Goal: Task Accomplishment & Management: Manage account settings

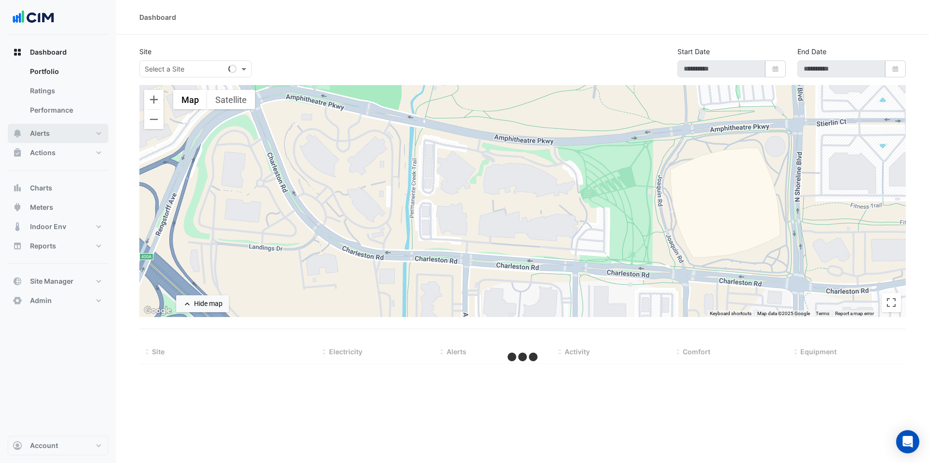
type input "**********"
select select "***"
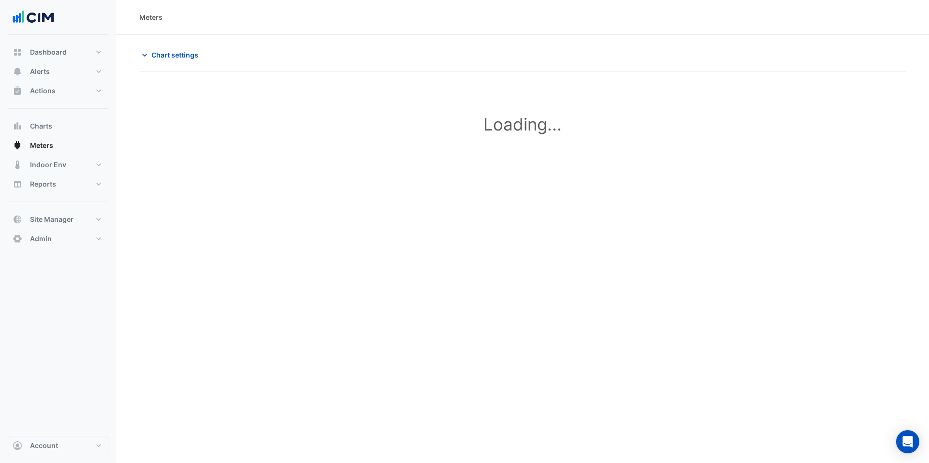
type input "**********"
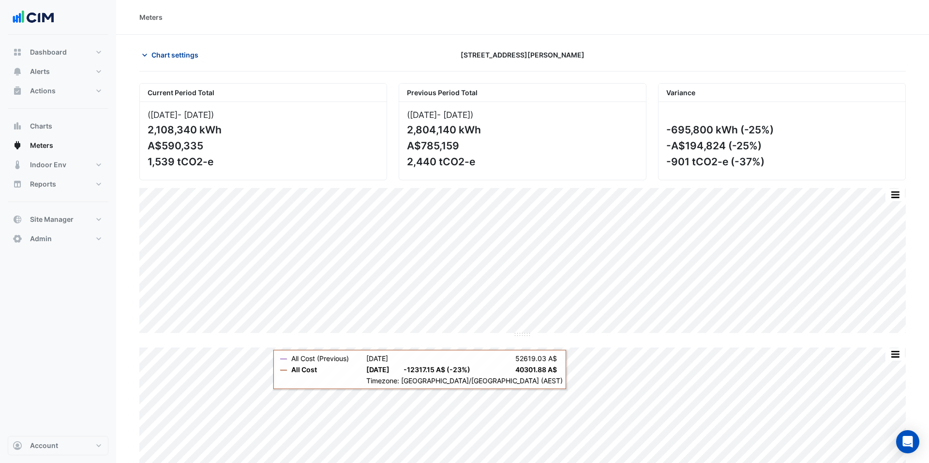
click at [174, 52] on span "Chart settings" at bounding box center [174, 55] width 47 height 10
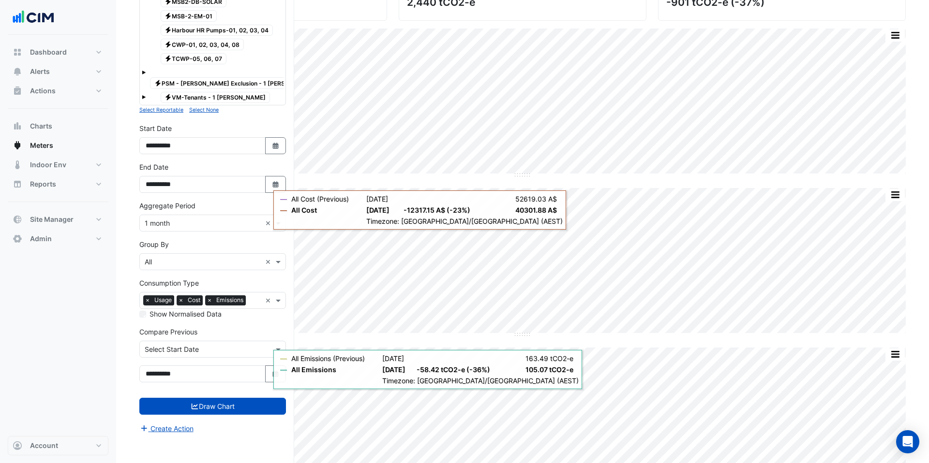
scroll to position [162, 0]
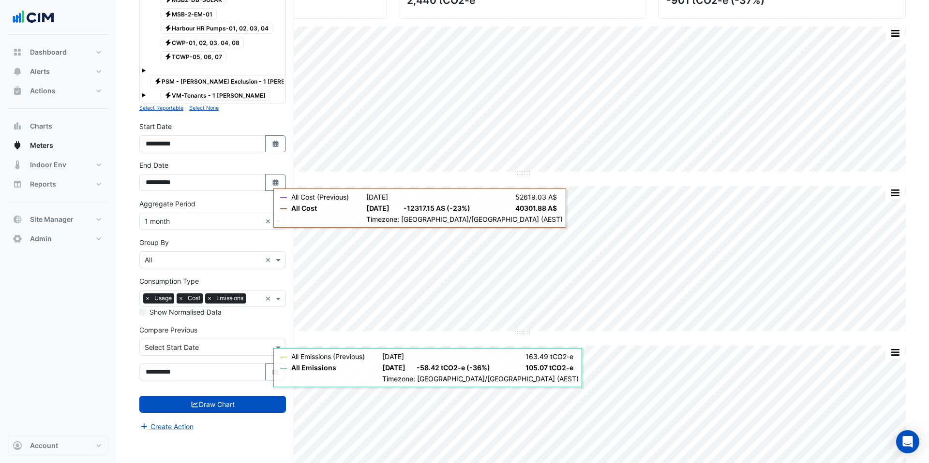
click at [187, 217] on div "× 1 month ×" at bounding box center [212, 221] width 147 height 17
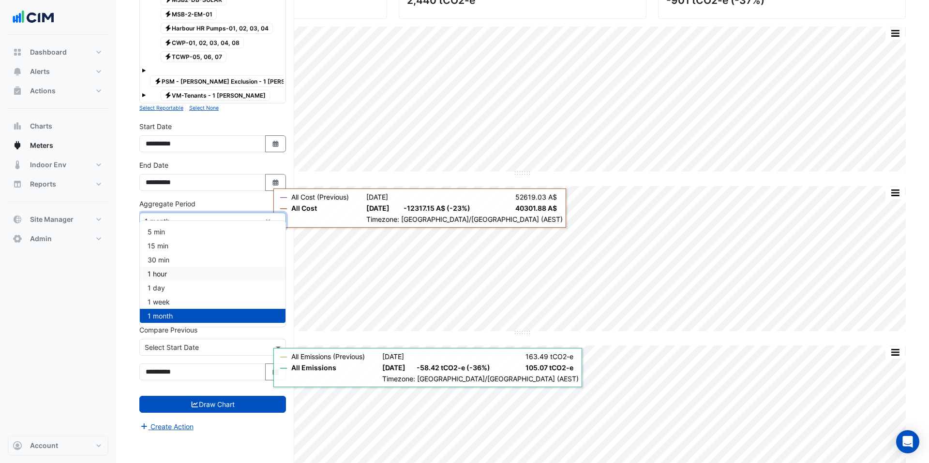
click at [186, 275] on div "1 hour" at bounding box center [213, 274] width 146 height 14
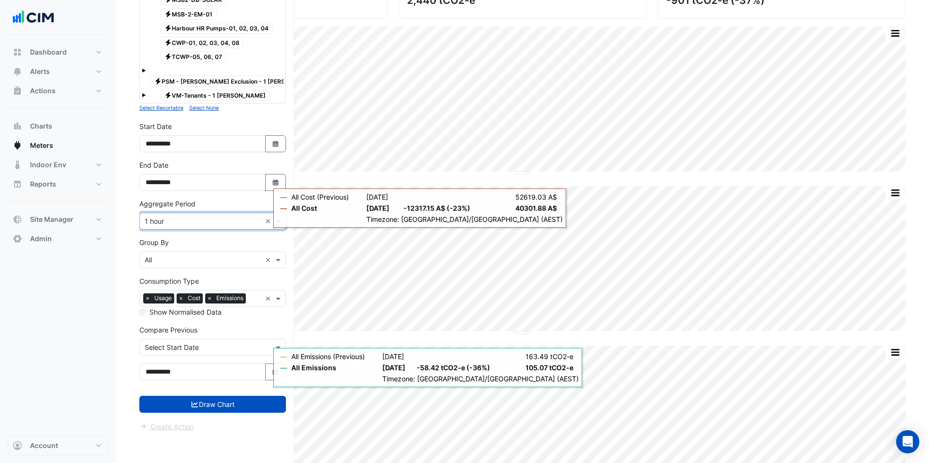
click at [175, 217] on input "text" at bounding box center [203, 222] width 117 height 10
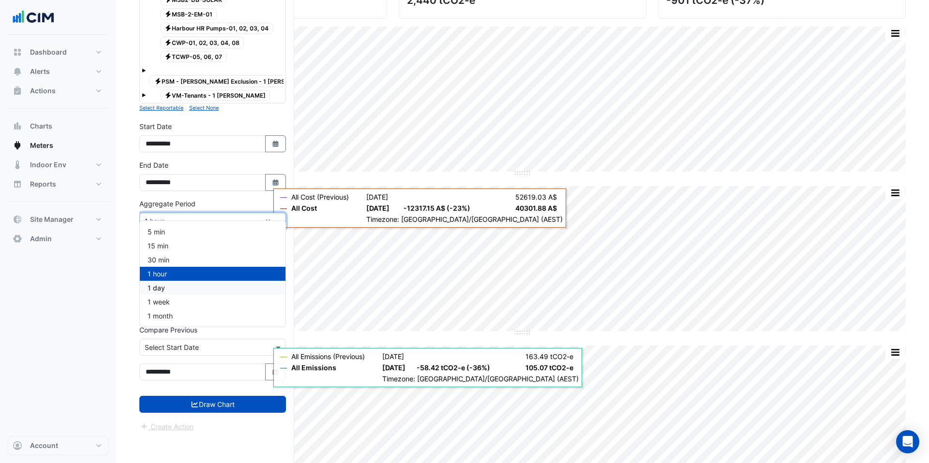
click at [173, 286] on div "1 day" at bounding box center [213, 288] width 146 height 14
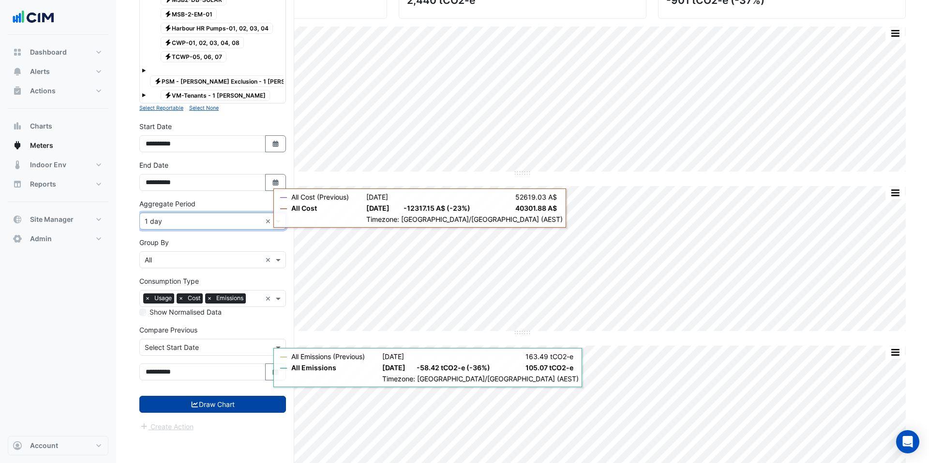
click at [209, 400] on button "Draw Chart" at bounding box center [212, 404] width 147 height 17
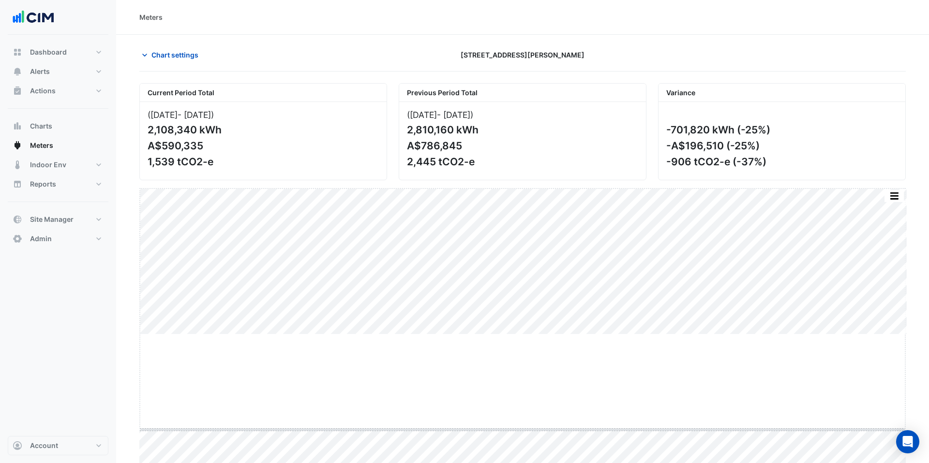
drag, startPoint x: 520, startPoint y: 335, endPoint x: 531, endPoint y: 431, distance: 95.9
click at [900, 193] on button "button" at bounding box center [894, 195] width 19 height 12
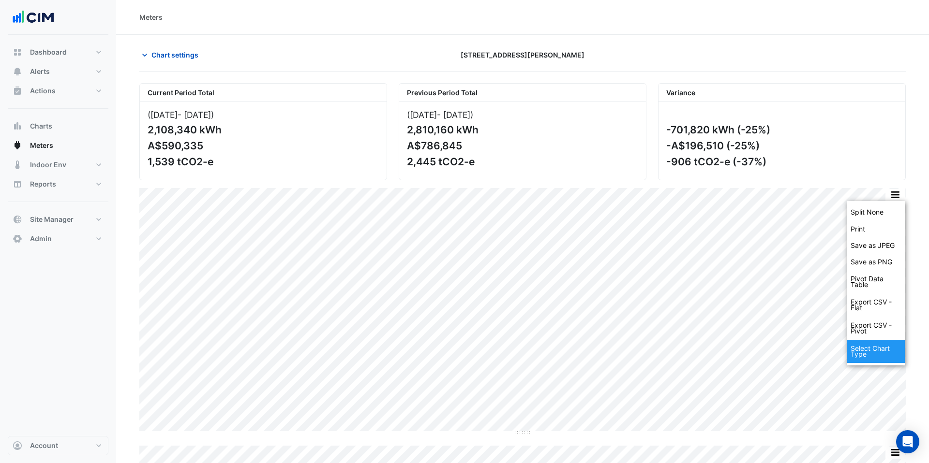
click at [877, 361] on div "Select Chart Type" at bounding box center [876, 351] width 58 height 23
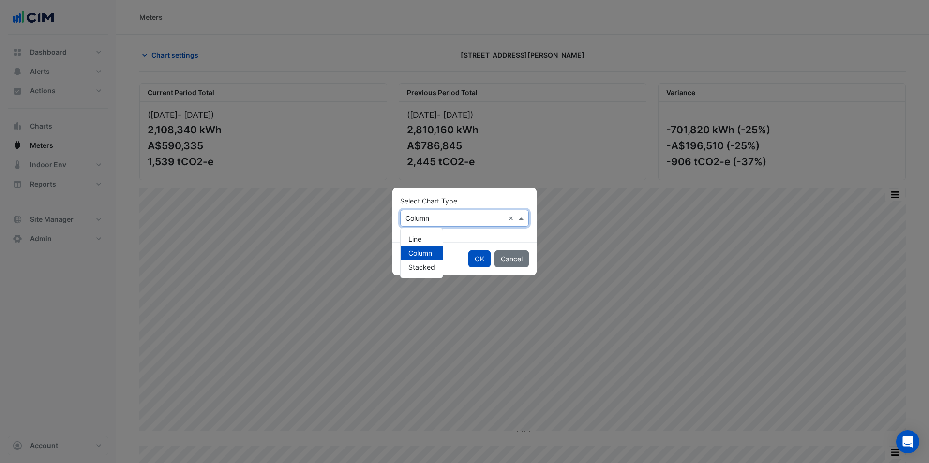
click at [426, 222] on input "text" at bounding box center [454, 219] width 99 height 10
click at [423, 237] on div "Line" at bounding box center [422, 239] width 42 height 14
click at [479, 259] on button "OK" at bounding box center [479, 259] width 22 height 17
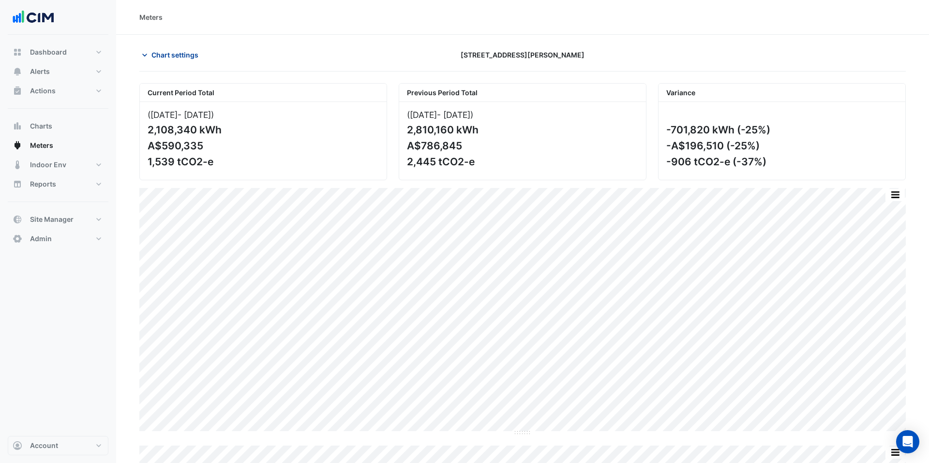
click at [182, 53] on span "Chart settings" at bounding box center [174, 55] width 47 height 10
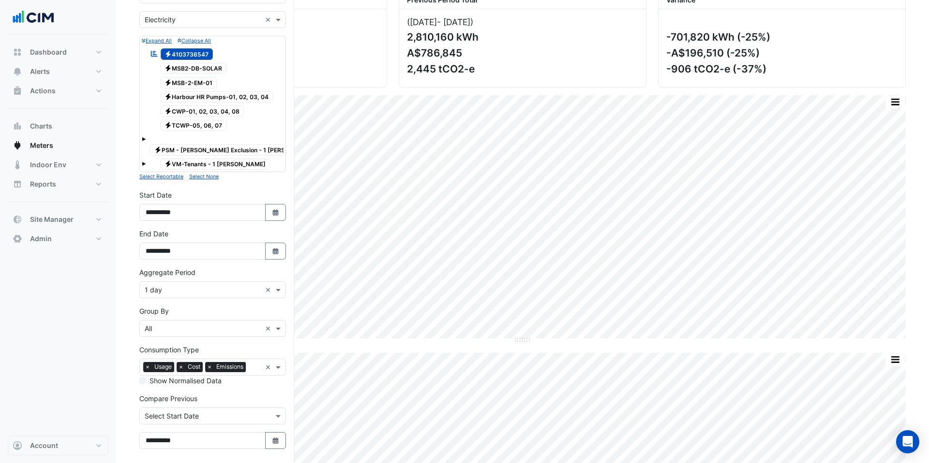
scroll to position [88, 0]
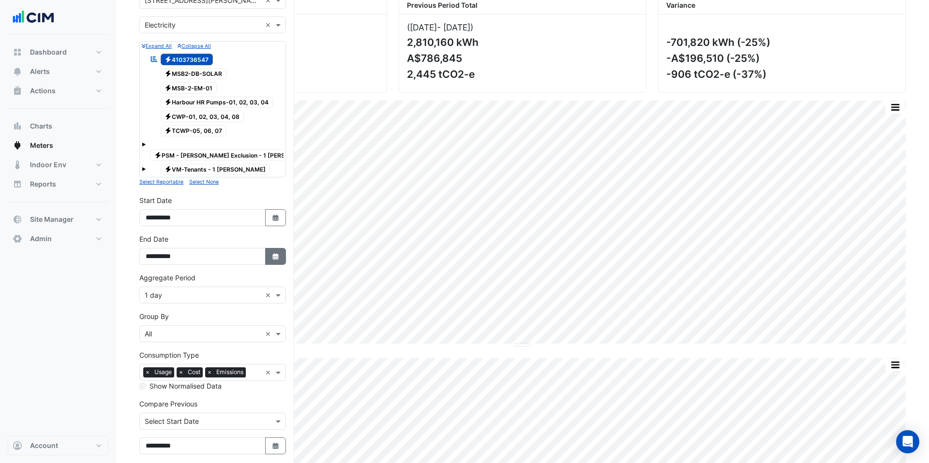
click at [269, 248] on button "Select Date" at bounding box center [275, 256] width 21 height 17
select select "*"
select select "****"
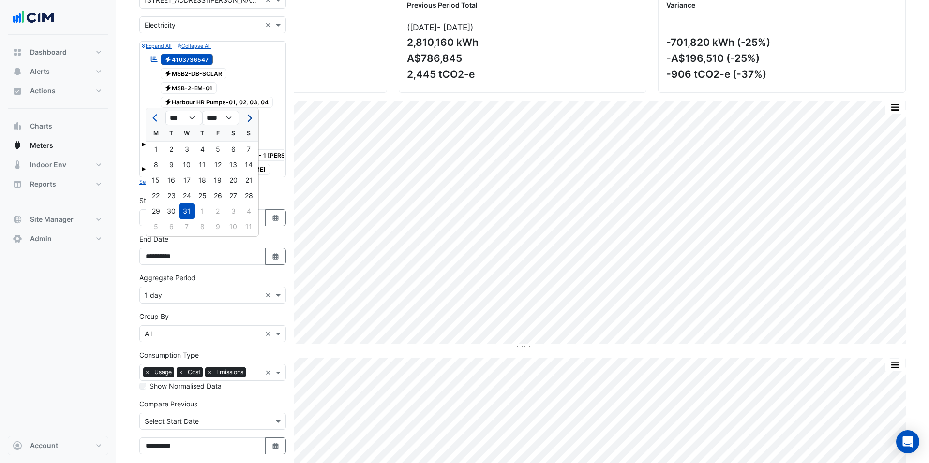
click at [249, 119] on span "Next month" at bounding box center [248, 118] width 7 height 7
select select "*"
click at [158, 222] on div "30" at bounding box center [155, 226] width 15 height 15
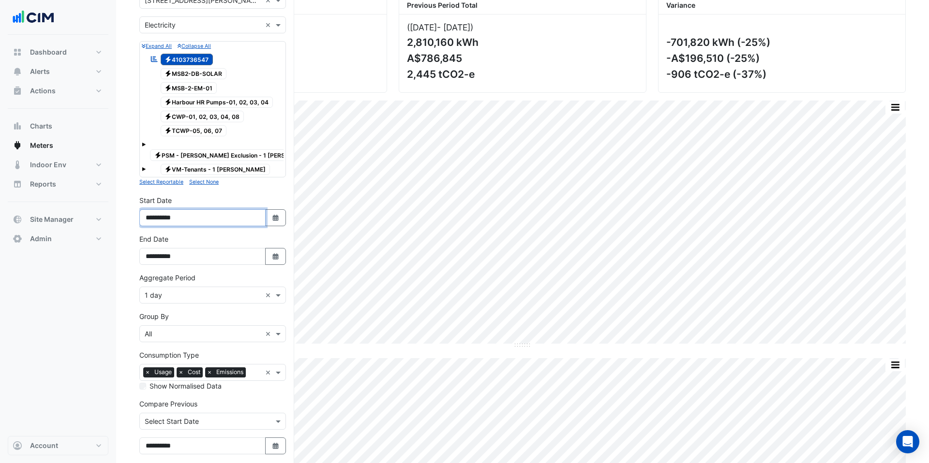
click at [157, 209] on input "**********" at bounding box center [202, 217] width 126 height 17
click at [155, 248] on input "**********" at bounding box center [202, 256] width 126 height 17
type input "**********"
click at [156, 210] on input "**********" at bounding box center [202, 217] width 126 height 17
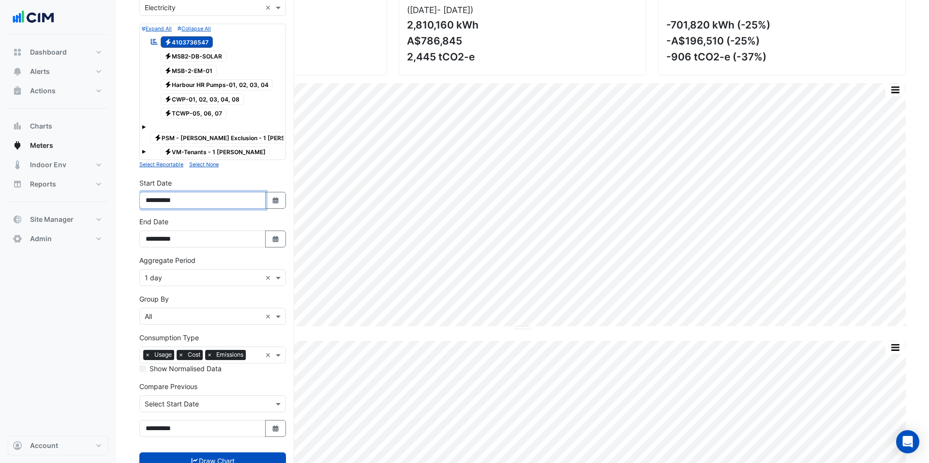
scroll to position [106, 0]
type input "**********"
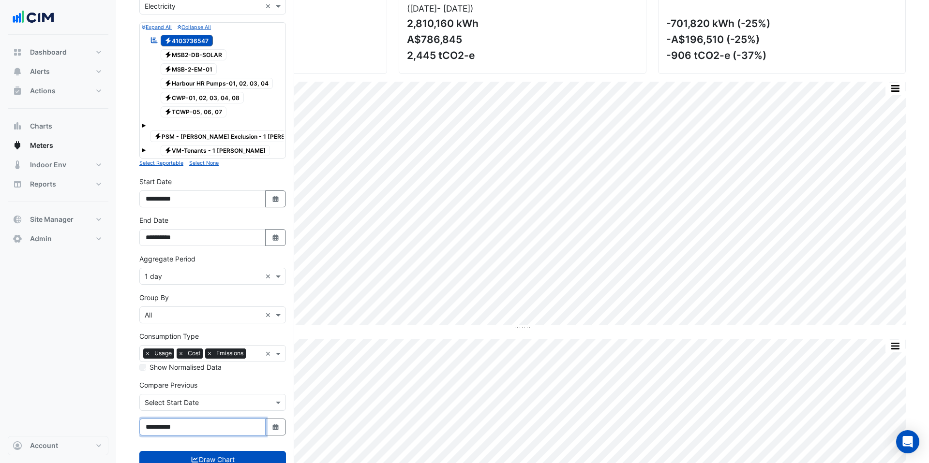
click at [169, 419] on input "**********" at bounding box center [202, 427] width 126 height 17
type input "**********"
click at [223, 451] on button "Draw Chart" at bounding box center [212, 459] width 147 height 17
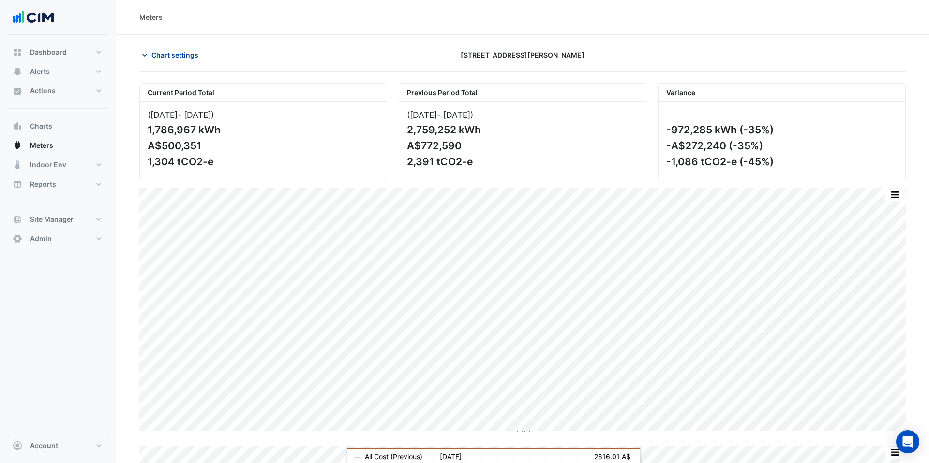
click at [180, 58] on span "Chart settings" at bounding box center [174, 55] width 47 height 10
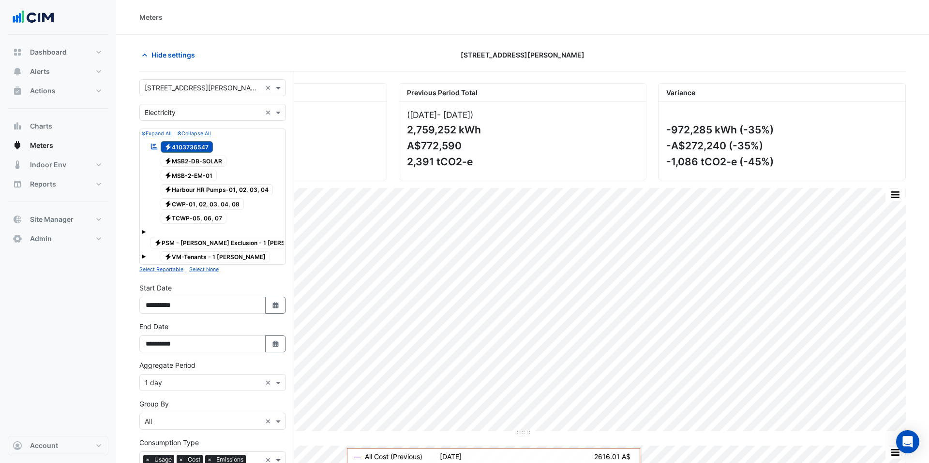
click at [197, 90] on input "text" at bounding box center [203, 88] width 117 height 10
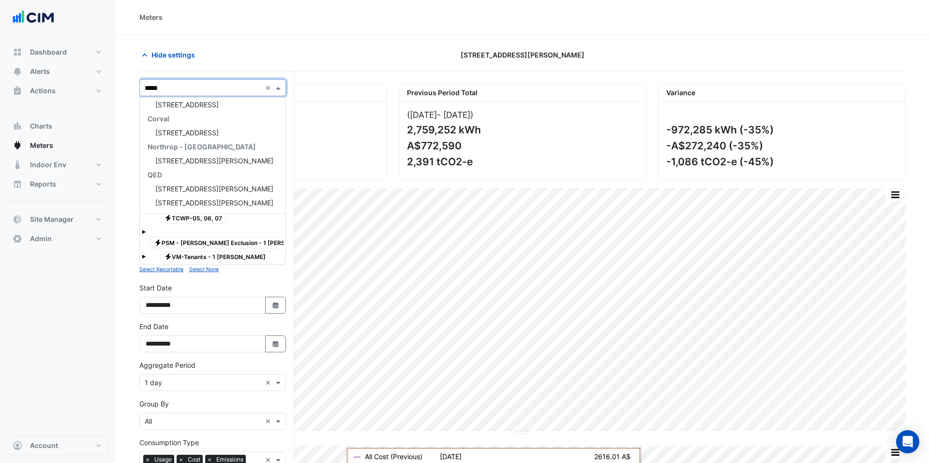
scroll to position [32, 0]
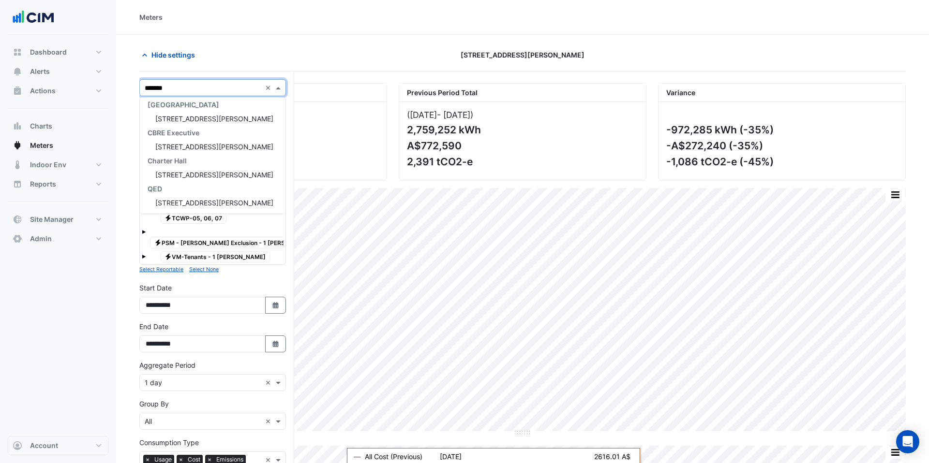
type input "********"
click at [184, 120] on span "[STREET_ADDRESS][PERSON_NAME]" at bounding box center [214, 119] width 118 height 8
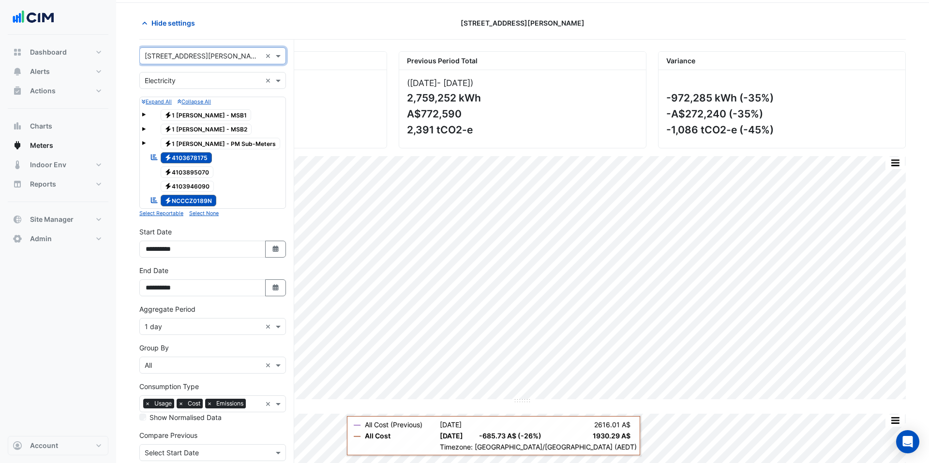
click at [143, 114] on span at bounding box center [144, 115] width 4 height 4
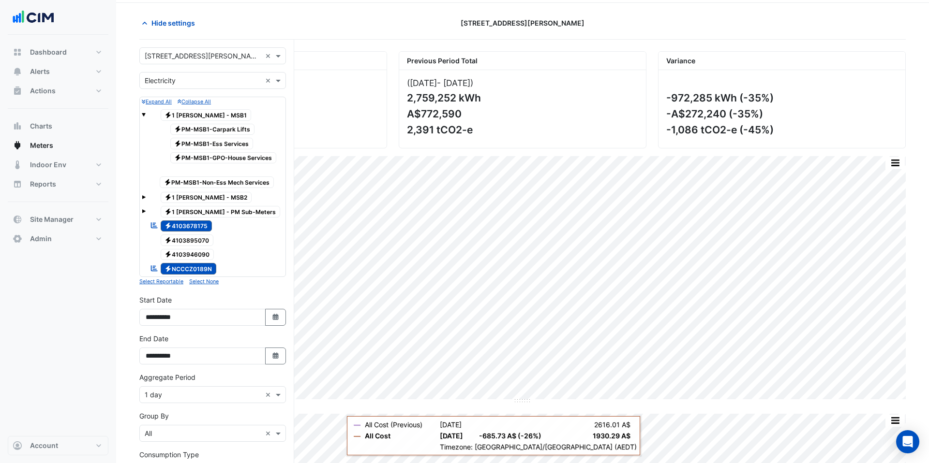
click at [143, 114] on span at bounding box center [144, 115] width 4 height 4
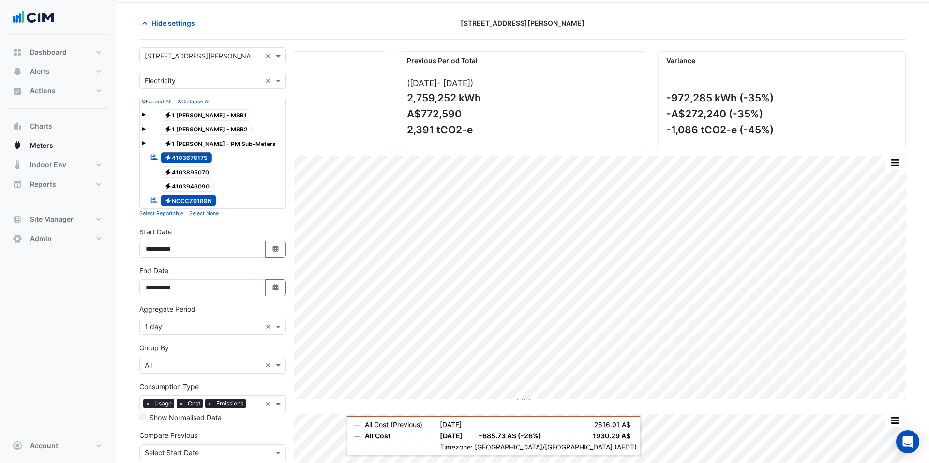
click at [143, 129] on span at bounding box center [144, 129] width 4 height 4
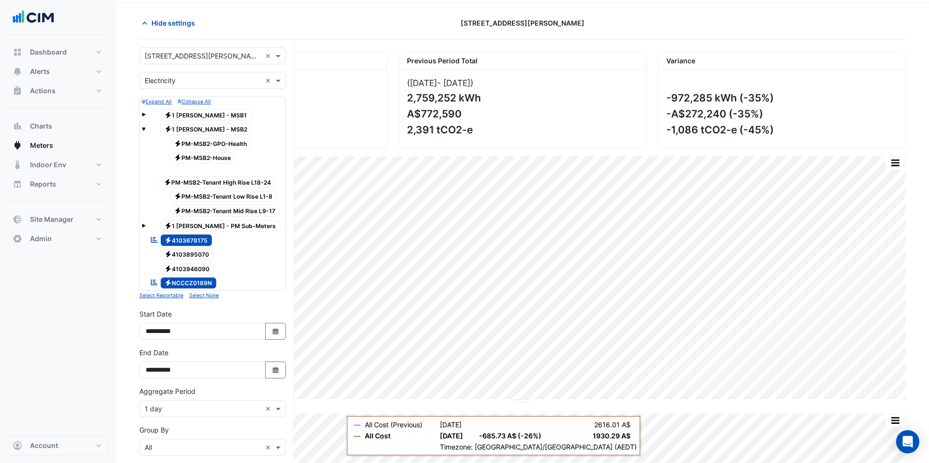
click at [143, 129] on span at bounding box center [144, 129] width 4 height 4
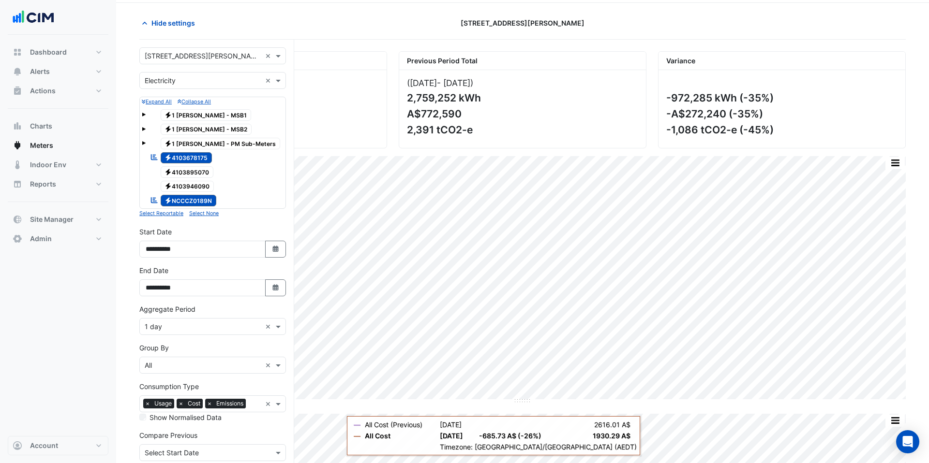
click at [145, 147] on tree-node-expander at bounding box center [144, 142] width 4 height 10
click at [144, 144] on span at bounding box center [144, 143] width 4 height 4
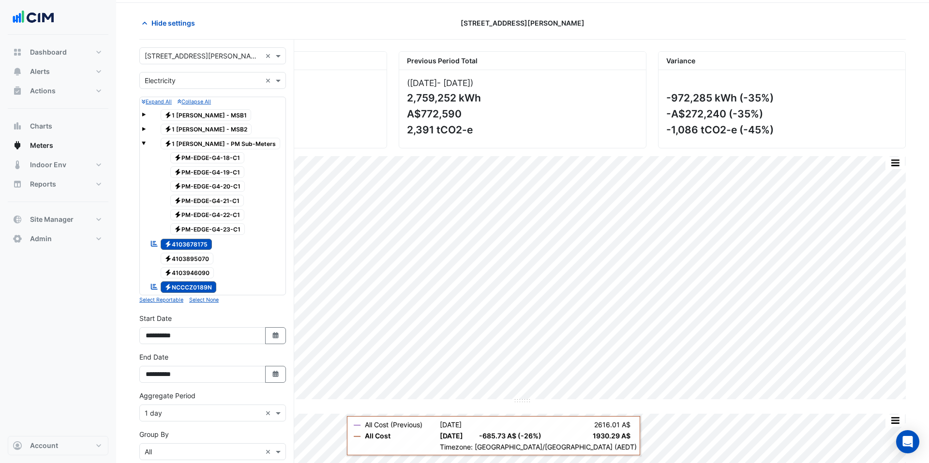
click at [144, 144] on span at bounding box center [144, 143] width 4 height 4
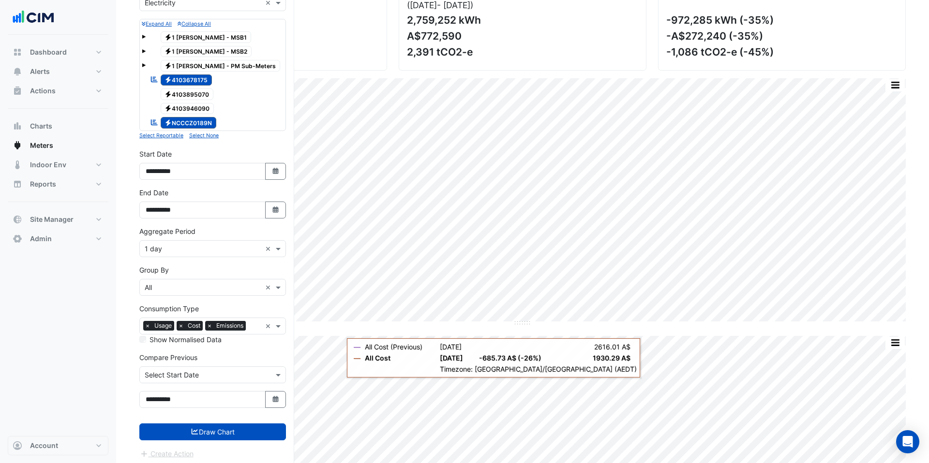
scroll to position [115, 0]
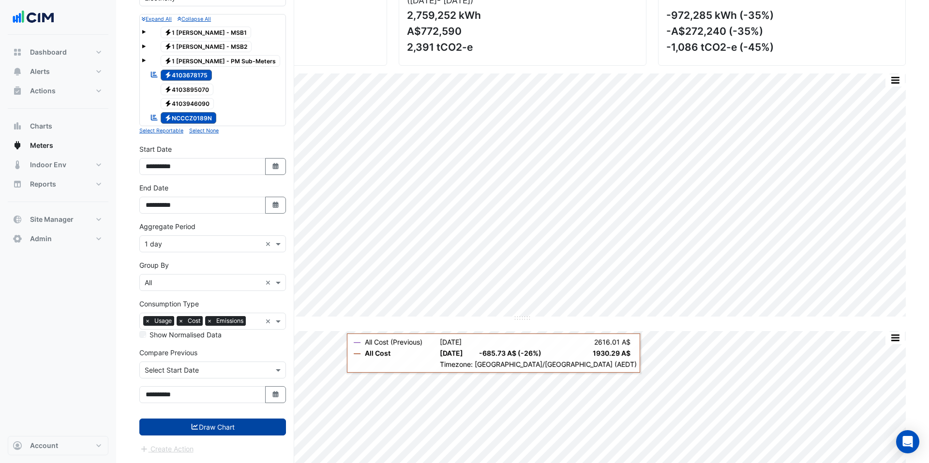
click at [221, 426] on button "Draw Chart" at bounding box center [212, 427] width 147 height 17
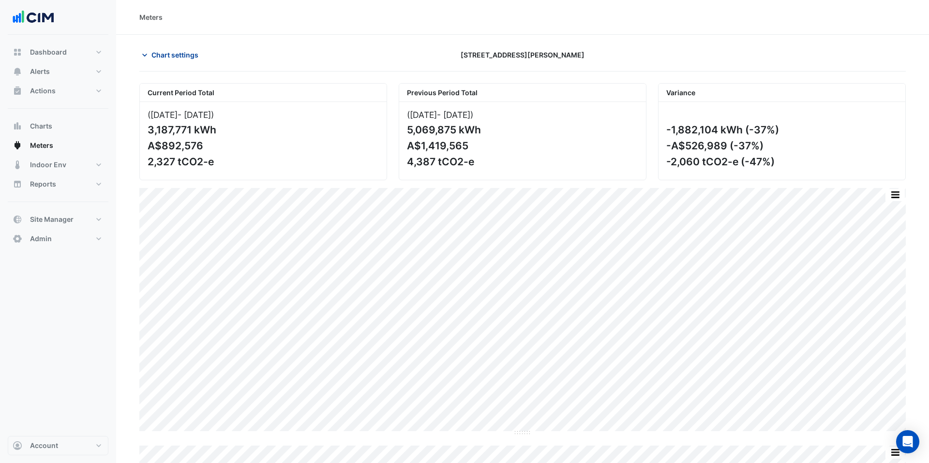
click at [175, 58] on span "Chart settings" at bounding box center [174, 55] width 47 height 10
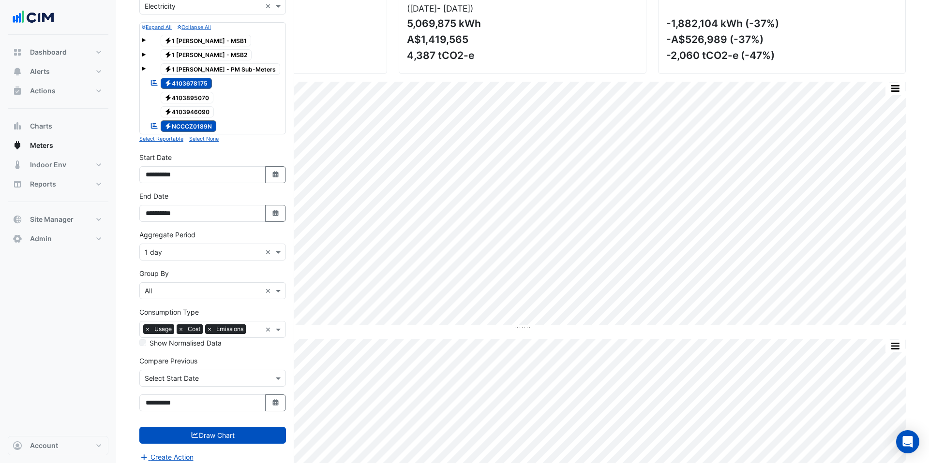
scroll to position [107, 0]
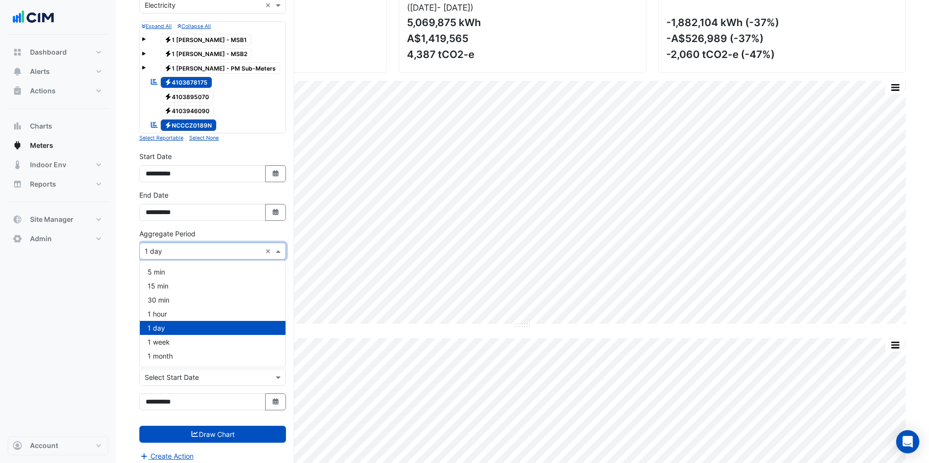
click at [197, 249] on input "text" at bounding box center [203, 252] width 117 height 10
click at [192, 309] on div "1 hour" at bounding box center [213, 314] width 146 height 14
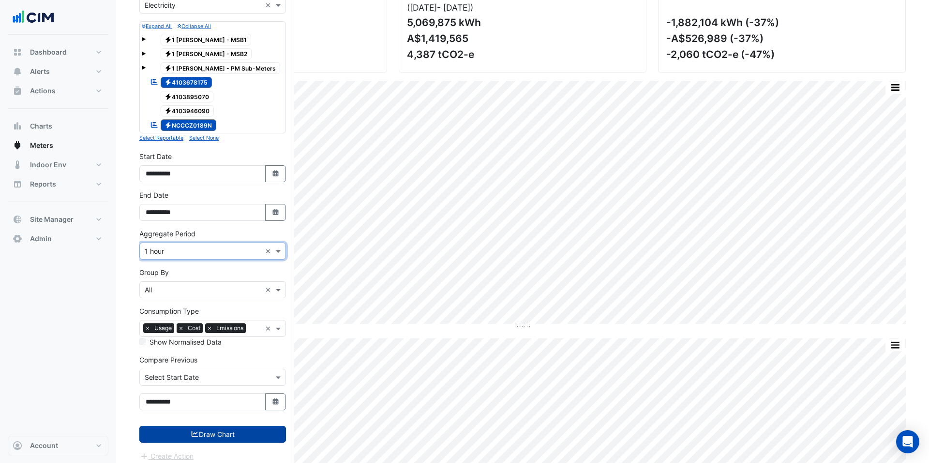
click at [243, 437] on button "Draw Chart" at bounding box center [212, 434] width 147 height 17
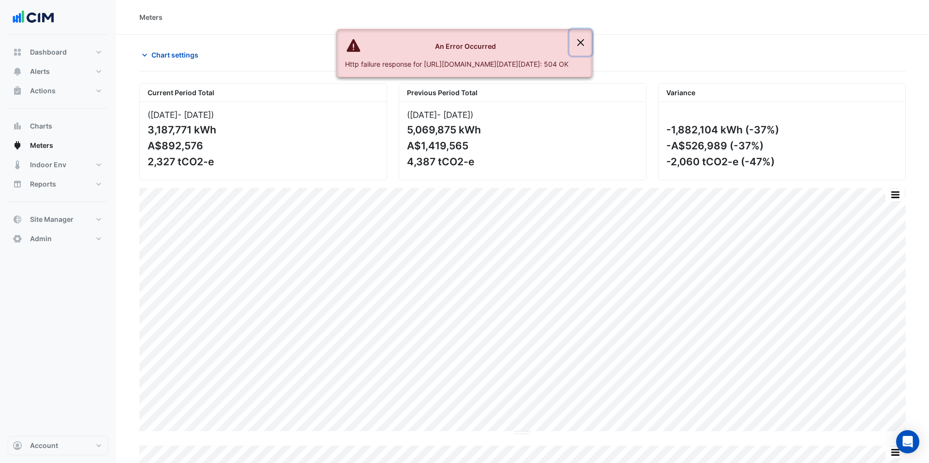
click at [592, 45] on button "Close" at bounding box center [580, 43] width 22 height 26
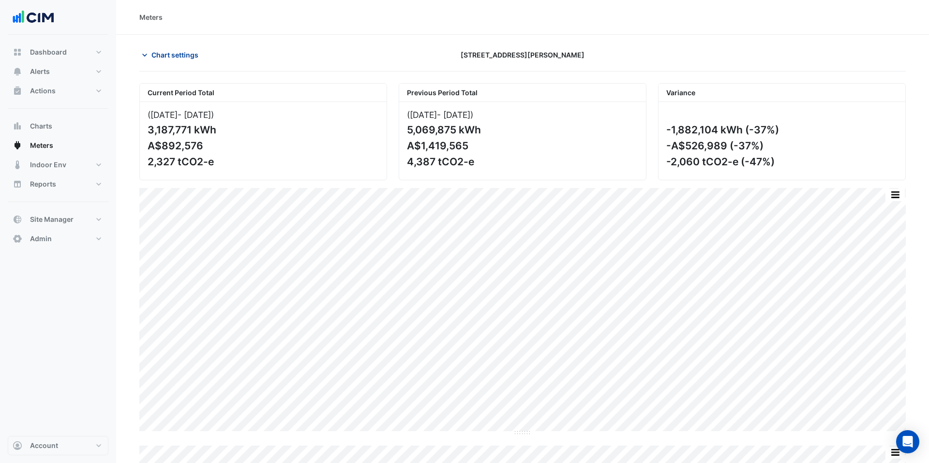
click at [183, 55] on span "Chart settings" at bounding box center [174, 55] width 47 height 10
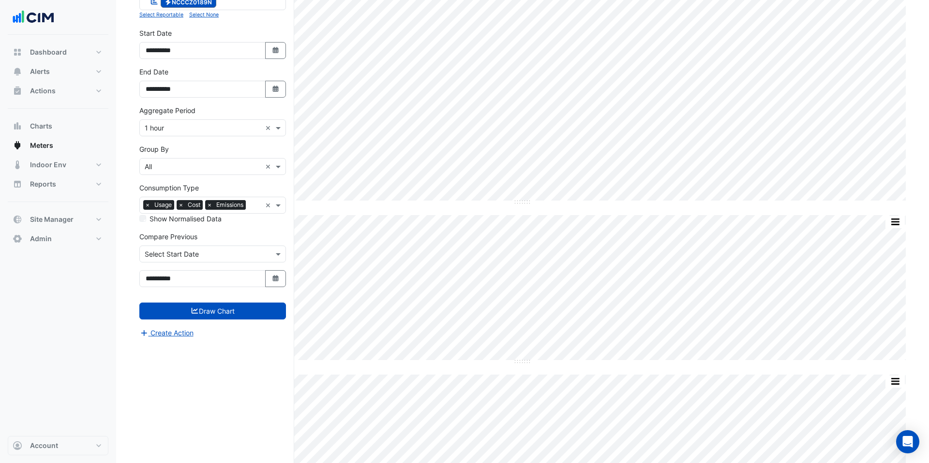
scroll to position [302, 0]
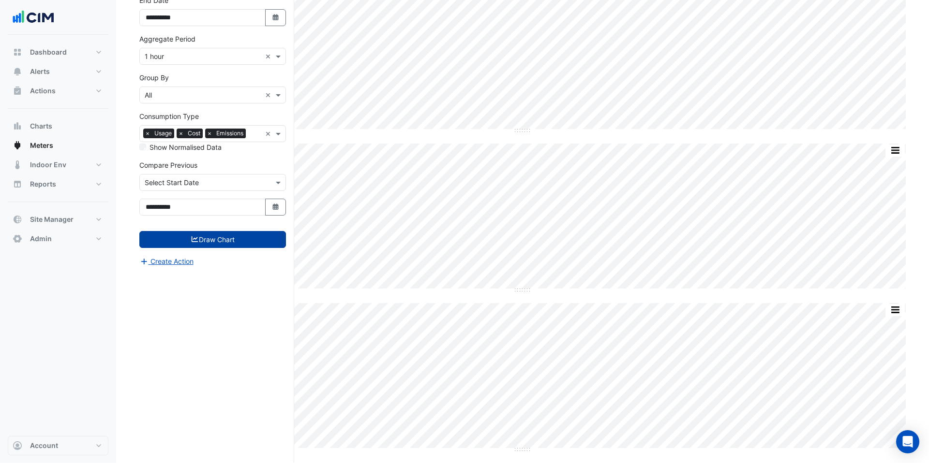
click at [221, 240] on button "Draw Chart" at bounding box center [212, 239] width 147 height 17
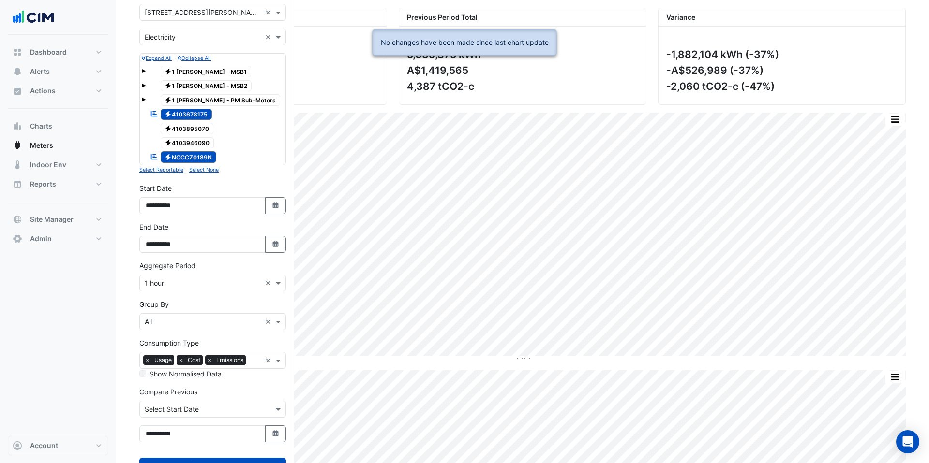
scroll to position [4, 0]
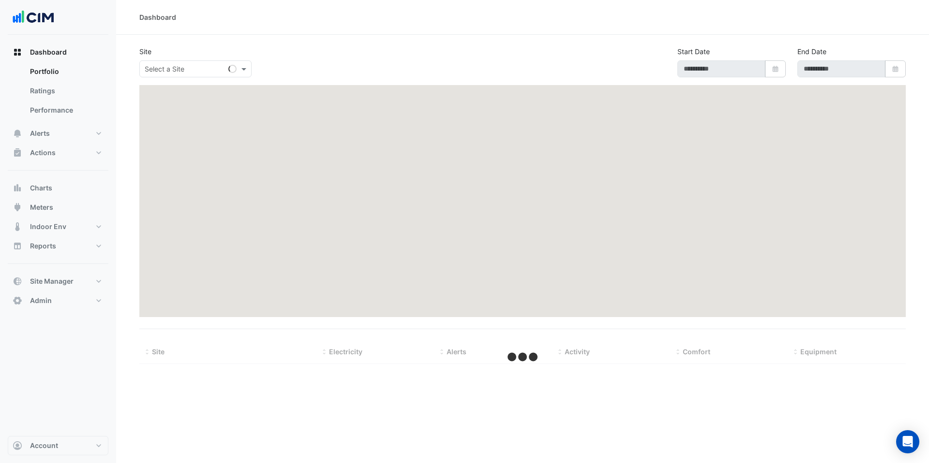
select select "***"
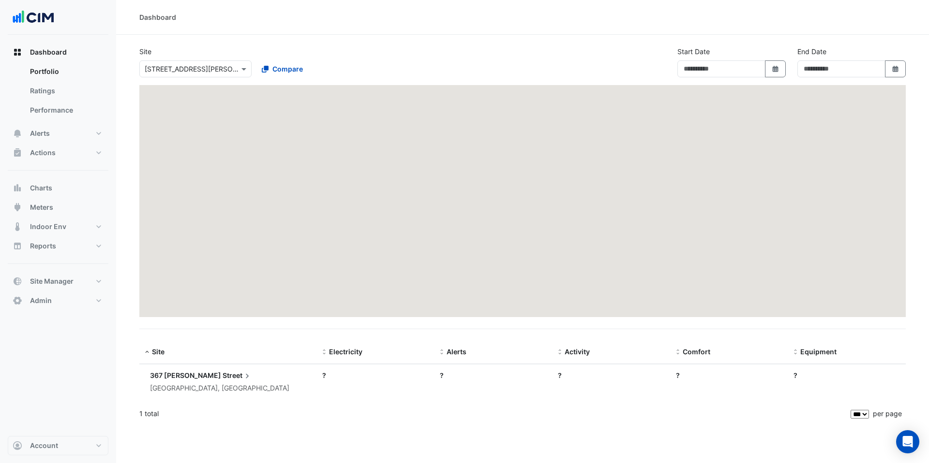
type input "**********"
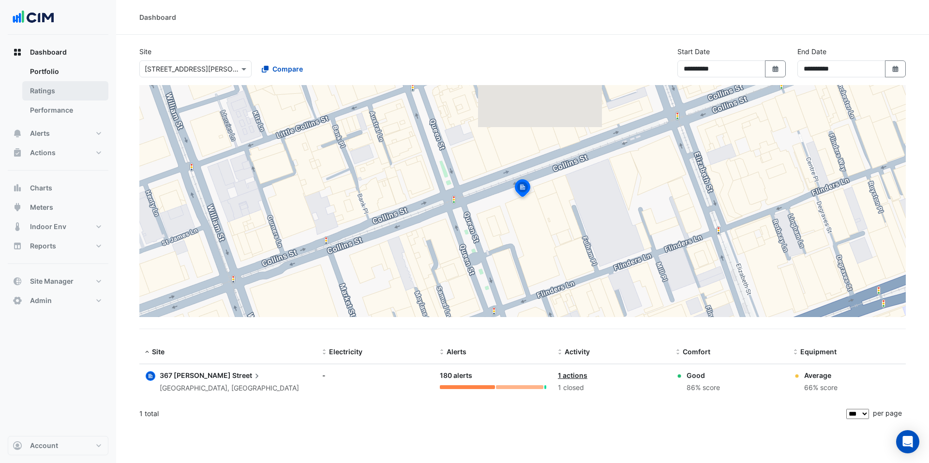
click at [57, 85] on link "Ratings" at bounding box center [65, 90] width 86 height 19
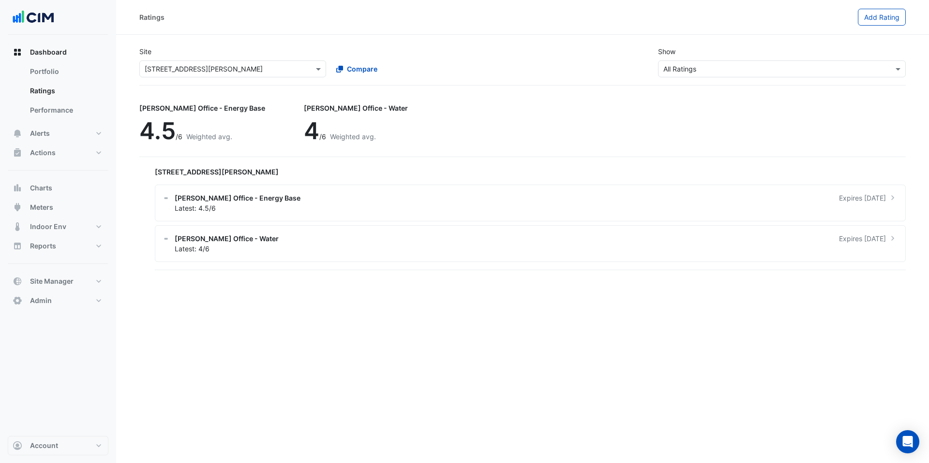
click at [179, 71] on input "text" at bounding box center [223, 69] width 157 height 10
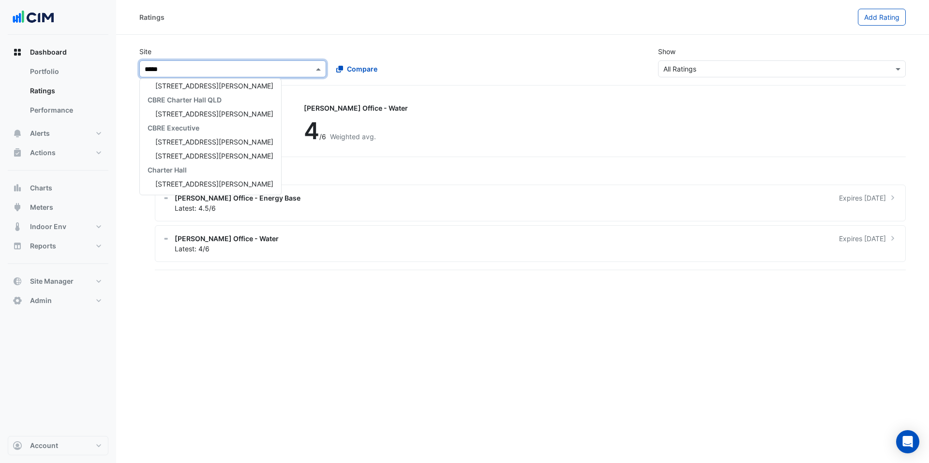
type input "******"
click at [188, 102] on span "[STREET_ADDRESS][PERSON_NAME]" at bounding box center [214, 100] width 118 height 8
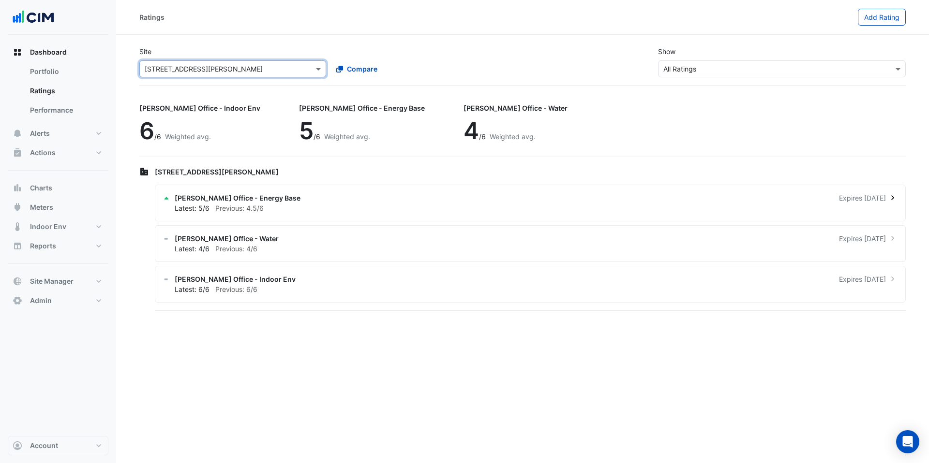
click at [278, 202] on div "NABERS Office - Energy Base Expires in 6 months" at bounding box center [536, 198] width 723 height 10
click at [364, 35] on ngb-offcanvas-backdrop at bounding box center [464, 231] width 929 height 463
click at [65, 205] on button "Meters" at bounding box center [58, 207] width 101 height 19
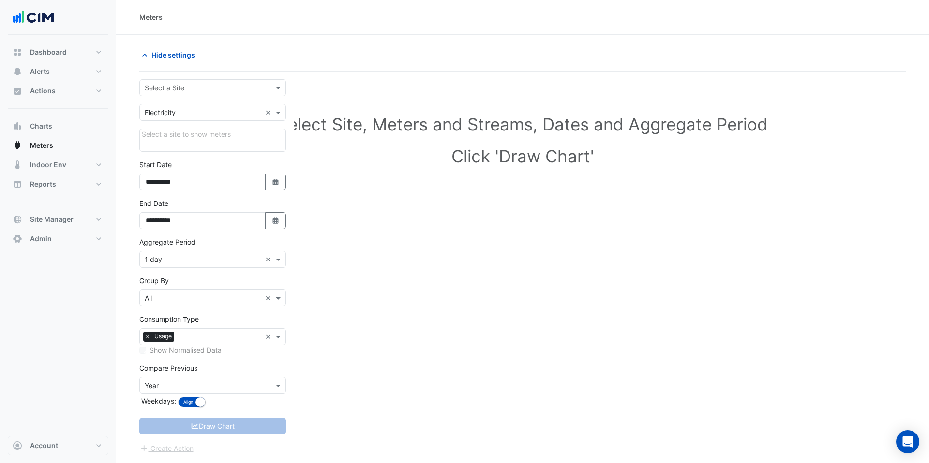
click at [212, 89] on input "text" at bounding box center [203, 88] width 117 height 10
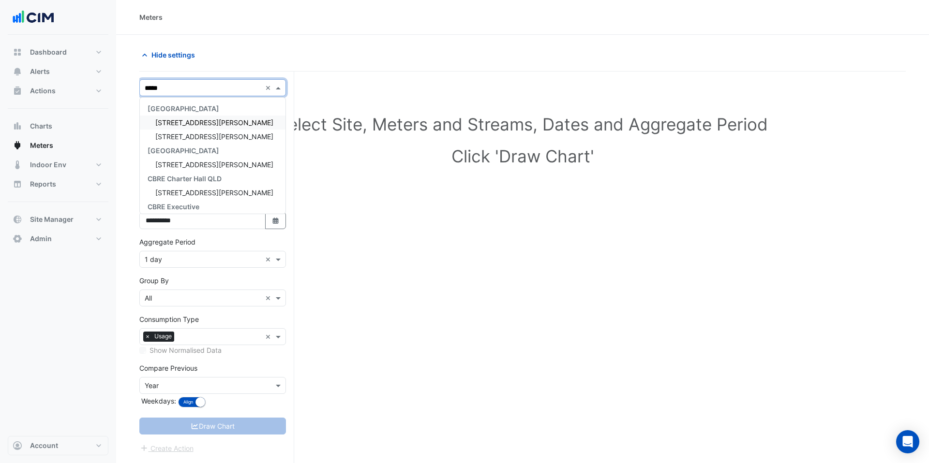
type input "******"
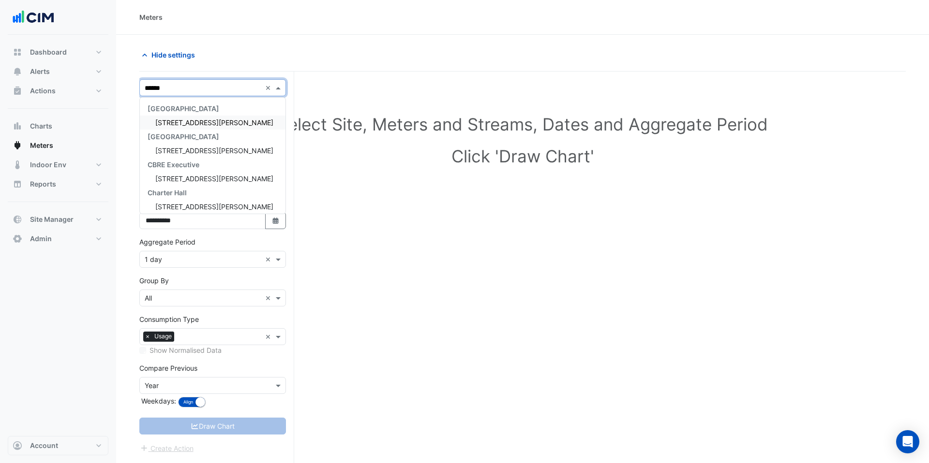
click at [203, 124] on div "[STREET_ADDRESS][PERSON_NAME]" at bounding box center [213, 123] width 146 height 14
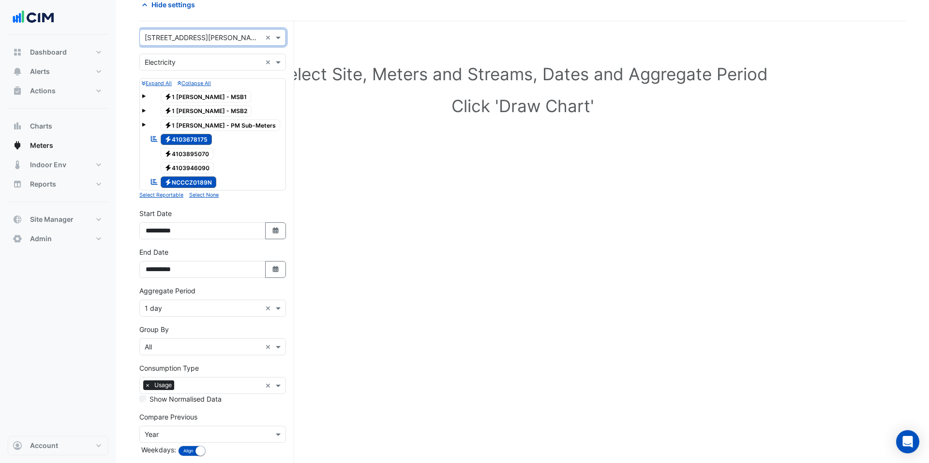
scroll to position [51, 0]
click at [145, 97] on span at bounding box center [144, 95] width 4 height 4
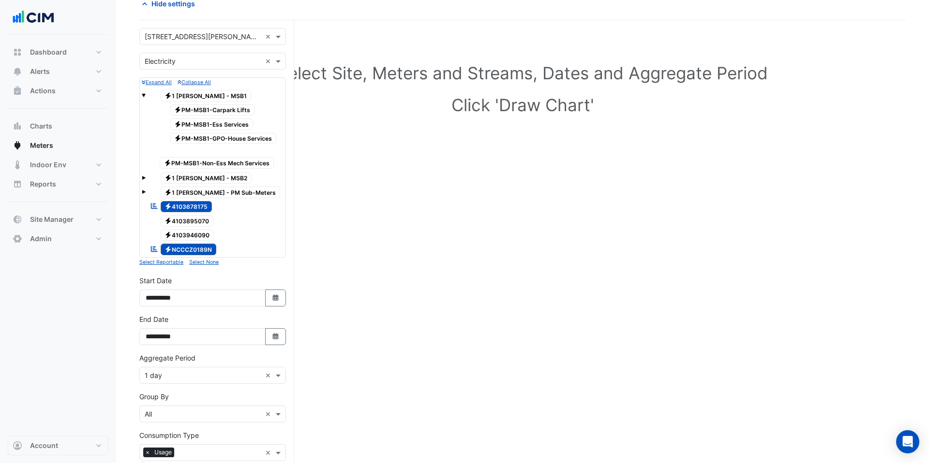
click at [145, 97] on span at bounding box center [144, 95] width 4 height 4
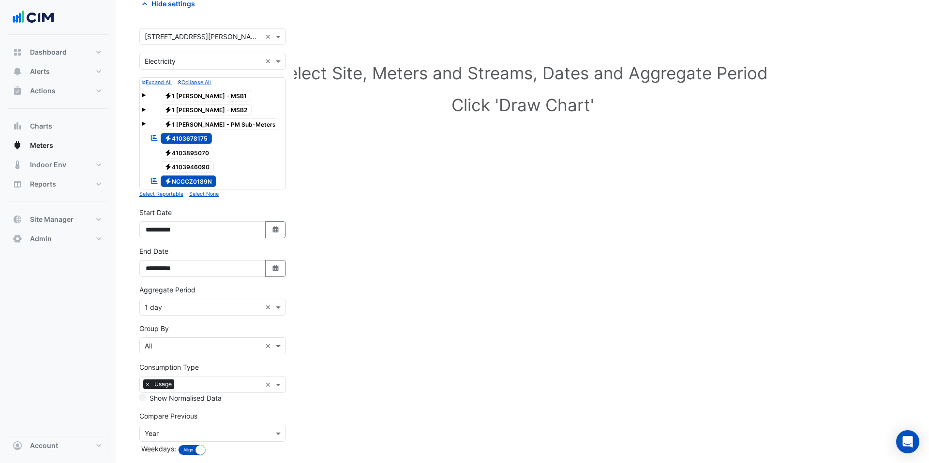
click at [147, 108] on div "Electricity 1 Martin - MSB2" at bounding box center [213, 111] width 142 height 14
click at [145, 110] on span at bounding box center [144, 110] width 4 height 4
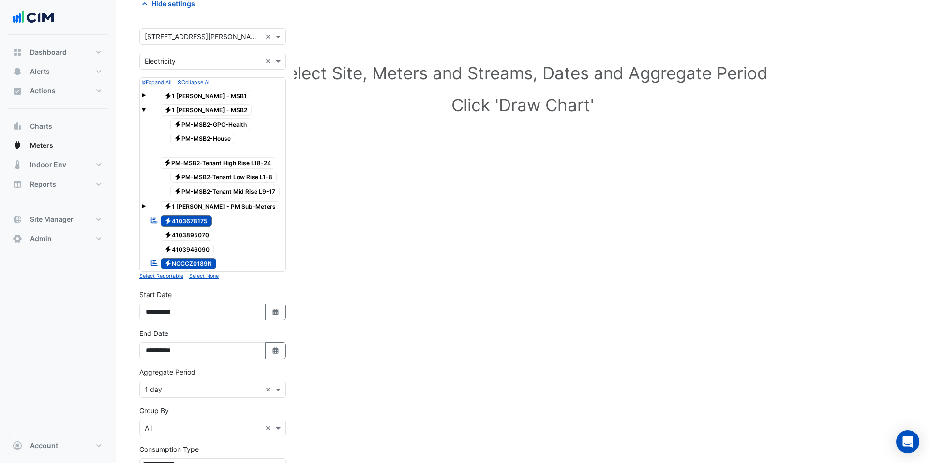
click at [145, 110] on span at bounding box center [144, 110] width 4 height 4
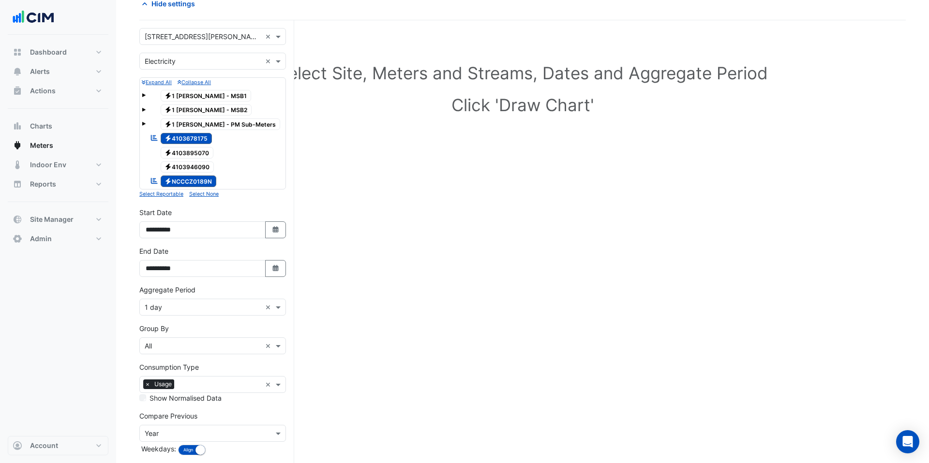
click at [142, 124] on span at bounding box center [144, 124] width 4 height 4
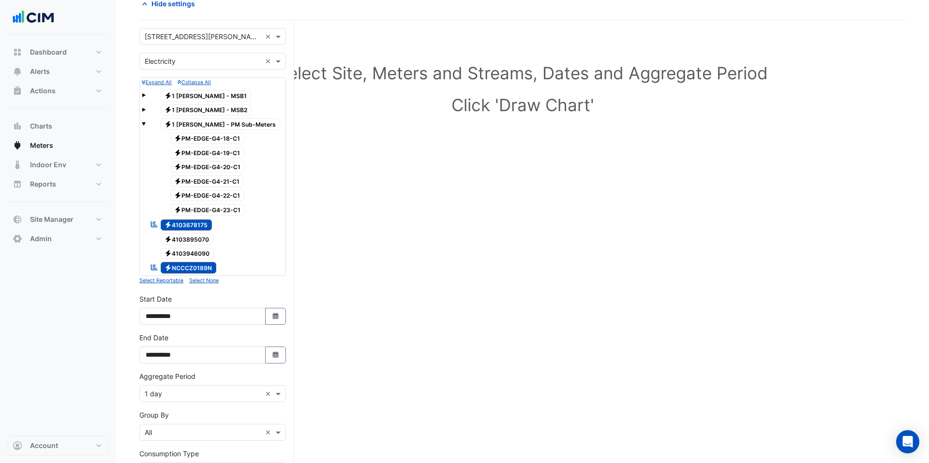
click at [142, 124] on span at bounding box center [144, 124] width 4 height 4
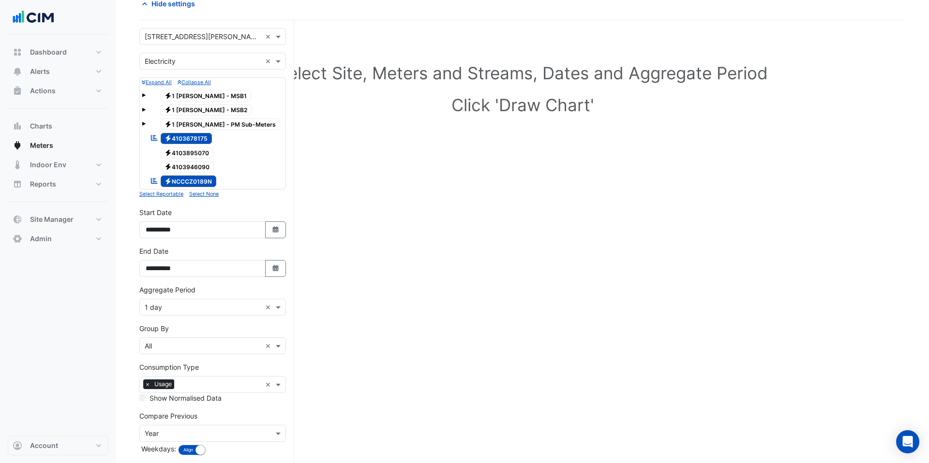
click at [180, 65] on input "text" at bounding box center [203, 62] width 117 height 10
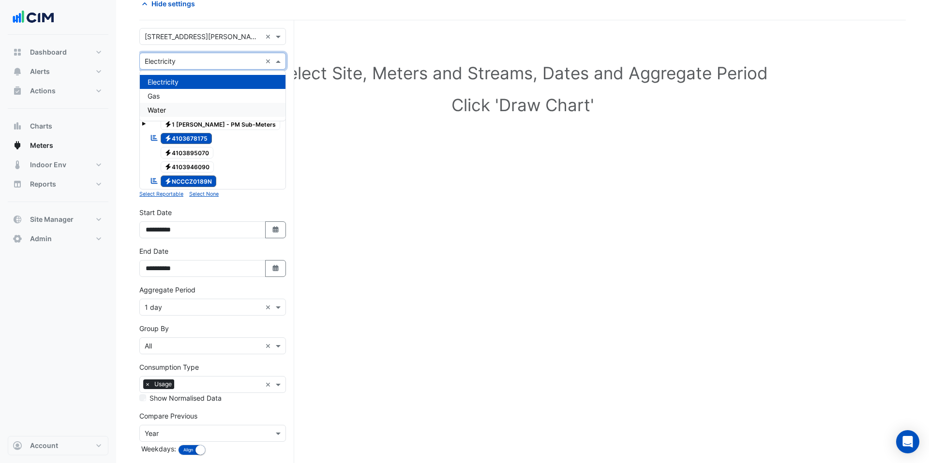
click at [178, 107] on div "Water" at bounding box center [213, 110] width 146 height 14
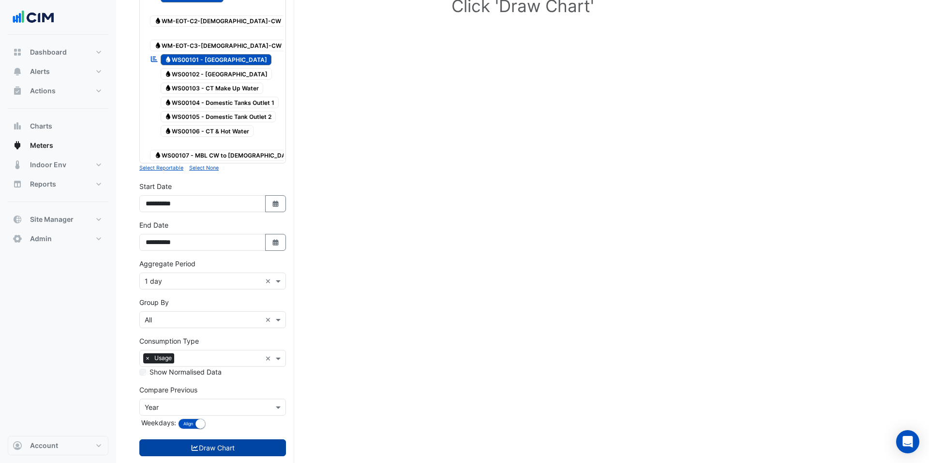
click at [244, 440] on button "Draw Chart" at bounding box center [212, 448] width 147 height 17
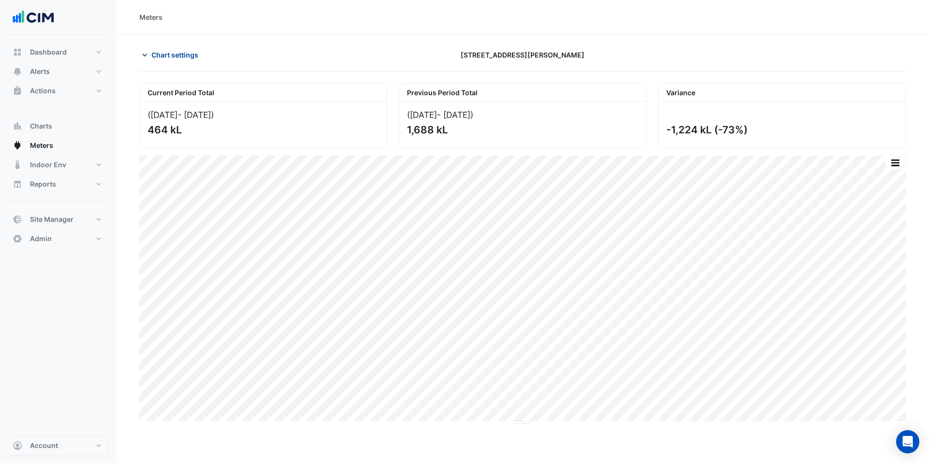
click at [178, 53] on span "Chart settings" at bounding box center [174, 55] width 47 height 10
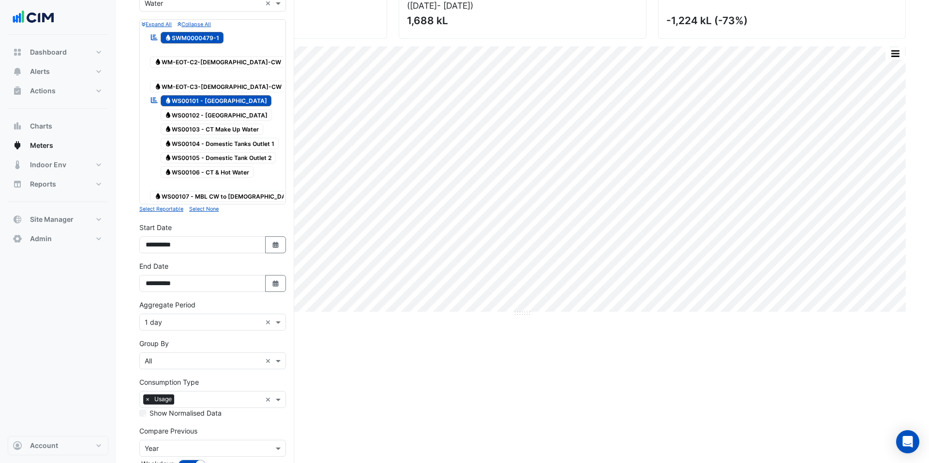
scroll to position [102, 0]
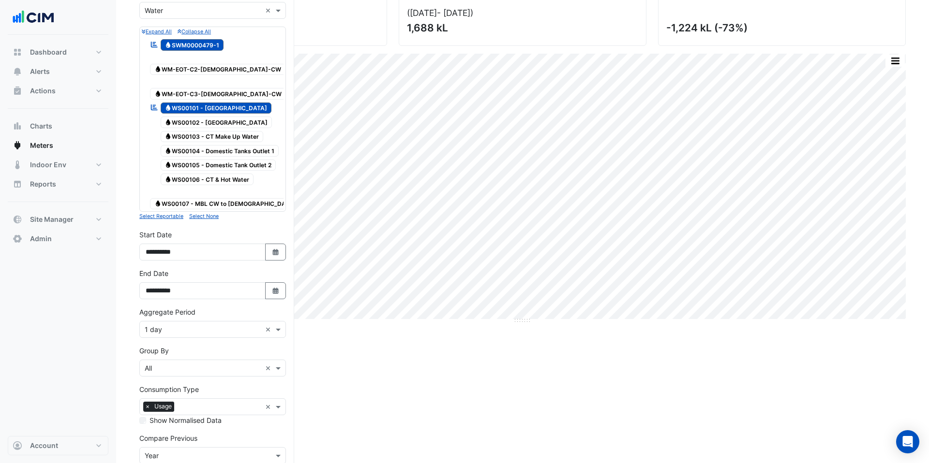
click at [211, 42] on span "Water SWM0000479-1" at bounding box center [192, 45] width 63 height 12
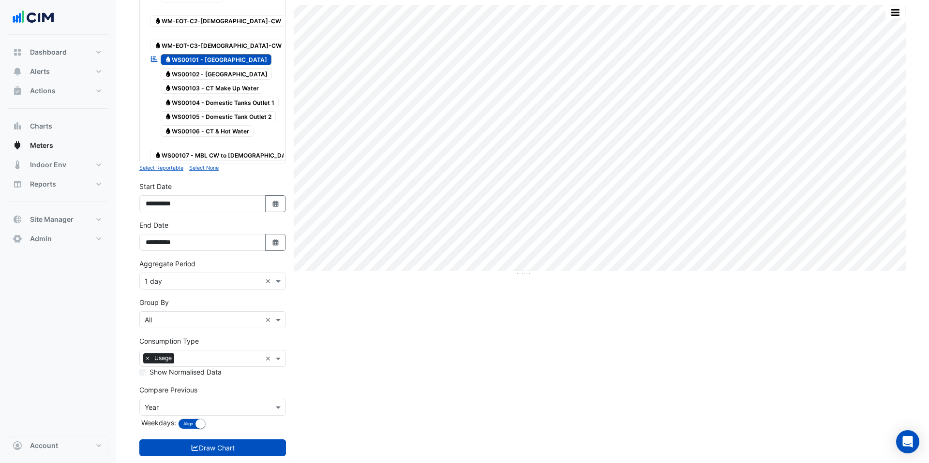
click at [247, 437] on form "× 1 Martin Place × × Water × Expand All Collapse All Reportable Water SWM000047…" at bounding box center [212, 202] width 147 height 547
click at [241, 440] on button "Draw Chart" at bounding box center [212, 448] width 147 height 17
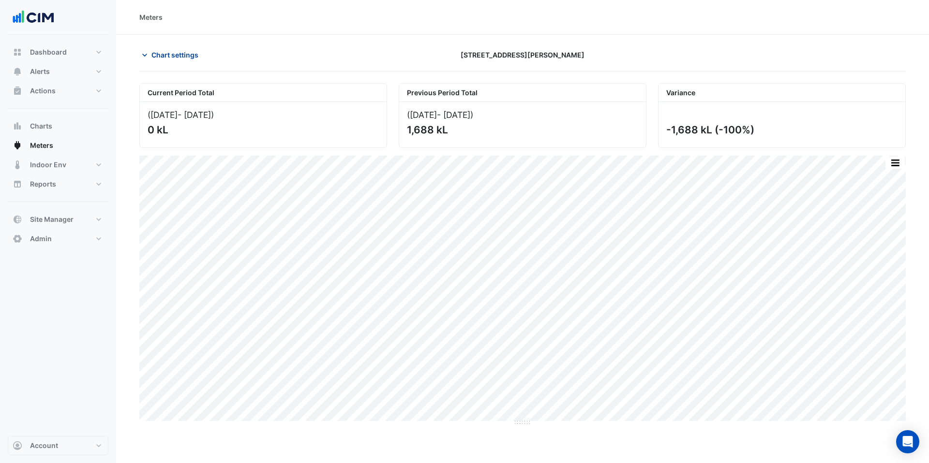
click at [182, 59] on span "Chart settings" at bounding box center [174, 55] width 47 height 10
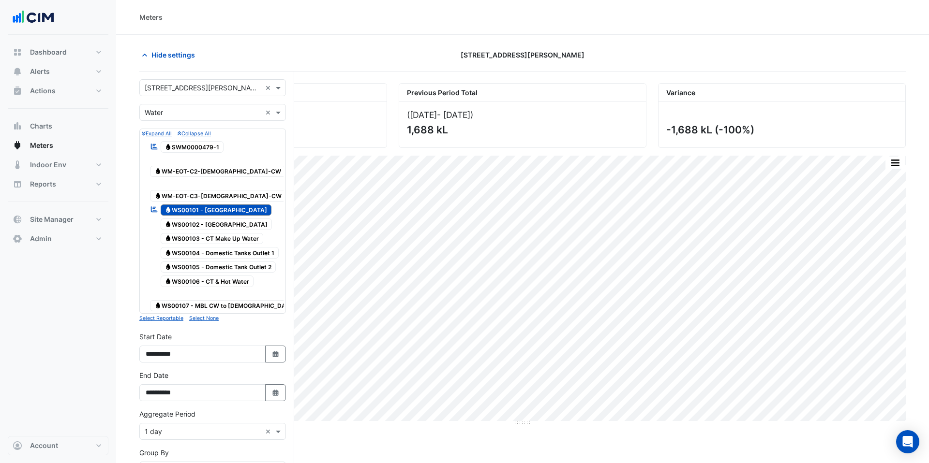
click at [203, 148] on span "Water SWM0000479-1" at bounding box center [192, 147] width 63 height 12
click at [237, 233] on span "Water WS00103 - CT Make Up Water" at bounding box center [212, 239] width 103 height 12
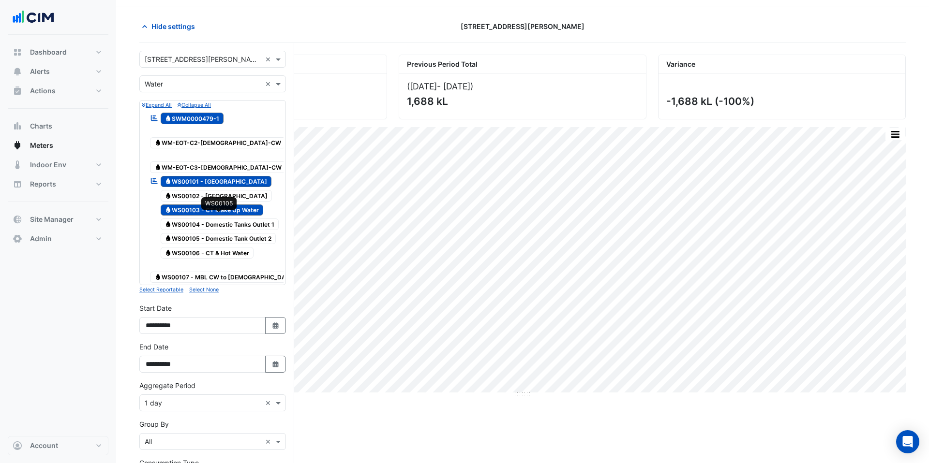
scroll to position [30, 0]
click at [225, 175] on span "Water WS00101 - [GEOGRAPHIC_DATA]" at bounding box center [216, 181] width 111 height 12
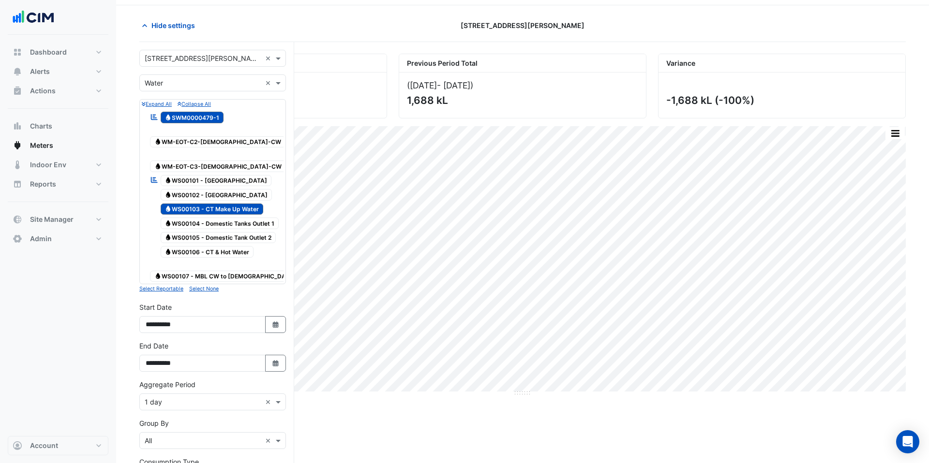
click at [195, 114] on span "Water SWM0000479-1" at bounding box center [192, 118] width 63 height 12
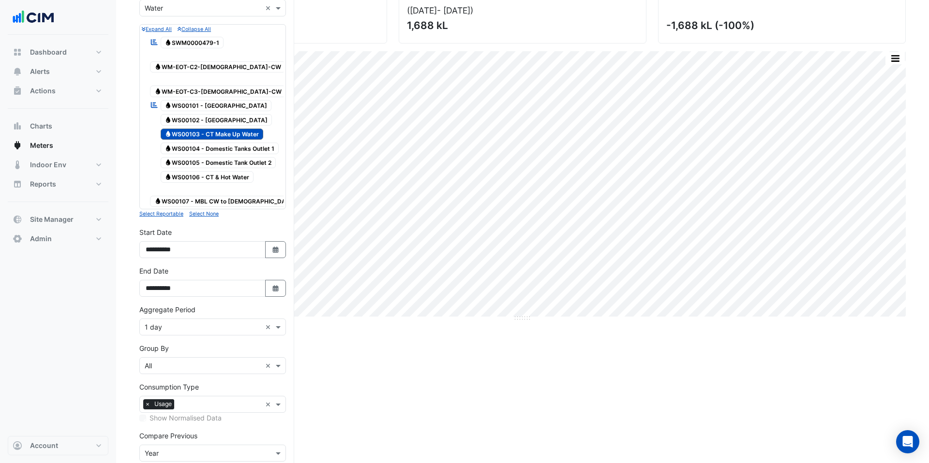
scroll to position [150, 0]
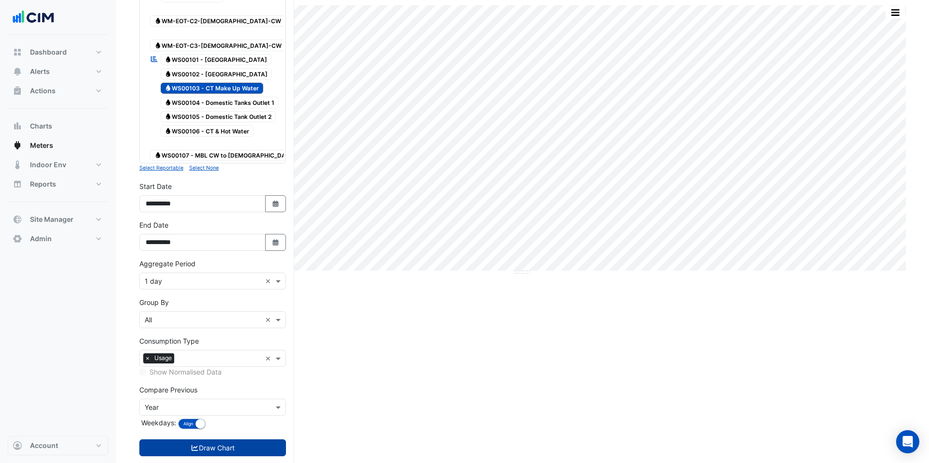
click at [265, 440] on button "Draw Chart" at bounding box center [212, 448] width 147 height 17
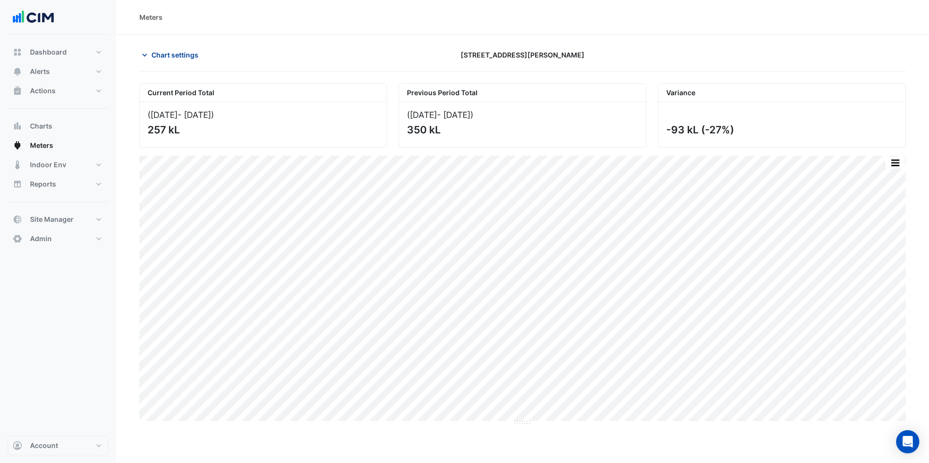
click at [170, 53] on span "Chart settings" at bounding box center [174, 55] width 47 height 10
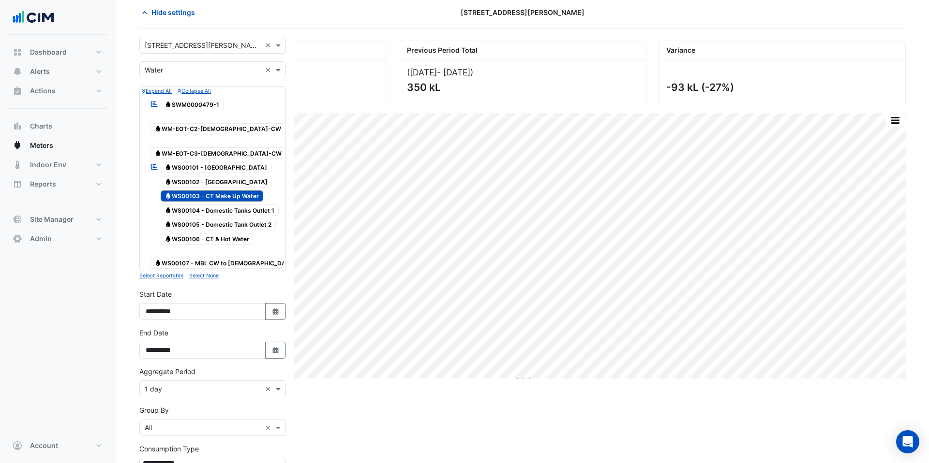
scroll to position [52, 0]
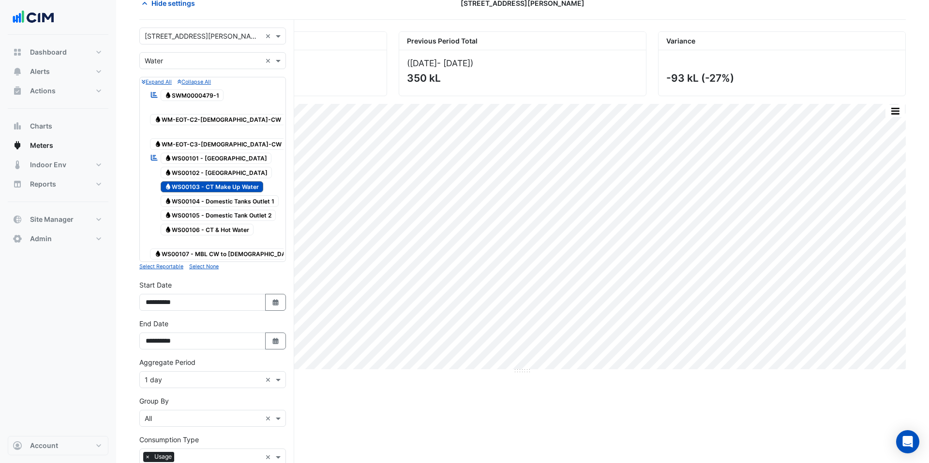
click at [198, 375] on input "text" at bounding box center [203, 380] width 117 height 10
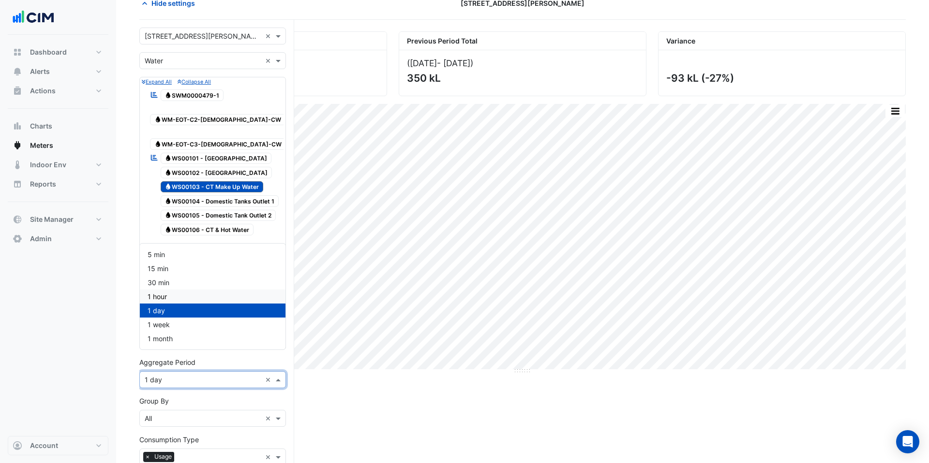
click at [178, 294] on div "1 hour" at bounding box center [213, 297] width 146 height 14
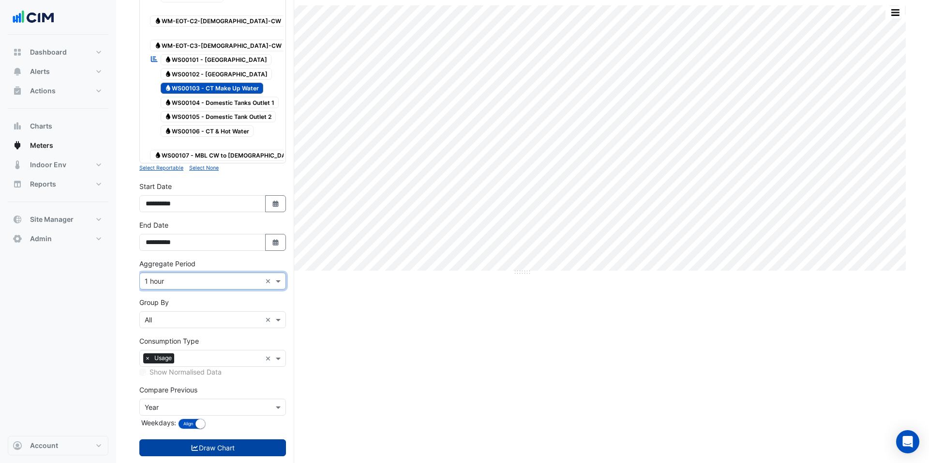
click at [212, 440] on button "Draw Chart" at bounding box center [212, 448] width 147 height 17
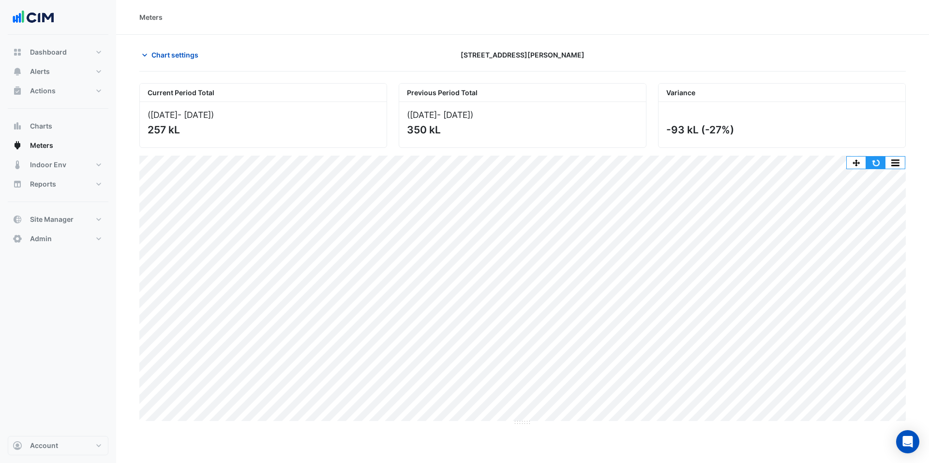
click at [876, 163] on button "button" at bounding box center [875, 163] width 19 height 12
click at [172, 51] on span "Chart settings" at bounding box center [174, 55] width 47 height 10
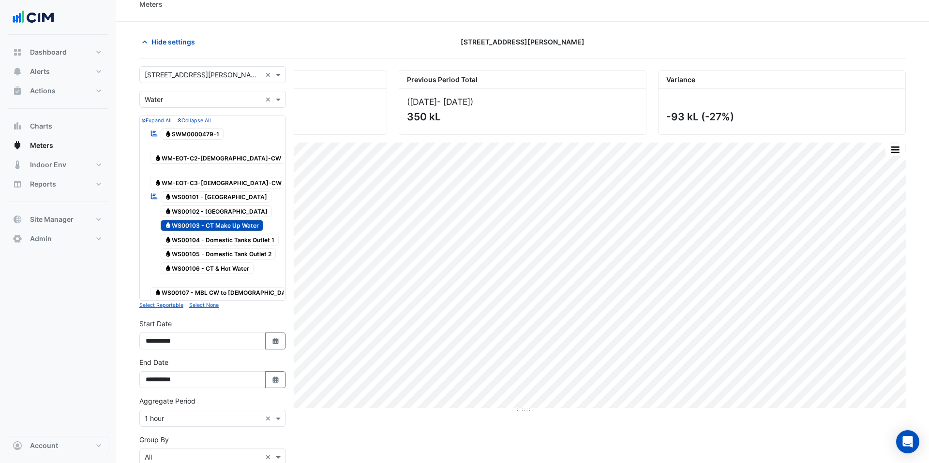
scroll to position [150, 0]
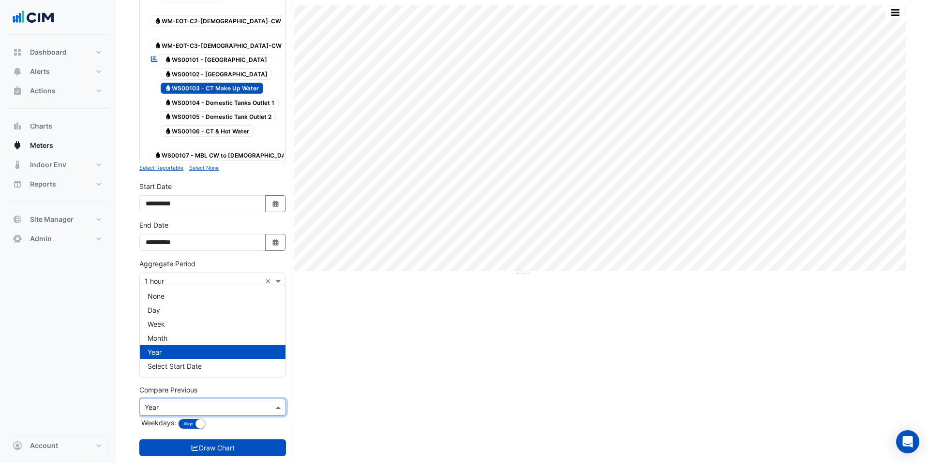
click at [200, 399] on div "× Year" at bounding box center [212, 407] width 147 height 17
click at [179, 296] on div "None" at bounding box center [213, 296] width 146 height 14
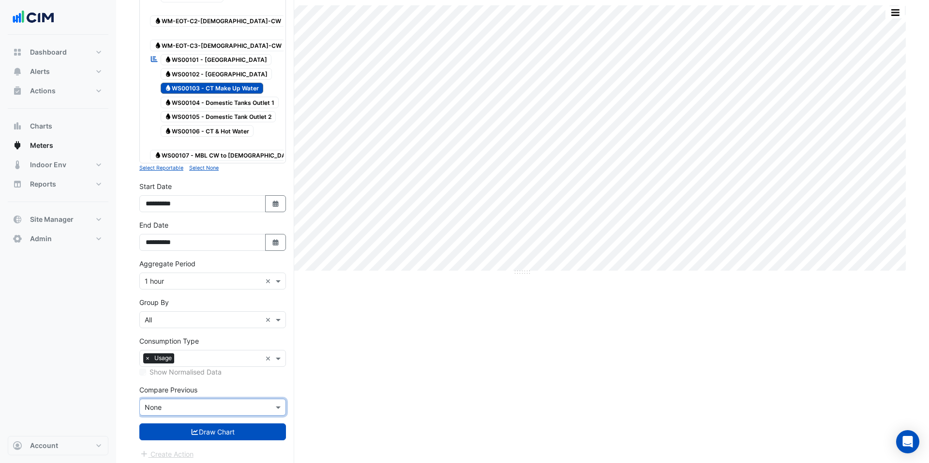
scroll to position [135, 0]
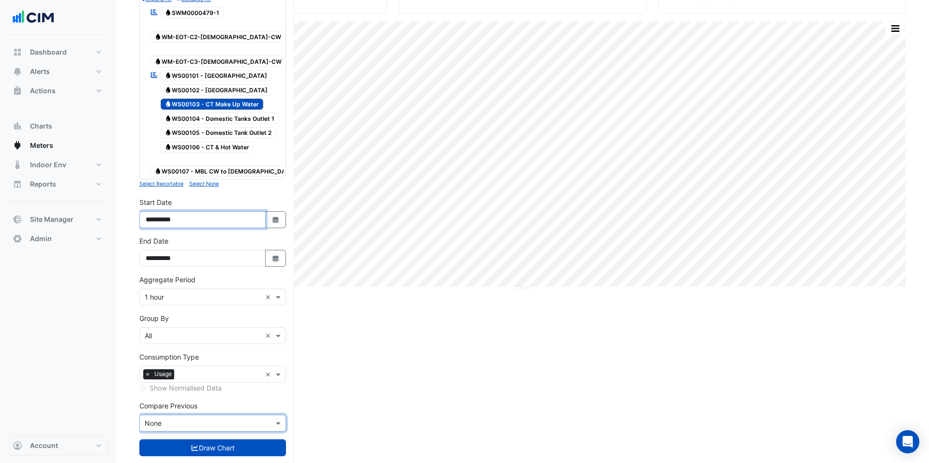
click at [172, 211] on input "**********" at bounding box center [202, 219] width 126 height 17
click at [209, 293] on input "text" at bounding box center [203, 298] width 117 height 10
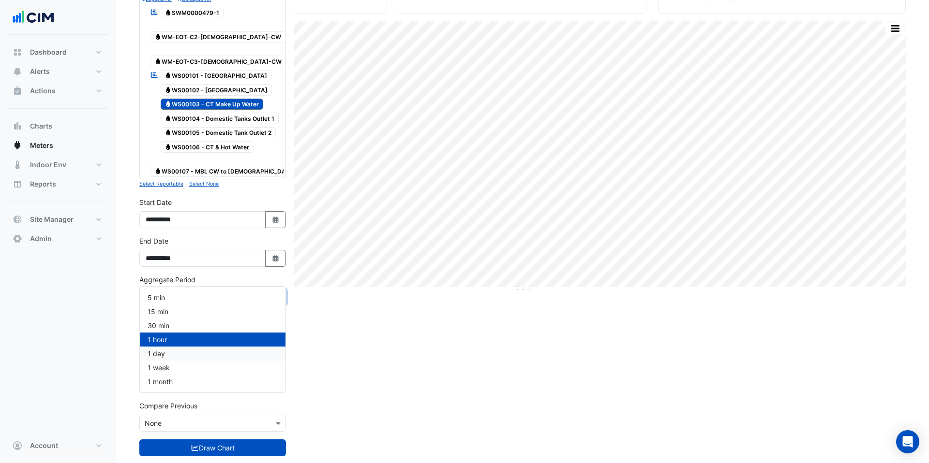
drag, startPoint x: 187, startPoint y: 350, endPoint x: 188, endPoint y: 338, distance: 11.6
click at [187, 349] on div "1 day" at bounding box center [213, 354] width 146 height 14
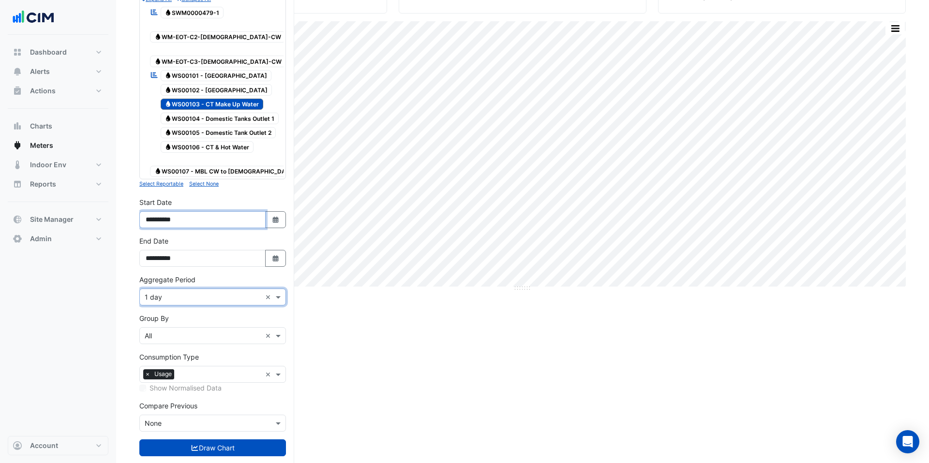
click at [170, 211] on input "**********" at bounding box center [202, 219] width 126 height 17
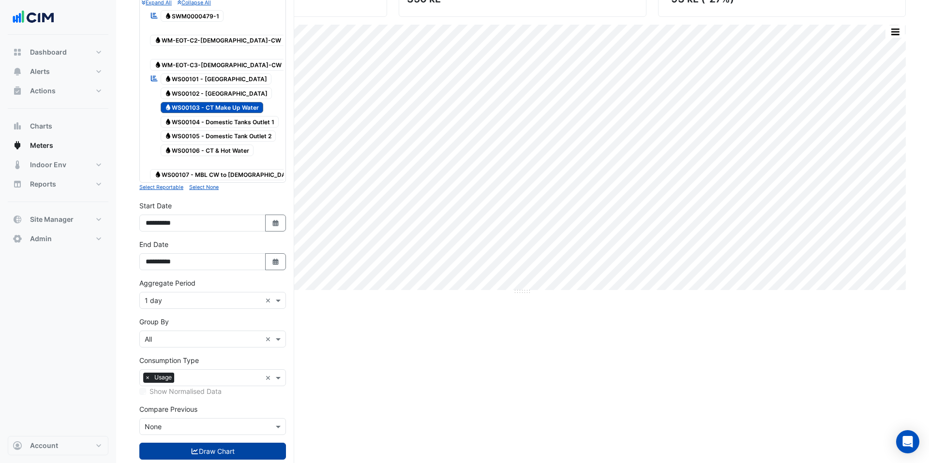
click at [239, 443] on button "Draw Chart" at bounding box center [212, 451] width 147 height 17
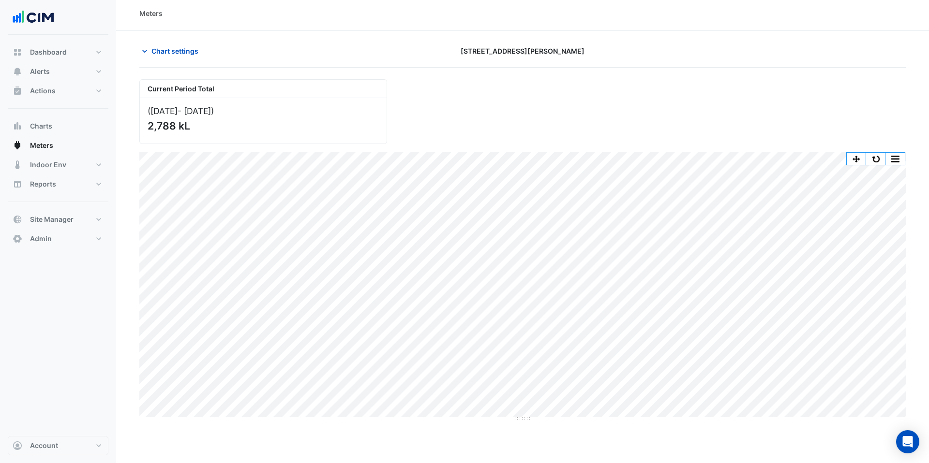
scroll to position [5, 0]
click at [874, 158] on button "button" at bounding box center [875, 156] width 19 height 12
click at [169, 56] on span "Chart settings" at bounding box center [174, 51] width 47 height 10
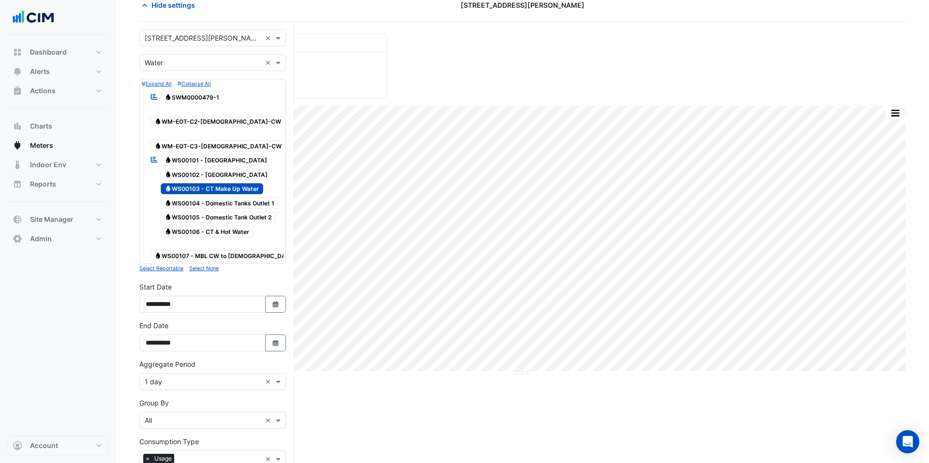
scroll to position [112, 0]
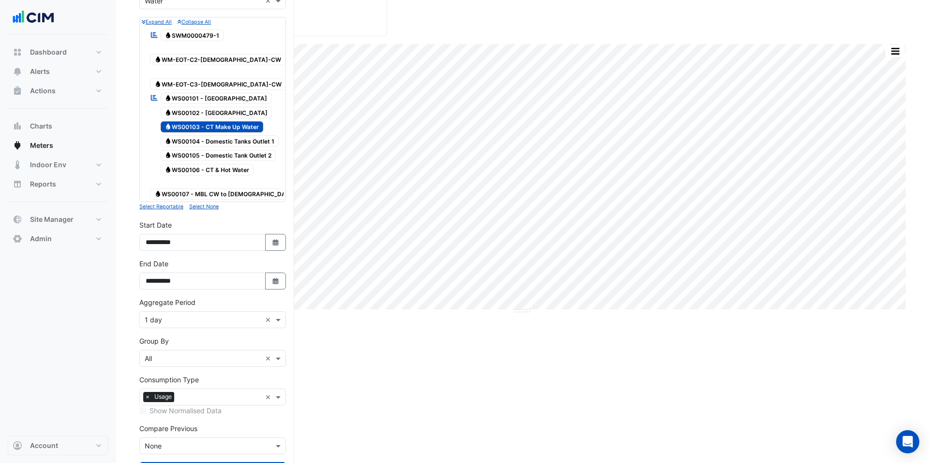
click at [199, 393] on input "text" at bounding box center [219, 398] width 83 height 10
drag, startPoint x: 191, startPoint y: 409, endPoint x: 216, endPoint y: 433, distance: 34.9
click at [191, 409] on div "Cost" at bounding box center [213, 412] width 146 height 14
click at [235, 463] on button "Draw Chart" at bounding box center [212, 471] width 147 height 17
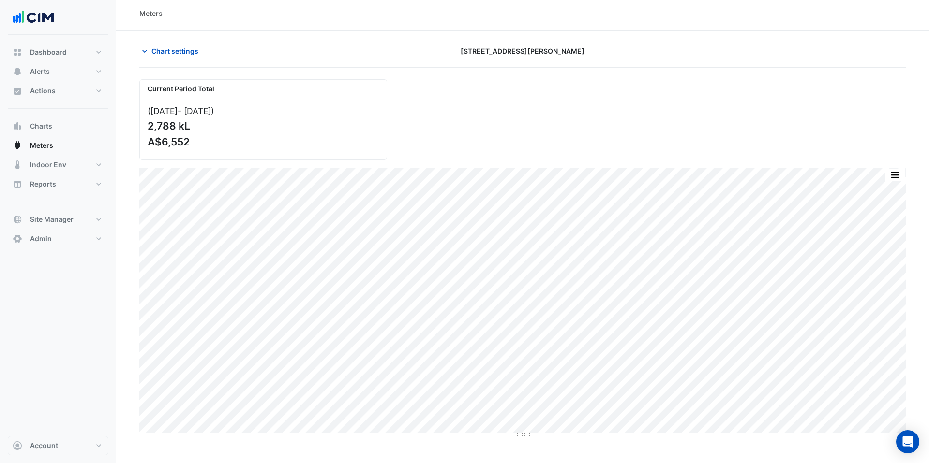
click at [208, 50] on div "Chart settings" at bounding box center [263, 51] width 259 height 17
drag, startPoint x: 191, startPoint y: 49, endPoint x: 199, endPoint y: 62, distance: 15.4
click at [191, 50] on span "Chart settings" at bounding box center [174, 50] width 47 height 10
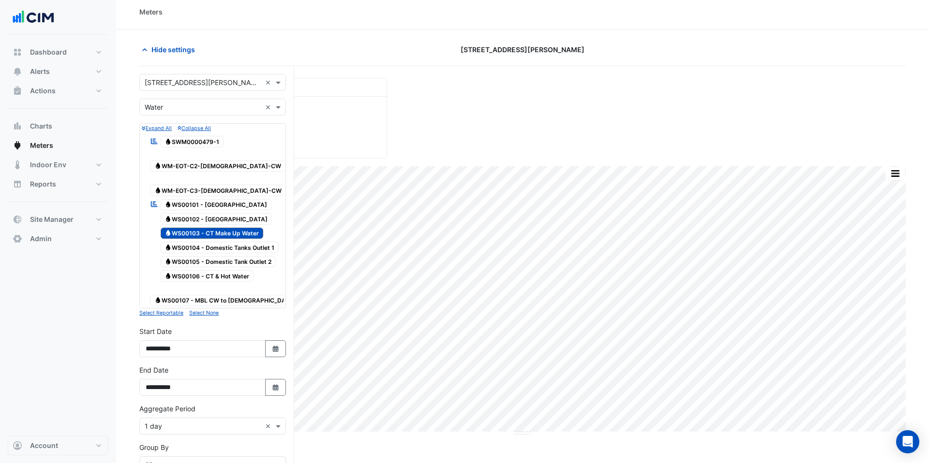
click at [202, 199] on span "Water WS00101 - [GEOGRAPHIC_DATA]" at bounding box center [216, 205] width 111 height 12
click at [208, 228] on span "Water WS00103 - CT Make Up Water" at bounding box center [212, 234] width 103 height 12
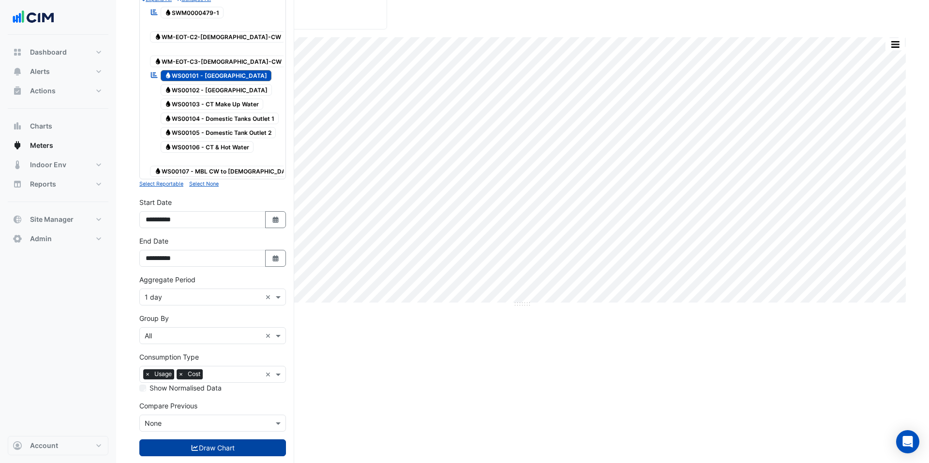
click at [253, 440] on button "Draw Chart" at bounding box center [212, 448] width 147 height 17
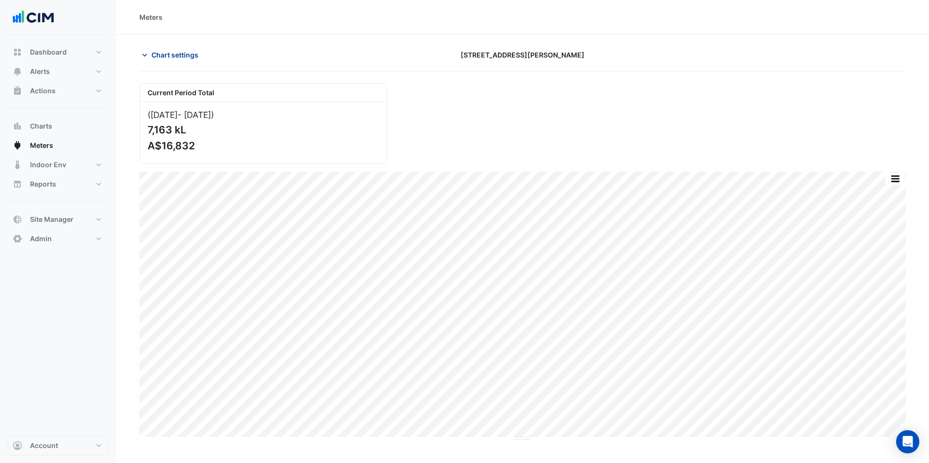
click at [178, 53] on span "Chart settings" at bounding box center [174, 55] width 47 height 10
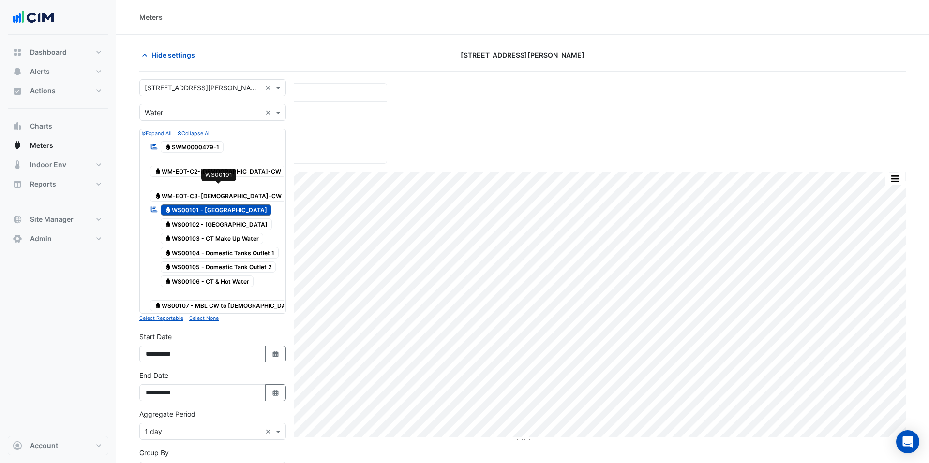
click at [212, 205] on span "Water WS00101 - [GEOGRAPHIC_DATA]" at bounding box center [216, 211] width 111 height 12
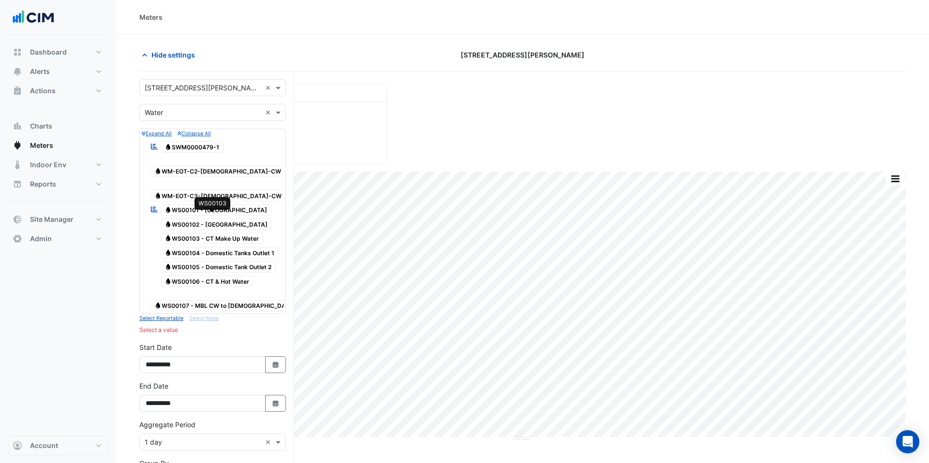
click at [246, 233] on span "Water WS00103 - CT Make Up Water" at bounding box center [212, 239] width 103 height 12
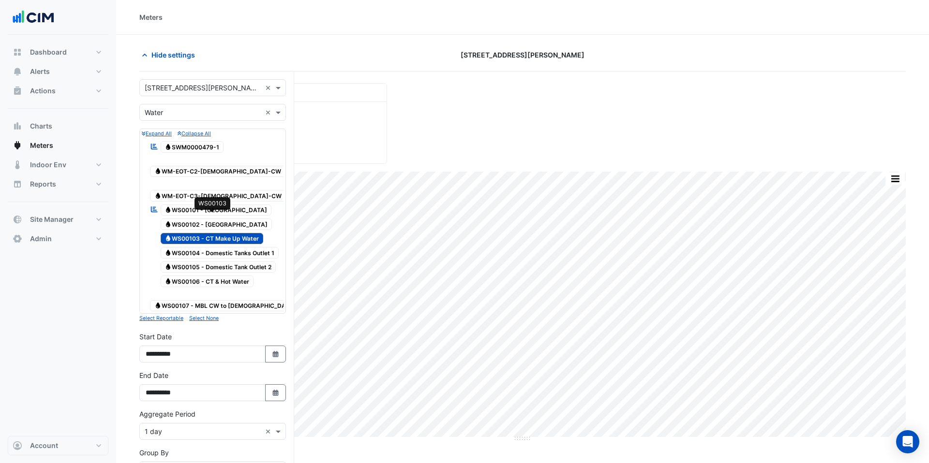
drag, startPoint x: 225, startPoint y: 216, endPoint x: 193, endPoint y: 171, distance: 55.2
click at [224, 233] on span "Water WS00103 - CT Make Up Water" at bounding box center [212, 239] width 103 height 12
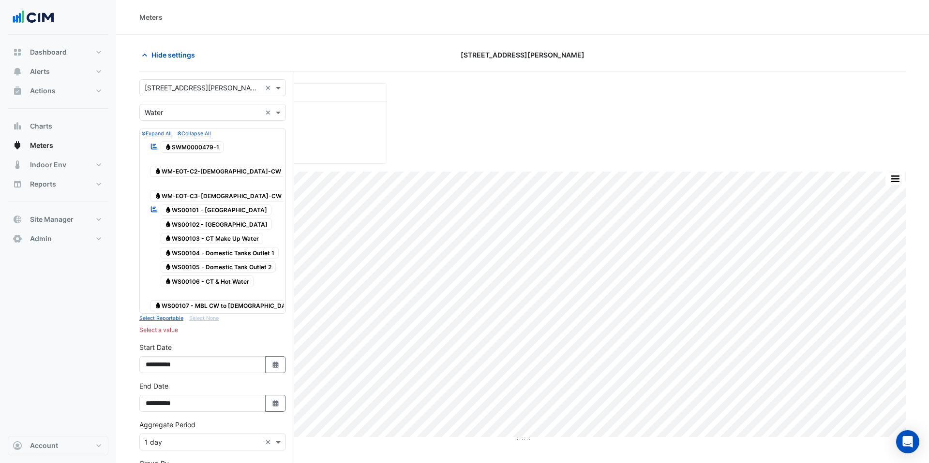
click at [192, 155] on div "Water WM-EOT-C2-Female-CW" at bounding box center [213, 167] width 142 height 24
click at [194, 148] on span "Water SWM0000479-1" at bounding box center [192, 147] width 63 height 12
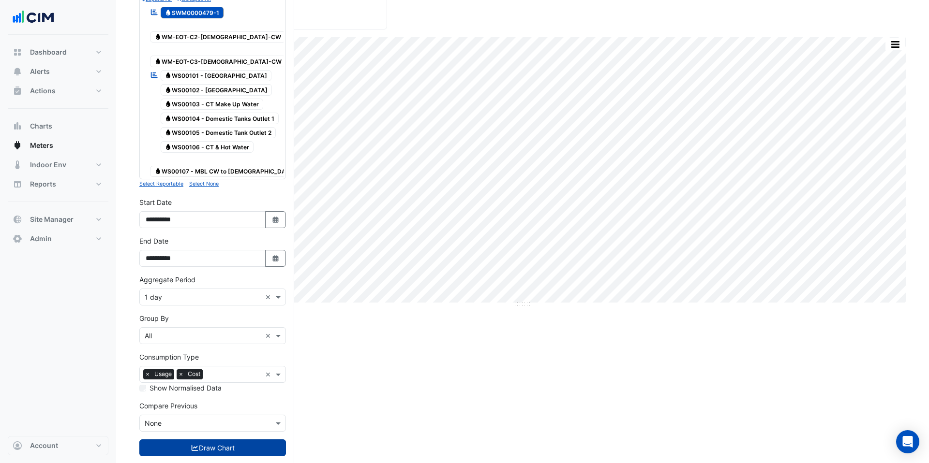
click at [254, 440] on button "Draw Chart" at bounding box center [212, 448] width 147 height 17
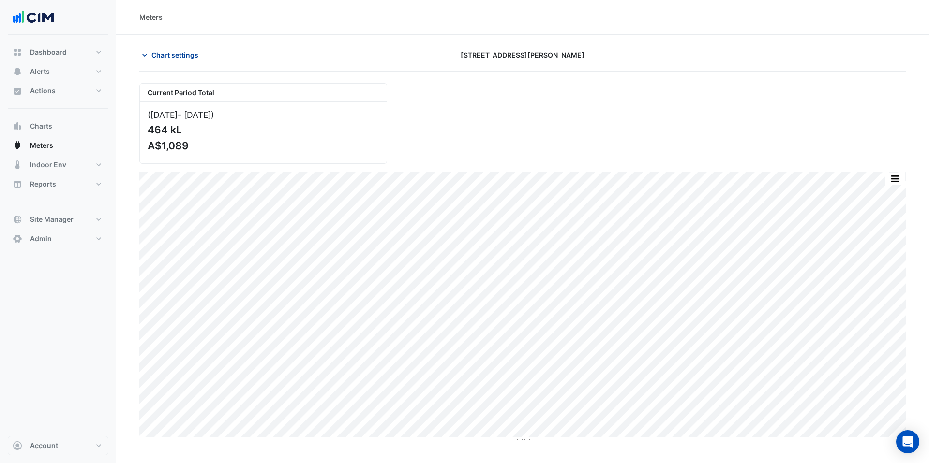
click at [182, 58] on span "Chart settings" at bounding box center [174, 55] width 47 height 10
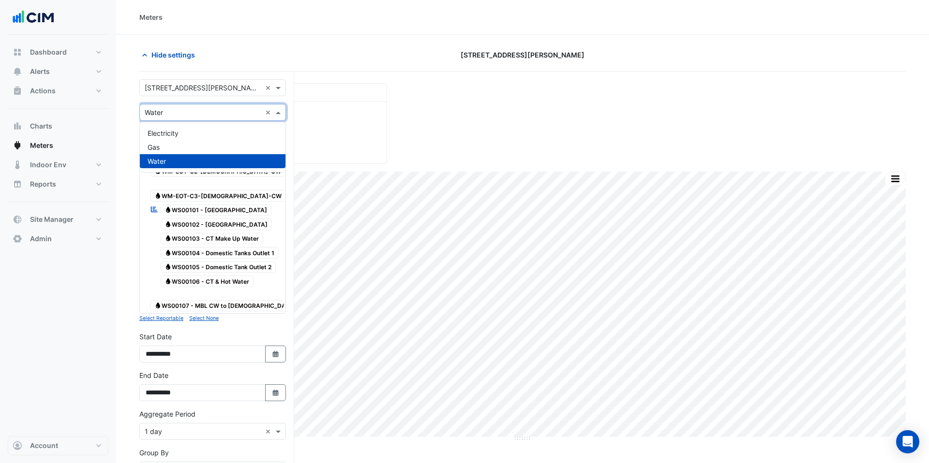
click at [182, 108] on input "text" at bounding box center [203, 113] width 117 height 10
click at [180, 148] on div "Gas" at bounding box center [213, 147] width 146 height 14
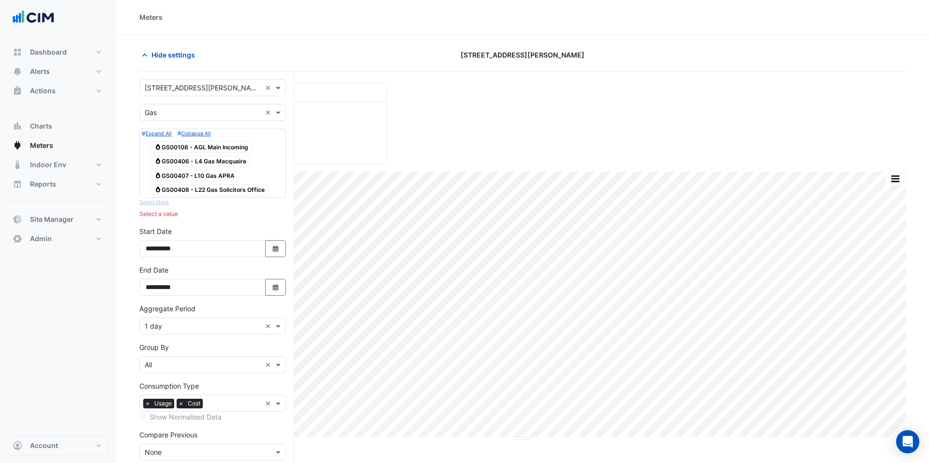
click at [185, 147] on span "Gas GS00108 - AGL Main Incoming" at bounding box center [201, 147] width 103 height 12
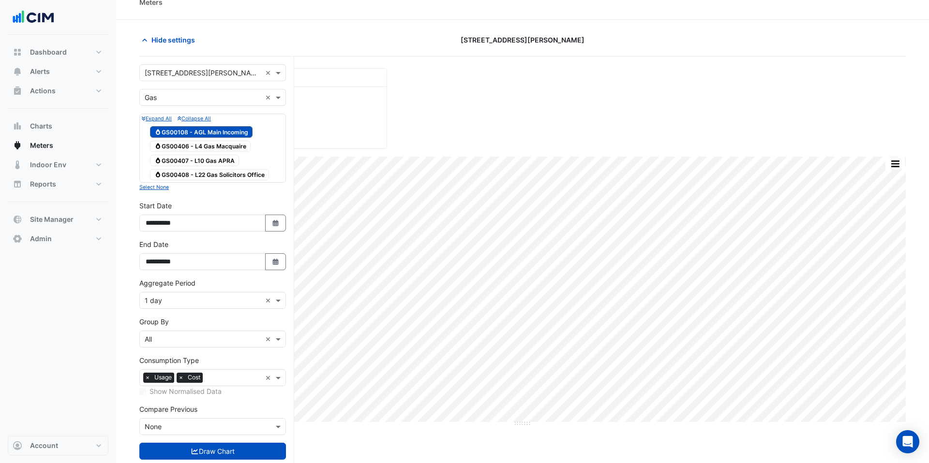
scroll to position [17, 0]
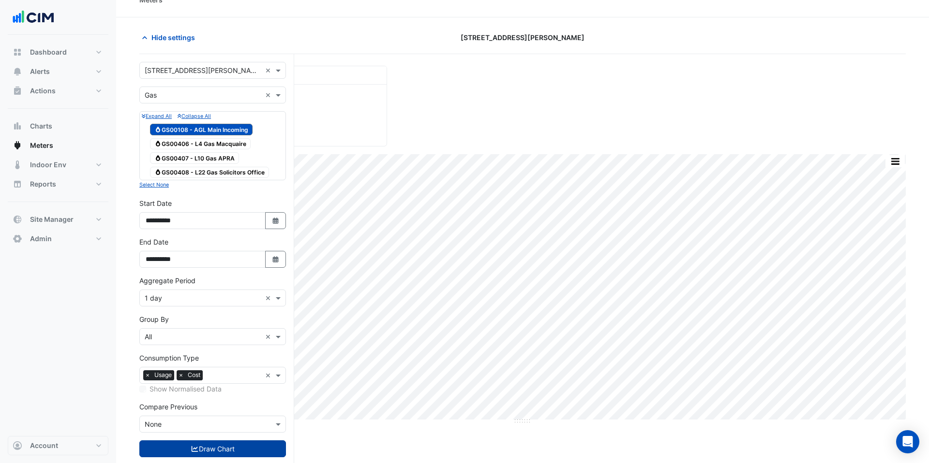
click at [242, 455] on button "Draw Chart" at bounding box center [212, 449] width 147 height 17
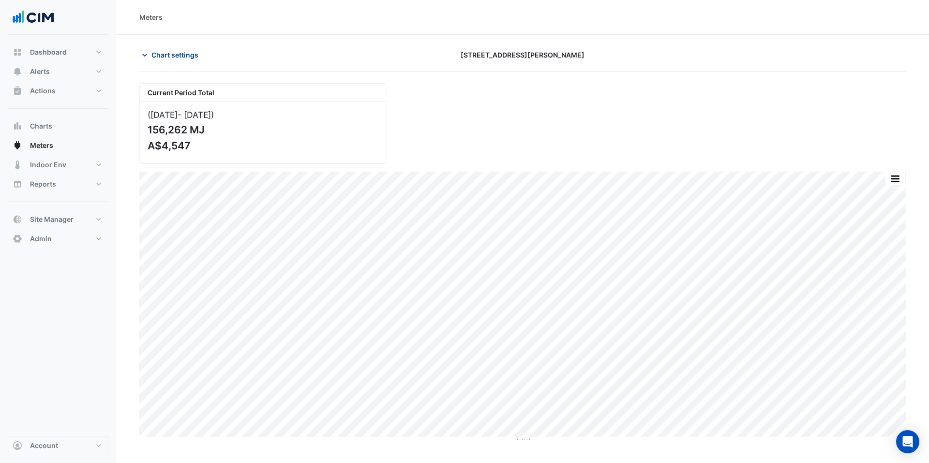
click at [168, 59] on span "Chart settings" at bounding box center [174, 55] width 47 height 10
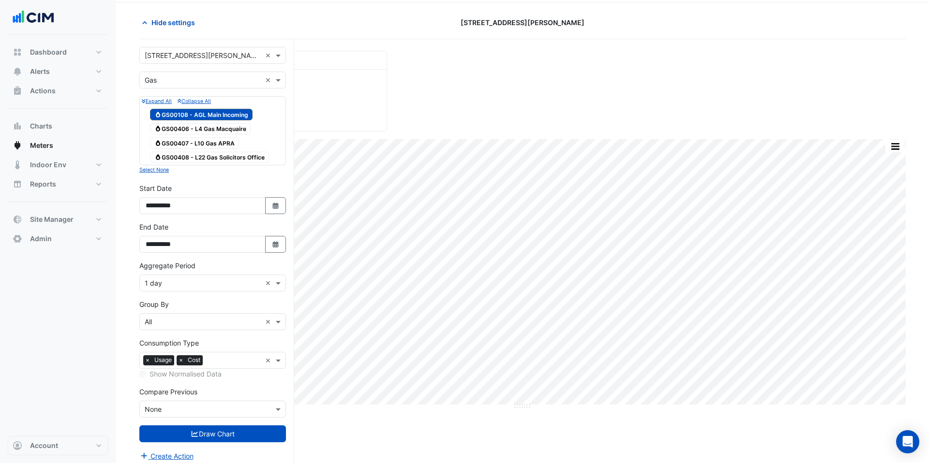
scroll to position [37, 0]
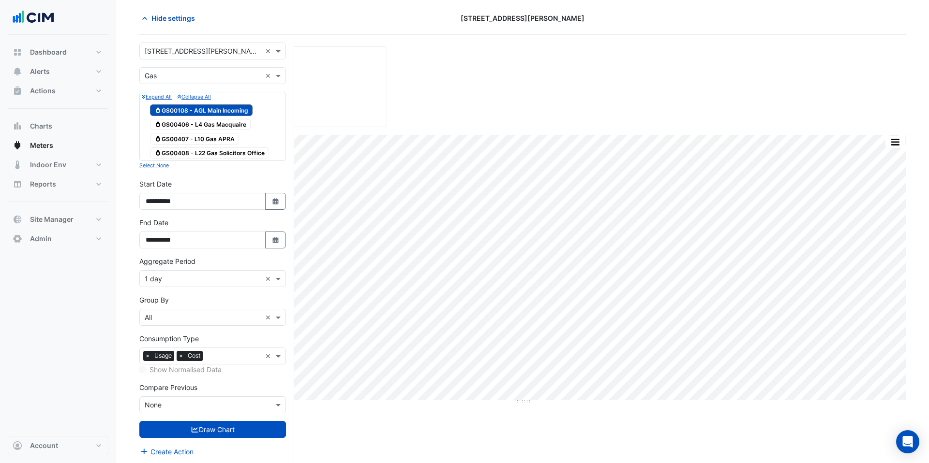
click at [195, 286] on div "× 1 day ×" at bounding box center [212, 278] width 147 height 17
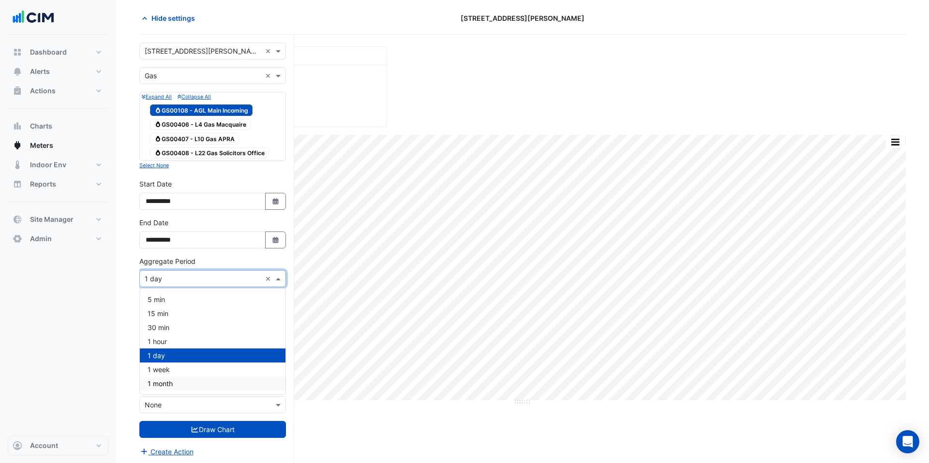
click at [181, 380] on div "1 month" at bounding box center [213, 384] width 146 height 14
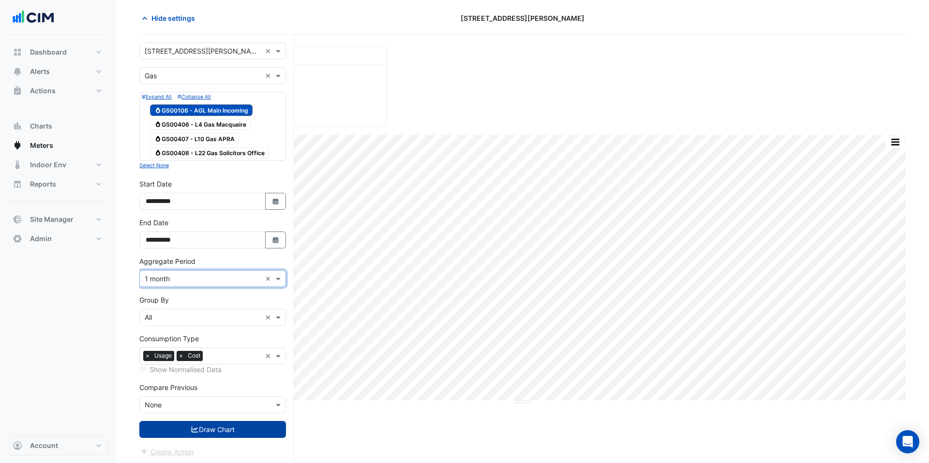
click at [226, 428] on button "Draw Chart" at bounding box center [212, 429] width 147 height 17
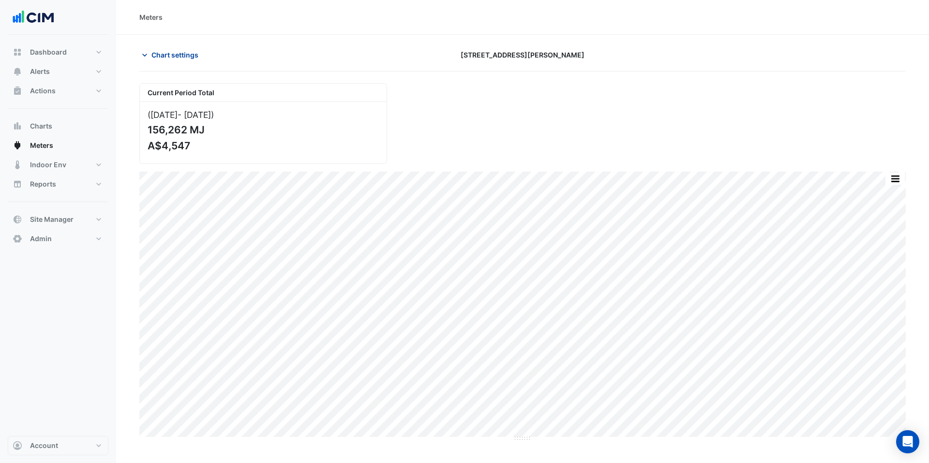
click at [191, 53] on span "Chart settings" at bounding box center [174, 55] width 47 height 10
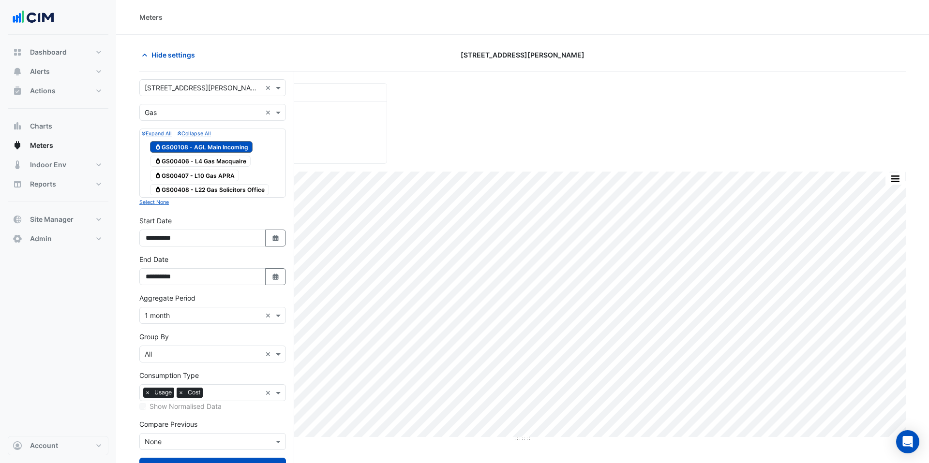
click at [182, 391] on span "×" at bounding box center [181, 393] width 9 height 10
click at [186, 441] on input "text" at bounding box center [203, 442] width 117 height 10
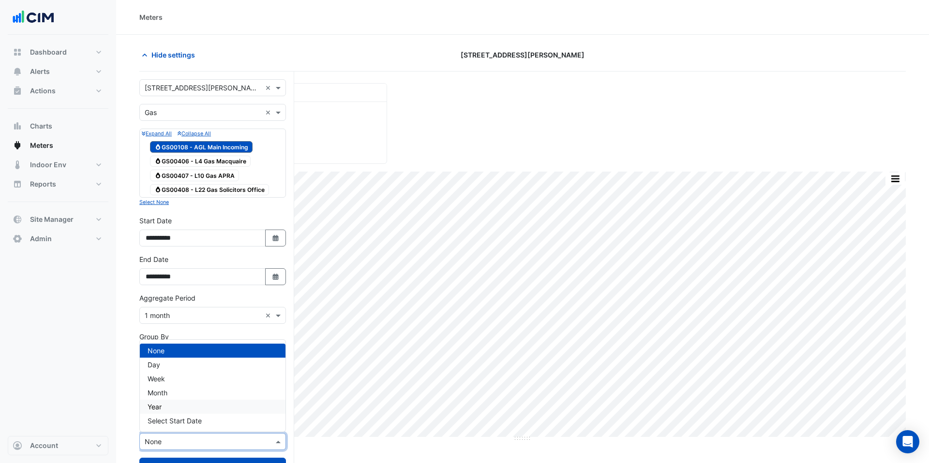
click at [183, 406] on div "Year" at bounding box center [213, 407] width 146 height 14
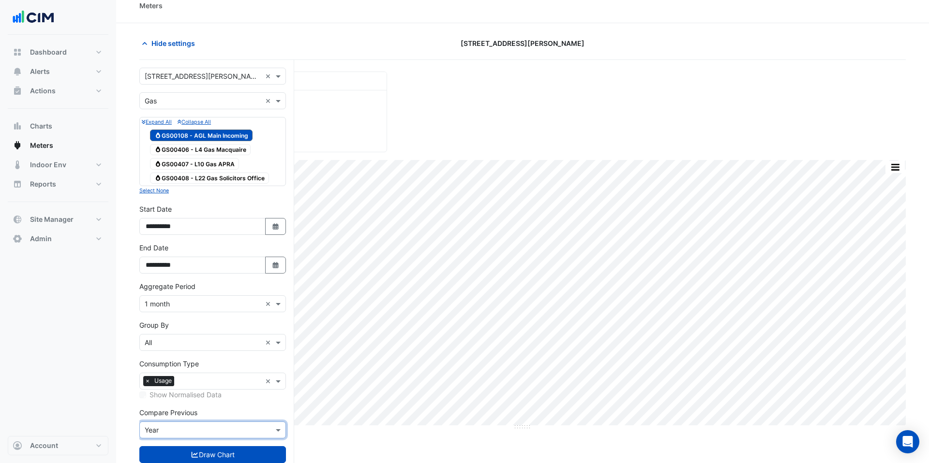
scroll to position [39, 0]
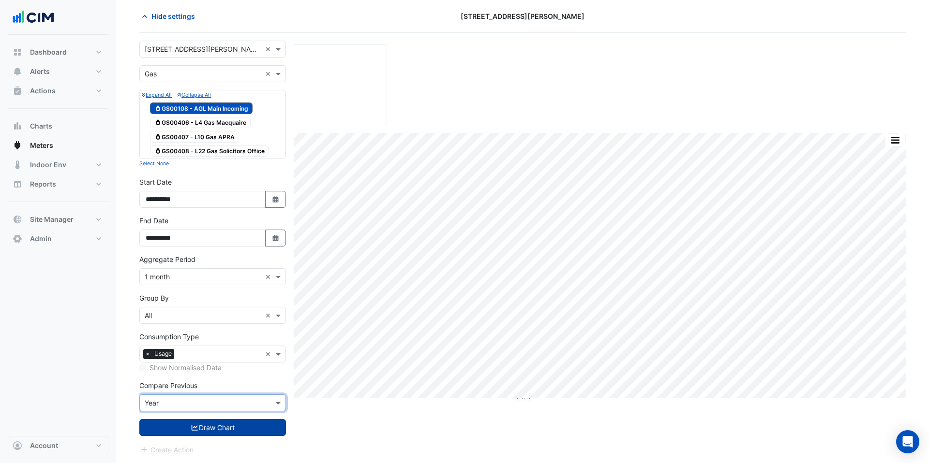
click at [212, 434] on button "Draw Chart" at bounding box center [212, 427] width 147 height 17
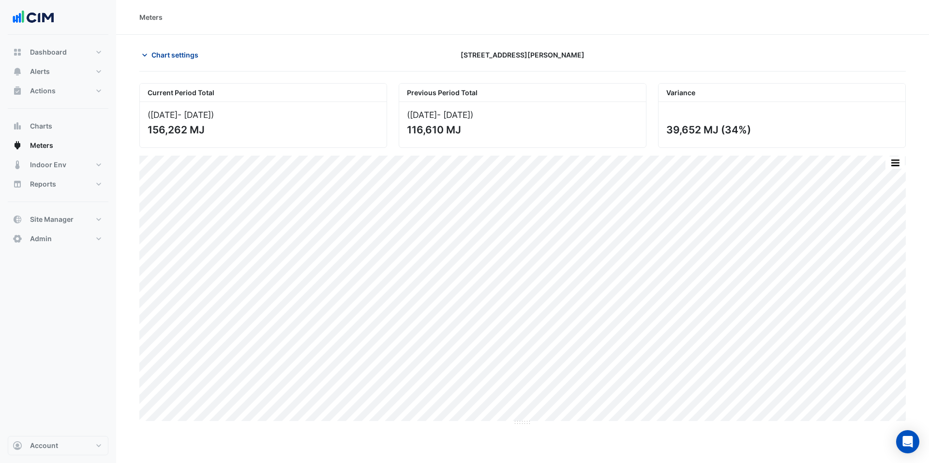
click at [185, 56] on span "Chart settings" at bounding box center [174, 55] width 47 height 10
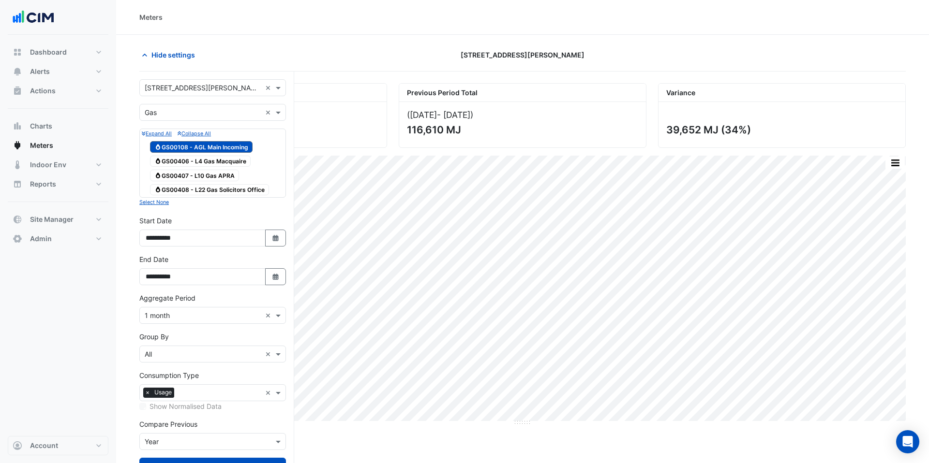
click at [178, 90] on input "text" at bounding box center [203, 88] width 117 height 10
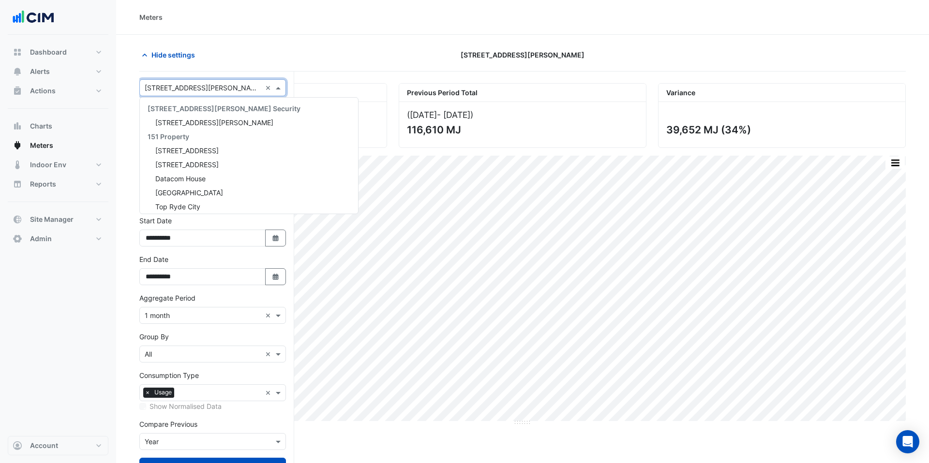
scroll to position [1884, 0]
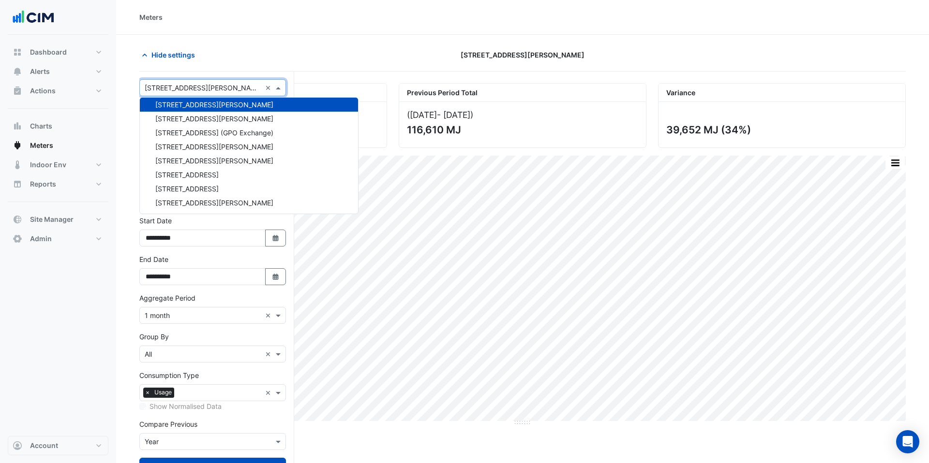
click at [172, 73] on div "× 1 Martin Place × × Gas × Expand All Collapse All Gas GS00108 - AGL Main Incom…" at bounding box center [216, 287] width 155 height 431
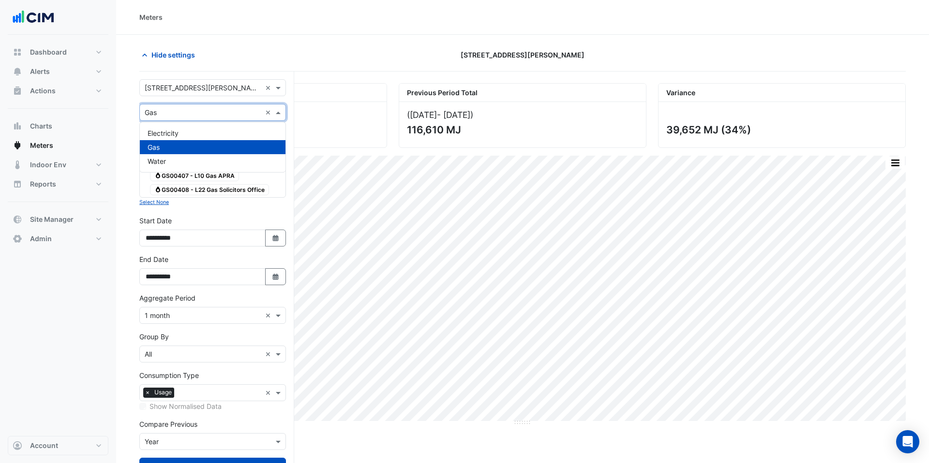
click at [177, 112] on input "text" at bounding box center [203, 113] width 117 height 10
click at [179, 132] on span "Electricity" at bounding box center [163, 133] width 31 height 8
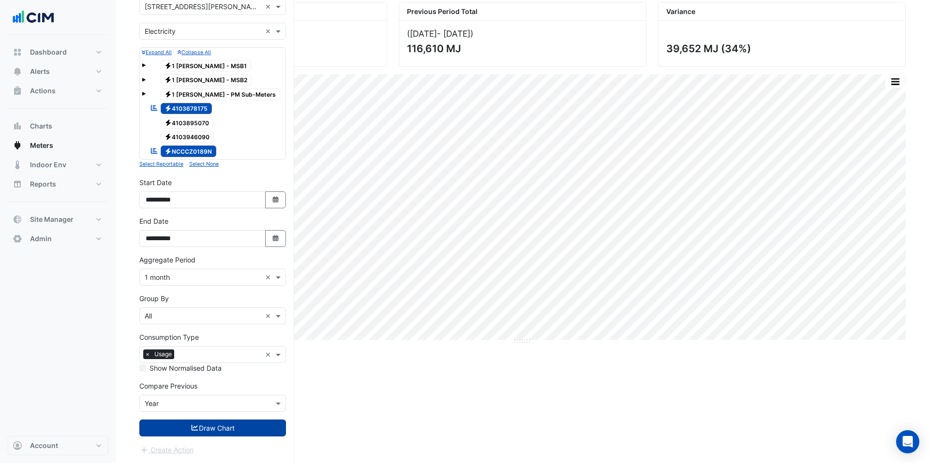
click at [198, 426] on button "Draw Chart" at bounding box center [212, 428] width 147 height 17
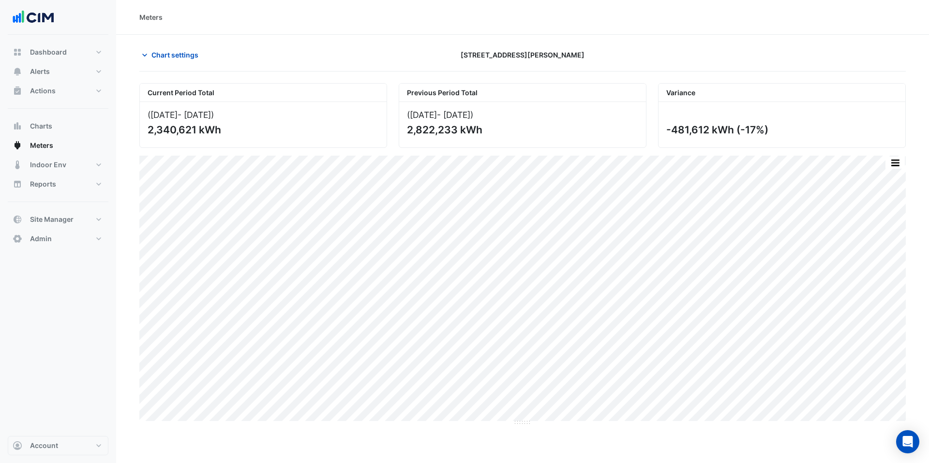
click at [170, 45] on section "Chart settings 1 Martin Place Current Period Total (Jan 25 - Sep 25 ) 2,340,621…" at bounding box center [522, 290] width 813 height 510
click at [168, 55] on span "Chart settings" at bounding box center [174, 55] width 47 height 10
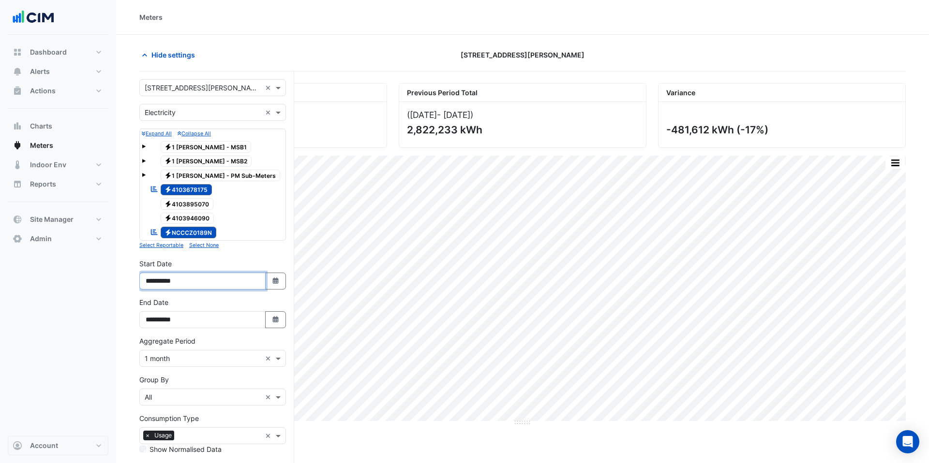
drag, startPoint x: 158, startPoint y: 284, endPoint x: 165, endPoint y: 286, distance: 7.8
click at [158, 284] on input "**********" at bounding box center [202, 281] width 126 height 17
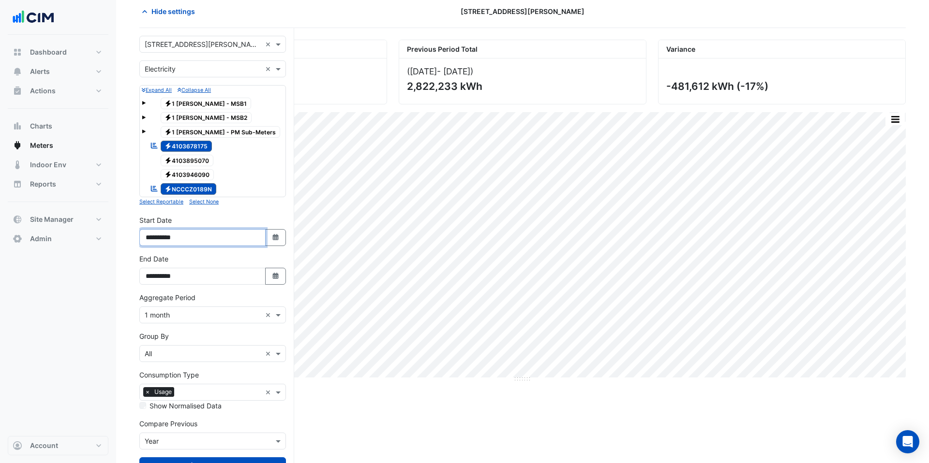
scroll to position [81, 0]
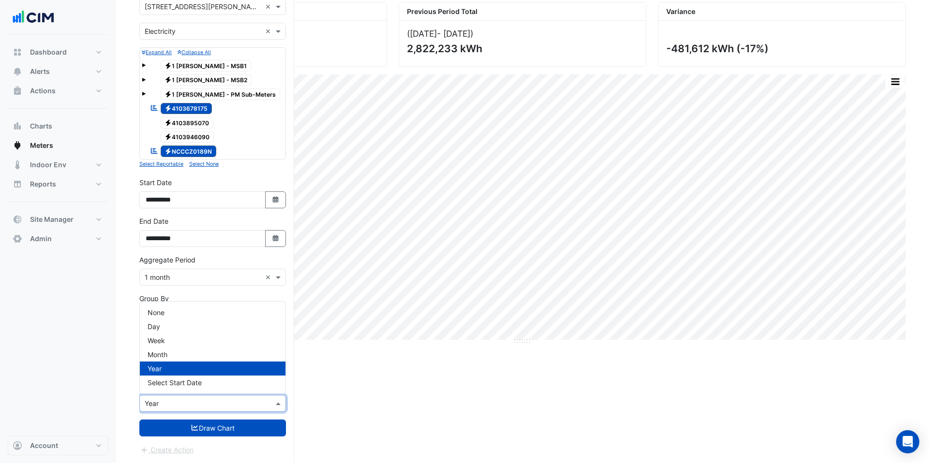
click at [201, 404] on input "text" at bounding box center [203, 404] width 117 height 10
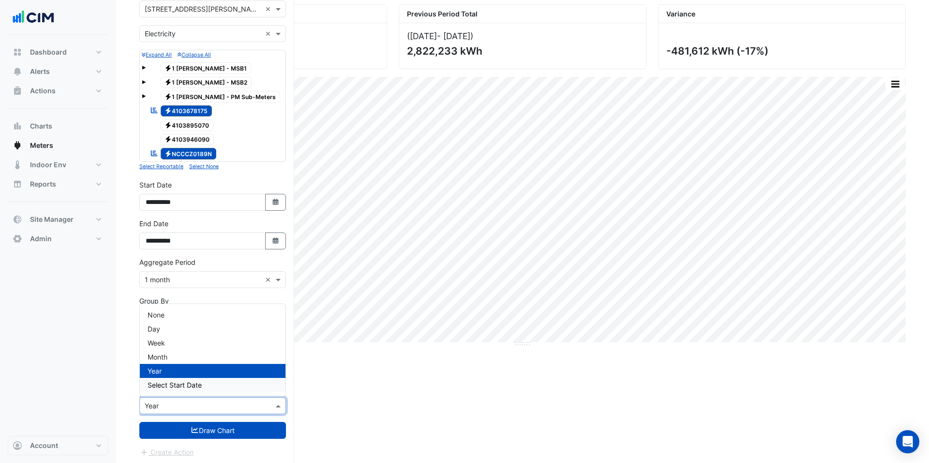
click at [196, 391] on div "Select Start Date" at bounding box center [213, 385] width 146 height 14
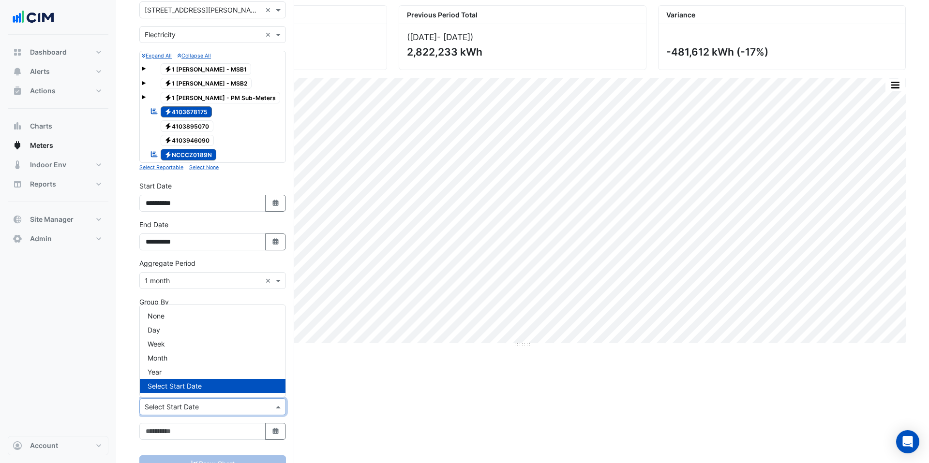
click at [190, 403] on input "text" at bounding box center [203, 408] width 117 height 10
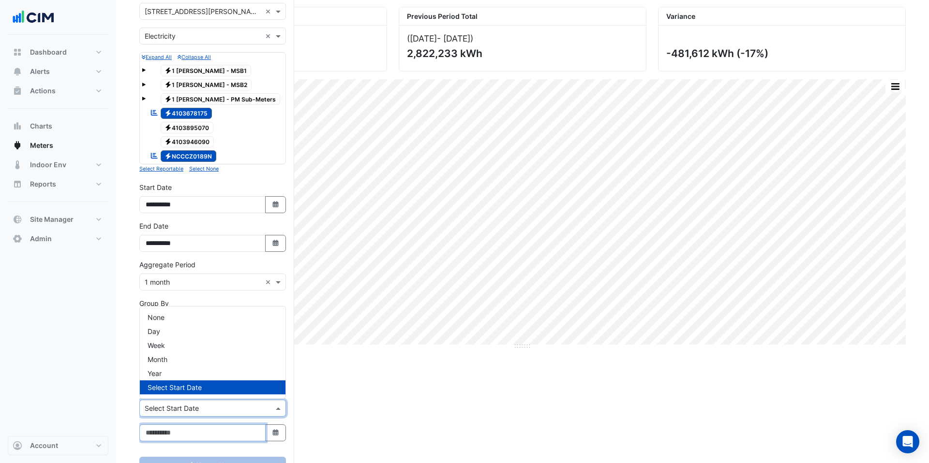
click at [188, 438] on input at bounding box center [202, 433] width 126 height 17
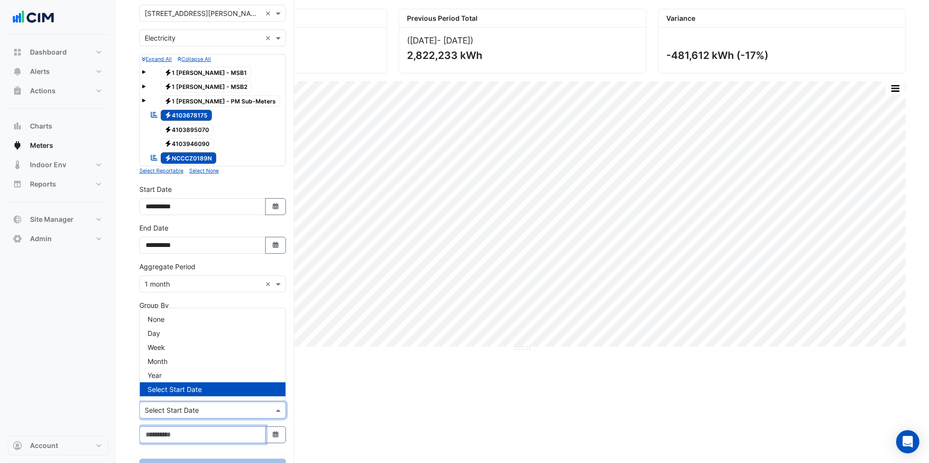
scroll to position [74, 0]
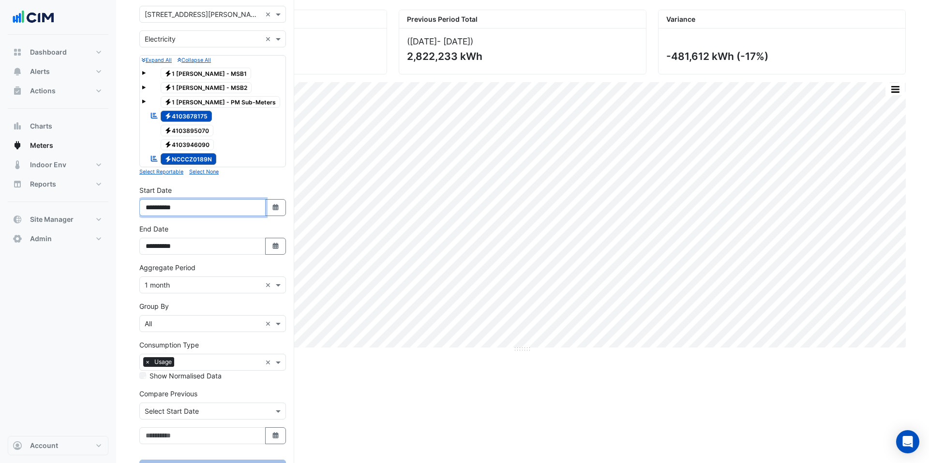
click at [160, 210] on input "**********" at bounding box center [202, 207] width 126 height 17
type input "**********"
click at [197, 410] on input "text" at bounding box center [203, 412] width 117 height 10
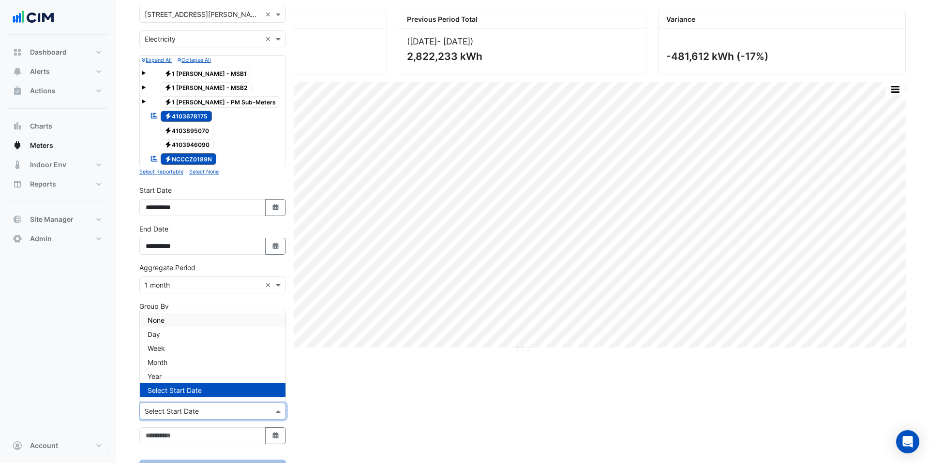
click at [183, 315] on div "None" at bounding box center [213, 321] width 146 height 14
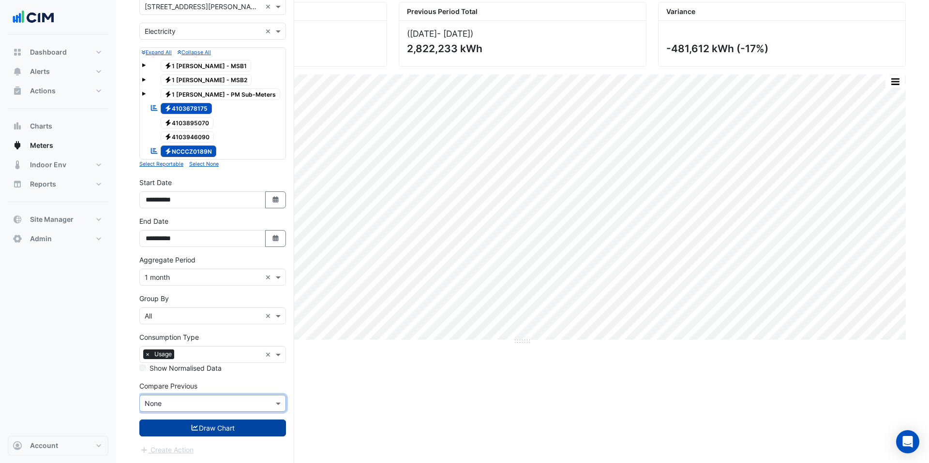
click at [227, 421] on button "Draw Chart" at bounding box center [212, 428] width 147 height 17
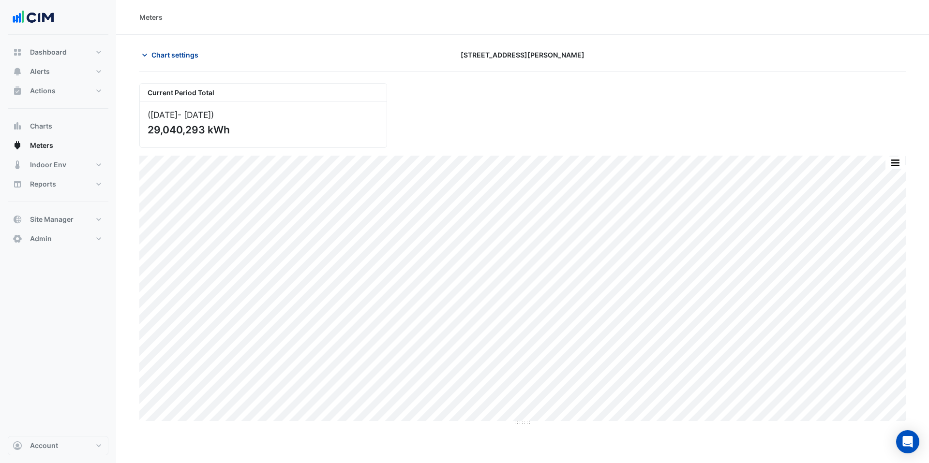
click at [179, 55] on span "Chart settings" at bounding box center [174, 55] width 47 height 10
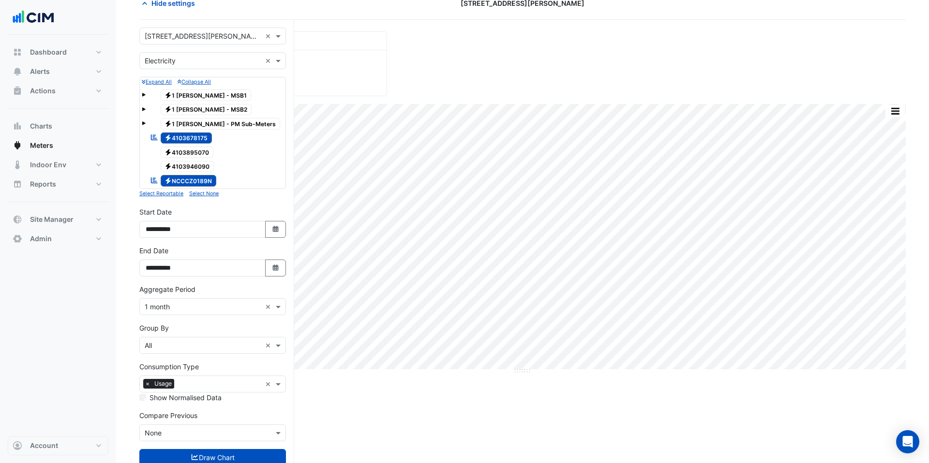
scroll to position [81, 0]
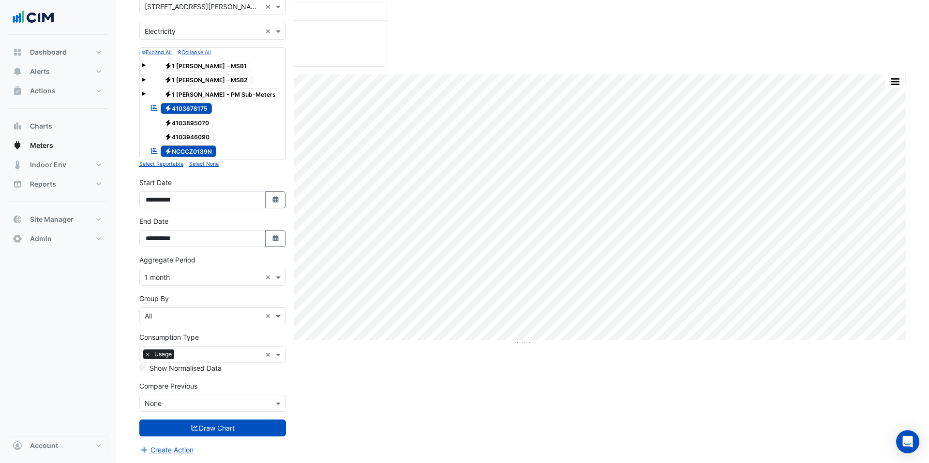
click at [163, 371] on label "Show Normalised Data" at bounding box center [185, 368] width 72 height 10
click at [213, 425] on button "Draw Chart" at bounding box center [212, 428] width 147 height 17
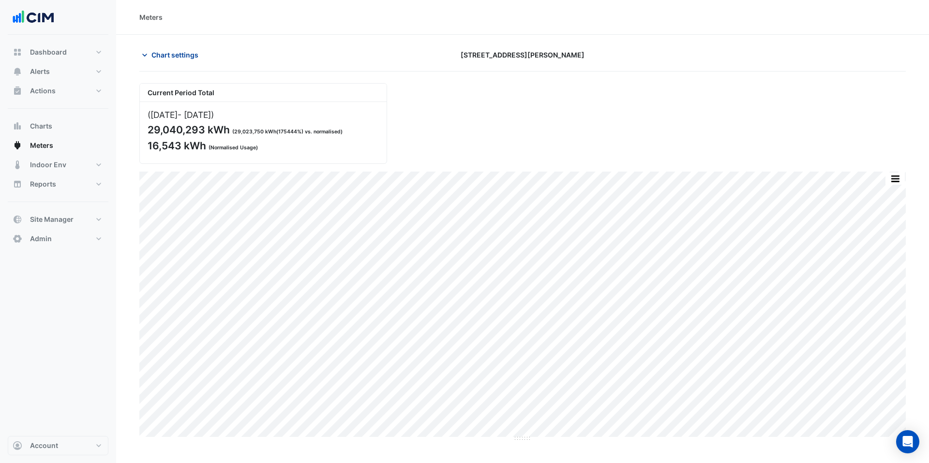
click at [179, 59] on span "Chart settings" at bounding box center [174, 55] width 47 height 10
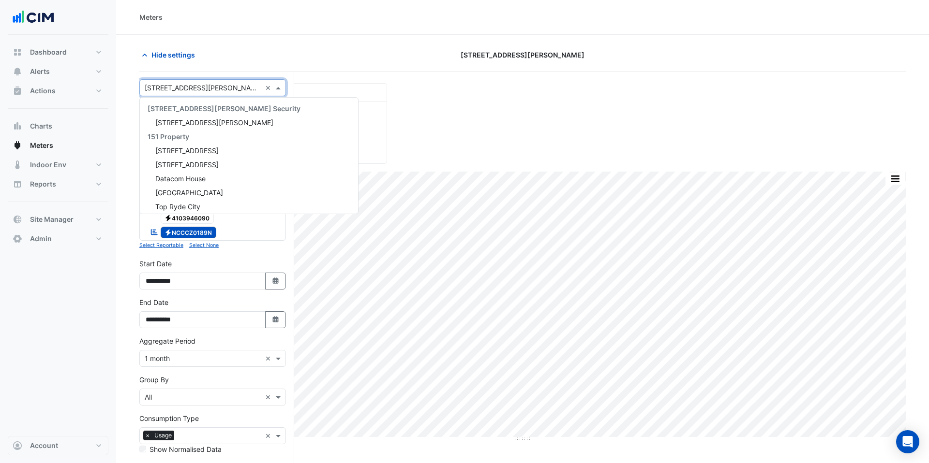
click at [185, 90] on input "text" at bounding box center [203, 88] width 117 height 10
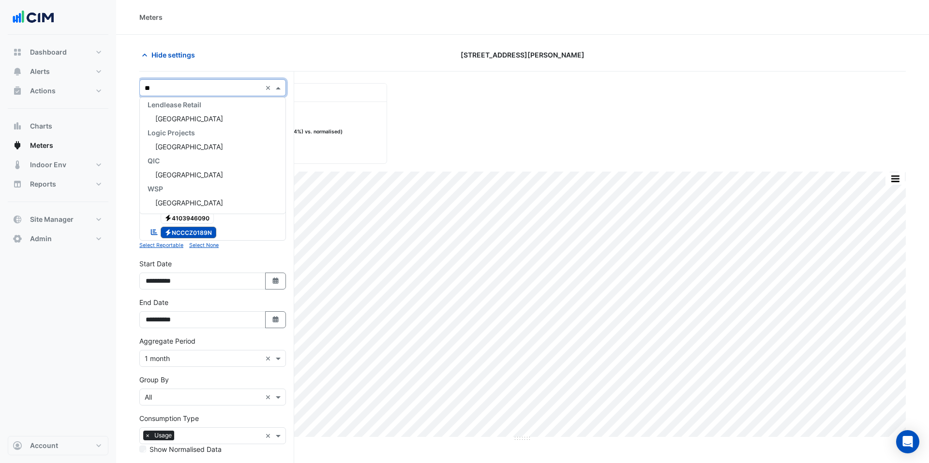
scroll to position [88, 0]
type input "****"
click at [192, 115] on span "Tweed City Shopping Centre" at bounding box center [189, 119] width 68 height 8
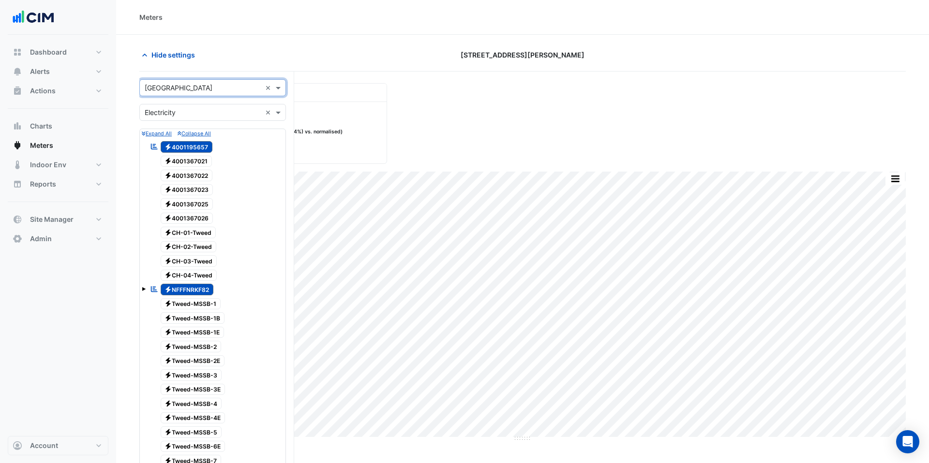
click at [197, 91] on input "text" at bounding box center [203, 88] width 117 height 10
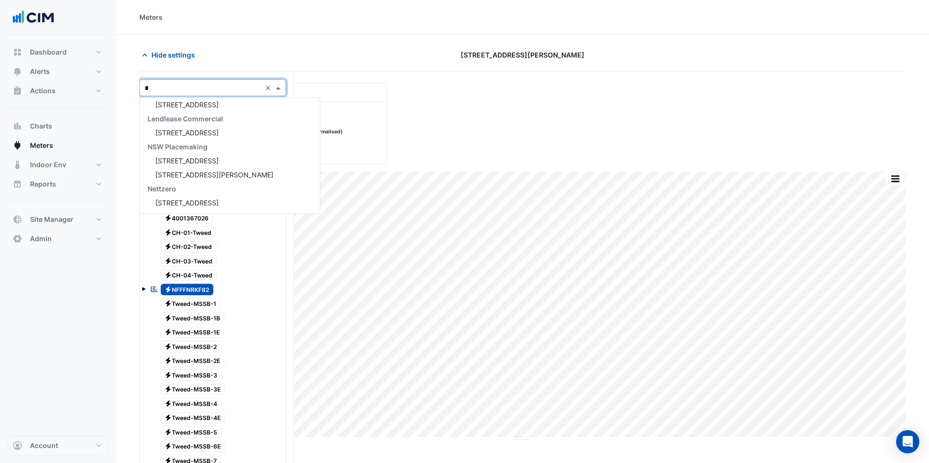
type input "**"
click at [205, 122] on div "68 Pitt St" at bounding box center [213, 119] width 146 height 14
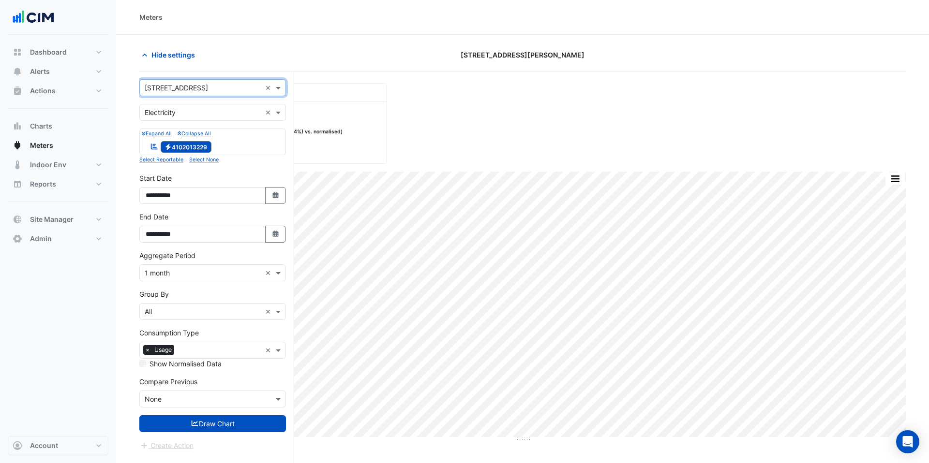
click at [175, 365] on label "Show Normalised Data" at bounding box center [185, 364] width 72 height 10
click at [212, 423] on button "Draw Chart" at bounding box center [212, 424] width 147 height 17
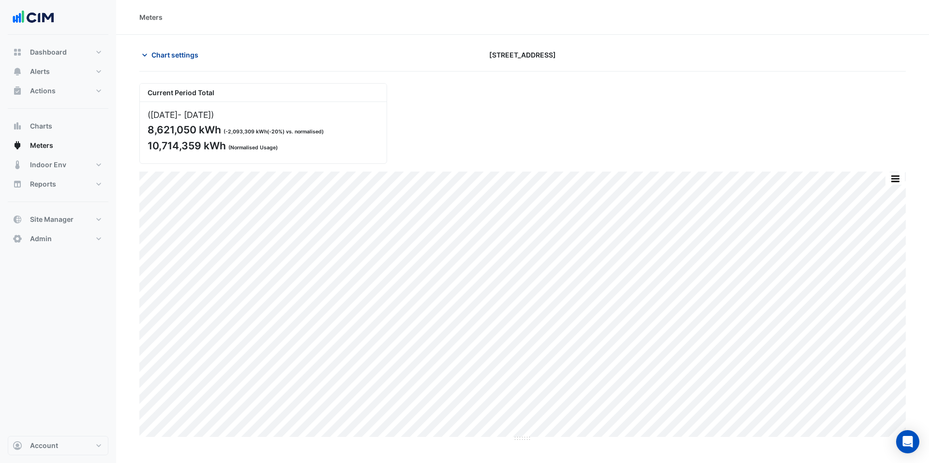
click at [169, 54] on span "Chart settings" at bounding box center [174, 55] width 47 height 10
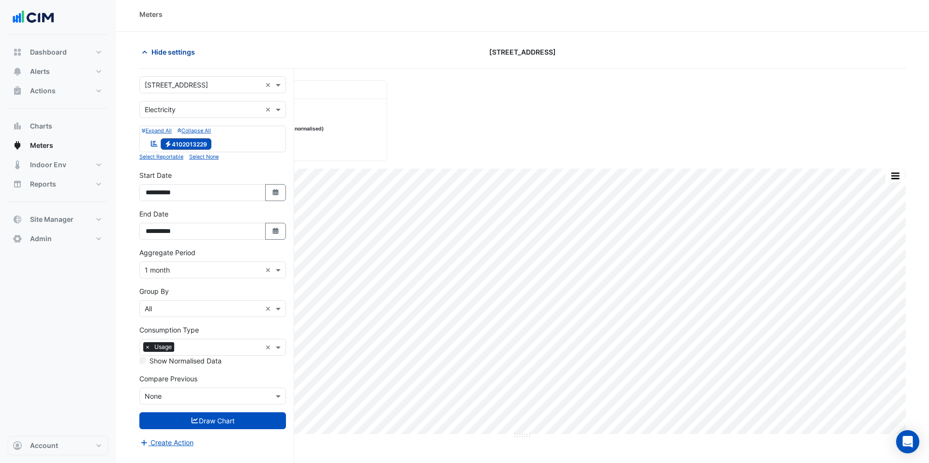
scroll to position [4, 0]
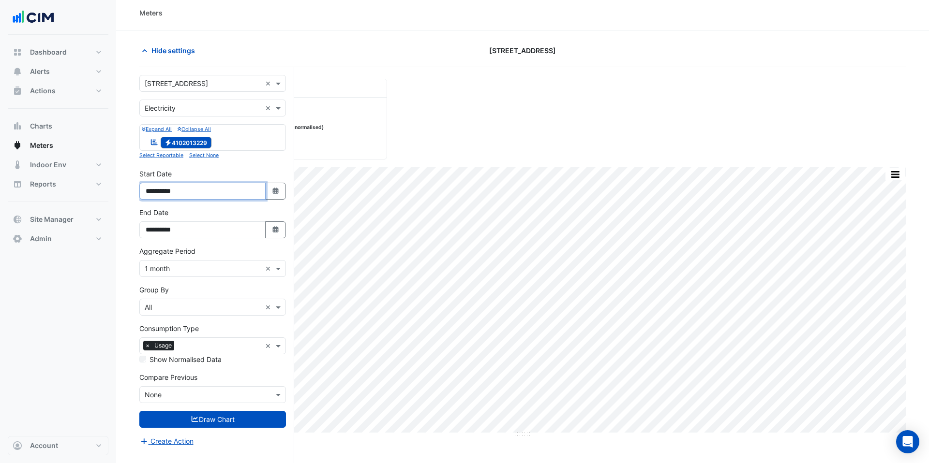
click at [158, 192] on input "**********" at bounding box center [202, 191] width 126 height 17
type input "**********"
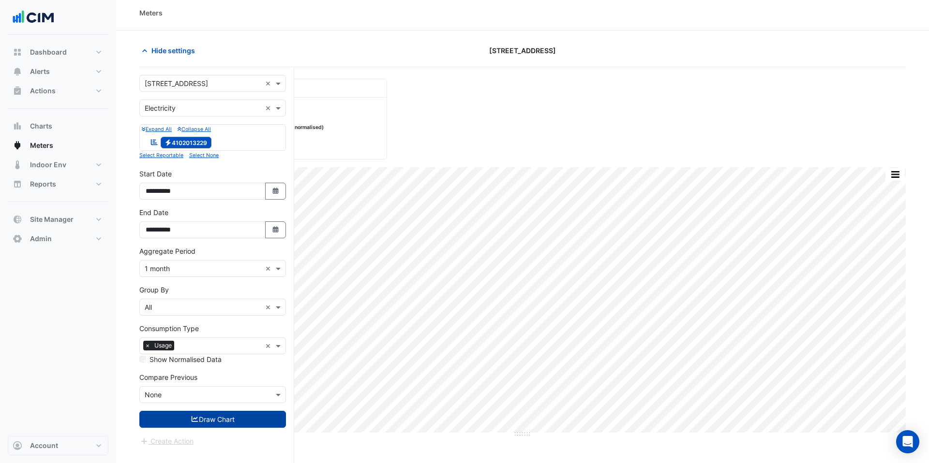
click at [219, 414] on button "Draw Chart" at bounding box center [212, 419] width 147 height 17
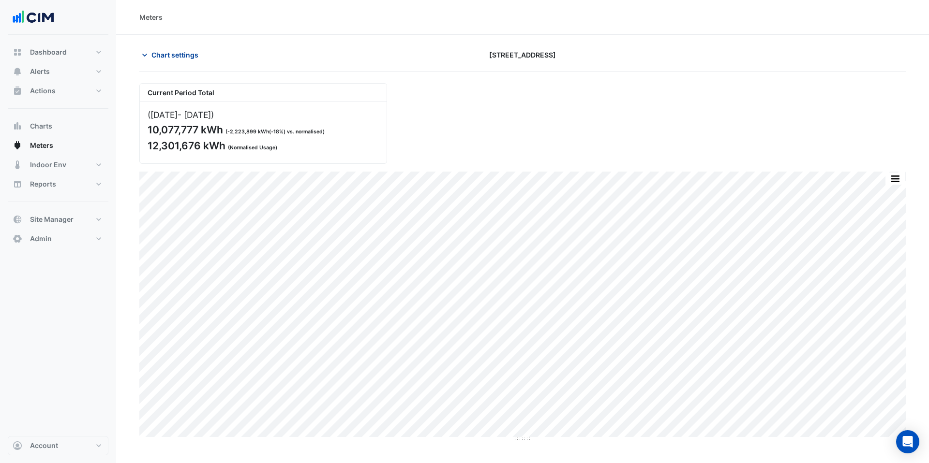
click at [177, 55] on span "Chart settings" at bounding box center [174, 55] width 47 height 10
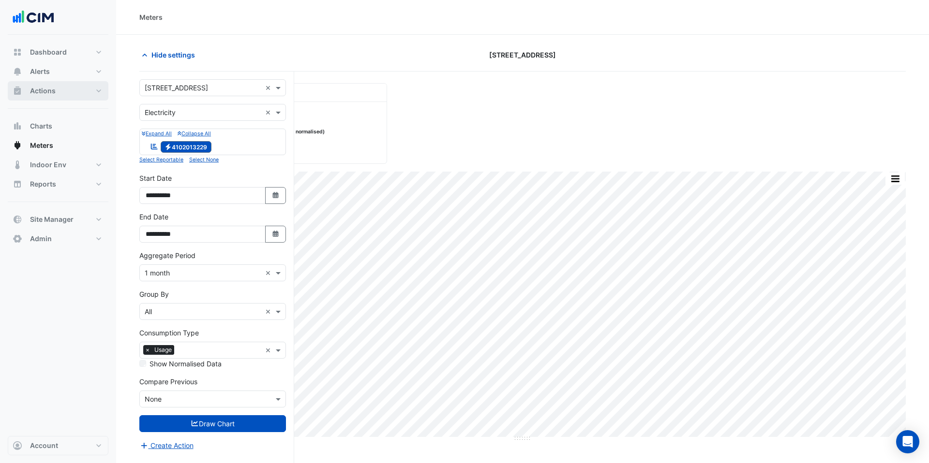
click at [62, 86] on button "Actions" at bounding box center [58, 90] width 101 height 19
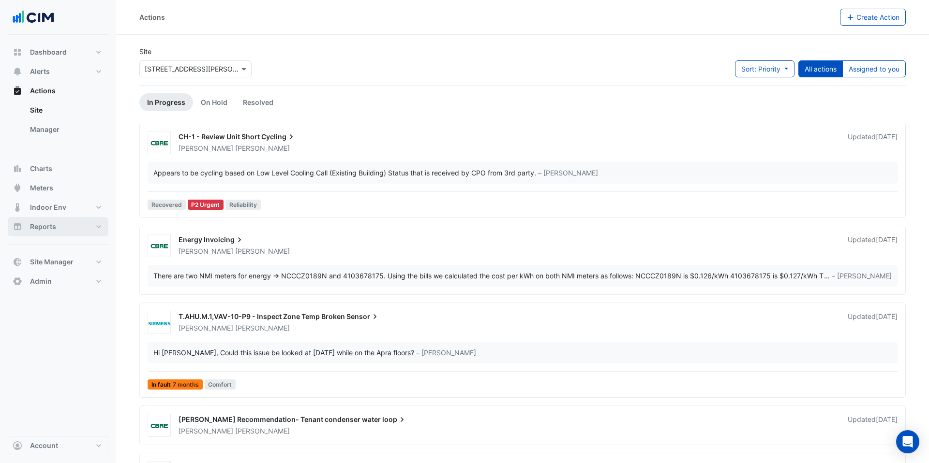
click at [55, 229] on span "Reports" at bounding box center [43, 227] width 26 height 10
select select "***"
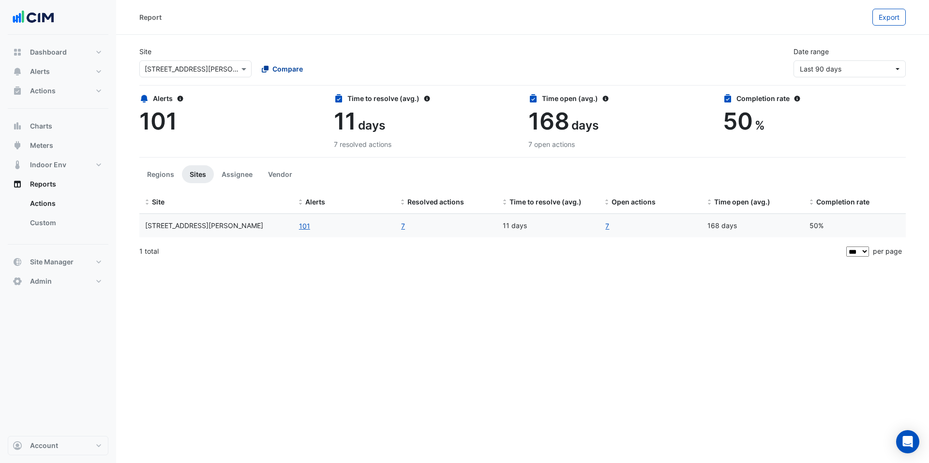
click at [271, 68] on div "Compare" at bounding box center [282, 69] width 41 height 10
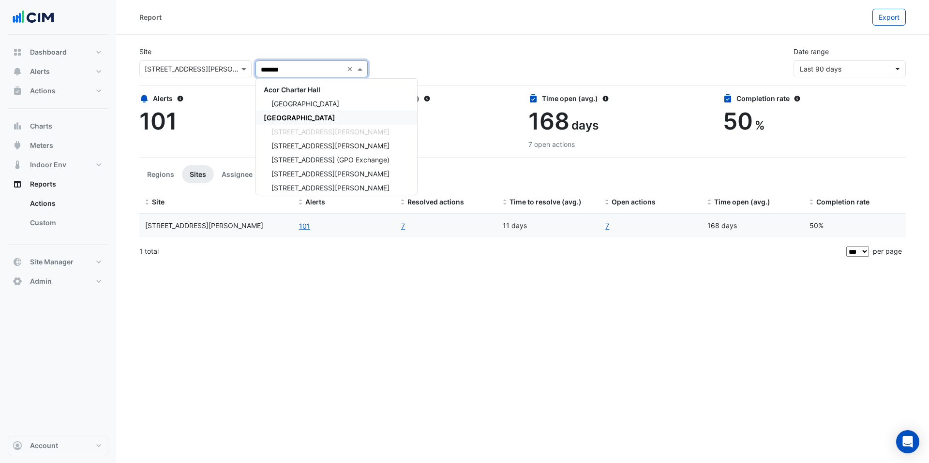
click at [291, 112] on div "CBRE Charter Hall" at bounding box center [336, 118] width 161 height 14
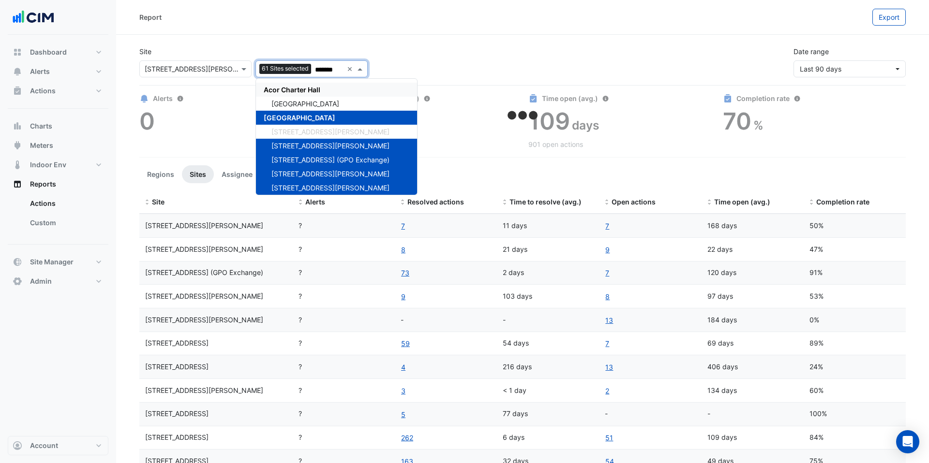
type input "*******"
click at [300, 41] on div "Site × 1 Martin Place 61 Sites selected ******* × Acor Charter Hall Chifley Tow…" at bounding box center [523, 58] width 778 height 39
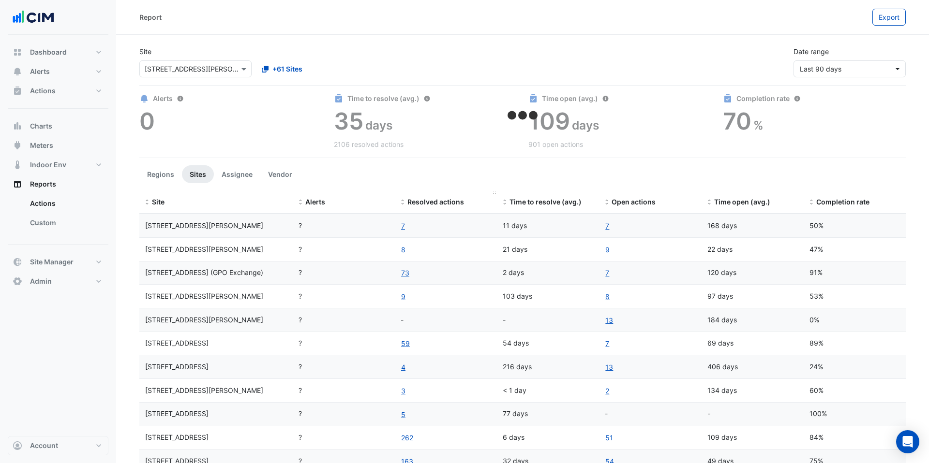
click at [442, 198] on span "Resolved actions" at bounding box center [435, 202] width 57 height 8
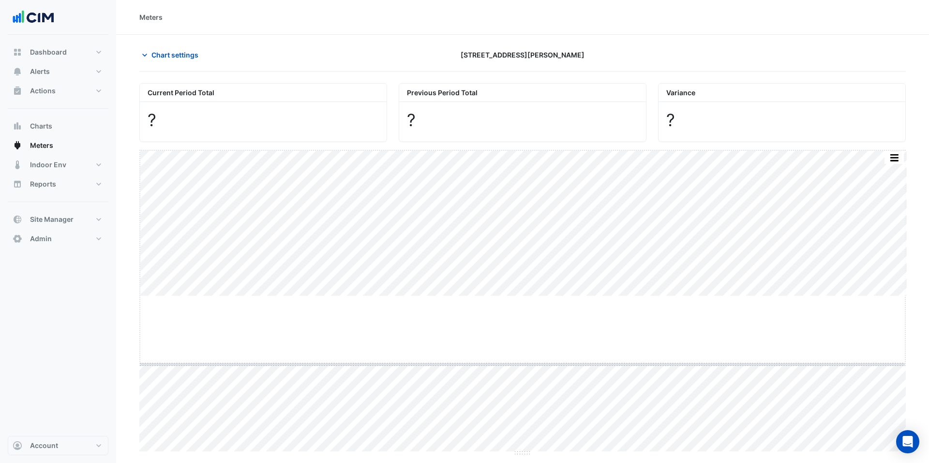
drag, startPoint x: 523, startPoint y: 296, endPoint x: 526, endPoint y: 365, distance: 69.8
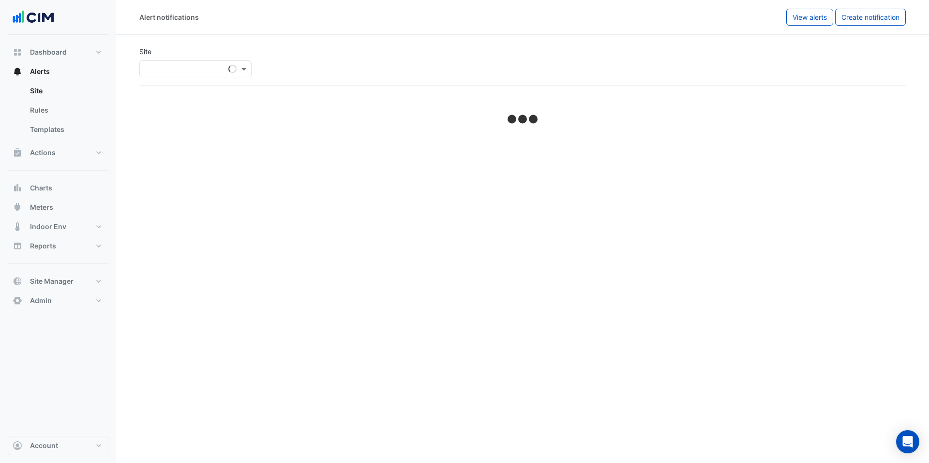
select select "******"
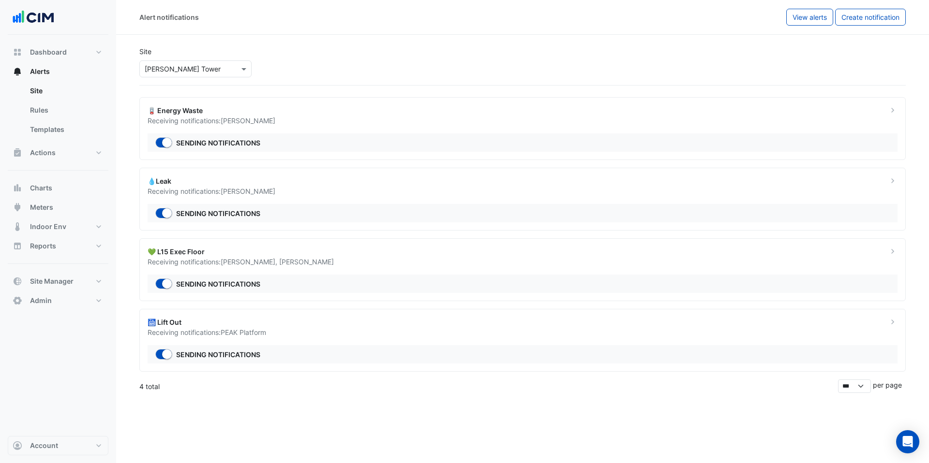
click at [312, 35] on section "Site × [PERSON_NAME][GEOGRAPHIC_DATA] 🪫 Energy Waste Receiving notifications: […" at bounding box center [522, 214] width 813 height 359
click at [209, 73] on input "text" at bounding box center [186, 69] width 82 height 10
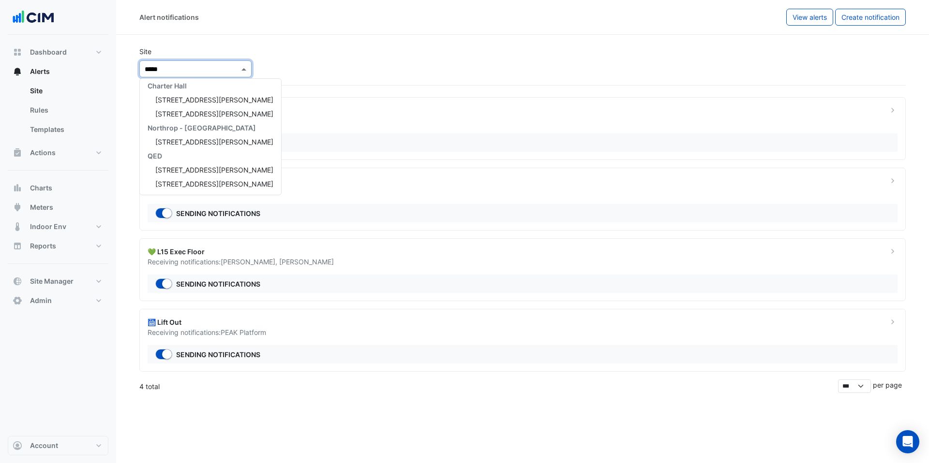
type input "******"
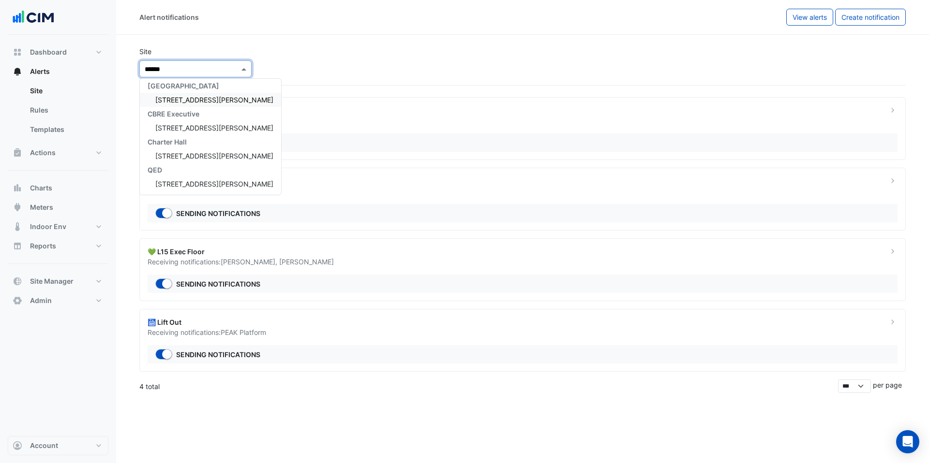
click at [198, 101] on span "[STREET_ADDRESS][PERSON_NAME]" at bounding box center [214, 100] width 118 height 8
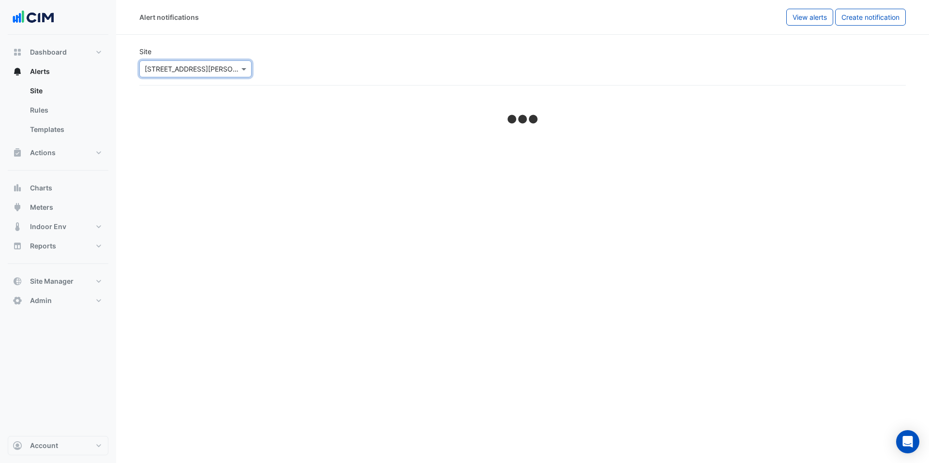
select select "******"
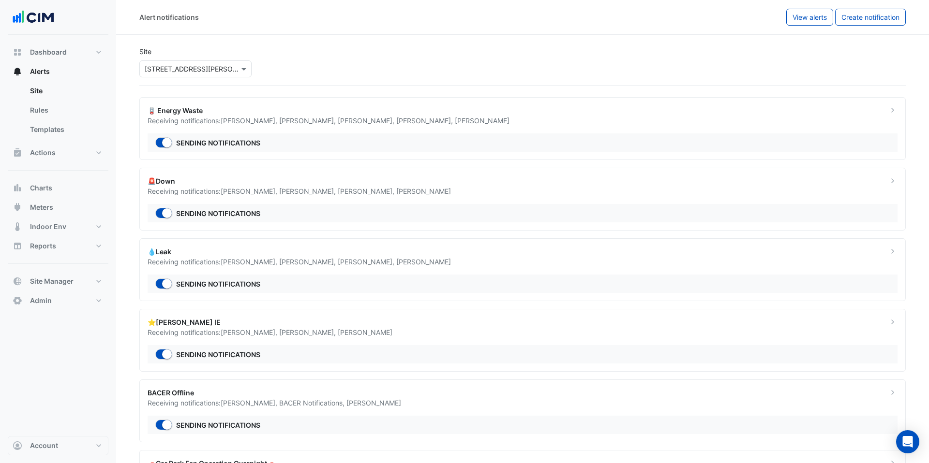
click at [246, 262] on span "Brian Nguyen ," at bounding box center [250, 262] width 59 height 8
click at [72, 154] on button "Actions" at bounding box center [58, 152] width 101 height 19
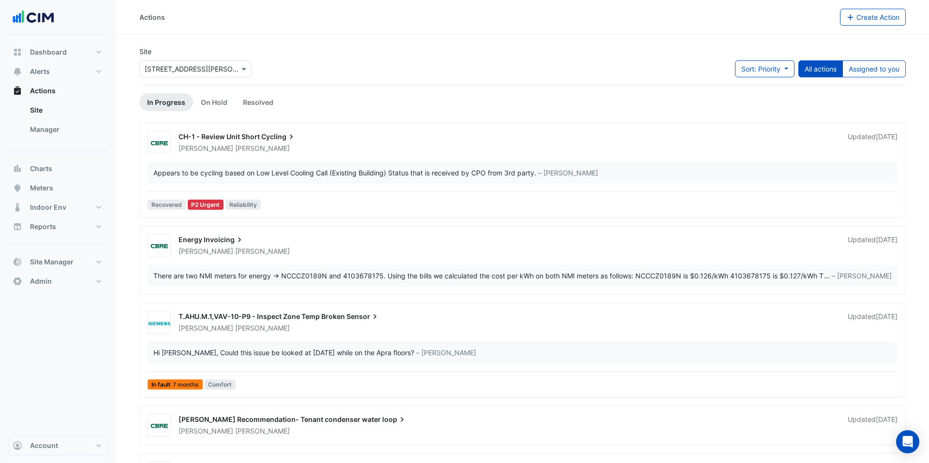
click at [59, 139] on ul "Site Manager" at bounding box center [58, 122] width 101 height 43
click at [60, 135] on link "Manager" at bounding box center [65, 129] width 86 height 19
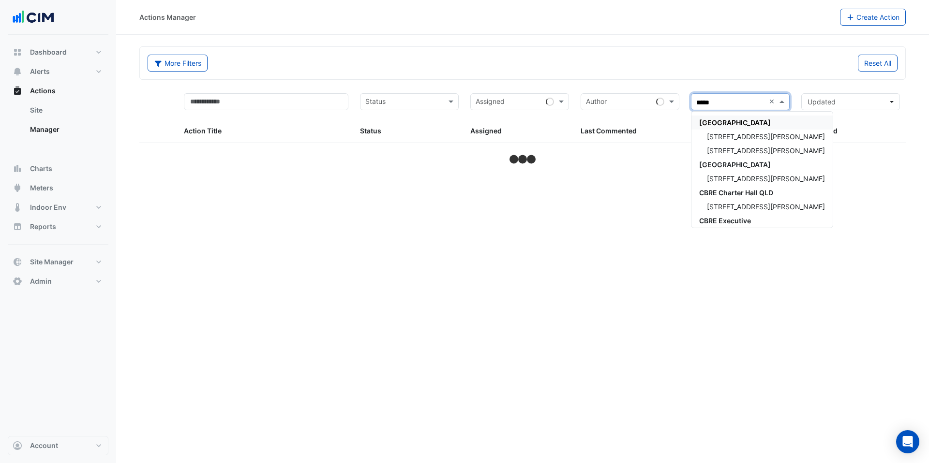
type input "******"
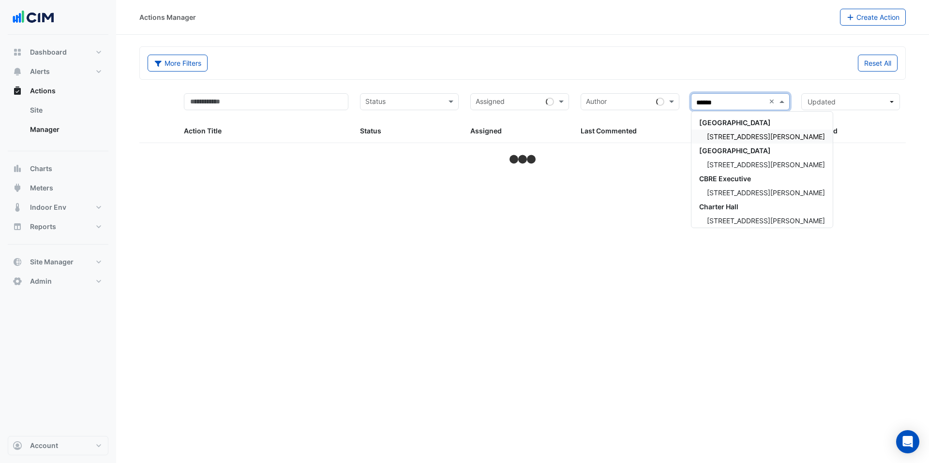
click at [759, 131] on div "[STREET_ADDRESS][PERSON_NAME]" at bounding box center [761, 137] width 141 height 14
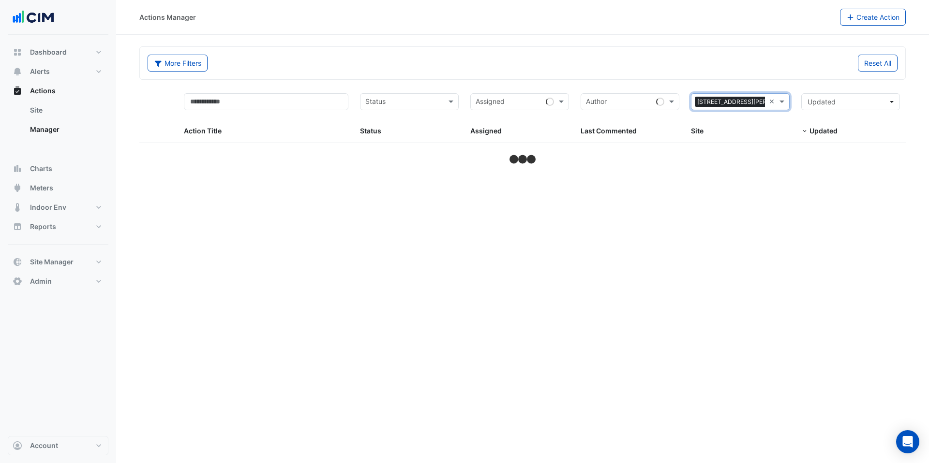
click at [553, 90] on datatable-header-cell "Assigned Assigned" at bounding box center [519, 116] width 110 height 56
select select "***"
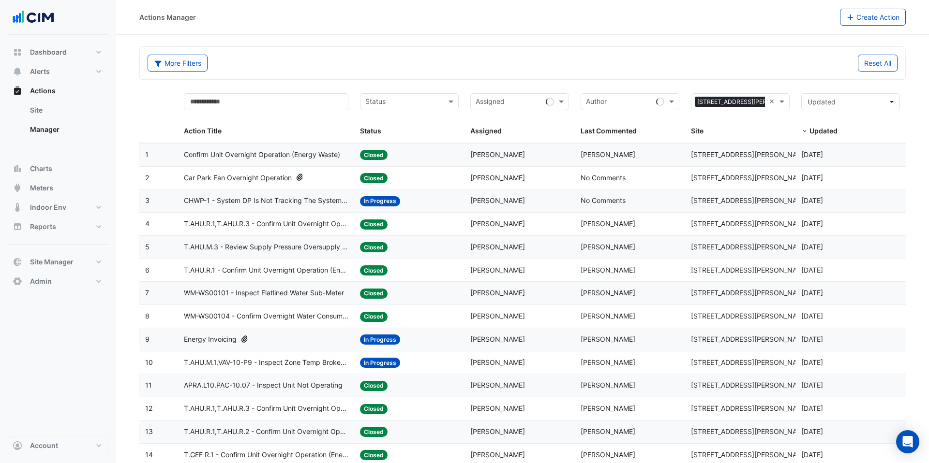
click at [520, 149] on datatable-body-cell "Assigned: Ryan Strachan" at bounding box center [519, 155] width 110 height 23
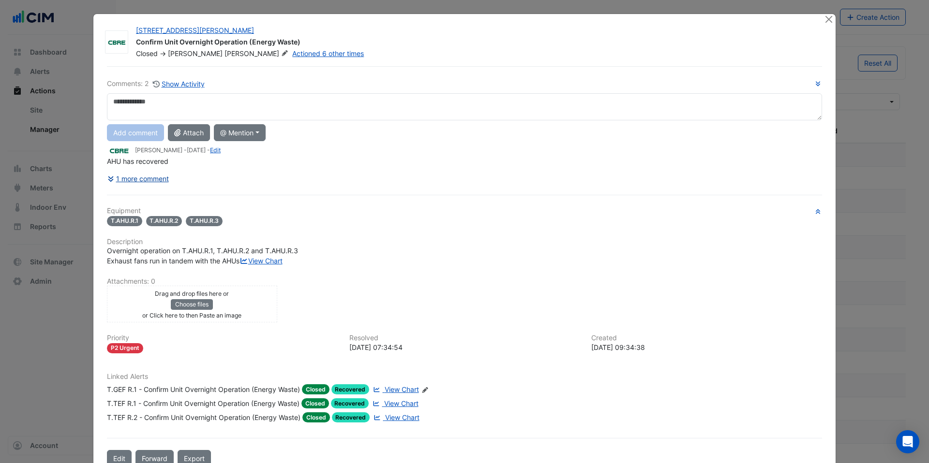
click at [151, 177] on button "1 more comment" at bounding box center [138, 178] width 62 height 17
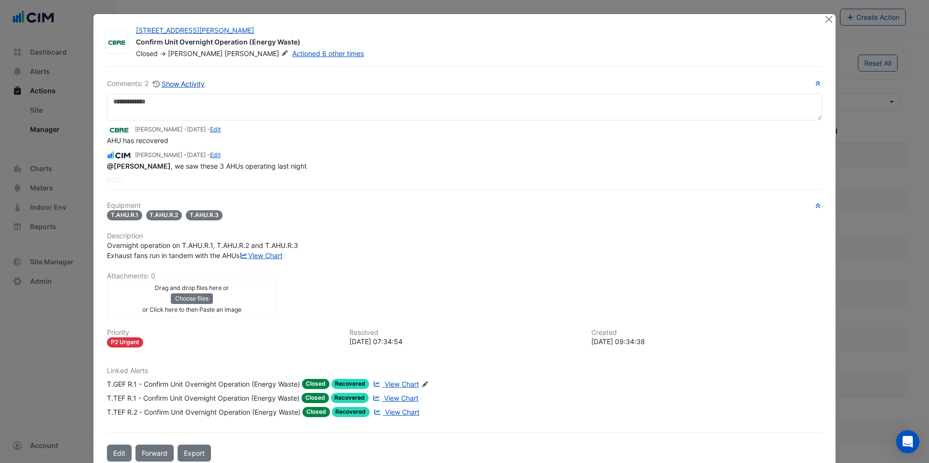
click at [186, 85] on button "Show Activity" at bounding box center [178, 83] width 53 height 11
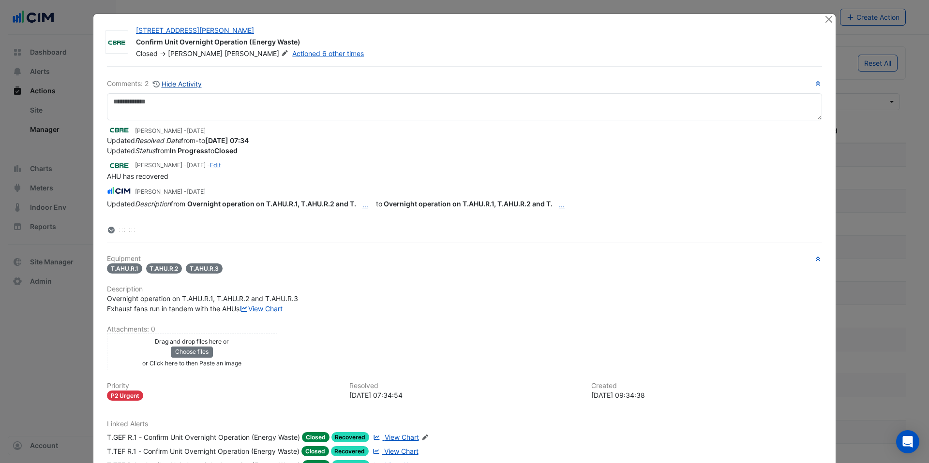
click at [182, 84] on button "Hide Activity" at bounding box center [177, 83] width 50 height 11
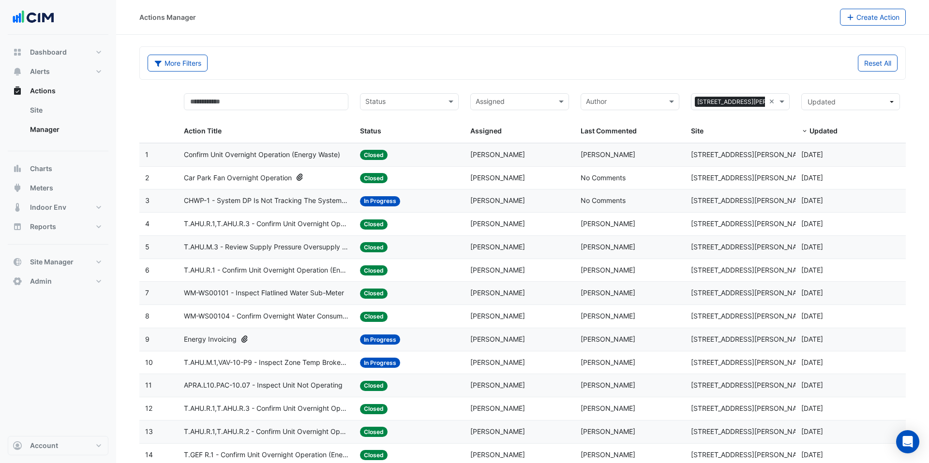
click at [420, 182] on div "Status: Closed" at bounding box center [409, 178] width 99 height 11
click at [410, 197] on div "Status: In Progress" at bounding box center [409, 200] width 99 height 11
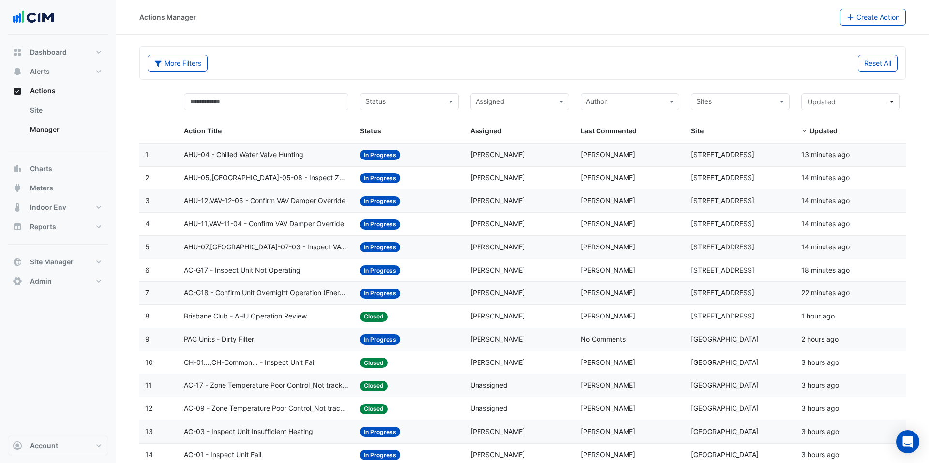
click at [458, 160] on datatable-body-cell "Status: In Progress" at bounding box center [409, 155] width 110 height 23
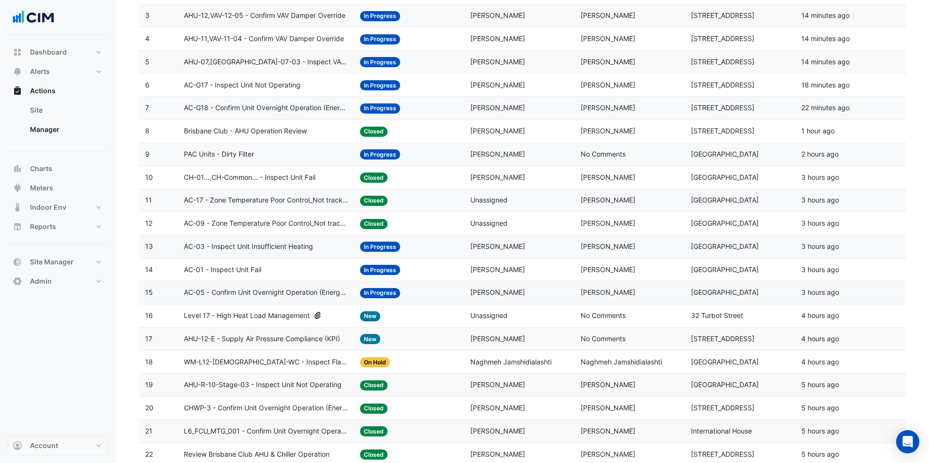
scroll to position [218, 0]
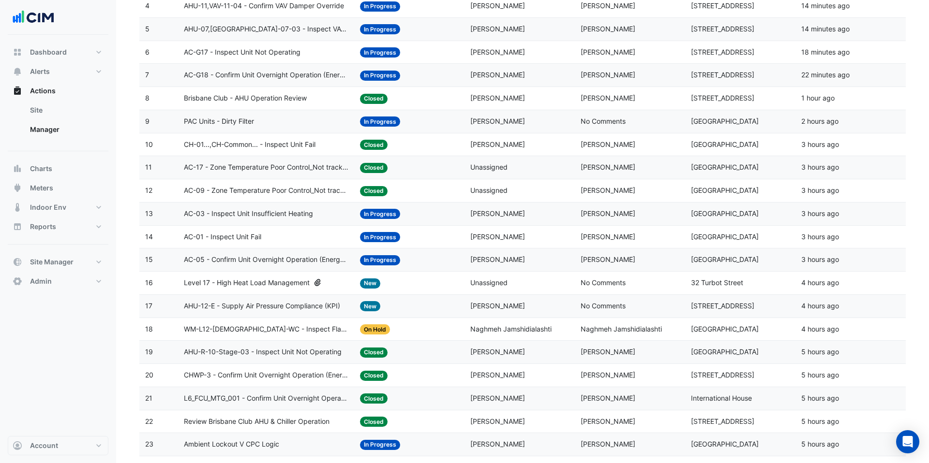
click at [500, 290] on datatable-body-cell "Assigned: Unassigned" at bounding box center [519, 283] width 110 height 23
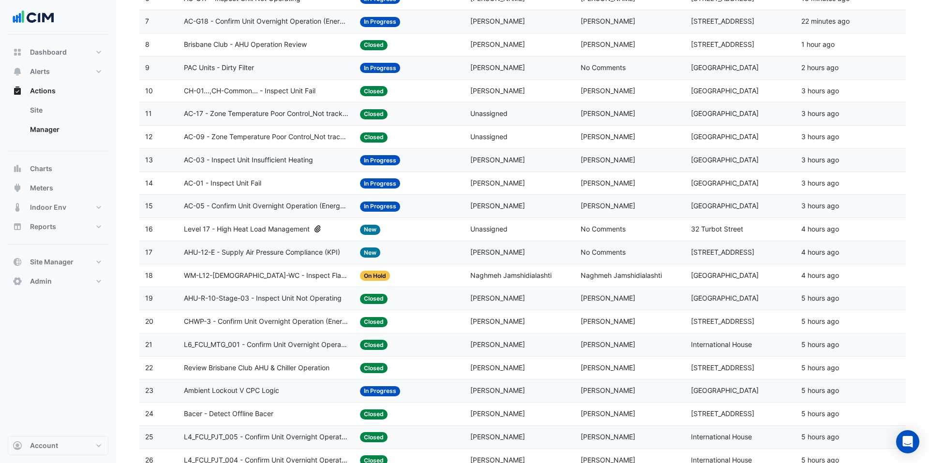
scroll to position [0, 0]
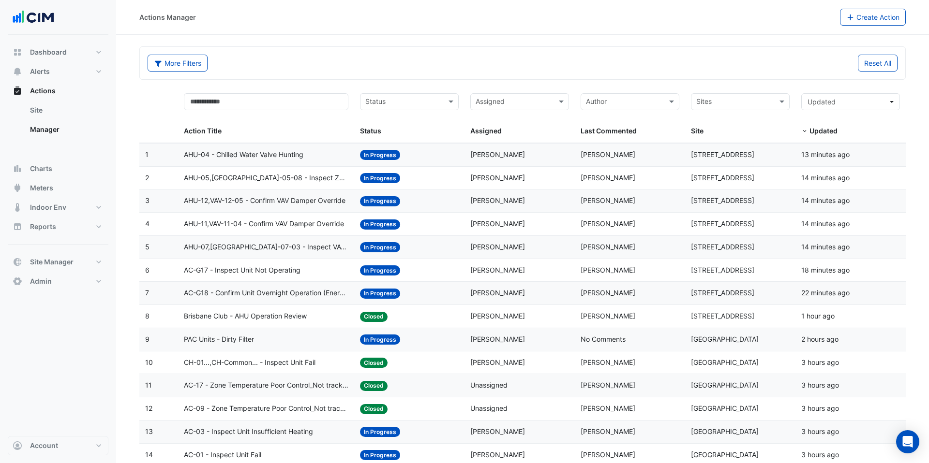
click at [763, 103] on input "text" at bounding box center [734, 102] width 77 height 11
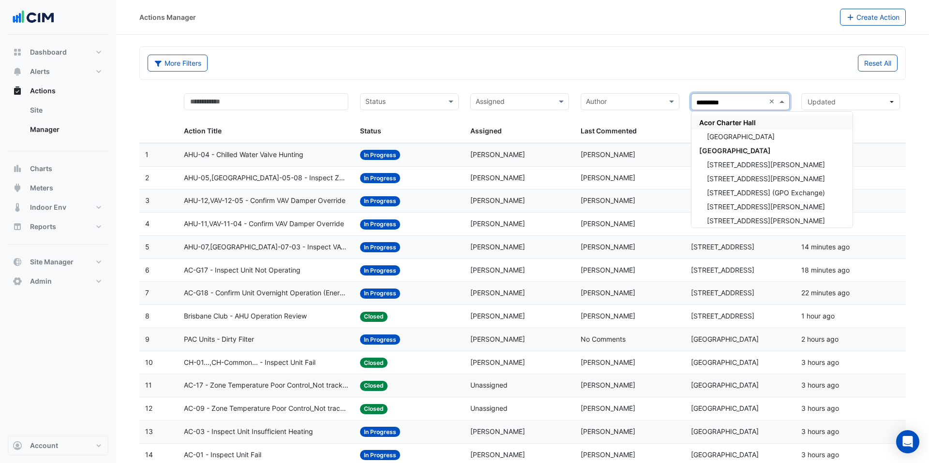
type input "**********"
click at [755, 147] on span "[GEOGRAPHIC_DATA]" at bounding box center [735, 151] width 72 height 8
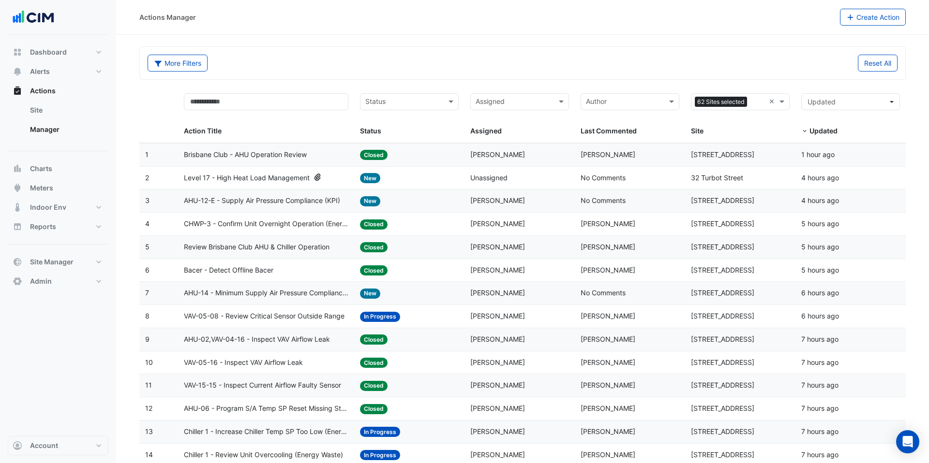
click at [456, 158] on div "Status: Closed" at bounding box center [409, 154] width 99 height 11
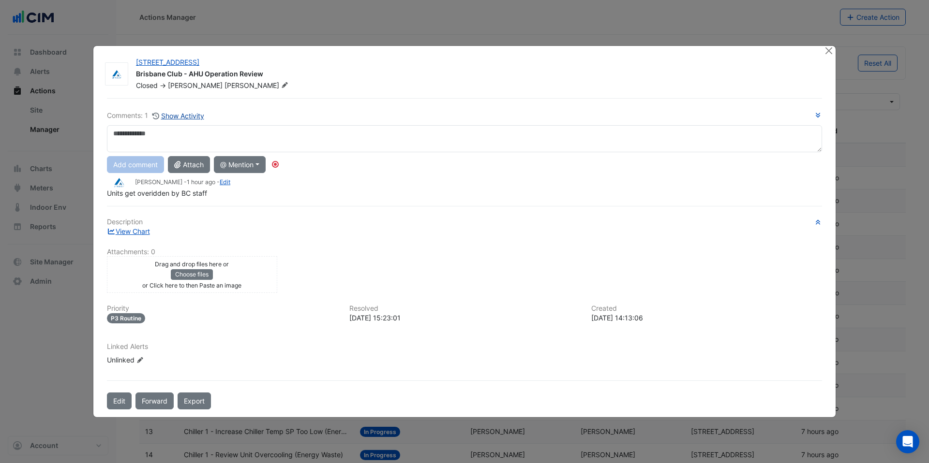
click at [165, 119] on button "Show Activity" at bounding box center [178, 115] width 53 height 11
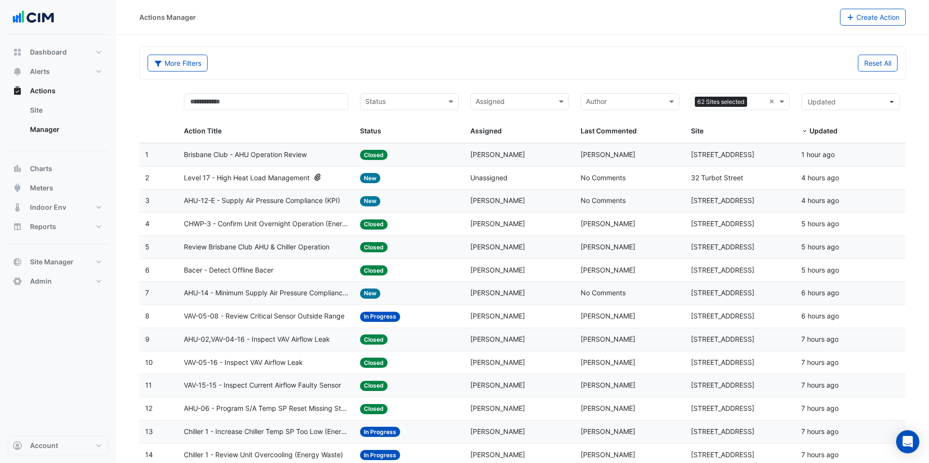
click at [443, 224] on div "Status: Closed" at bounding box center [409, 224] width 99 height 11
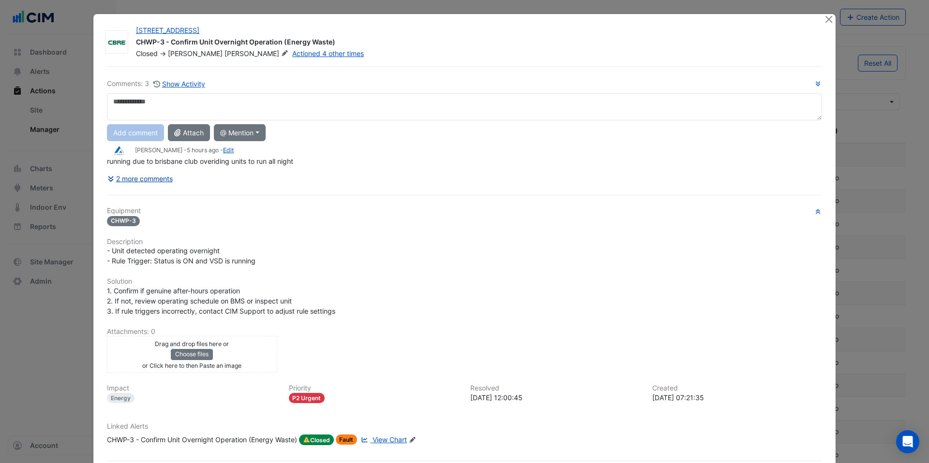
click at [152, 179] on button "2 more comments" at bounding box center [140, 178] width 66 height 17
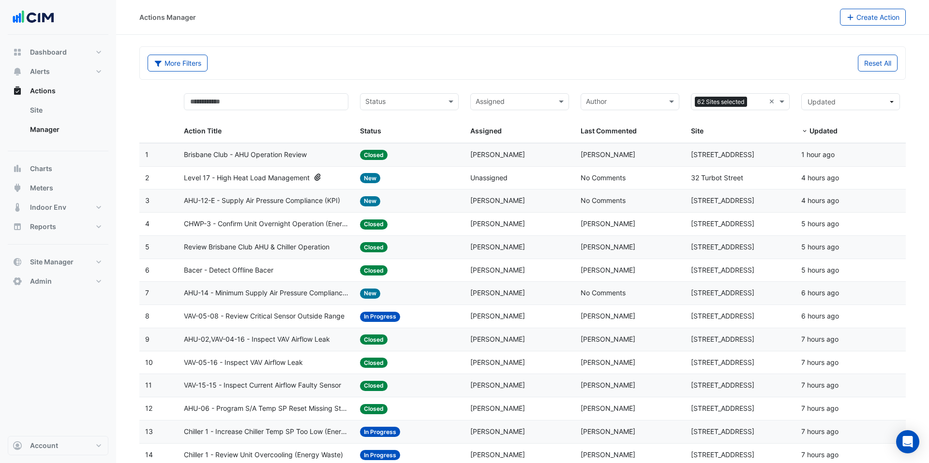
click at [590, 245] on span "[PERSON_NAME]" at bounding box center [608, 247] width 55 height 8
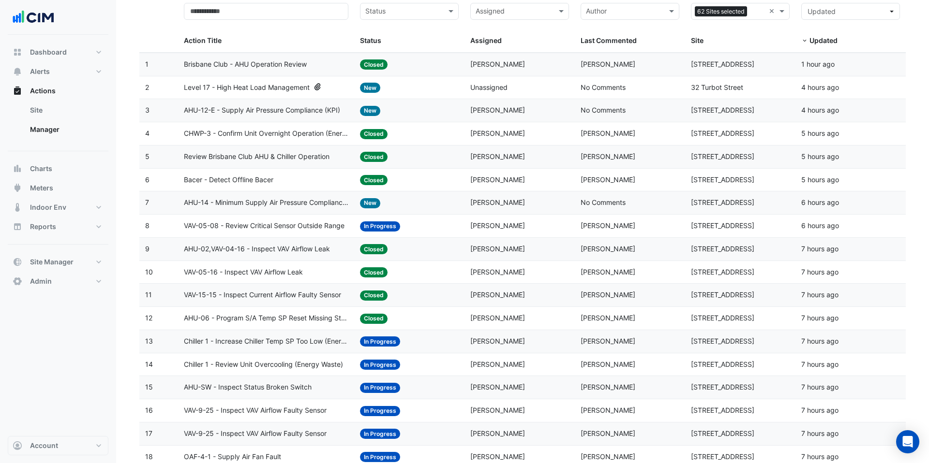
scroll to position [118, 0]
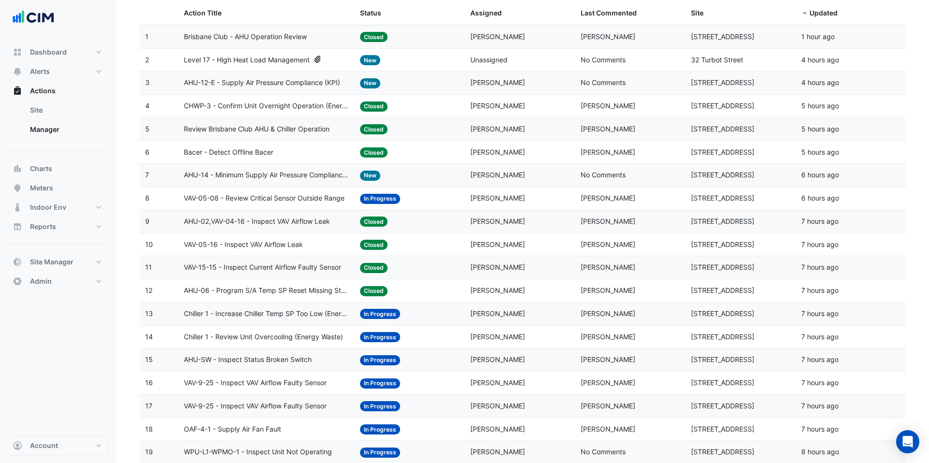
click at [539, 202] on div "Assigned: Claudio Campos" at bounding box center [519, 198] width 99 height 11
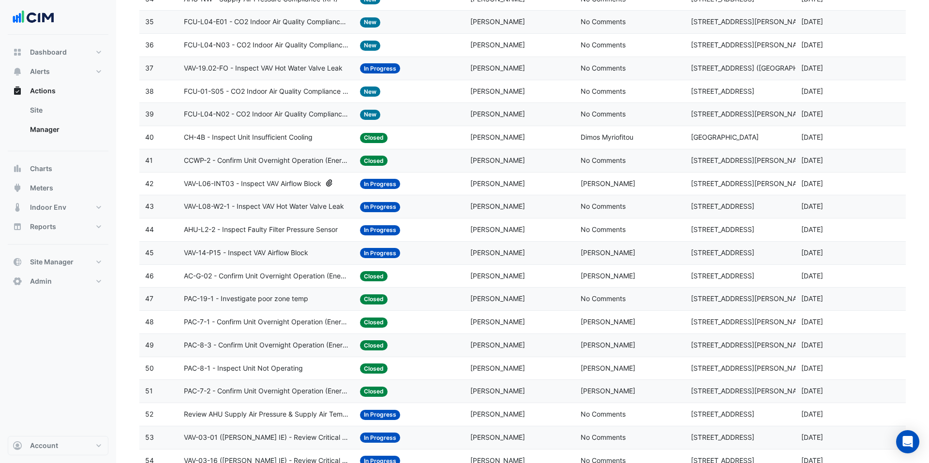
scroll to position [907, 0]
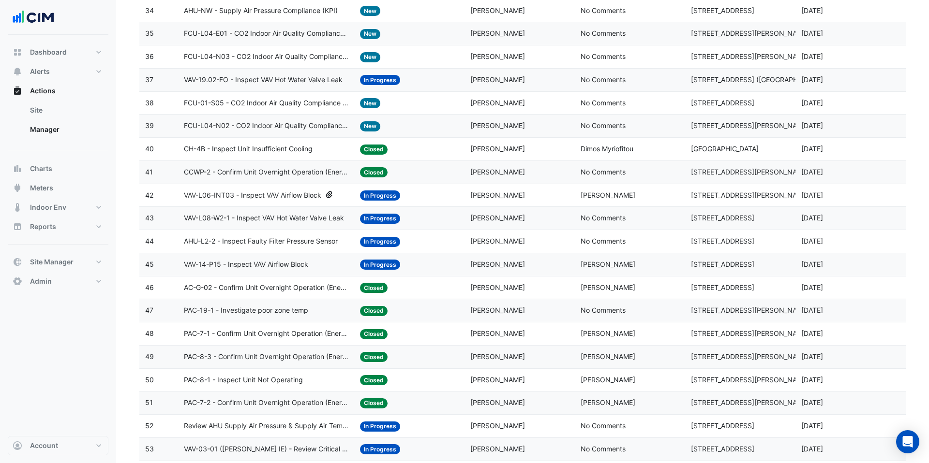
click at [433, 198] on div "Status: In Progress" at bounding box center [409, 195] width 99 height 11
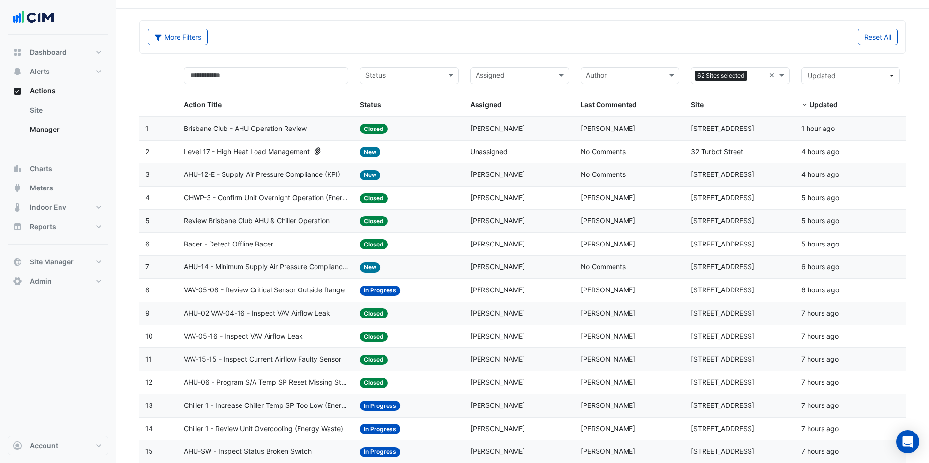
scroll to position [0, 0]
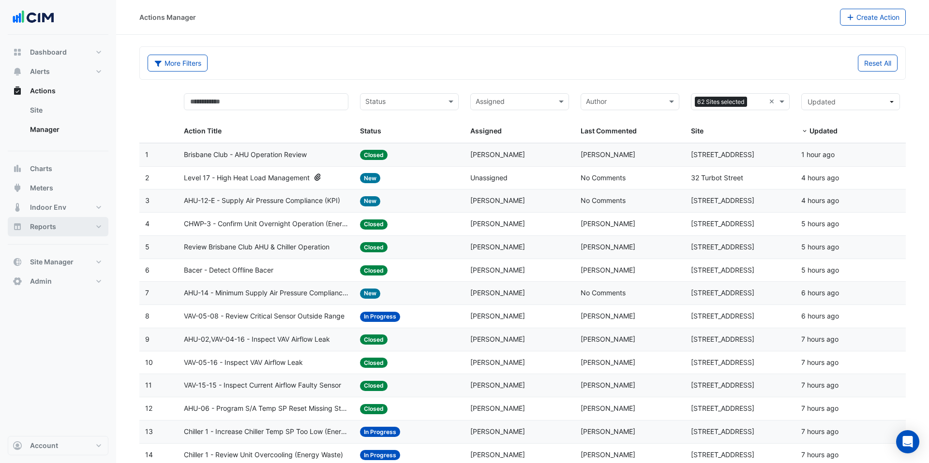
click at [66, 229] on button "Reports" at bounding box center [58, 226] width 101 height 19
select select "***"
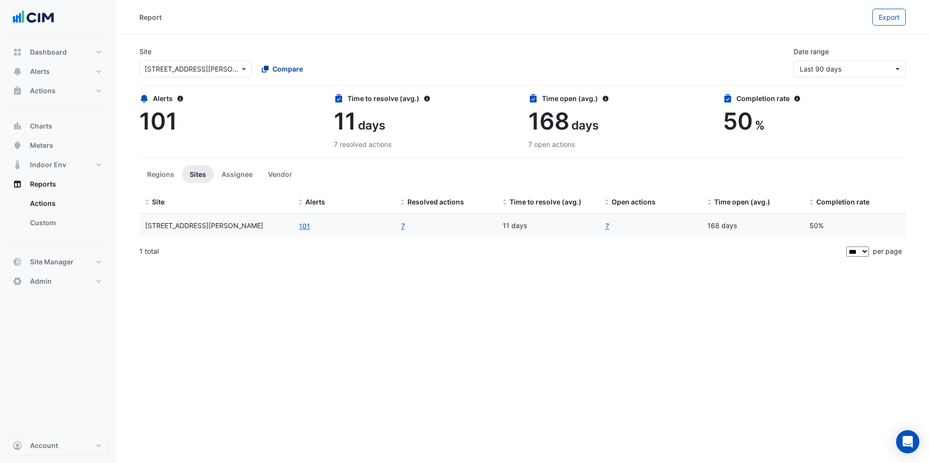
click at [274, 73] on span "Compare" at bounding box center [287, 69] width 30 height 10
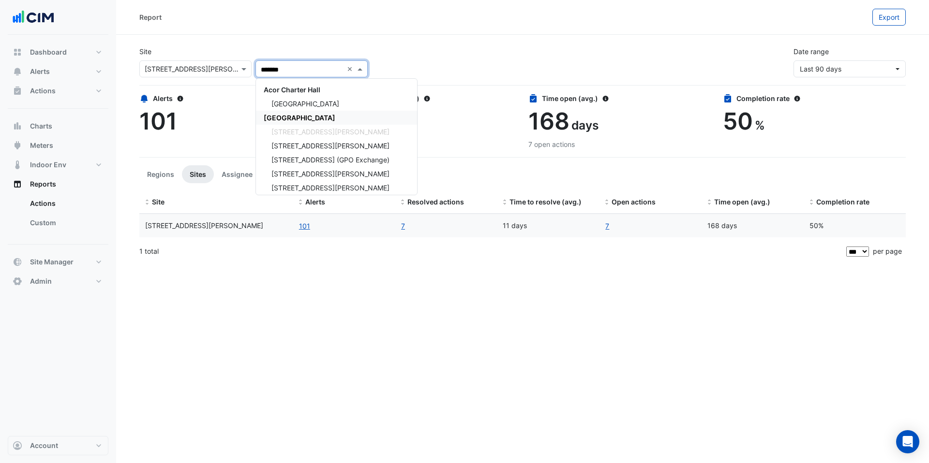
click at [288, 117] on span "[GEOGRAPHIC_DATA]" at bounding box center [300, 118] width 72 height 8
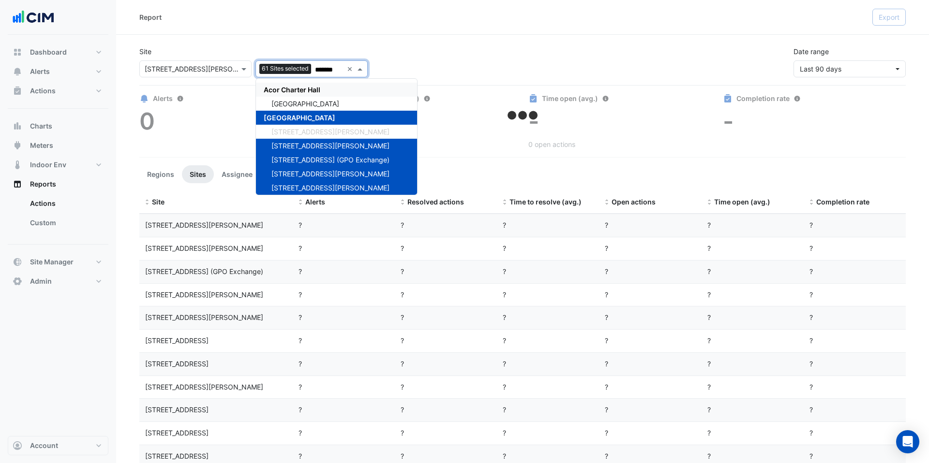
type input "*******"
click at [358, 31] on div "Report Export" at bounding box center [522, 17] width 813 height 35
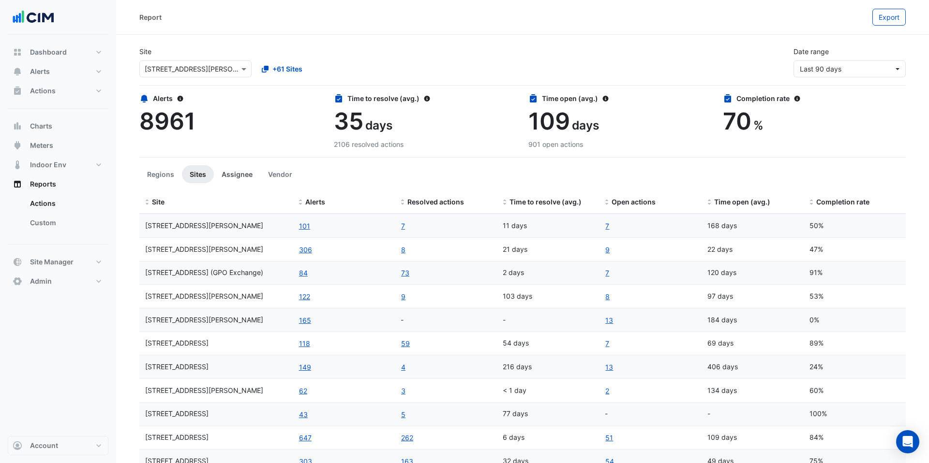
click at [236, 177] on button "Assignee" at bounding box center [237, 174] width 46 height 18
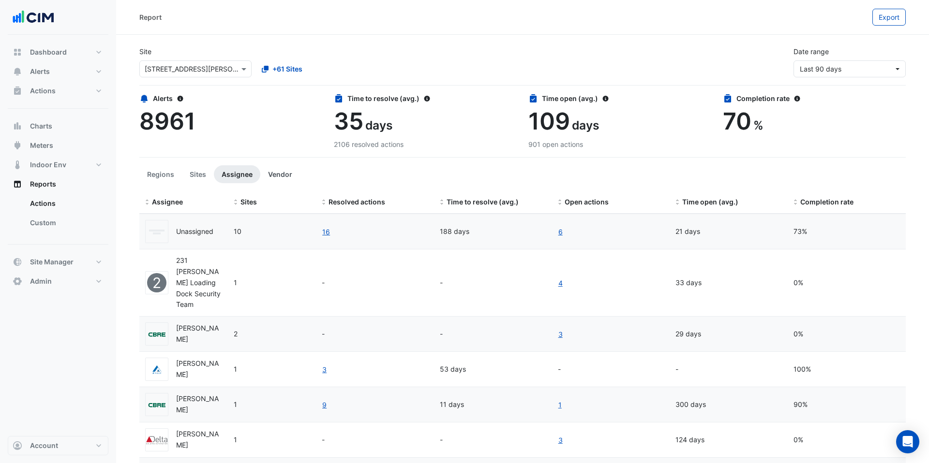
click at [278, 175] on button "Vendor" at bounding box center [280, 174] width 40 height 18
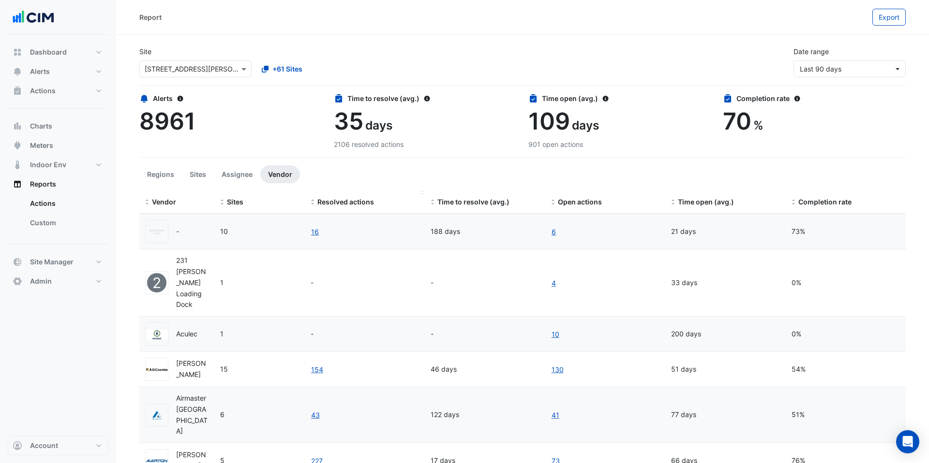
click at [373, 202] on span "Resolved actions" at bounding box center [345, 202] width 57 height 8
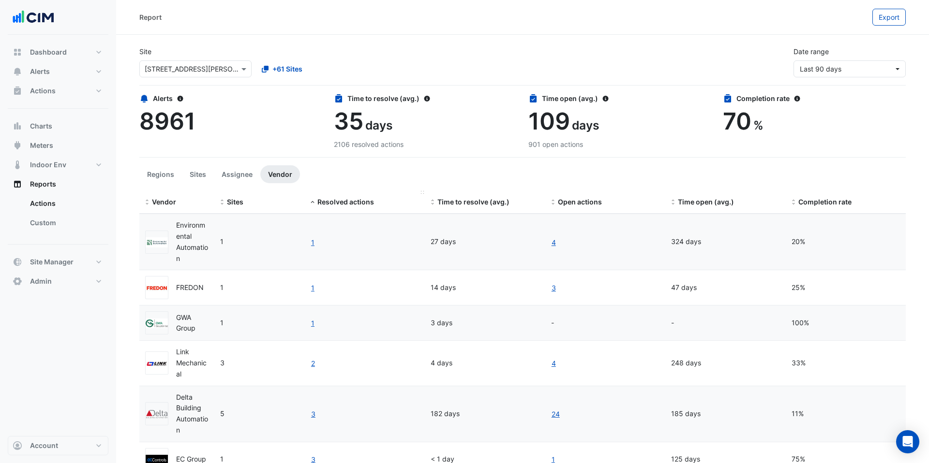
click at [361, 202] on span "Resolved actions" at bounding box center [345, 202] width 57 height 8
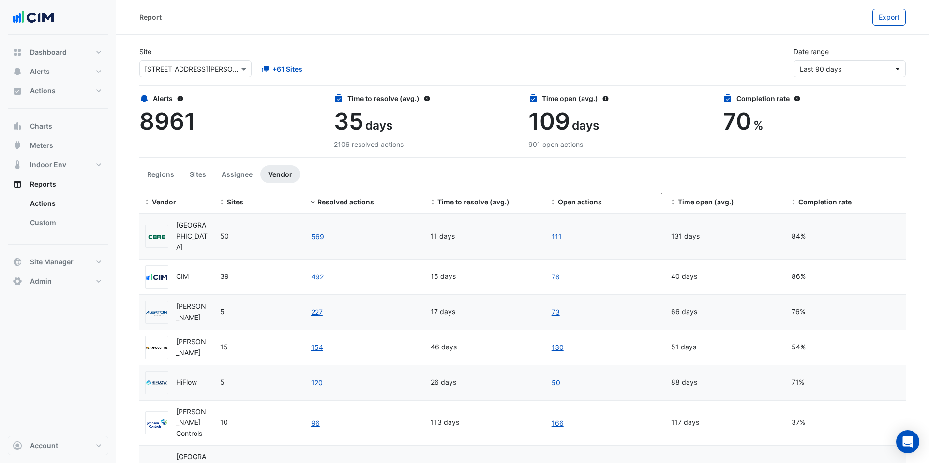
click at [571, 204] on span "Open actions" at bounding box center [580, 202] width 44 height 8
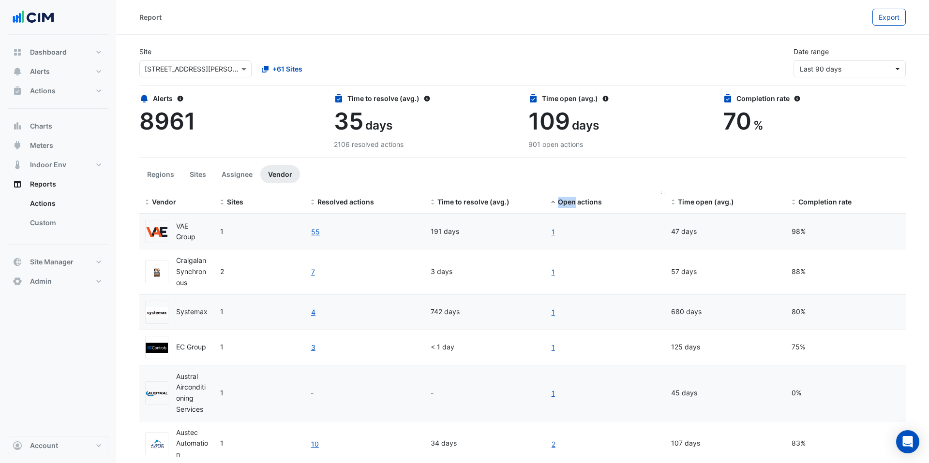
click at [571, 204] on span "Open actions" at bounding box center [580, 202] width 44 height 8
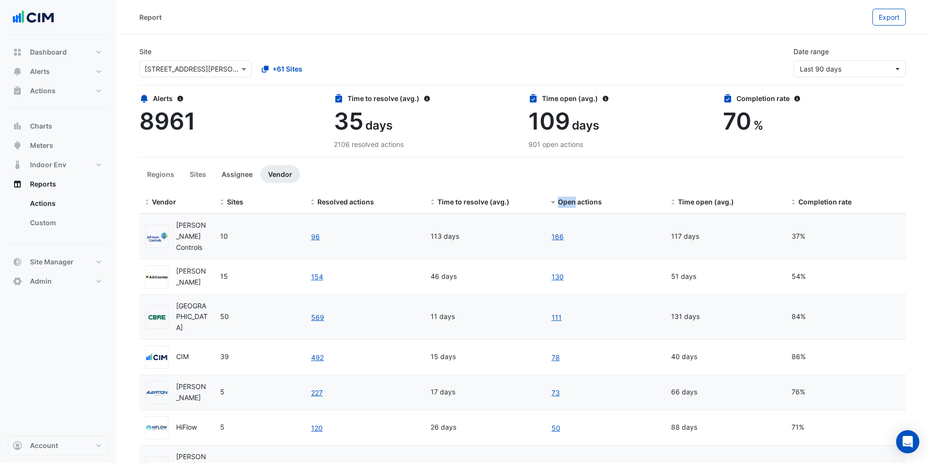
click at [226, 175] on button "Assignee" at bounding box center [237, 174] width 46 height 18
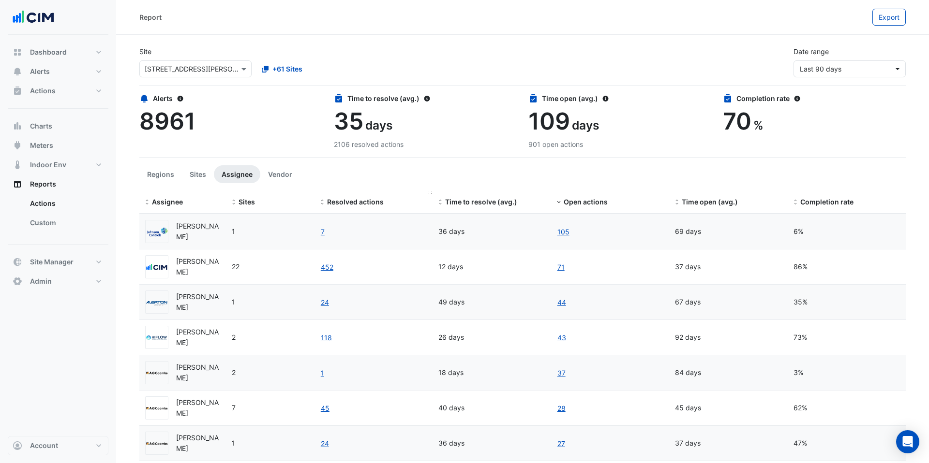
click at [340, 201] on span "Resolved actions" at bounding box center [355, 202] width 57 height 8
click at [339, 202] on span "Resolved actions" at bounding box center [355, 202] width 57 height 8
click at [327, 268] on link "163" at bounding box center [326, 267] width 13 height 11
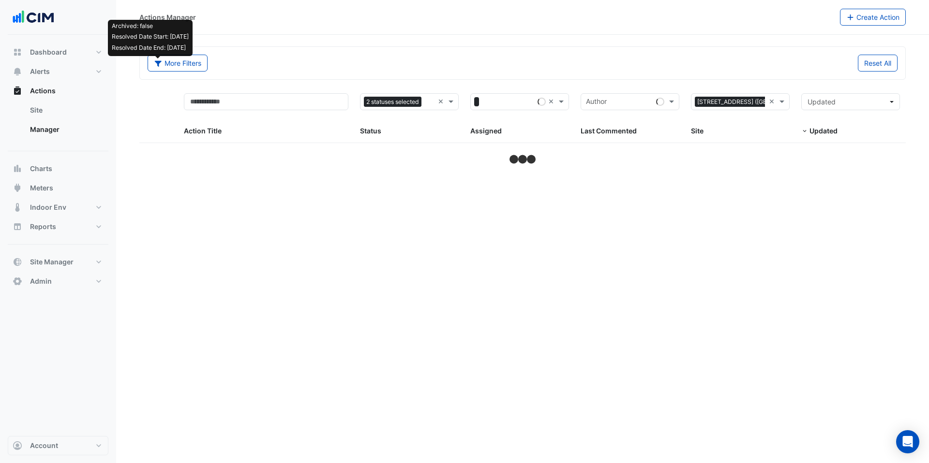
select select "***"
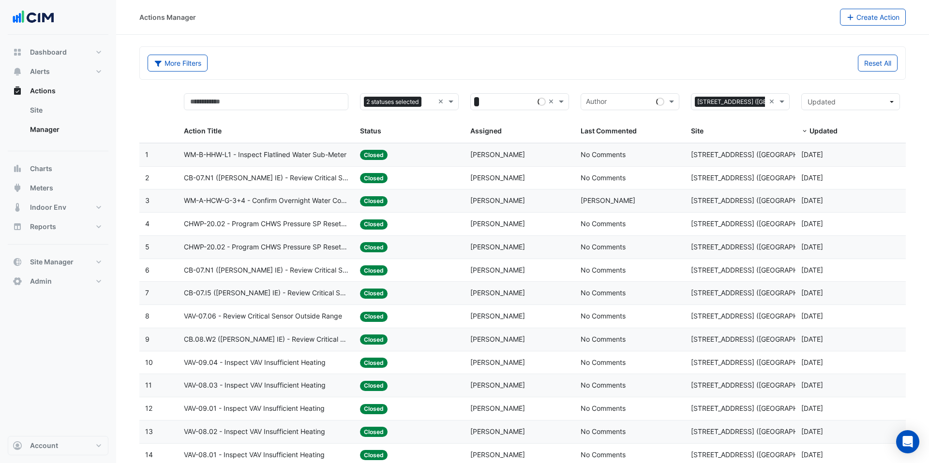
click at [324, 202] on span "WM-A-HCW-G-3+4 - Confirm Overnight Water Consumption" at bounding box center [266, 200] width 165 height 11
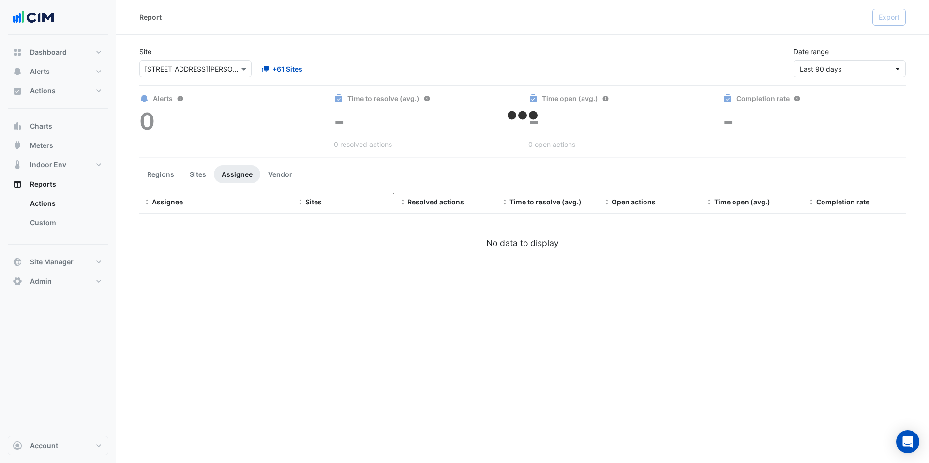
select select "***"
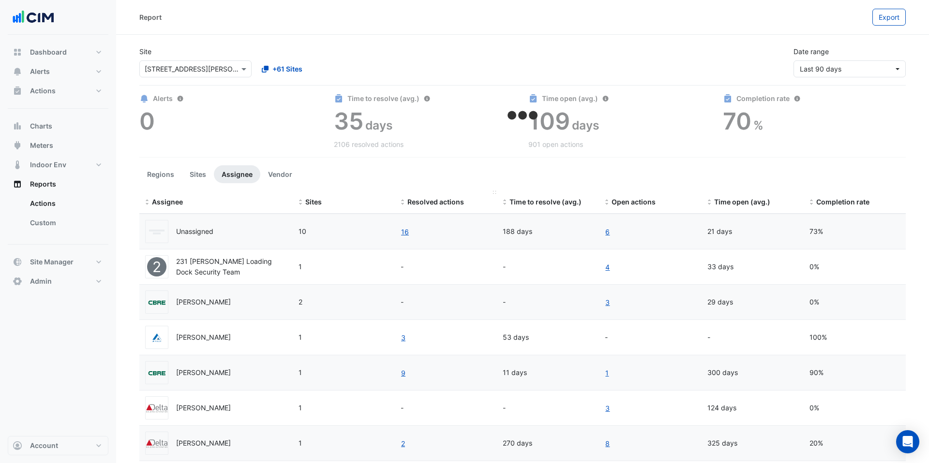
click at [423, 205] on span "Resolved actions" at bounding box center [435, 202] width 57 height 8
click at [424, 200] on span "Resolved actions" at bounding box center [435, 202] width 57 height 8
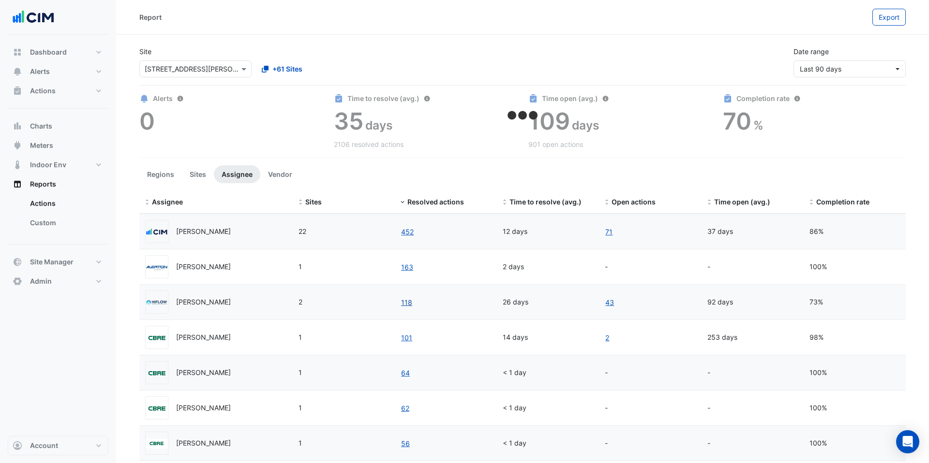
click at [405, 300] on link "118" at bounding box center [407, 302] width 12 height 11
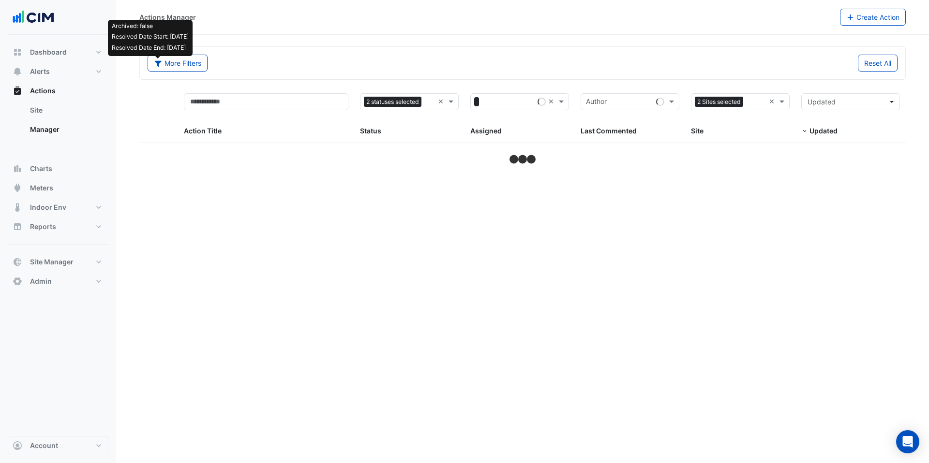
select select "***"
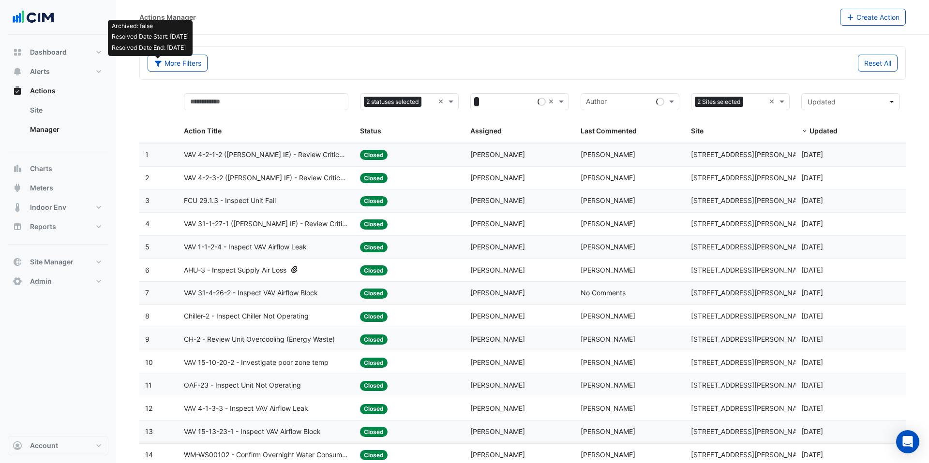
click at [460, 157] on datatable-body-cell "Status: Closed" at bounding box center [409, 155] width 110 height 23
click at [357, 268] on datatable-body-cell "Status: Closed" at bounding box center [409, 270] width 110 height 23
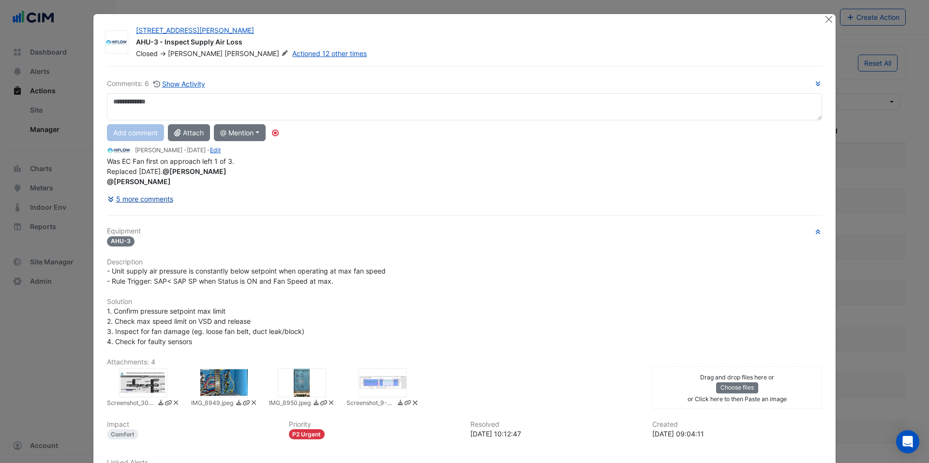
click at [151, 195] on button "5 more comments" at bounding box center [140, 199] width 67 height 17
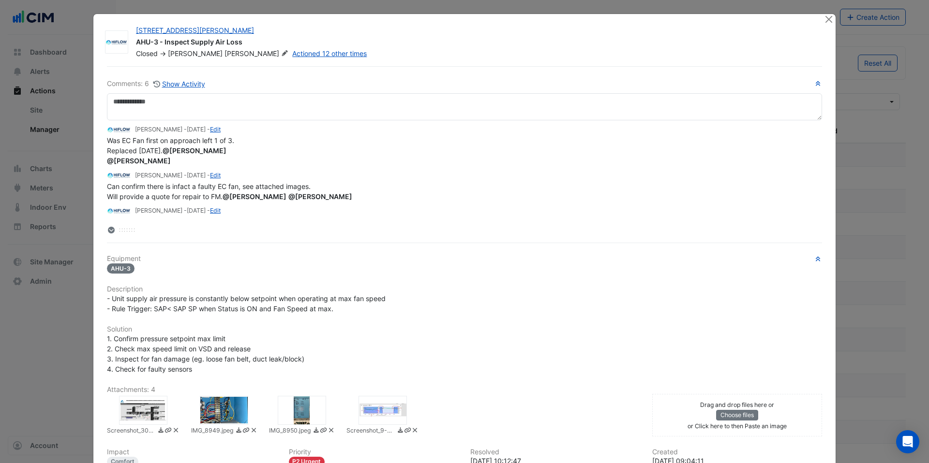
click at [228, 410] on div at bounding box center [224, 410] width 48 height 29
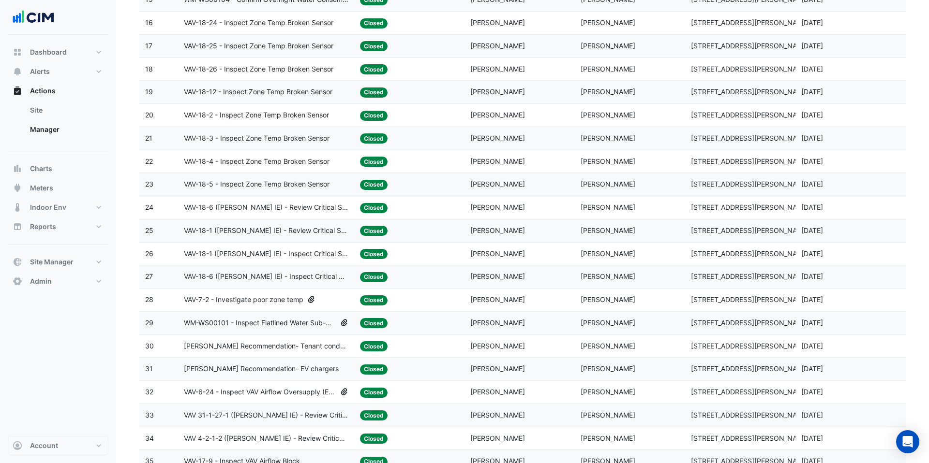
scroll to position [495, 0]
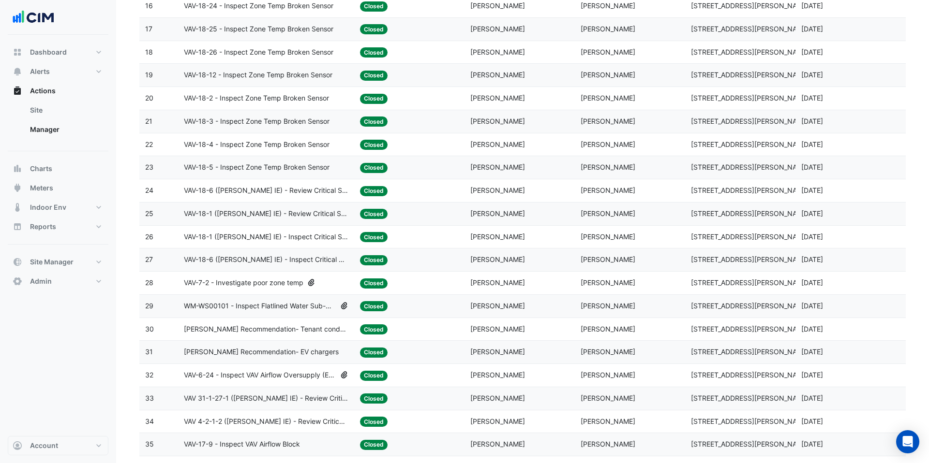
click at [307, 286] on div "VAV-7-2 - Investigate poor zone temp" at bounding box center [266, 283] width 165 height 11
click at [312, 310] on span "WM-WS00101 - Inspect Flatlined Water Sub-Meter" at bounding box center [260, 306] width 152 height 11
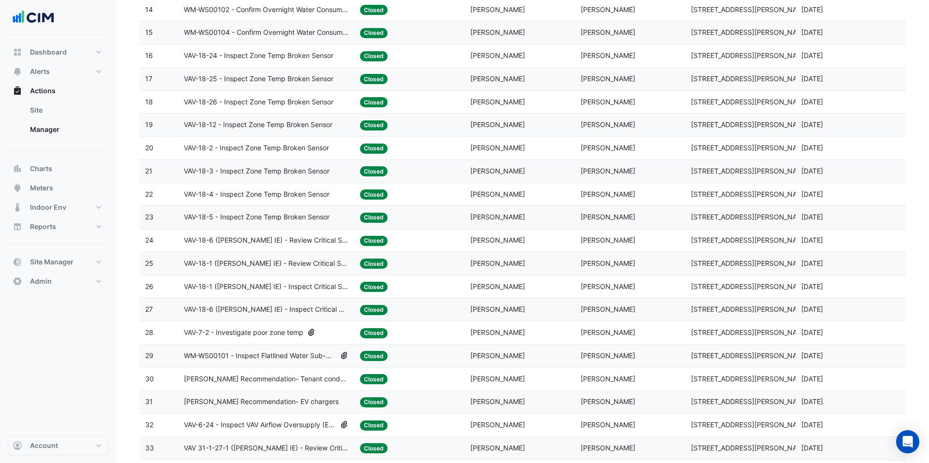
scroll to position [420, 0]
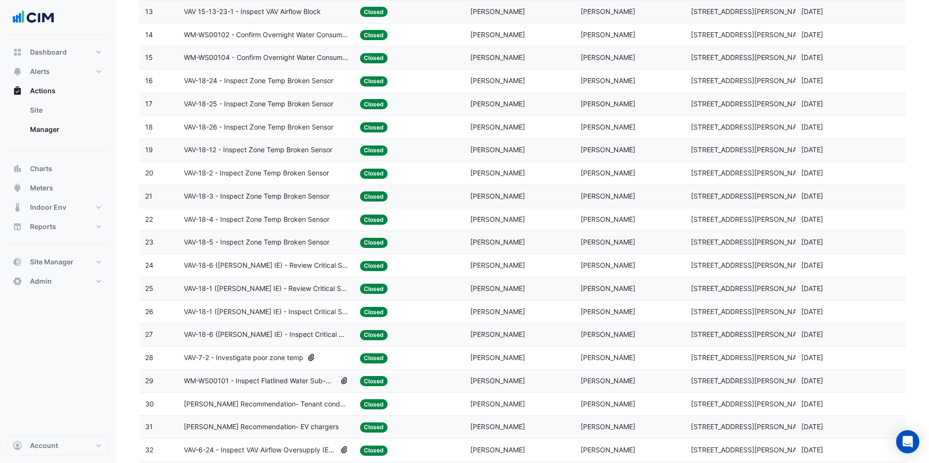
click at [283, 172] on span "VAV-18-2 - Inspect Zone Temp Broken Sensor" at bounding box center [256, 173] width 145 height 11
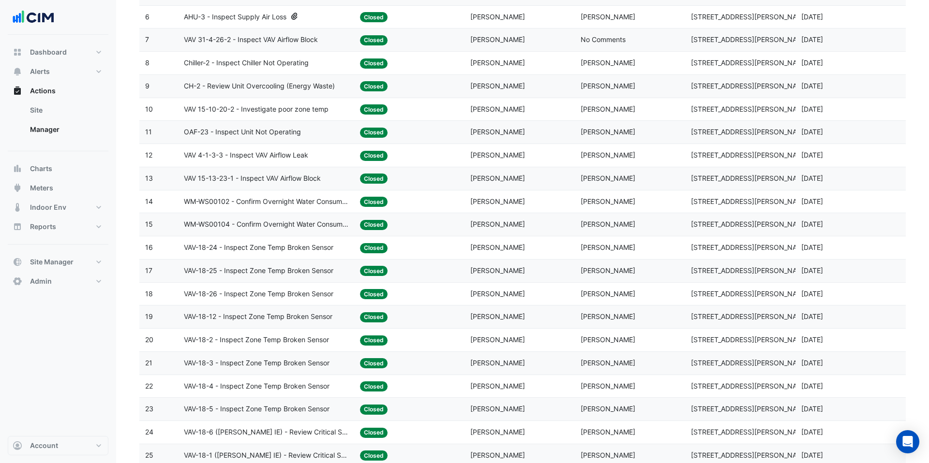
scroll to position [192, 0]
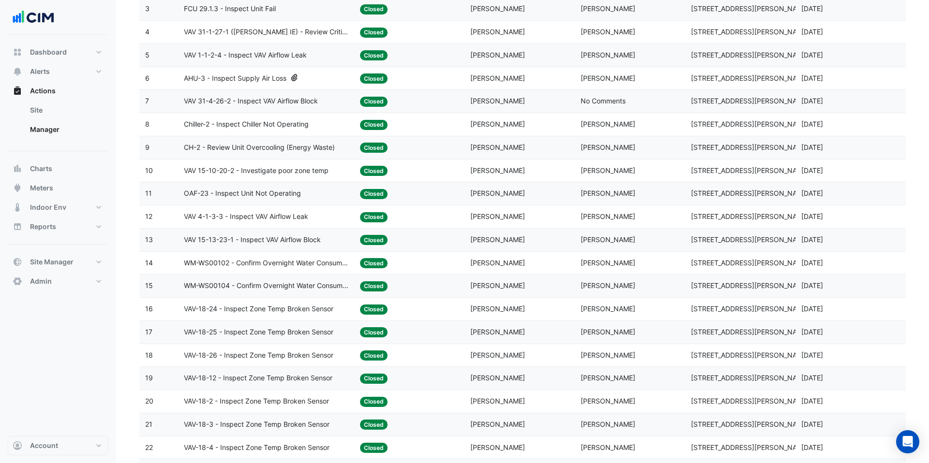
click at [286, 153] on datatable-body-cell "Action Title: CH-2 - Review Unit Overcooling (Energy Waste)" at bounding box center [266, 147] width 177 height 23
click at [277, 127] on span "Chiller-2 - Inspect Chiller Not Operating" at bounding box center [246, 124] width 125 height 11
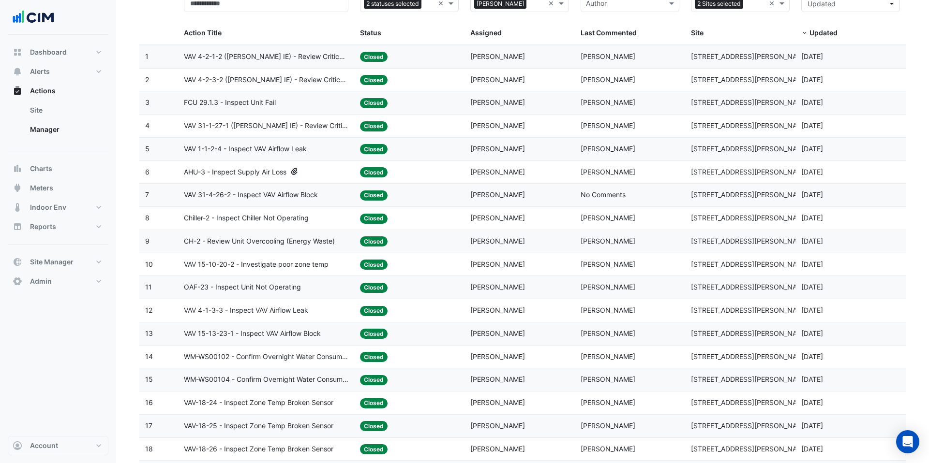
scroll to position [61, 0]
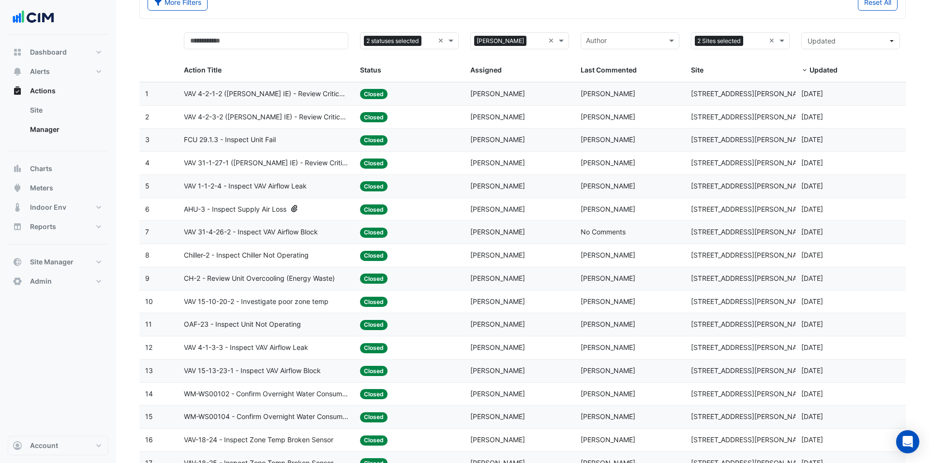
click at [273, 143] on span "FCU 29.1.3 - Inspect Unit Fail" at bounding box center [230, 140] width 92 height 11
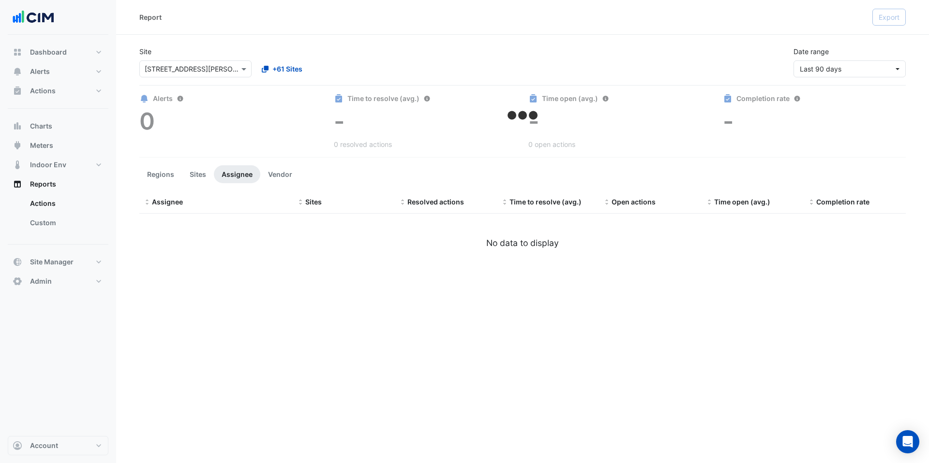
select select "***"
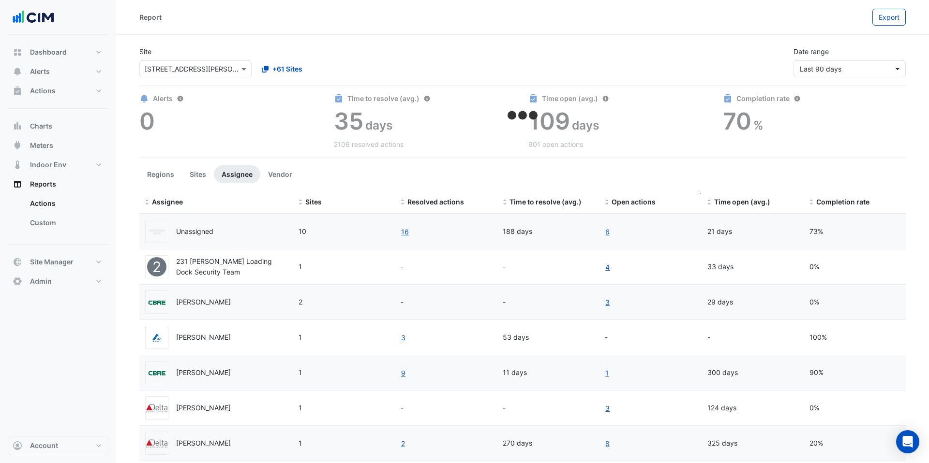
click at [627, 200] on span "Open actions" at bounding box center [634, 202] width 44 height 8
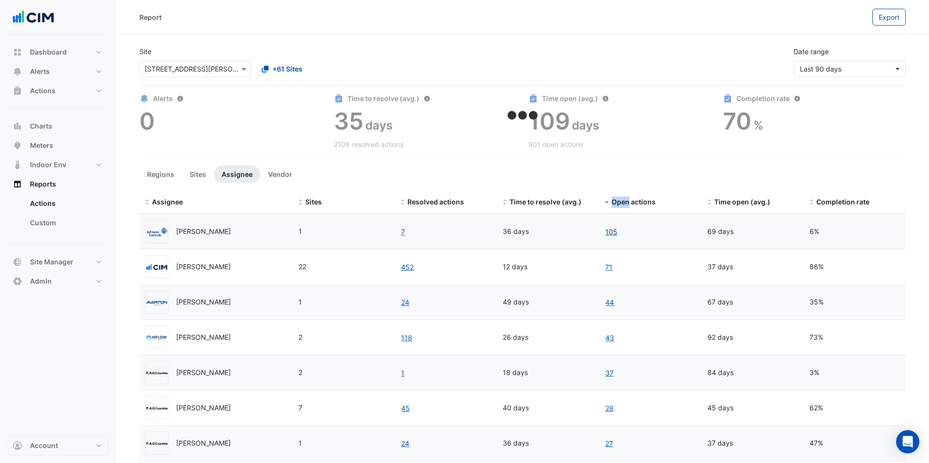
click at [615, 230] on link "105" at bounding box center [611, 231] width 13 height 11
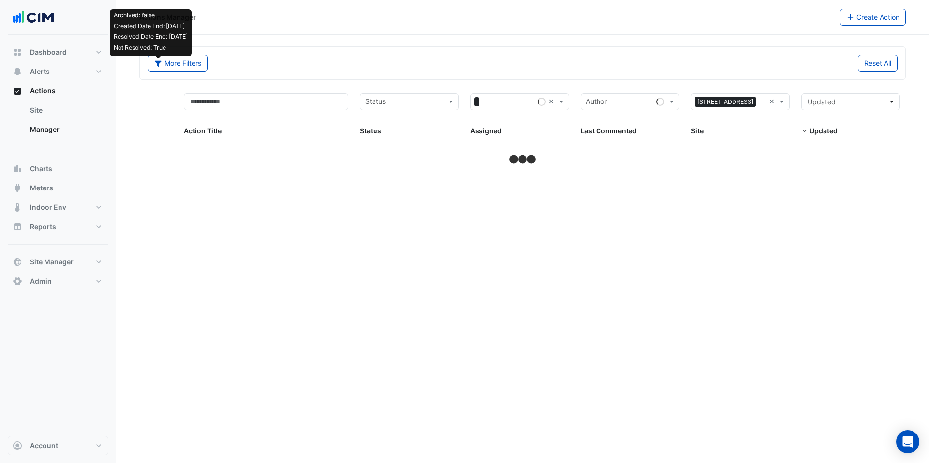
select select "***"
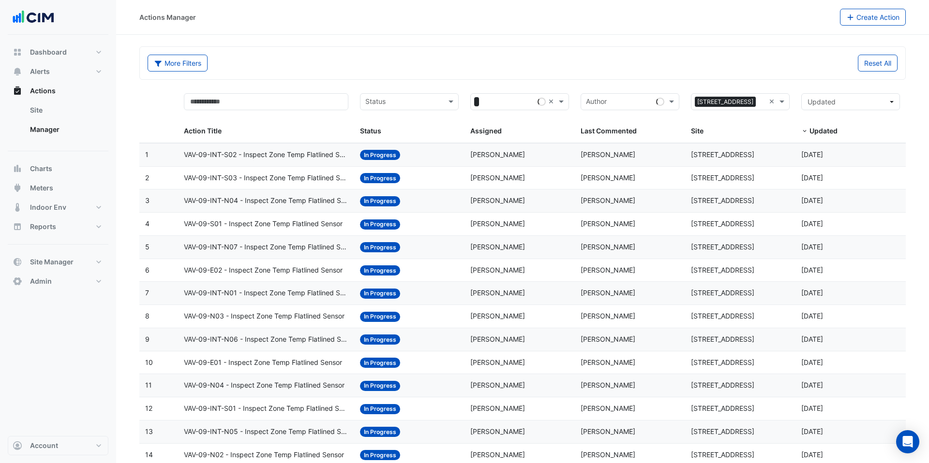
click at [281, 157] on span "VAV-09-INT-S02 - Inspect Zone Temp Flatlined Sensor" at bounding box center [266, 154] width 165 height 11
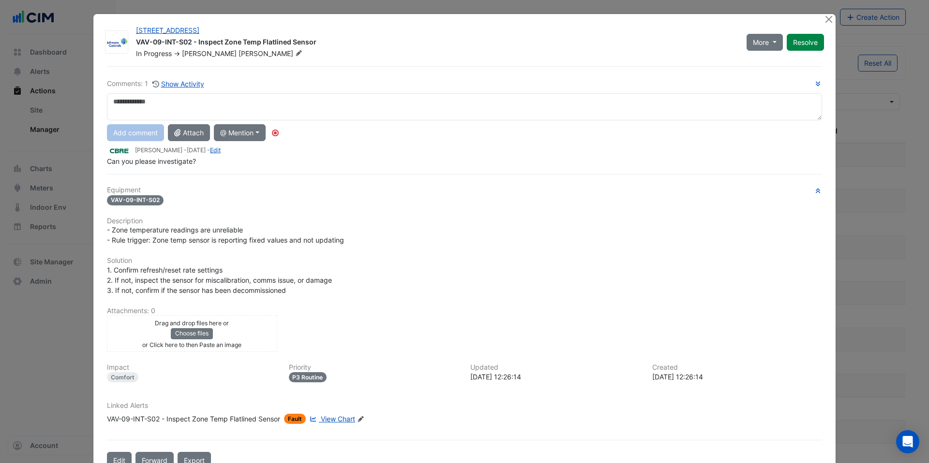
click at [340, 416] on span "View Chart" at bounding box center [338, 419] width 34 height 8
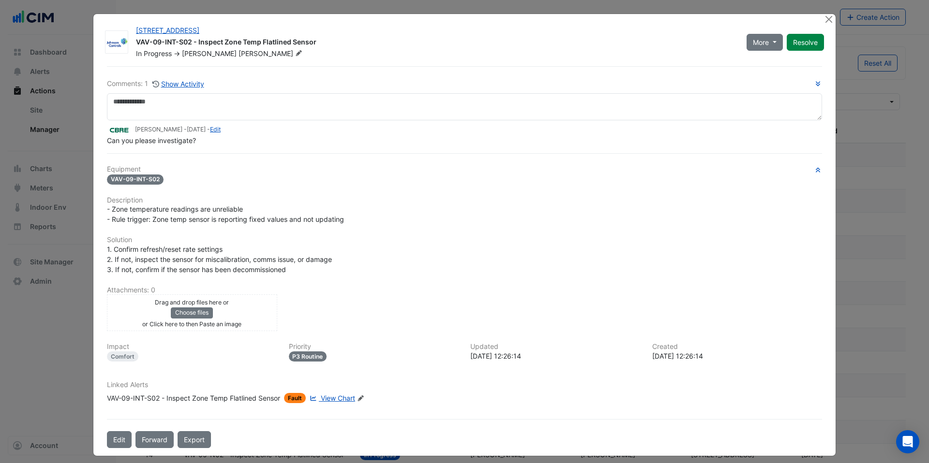
select select "***"
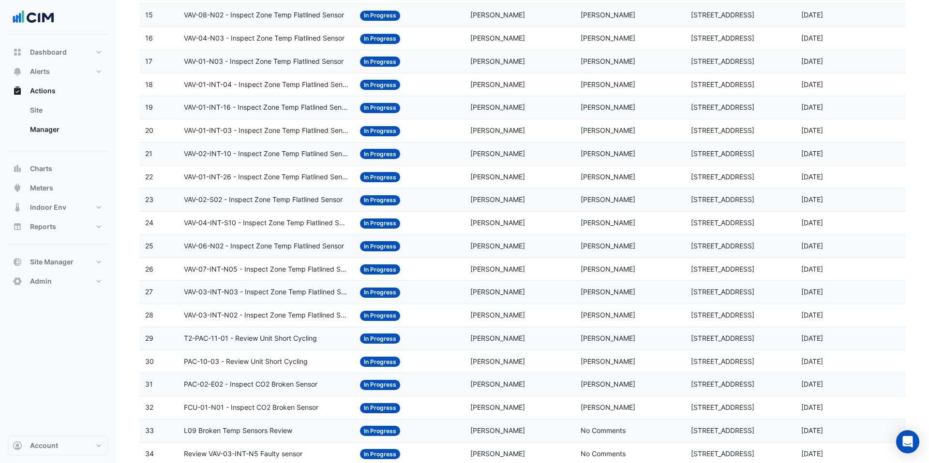
scroll to position [473, 0]
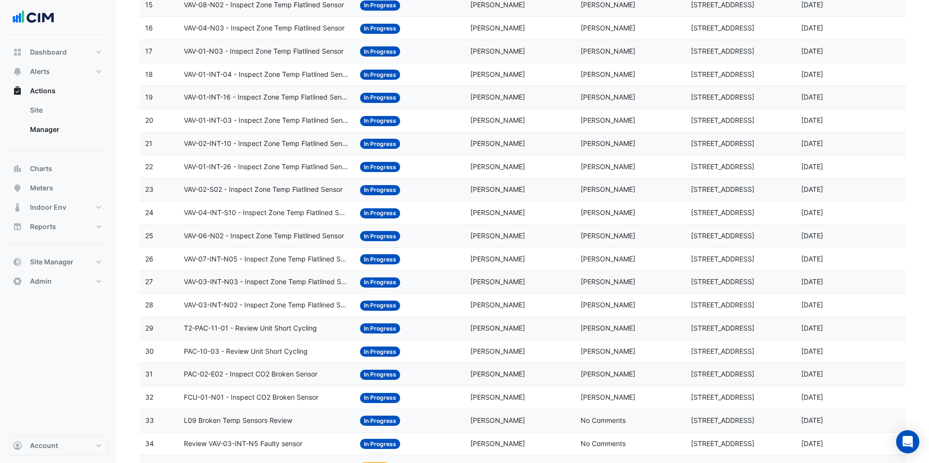
click at [329, 330] on div "T2-PAC-11-01 - Review Unit Short Cycling" at bounding box center [266, 328] width 165 height 11
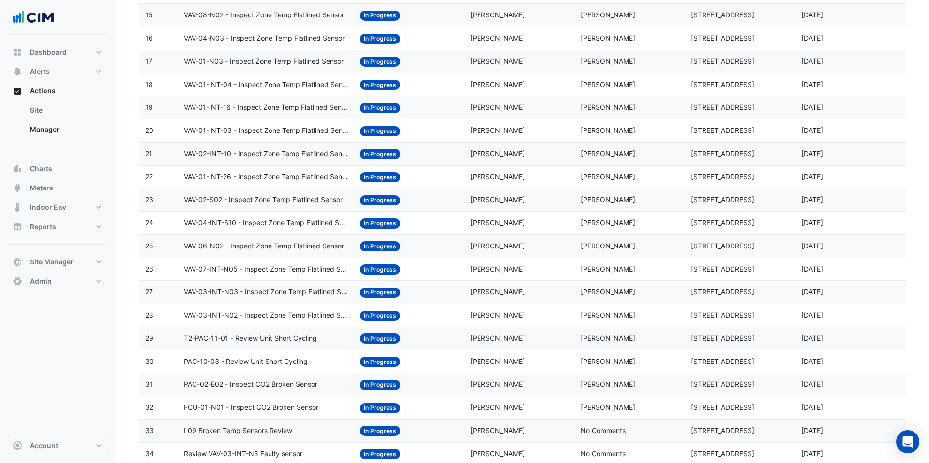
scroll to position [0, 0]
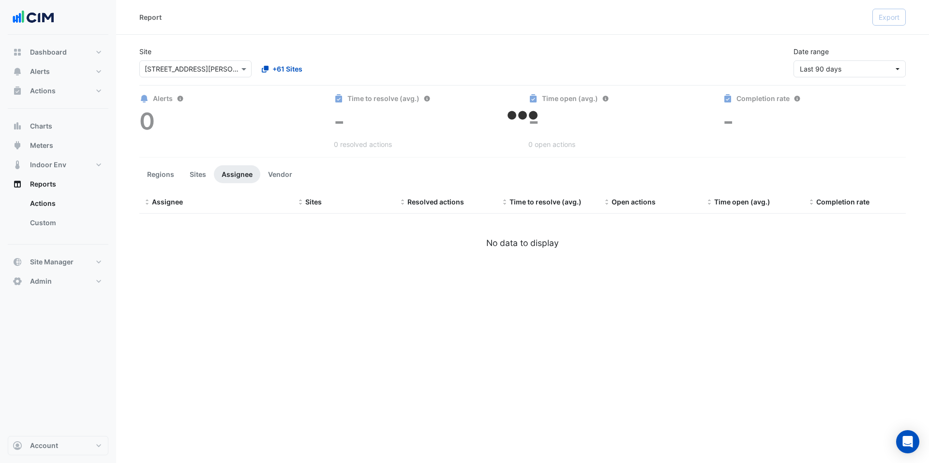
select select "***"
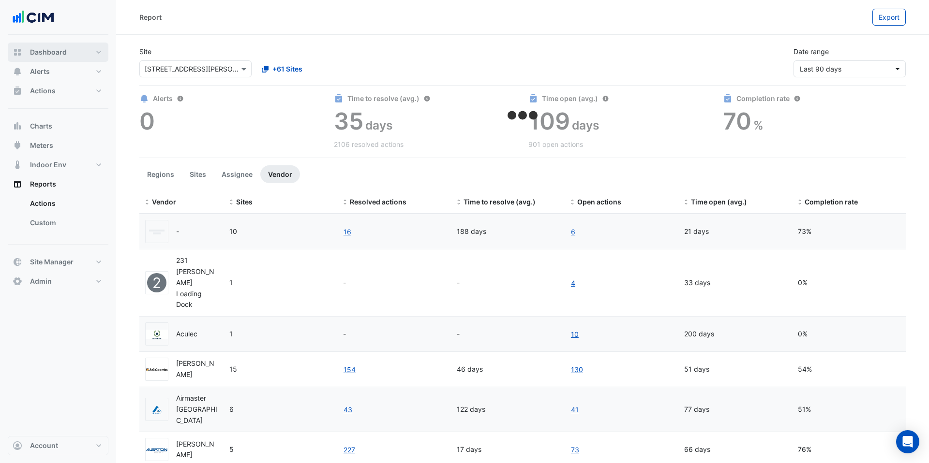
click at [67, 50] on button "Dashboard" at bounding box center [58, 52] width 101 height 19
select select "***"
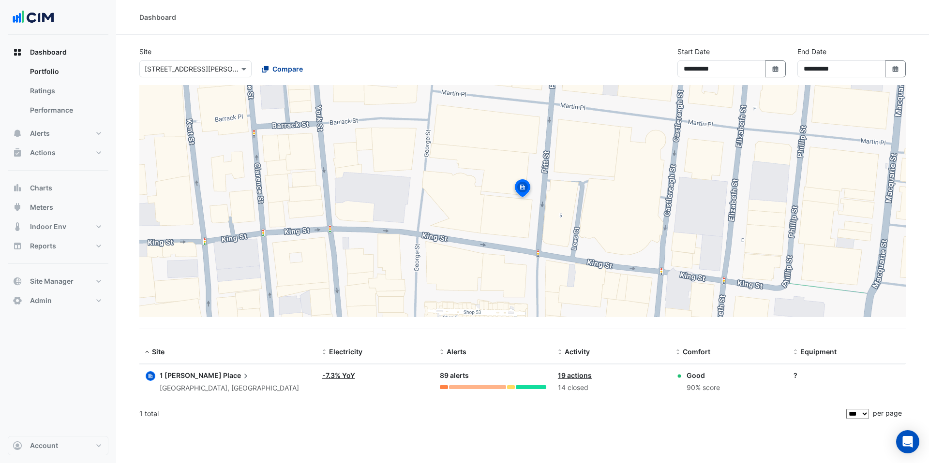
click at [294, 67] on span "Compare" at bounding box center [287, 69] width 30 height 10
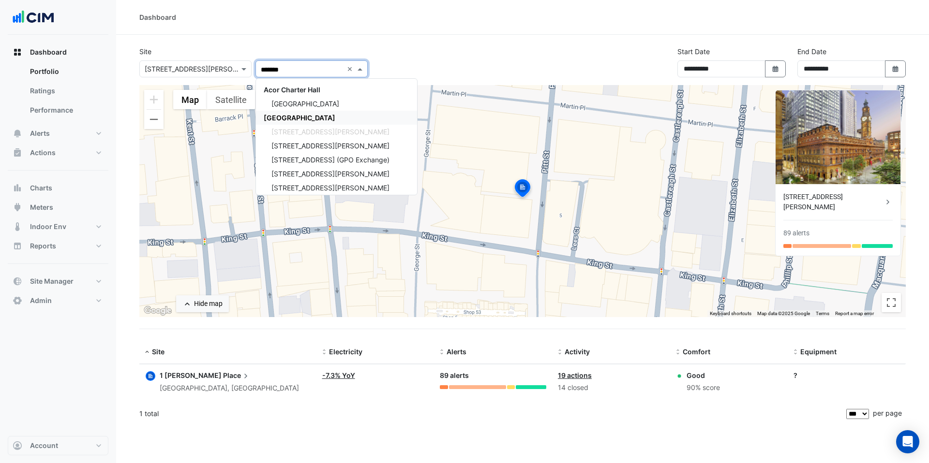
click at [298, 115] on span "[GEOGRAPHIC_DATA]" at bounding box center [300, 118] width 72 height 8
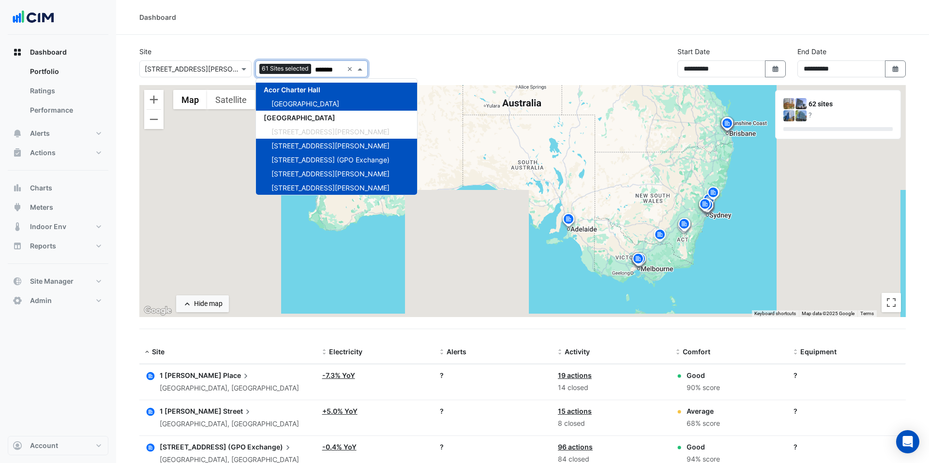
type input "*******"
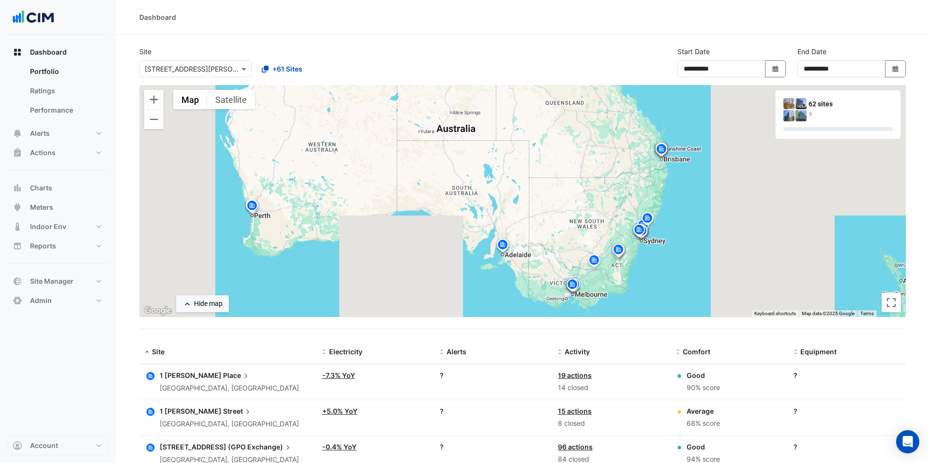
drag, startPoint x: 564, startPoint y: 183, endPoint x: 499, endPoint y: 209, distance: 69.5
click at [499, 209] on div "To activate drag with keyboard, press Alt + Enter. Once in keyboard drag state,…" at bounding box center [522, 201] width 766 height 232
click at [660, 152] on img at bounding box center [661, 150] width 15 height 17
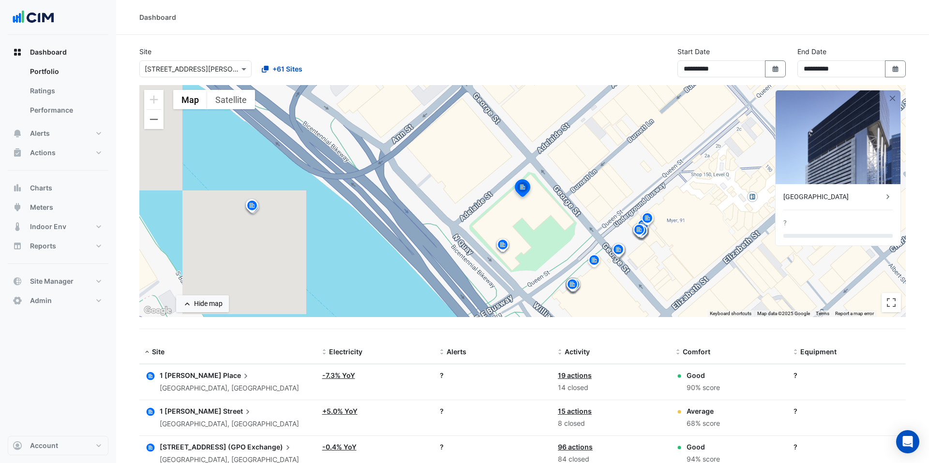
click at [518, 189] on img at bounding box center [522, 189] width 21 height 23
click at [486, 196] on div "To navigate, press the arrow keys. To activate drag with keyboard, press Alt + …" at bounding box center [522, 201] width 766 height 232
click at [893, 99] on button "button" at bounding box center [893, 98] width 8 height 8
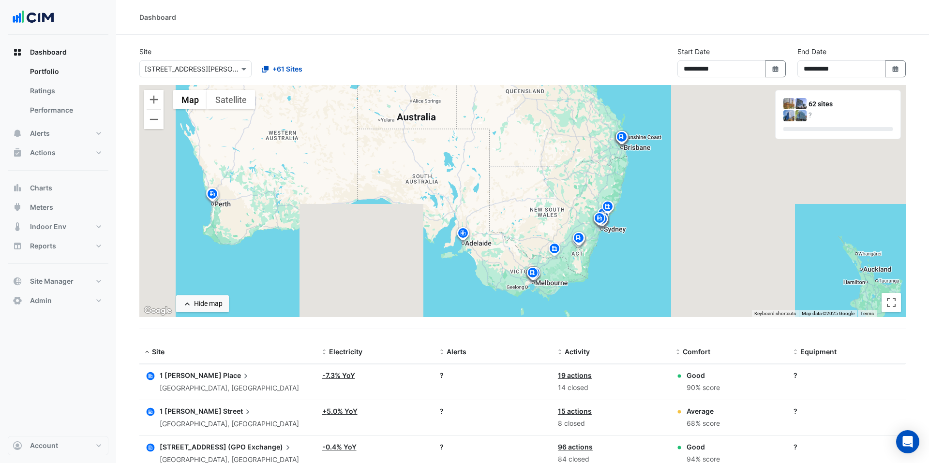
drag, startPoint x: 735, startPoint y: 239, endPoint x: 628, endPoint y: 256, distance: 109.3
click at [628, 256] on div "To activate drag with keyboard, press Alt + Enter. Once in keyboard drag state,…" at bounding box center [522, 201] width 766 height 232
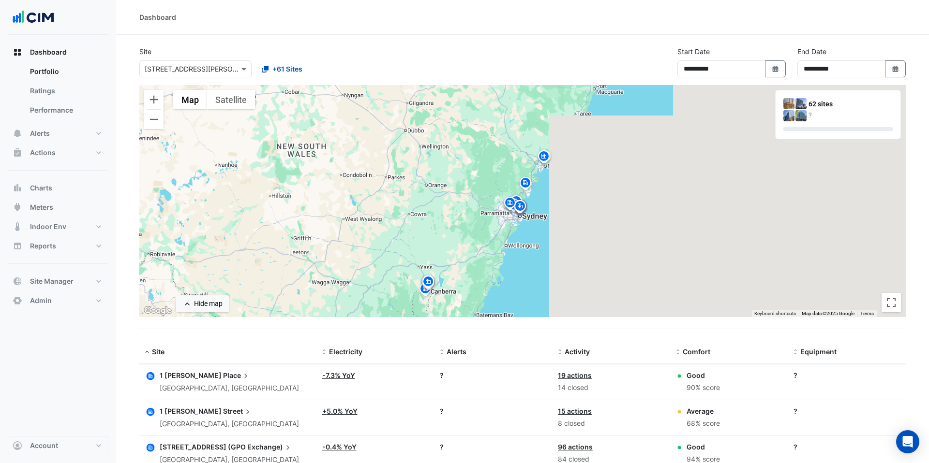
drag, startPoint x: 624, startPoint y: 254, endPoint x: 551, endPoint y: 236, distance: 75.9
click at [551, 236] on div "To activate drag with keyboard, press Alt + Enter. Once in keyboard drag state,…" at bounding box center [522, 201] width 766 height 232
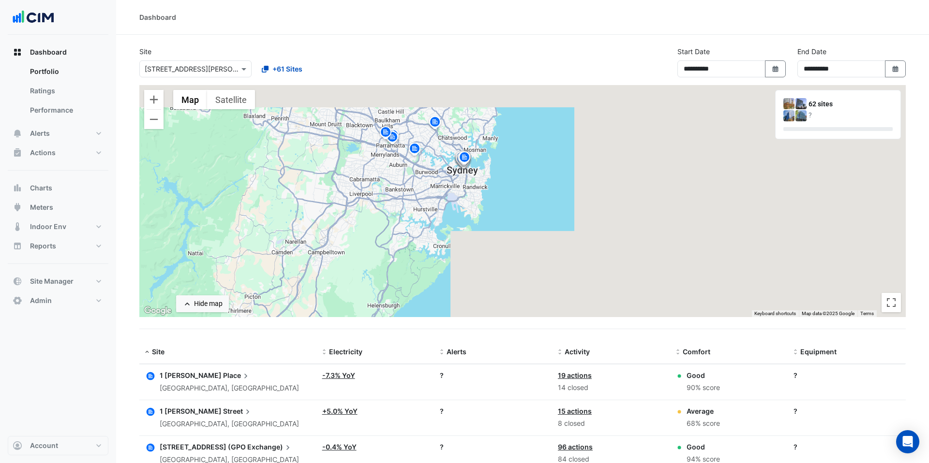
drag, startPoint x: 418, startPoint y: 173, endPoint x: 429, endPoint y: 221, distance: 49.2
click at [429, 221] on div "To activate drag with keyboard, press Alt + Enter. Once in keyboard drag state,…" at bounding box center [522, 201] width 766 height 232
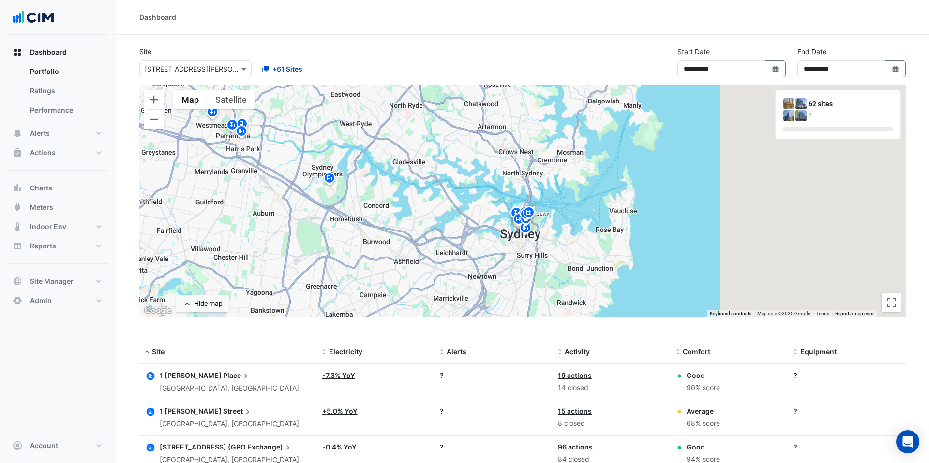
drag, startPoint x: 525, startPoint y: 240, endPoint x: 424, endPoint y: 239, distance: 101.1
click at [424, 239] on div "To activate drag with keyboard, press Alt + Enter. Once in keyboard drag state,…" at bounding box center [522, 201] width 766 height 232
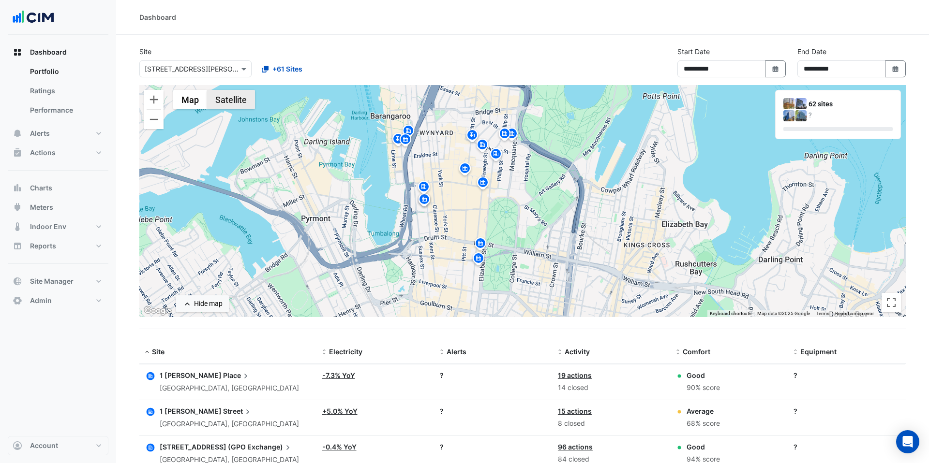
click at [241, 101] on button "Satellite" at bounding box center [231, 99] width 48 height 19
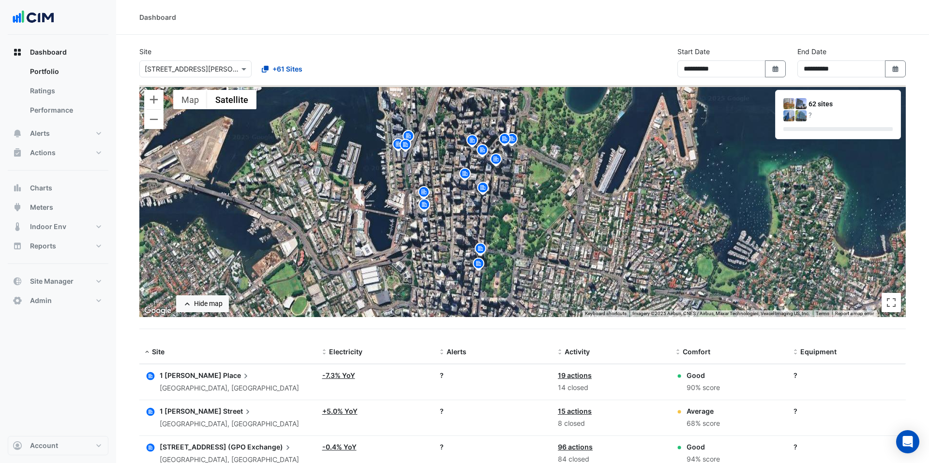
drag, startPoint x: 410, startPoint y: 163, endPoint x: 410, endPoint y: 176, distance: 13.1
click at [410, 176] on div "To activate drag with keyboard, press Alt + Enter. Once in keyboard drag state,…" at bounding box center [522, 201] width 766 height 232
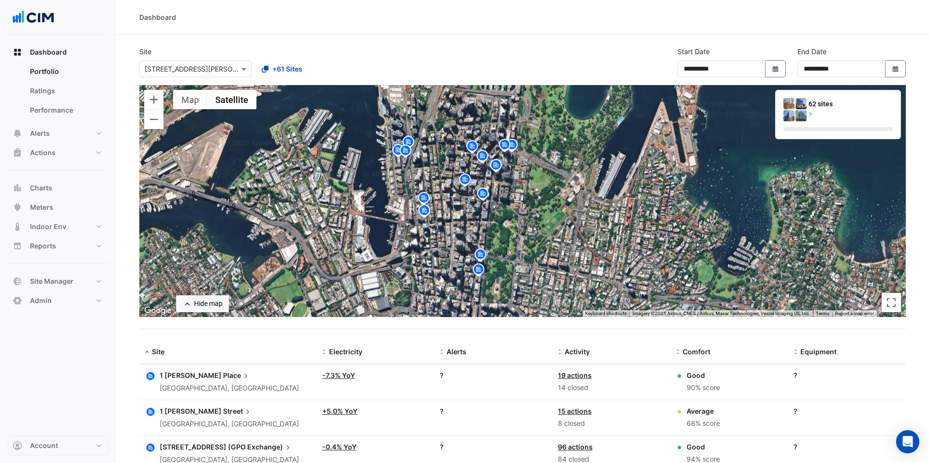
click at [152, 374] on icon "button" at bounding box center [151, 377] width 8 height 8
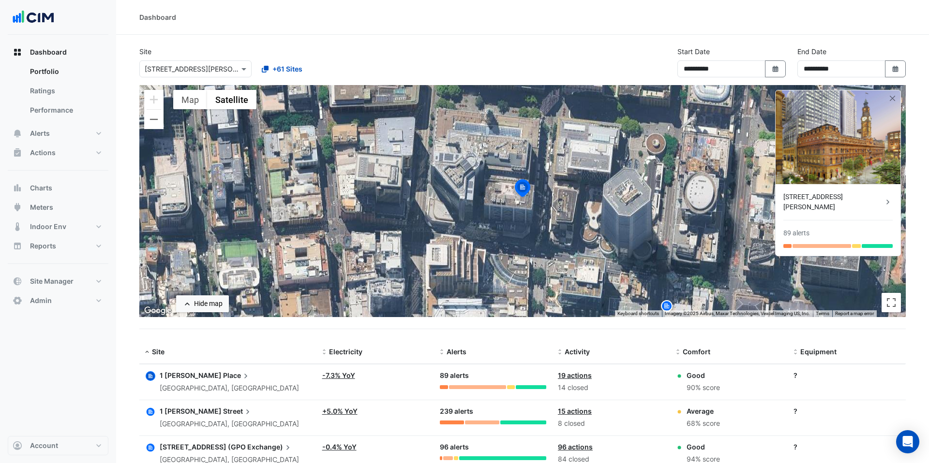
click at [151, 413] on icon "button" at bounding box center [151, 412] width 8 height 8
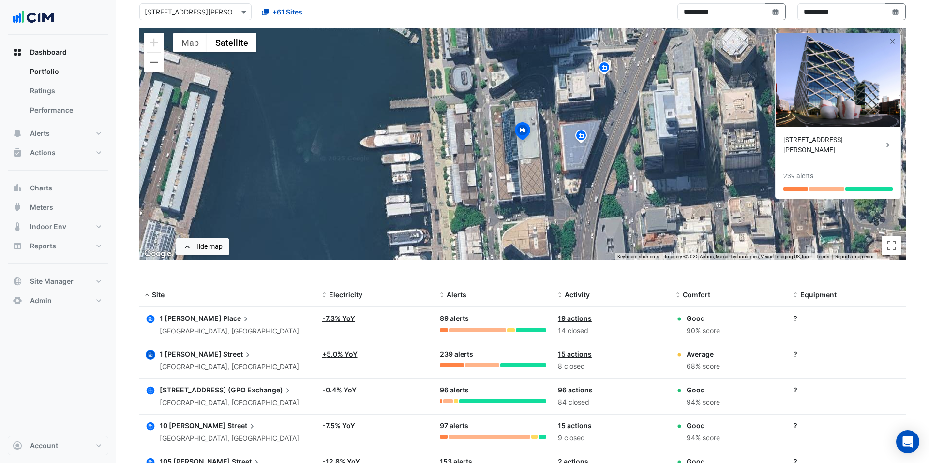
scroll to position [62, 0]
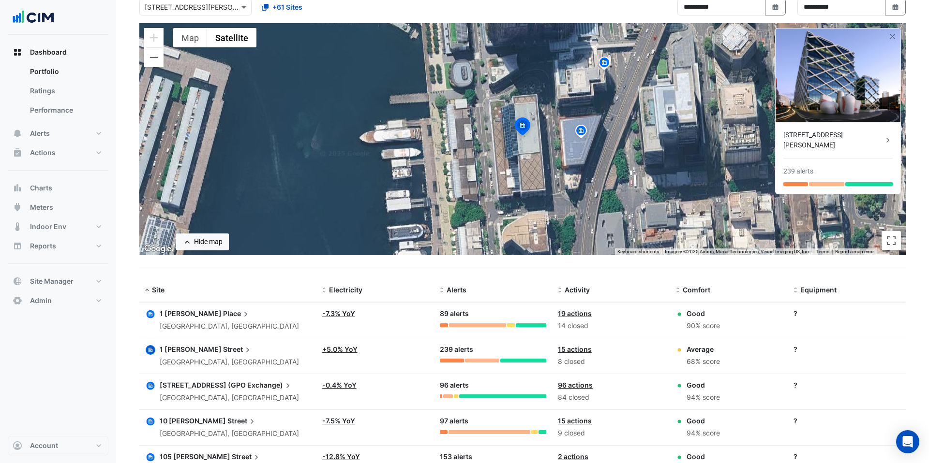
click at [149, 384] on icon "button" at bounding box center [151, 386] width 4 height 4
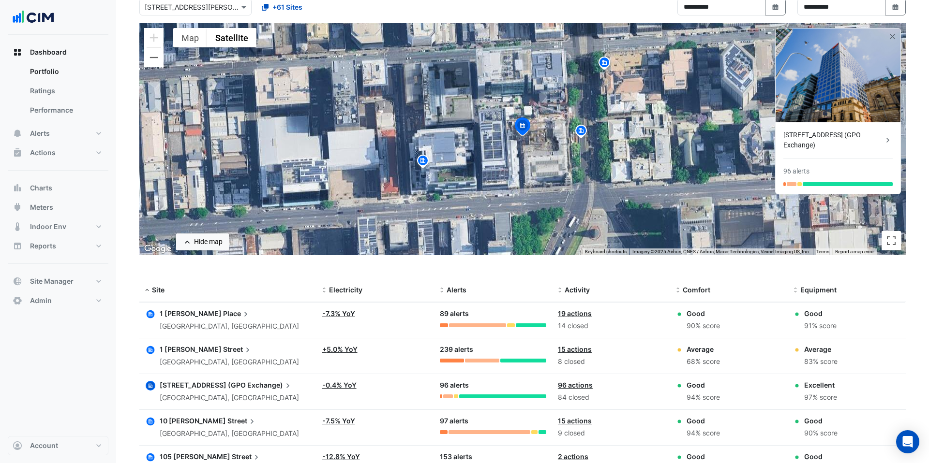
click at [150, 422] on icon "button" at bounding box center [151, 422] width 4 height 4
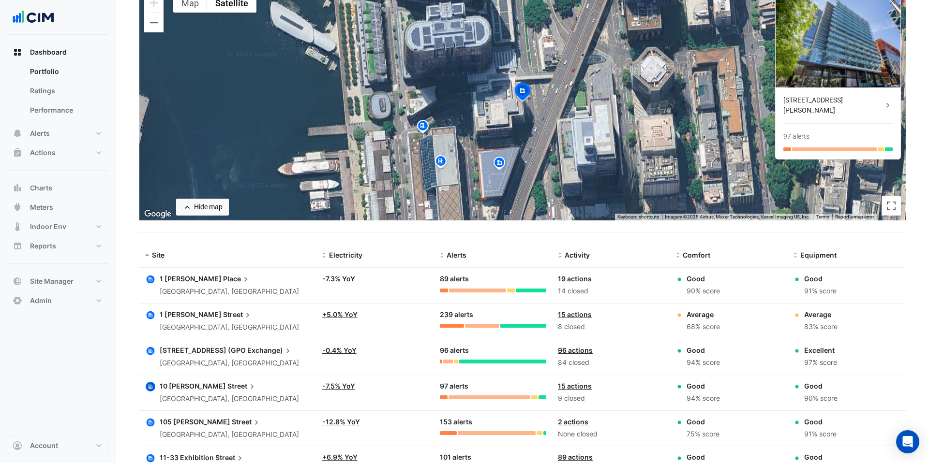
scroll to position [97, 0]
click at [151, 421] on icon "button" at bounding box center [151, 423] width 10 height 10
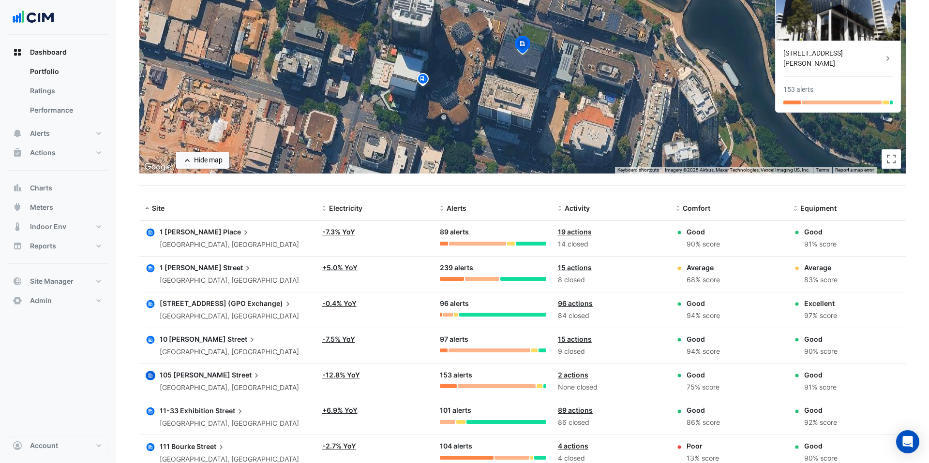
scroll to position [98, 0]
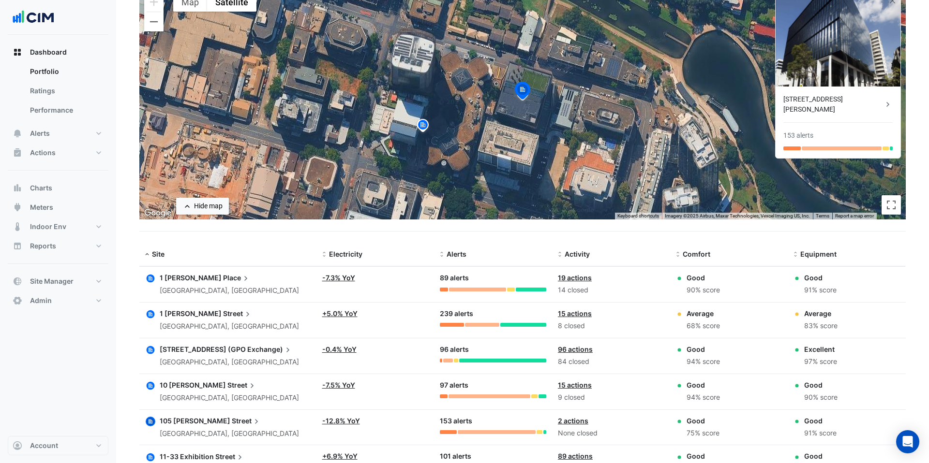
click at [340, 276] on link "-7.3% YoY" at bounding box center [338, 278] width 33 height 8
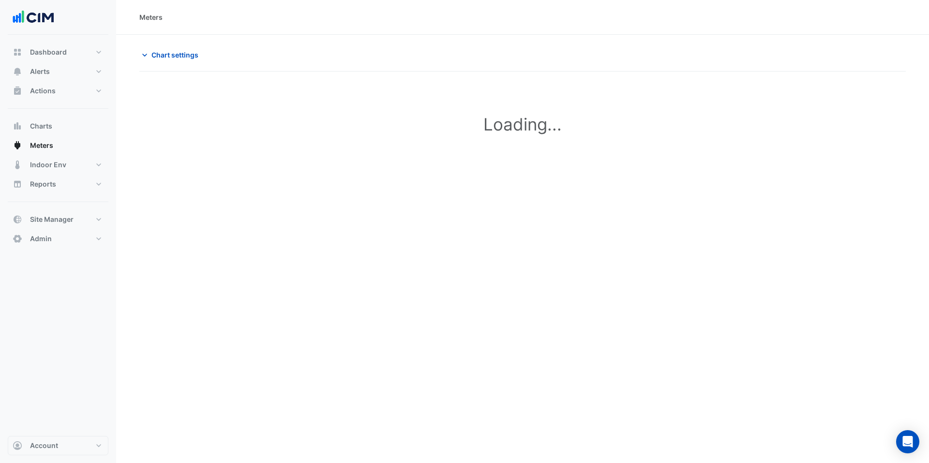
type input "**********"
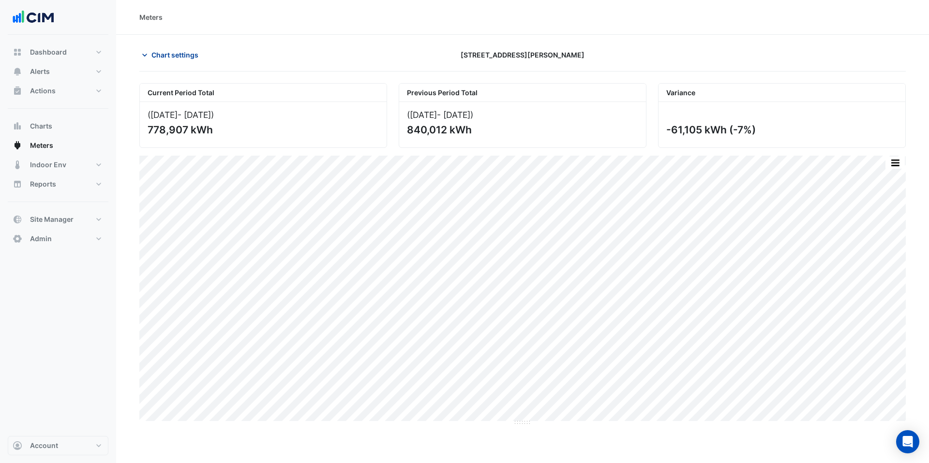
click at [174, 61] on button "Chart settings" at bounding box center [171, 54] width 65 height 17
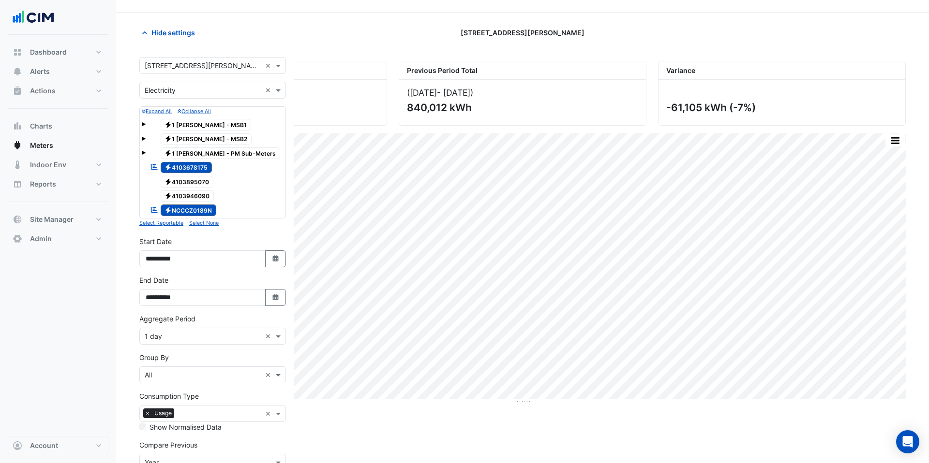
scroll to position [20, 0]
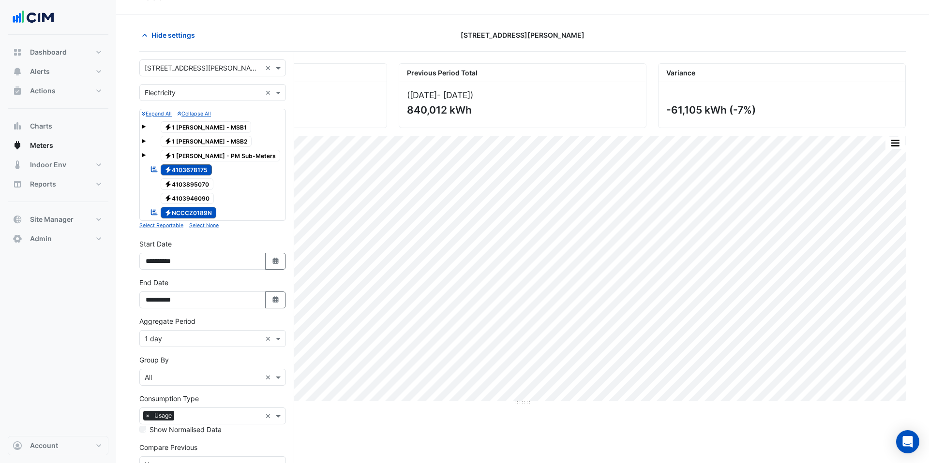
click at [214, 416] on input "text" at bounding box center [219, 417] width 83 height 10
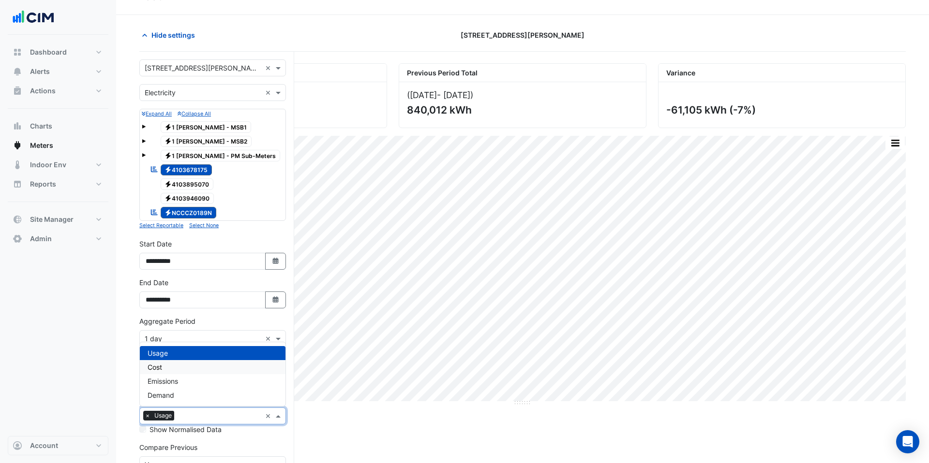
click at [184, 371] on div "Cost" at bounding box center [213, 367] width 146 height 14
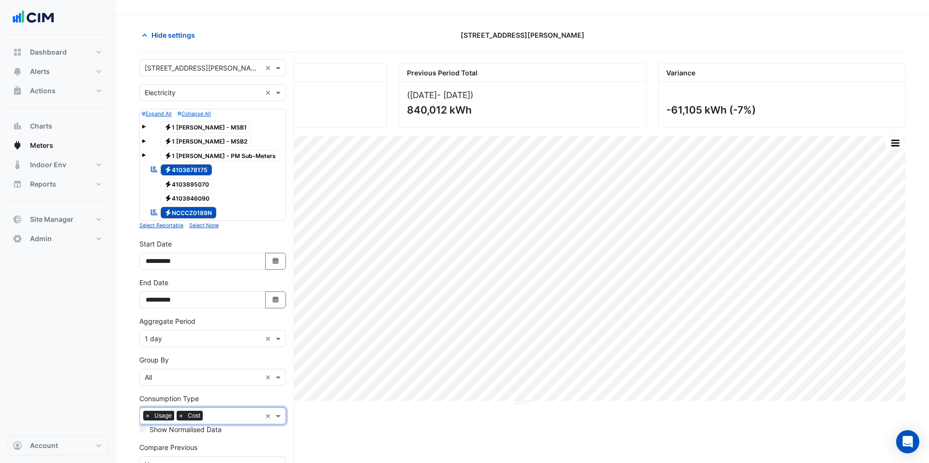
click at [205, 417] on div "× Usage × Cost" at bounding box center [200, 416] width 121 height 15
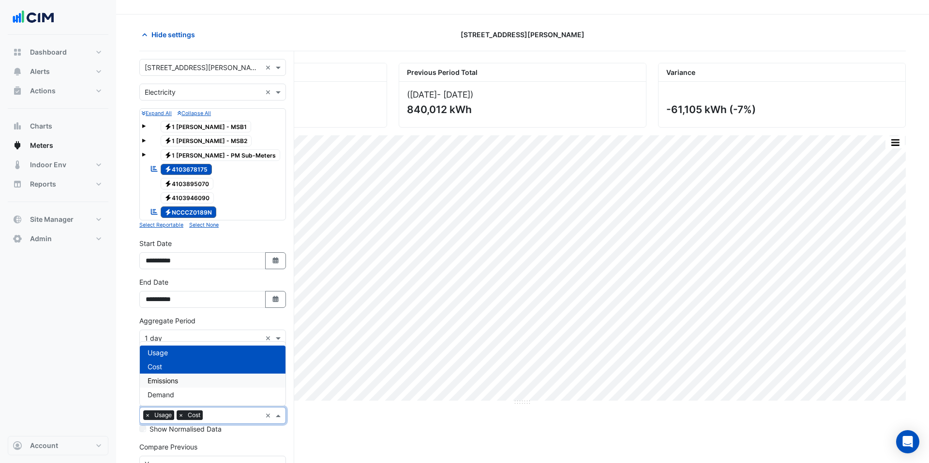
click at [185, 382] on div "Emissions" at bounding box center [213, 381] width 146 height 14
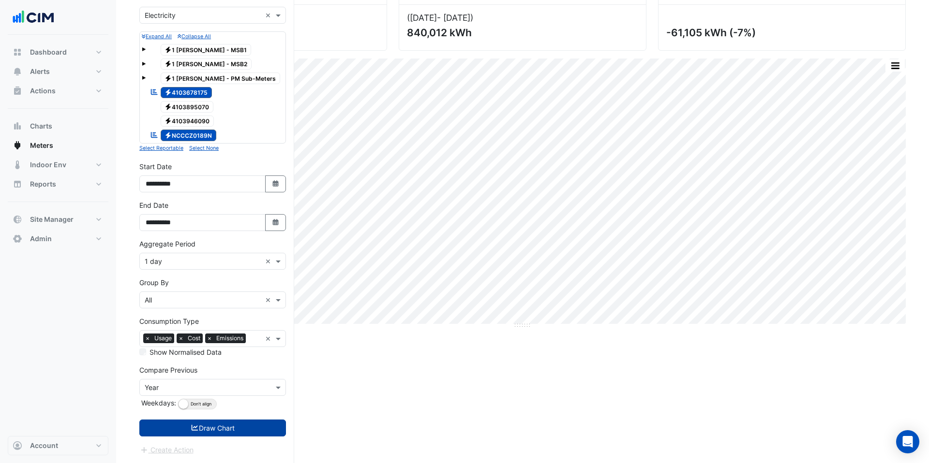
click at [227, 421] on button "Draw Chart" at bounding box center [212, 428] width 147 height 17
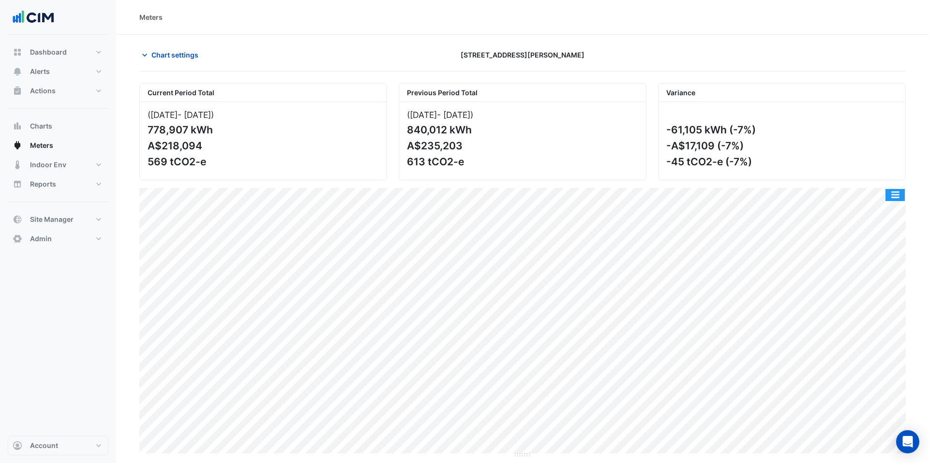
click at [897, 190] on button "button" at bounding box center [894, 195] width 19 height 12
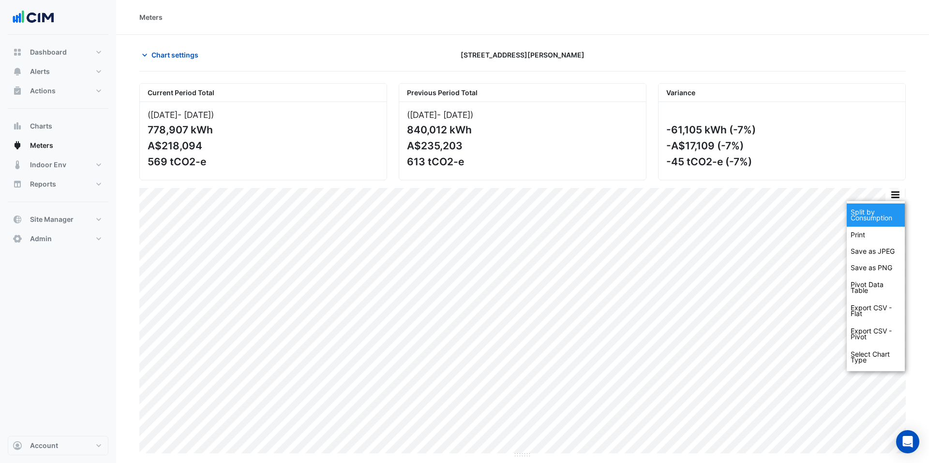
click at [880, 216] on div "Split by Consumption" at bounding box center [876, 215] width 58 height 23
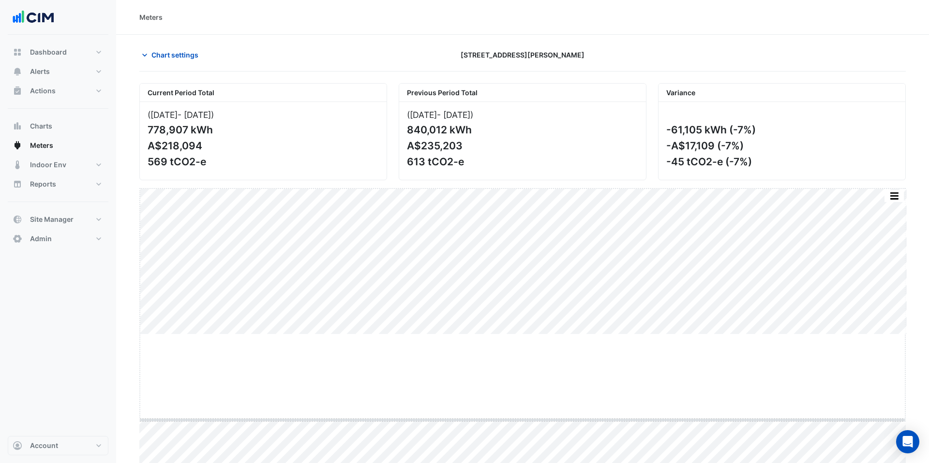
drag, startPoint x: 524, startPoint y: 334, endPoint x: 542, endPoint y: 420, distance: 87.5
click at [182, 45] on section "Chart settings 1 Martin Place Current Period Total (Jul 25 - Sep 25 ) 778,907 k…" at bounding box center [522, 395] width 813 height 721
click at [181, 53] on span "Chart settings" at bounding box center [174, 55] width 47 height 10
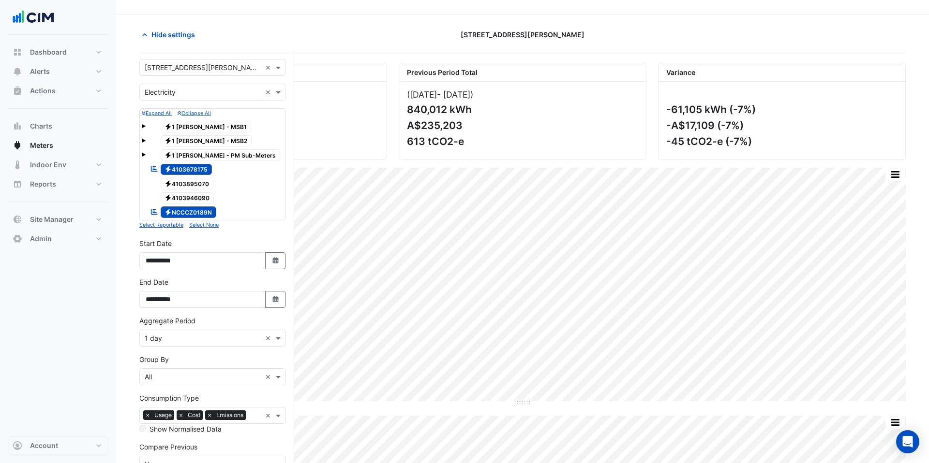
scroll to position [28, 0]
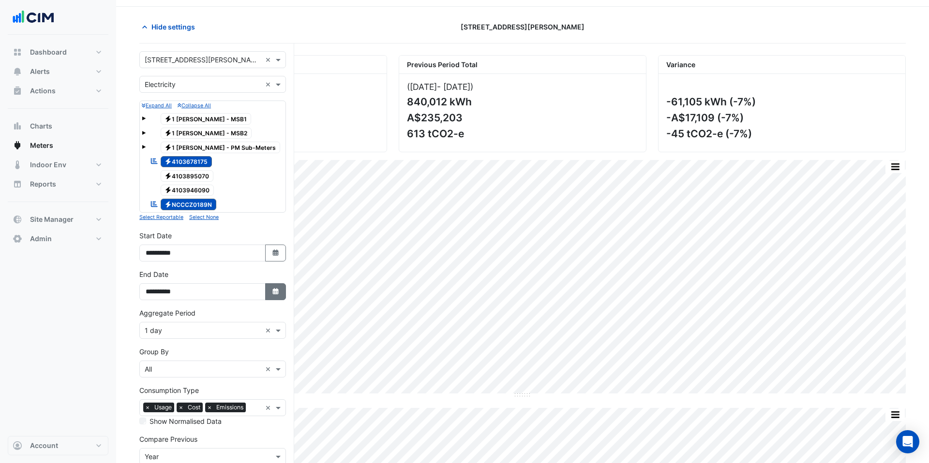
click at [279, 293] on icon "Select Date" at bounding box center [275, 291] width 9 height 7
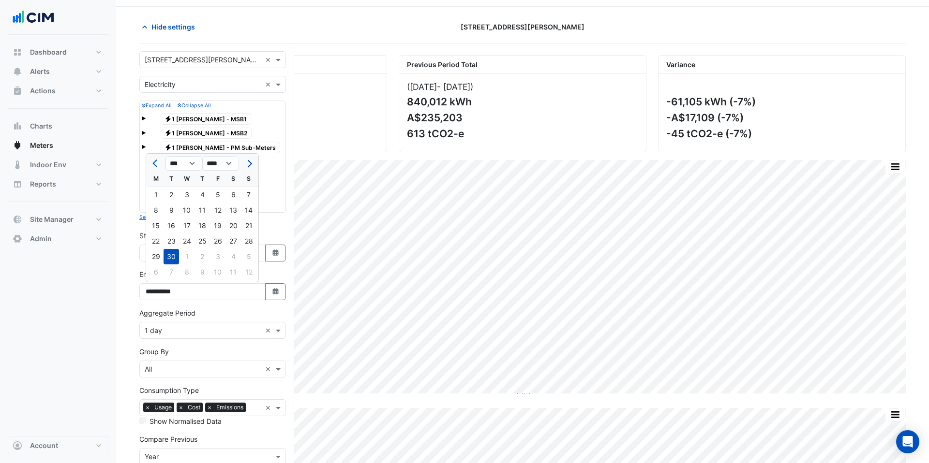
click at [249, 164] on span "Next month" at bounding box center [248, 163] width 7 height 7
select select "**"
click at [184, 226] on div "15" at bounding box center [186, 225] width 15 height 15
type input "**********"
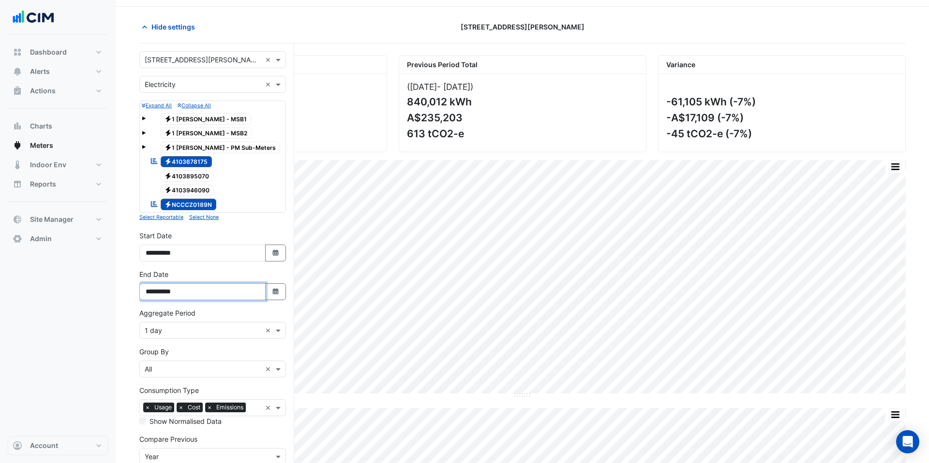
click at [264, 289] on input "**********" at bounding box center [202, 292] width 126 height 17
drag, startPoint x: 280, startPoint y: 292, endPoint x: 264, endPoint y: 287, distance: 16.8
click at [280, 292] on button "Select Date" at bounding box center [275, 292] width 21 height 17
select select "**"
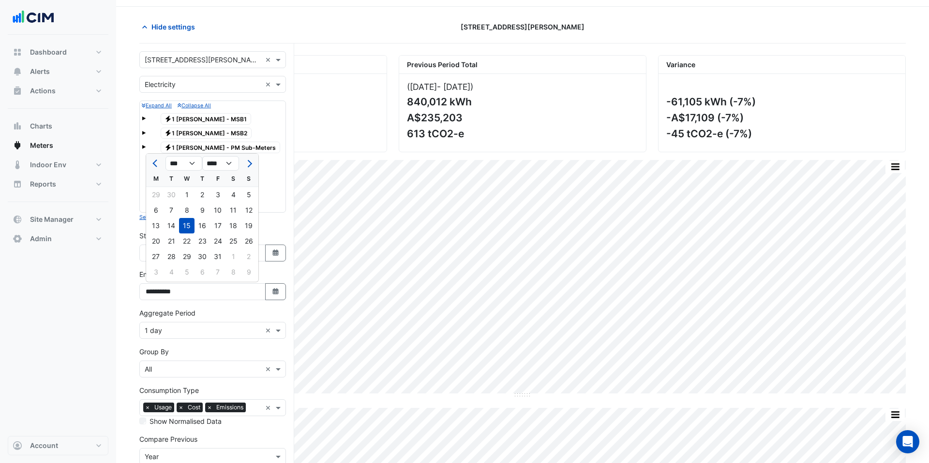
click at [167, 224] on div "14" at bounding box center [171, 225] width 15 height 15
type input "**********"
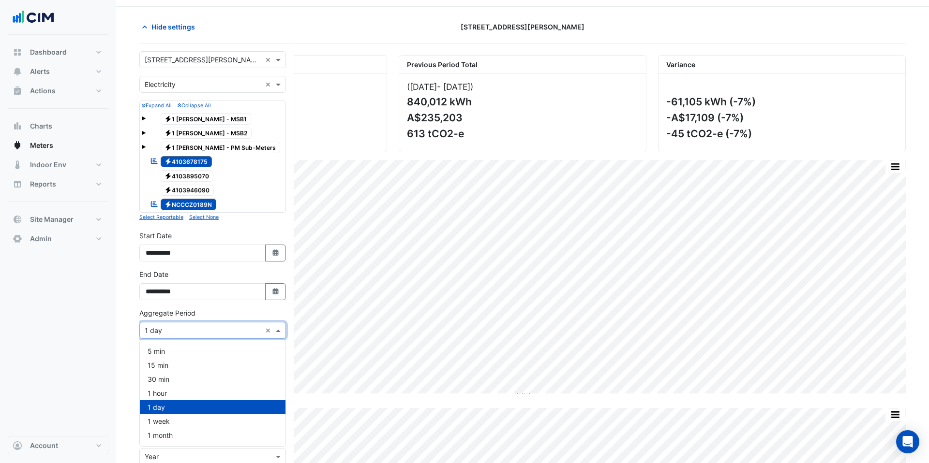
click at [200, 328] on input "text" at bounding box center [203, 331] width 117 height 10
click at [187, 389] on div "1 hour" at bounding box center [213, 394] width 146 height 14
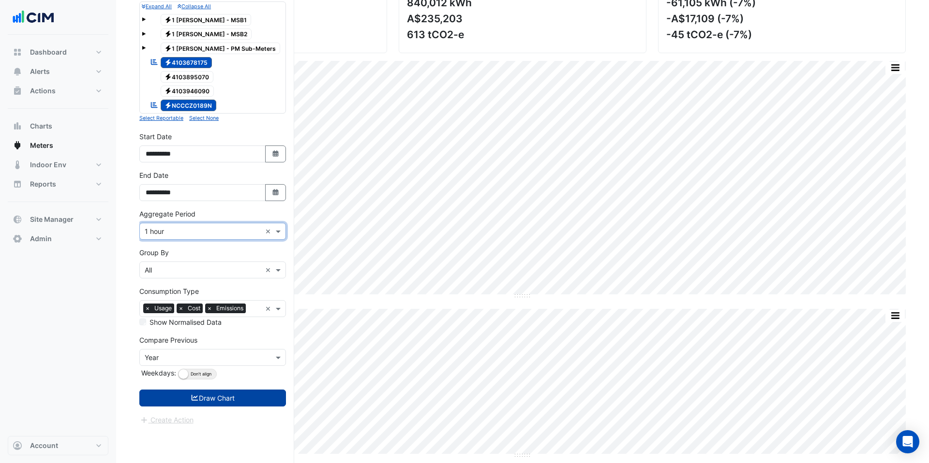
click at [216, 397] on button "Draw Chart" at bounding box center [212, 398] width 147 height 17
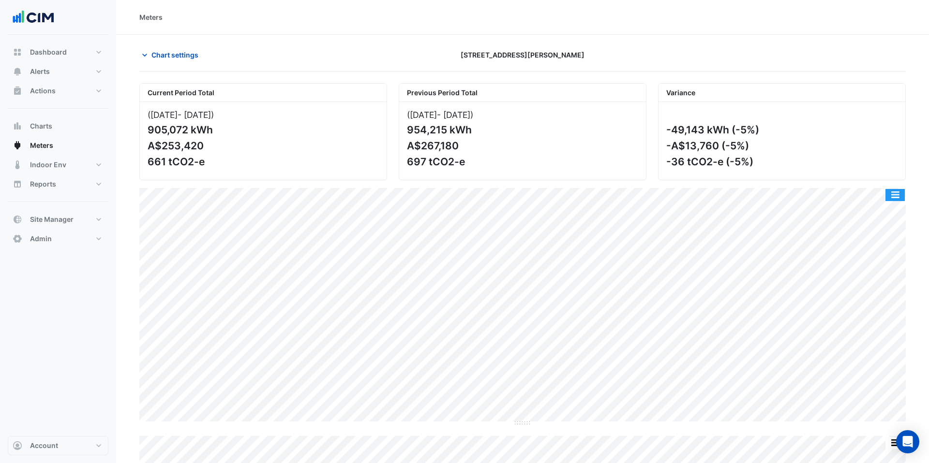
click at [898, 194] on button "button" at bounding box center [894, 195] width 19 height 12
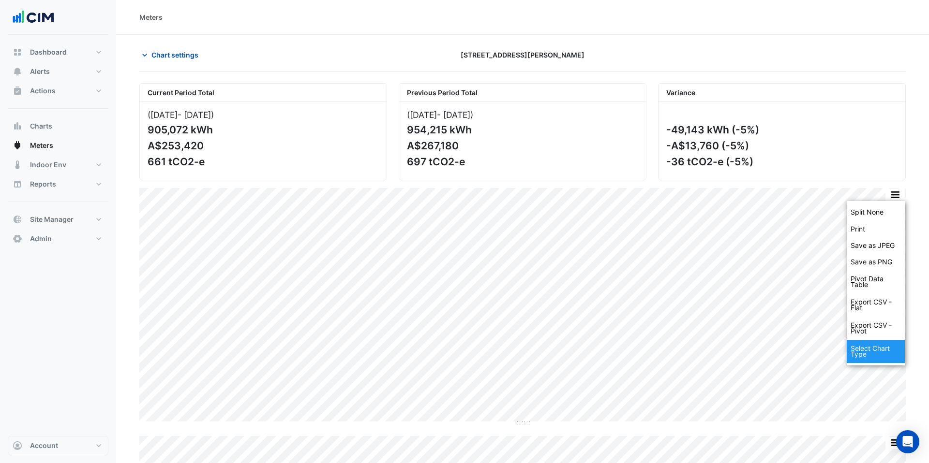
click at [875, 349] on div "Select Chart Type" at bounding box center [876, 351] width 58 height 23
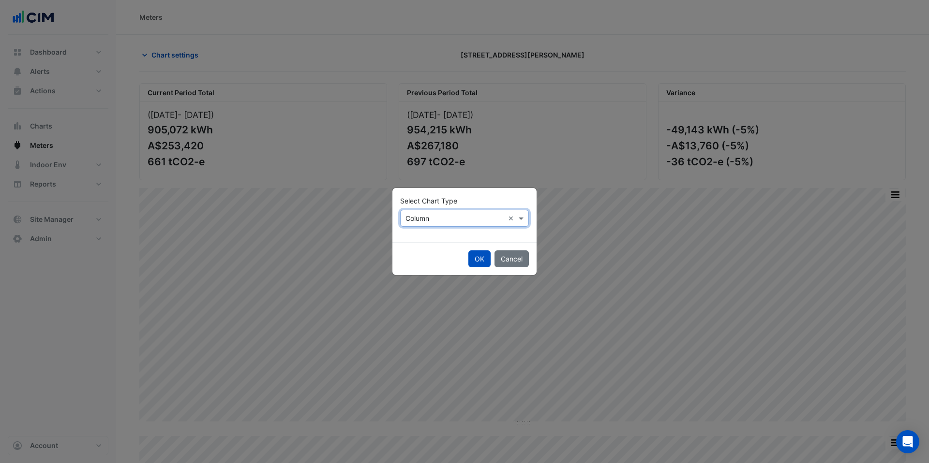
click at [416, 215] on input "text" at bounding box center [454, 219] width 99 height 10
drag, startPoint x: 413, startPoint y: 238, endPoint x: 459, endPoint y: 256, distance: 49.8
click at [413, 238] on span "Line" at bounding box center [414, 239] width 13 height 8
click at [476, 259] on button "OK" at bounding box center [479, 259] width 22 height 17
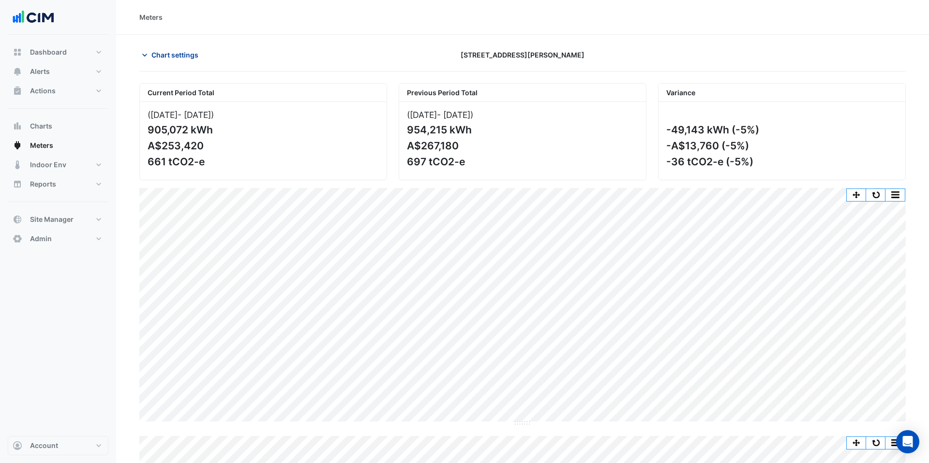
click at [168, 53] on span "Chart settings" at bounding box center [174, 55] width 47 height 10
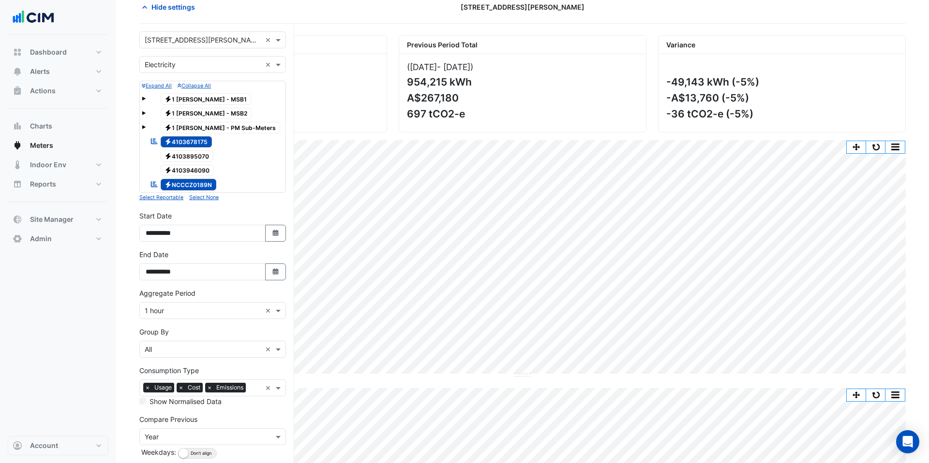
scroll to position [87, 0]
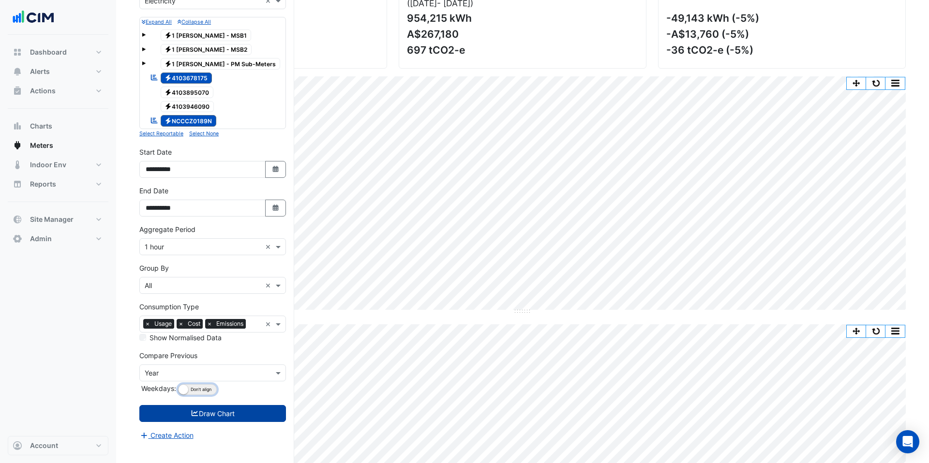
drag, startPoint x: 186, startPoint y: 391, endPoint x: 214, endPoint y: 410, distance: 33.7
click at [187, 391] on small "button" at bounding box center [184, 390] width 10 height 10
click at [221, 415] on button "Draw Chart" at bounding box center [212, 413] width 147 height 17
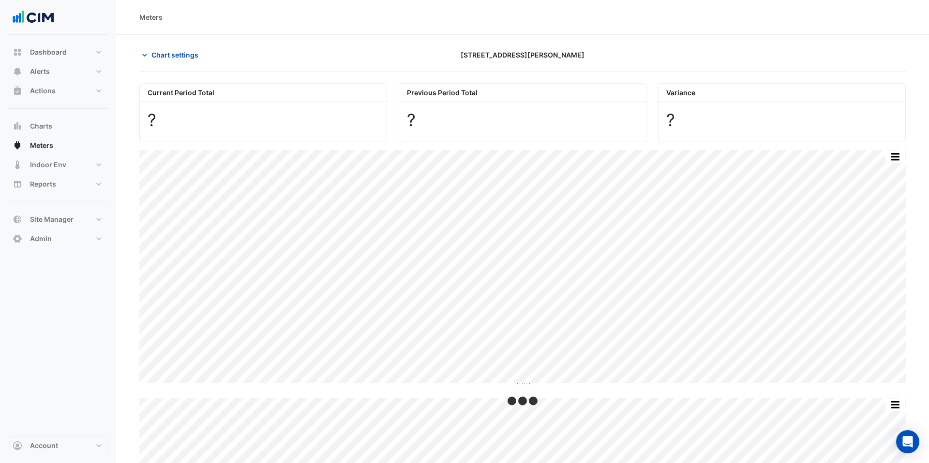
scroll to position [1, 0]
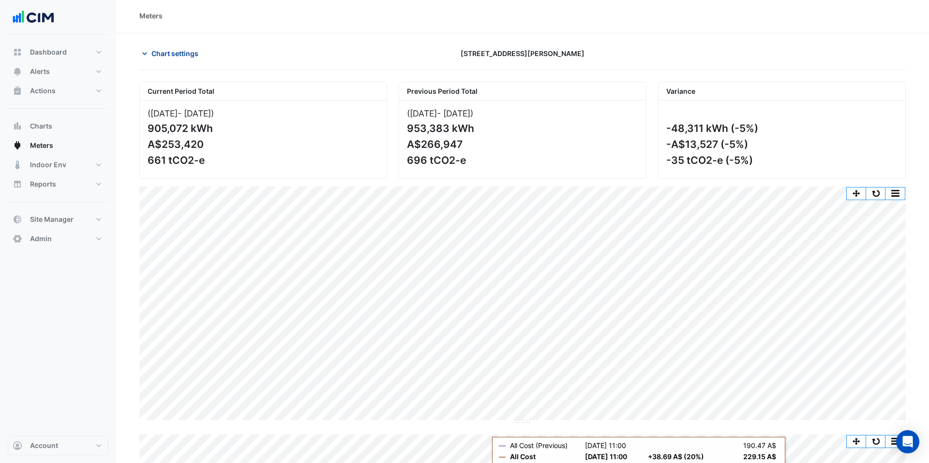
click at [177, 53] on span "Chart settings" at bounding box center [174, 53] width 47 height 10
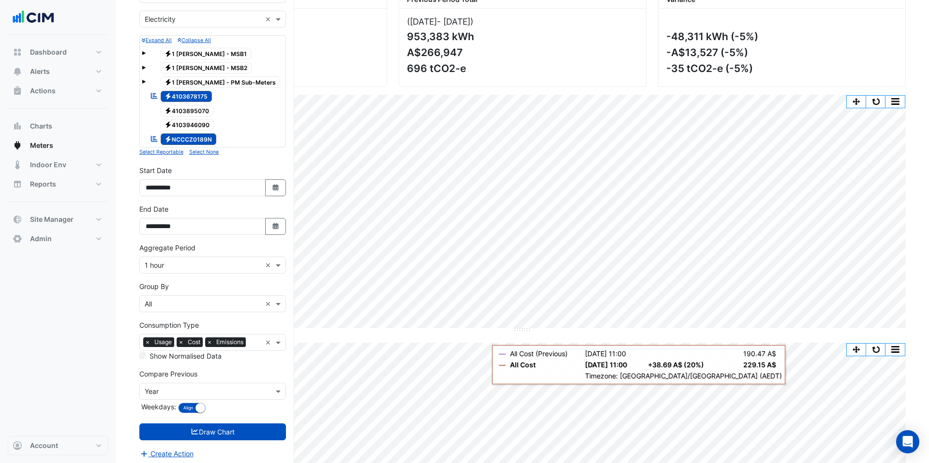
scroll to position [106, 0]
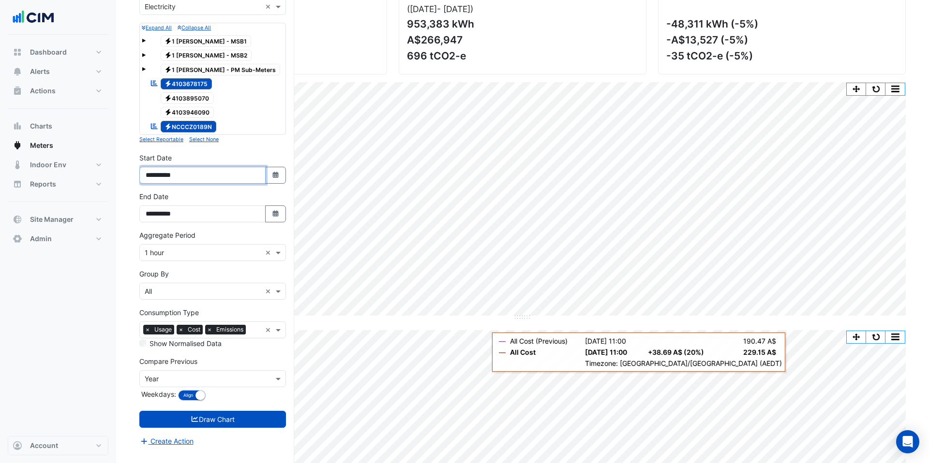
click at [163, 176] on input "**********" at bounding box center [202, 175] width 126 height 17
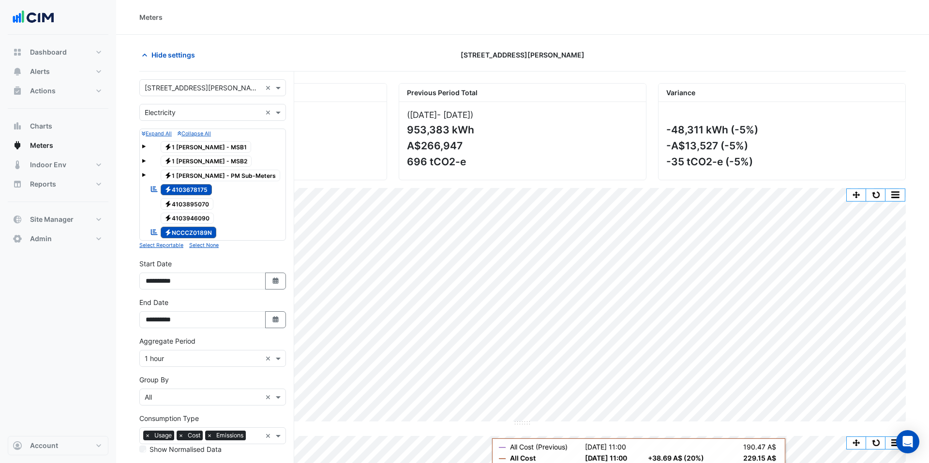
click at [186, 115] on input "text" at bounding box center [203, 113] width 117 height 10
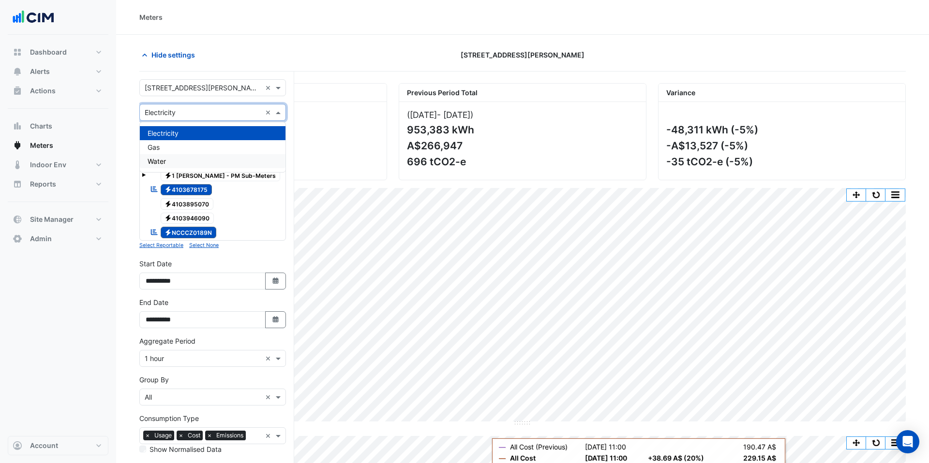
click at [186, 157] on div "Water" at bounding box center [213, 161] width 146 height 14
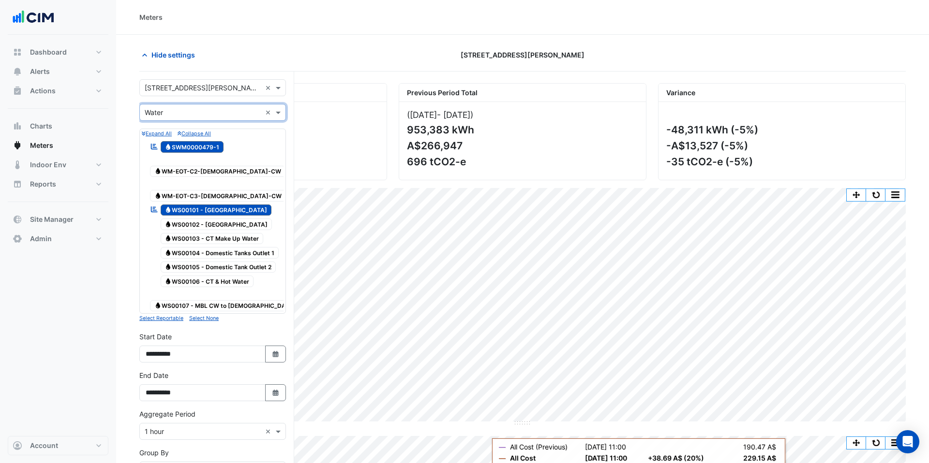
click at [198, 148] on span "Water SWM0000479-1" at bounding box center [192, 147] width 63 height 12
click at [205, 205] on span "Water WS00101 - Syd Water Office Tower" at bounding box center [216, 211] width 111 height 12
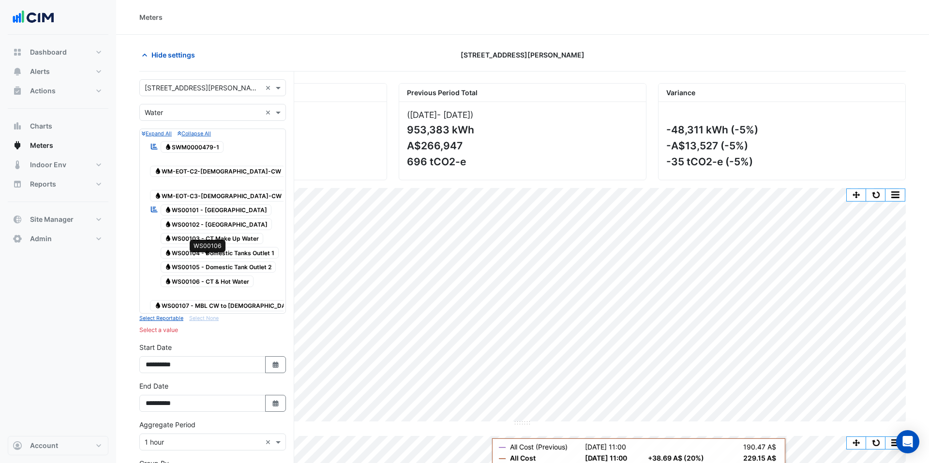
click at [218, 276] on span "Water WS00106 - CT & Hot Water" at bounding box center [207, 282] width 93 height 12
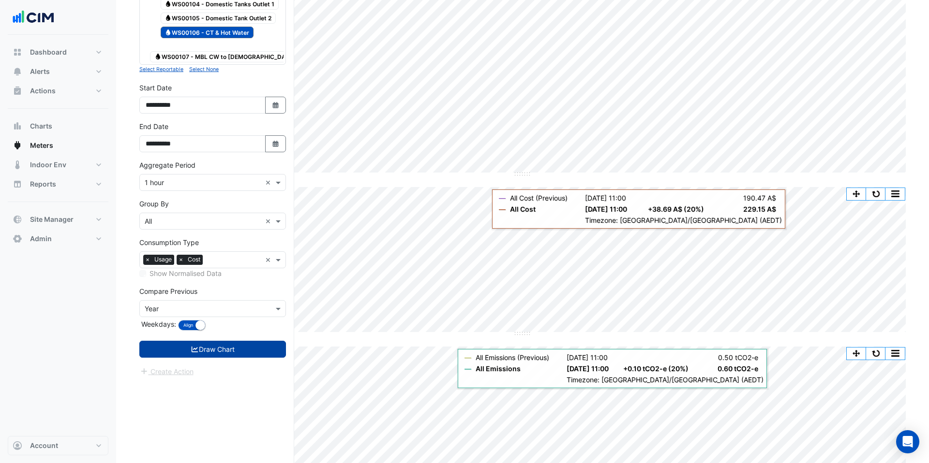
click at [235, 341] on button "Draw Chart" at bounding box center [212, 349] width 147 height 17
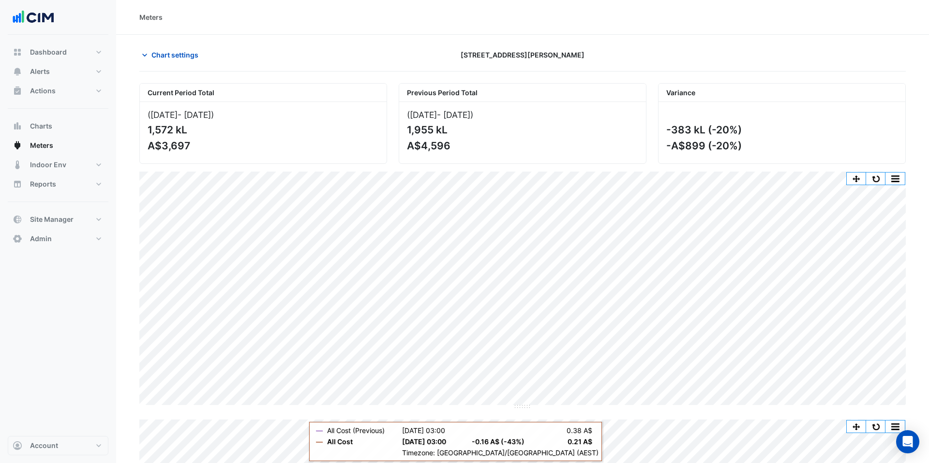
drag, startPoint x: 156, startPoint y: 54, endPoint x: 161, endPoint y: 66, distance: 12.4
click at [157, 54] on span "Chart settings" at bounding box center [174, 55] width 47 height 10
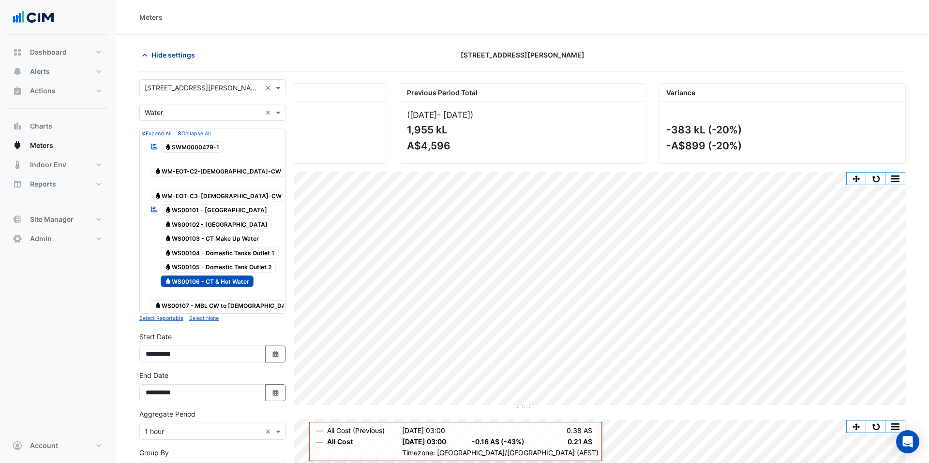
click at [169, 53] on span "Hide settings" at bounding box center [173, 55] width 44 height 10
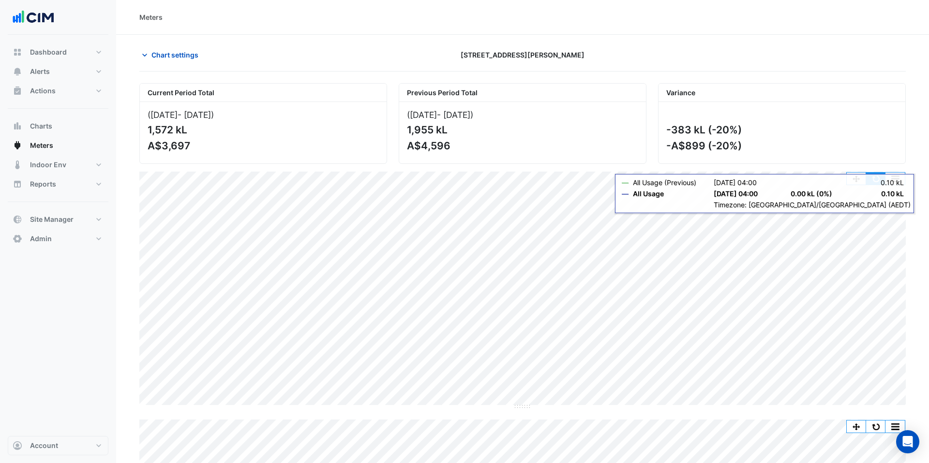
click at [876, 178] on button "button" at bounding box center [875, 179] width 19 height 12
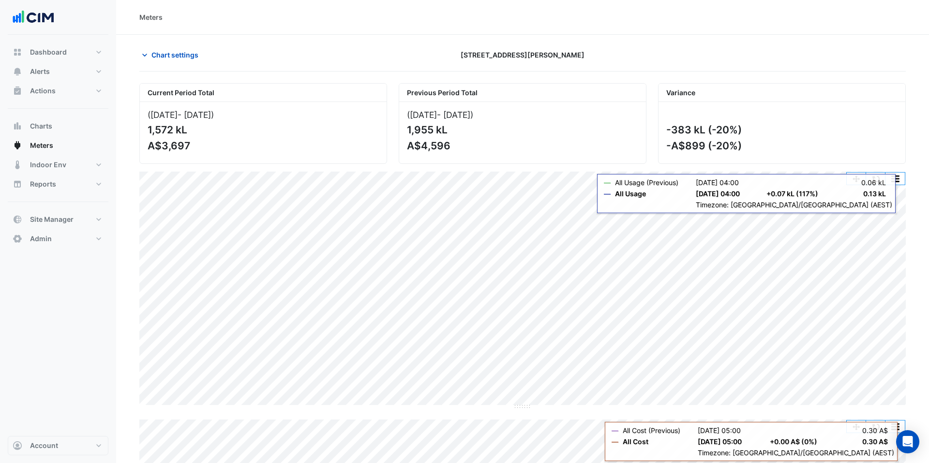
click at [878, 184] on button "button" at bounding box center [875, 179] width 19 height 12
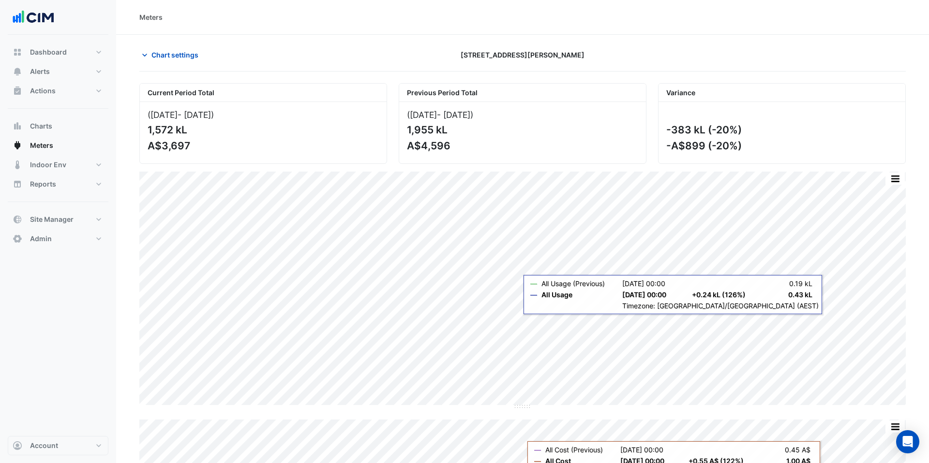
scroll to position [3, 0]
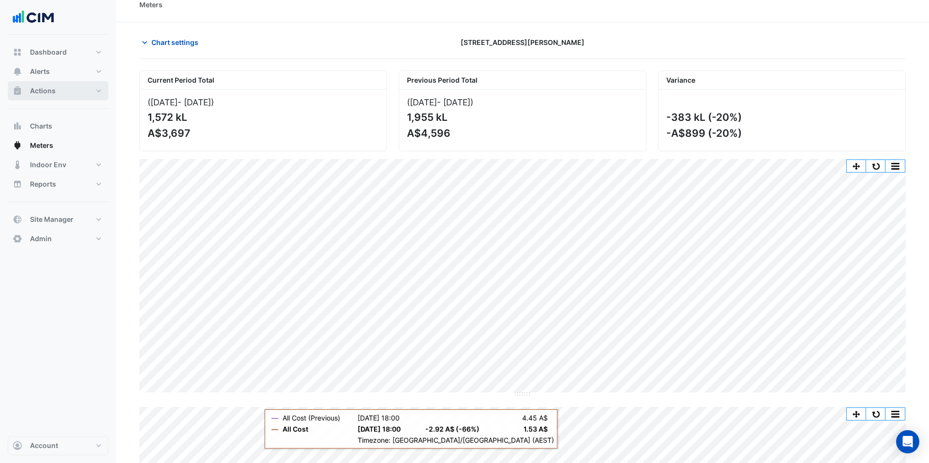
click at [65, 90] on button "Actions" at bounding box center [58, 90] width 101 height 19
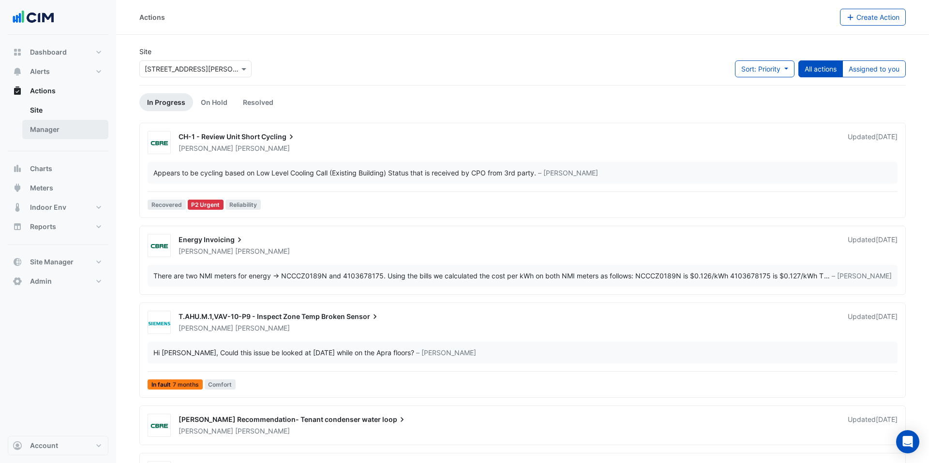
click at [74, 126] on link "Manager" at bounding box center [65, 129] width 86 height 19
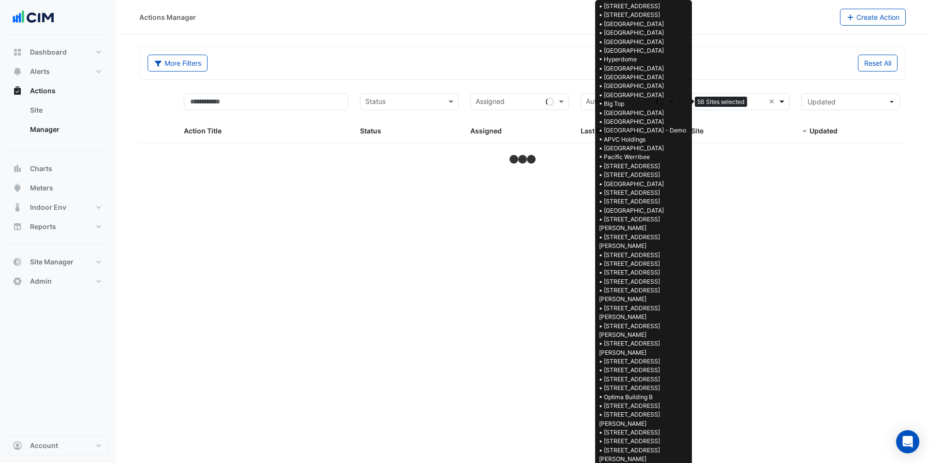
select select "***"
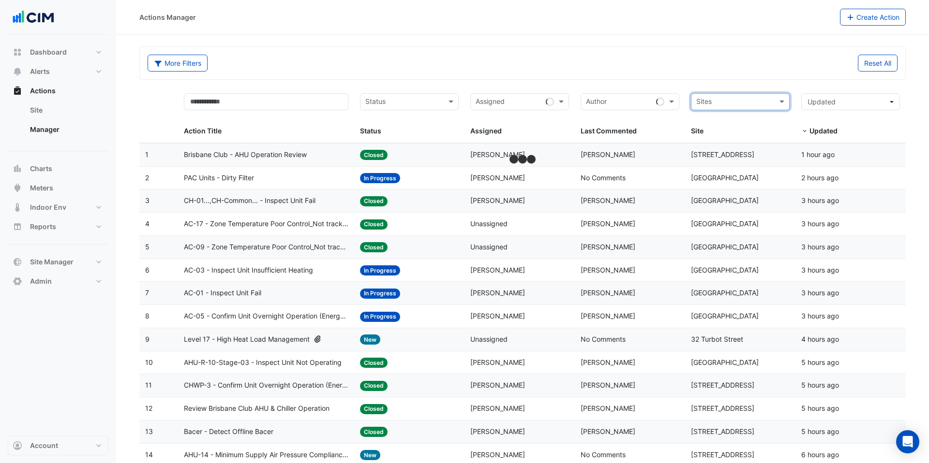
scroll to position [1, 0]
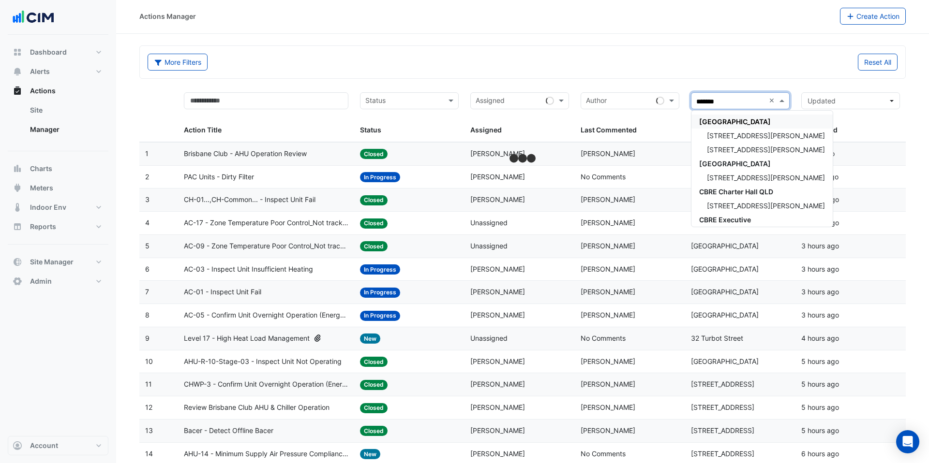
type input "********"
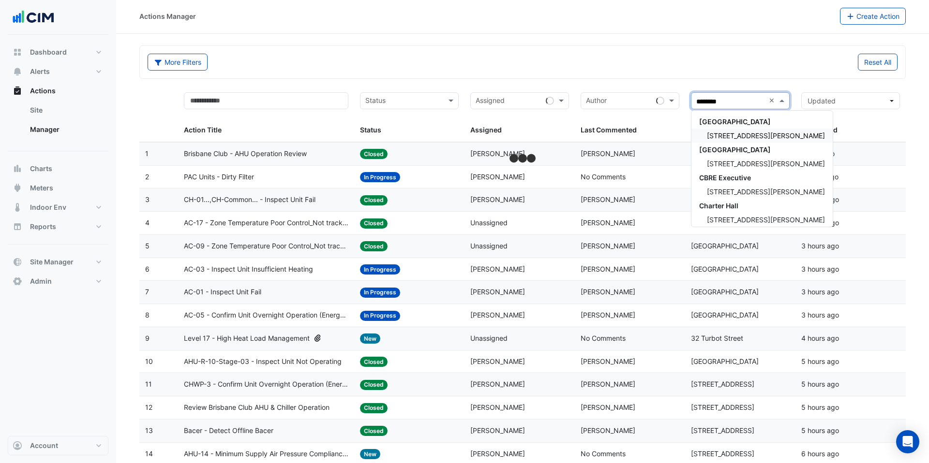
click at [756, 133] on div "[STREET_ADDRESS][PERSON_NAME]" at bounding box center [761, 136] width 141 height 14
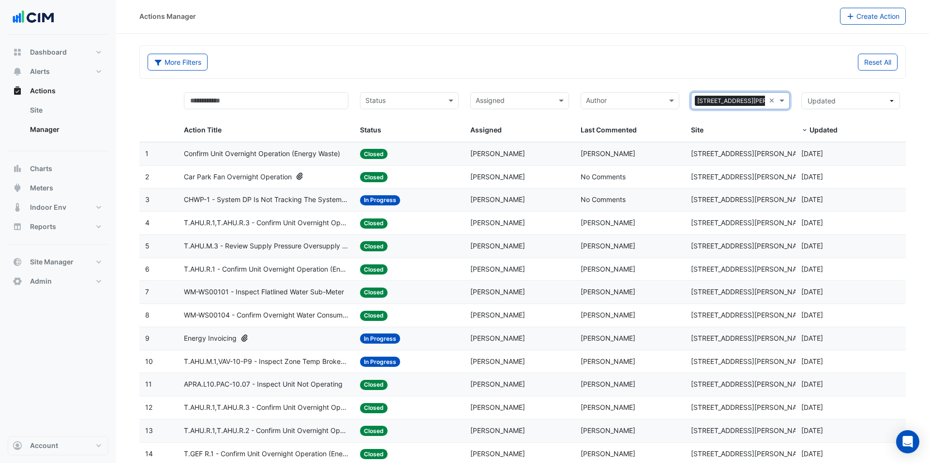
click at [316, 311] on span "WM-WS00104 - Confirm Overnight Water Consumption" at bounding box center [266, 315] width 165 height 11
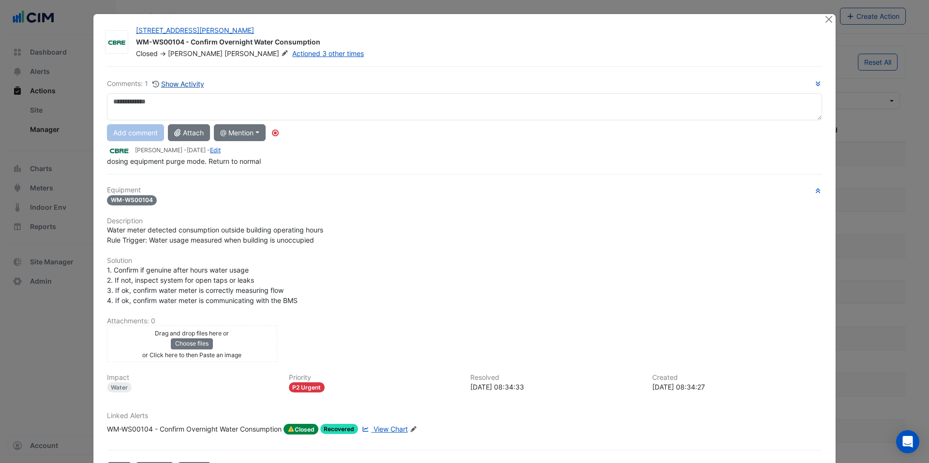
click at [187, 87] on button "Show Activity" at bounding box center [178, 83] width 53 height 11
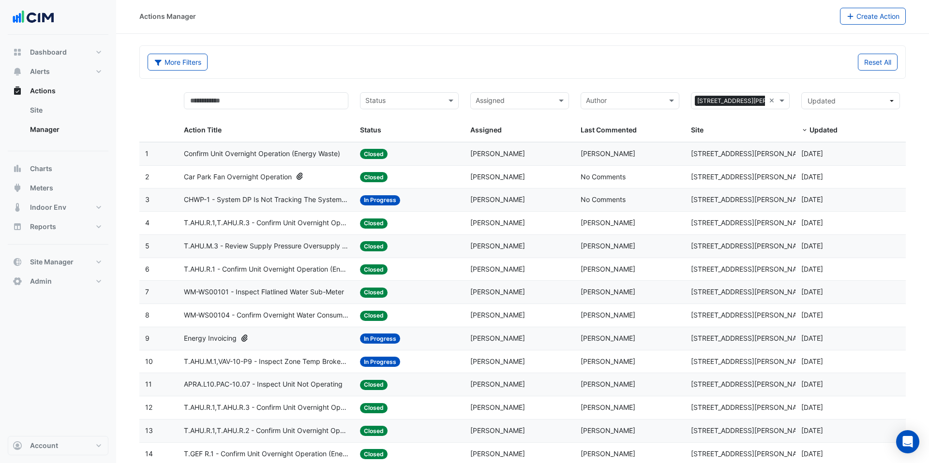
click at [348, 317] on span "WM-WS00104 - Confirm Overnight Water Consumption" at bounding box center [266, 315] width 165 height 11
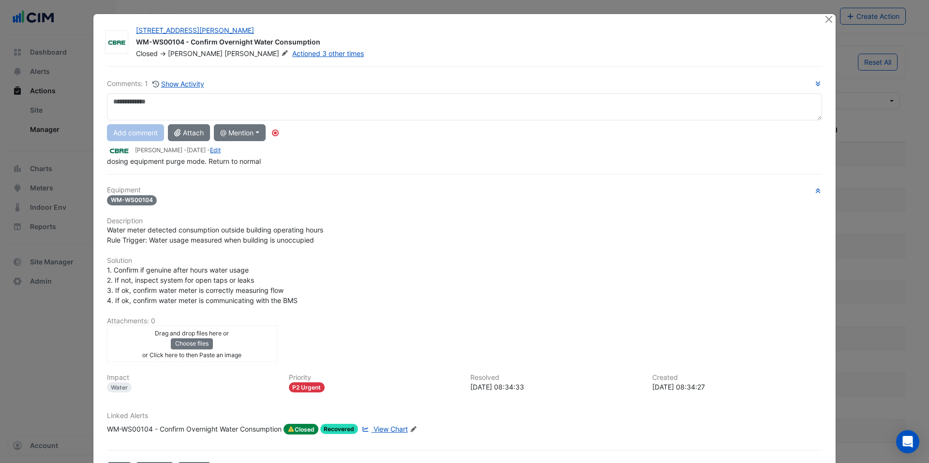
click at [400, 430] on span "View Chart" at bounding box center [391, 429] width 34 height 8
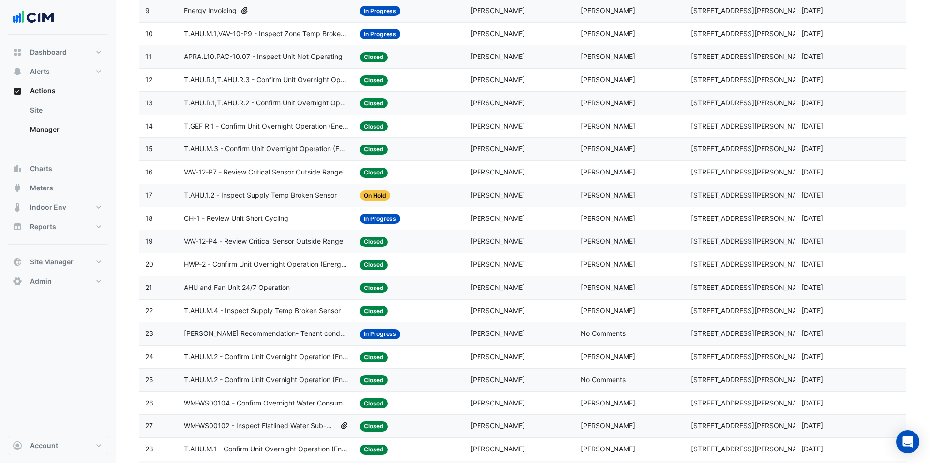
scroll to position [333, 0]
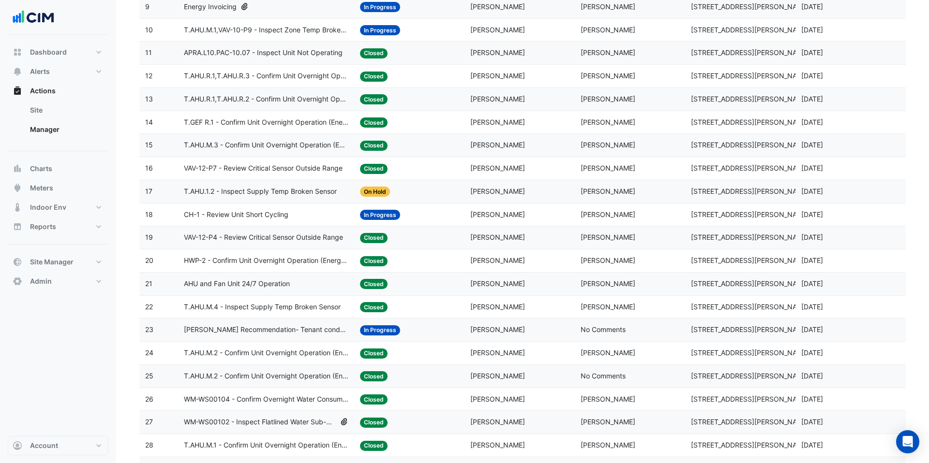
click at [312, 286] on div "AHU and Fan Unit 24/7 Operation" at bounding box center [266, 284] width 165 height 11
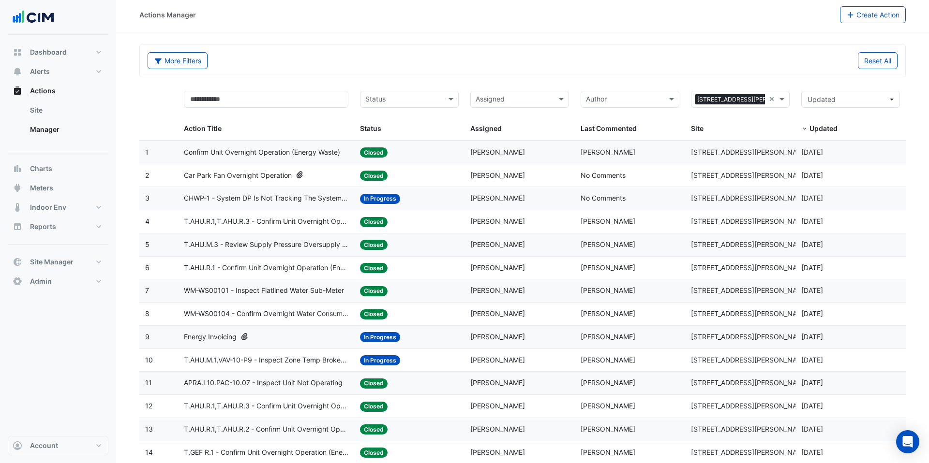
scroll to position [0, 0]
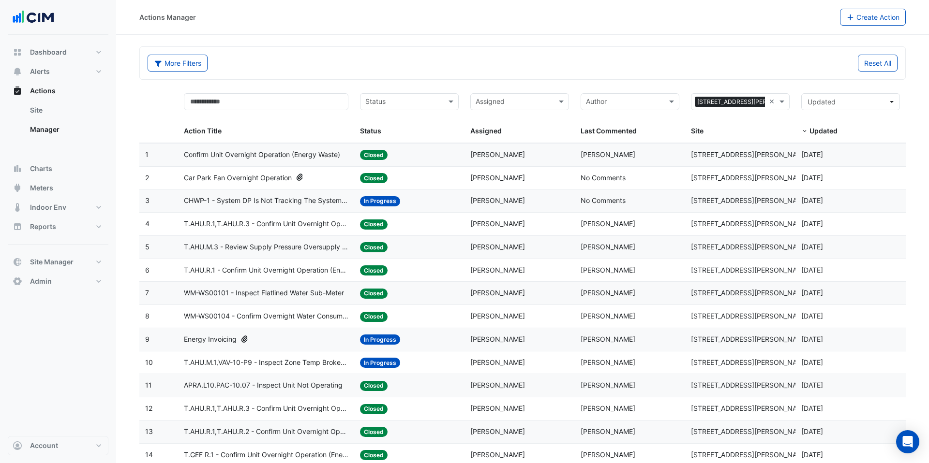
click at [302, 179] on icon at bounding box center [300, 177] width 9 height 7
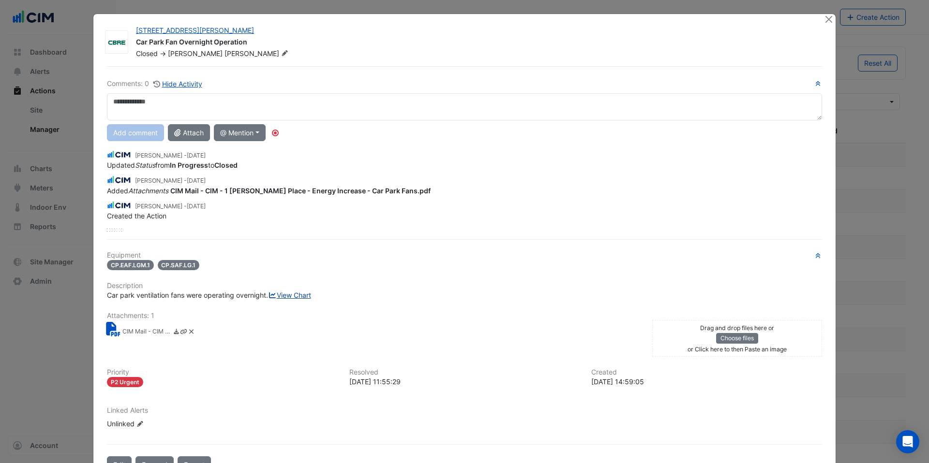
click at [268, 299] on link "View Chart" at bounding box center [289, 295] width 43 height 8
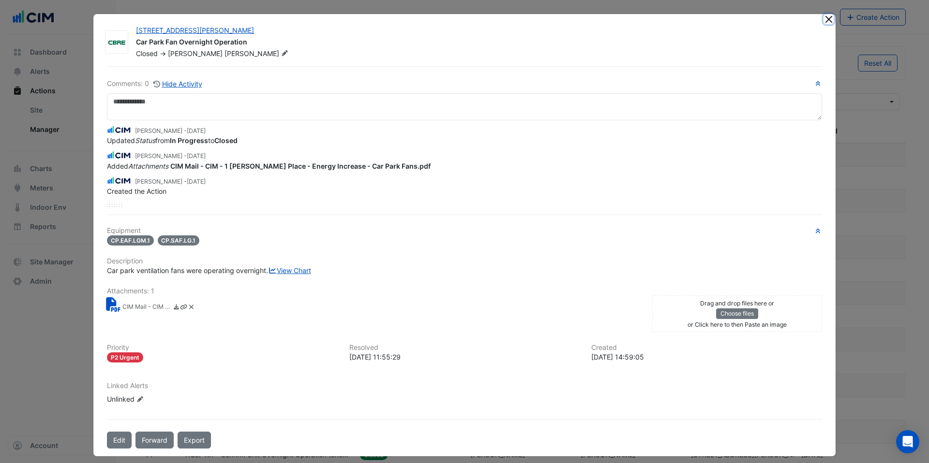
click at [832, 20] on button "Close" at bounding box center [828, 19] width 10 height 10
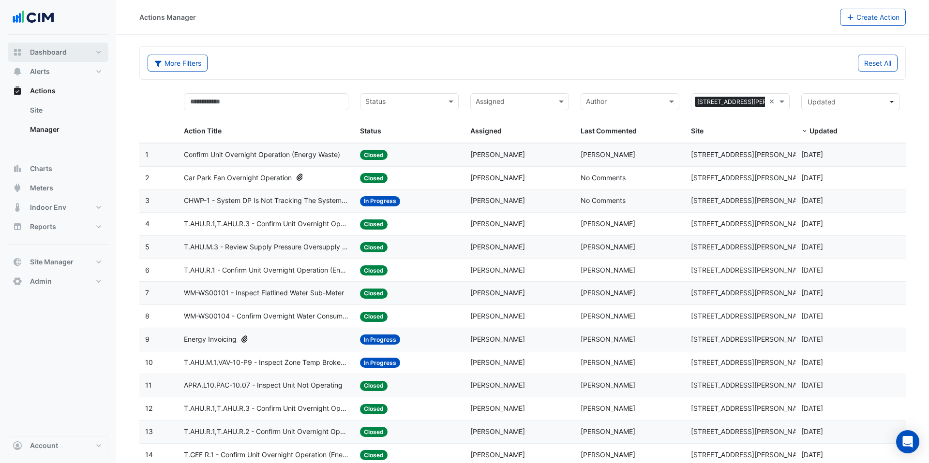
click at [48, 56] on span "Dashboard" at bounding box center [48, 52] width 37 height 10
select select "***"
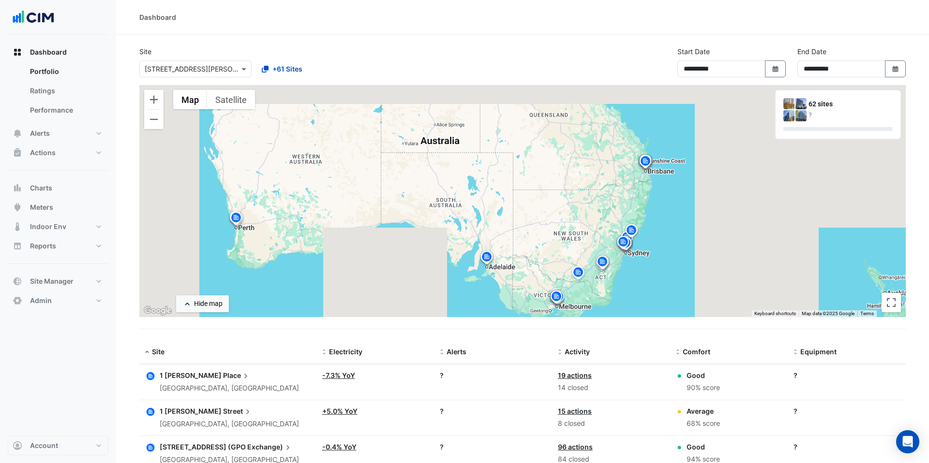
drag, startPoint x: 461, startPoint y: 186, endPoint x: 355, endPoint y: 224, distance: 112.6
click at [355, 224] on div "To activate drag with keyboard, press Alt + Enter. Once in keyboard drag state,…" at bounding box center [522, 201] width 766 height 232
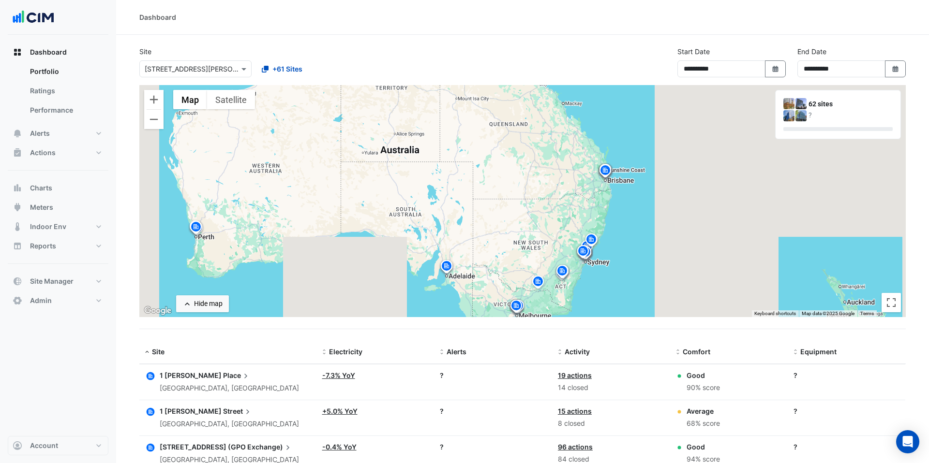
click at [150, 375] on icon "button" at bounding box center [151, 377] width 8 height 8
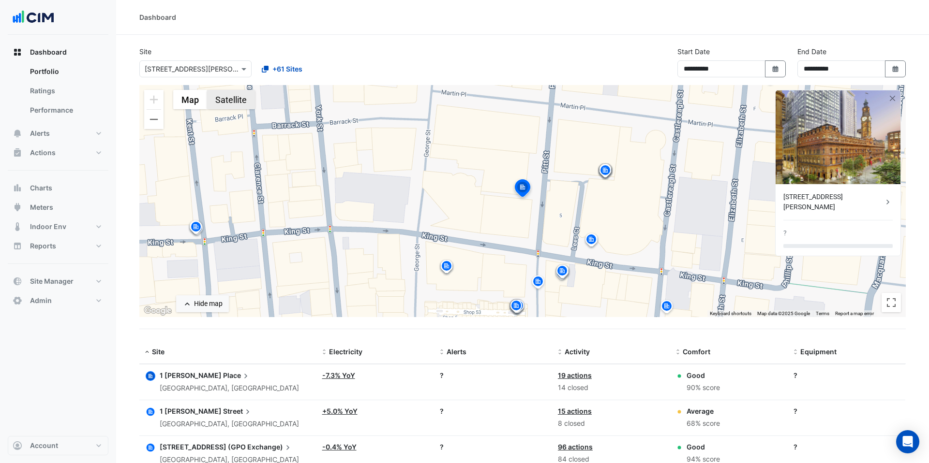
click at [227, 99] on button "Satellite" at bounding box center [231, 99] width 48 height 19
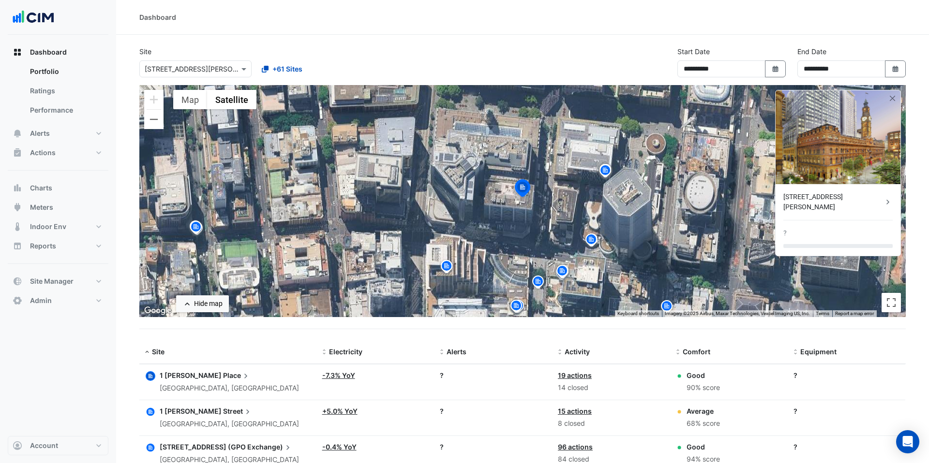
click at [153, 412] on icon "button" at bounding box center [151, 412] width 8 height 8
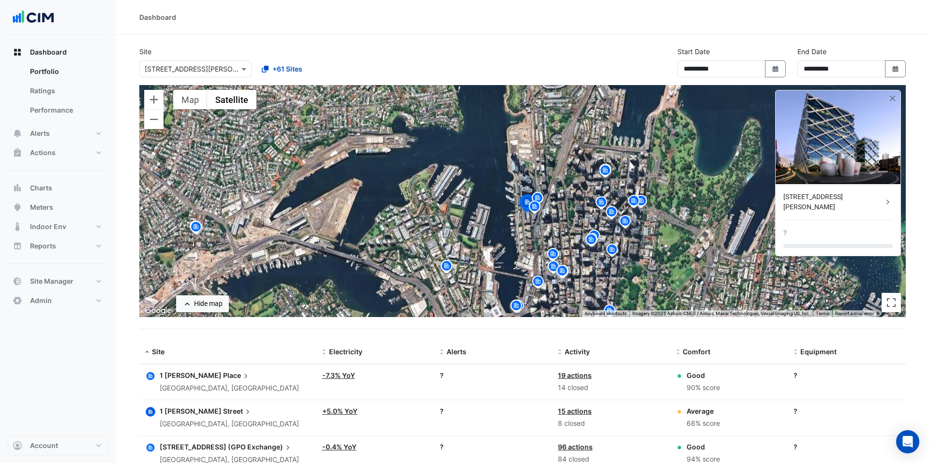
click at [537, 208] on img at bounding box center [534, 208] width 15 height 17
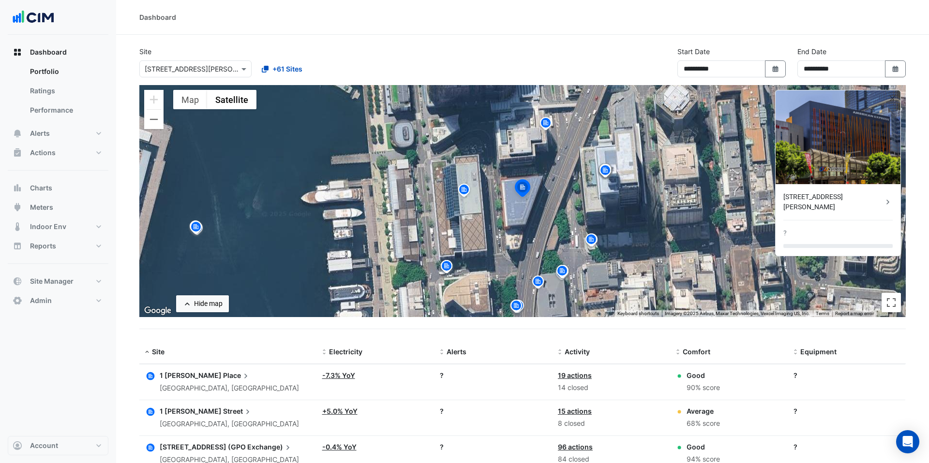
click at [549, 121] on img at bounding box center [545, 124] width 15 height 17
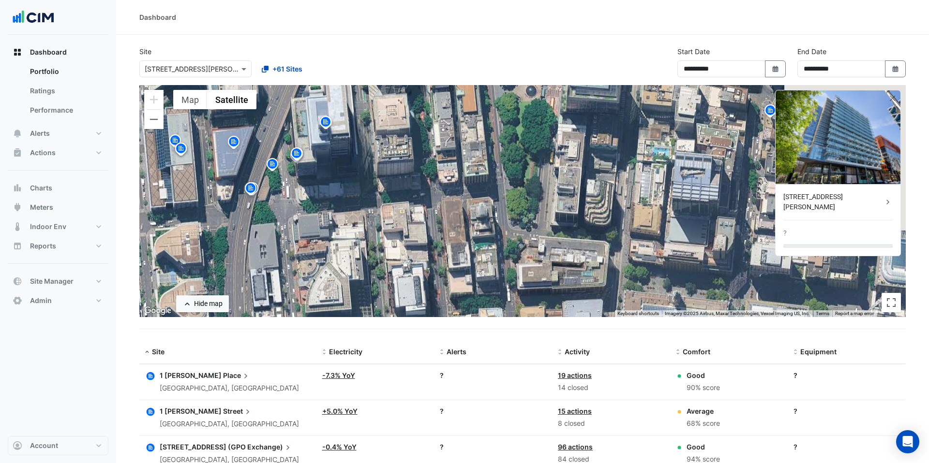
drag, startPoint x: 677, startPoint y: 231, endPoint x: 381, endPoint y: 112, distance: 319.6
click at [376, 107] on div "To activate drag with keyboard, press Alt + Enter. Once in keyboard drag state,…" at bounding box center [522, 201] width 766 height 232
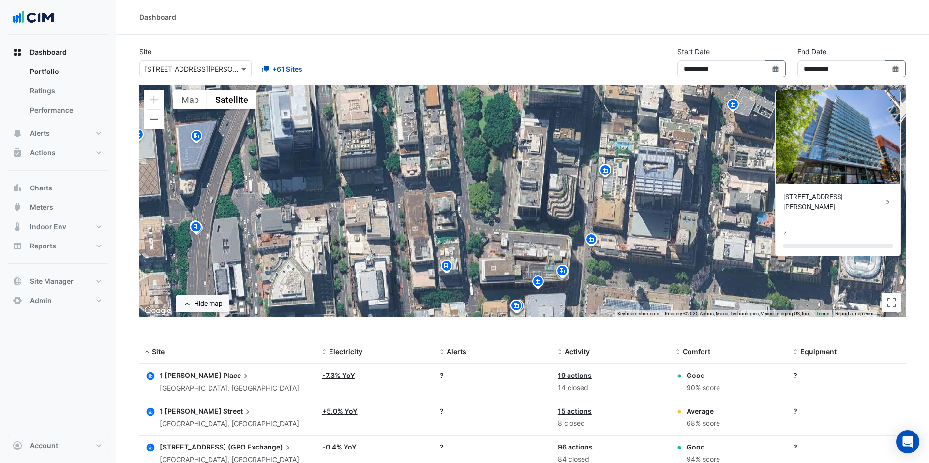
click at [732, 108] on img at bounding box center [732, 106] width 15 height 17
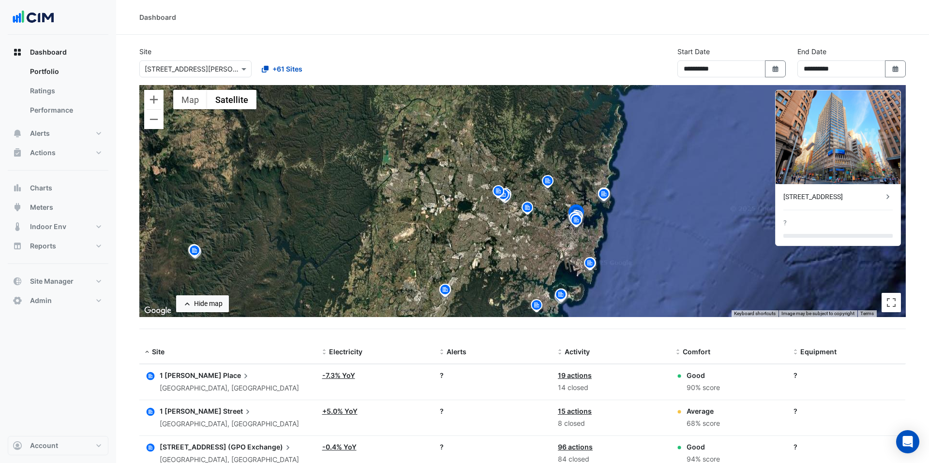
drag, startPoint x: 520, startPoint y: 172, endPoint x: 515, endPoint y: 211, distance: 39.0
click at [515, 211] on div "To activate drag with keyboard, press Alt + Enter. Once in keyboard drag state,…" at bounding box center [522, 201] width 766 height 232
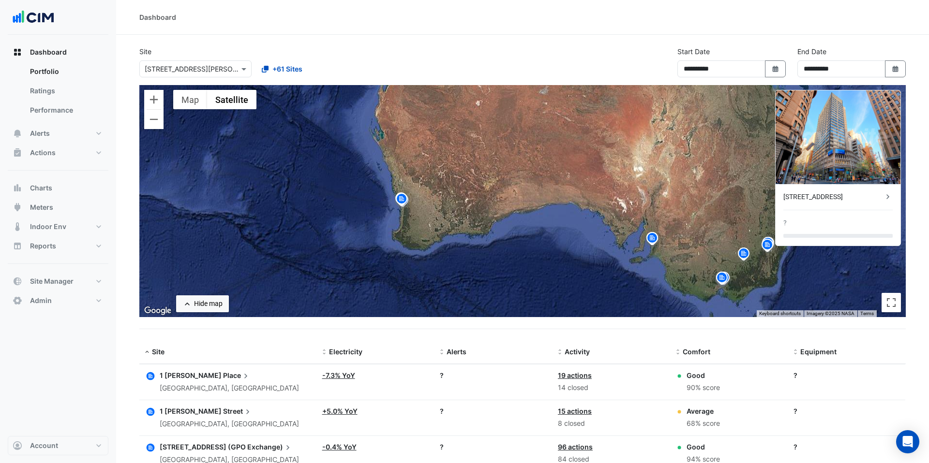
drag, startPoint x: 275, startPoint y: 236, endPoint x: 553, endPoint y: 213, distance: 279.1
click at [598, 217] on div "To activate drag with keyboard, press Alt + Enter. Once in keyboard drag state,…" at bounding box center [522, 201] width 766 height 232
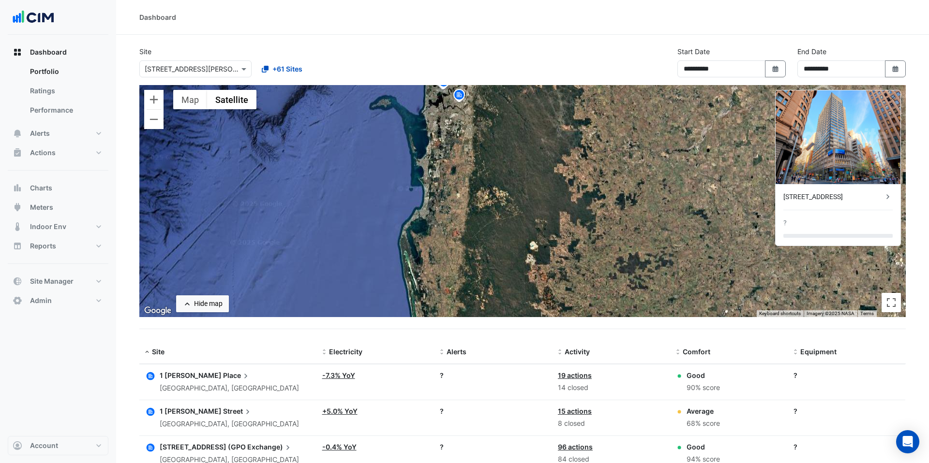
drag, startPoint x: 467, startPoint y: 150, endPoint x: 468, endPoint y: 246, distance: 96.3
click at [468, 246] on div "To activate drag with keyboard, press Alt + Enter. Once in keyboard drag state,…" at bounding box center [522, 201] width 766 height 232
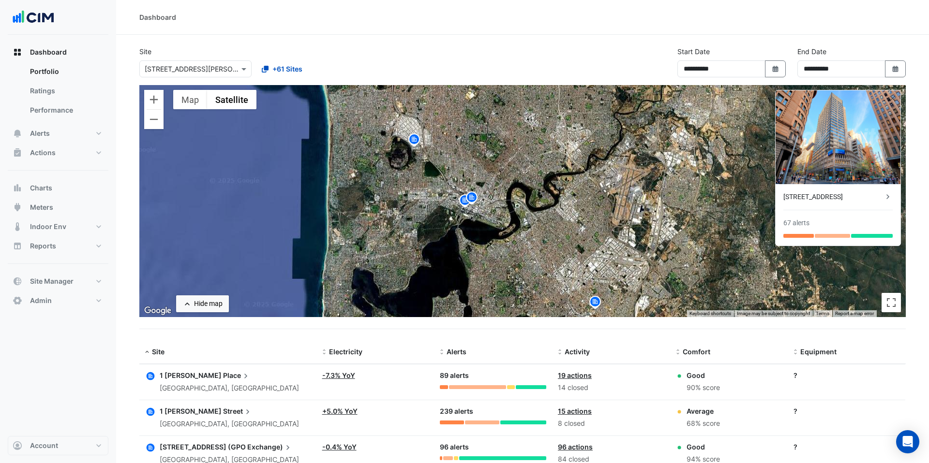
drag, startPoint x: 554, startPoint y: 240, endPoint x: 524, endPoint y: 199, distance: 51.3
click at [549, 207] on div "To activate drag with keyboard, press Alt + Enter. Once in keyboard drag state,…" at bounding box center [522, 201] width 766 height 232
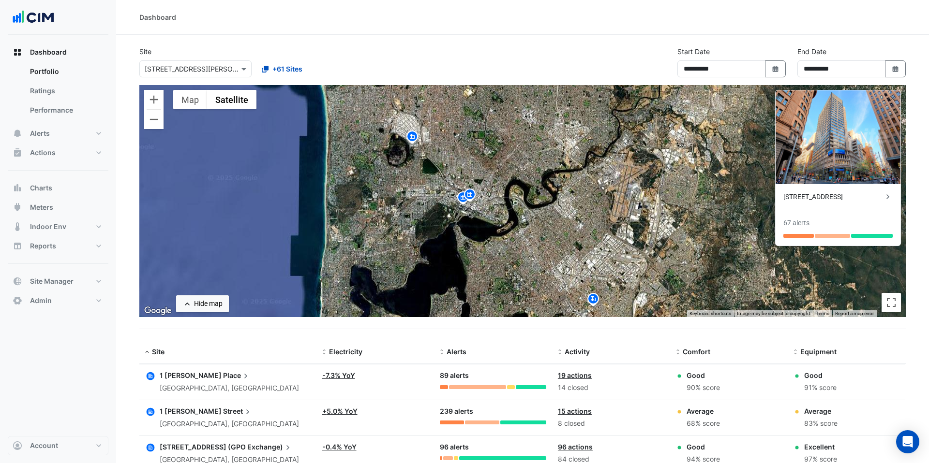
click at [474, 196] on img at bounding box center [469, 196] width 15 height 17
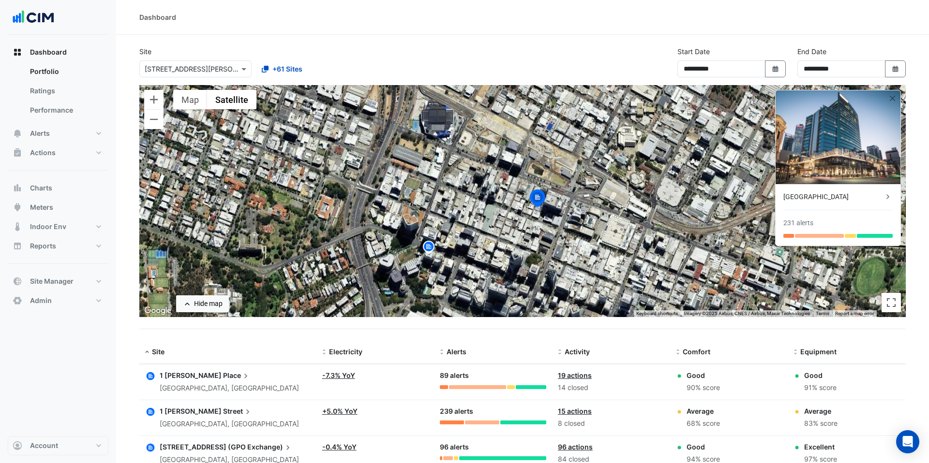
click at [870, 199] on div "[GEOGRAPHIC_DATA]" at bounding box center [833, 197] width 100 height 10
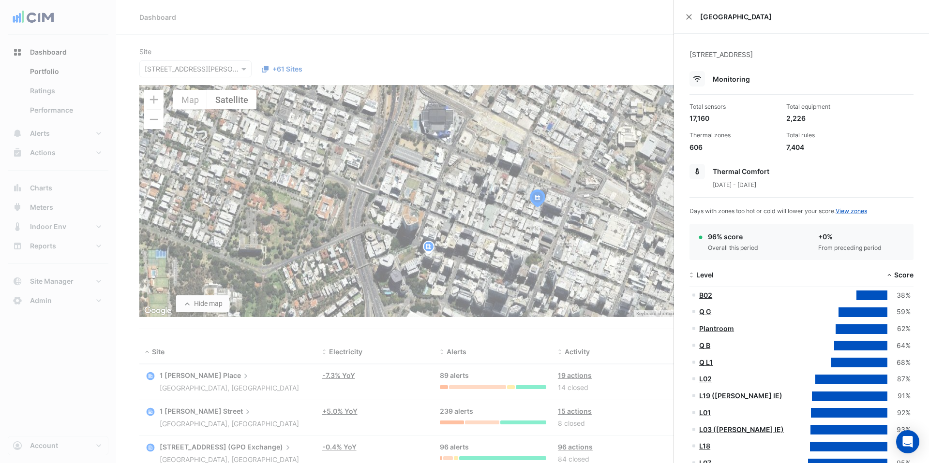
drag, startPoint x: 79, startPoint y: 79, endPoint x: 49, endPoint y: 95, distance: 33.8
click at [73, 82] on ngb-offcanvas-backdrop at bounding box center [464, 231] width 929 height 463
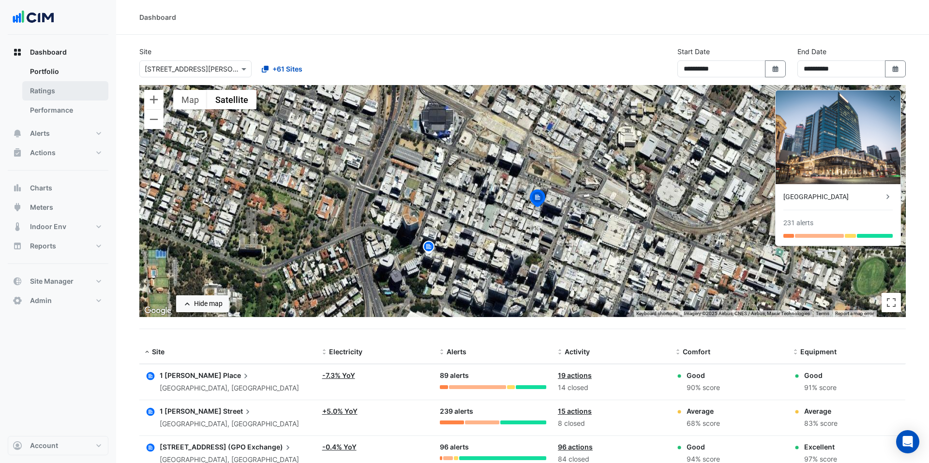
click at [48, 91] on link "Ratings" at bounding box center [65, 90] width 86 height 19
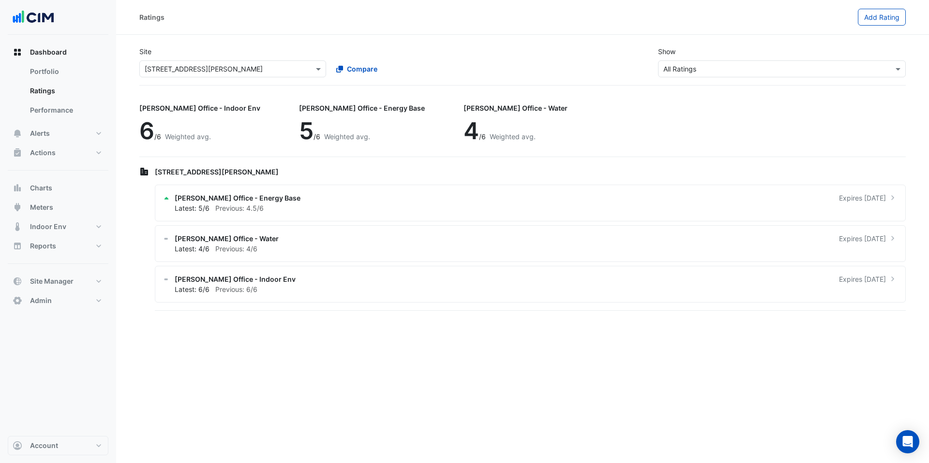
click at [255, 70] on input "text" at bounding box center [223, 69] width 157 height 10
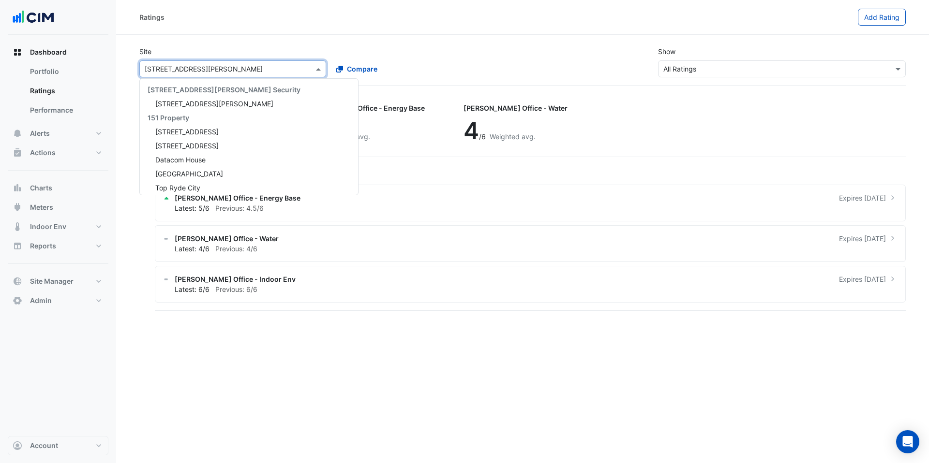
scroll to position [1884, 0]
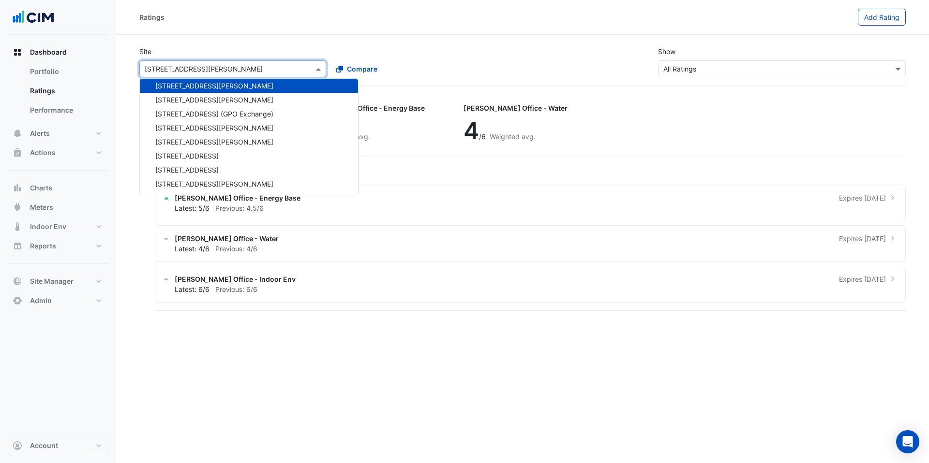
drag, startPoint x: 438, startPoint y: 74, endPoint x: 405, endPoint y: 70, distance: 33.1
click at [437, 74] on div "Compare" at bounding box center [423, 68] width 191 height 17
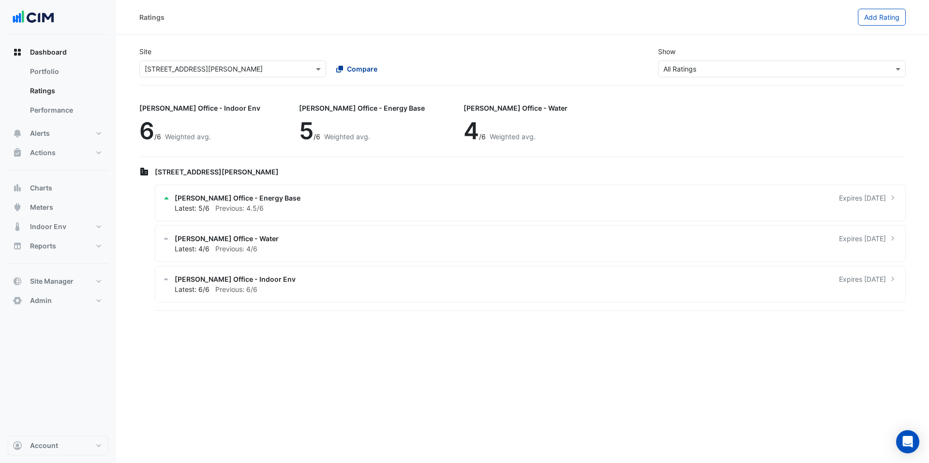
click at [376, 68] on span "Compare" at bounding box center [362, 69] width 30 height 10
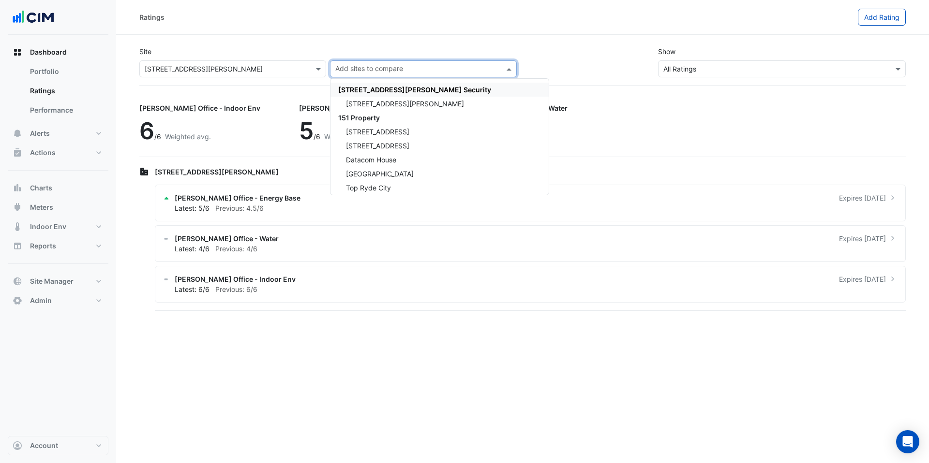
click at [229, 67] on input "text" at bounding box center [223, 69] width 157 height 10
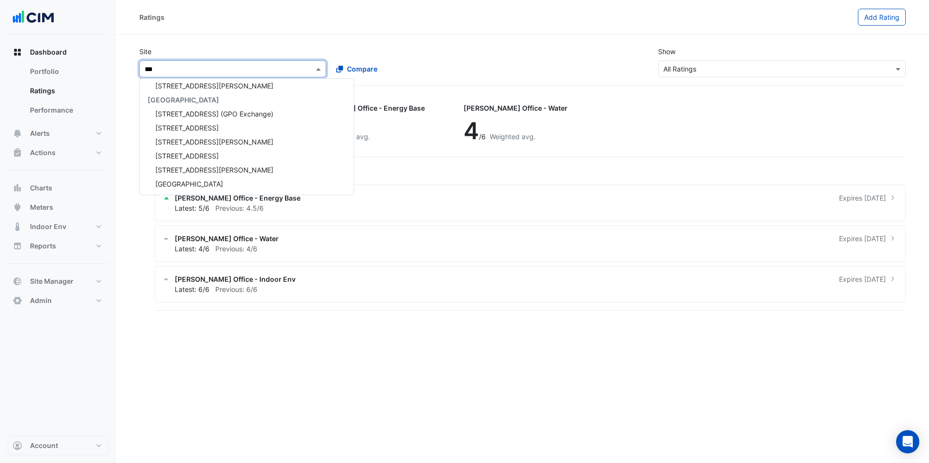
scroll to position [0, 0]
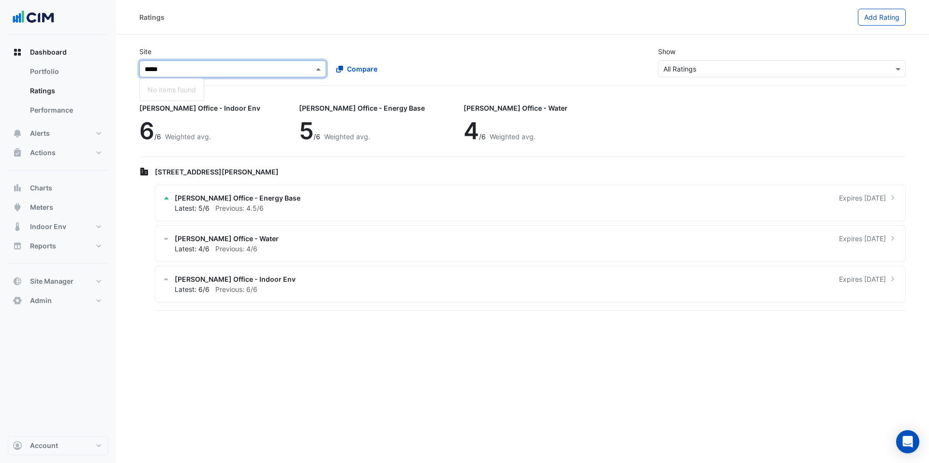
type input "****"
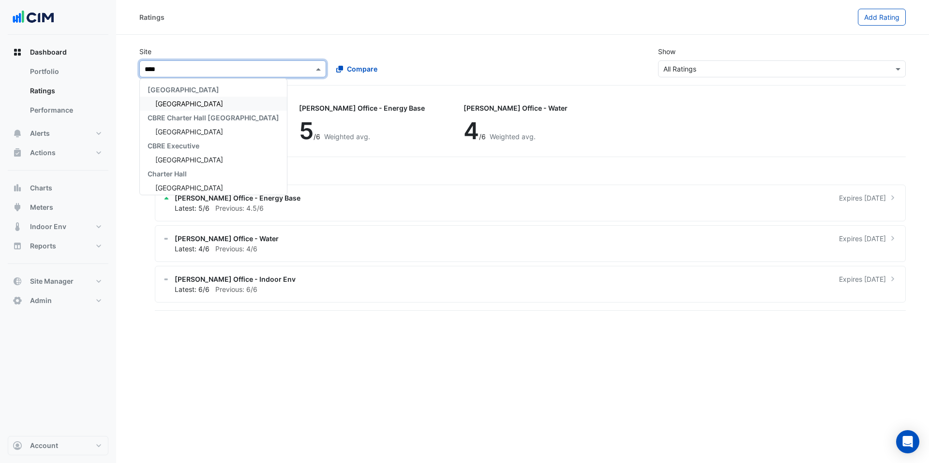
click at [196, 97] on div "[GEOGRAPHIC_DATA]" at bounding box center [213, 104] width 147 height 14
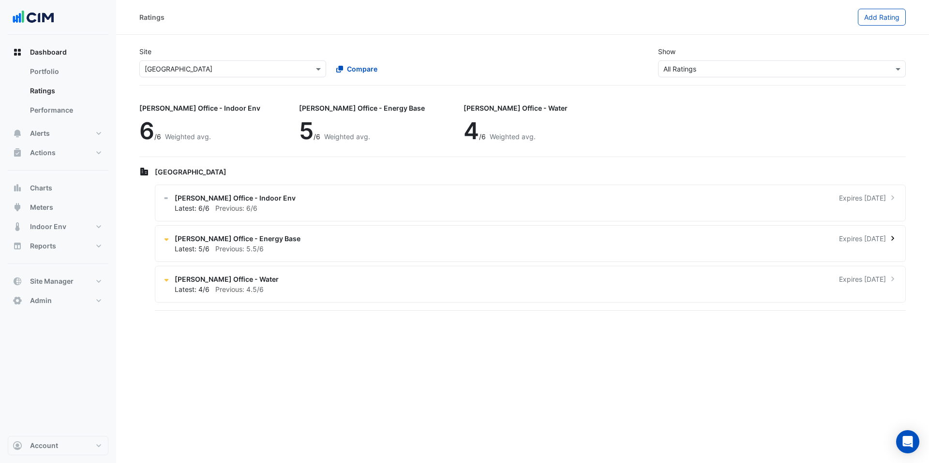
click at [258, 247] on span "Previous: 5.5/6" at bounding box center [239, 249] width 48 height 8
click at [258, 247] on ngb-offcanvas-backdrop at bounding box center [464, 231] width 929 height 463
click at [259, 240] on span "NABERS Office - Energy Base" at bounding box center [238, 239] width 126 height 10
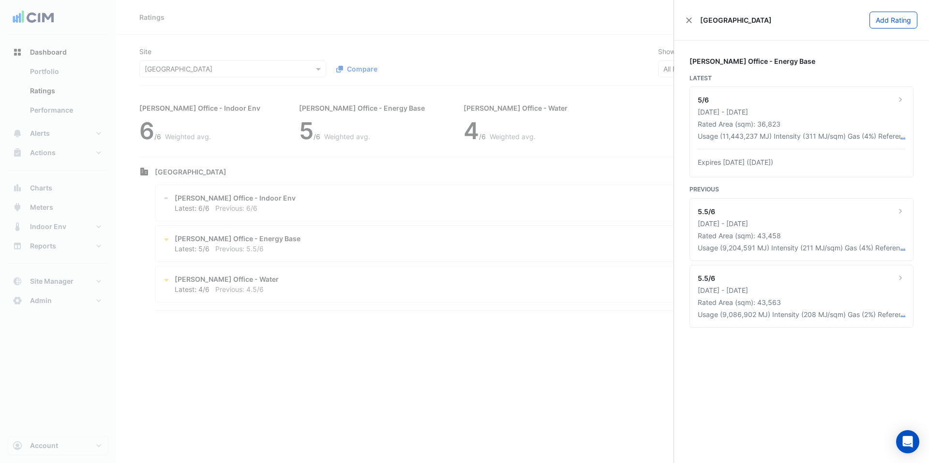
click at [259, 240] on ngb-offcanvas-backdrop at bounding box center [464, 231] width 929 height 463
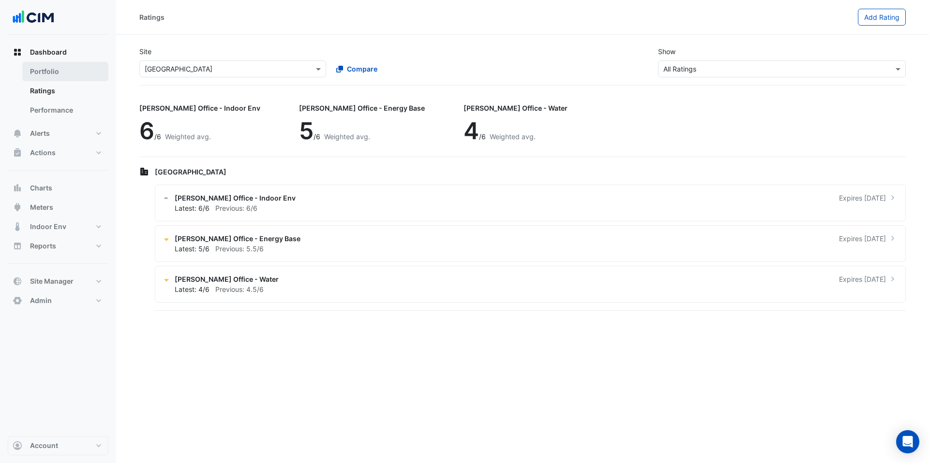
click at [51, 68] on link "Portfolio" at bounding box center [65, 71] width 86 height 19
select select "***"
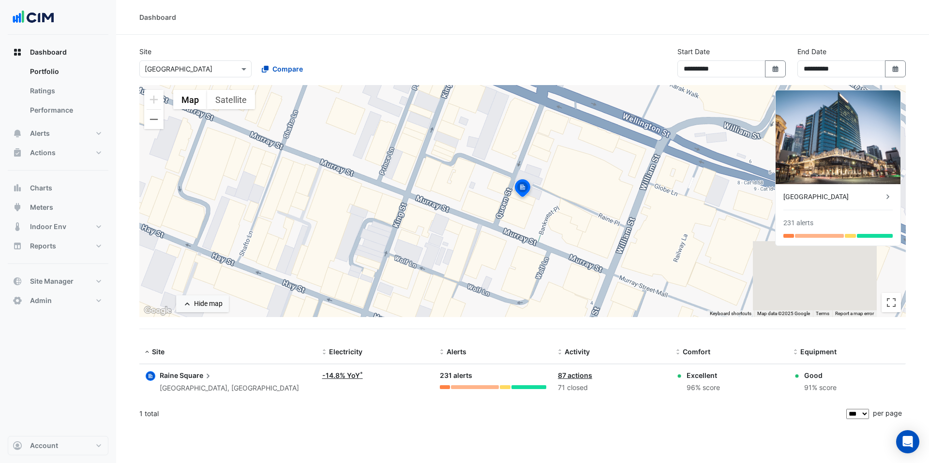
click at [215, 66] on input "text" at bounding box center [186, 69] width 82 height 10
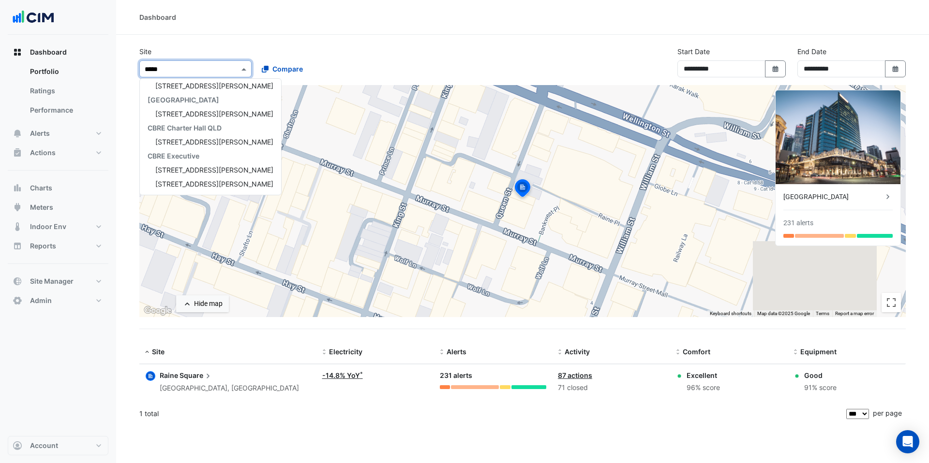
type input "******"
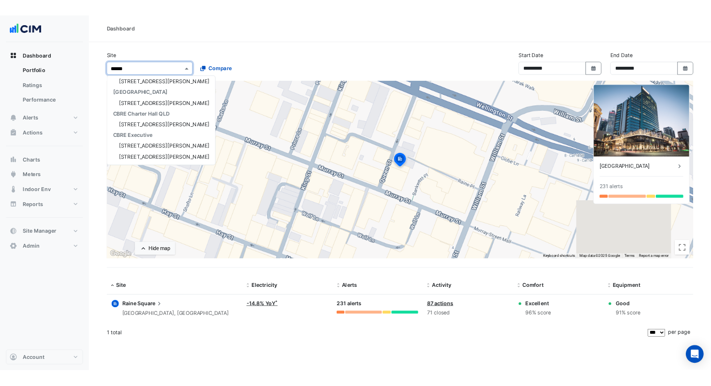
scroll to position [18, 0]
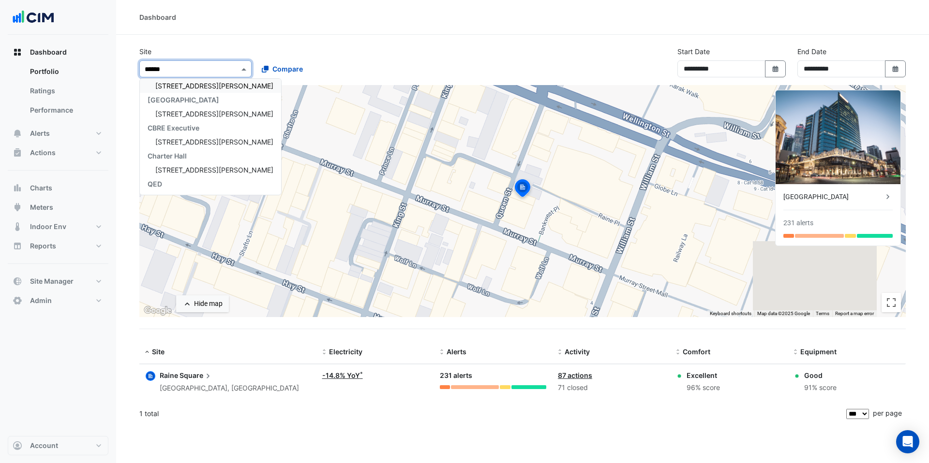
click at [213, 83] on div "[STREET_ADDRESS][PERSON_NAME]" at bounding box center [210, 86] width 141 height 14
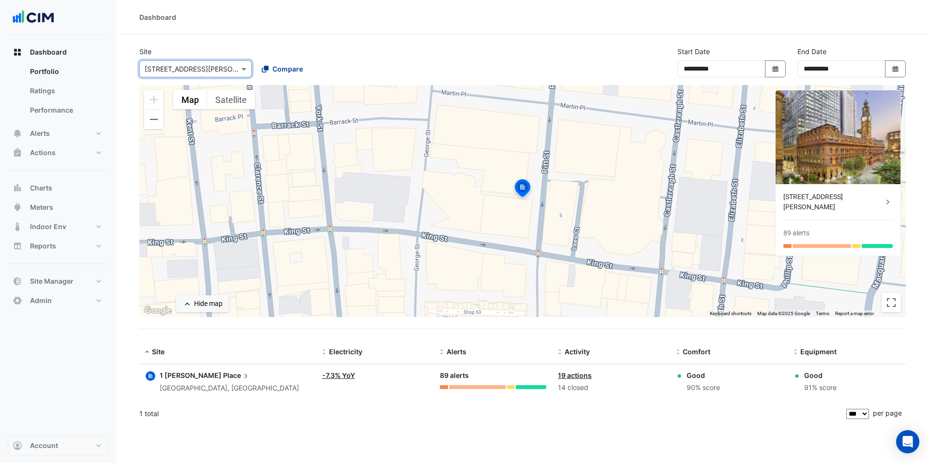
click at [292, 72] on span "Compare" at bounding box center [287, 69] width 30 height 10
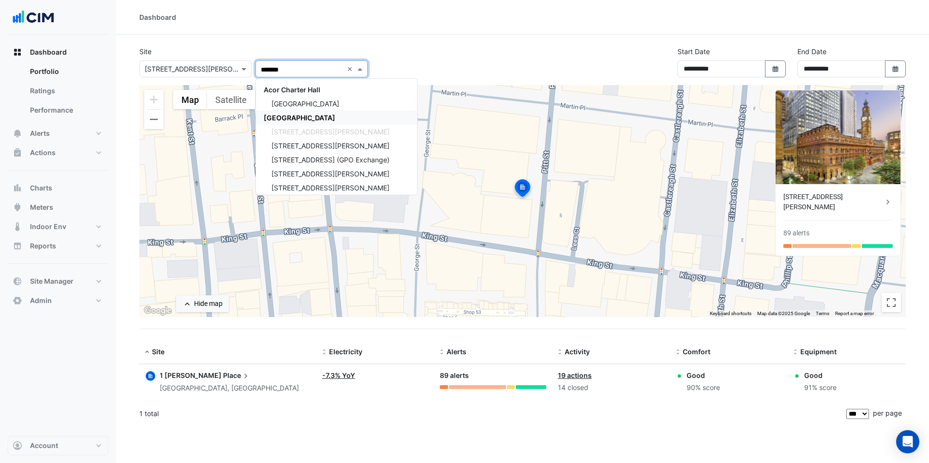
click at [301, 116] on span "[GEOGRAPHIC_DATA]" at bounding box center [300, 118] width 72 height 8
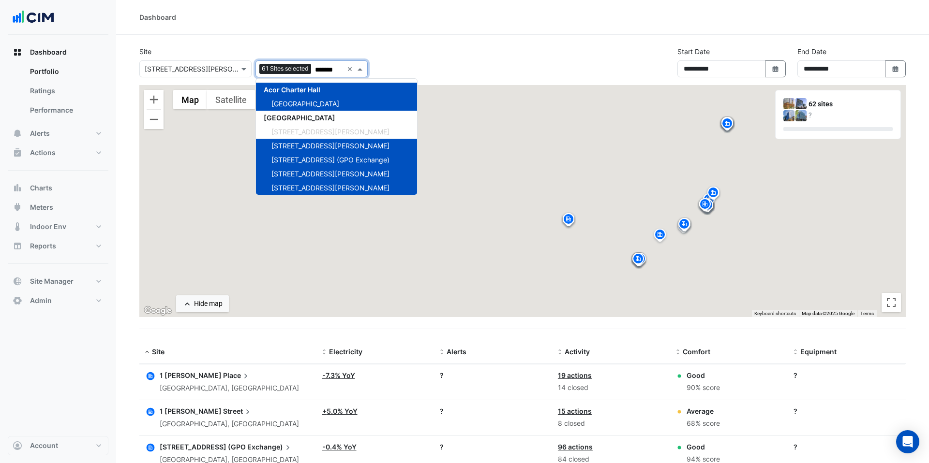
type input "*******"
click at [409, 34] on div "Dashboard" at bounding box center [522, 17] width 813 height 35
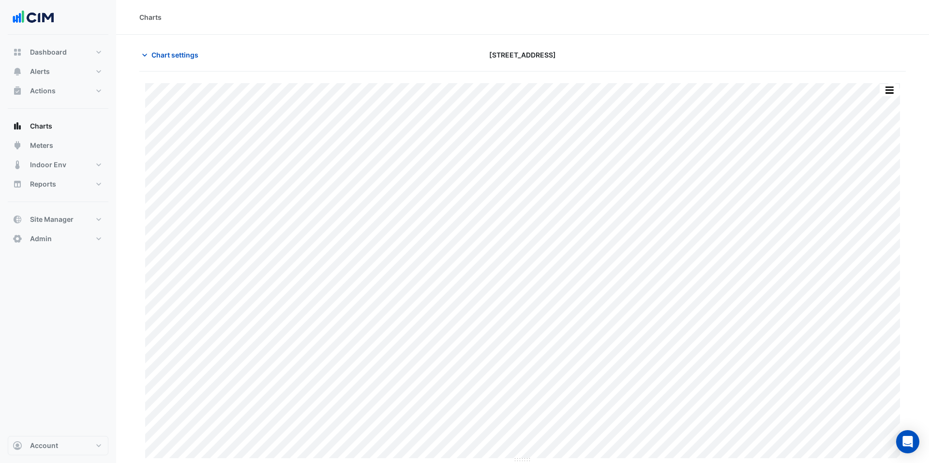
type input "**********"
click at [186, 63] on button "Chart settings" at bounding box center [171, 54] width 65 height 17
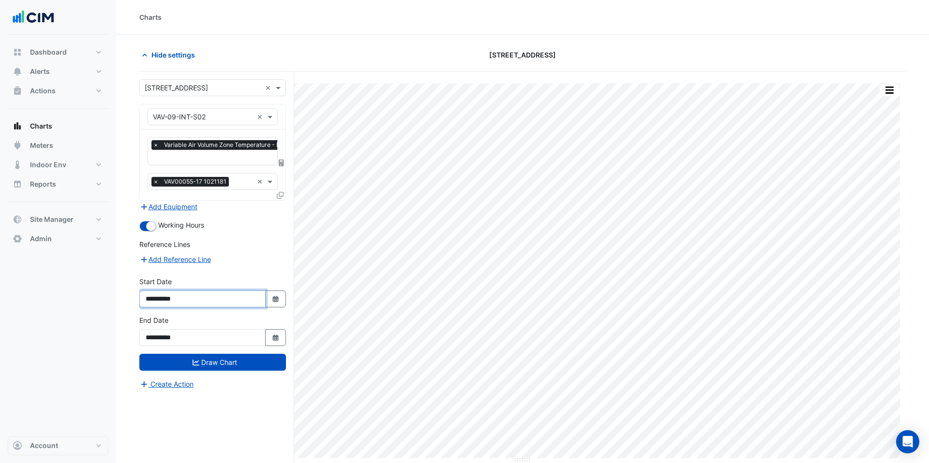
click at [171, 299] on input "**********" at bounding box center [202, 299] width 126 height 17
type input "**********"
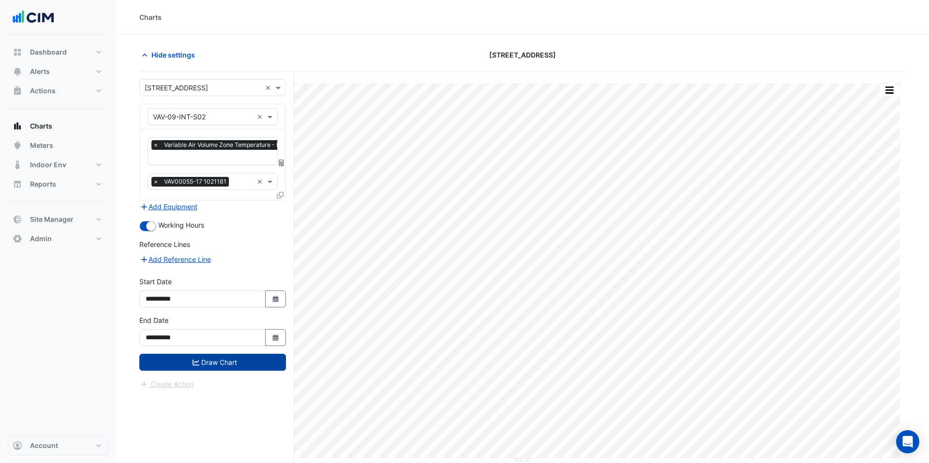
click at [220, 361] on button "Draw Chart" at bounding box center [212, 362] width 147 height 17
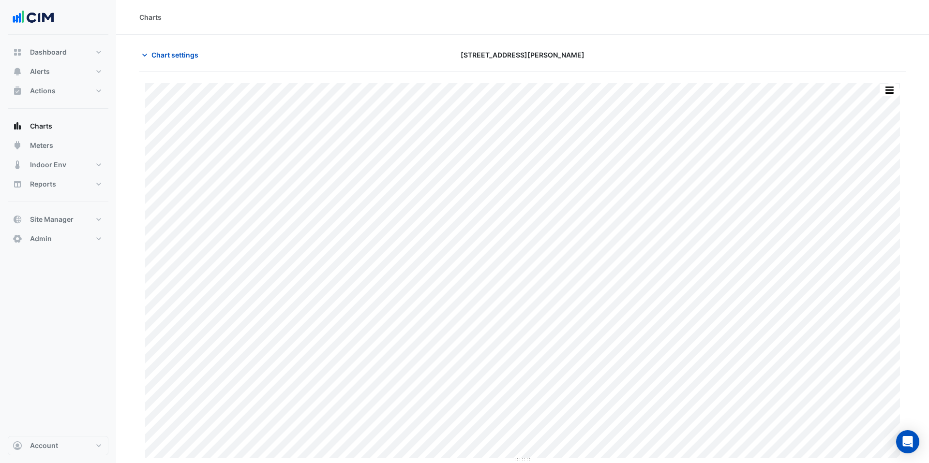
type input "**********"
click at [159, 59] on span "Chart settings" at bounding box center [174, 55] width 47 height 10
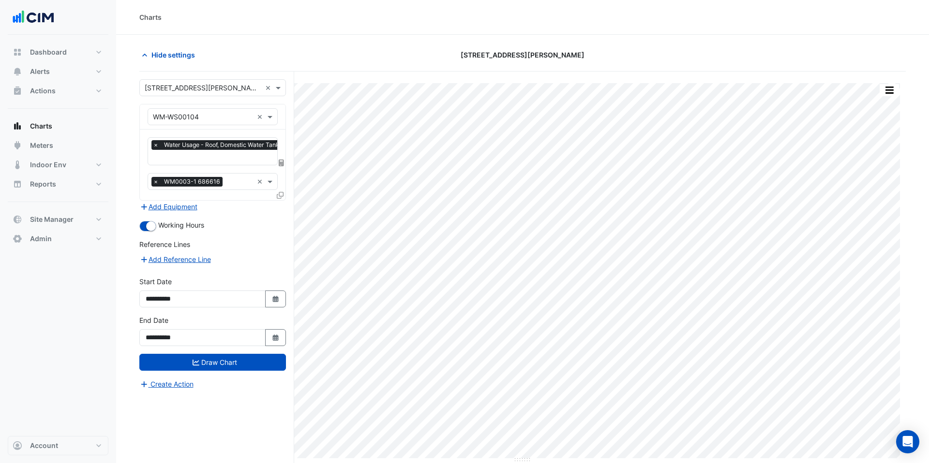
click at [279, 162] on icon at bounding box center [281, 163] width 5 height 7
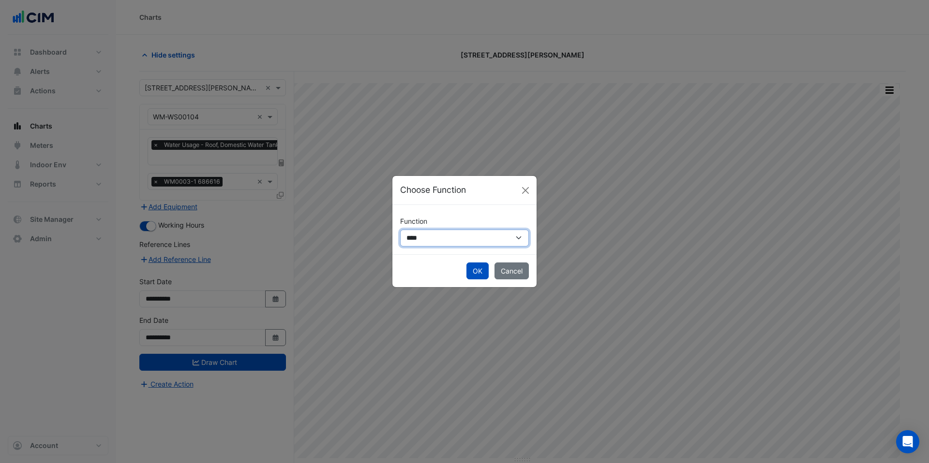
click at [440, 237] on select "**********" at bounding box center [464, 238] width 129 height 17
select select "******"
click at [400, 230] on select "**********" at bounding box center [464, 238] width 129 height 17
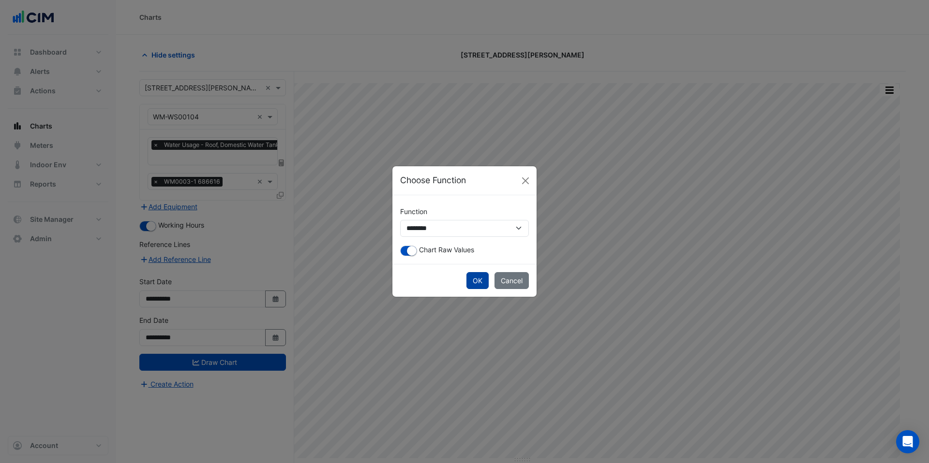
click at [475, 279] on button "OK" at bounding box center [477, 280] width 22 height 17
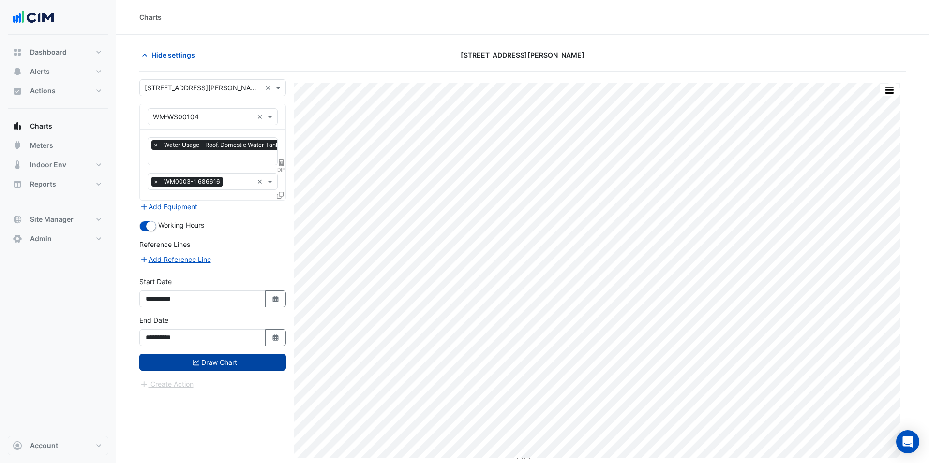
click at [239, 359] on button "Draw Chart" at bounding box center [212, 362] width 147 height 17
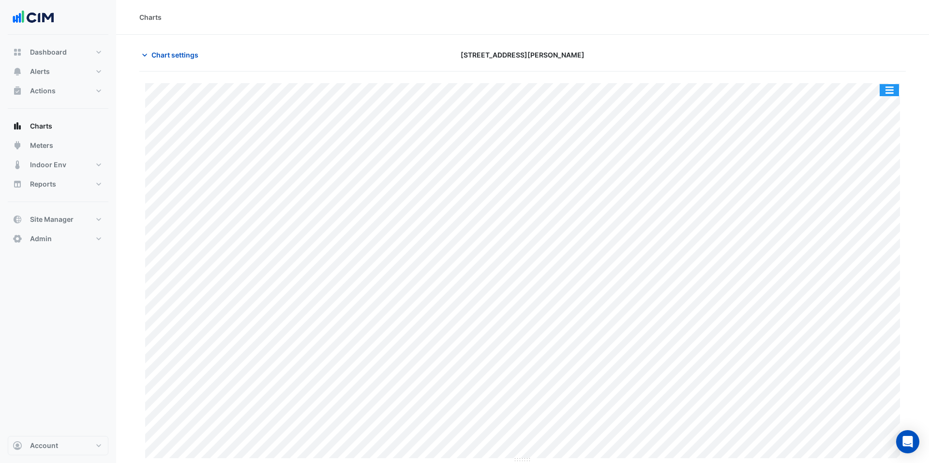
click at [891, 90] on button "button" at bounding box center [889, 90] width 19 height 12
click at [175, 58] on span "Chart settings" at bounding box center [174, 55] width 47 height 10
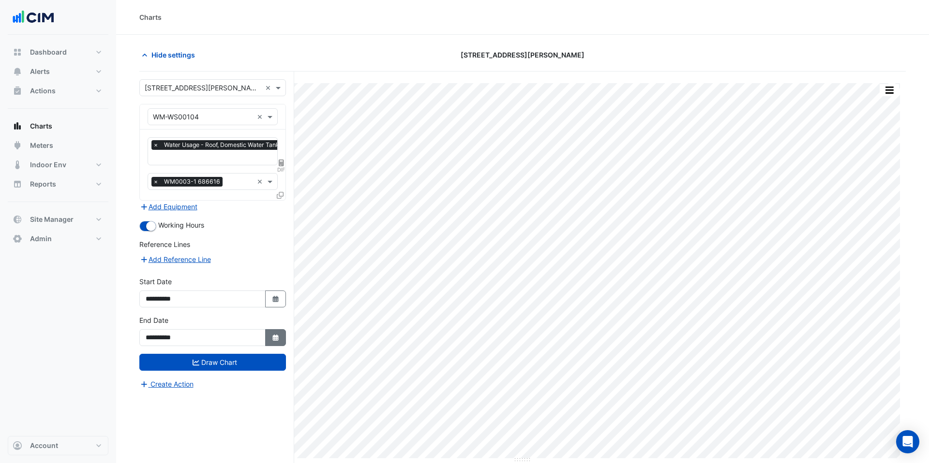
click at [266, 339] on button "Select Date" at bounding box center [275, 337] width 21 height 17
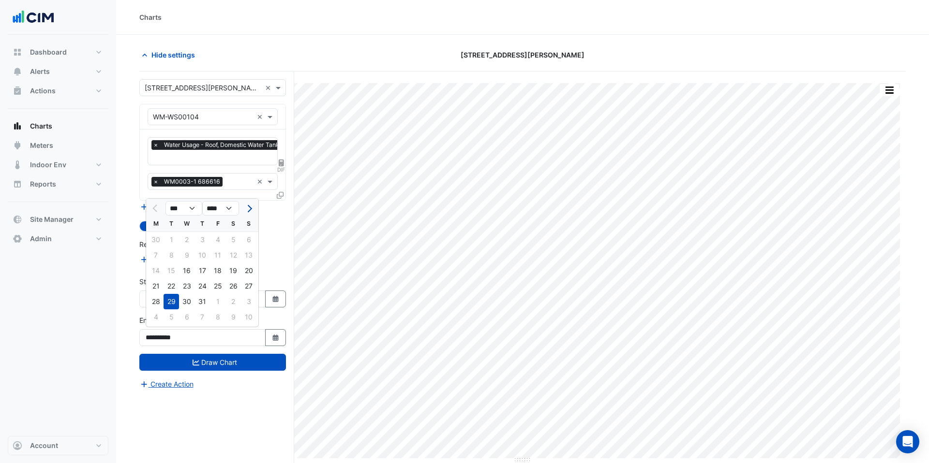
click at [246, 209] on span "Next month" at bounding box center [248, 208] width 7 height 7
select select "**"
drag, startPoint x: 222, startPoint y: 299, endPoint x: 236, endPoint y: 357, distance: 59.3
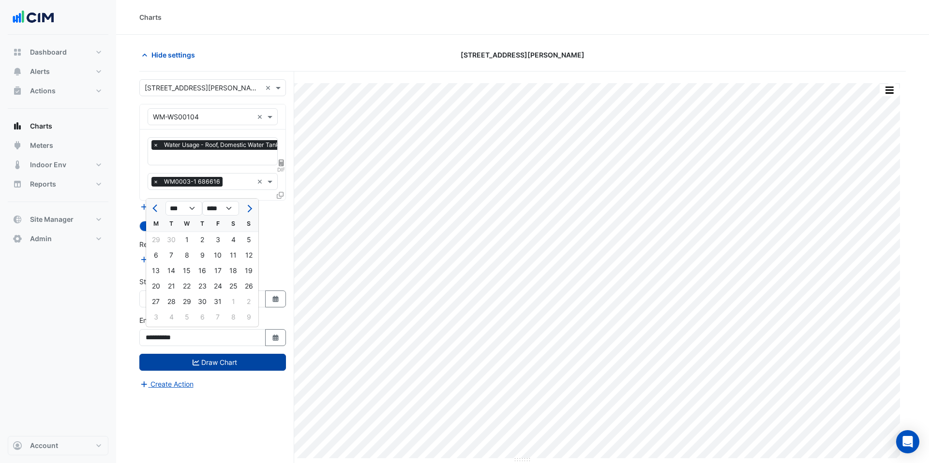
click at [222, 299] on div "31" at bounding box center [217, 301] width 15 height 15
type input "**********"
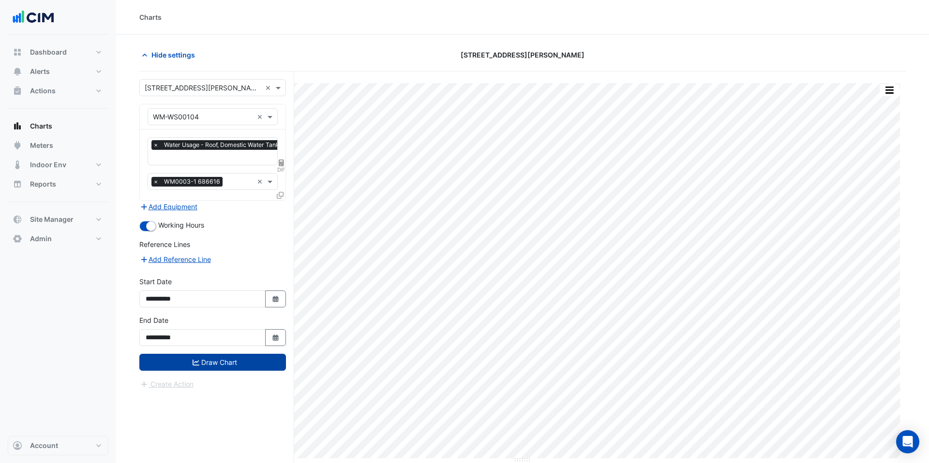
click at [237, 358] on button "Draw Chart" at bounding box center [212, 362] width 147 height 17
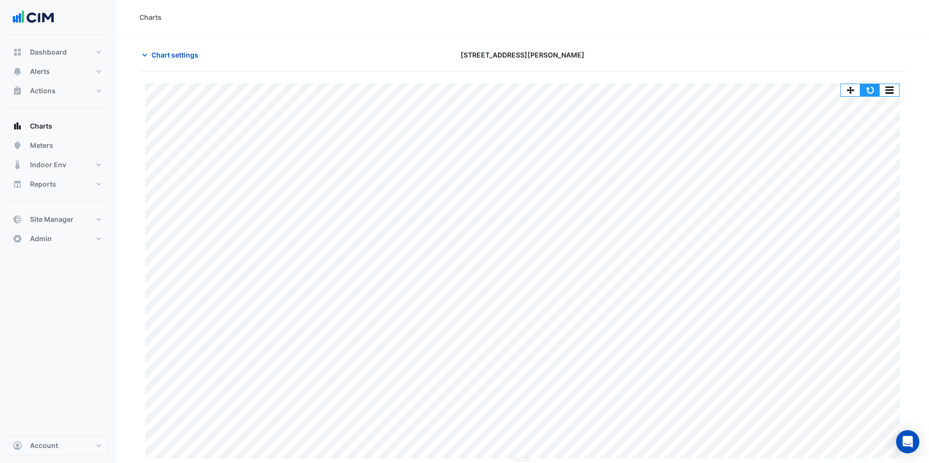
click at [872, 91] on button "button" at bounding box center [869, 90] width 19 height 12
click at [73, 183] on button "Reports" at bounding box center [58, 184] width 101 height 19
select select "***"
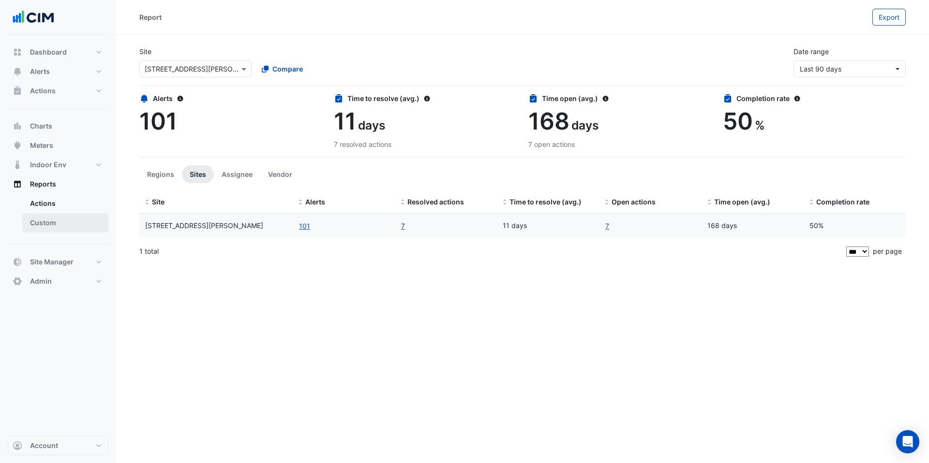
click at [71, 219] on link "Custom" at bounding box center [65, 222] width 86 height 19
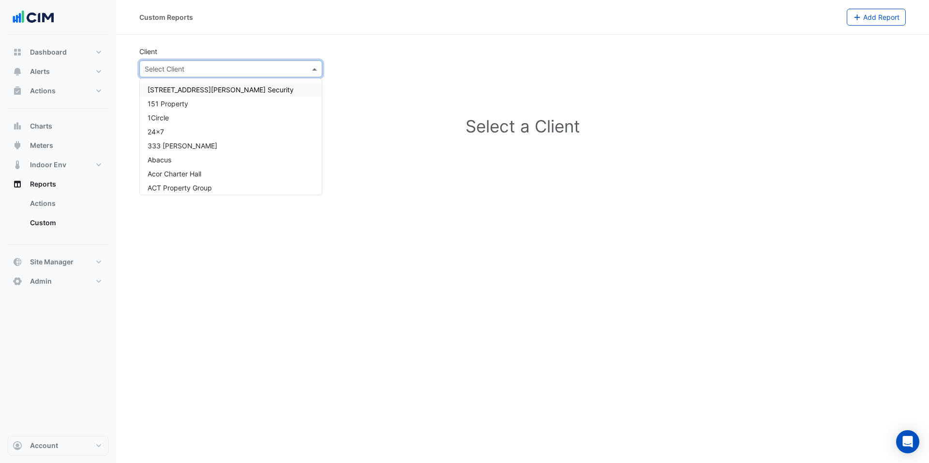
click at [246, 72] on input "text" at bounding box center [221, 69] width 153 height 10
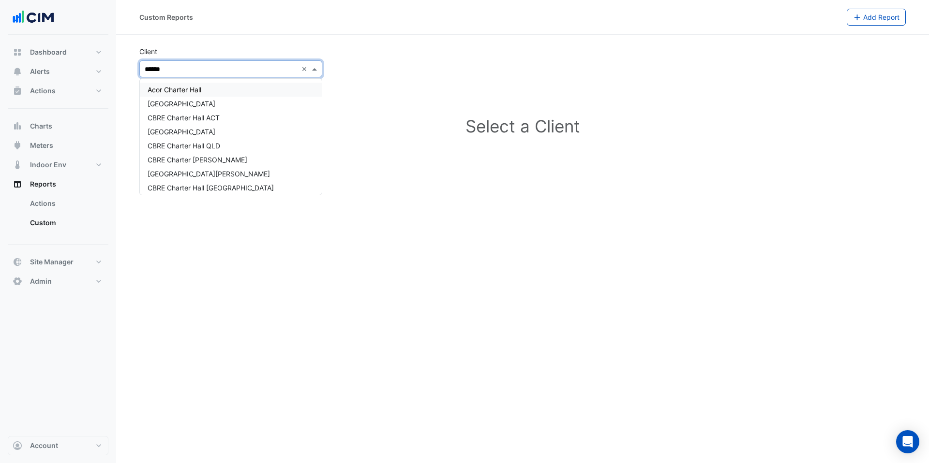
type input "*******"
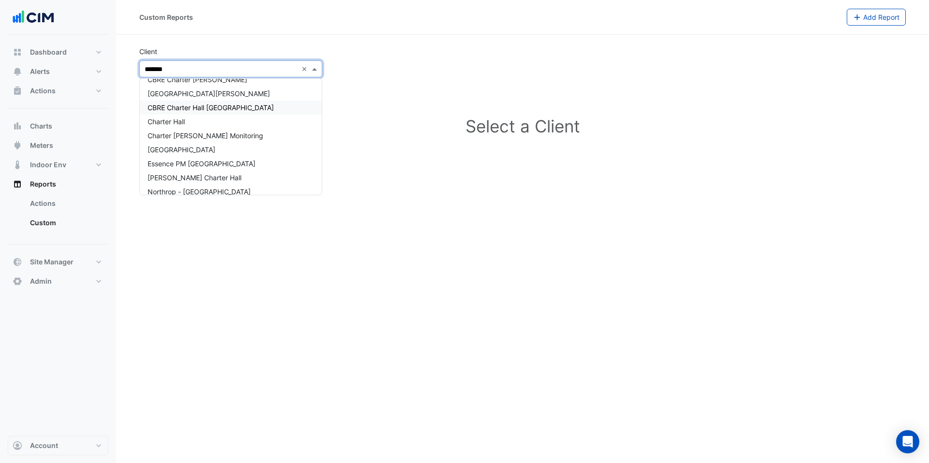
scroll to position [81, 0]
click at [183, 124] on span "Charter Hall" at bounding box center [166, 121] width 37 height 8
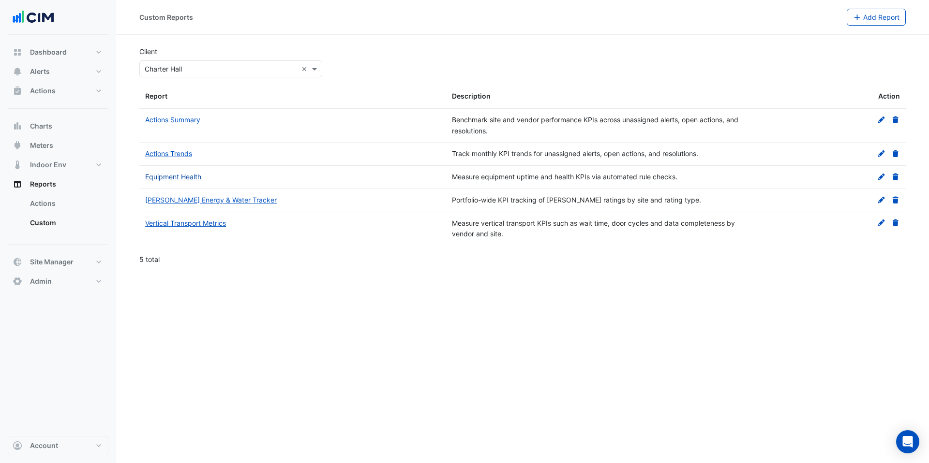
click at [192, 176] on link "Equipment Health" at bounding box center [173, 177] width 56 height 8
click at [219, 201] on link "[PERSON_NAME] Energy & Water Tracker" at bounding box center [211, 200] width 132 height 8
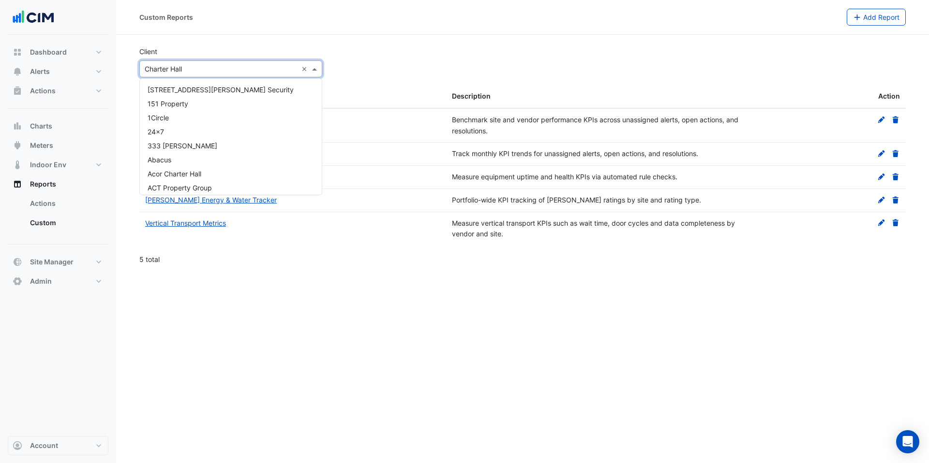
click at [227, 70] on input "text" at bounding box center [221, 69] width 153 height 10
type input "***"
click at [196, 105] on div "QIC" at bounding box center [231, 104] width 182 height 14
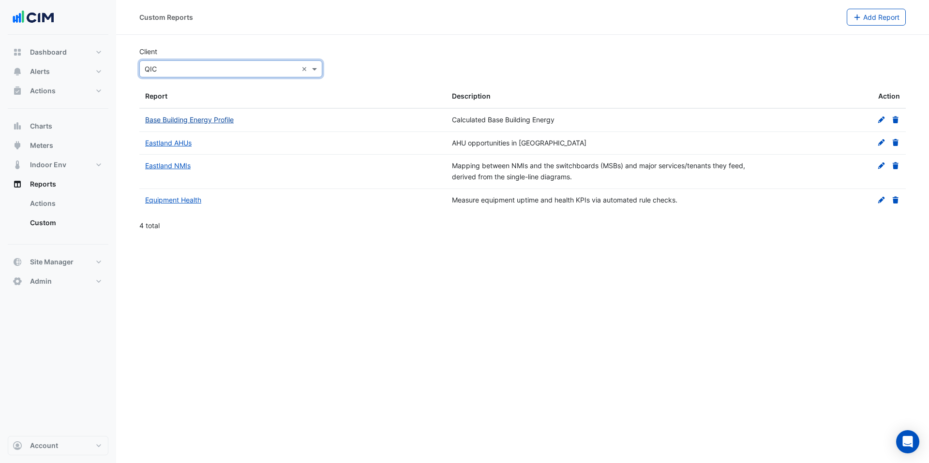
click at [200, 118] on link "Base Building Energy Profile" at bounding box center [189, 120] width 89 height 8
click at [62, 50] on span "Dashboard" at bounding box center [48, 52] width 37 height 10
select select "***"
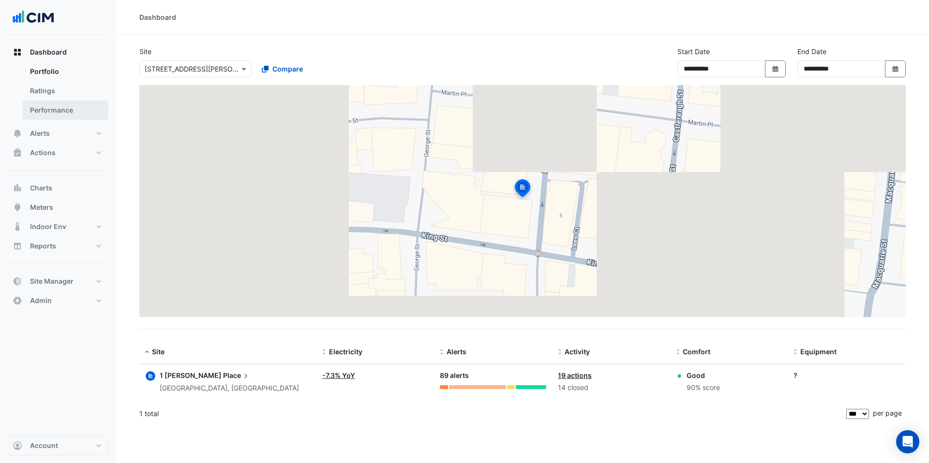
click at [73, 108] on link "Performance" at bounding box center [65, 110] width 86 height 19
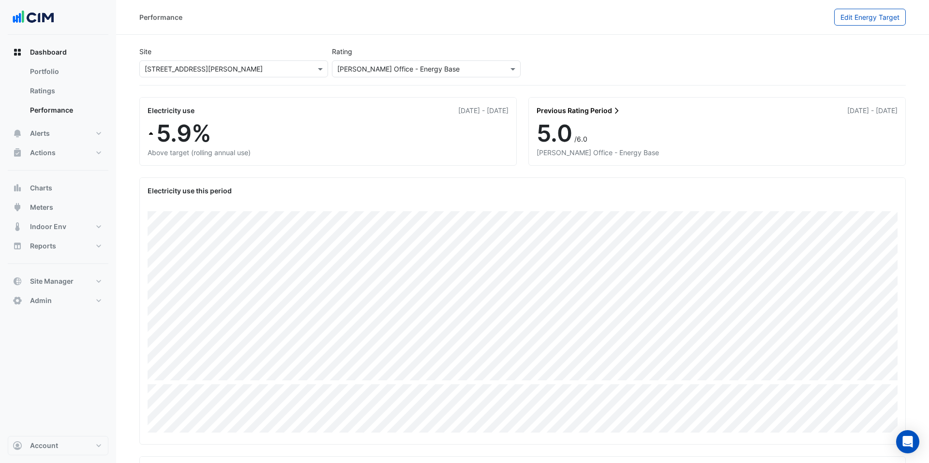
click at [200, 67] on input "text" at bounding box center [224, 69] width 159 height 10
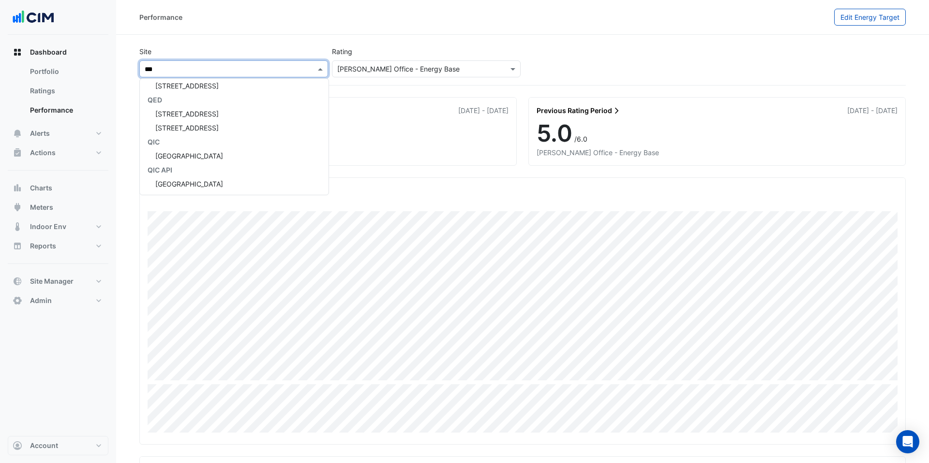
scroll to position [4, 0]
type input "******"
click at [201, 106] on div "[GEOGRAPHIC_DATA]" at bounding box center [185, 100] width 91 height 14
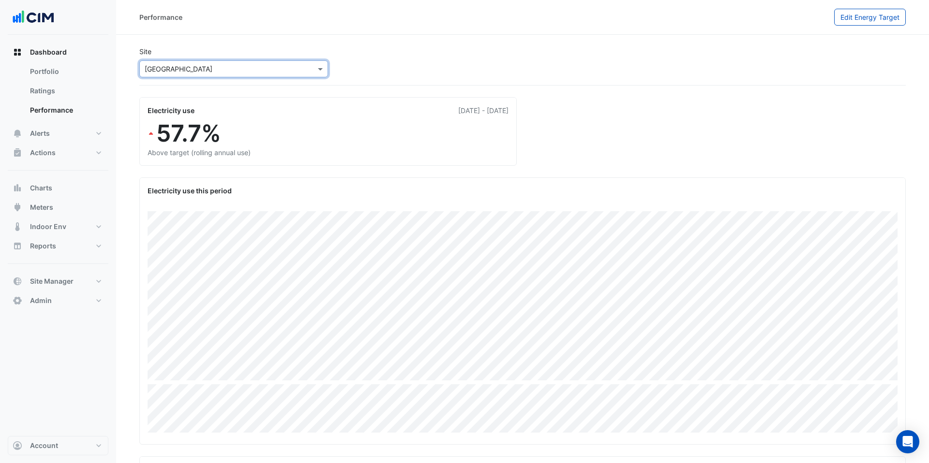
click at [216, 69] on input "text" at bounding box center [224, 69] width 159 height 10
type input "*********"
click at [185, 98] on div "[GEOGRAPHIC_DATA]" at bounding box center [185, 104] width 91 height 14
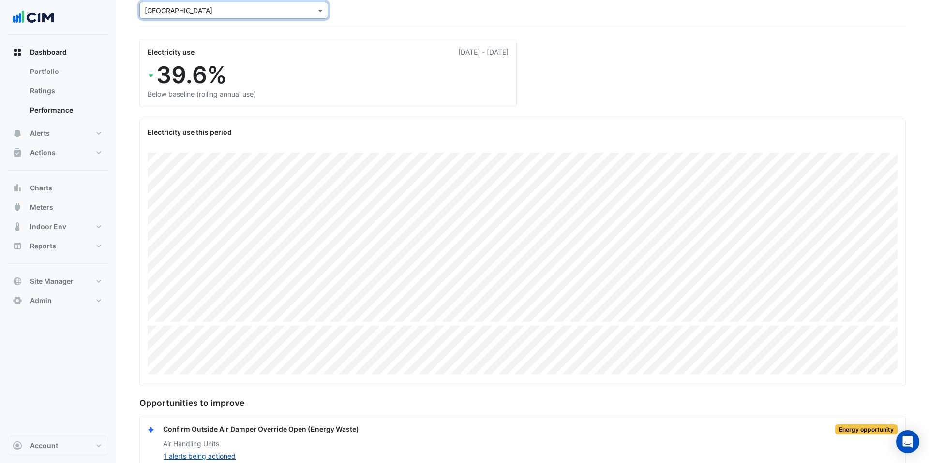
scroll to position [24, 0]
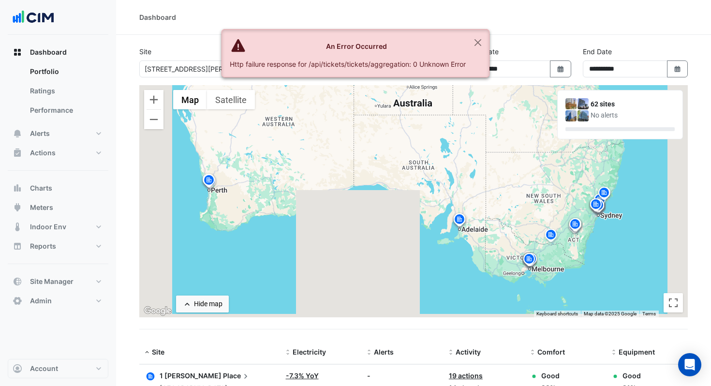
select select "***"
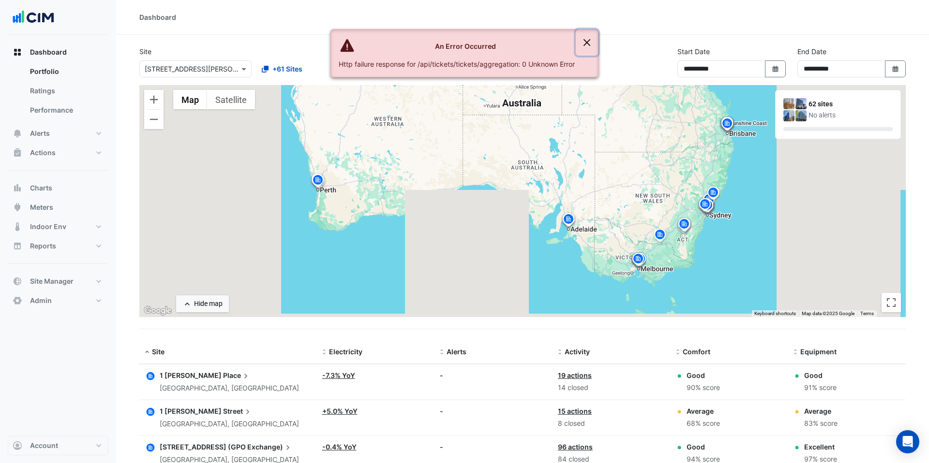
click at [593, 39] on button "Close" at bounding box center [587, 43] width 22 height 26
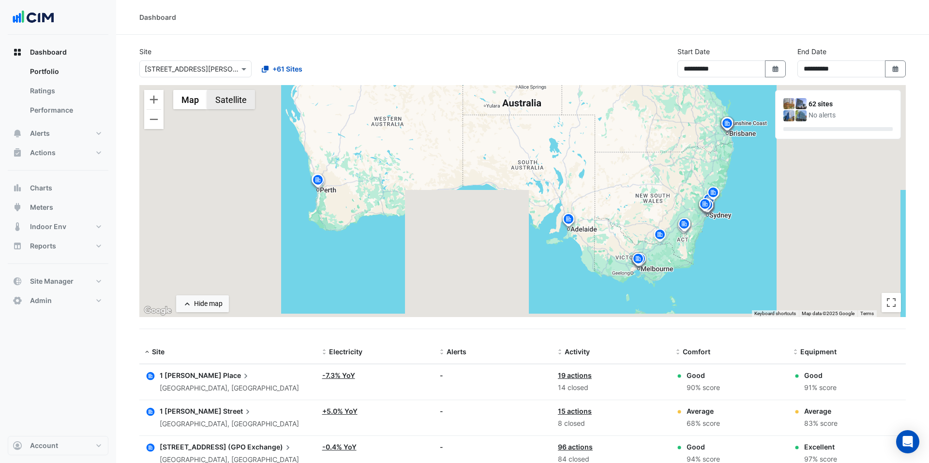
click at [222, 93] on button "Satellite" at bounding box center [231, 99] width 48 height 19
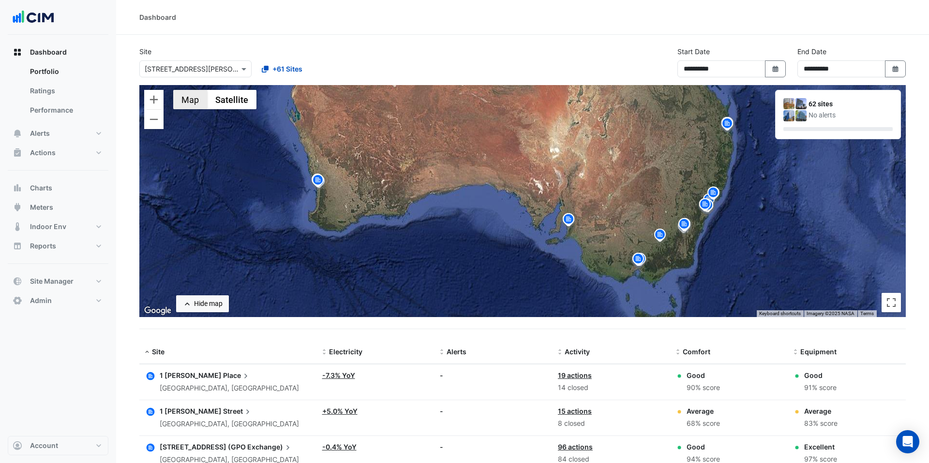
click at [190, 98] on button "Map" at bounding box center [190, 99] width 34 height 19
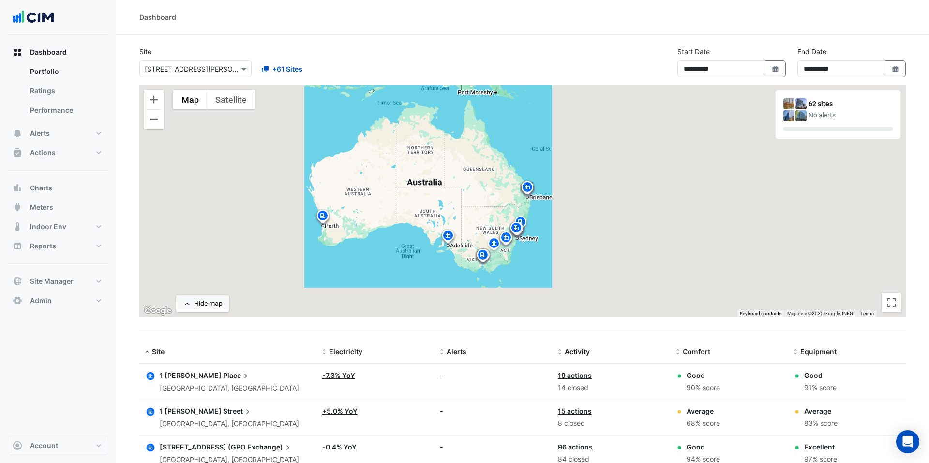
drag, startPoint x: 401, startPoint y: 143, endPoint x: 374, endPoint y: 190, distance: 54.4
click at [374, 190] on div "To activate drag with keyboard, press Alt + Enter. Once in keyboard drag state,…" at bounding box center [522, 201] width 766 height 232
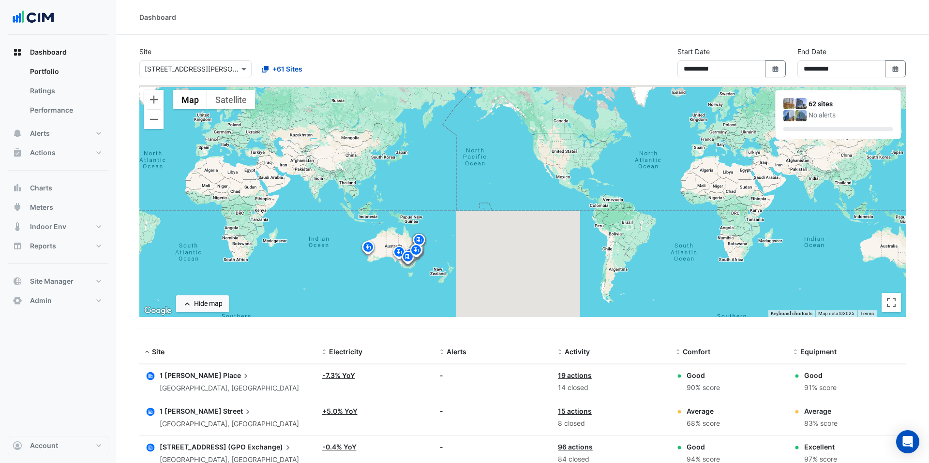
drag, startPoint x: 359, startPoint y: 158, endPoint x: 416, endPoint y: 236, distance: 96.0
click at [407, 235] on div "To activate drag with keyboard, press Alt + Enter. Once in keyboard drag state,…" at bounding box center [522, 201] width 766 height 232
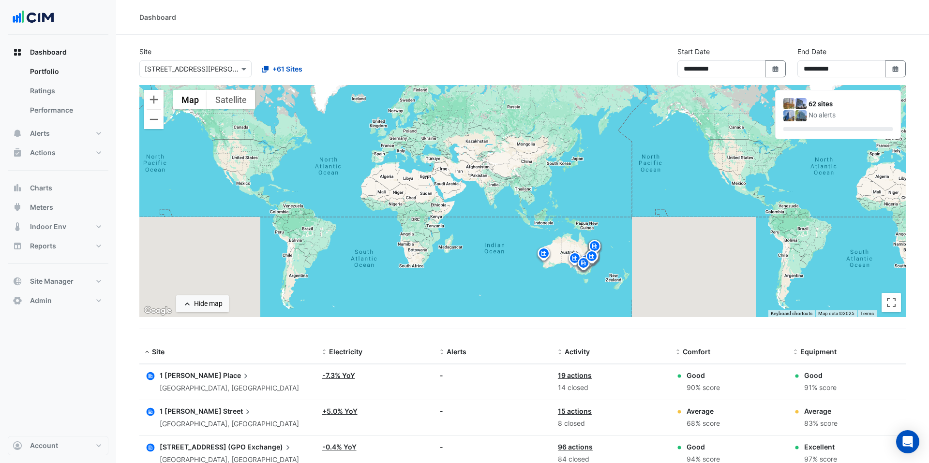
drag, startPoint x: 367, startPoint y: 230, endPoint x: 488, endPoint y: 206, distance: 123.8
click at [488, 206] on div "To activate drag with keyboard, press Alt + Enter. Once in keyboard drag state,…" at bounding box center [522, 201] width 766 height 232
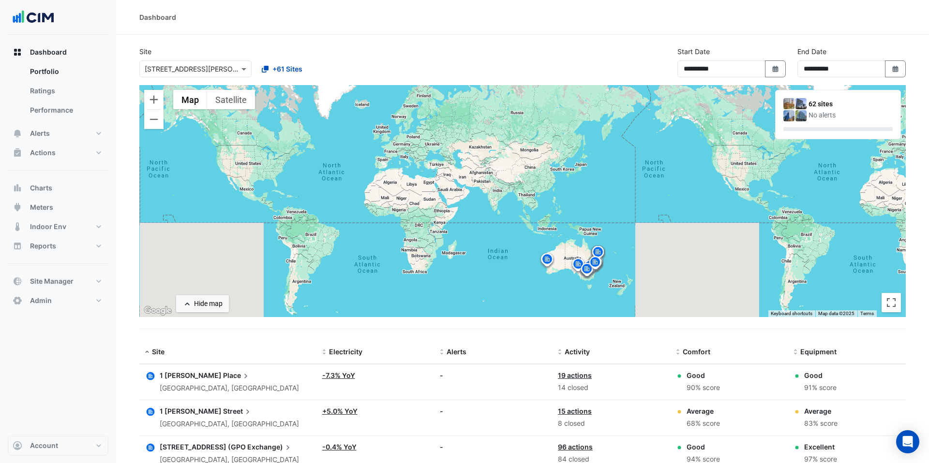
drag, startPoint x: 444, startPoint y: 199, endPoint x: 449, endPoint y: 208, distance: 10.0
click at [449, 208] on div "To activate drag with keyboard, press Alt + Enter. Once in keyboard drag state,…" at bounding box center [522, 201] width 766 height 232
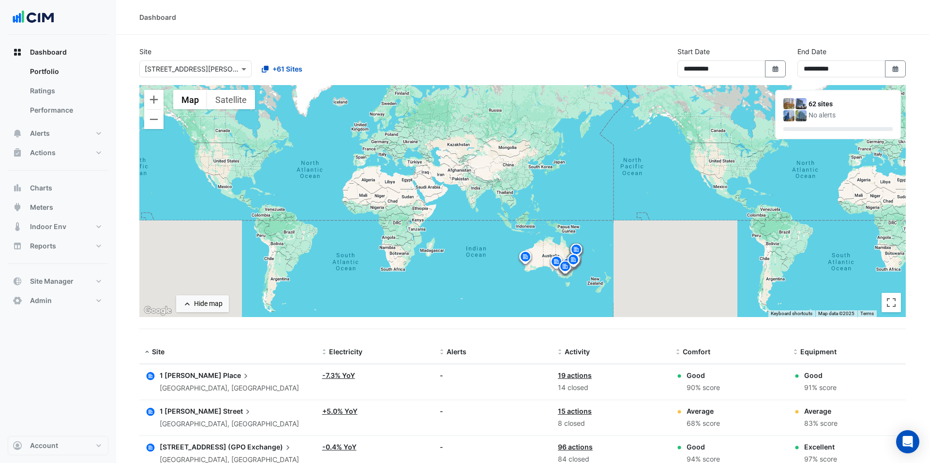
drag, startPoint x: 516, startPoint y: 236, endPoint x: 492, endPoint y: 233, distance: 23.9
click at [492, 233] on div "To activate drag with keyboard, press Alt + Enter. Once in keyboard drag state,…" at bounding box center [522, 201] width 766 height 232
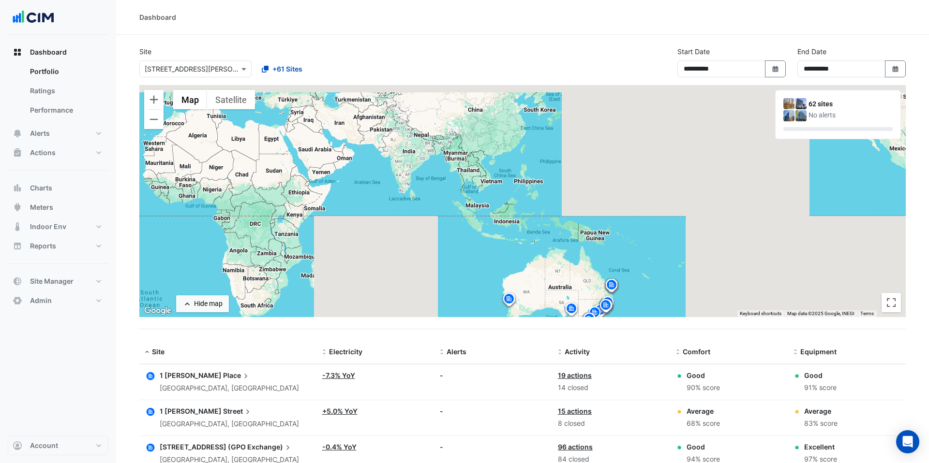
drag, startPoint x: 465, startPoint y: 194, endPoint x: 480, endPoint y: 211, distance: 23.3
click at [480, 211] on div "To activate drag with keyboard, press Alt + Enter. Once in keyboard drag state,…" at bounding box center [522, 201] width 766 height 232
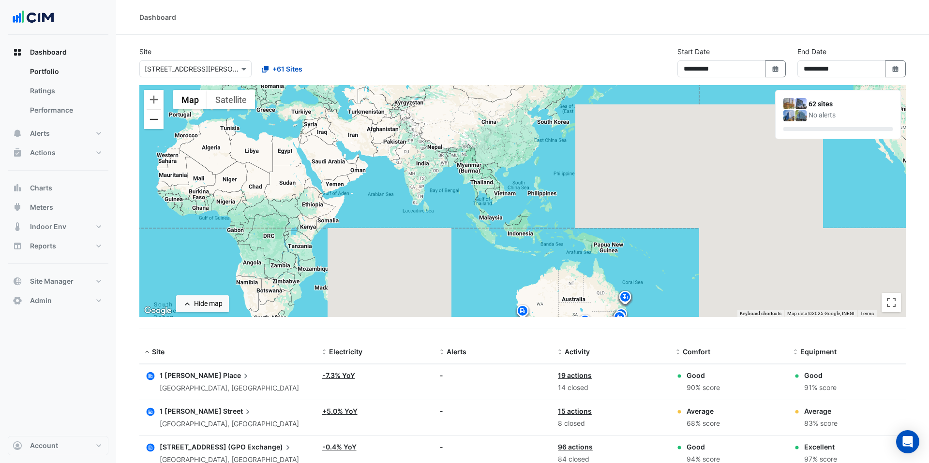
click at [151, 124] on button "Zoom out" at bounding box center [153, 119] width 19 height 19
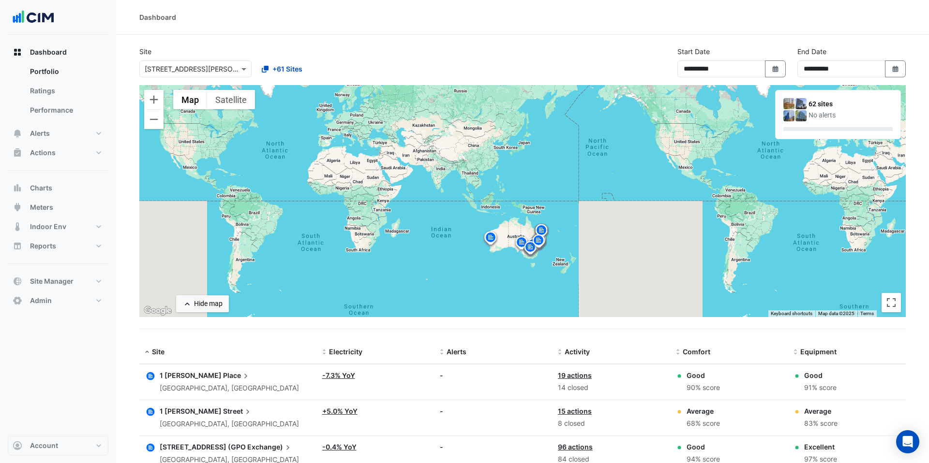
drag, startPoint x: 408, startPoint y: 208, endPoint x: 395, endPoint y: 201, distance: 15.1
click at [395, 201] on div "To activate drag with keyboard, press Alt + Enter. Once in keyboard drag state,…" at bounding box center [522, 201] width 766 height 232
click at [366, 33] on div "Dashboard" at bounding box center [522, 17] width 813 height 35
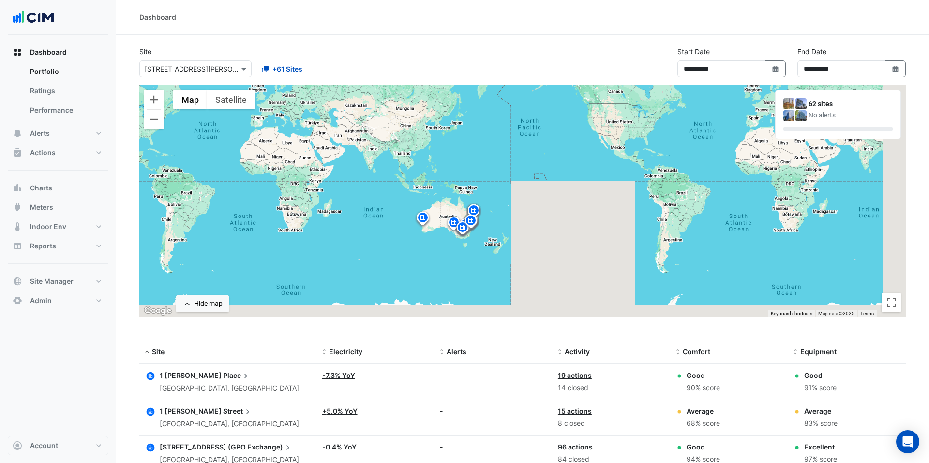
drag, startPoint x: 450, startPoint y: 187, endPoint x: 406, endPoint y: 175, distance: 45.5
click at [406, 175] on div "To activate drag with keyboard, press Alt + Enter. Once in keyboard drag state,…" at bounding box center [522, 201] width 766 height 232
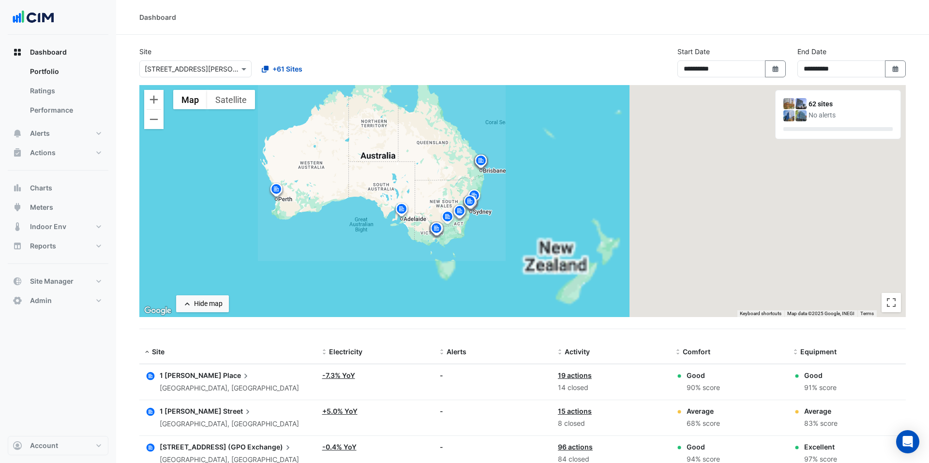
drag, startPoint x: 440, startPoint y: 235, endPoint x: 372, endPoint y: 171, distance: 93.1
click at [372, 171] on div "To activate drag with keyboard, press Alt + Enter. Once in keyboard drag state,…" at bounding box center [522, 201] width 766 height 232
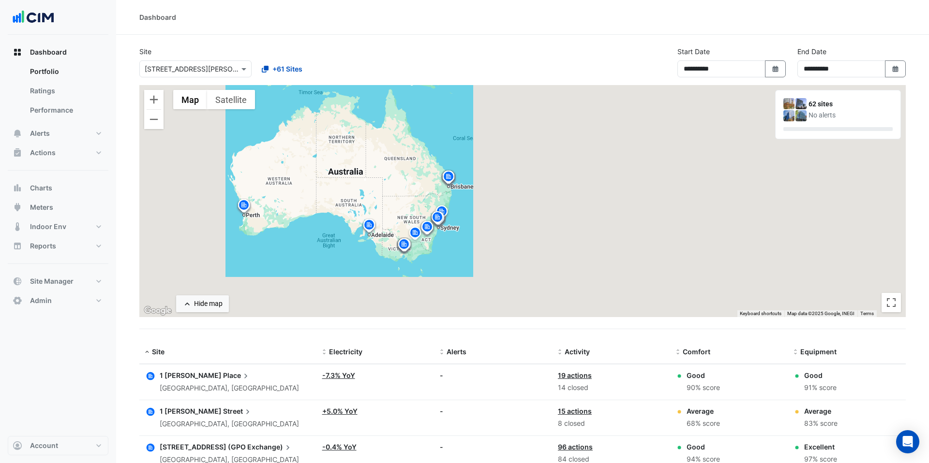
drag, startPoint x: 516, startPoint y: 248, endPoint x: 457, endPoint y: 255, distance: 59.5
click at [488, 264] on div "To activate drag with keyboard, press Alt + Enter. Once in keyboard drag state,…" at bounding box center [522, 201] width 766 height 232
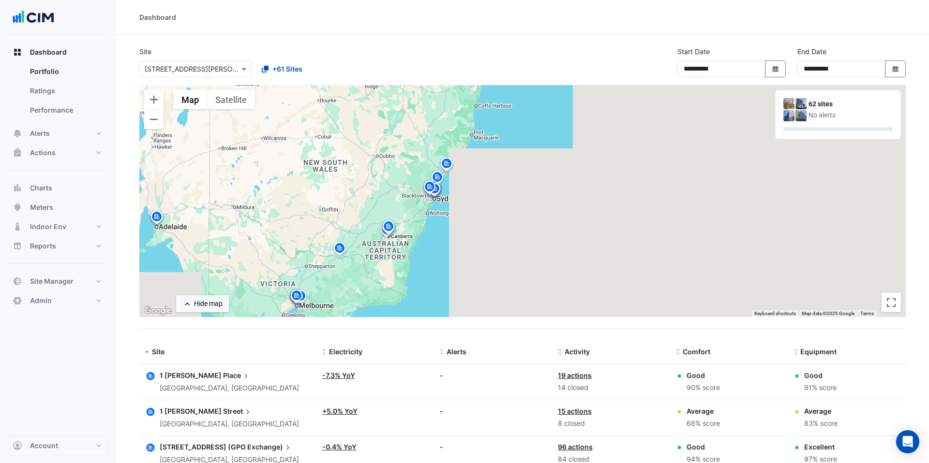
drag, startPoint x: 432, startPoint y: 171, endPoint x: 448, endPoint y: 213, distance: 45.2
click at [448, 213] on div "To activate drag with keyboard, press Alt + Enter. Once in keyboard drag state,…" at bounding box center [522, 201] width 766 height 232
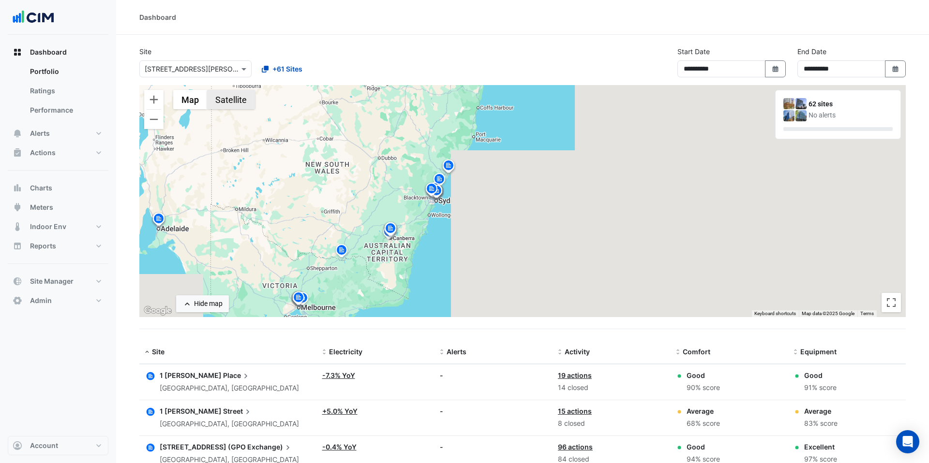
click at [227, 105] on button "Satellite" at bounding box center [231, 99] width 48 height 19
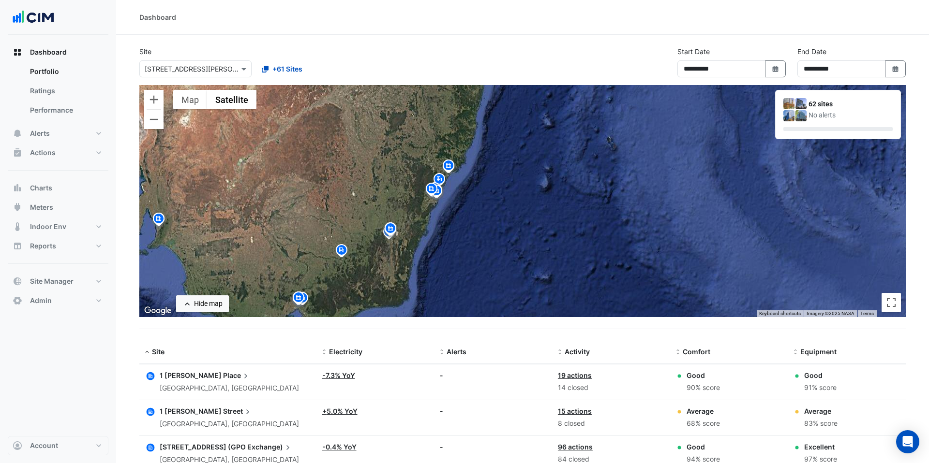
drag, startPoint x: 468, startPoint y: 191, endPoint x: 443, endPoint y: 206, distance: 29.1
click at [443, 206] on div "To activate drag with keyboard, press Alt + Enter. Once in keyboard drag state,…" at bounding box center [522, 201] width 766 height 232
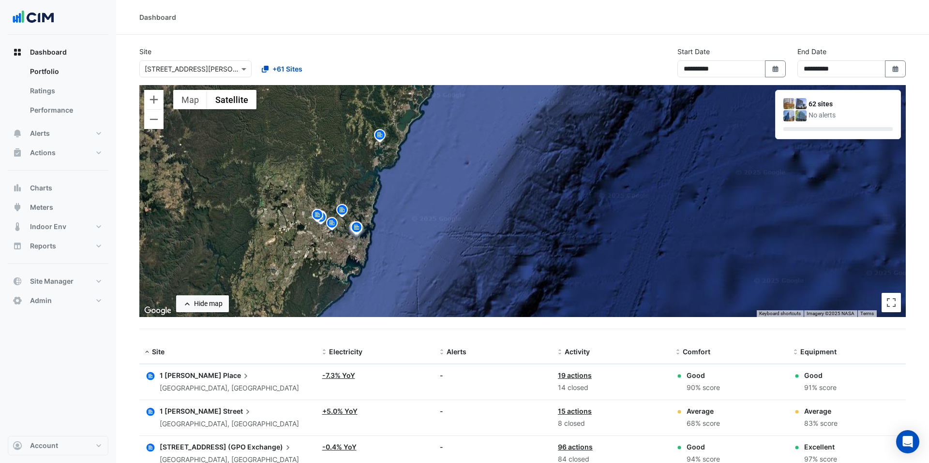
drag, startPoint x: 385, startPoint y: 230, endPoint x: 419, endPoint y: 210, distance: 39.7
click at [419, 210] on div "To activate drag with keyboard, press Alt + Enter. Once in keyboard drag state,…" at bounding box center [522, 201] width 766 height 232
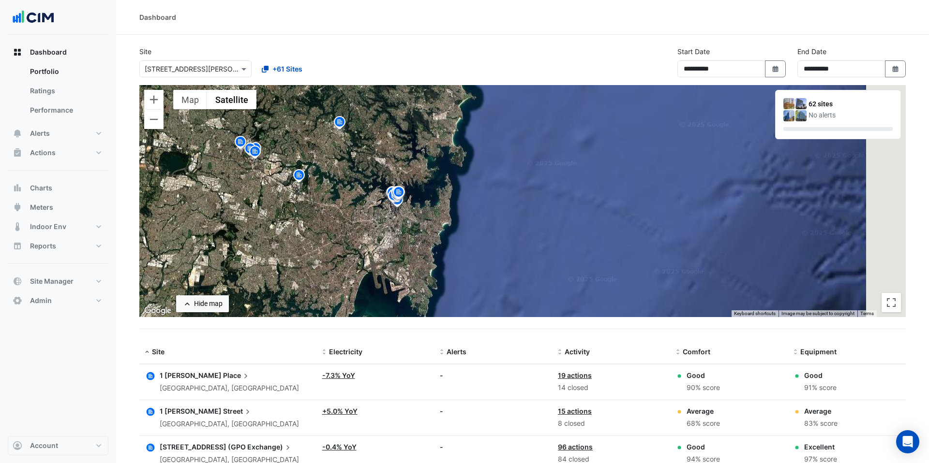
drag, startPoint x: 471, startPoint y: 212, endPoint x: 411, endPoint y: 215, distance: 60.0
click at [411, 215] on div "To activate drag with keyboard, press Alt + Enter. Once in keyboard drag state,…" at bounding box center [522, 201] width 766 height 232
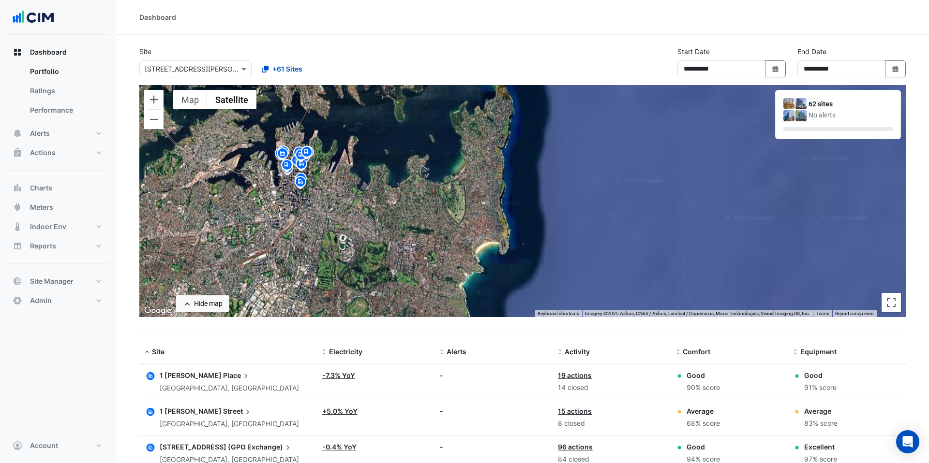
drag, startPoint x: 279, startPoint y: 227, endPoint x: 362, endPoint y: 233, distance: 83.9
click at [364, 239] on div "To activate drag with keyboard, press Alt + Enter. Once in keyboard drag state,…" at bounding box center [522, 201] width 766 height 232
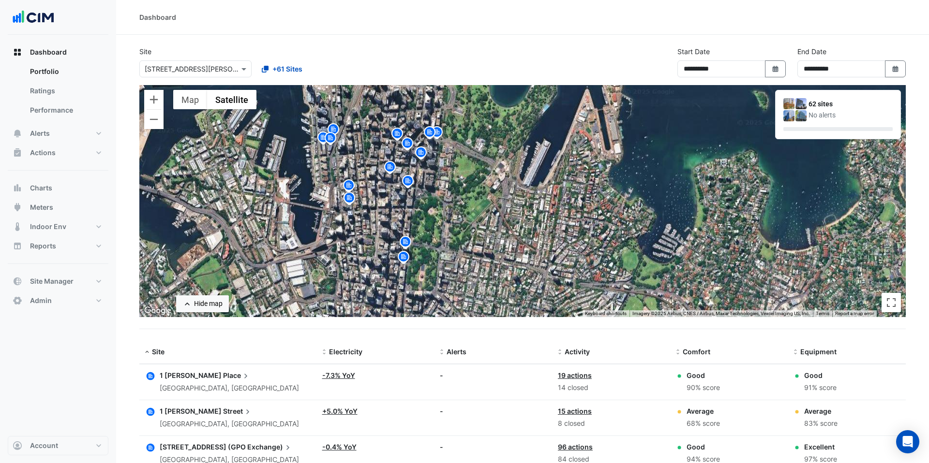
drag, startPoint x: 343, startPoint y: 149, endPoint x: 452, endPoint y: 241, distance: 143.8
click at [452, 241] on div "To activate drag with keyboard, press Alt + Enter. Once in keyboard drag state,…" at bounding box center [522, 201] width 766 height 232
click at [150, 374] on icon "button" at bounding box center [151, 377] width 8 height 8
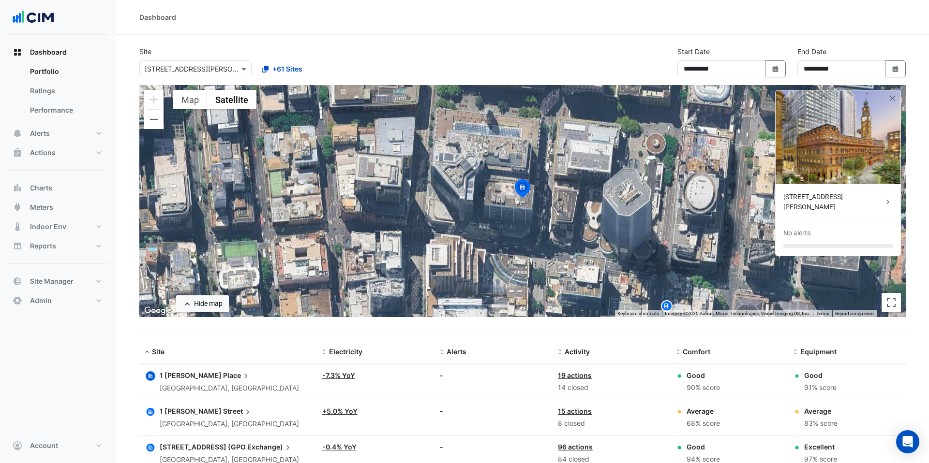
click at [184, 374] on span "1 Martin" at bounding box center [191, 376] width 62 height 8
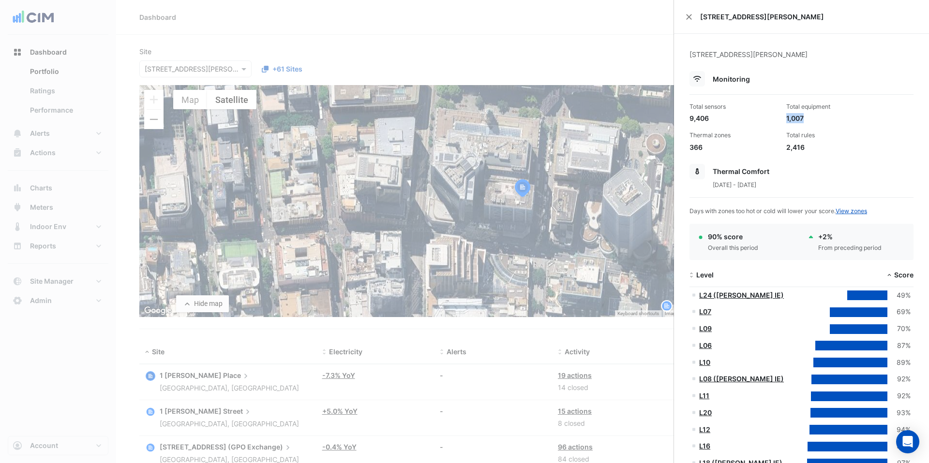
drag, startPoint x: 786, startPoint y: 118, endPoint x: 807, endPoint y: 118, distance: 21.8
click at [711, 118] on div "1,007" at bounding box center [830, 118] width 89 height 10
drag, startPoint x: 689, startPoint y: 119, endPoint x: 713, endPoint y: 119, distance: 23.7
click at [711, 119] on div "9,406" at bounding box center [733, 118] width 89 height 10
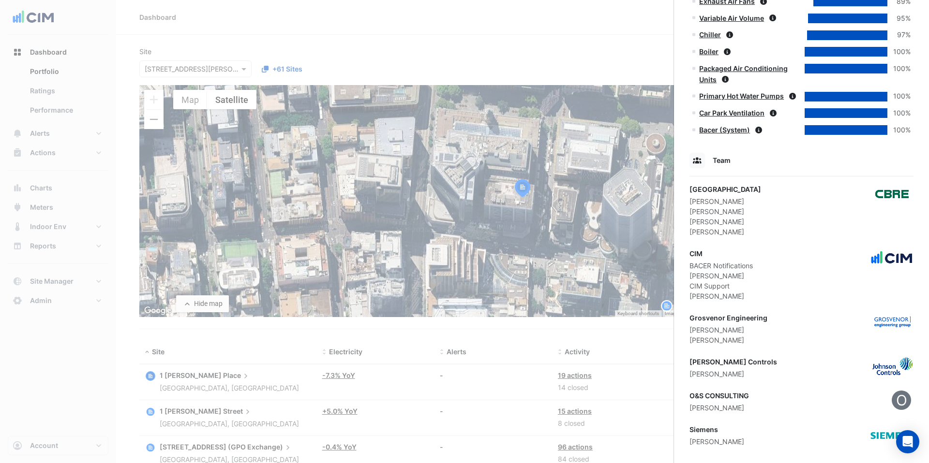
scroll to position [756, 0]
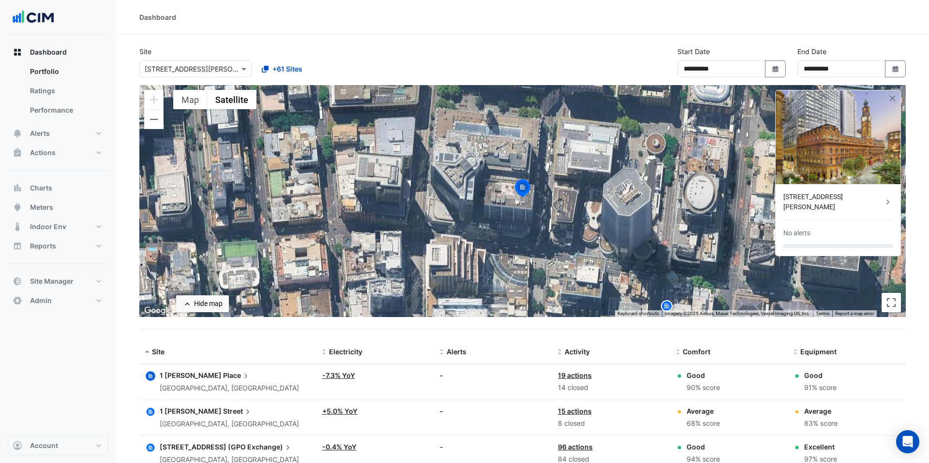
click at [345, 336] on ngb-offcanvas-backdrop at bounding box center [464, 231] width 929 height 463
click at [345, 376] on link "-7.3% YoY" at bounding box center [338, 376] width 33 height 8
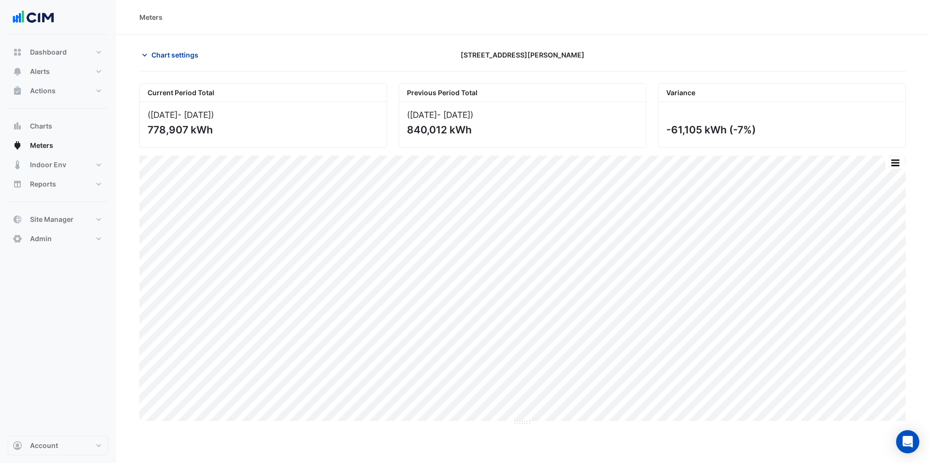
click at [181, 58] on span "Chart settings" at bounding box center [174, 55] width 47 height 10
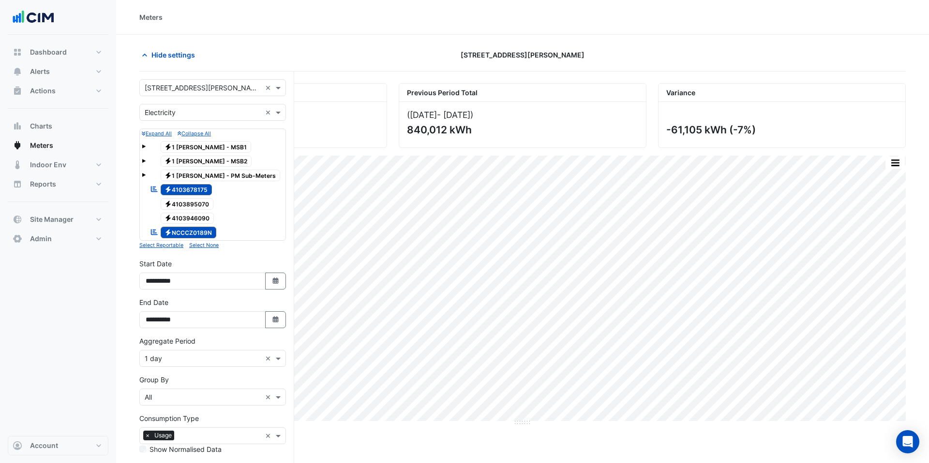
click at [195, 250] on div "Expand All Collapse All Electricity 1 Martin - MSB1 Electricity 1 Martin - MSB2…" at bounding box center [212, 190] width 147 height 122
click at [196, 247] on small "Select None" at bounding box center [204, 245] width 30 height 6
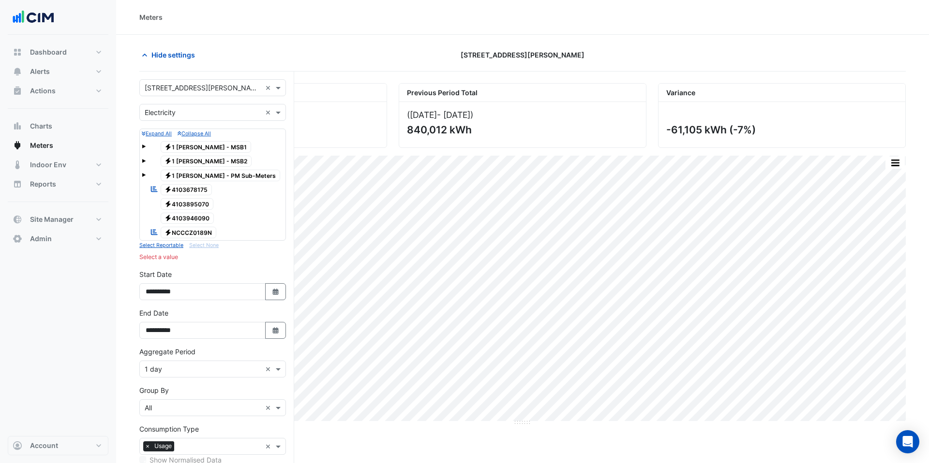
click at [175, 246] on small "Select Reportable" at bounding box center [161, 245] width 44 height 6
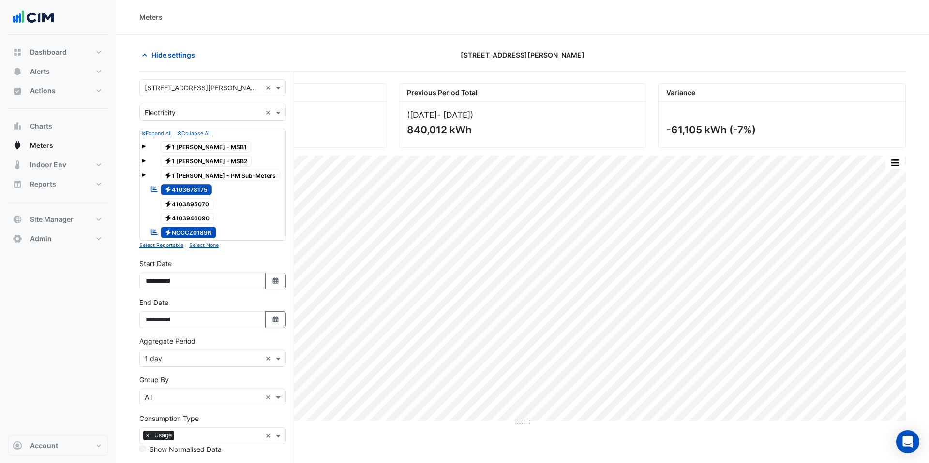
click at [143, 147] on span at bounding box center [144, 147] width 4 height 4
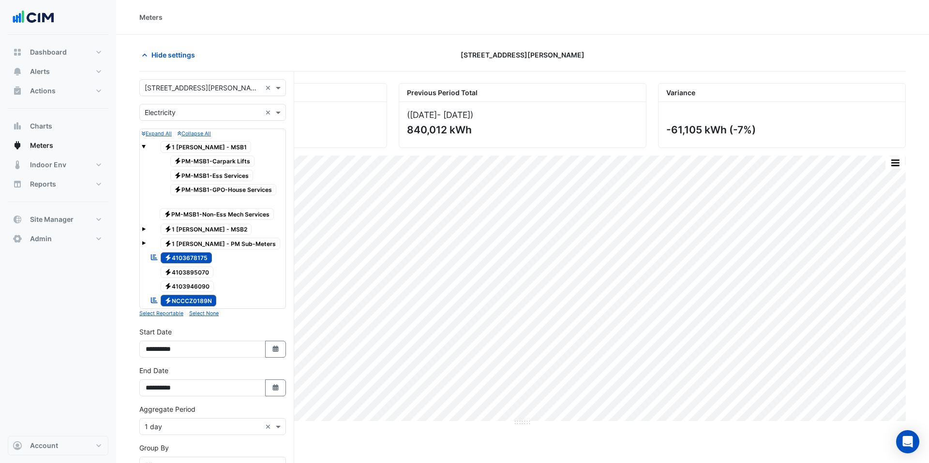
click at [145, 228] on span at bounding box center [144, 229] width 4 height 4
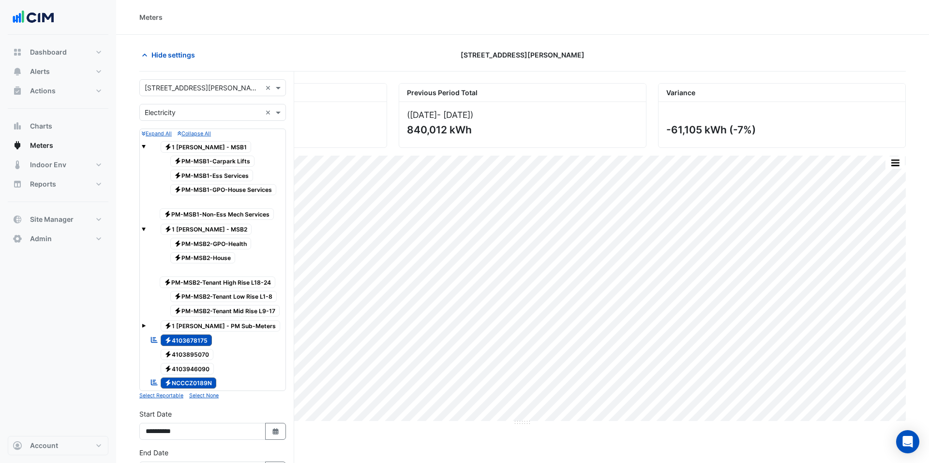
click at [144, 324] on span at bounding box center [144, 326] width 4 height 4
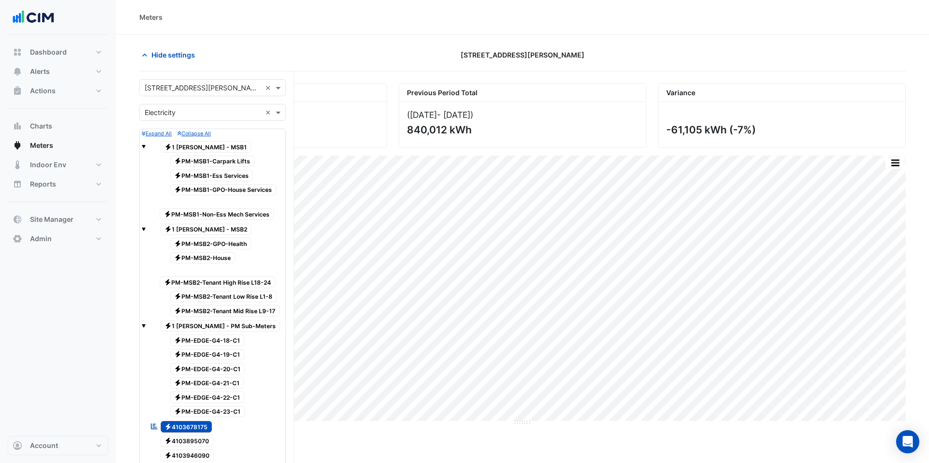
click at [143, 146] on span at bounding box center [144, 147] width 4 height 4
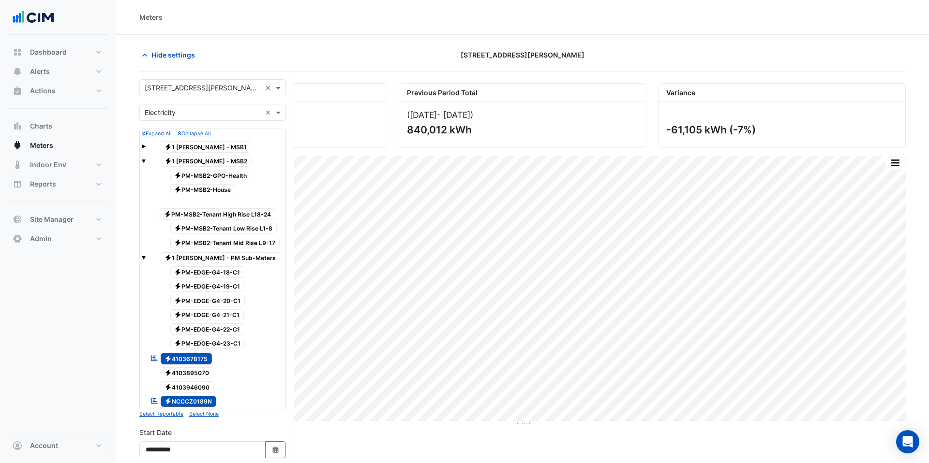
click at [144, 162] on span at bounding box center [144, 161] width 4 height 4
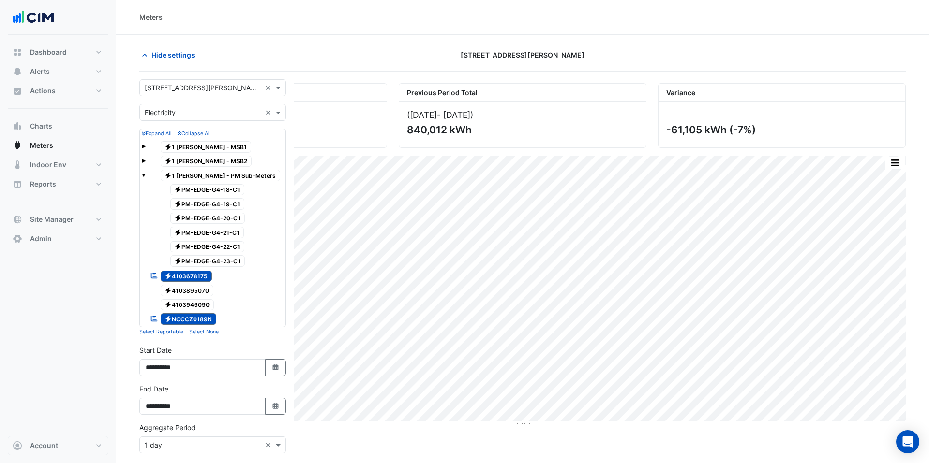
click at [146, 176] on div "Electricity 1 Martin - PM Sub-Meters" at bounding box center [213, 176] width 142 height 14
click at [179, 116] on input "text" at bounding box center [203, 113] width 117 height 10
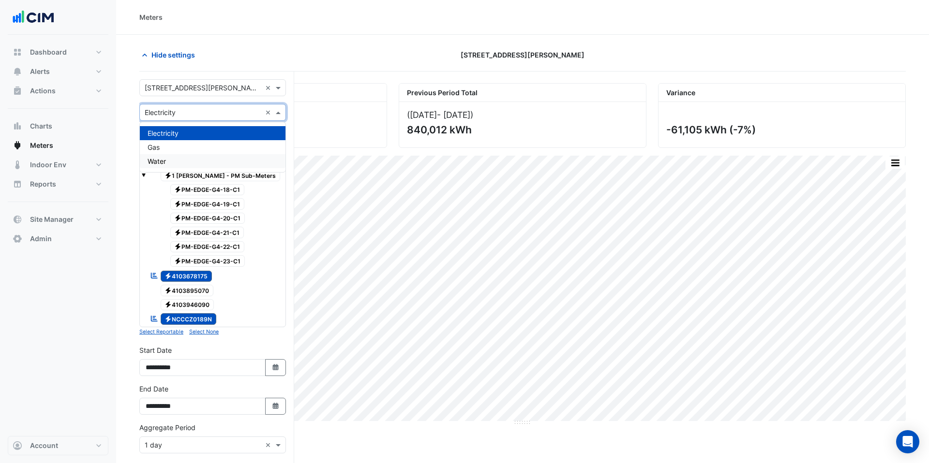
click at [178, 158] on div "Water" at bounding box center [213, 161] width 146 height 14
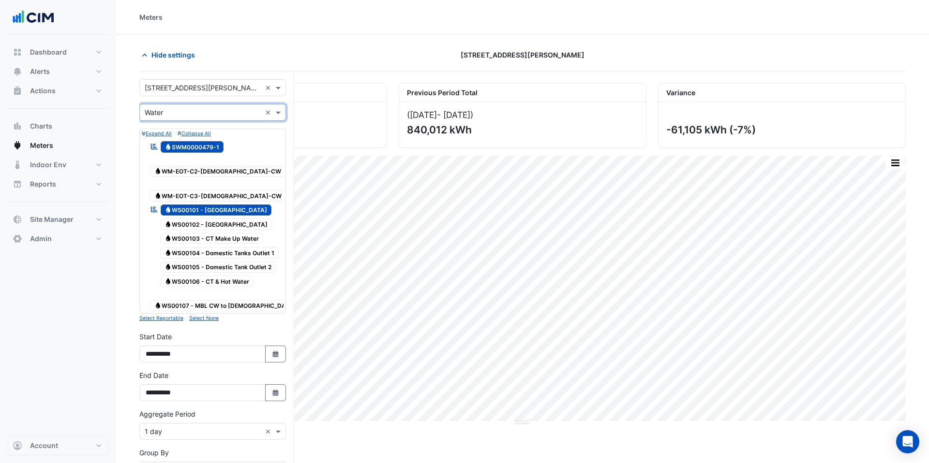
drag, startPoint x: 212, startPoint y: 111, endPoint x: 199, endPoint y: 120, distance: 15.8
click at [212, 111] on input "text" at bounding box center [203, 113] width 117 height 10
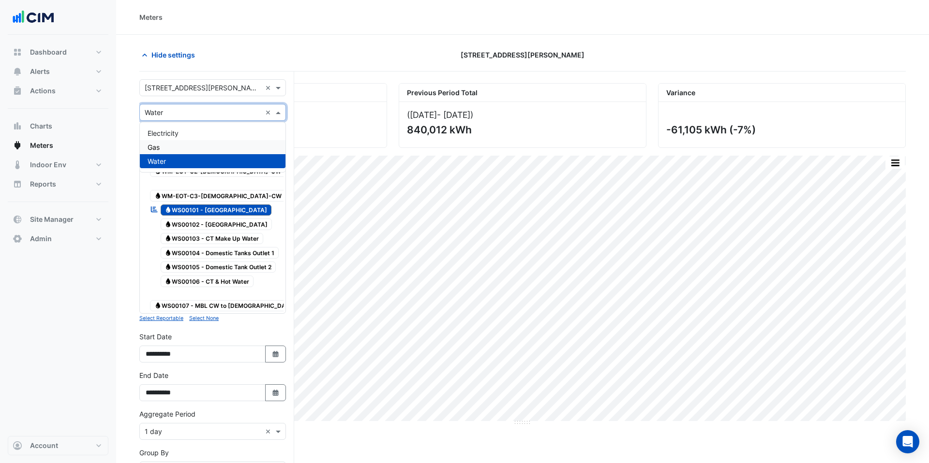
click at [185, 141] on div "Gas" at bounding box center [213, 147] width 146 height 14
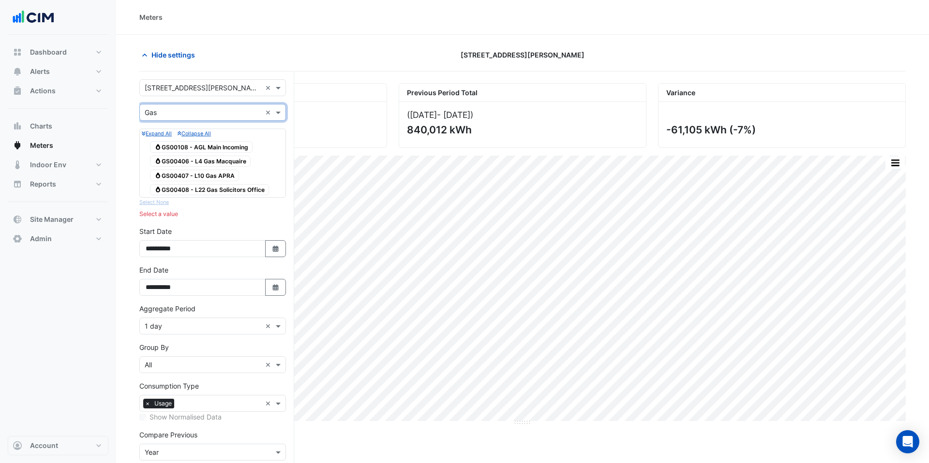
click at [182, 109] on input "text" at bounding box center [203, 113] width 117 height 10
click at [180, 127] on div "Electricity" at bounding box center [213, 133] width 146 height 14
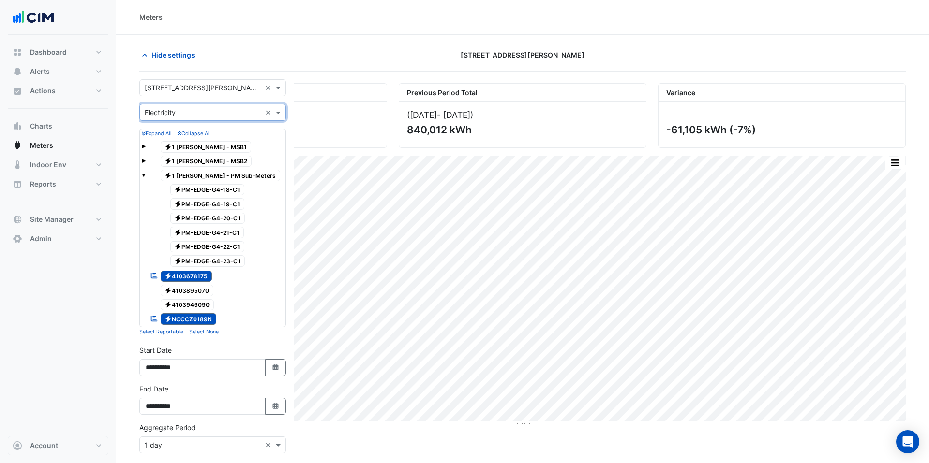
click at [144, 175] on span at bounding box center [144, 175] width 4 height 4
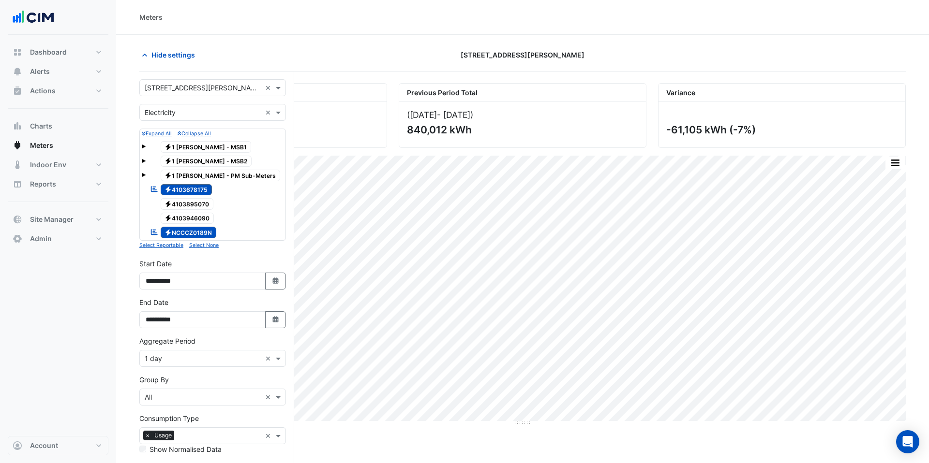
drag, startPoint x: 199, startPoint y: 202, endPoint x: 197, endPoint y: 209, distance: 6.5
click at [199, 203] on span "Electricity 4103895070" at bounding box center [187, 204] width 53 height 12
click at [195, 216] on span "Electricity 4103946090" at bounding box center [188, 219] width 54 height 12
click at [155, 284] on input "**********" at bounding box center [202, 281] width 126 height 17
click at [185, 343] on label "Aggregate Period" at bounding box center [167, 341] width 56 height 10
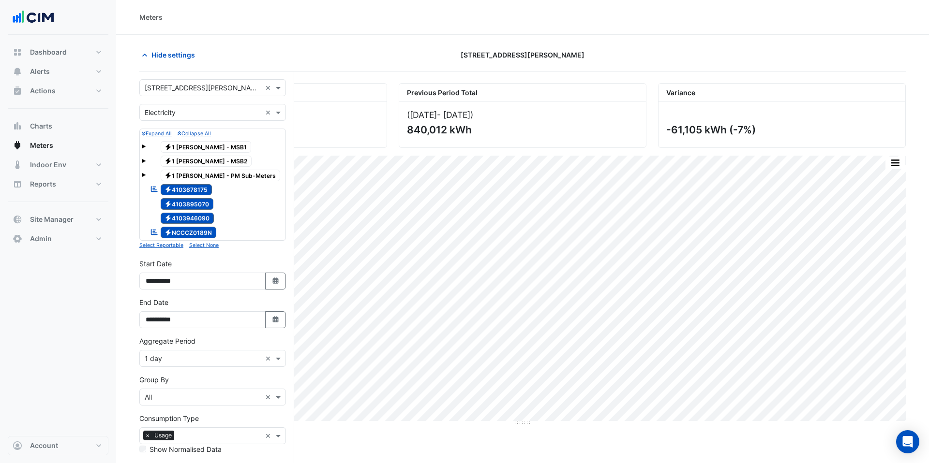
click at [186, 359] on input "text" at bounding box center [203, 359] width 117 height 10
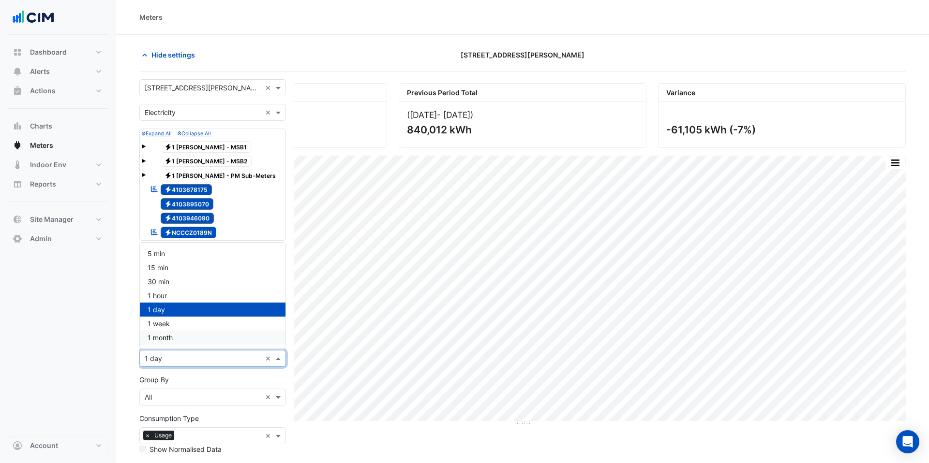
click at [183, 334] on div "1 month" at bounding box center [213, 338] width 146 height 14
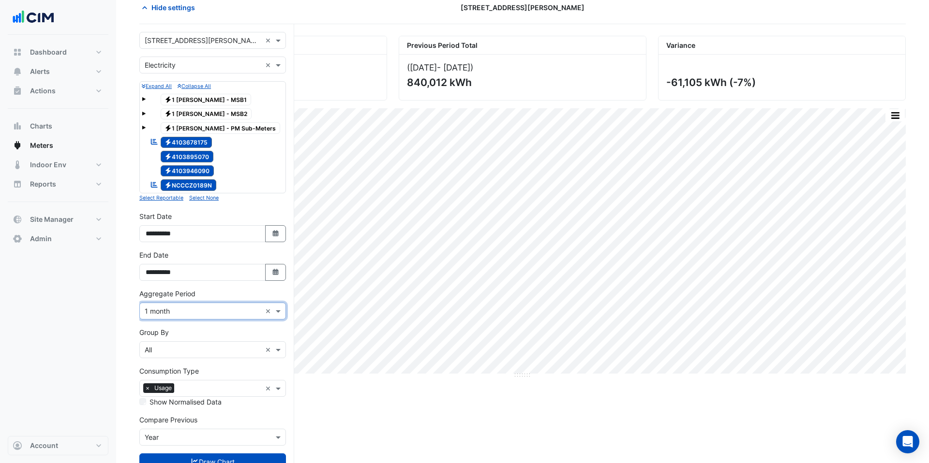
scroll to position [66, 0]
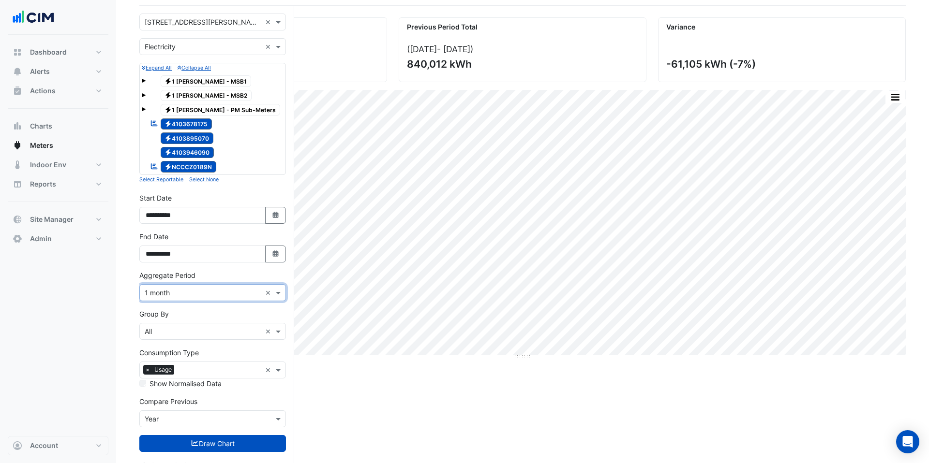
click at [172, 331] on input "text" at bounding box center [203, 332] width 117 height 10
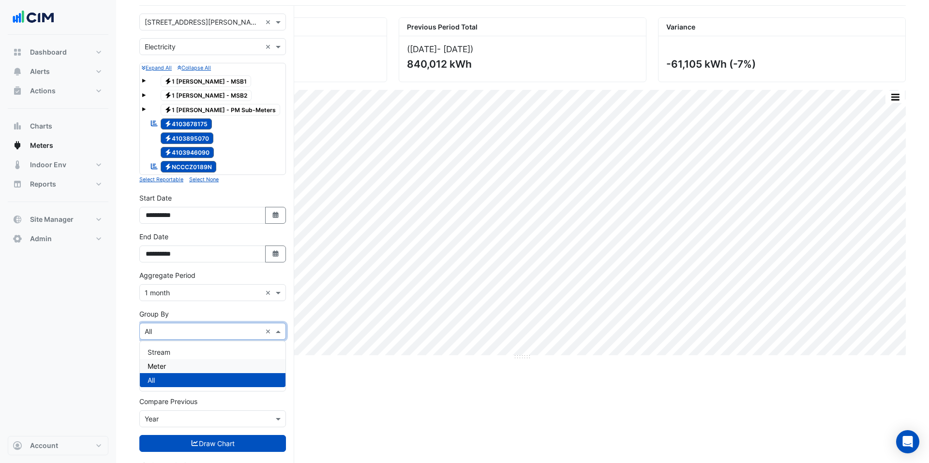
click at [171, 364] on div "Meter" at bounding box center [213, 366] width 146 height 14
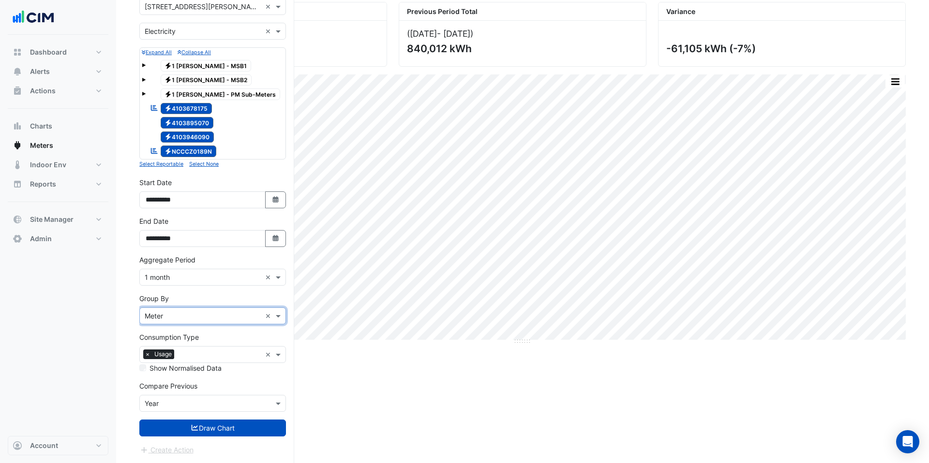
click at [195, 386] on input "text" at bounding box center [203, 404] width 117 height 10
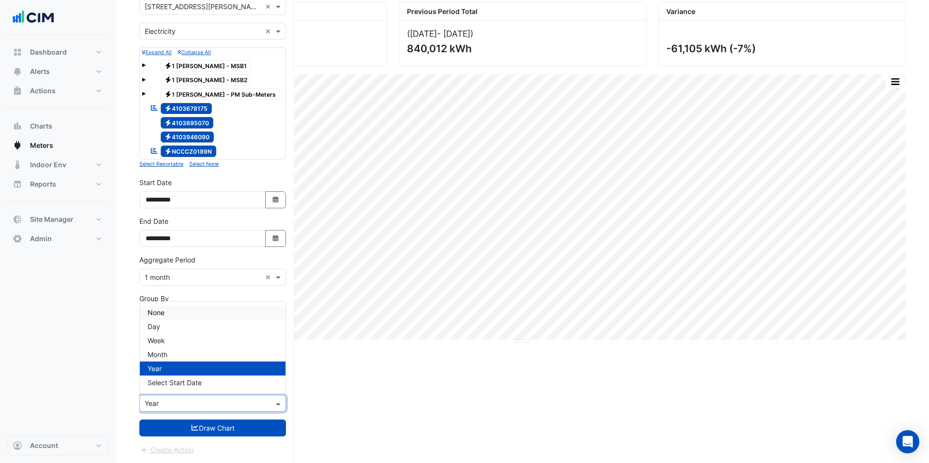
click at [172, 316] on div "None" at bounding box center [213, 313] width 146 height 14
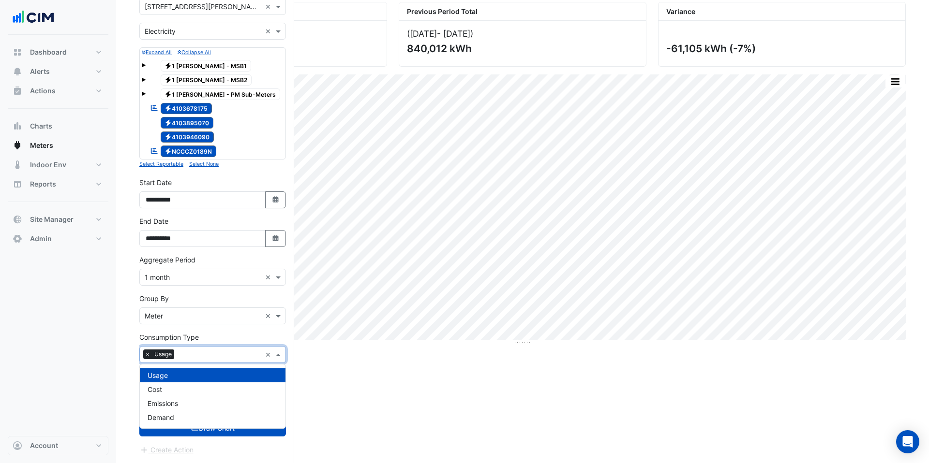
click at [191, 352] on input "text" at bounding box center [219, 356] width 83 height 10
click at [188, 386] on div "Cost" at bounding box center [213, 390] width 146 height 14
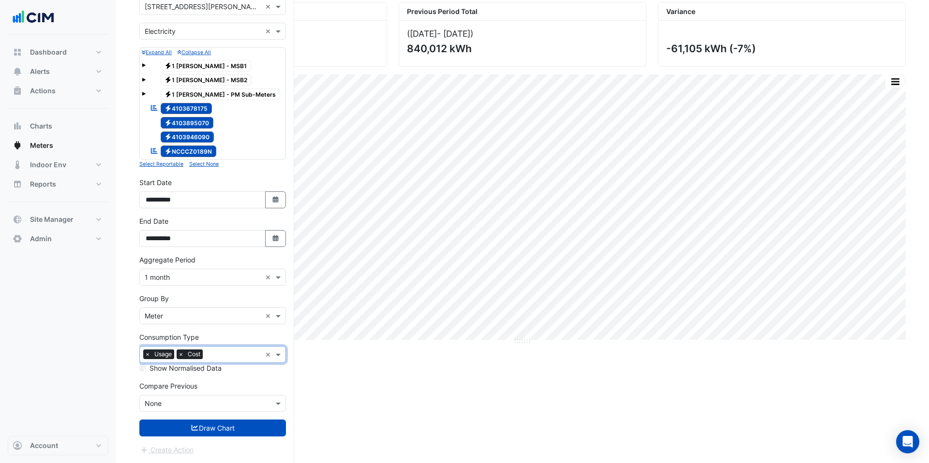
click at [207, 354] on div at bounding box center [233, 356] width 56 height 13
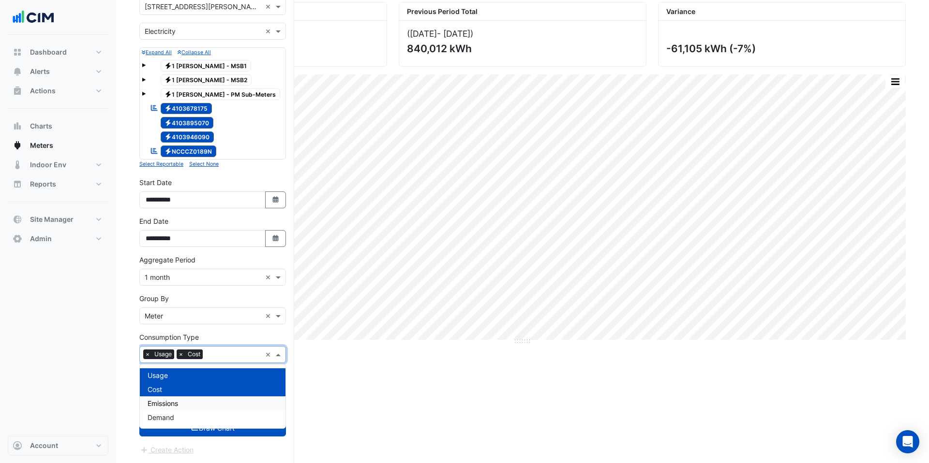
click at [203, 386] on div "Emissions" at bounding box center [213, 404] width 146 height 14
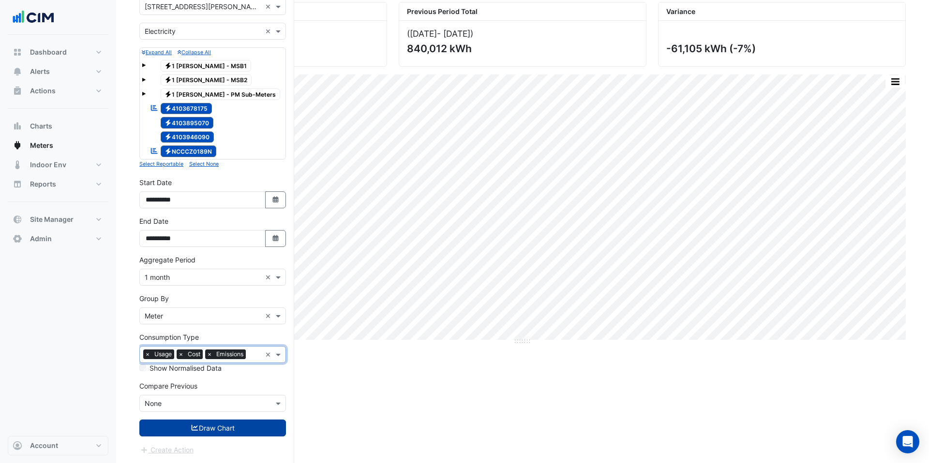
click at [223, 386] on button "Draw Chart" at bounding box center [212, 428] width 147 height 17
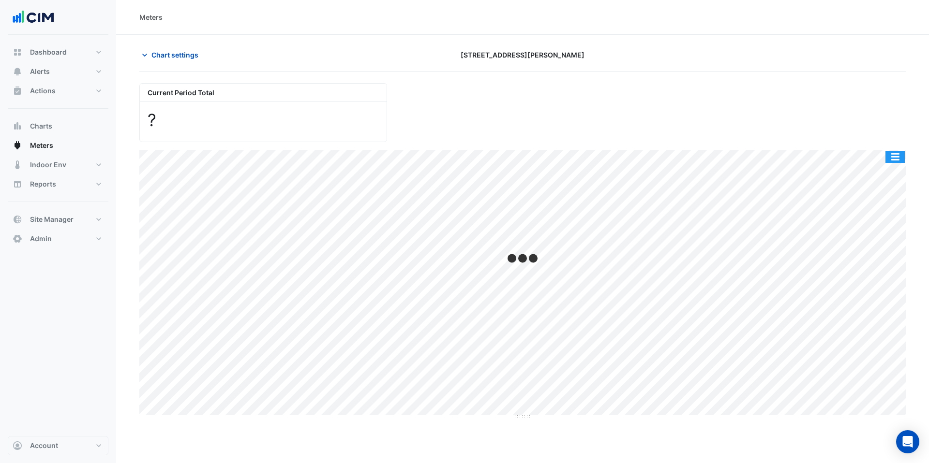
click at [711, 155] on button "button" at bounding box center [894, 157] width 19 height 12
click at [711, 134] on div "Current Period Total ?" at bounding box center [523, 108] width 778 height 67
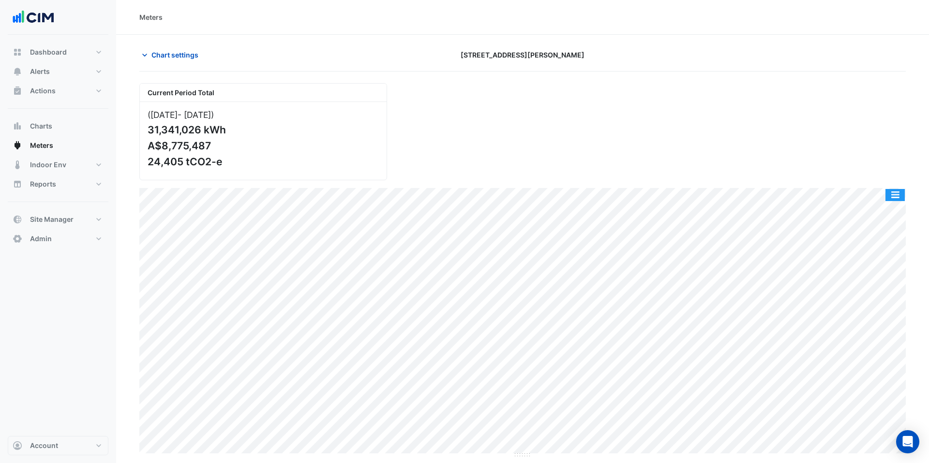
click at [711, 193] on button "button" at bounding box center [894, 195] width 19 height 12
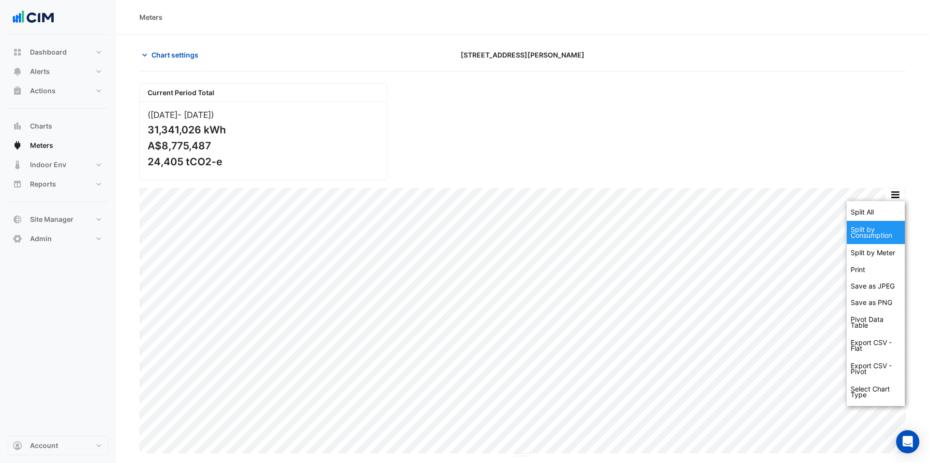
click at [711, 236] on div "Split by Consumption" at bounding box center [876, 232] width 58 height 23
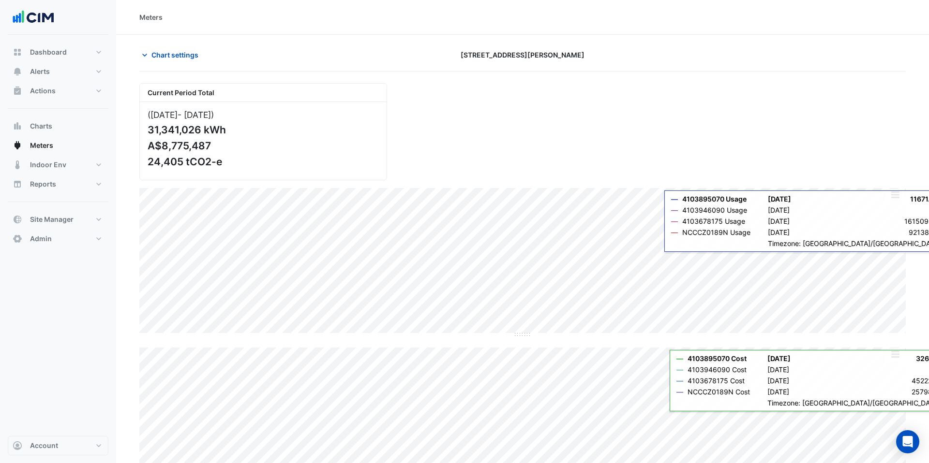
click at [711, 198] on button "button" at bounding box center [894, 195] width 19 height 12
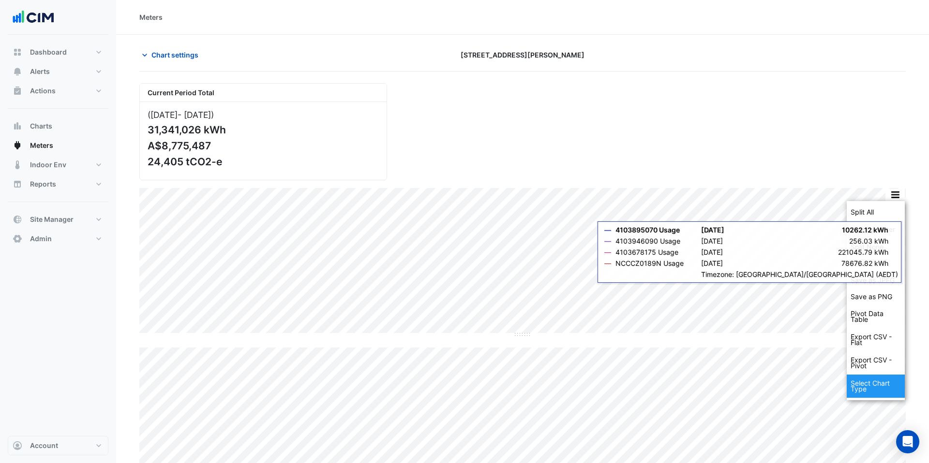
click at [711, 379] on div "Select Chart Type" at bounding box center [876, 386] width 58 height 23
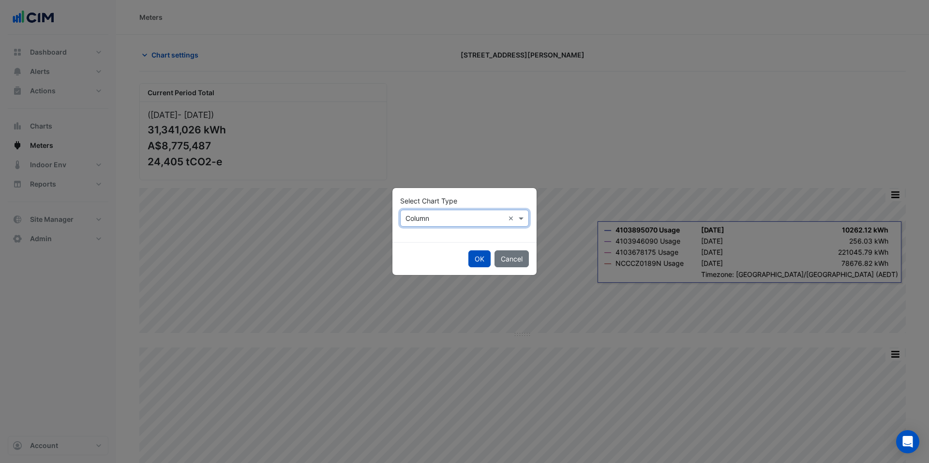
click at [425, 217] on input "text" at bounding box center [454, 219] width 99 height 10
drag, startPoint x: 422, startPoint y: 263, endPoint x: 475, endPoint y: 262, distance: 53.2
click at [422, 263] on span "Stacked" at bounding box center [421, 267] width 27 height 8
click at [483, 260] on button "OK" at bounding box center [479, 259] width 22 height 17
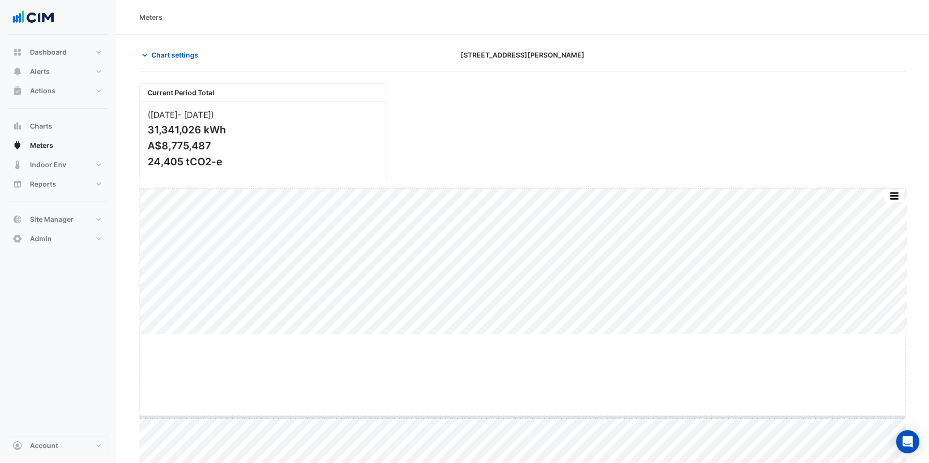
drag, startPoint x: 520, startPoint y: 334, endPoint x: 522, endPoint y: 417, distance: 82.7
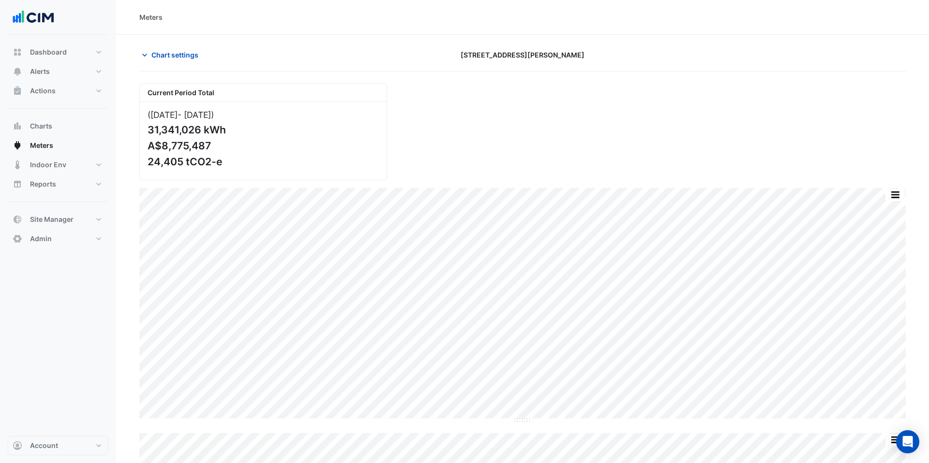
drag, startPoint x: 159, startPoint y: 147, endPoint x: 202, endPoint y: 147, distance: 43.5
click at [202, 147] on div "A$8,775,487" at bounding box center [262, 146] width 229 height 12
drag, startPoint x: 152, startPoint y: 160, endPoint x: 203, endPoint y: 159, distance: 50.8
click at [203, 159] on div "24,405 tCO2-e" at bounding box center [262, 162] width 229 height 12
click at [204, 160] on div "24,405 tCO2-e" at bounding box center [262, 162] width 229 height 12
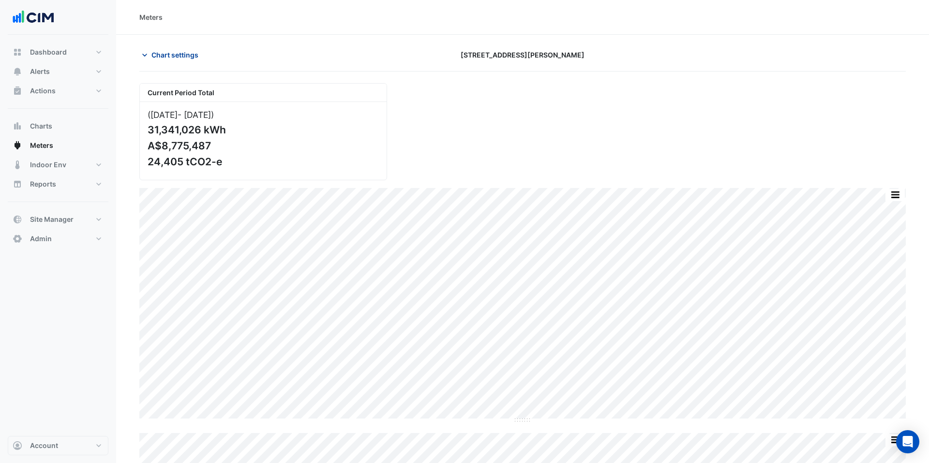
click at [175, 53] on span "Chart settings" at bounding box center [174, 55] width 47 height 10
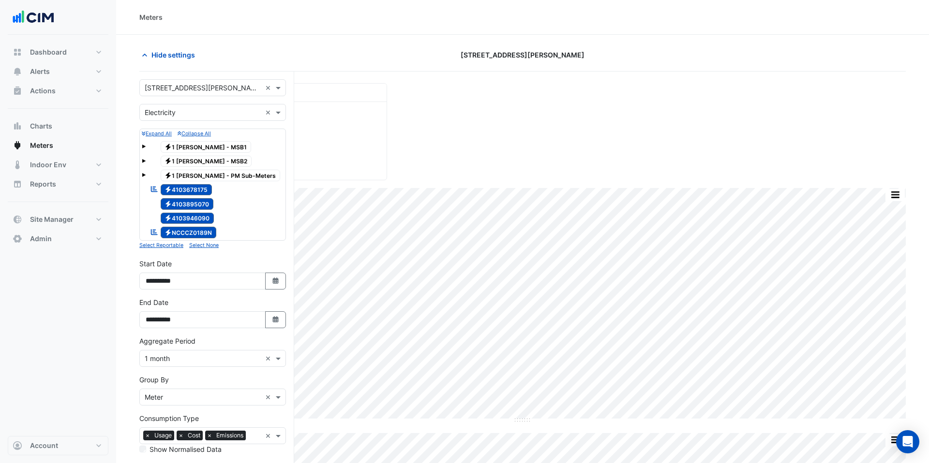
click at [180, 386] on input "text" at bounding box center [203, 398] width 117 height 10
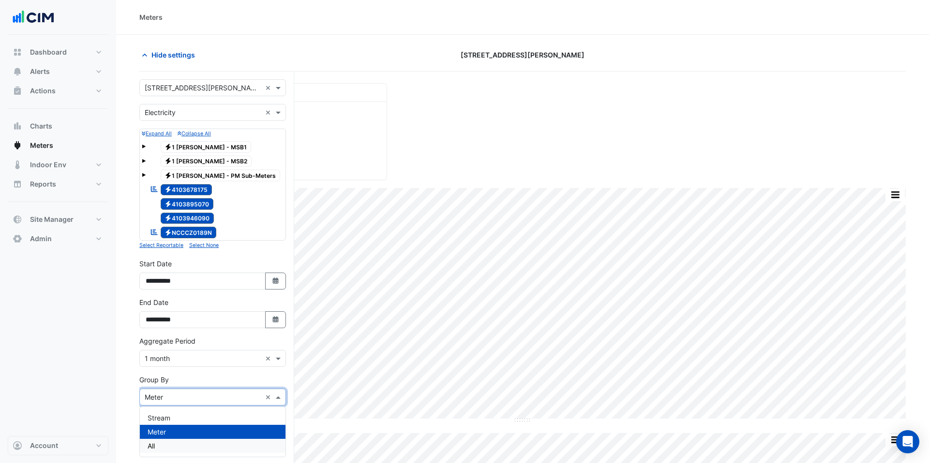
drag, startPoint x: 172, startPoint y: 442, endPoint x: 170, endPoint y: 429, distance: 12.8
click at [172, 386] on div "All" at bounding box center [213, 446] width 146 height 14
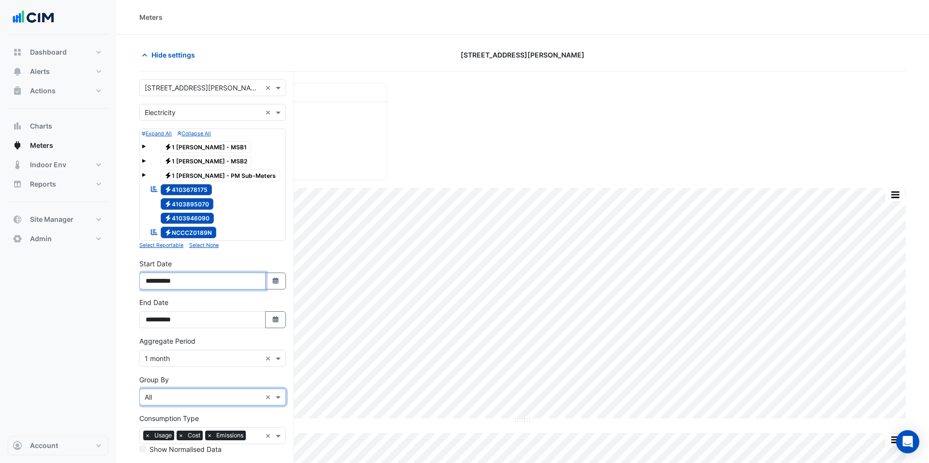
click at [158, 279] on input "**********" at bounding box center [202, 281] width 126 height 17
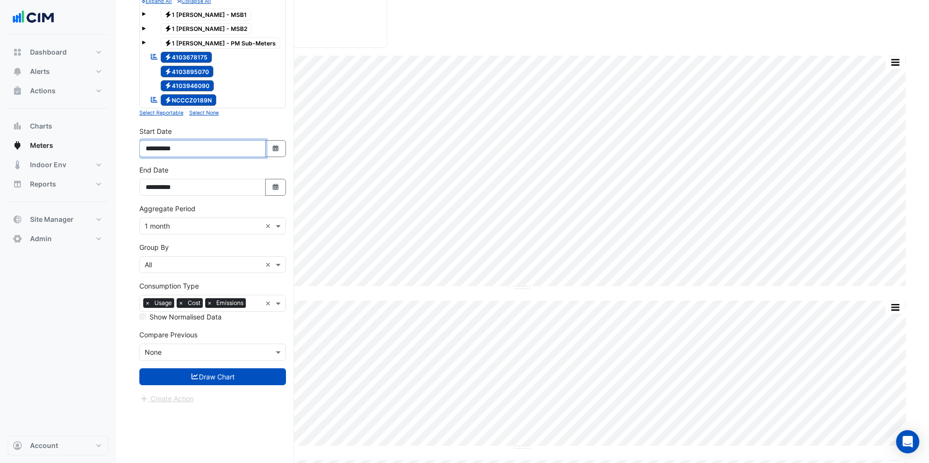
scroll to position [137, 0]
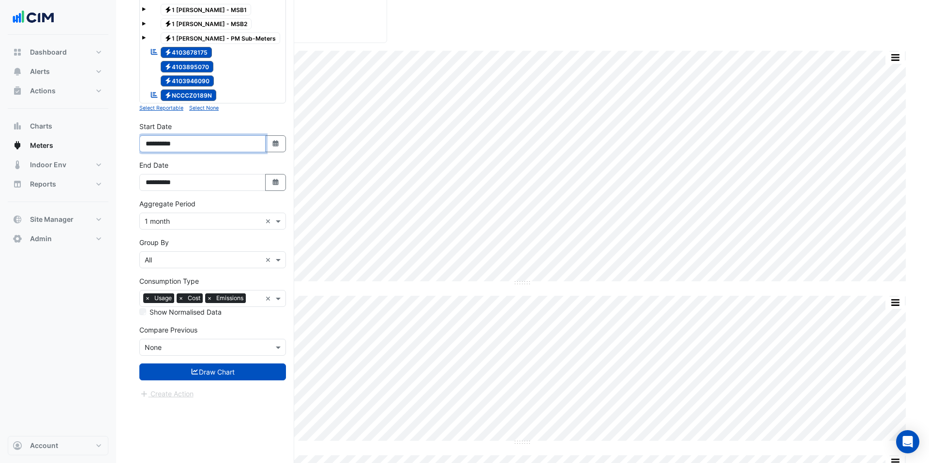
type input "**********"
click at [188, 356] on form "× 1 Martin Place × × Electricity × Expand All Collapse All Electricity 1 Martin…" at bounding box center [212, 171] width 147 height 458
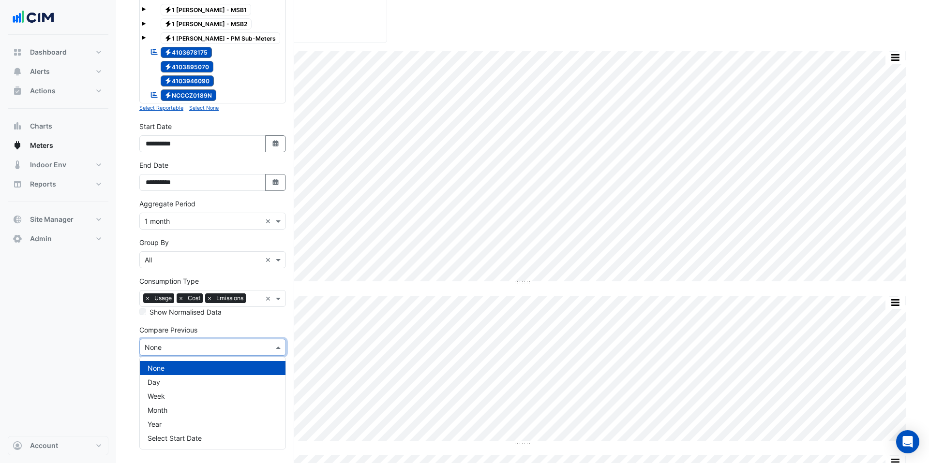
click at [187, 344] on input "text" at bounding box center [203, 348] width 117 height 10
drag, startPoint x: 182, startPoint y: 422, endPoint x: 191, endPoint y: 345, distance: 78.0
click at [182, 386] on div "Year" at bounding box center [213, 425] width 146 height 14
click at [212, 299] on span "×" at bounding box center [209, 299] width 9 height 10
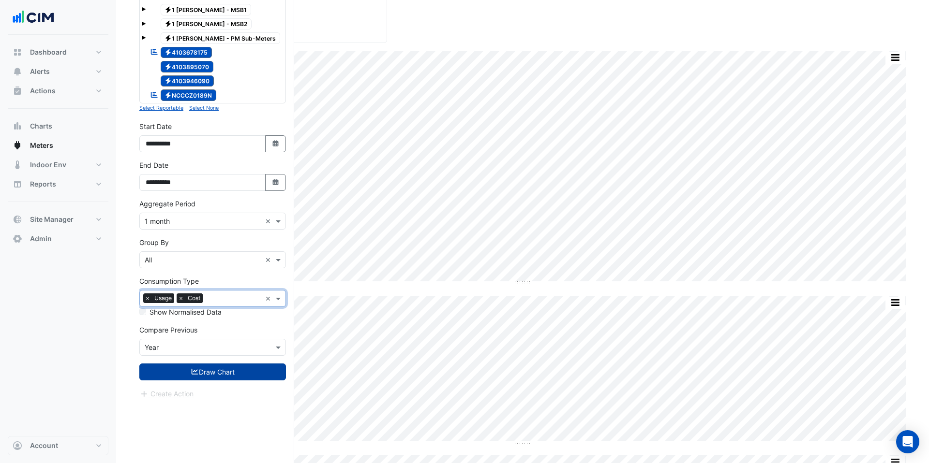
click at [222, 371] on button "Draw Chart" at bounding box center [212, 372] width 147 height 17
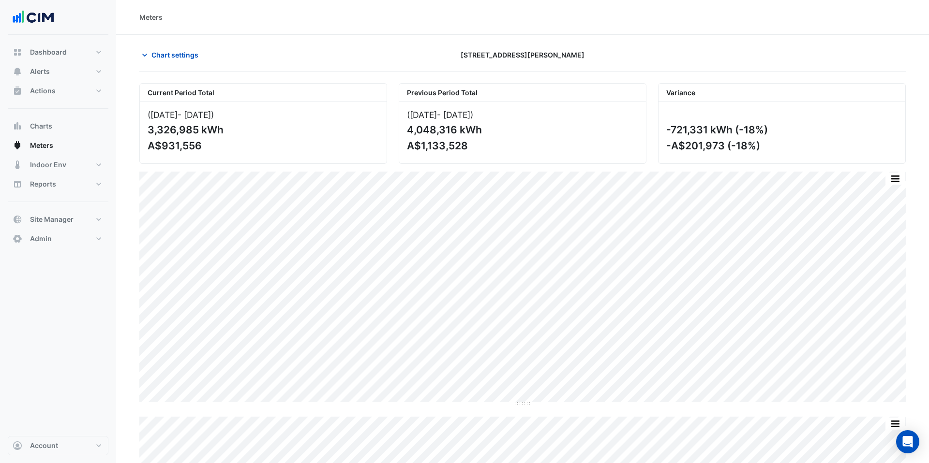
drag, startPoint x: 172, startPoint y: 49, endPoint x: 183, endPoint y: 84, distance: 36.3
click at [172, 50] on span "Chart settings" at bounding box center [174, 55] width 47 height 10
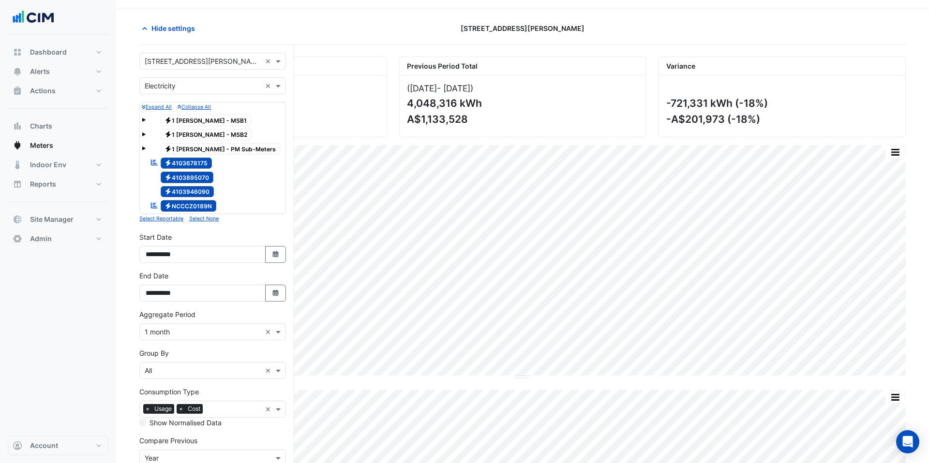
scroll to position [26, 0]
click at [172, 32] on span "Hide settings" at bounding box center [173, 29] width 44 height 10
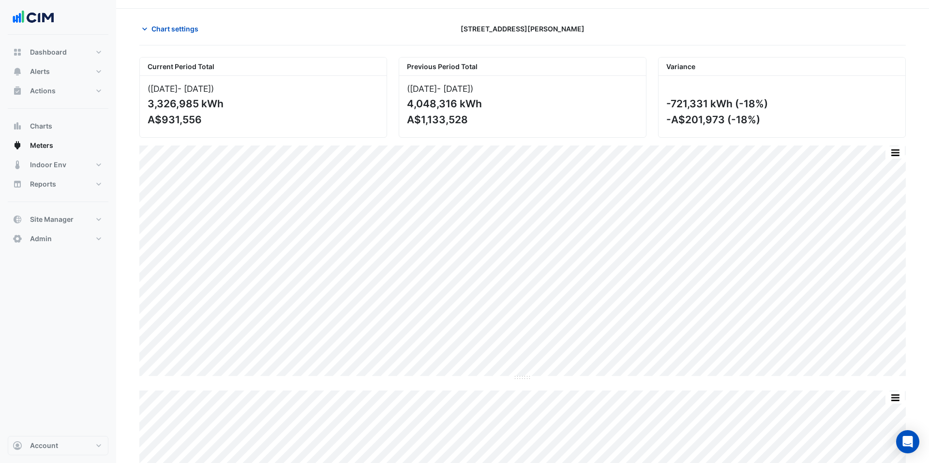
drag, startPoint x: 687, startPoint y: 105, endPoint x: 763, endPoint y: 102, distance: 77.0
click at [711, 102] on div "-721,331 kWh (-18%)" at bounding box center [780, 104] width 229 height 12
click at [695, 117] on div "-A$201,973 (-18%)" at bounding box center [780, 120] width 229 height 12
drag, startPoint x: 675, startPoint y: 119, endPoint x: 737, endPoint y: 119, distance: 61.9
click at [711, 119] on div "-A$201,973 (-18%)" at bounding box center [780, 120] width 229 height 12
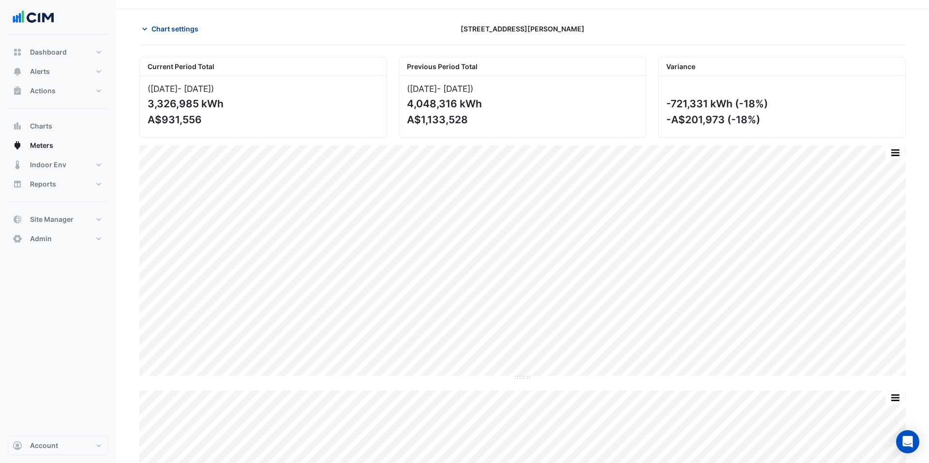
click at [176, 33] on span "Chart settings" at bounding box center [174, 29] width 47 height 10
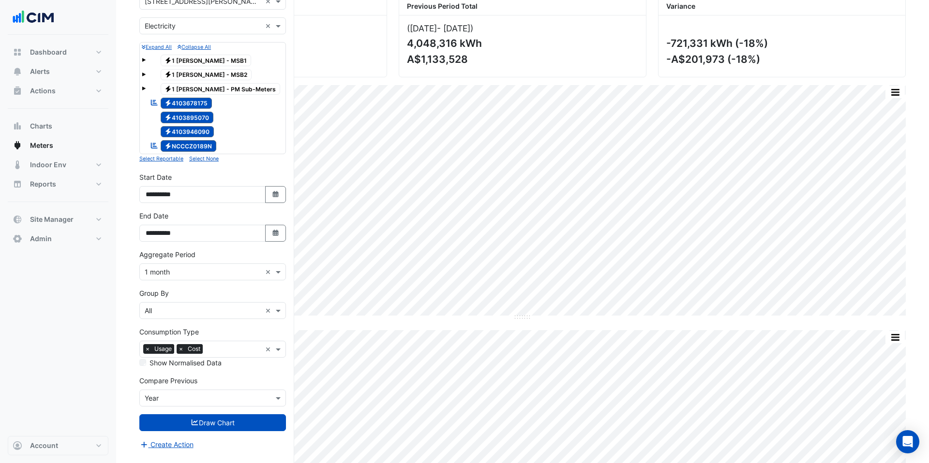
scroll to position [112, 0]
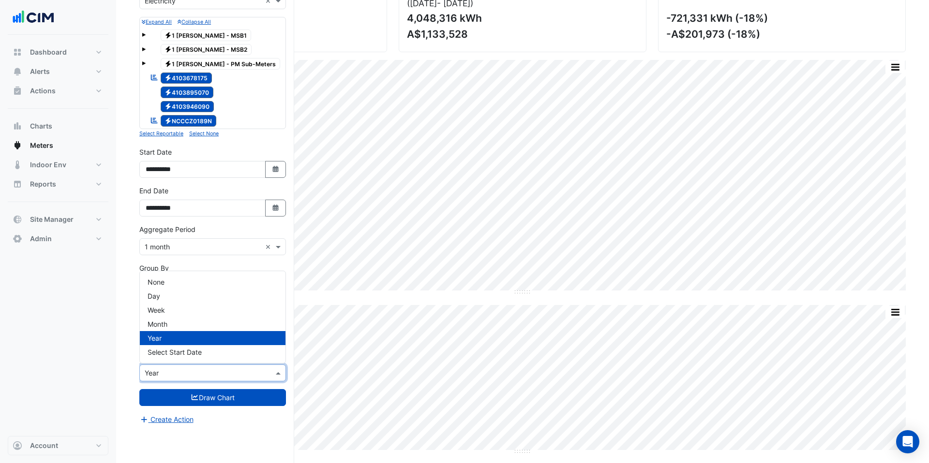
click at [190, 377] on input "text" at bounding box center [203, 374] width 117 height 10
click at [189, 356] on span "Select Start Date" at bounding box center [175, 352] width 54 height 8
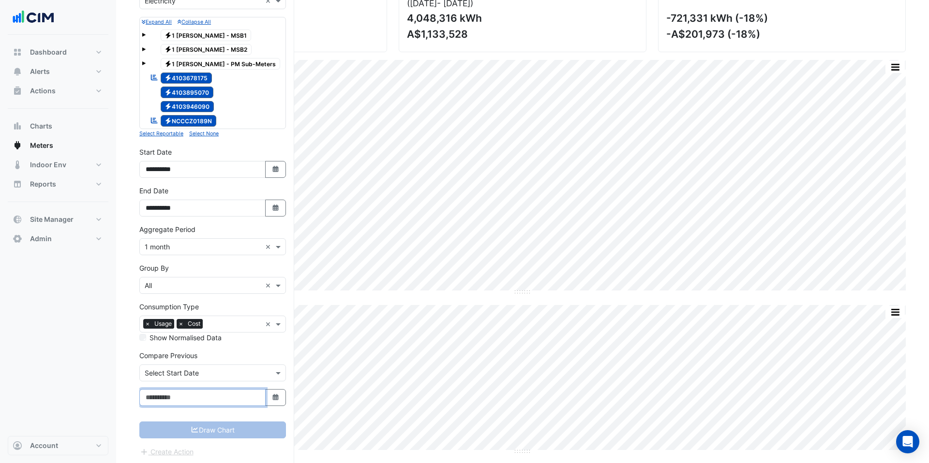
click at [177, 386] on input at bounding box center [202, 397] width 126 height 17
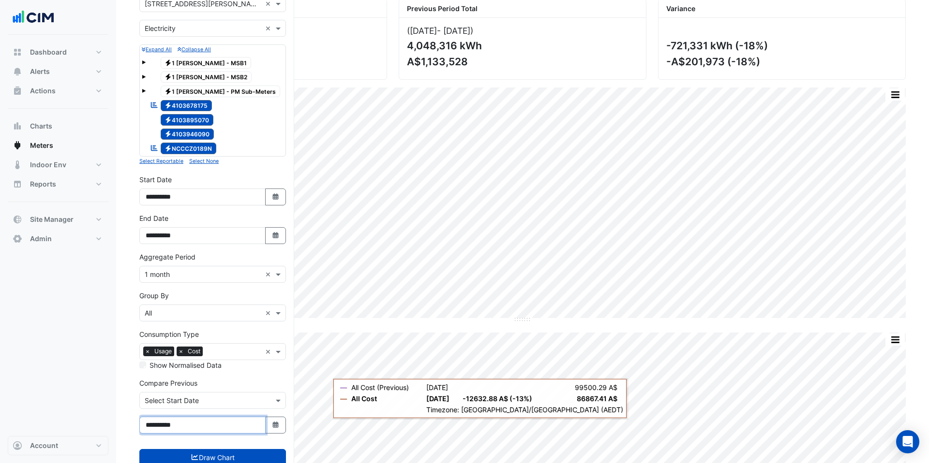
scroll to position [114, 0]
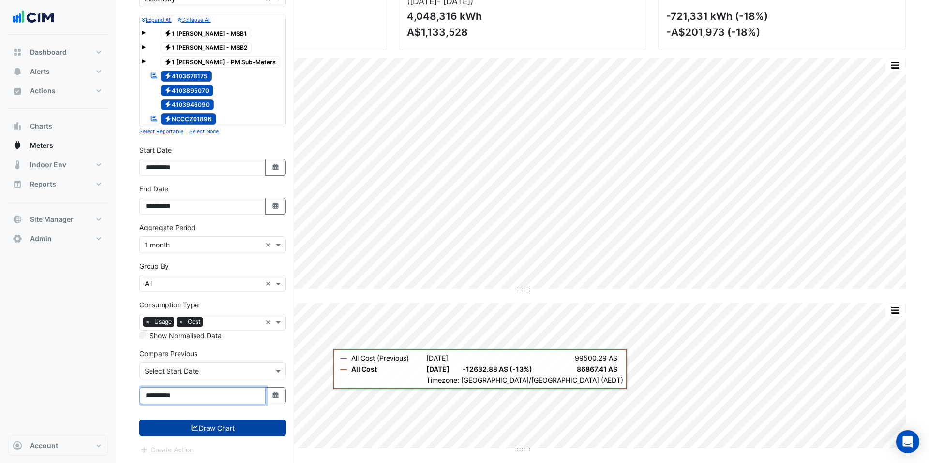
type input "**********"
click at [216, 386] on button "Draw Chart" at bounding box center [212, 428] width 147 height 17
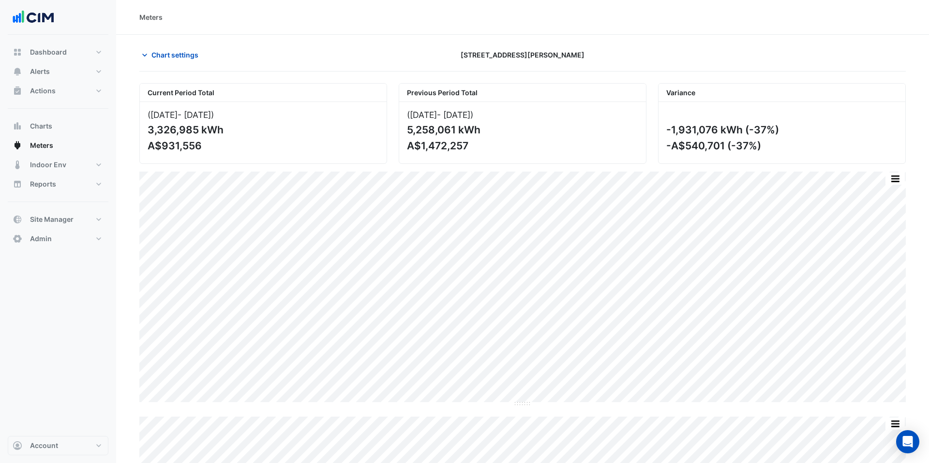
drag, startPoint x: 672, startPoint y: 130, endPoint x: 752, endPoint y: 144, distance: 81.4
click at [711, 144] on div "-1,931,076 kWh (-37%) -A$540,701 (-37%)" at bounding box center [781, 132] width 247 height 61
click at [711, 144] on div "-A$540,701 (-37%)" at bounding box center [780, 146] width 229 height 12
click at [165, 60] on button "Chart settings" at bounding box center [171, 54] width 65 height 17
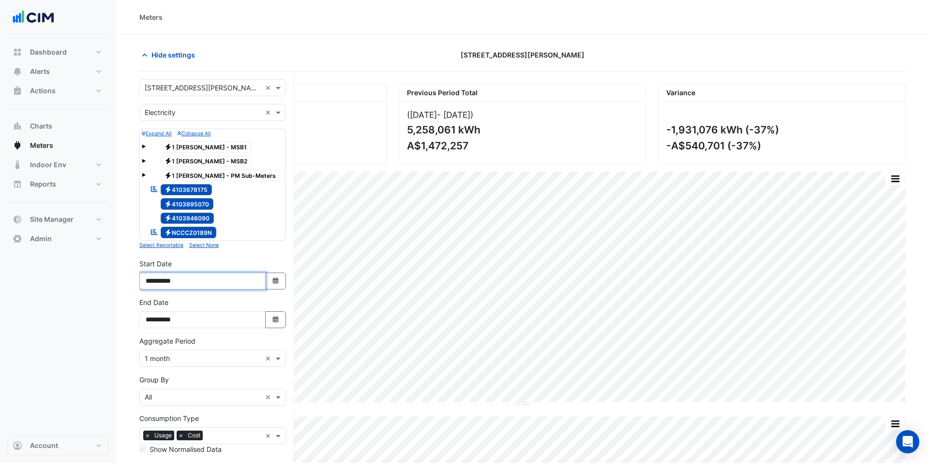
drag, startPoint x: 171, startPoint y: 280, endPoint x: 176, endPoint y: 289, distance: 10.6
click at [171, 280] on input "**********" at bounding box center [202, 281] width 126 height 17
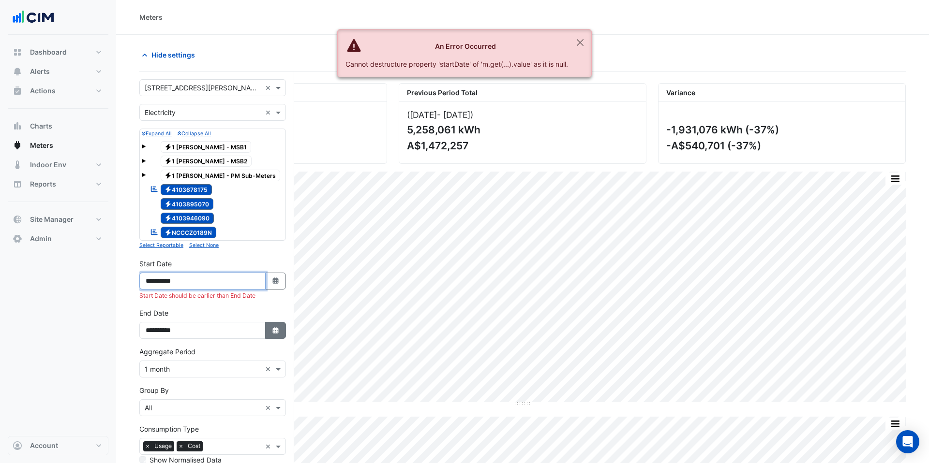
type input "**********"
click at [271, 331] on icon "Select Date" at bounding box center [275, 331] width 9 height 7
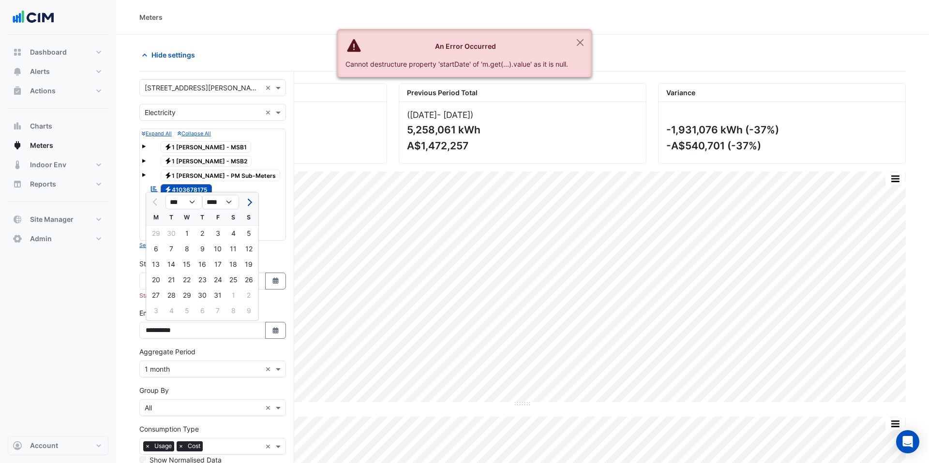
click at [248, 205] on span "Next month" at bounding box center [248, 202] width 7 height 7
click at [154, 203] on span "Previous month" at bounding box center [155, 202] width 7 height 7
select select "**"
click at [177, 265] on div "14" at bounding box center [171, 264] width 15 height 15
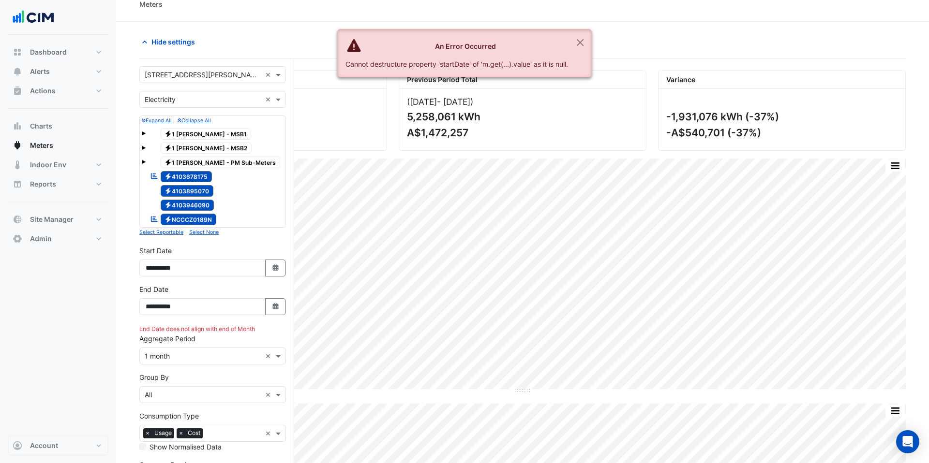
scroll to position [14, 0]
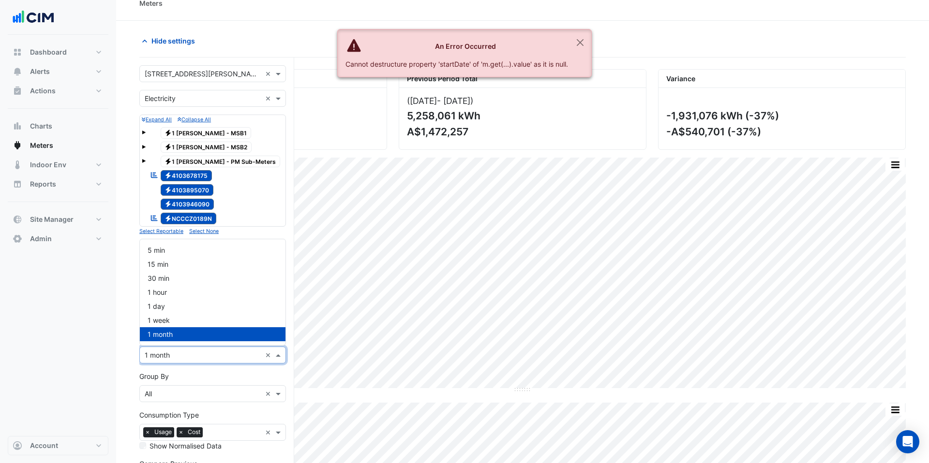
click at [195, 351] on input "text" at bounding box center [203, 356] width 117 height 10
click at [183, 288] on div "1 hour" at bounding box center [213, 292] width 146 height 14
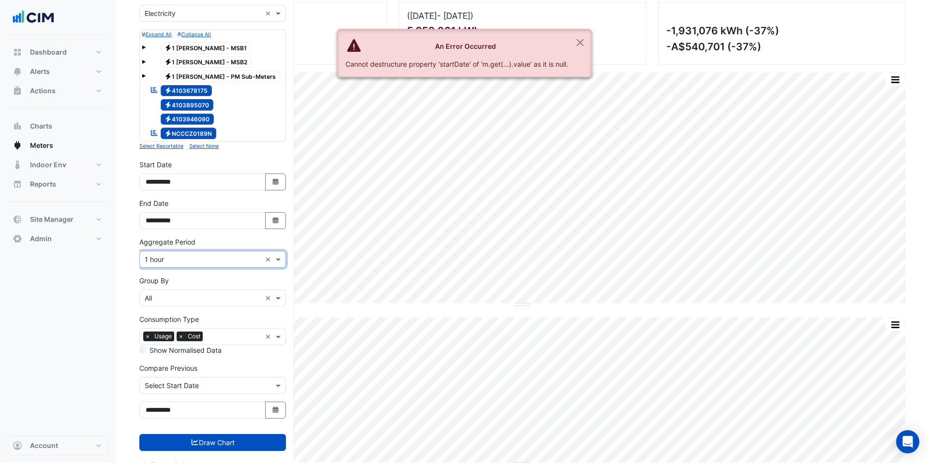
scroll to position [114, 0]
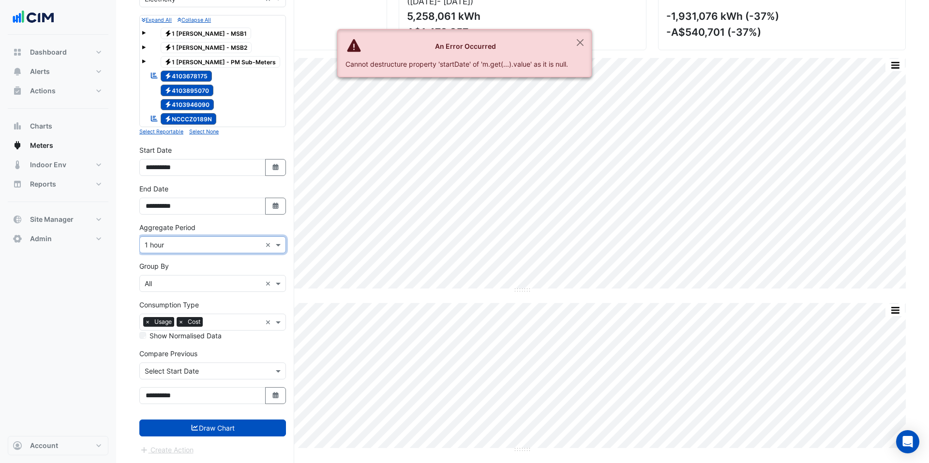
click at [175, 252] on div "× 1 hour ×" at bounding box center [212, 245] width 147 height 17
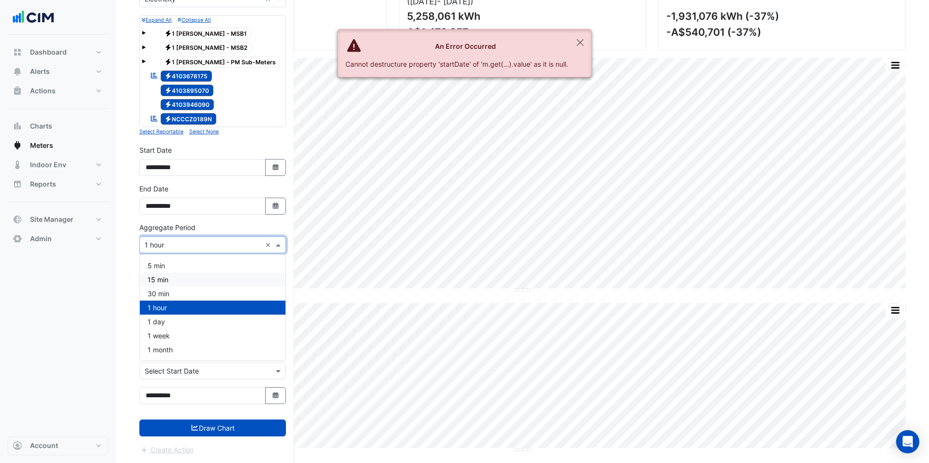
click at [182, 282] on div "15 min" at bounding box center [213, 280] width 146 height 14
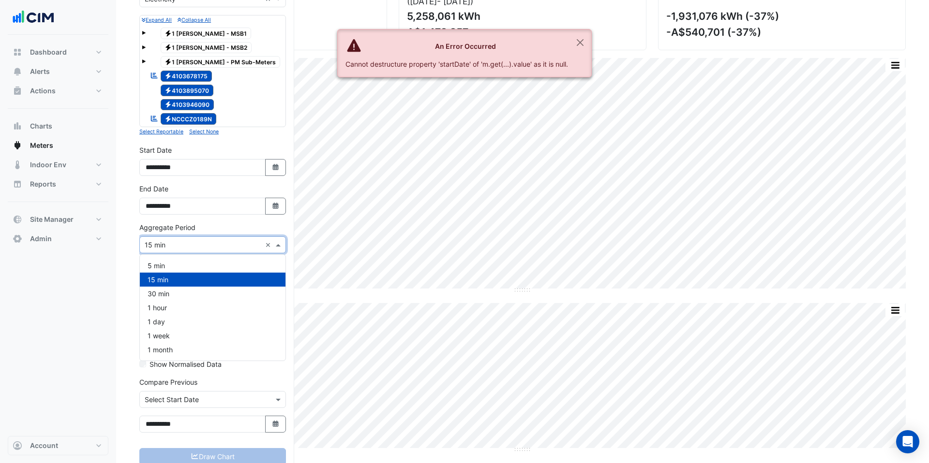
drag, startPoint x: 190, startPoint y: 238, endPoint x: 179, endPoint y: 269, distance: 32.6
click at [190, 239] on div "× 15 min ×" at bounding box center [212, 245] width 147 height 17
click at [181, 292] on div "30 min" at bounding box center [213, 294] width 146 height 14
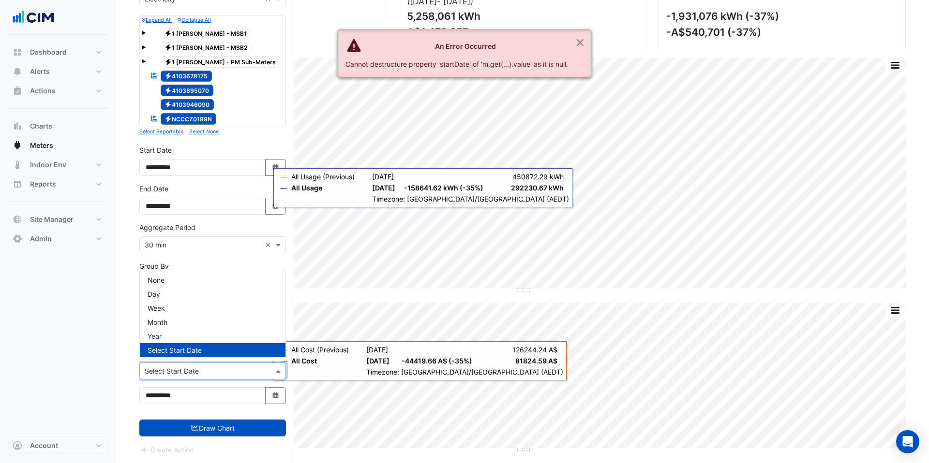
click at [241, 376] on div "× Select Start Date" at bounding box center [212, 371] width 147 height 17
click at [175, 338] on div "Year" at bounding box center [213, 336] width 146 height 14
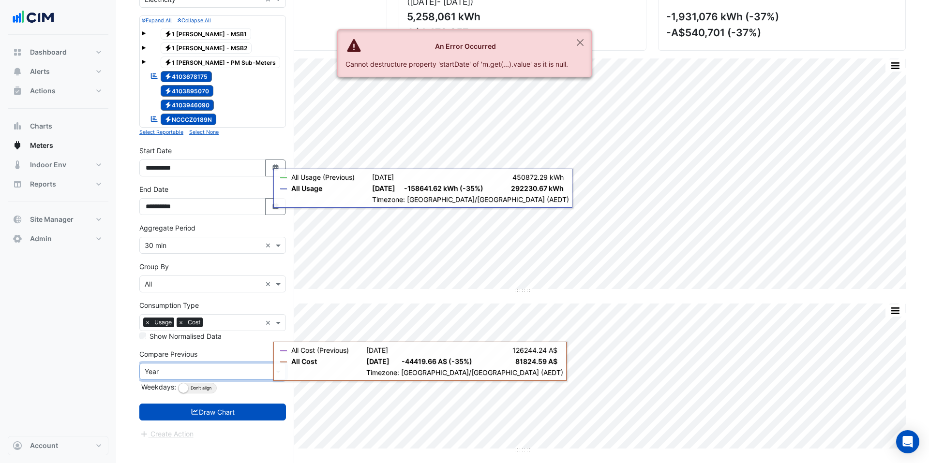
scroll to position [113, 0]
click at [195, 386] on button "Align Don't align" at bounding box center [197, 388] width 39 height 11
click at [178, 322] on span "×" at bounding box center [181, 323] width 9 height 10
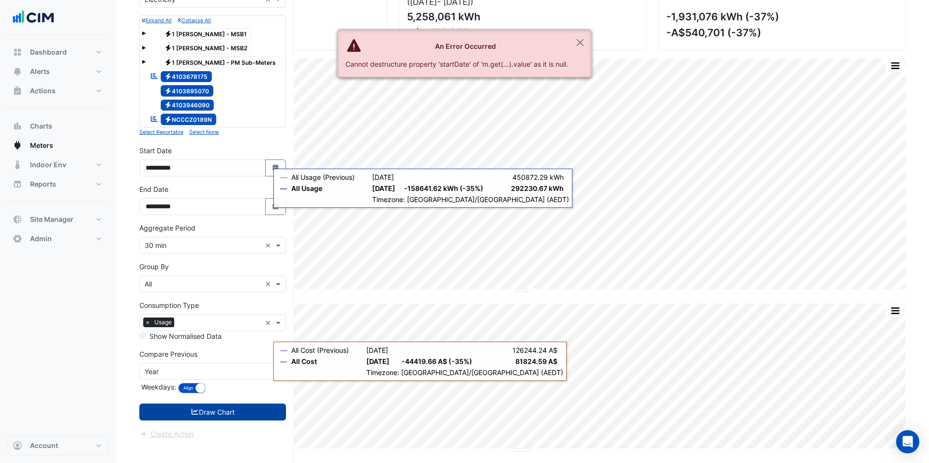
click at [206, 386] on button "Draw Chart" at bounding box center [212, 412] width 147 height 17
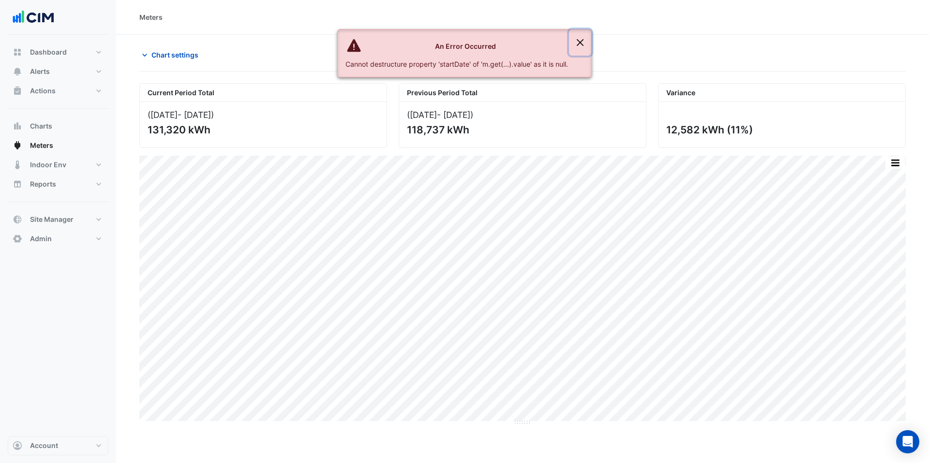
click at [576, 41] on button "Close" at bounding box center [580, 43] width 22 height 26
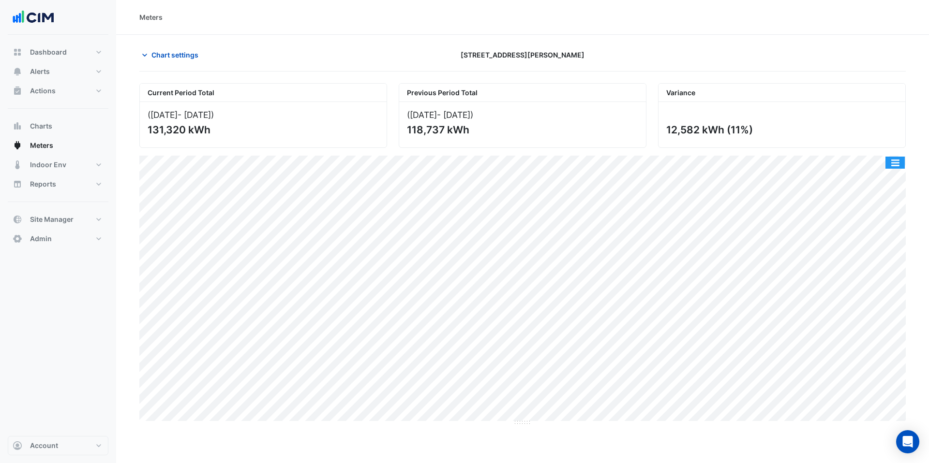
click at [711, 166] on button "button" at bounding box center [894, 163] width 19 height 12
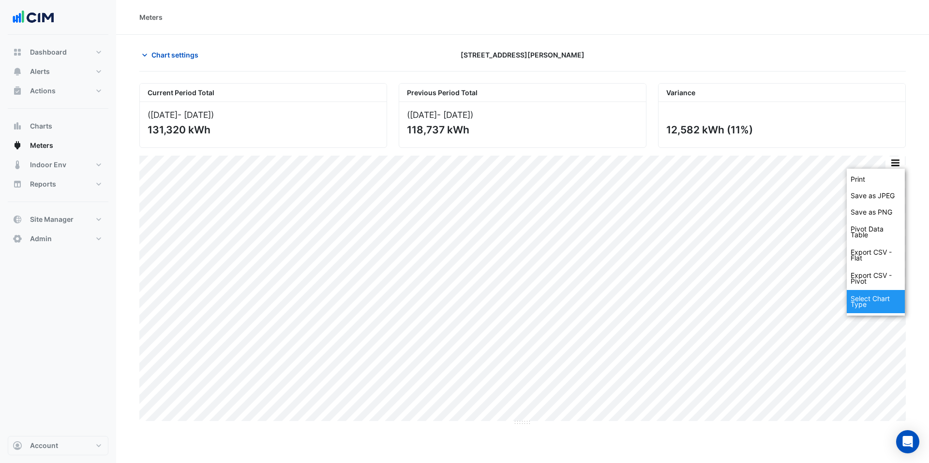
click at [711, 295] on div "Select Chart Type" at bounding box center [876, 301] width 58 height 23
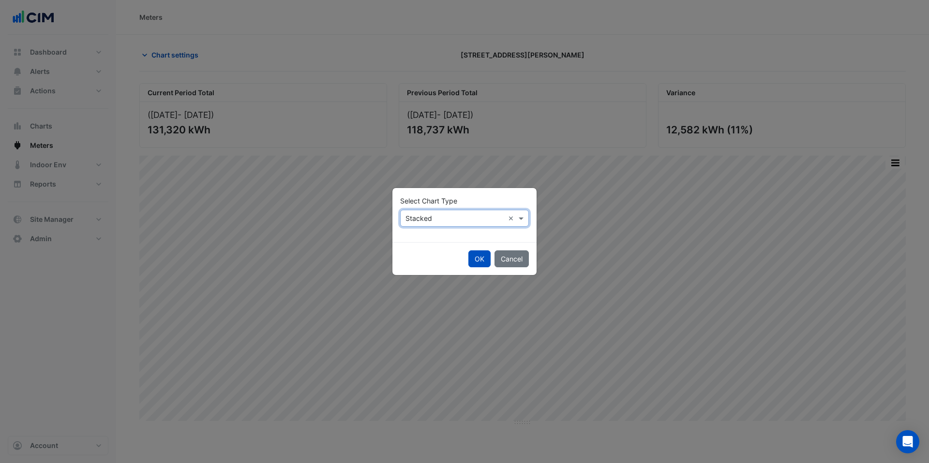
click at [442, 221] on input "text" at bounding box center [454, 219] width 99 height 10
drag, startPoint x: 428, startPoint y: 235, endPoint x: 460, endPoint y: 251, distance: 35.7
click at [428, 235] on div "Line" at bounding box center [422, 239] width 42 height 14
click at [475, 259] on button "OK" at bounding box center [479, 259] width 22 height 17
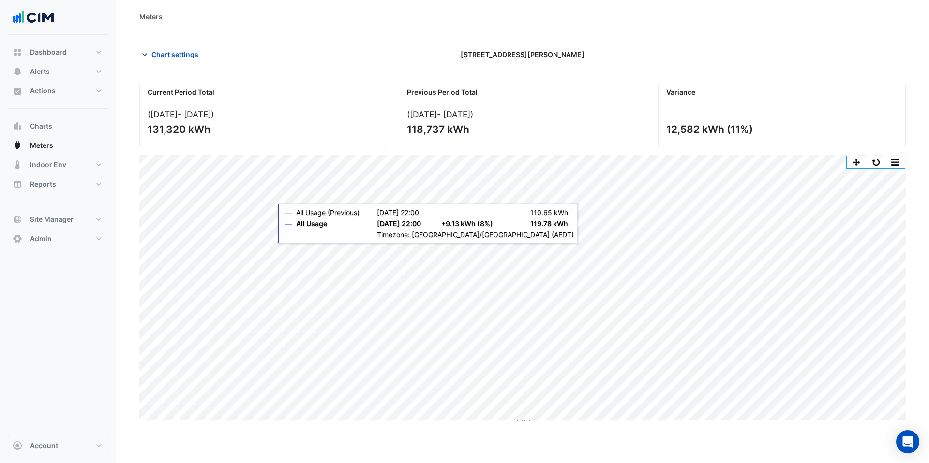
scroll to position [2, 0]
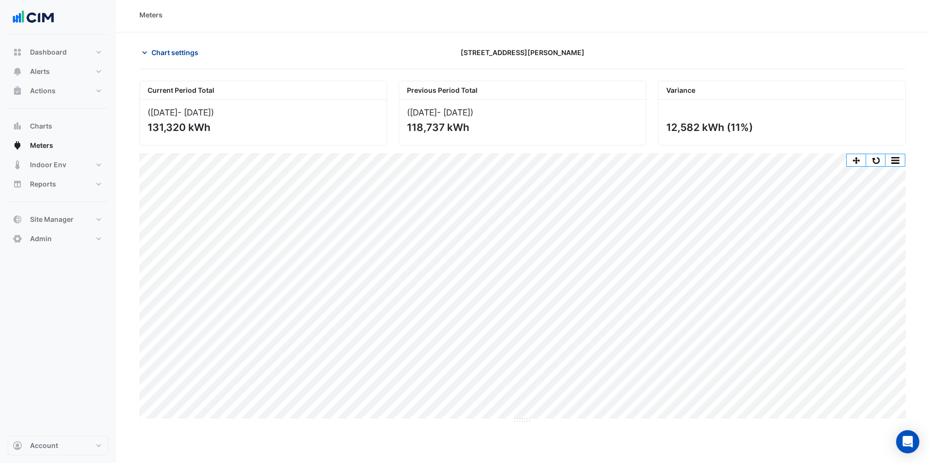
click at [175, 55] on span "Chart settings" at bounding box center [174, 52] width 47 height 10
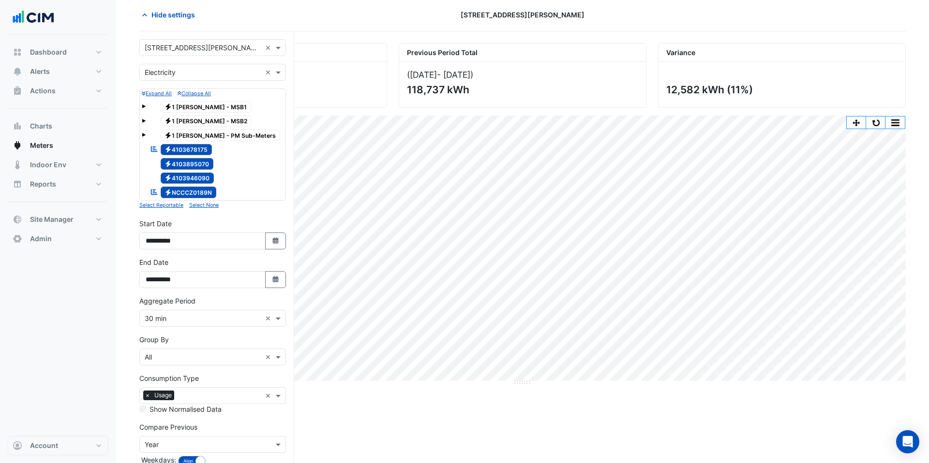
scroll to position [73, 0]
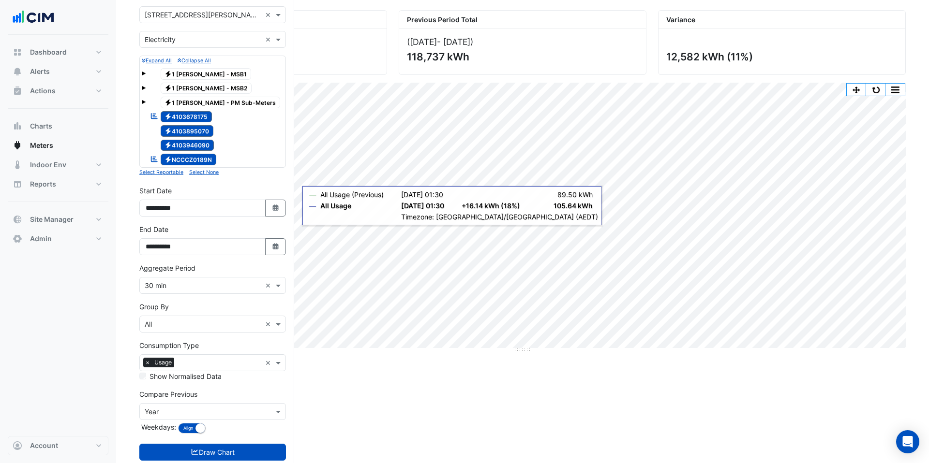
click at [185, 324] on input "text" at bounding box center [203, 325] width 117 height 10
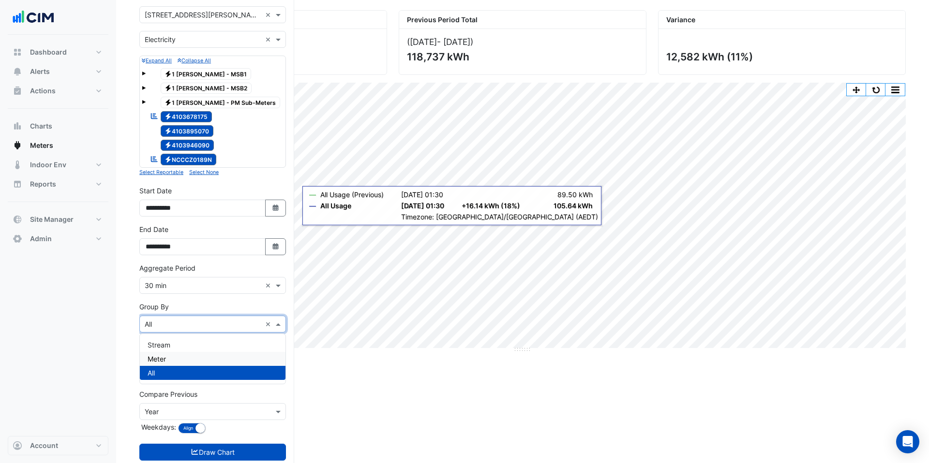
click at [179, 353] on div "Meter" at bounding box center [213, 359] width 146 height 14
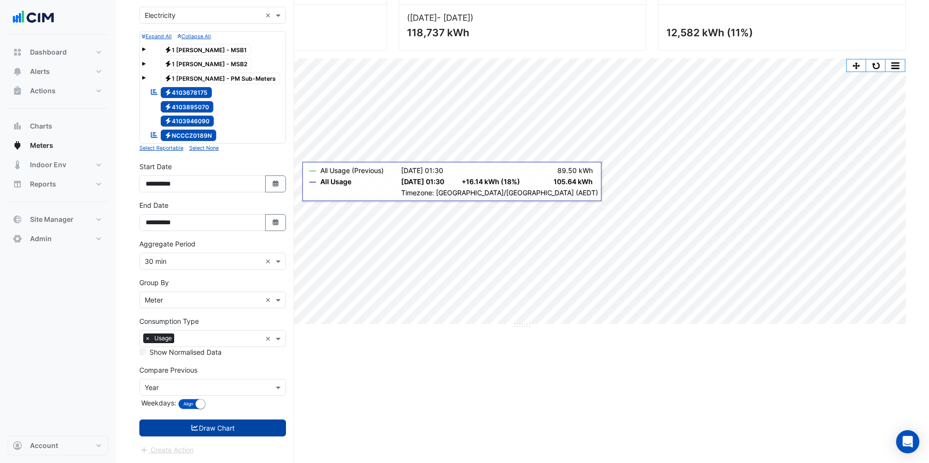
click at [238, 386] on button "Draw Chart" at bounding box center [212, 428] width 147 height 17
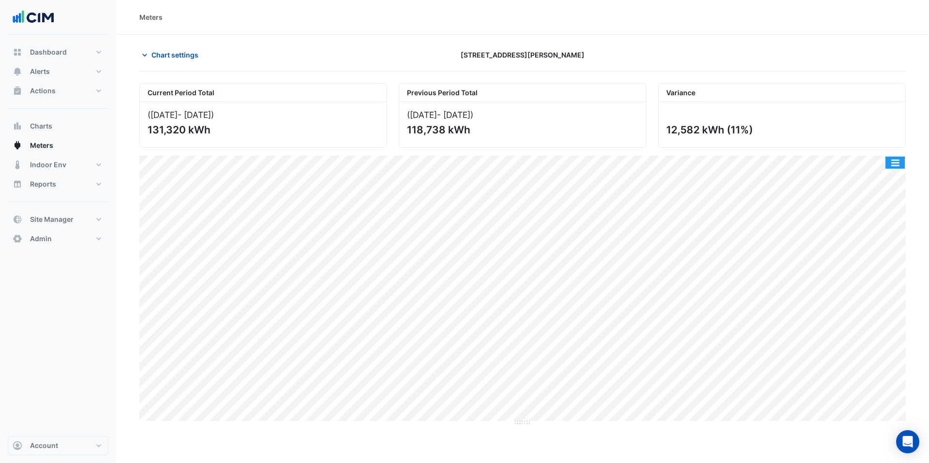
click at [711, 164] on button "button" at bounding box center [894, 163] width 19 height 12
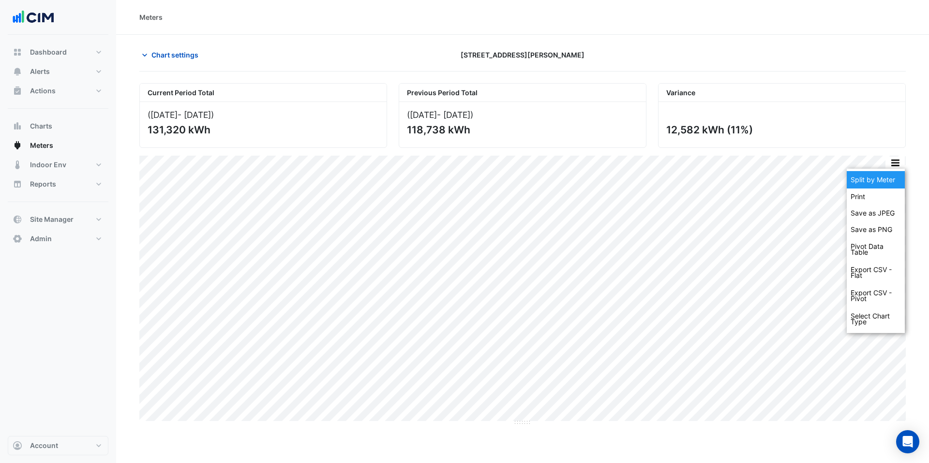
click at [711, 174] on div "Split by Meter" at bounding box center [876, 179] width 58 height 17
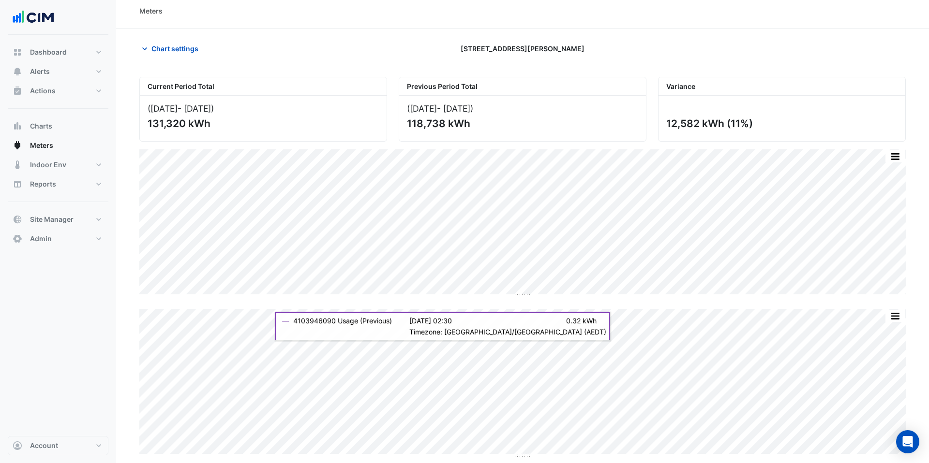
scroll to position [6, 0]
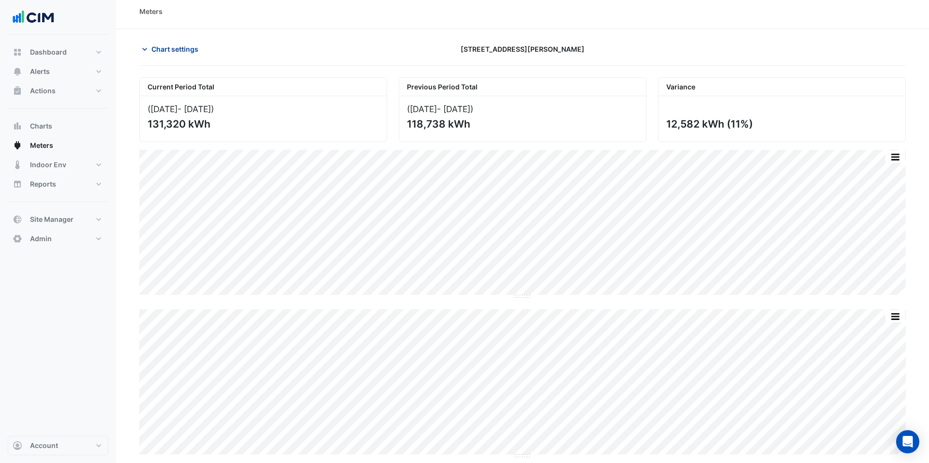
click at [169, 48] on span "Chart settings" at bounding box center [174, 49] width 47 height 10
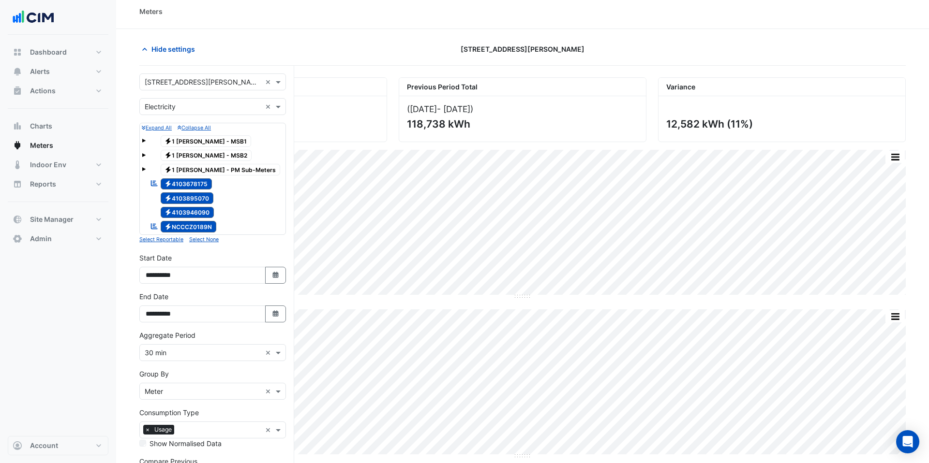
click at [184, 102] on input "text" at bounding box center [203, 107] width 117 height 10
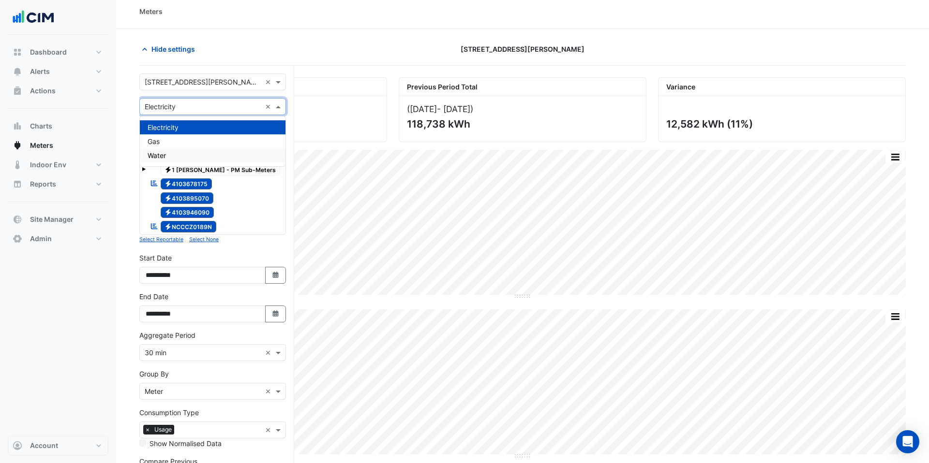
click at [165, 153] on span "Water" at bounding box center [157, 155] width 18 height 8
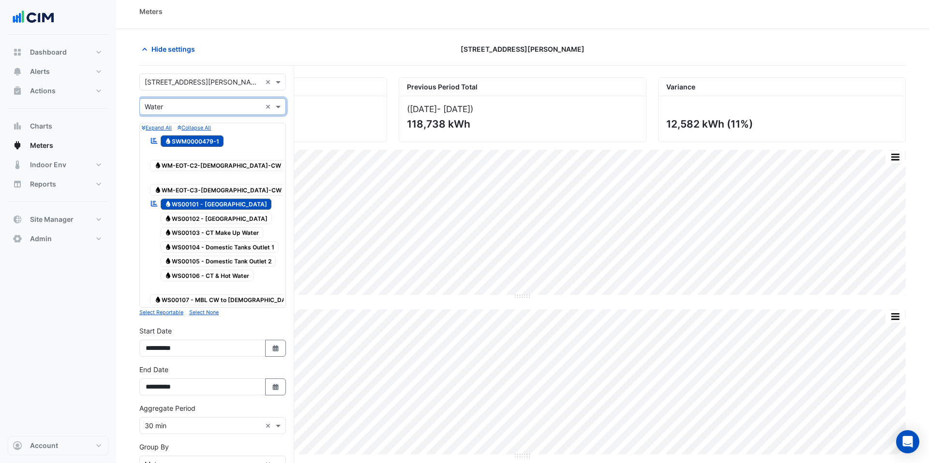
click at [194, 141] on span "Water SWM0000479-1" at bounding box center [192, 141] width 63 height 12
click at [211, 199] on span "Water WS00101 - Syd Water Office Tower" at bounding box center [216, 205] width 111 height 12
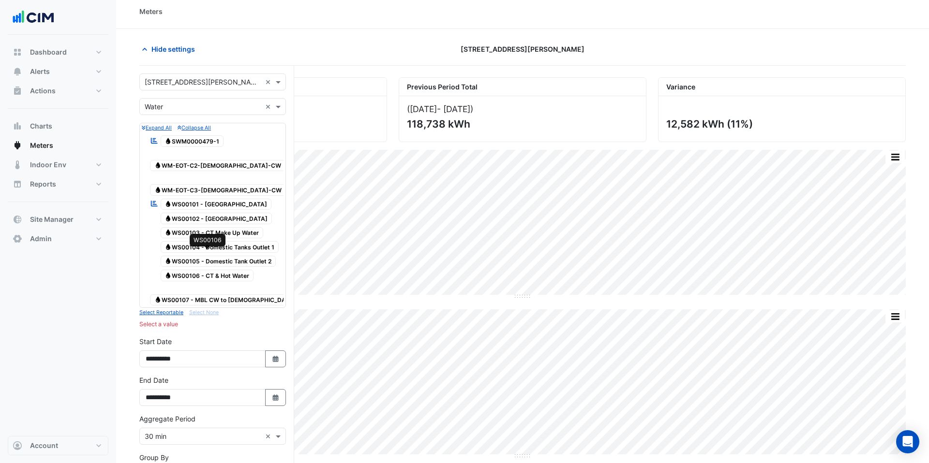
click at [218, 270] on span "Water WS00106 - CT & Hot Water" at bounding box center [207, 276] width 93 height 12
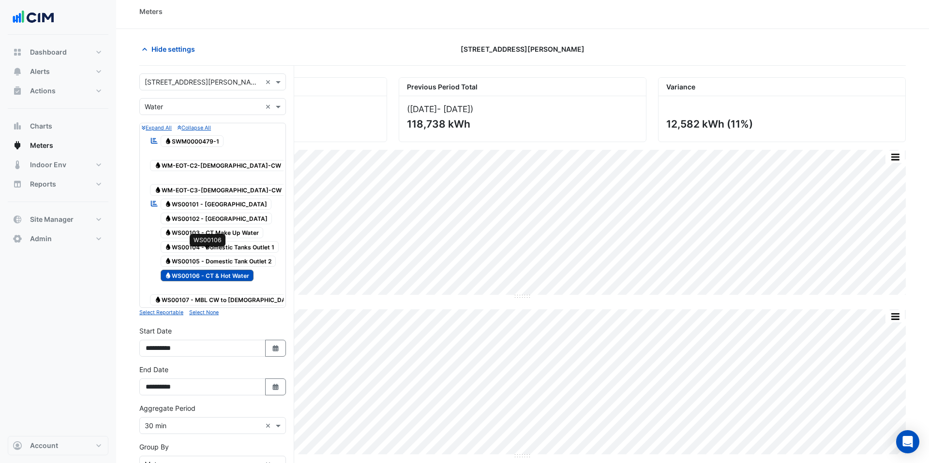
click at [232, 270] on span "Water WS00106 - CT & Hot Water" at bounding box center [207, 276] width 93 height 12
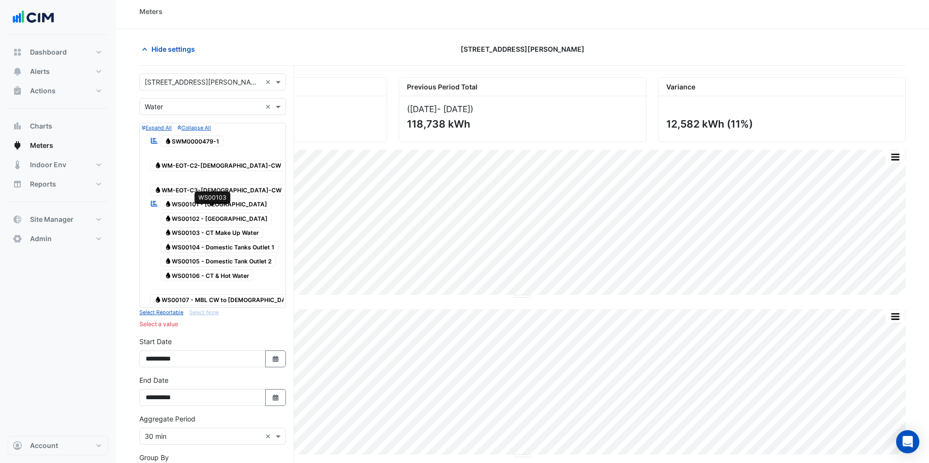
click at [220, 227] on span "Water WS00103 - CT Make Up Water" at bounding box center [212, 233] width 103 height 12
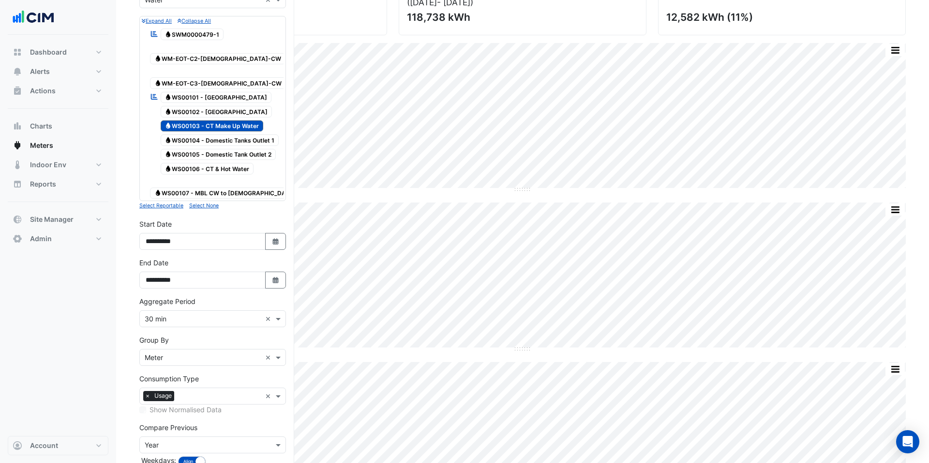
scroll to position [135, 0]
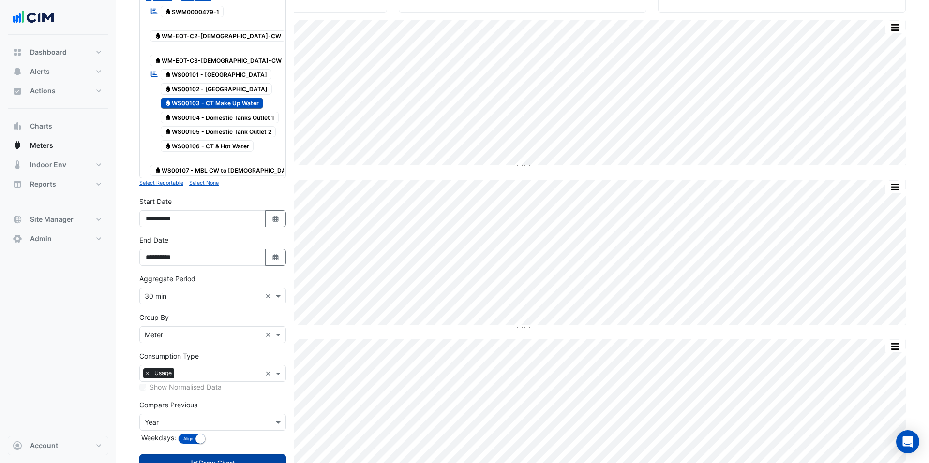
click at [208, 386] on button "Draw Chart" at bounding box center [212, 463] width 147 height 17
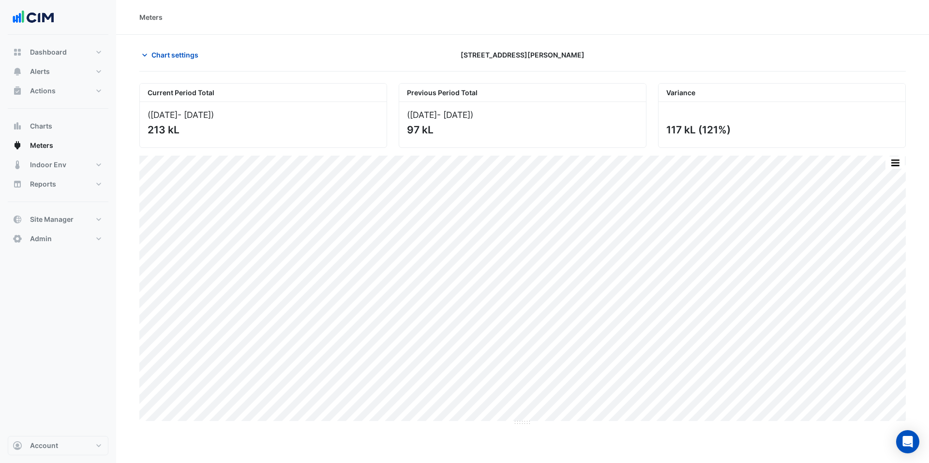
drag, startPoint x: 181, startPoint y: 50, endPoint x: 182, endPoint y: 74, distance: 23.7
click at [181, 50] on span "Chart settings" at bounding box center [174, 55] width 47 height 10
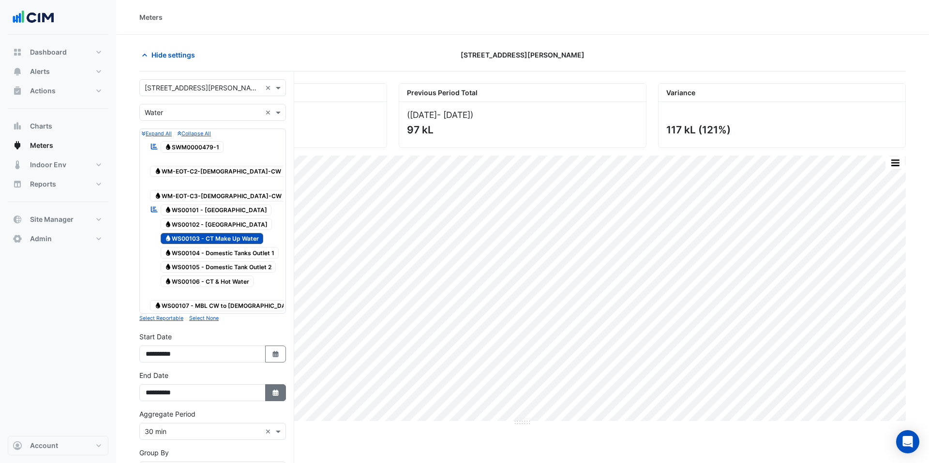
click at [273, 385] on button "Select Date" at bounding box center [275, 393] width 21 height 17
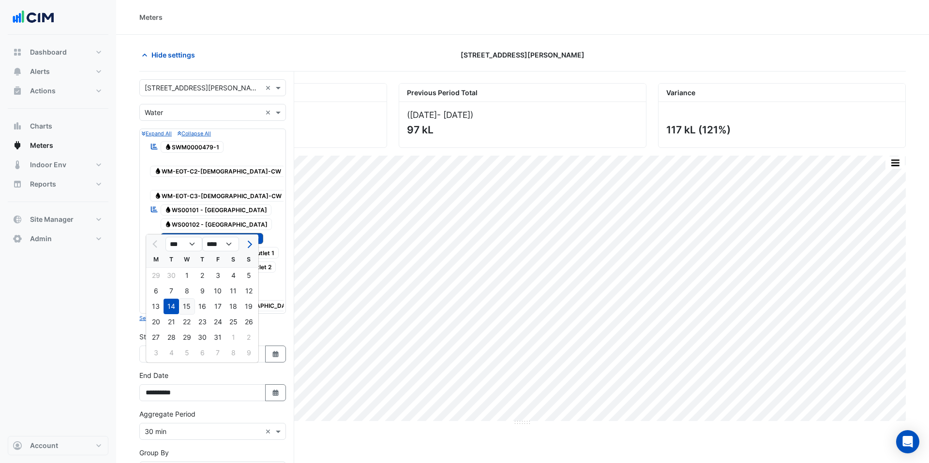
click at [190, 309] on div "15" at bounding box center [186, 306] width 15 height 15
type input "**********"
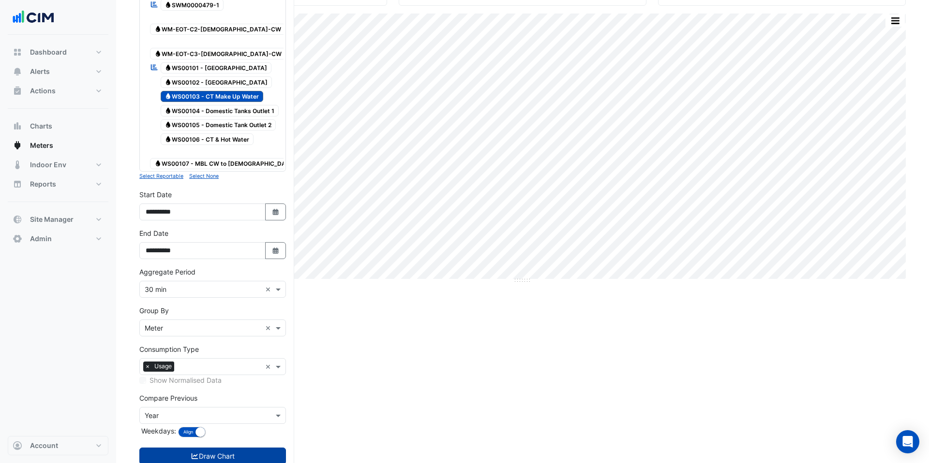
click at [239, 386] on button "Draw Chart" at bounding box center [212, 456] width 147 height 17
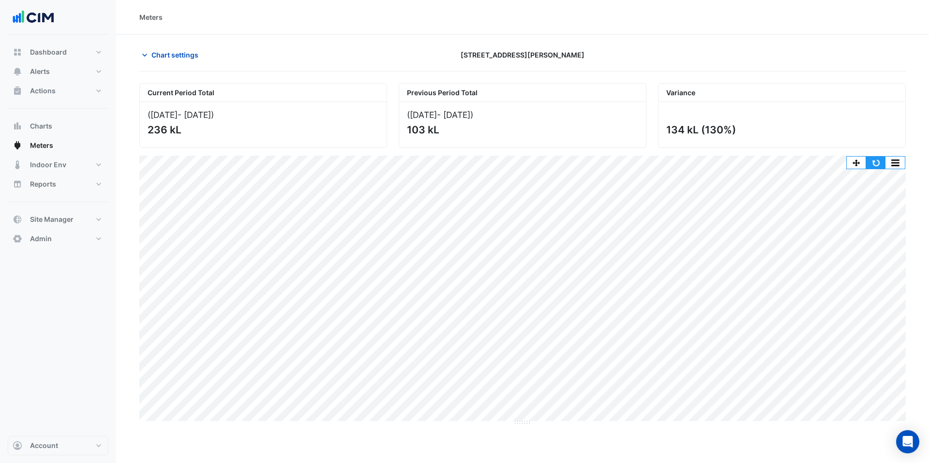
click at [711, 160] on button "button" at bounding box center [875, 163] width 19 height 12
click at [174, 54] on span "Chart settings" at bounding box center [174, 55] width 47 height 10
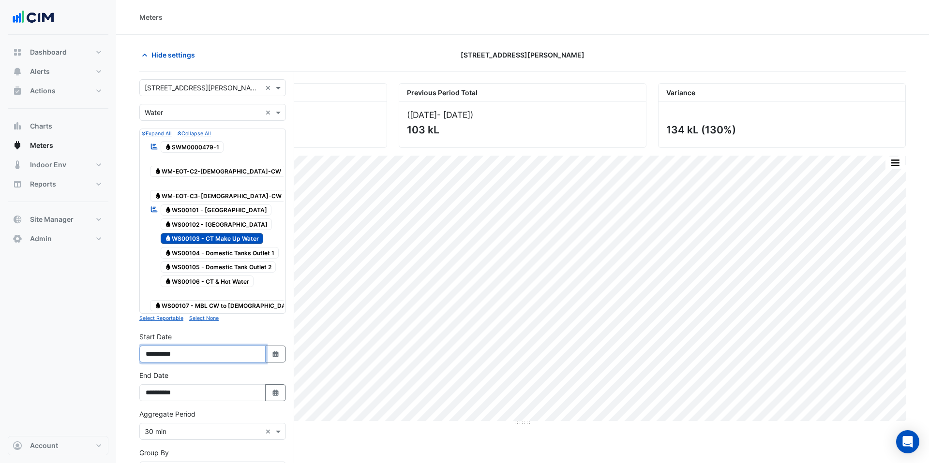
click at [173, 346] on input "**********" at bounding box center [202, 354] width 126 height 17
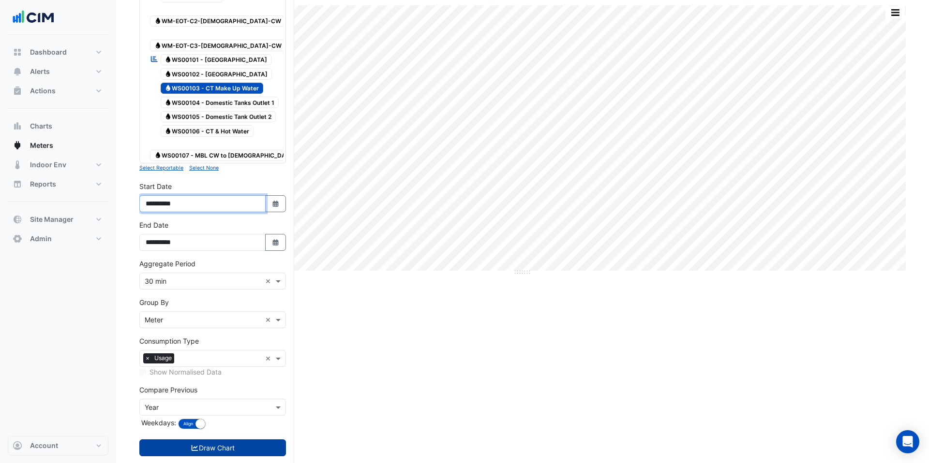
type input "**********"
click at [221, 386] on button "Draw Chart" at bounding box center [212, 448] width 147 height 17
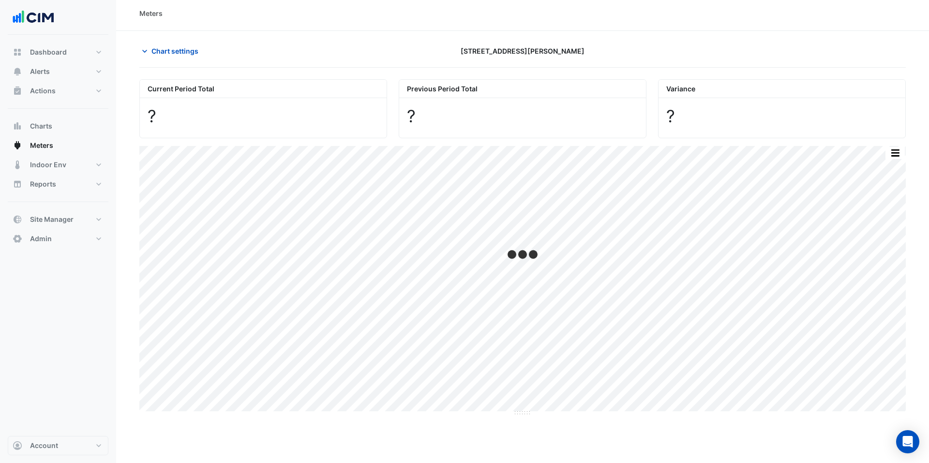
scroll to position [5, 0]
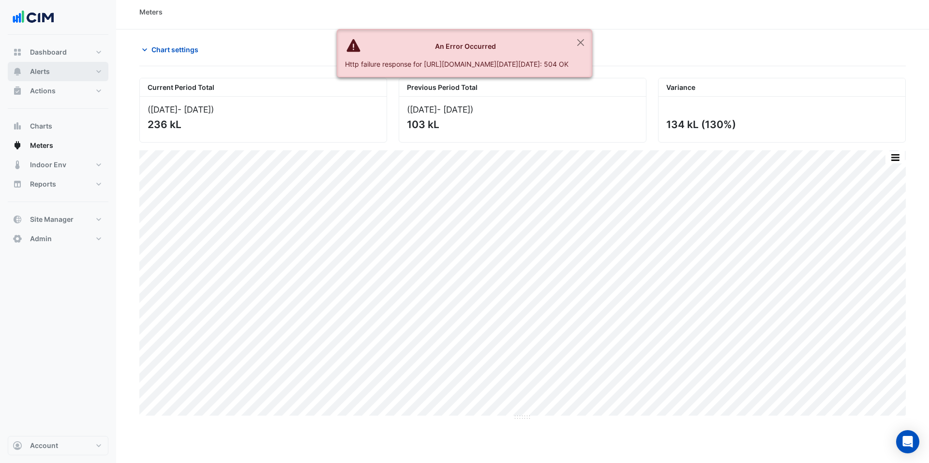
click at [52, 74] on button "Alerts" at bounding box center [58, 71] width 101 height 19
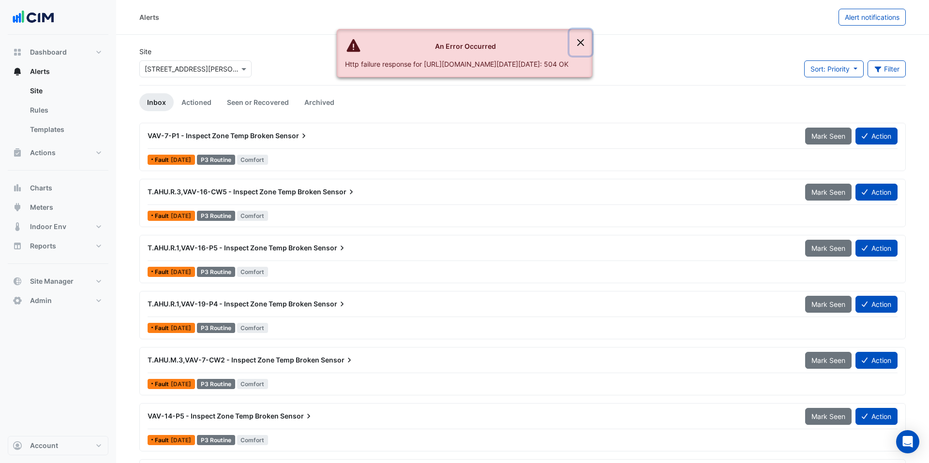
click at [592, 41] on button "Close" at bounding box center [580, 43] width 22 height 26
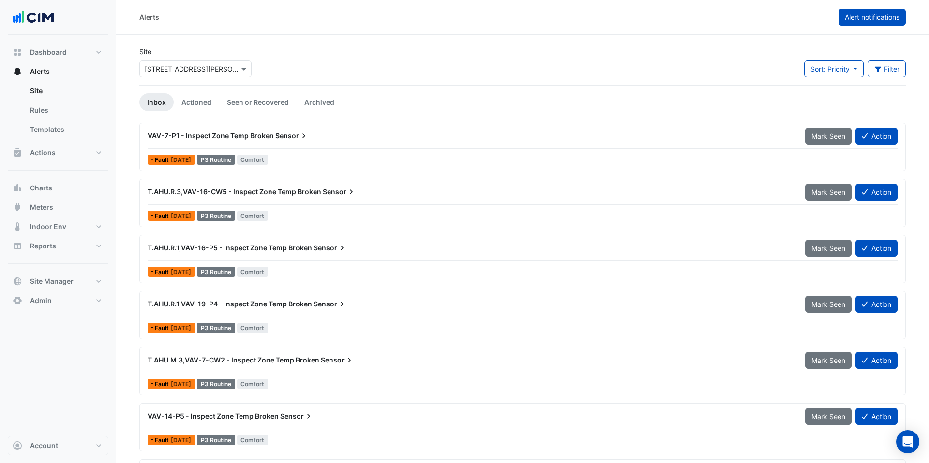
click at [711, 19] on span "Alert notifications" at bounding box center [872, 17] width 55 height 8
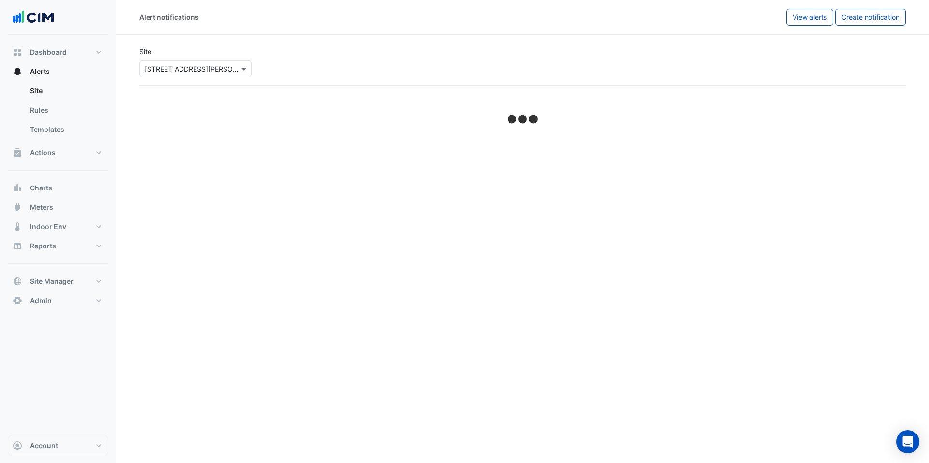
select select "******"
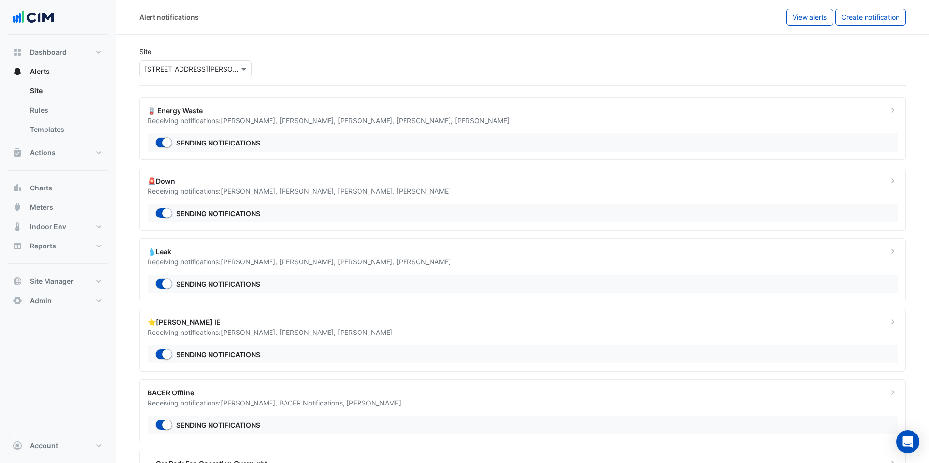
click at [219, 127] on div "🪫 Energy Waste Receiving notifications: Daniel Coghill , Brian Nguyen , Ryan St…" at bounding box center [522, 128] width 766 height 63
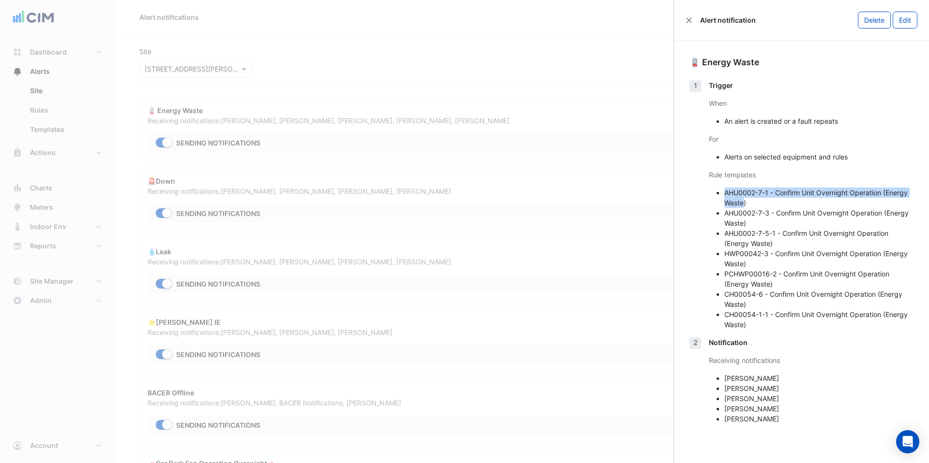
drag, startPoint x: 725, startPoint y: 191, endPoint x: 744, endPoint y: 207, distance: 25.1
click at [711, 207] on li "AHU0002-7-1 - Confirm Unit Overnight Operation (Energy Waste)" at bounding box center [818, 198] width 189 height 20
drag, startPoint x: 746, startPoint y: 302, endPoint x: 714, endPoint y: 206, distance: 101.1
click at [711, 300] on li "CH00054-6 - Confirm Unit Overnight Operation (Energy Waste)" at bounding box center [818, 299] width 189 height 20
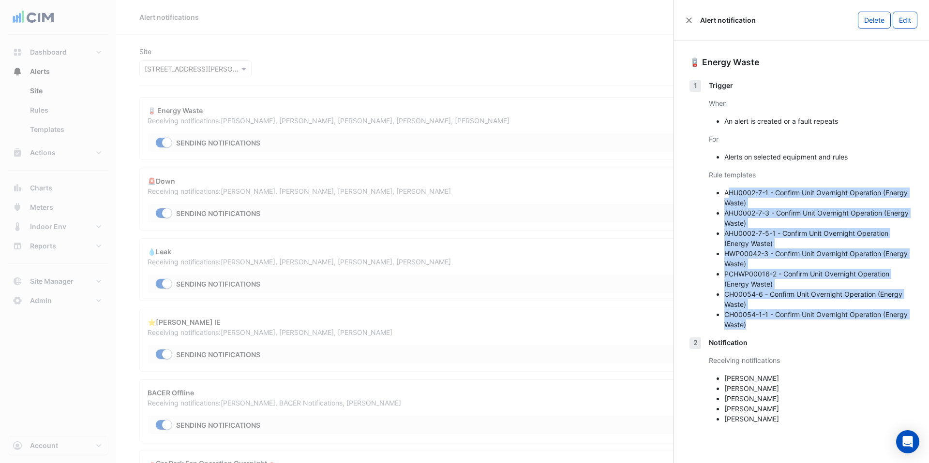
drag, startPoint x: 727, startPoint y: 193, endPoint x: 766, endPoint y: 321, distance: 134.7
click at [711, 321] on ul "AHU0002-7-1 - Confirm Unit Overnight Operation (Energy Waste) AHU0002-7-3 - Con…" at bounding box center [811, 259] width 205 height 142
click at [711, 321] on li "CH00054-1-1 - Confirm Unit Overnight Operation (Energy Waste)" at bounding box center [818, 320] width 189 height 20
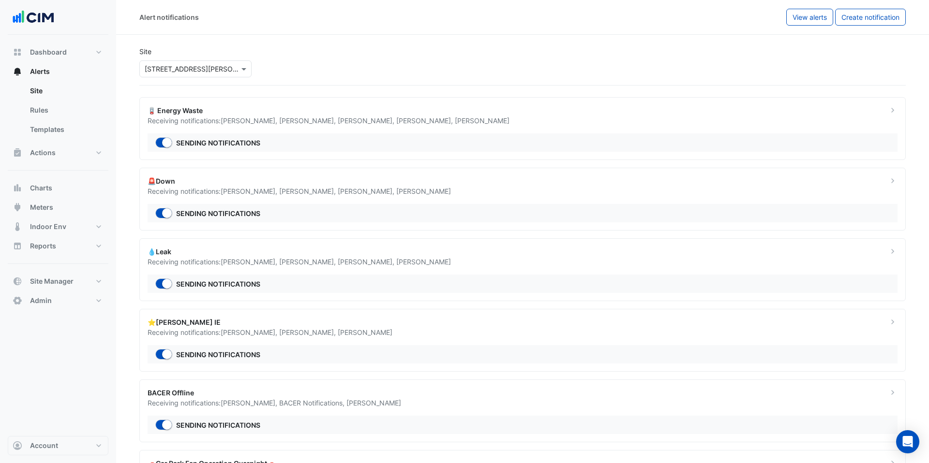
click at [308, 208] on ngb-offcanvas-backdrop at bounding box center [464, 231] width 929 height 463
click at [284, 194] on span "Ryan Strachan ," at bounding box center [308, 191] width 59 height 8
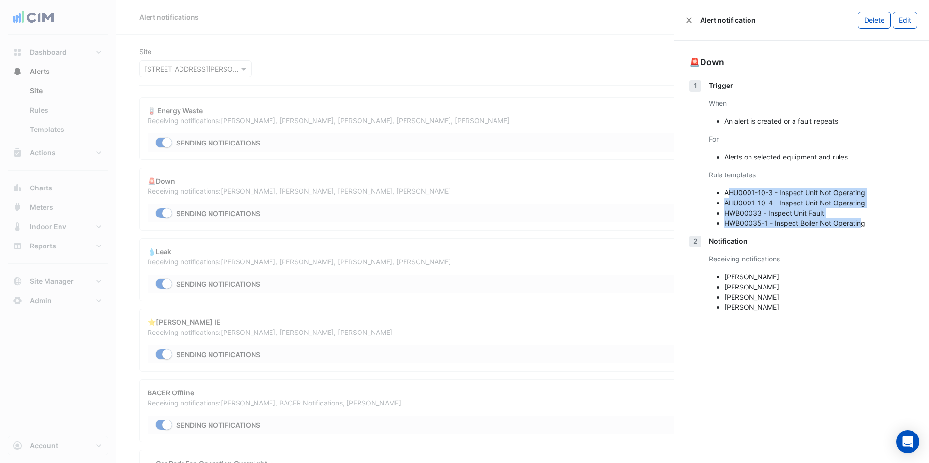
drag, startPoint x: 727, startPoint y: 192, endPoint x: 859, endPoint y: 223, distance: 135.6
click at [711, 223] on ul "AHU0001-10-3 - Inspect Unit Not Operating AHU0001-10-4 - Inspect Unit Not Opera…" at bounding box center [811, 208] width 205 height 41
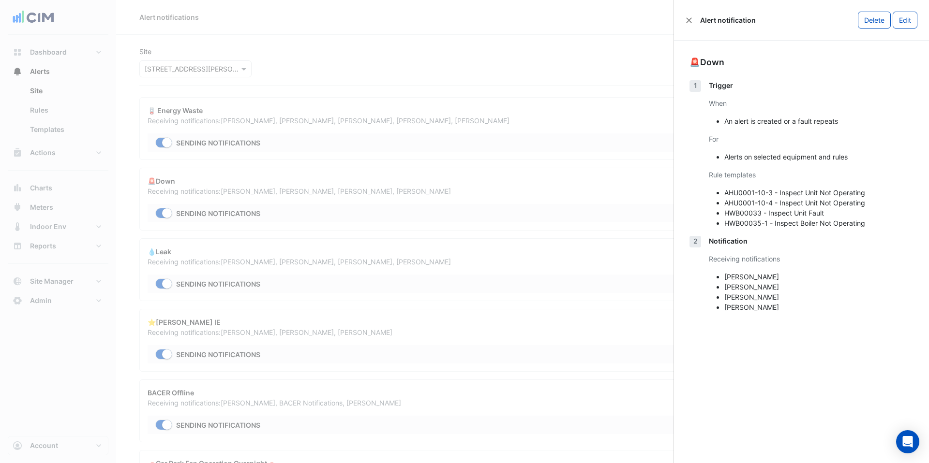
click at [348, 275] on ngb-offcanvas-backdrop at bounding box center [464, 231] width 929 height 463
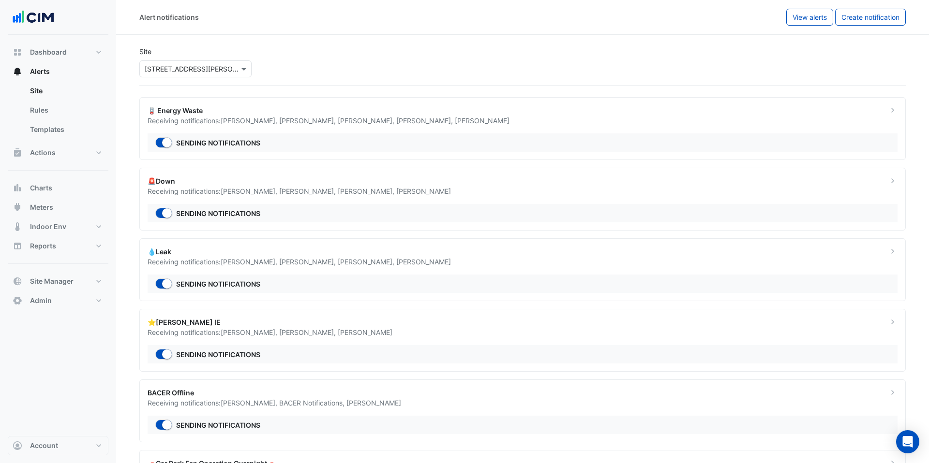
click at [327, 256] on div "💧Leak" at bounding box center [512, 252] width 729 height 10
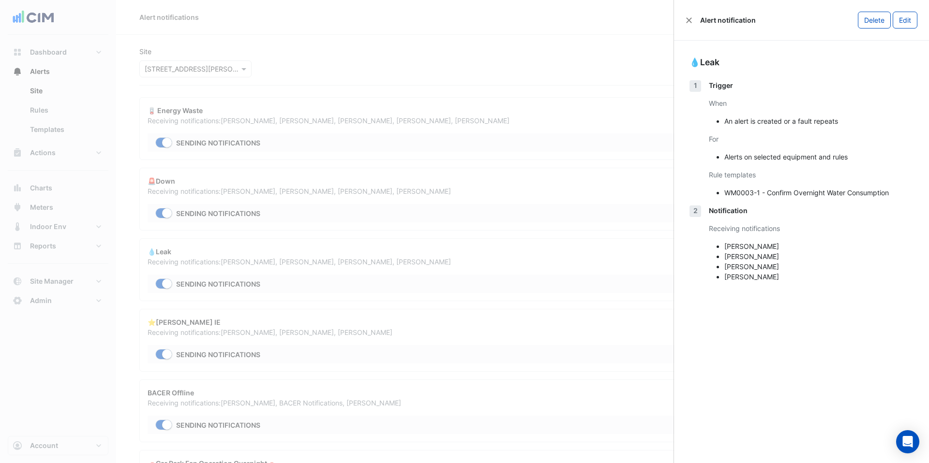
click at [317, 287] on ngb-offcanvas-backdrop at bounding box center [464, 231] width 929 height 463
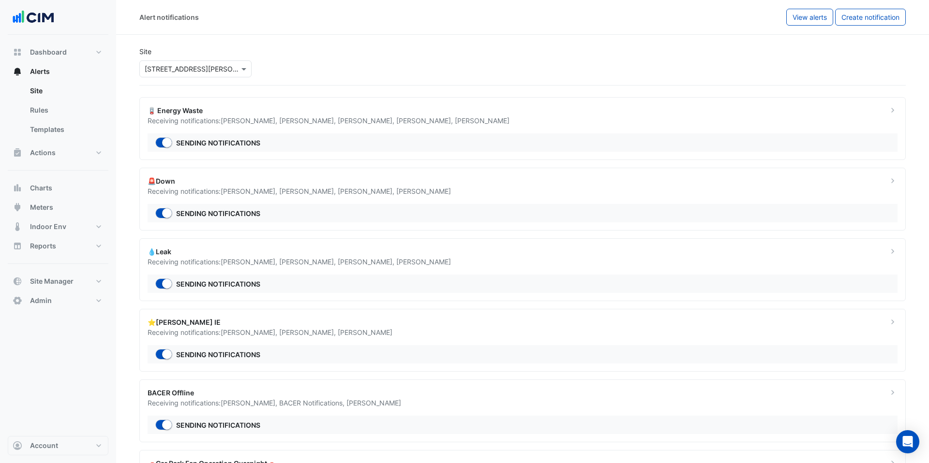
click at [309, 318] on div "⭐NABERS IE" at bounding box center [512, 322] width 729 height 10
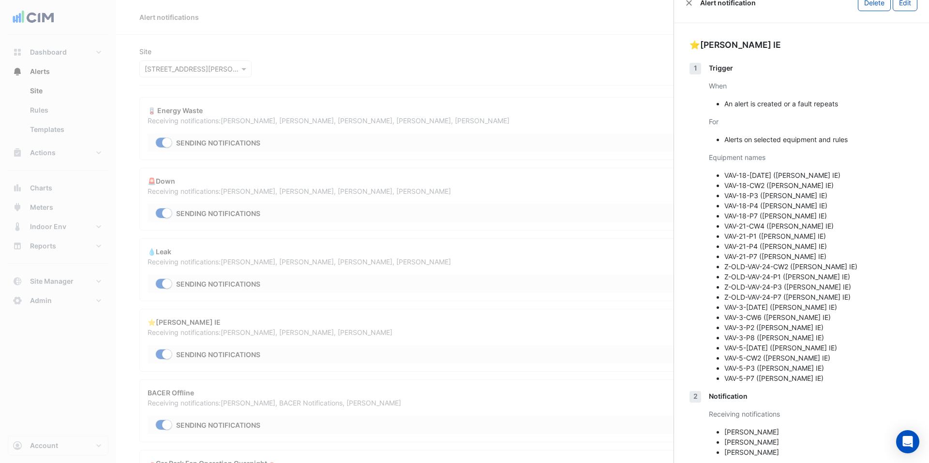
scroll to position [35, 0]
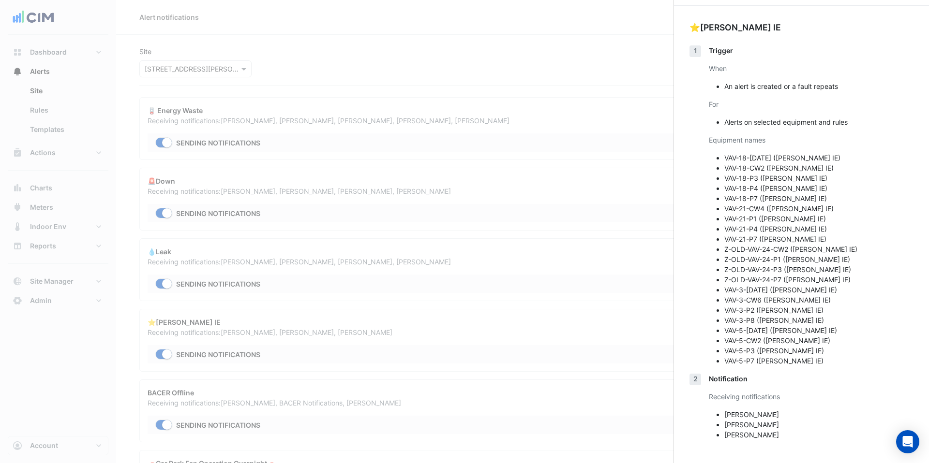
click at [299, 248] on ngb-offcanvas-backdrop at bounding box center [464, 231] width 929 height 463
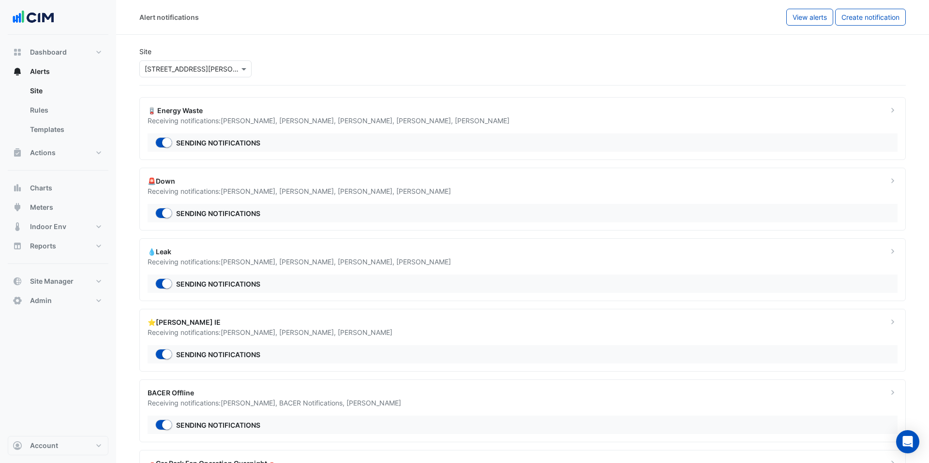
click at [194, 76] on div "× 1 Martin Place" at bounding box center [195, 68] width 112 height 17
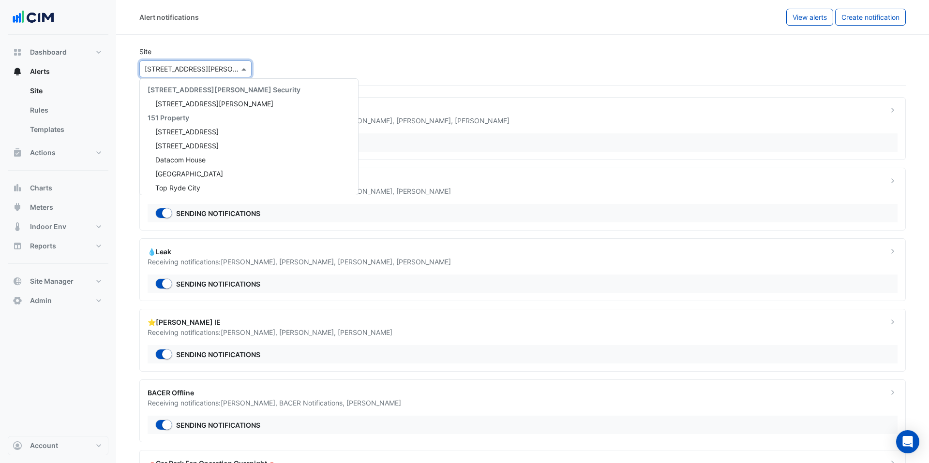
scroll to position [1884, 0]
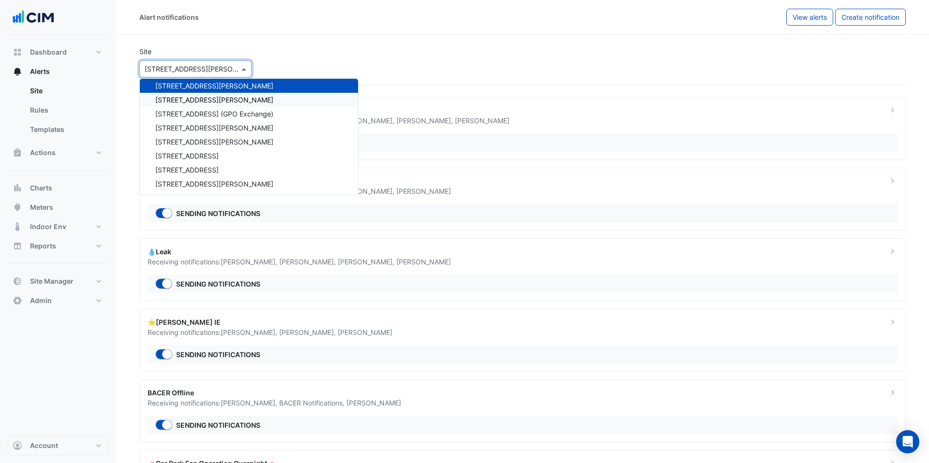
click at [203, 94] on div "[STREET_ADDRESS][PERSON_NAME]" at bounding box center [249, 100] width 218 height 14
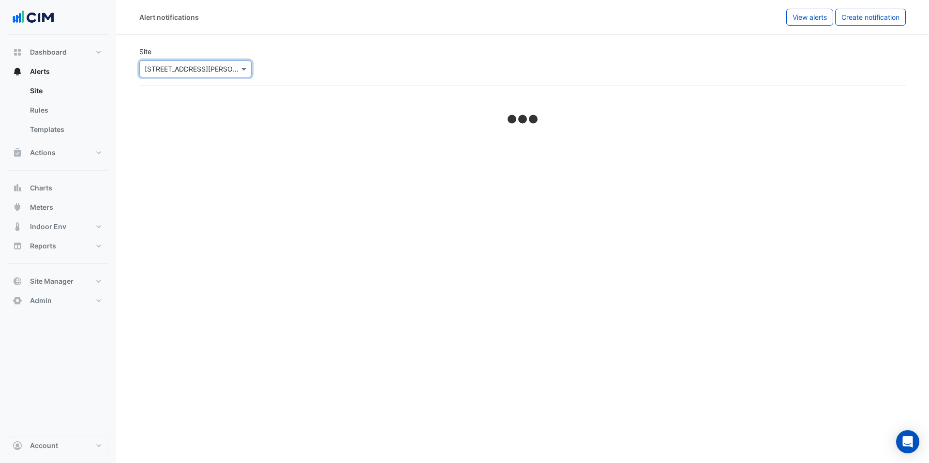
select select "******"
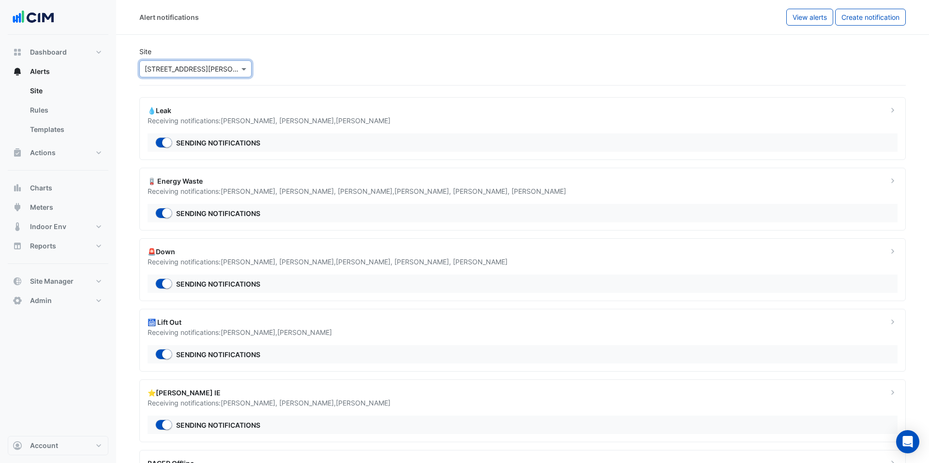
click at [183, 71] on input "text" at bounding box center [186, 69] width 82 height 10
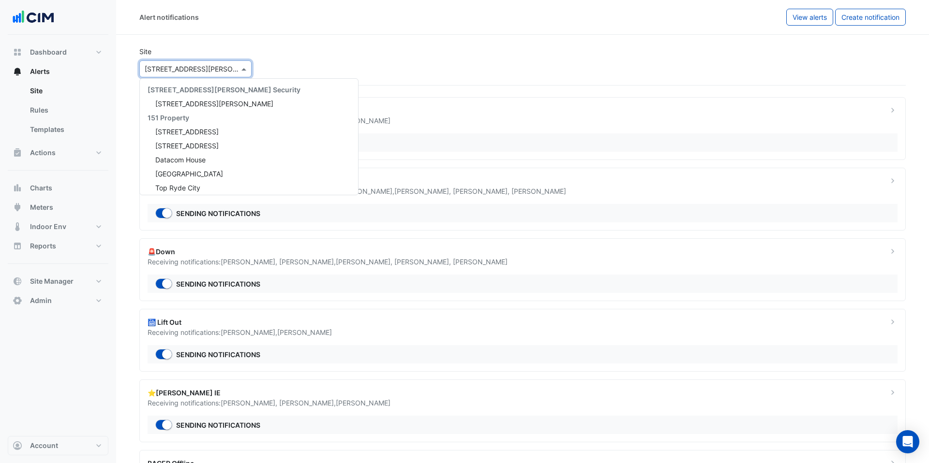
scroll to position [1898, 0]
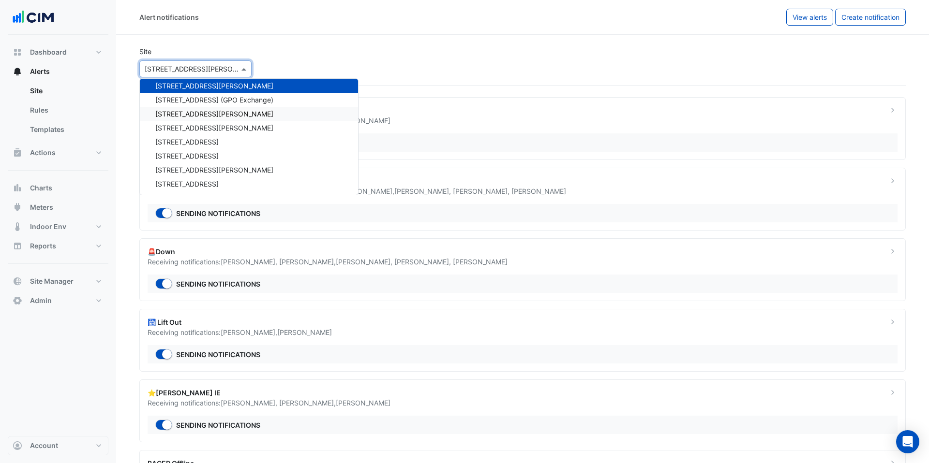
click at [190, 110] on span "[STREET_ADDRESS][PERSON_NAME]" at bounding box center [214, 114] width 118 height 8
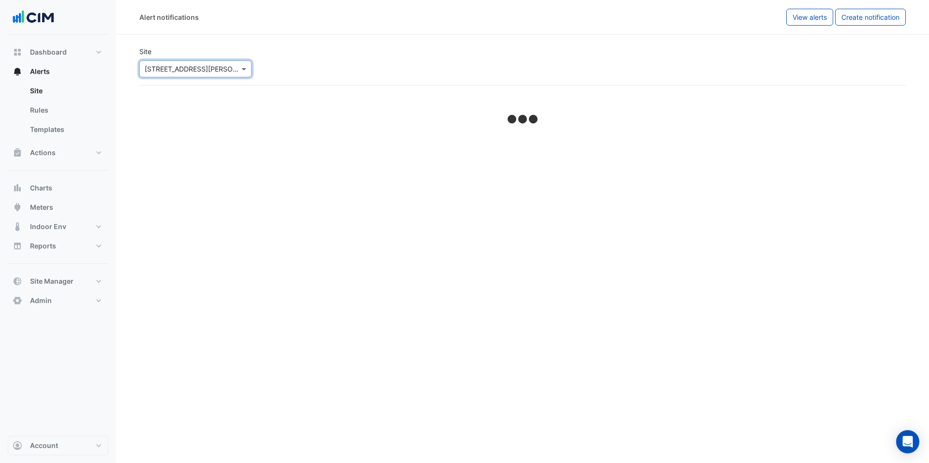
select select "******"
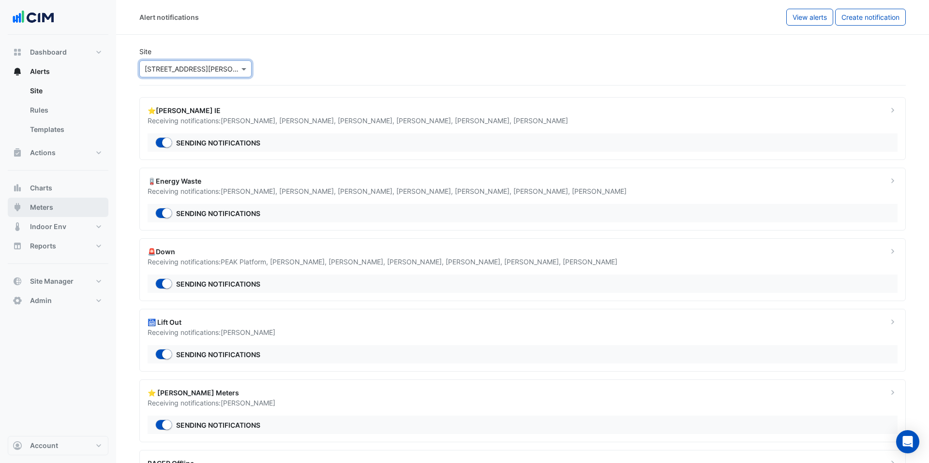
click at [65, 199] on button "Meters" at bounding box center [58, 207] width 101 height 19
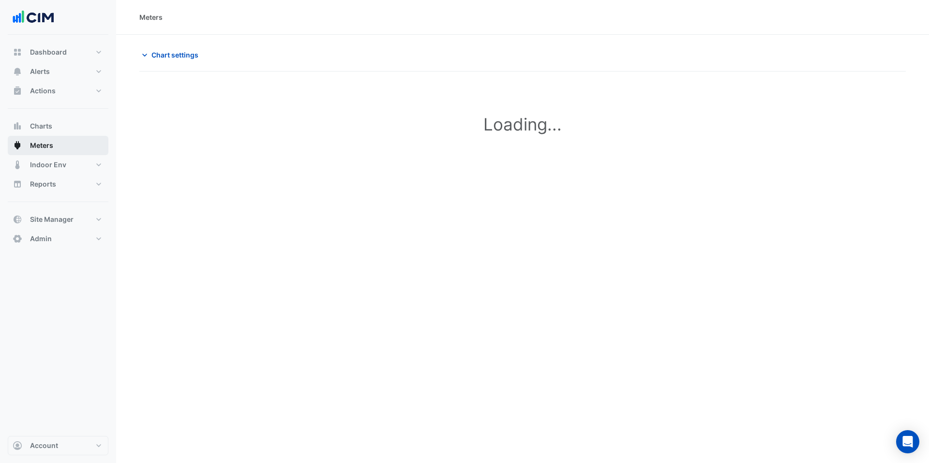
type input "**********"
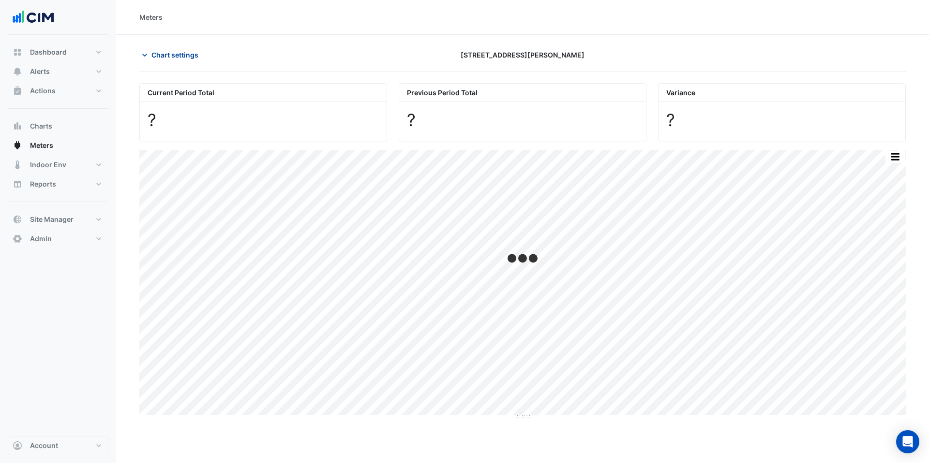
click at [161, 61] on button "Chart settings" at bounding box center [171, 54] width 65 height 17
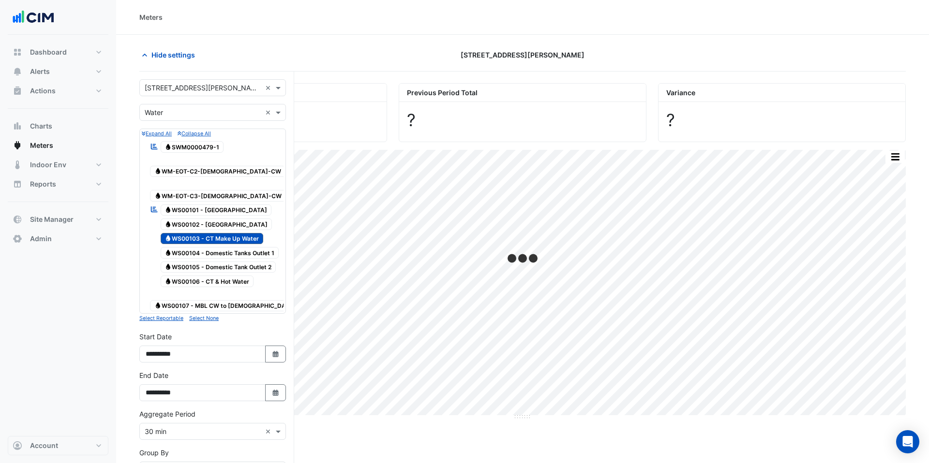
click at [174, 112] on input "text" at bounding box center [203, 113] width 117 height 10
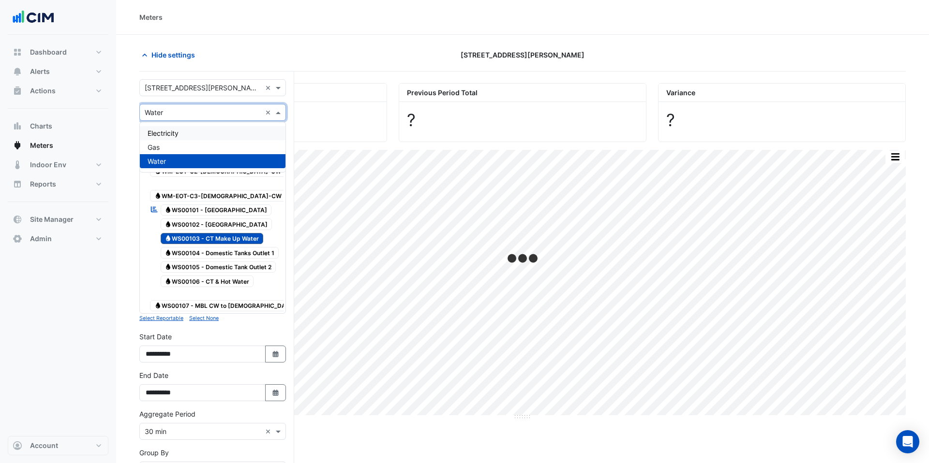
click at [174, 128] on div "Electricity" at bounding box center [213, 133] width 146 height 14
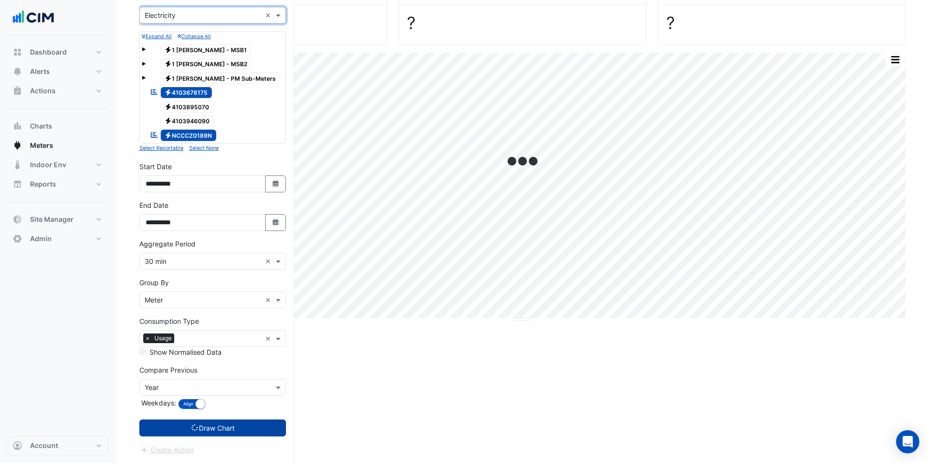
click at [249, 386] on button "Draw Chart" at bounding box center [212, 428] width 147 height 17
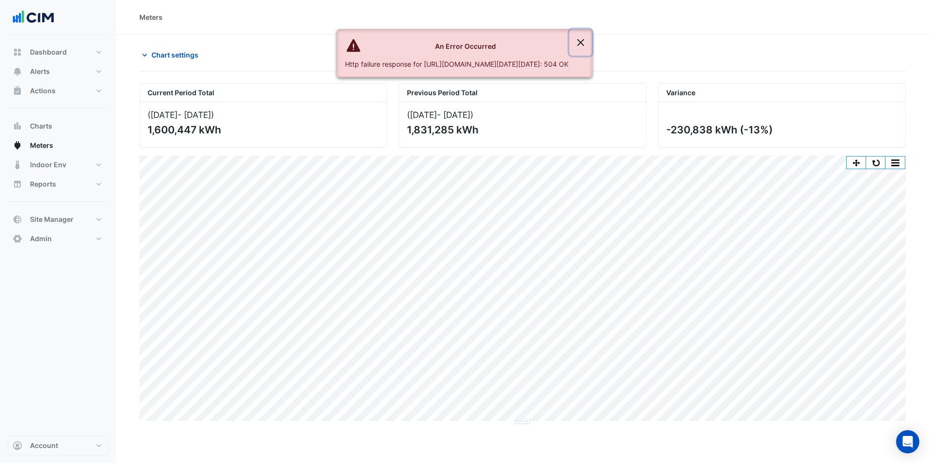
click at [592, 37] on button "Close" at bounding box center [580, 43] width 22 height 26
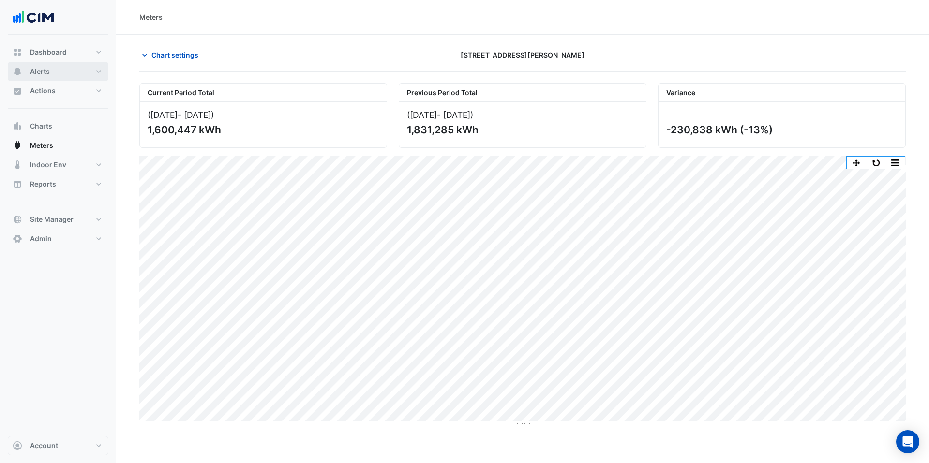
click at [80, 74] on button "Alerts" at bounding box center [58, 71] width 101 height 19
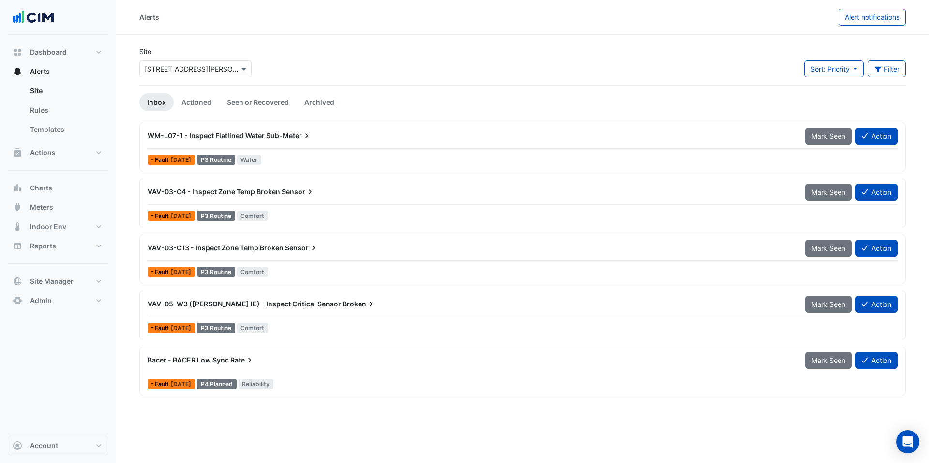
click at [193, 65] on input "text" at bounding box center [186, 69] width 82 height 10
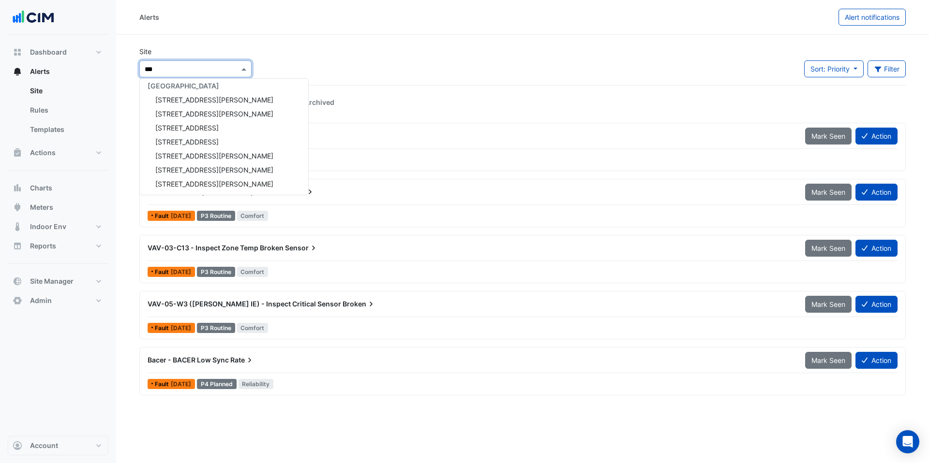
scroll to position [4, 0]
type input "******"
click at [177, 97] on span "[STREET_ADDRESS][PERSON_NAME]" at bounding box center [214, 100] width 118 height 8
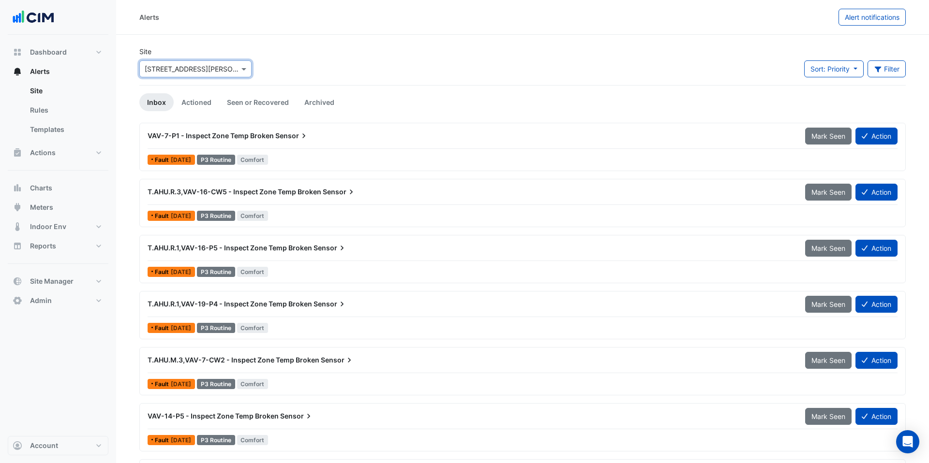
click at [229, 39] on section "Site × 1 Martin Place Sort: Priority Priority Updated Filter Title Priority Fil…" at bounding box center [522, 356] width 813 height 642
click at [711, 70] on span "Sort: Priority" at bounding box center [829, 69] width 39 height 8
click at [711, 68] on icon "button" at bounding box center [878, 69] width 9 height 7
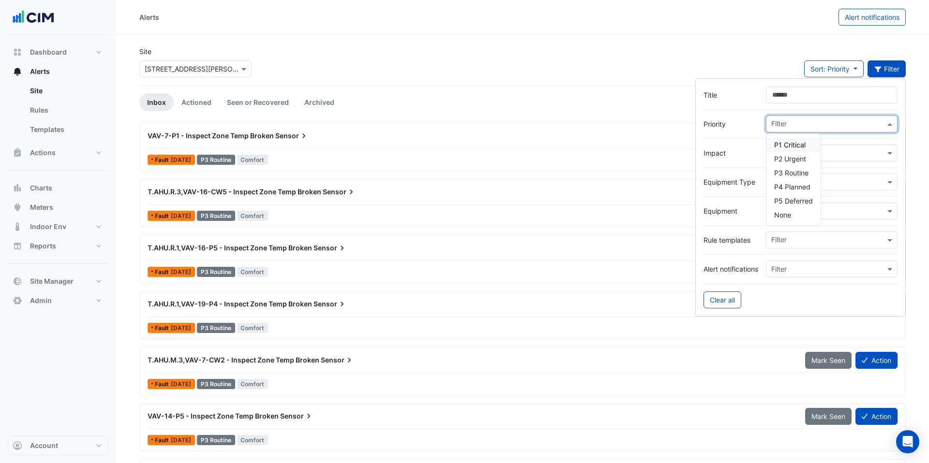
click at [711, 123] on input "text" at bounding box center [828, 125] width 114 height 10
click at [711, 141] on span "P1 Critical" at bounding box center [789, 145] width 31 height 8
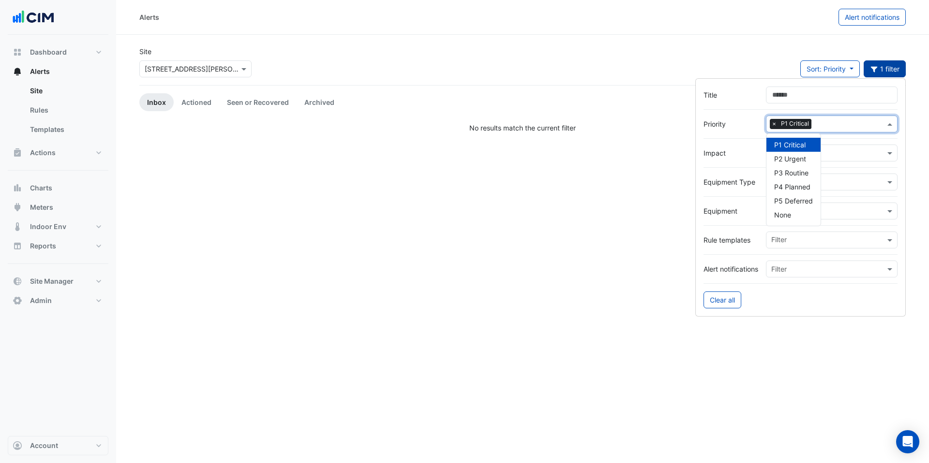
click at [581, 75] on div "Site × 1 Martin Place Sort: Priority Priority Updated 1 filter" at bounding box center [523, 65] width 778 height 39
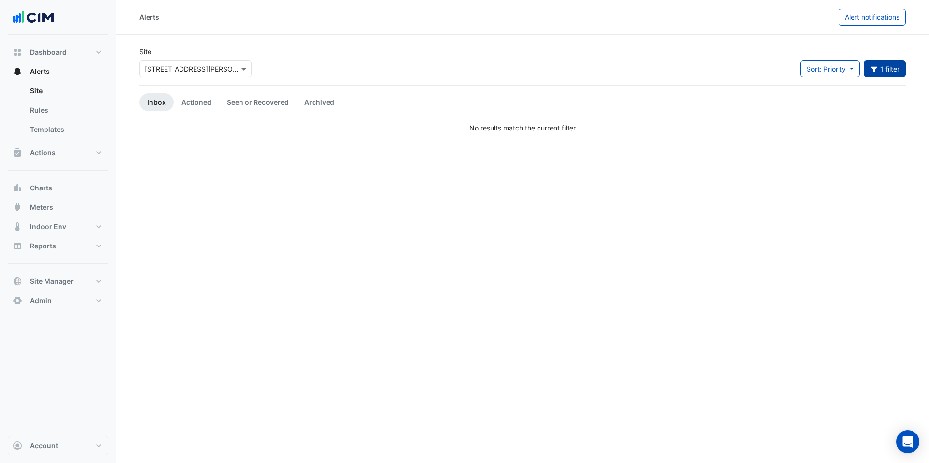
click at [711, 61] on button "1 filter" at bounding box center [885, 68] width 43 height 17
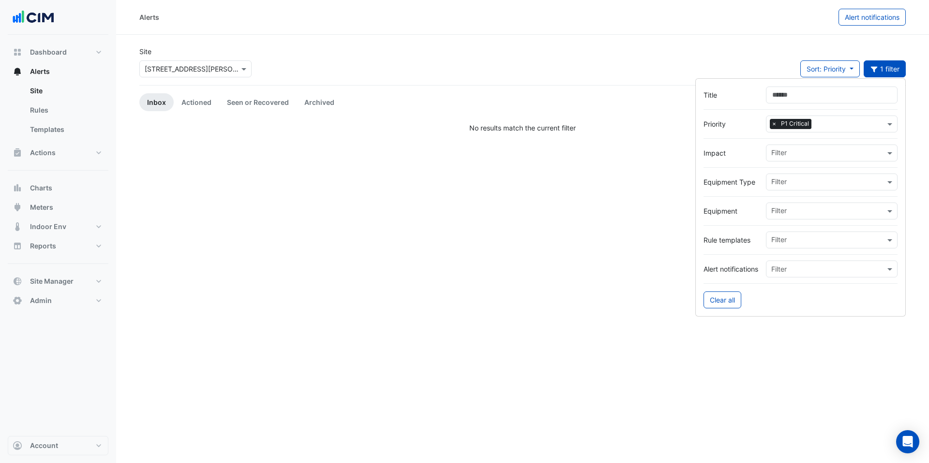
click at [711, 124] on span "×" at bounding box center [774, 124] width 9 height 10
click at [598, 69] on div "Site × 1 Martin Place Sort: Priority Priority Updated Filter" at bounding box center [523, 65] width 778 height 39
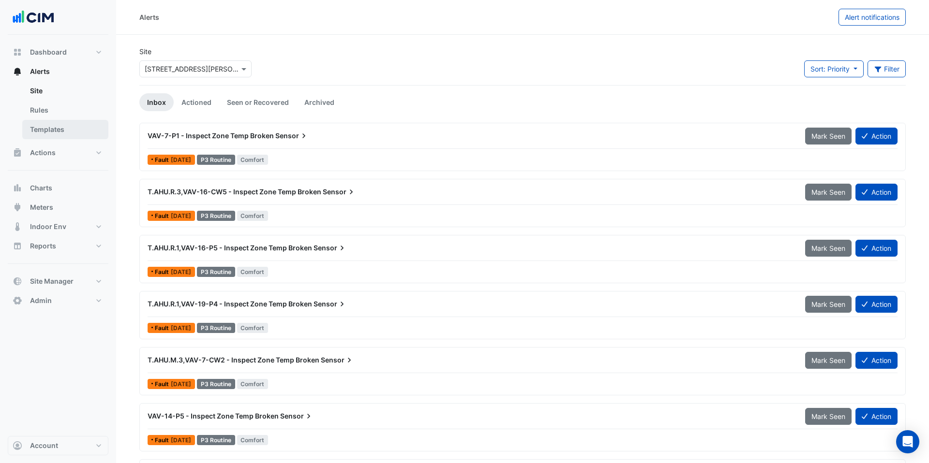
click at [58, 134] on link "Templates" at bounding box center [65, 129] width 86 height 19
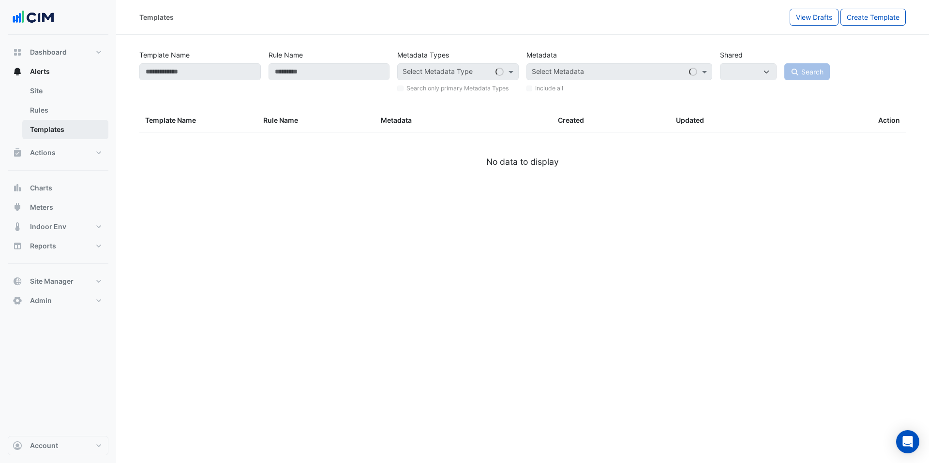
select select
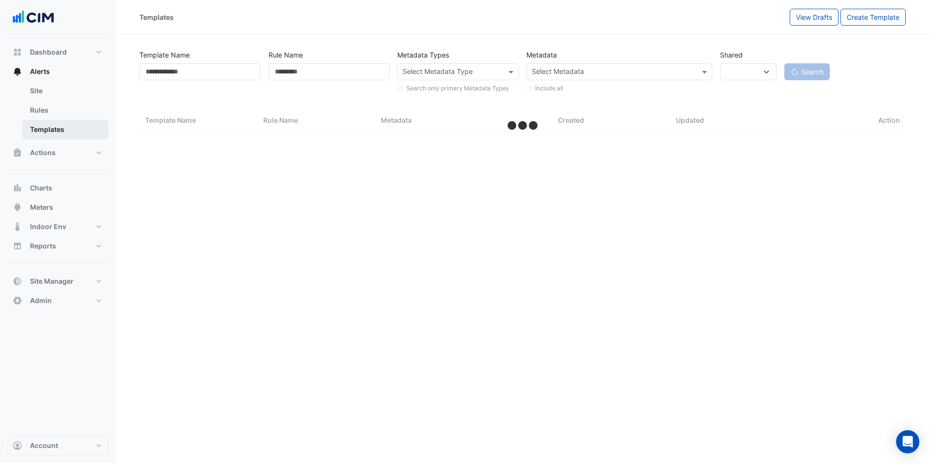
select select "***"
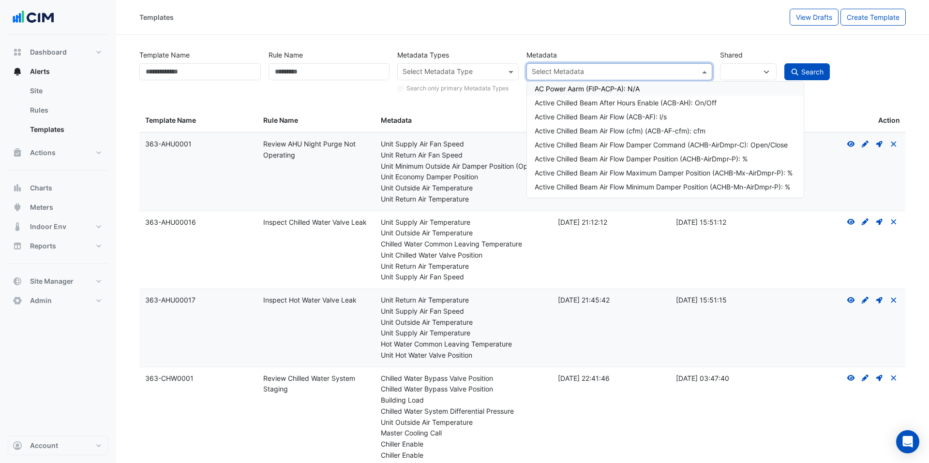
click at [569, 71] on input "text" at bounding box center [614, 73] width 164 height 10
click at [491, 71] on input "text" at bounding box center [453, 73] width 100 height 10
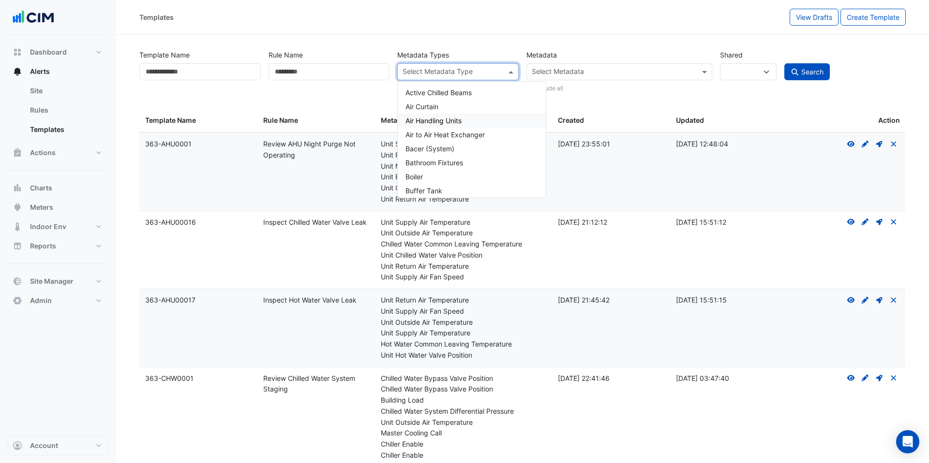
click at [484, 120] on div "Air Handling Units" at bounding box center [472, 121] width 148 height 14
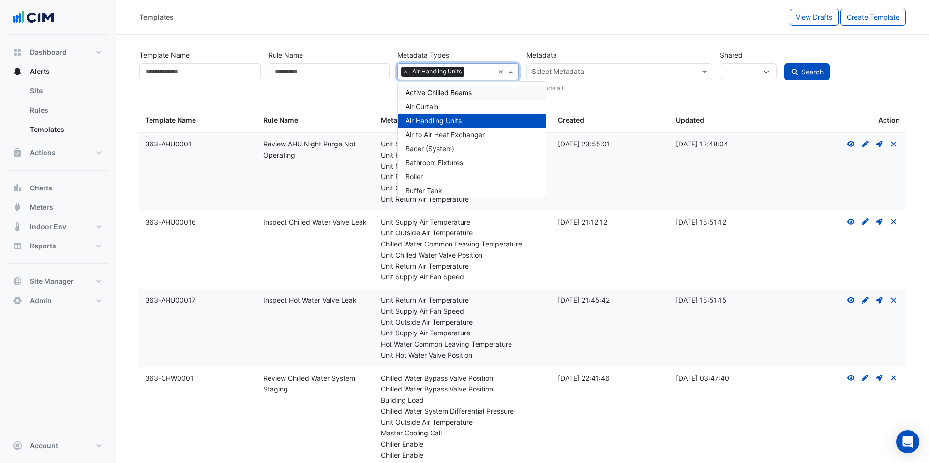
drag, startPoint x: 374, startPoint y: 35, endPoint x: 492, endPoint y: 44, distance: 118.4
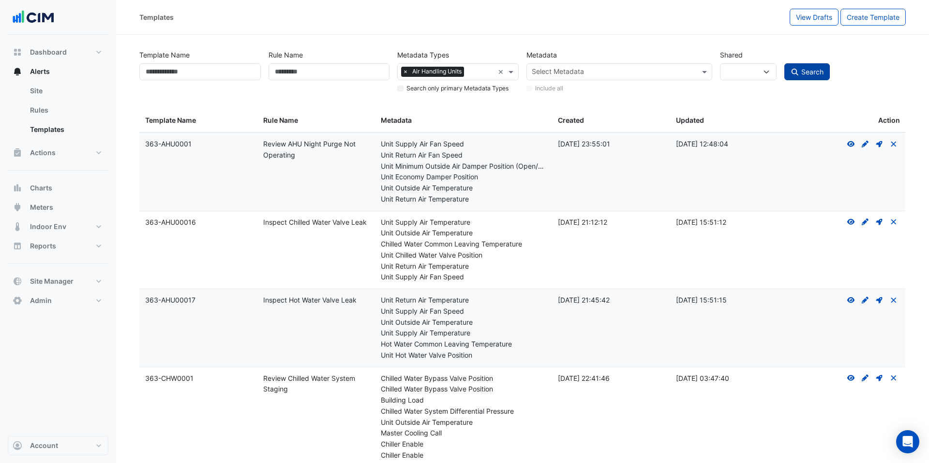
click at [711, 72] on span "Search" at bounding box center [812, 72] width 22 height 8
select select
click at [78, 97] on link "Site" at bounding box center [65, 90] width 86 height 19
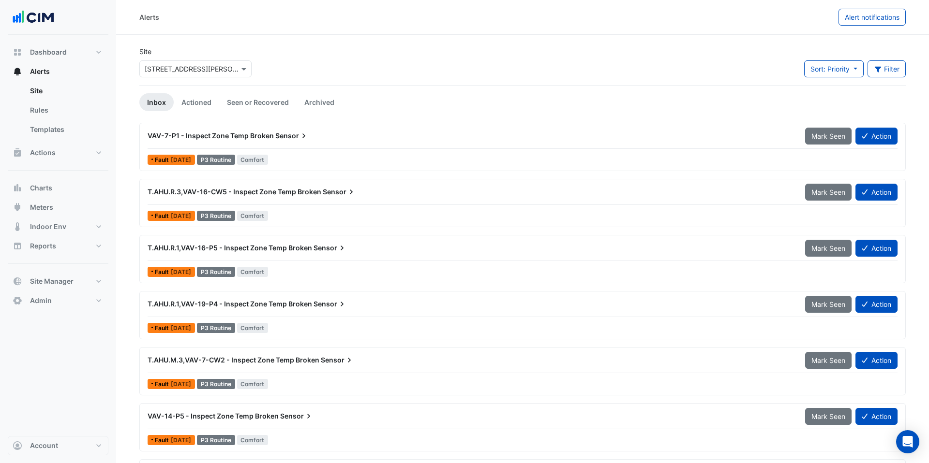
click at [180, 68] on input "text" at bounding box center [186, 69] width 82 height 10
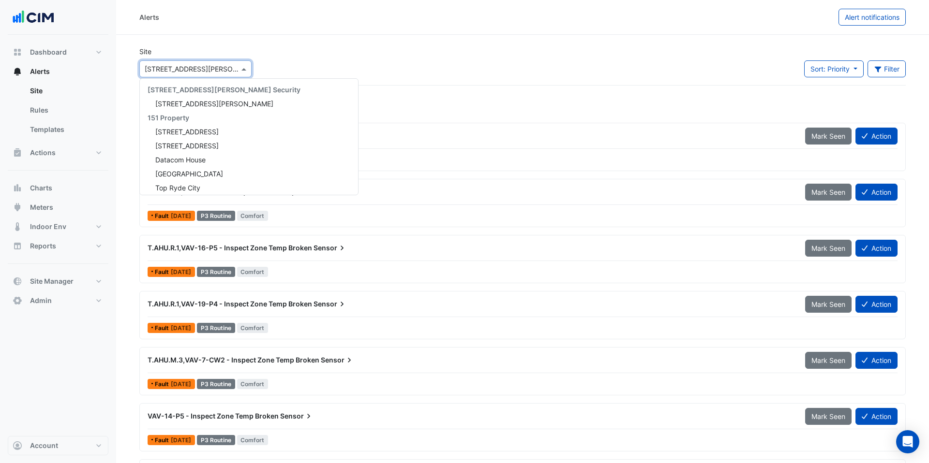
scroll to position [1884, 0]
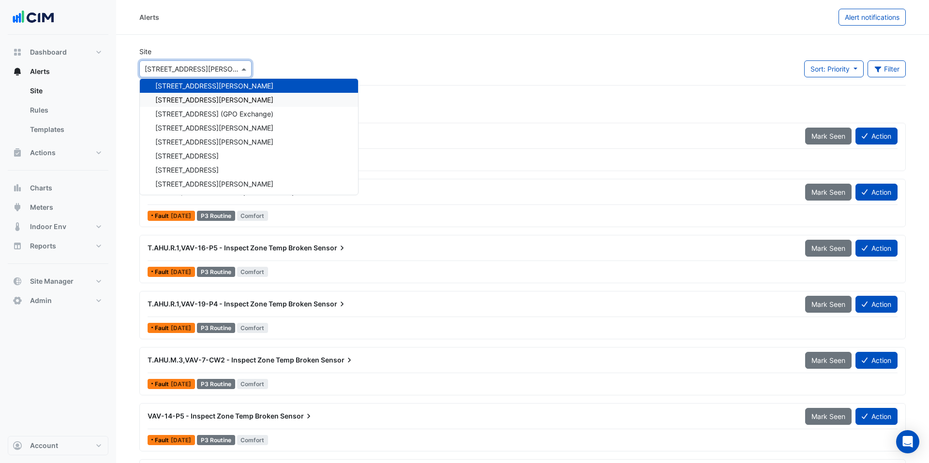
click at [190, 96] on span "[STREET_ADDRESS][PERSON_NAME]" at bounding box center [214, 100] width 118 height 8
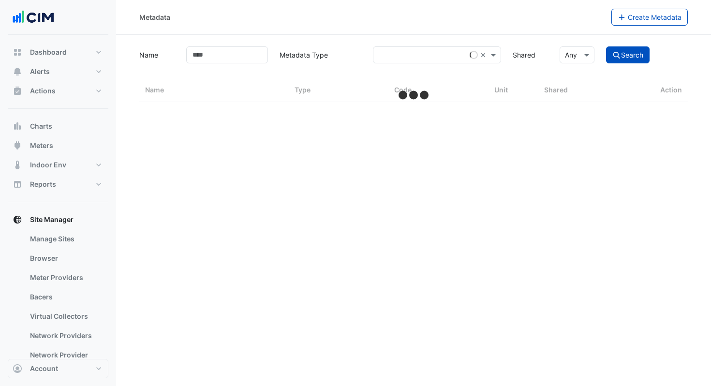
select select "***"
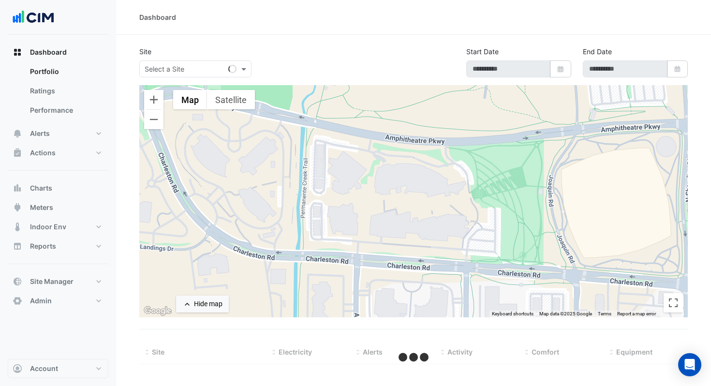
select select "***"
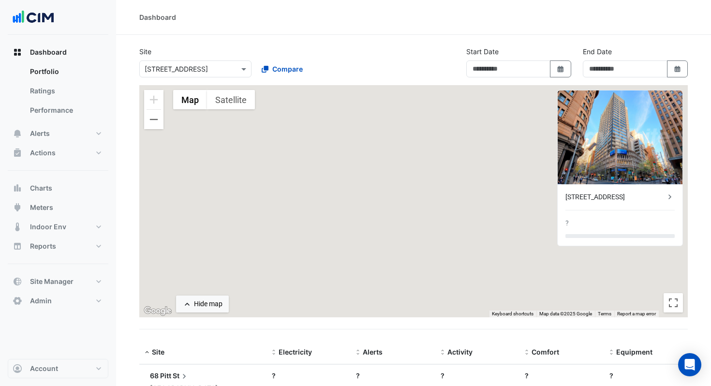
type input "**********"
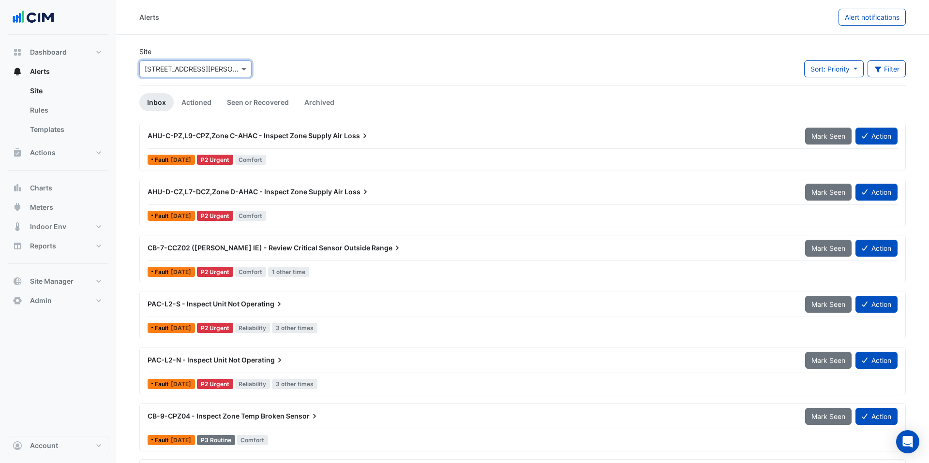
click at [192, 138] on span "AHU-C-PZ,L9-CPZ,Zone C-AHAC - Inspect Zone Supply Air" at bounding box center [245, 136] width 195 height 8
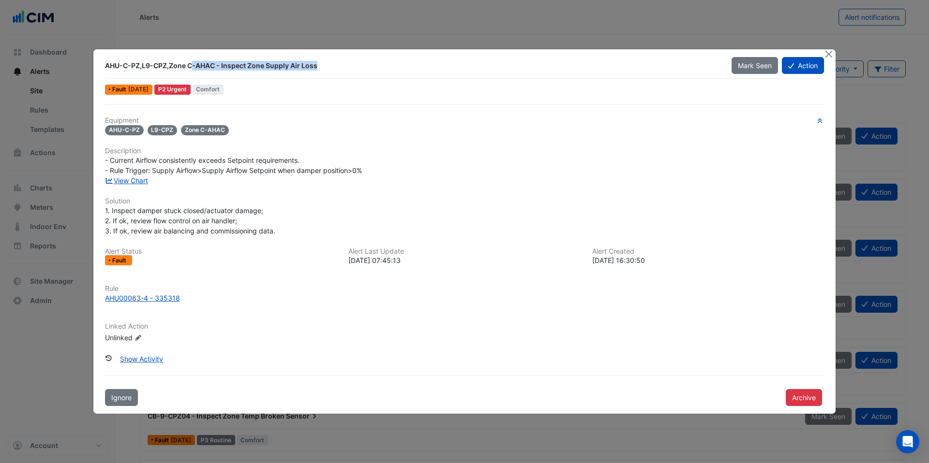
drag, startPoint x: 142, startPoint y: 67, endPoint x: 292, endPoint y: 65, distance: 149.5
click at [276, 66] on div "AHU-C-PZ,L9-CPZ,Zone C-AHAC - Inspect Zone Supply Air Loss" at bounding box center [412, 66] width 615 height 10
drag, startPoint x: 292, startPoint y: 65, endPoint x: 241, endPoint y: 132, distance: 83.2
click at [289, 66] on div "AHU-C-PZ,L9-CPZ,Zone C-AHAC - Inspect Zone Supply Air Loss" at bounding box center [412, 66] width 615 height 10
click at [141, 183] on link "View Chart" at bounding box center [126, 181] width 43 height 8
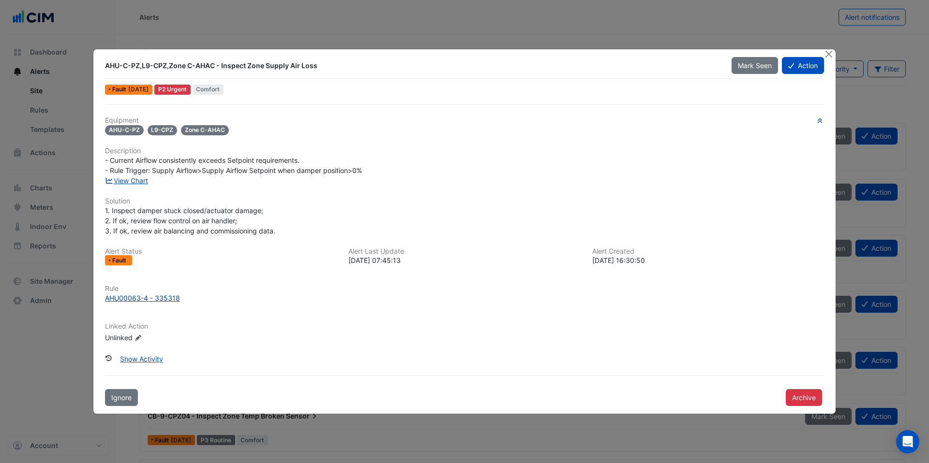
click at [166, 297] on div "AHU00063-4 - 335318" at bounding box center [142, 298] width 75 height 10
click at [340, 76] on div "AHU-C-PZ,L9-CPZ,Zone C-AHAC - Inspect Zone Supply Air Loss Mark Seen Action" at bounding box center [464, 68] width 719 height 22
click at [154, 356] on button "Show Activity" at bounding box center [142, 359] width 56 height 17
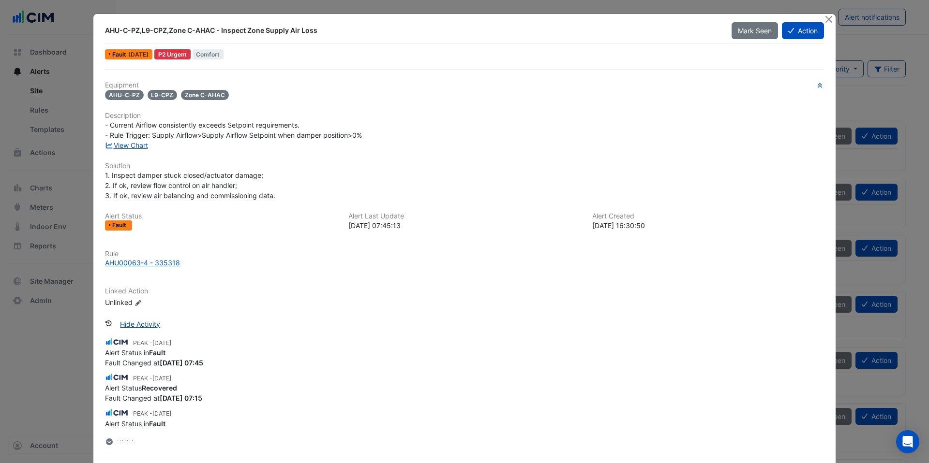
click at [133, 320] on button "Hide Activity" at bounding box center [140, 324] width 53 height 17
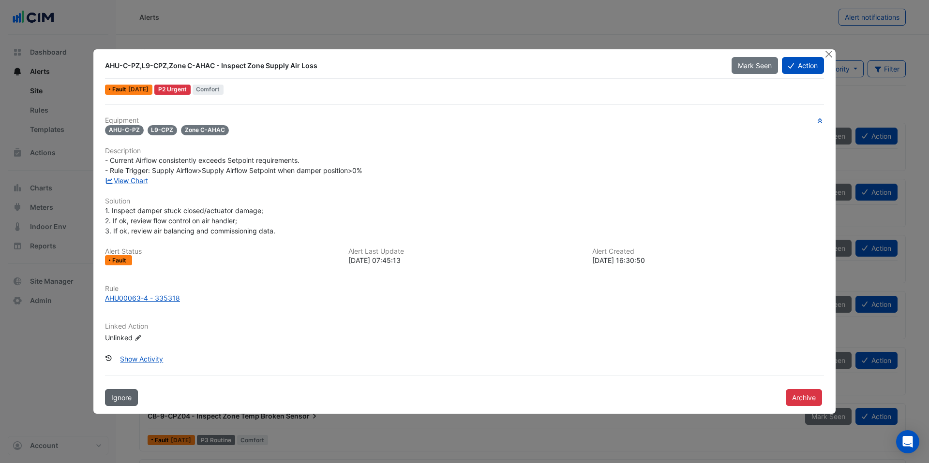
click at [129, 392] on button "Ignore" at bounding box center [121, 397] width 33 height 17
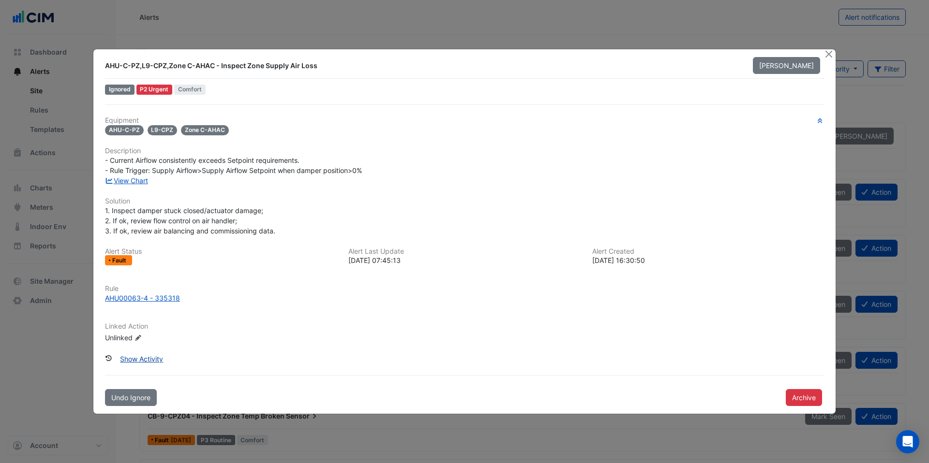
click at [137, 363] on button "Show Activity" at bounding box center [142, 359] width 56 height 17
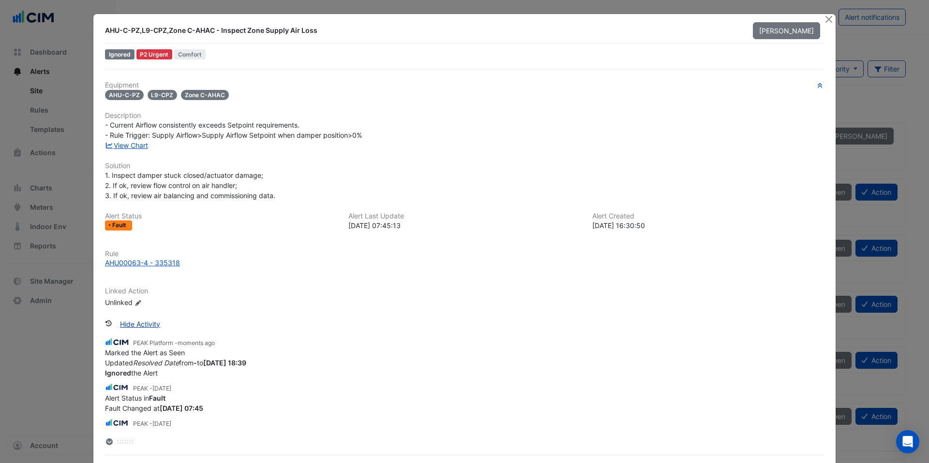
click at [140, 326] on button "Hide Activity" at bounding box center [140, 324] width 53 height 17
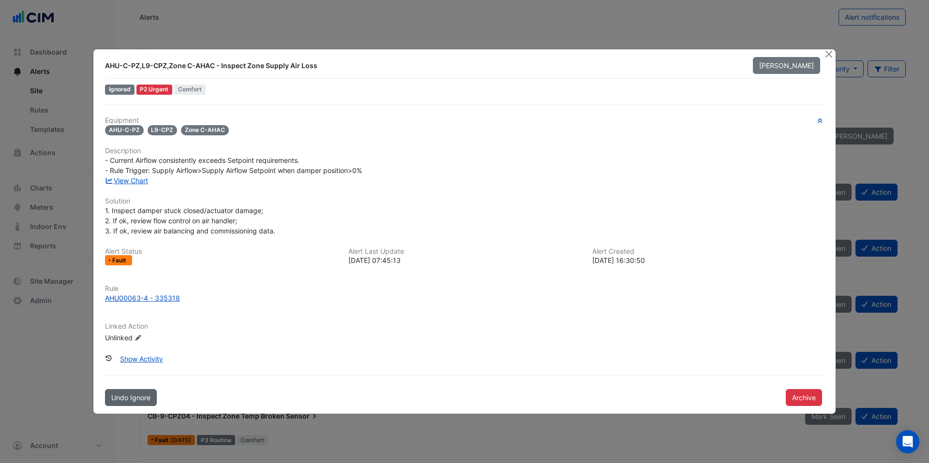
click at [137, 394] on span "Undo Ignore" at bounding box center [130, 398] width 39 height 8
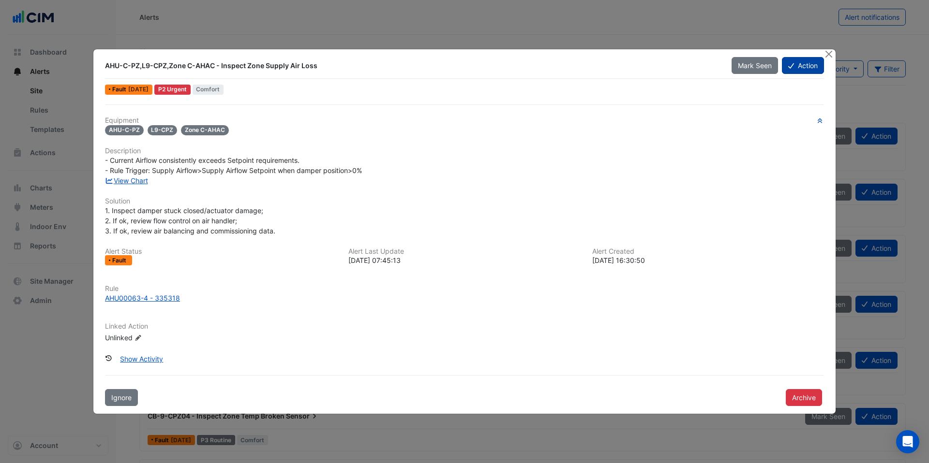
click at [807, 71] on button "Action" at bounding box center [803, 65] width 42 height 17
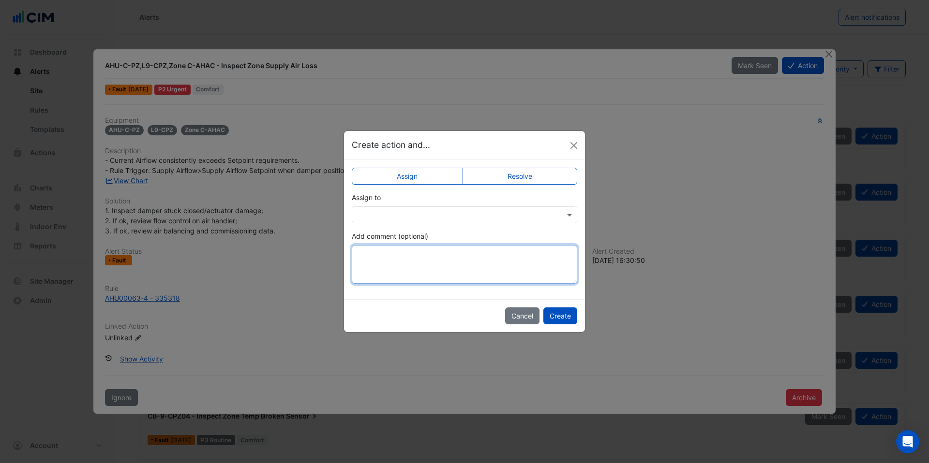
click at [431, 254] on textarea "Add comment (optional)" at bounding box center [464, 264] width 225 height 39
click at [493, 179] on label "Resolve" at bounding box center [520, 176] width 115 height 17
click at [401, 253] on textarea "Add comment (optional)" at bounding box center [464, 264] width 225 height 39
type textarea "**********"
click at [410, 217] on input "text" at bounding box center [454, 215] width 195 height 10
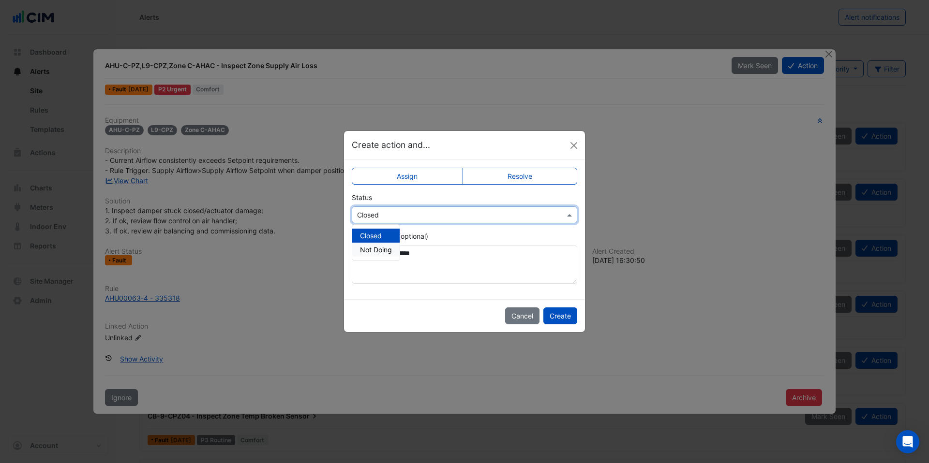
click at [382, 248] on span "Not Doing" at bounding box center [376, 250] width 32 height 8
drag, startPoint x: 574, startPoint y: 144, endPoint x: 586, endPoint y: 143, distance: 12.6
click at [574, 144] on button "Close" at bounding box center [574, 145] width 15 height 15
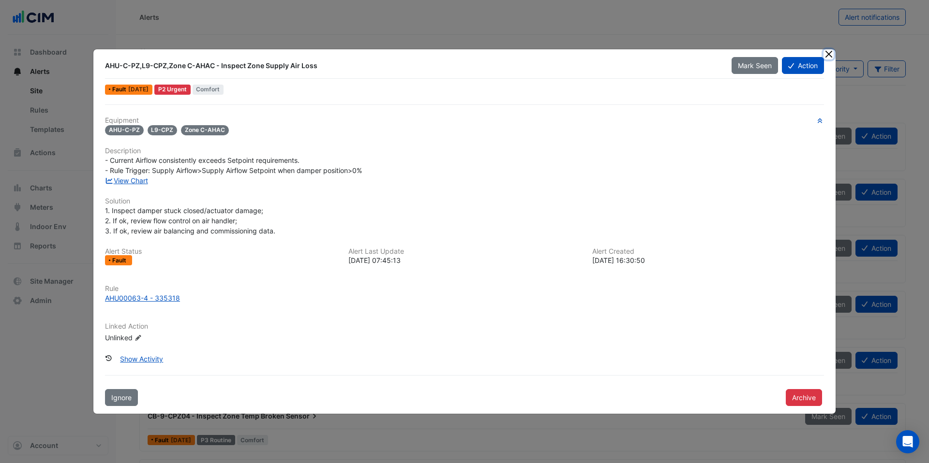
click at [831, 51] on button "Close" at bounding box center [828, 54] width 10 height 10
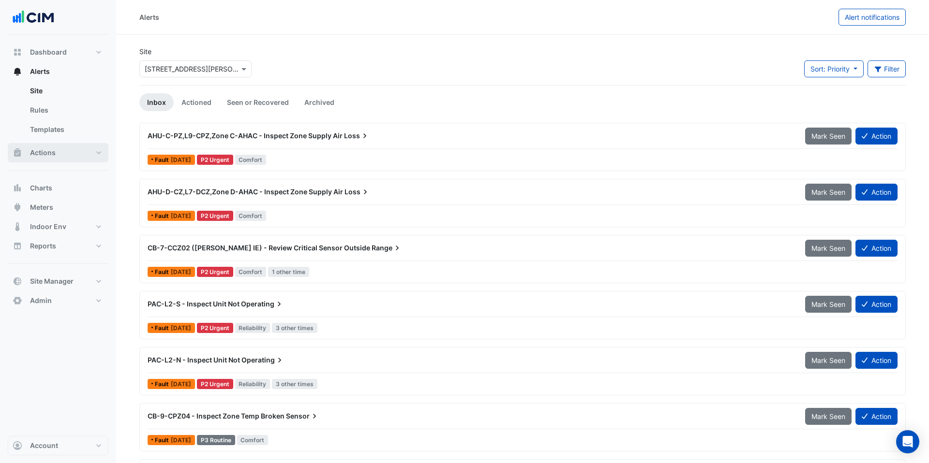
click at [68, 150] on button "Actions" at bounding box center [58, 152] width 101 height 19
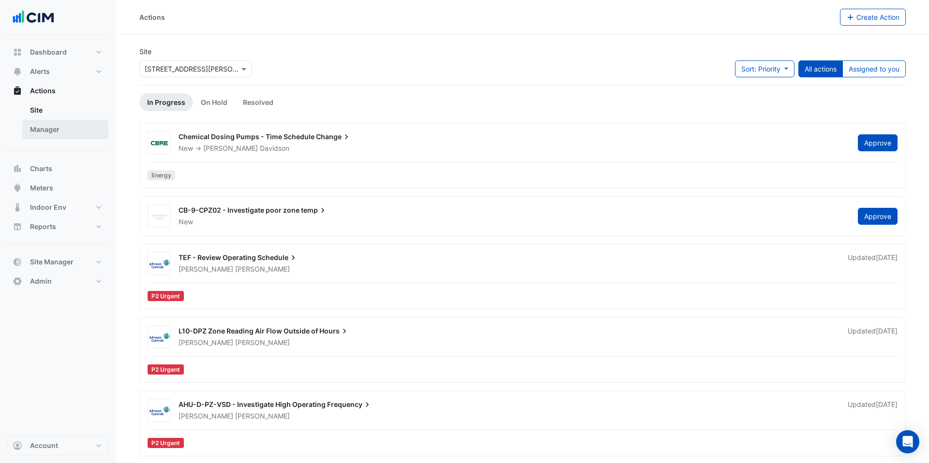
click at [74, 131] on link "Manager" at bounding box center [65, 129] width 86 height 19
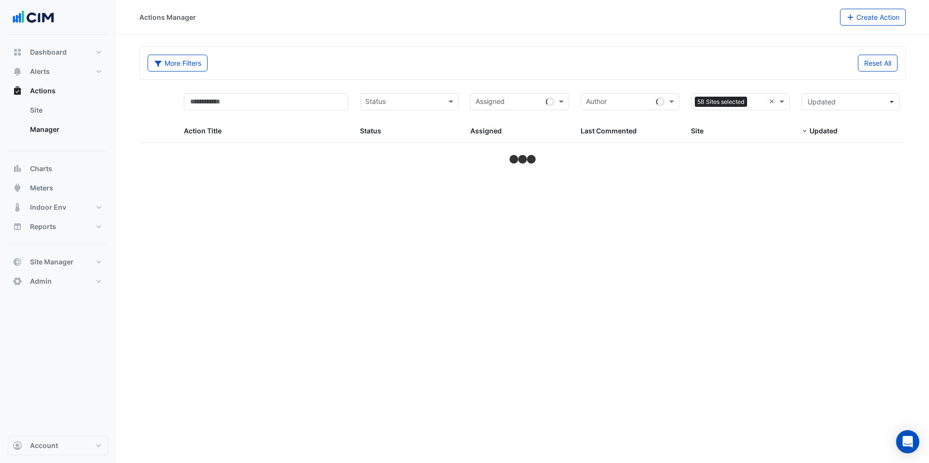
select select "***"
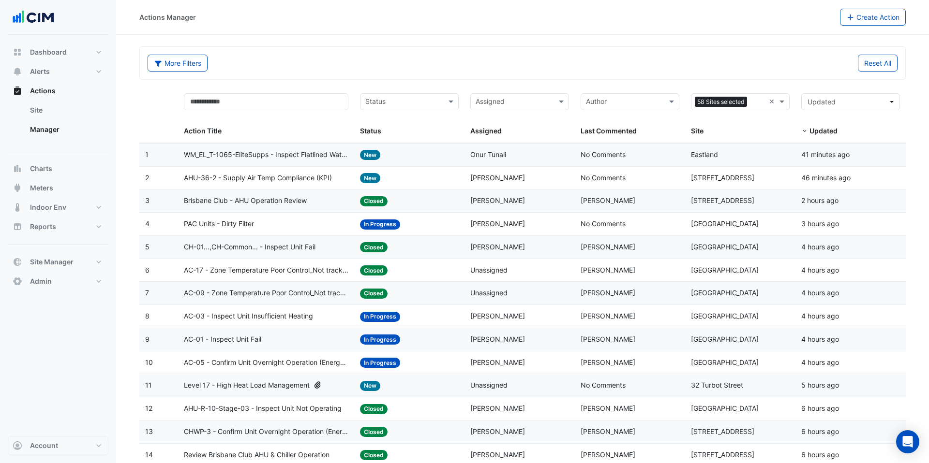
click at [291, 156] on span "WM_EL_T-1065-EliteSupps - Inspect Flatlined Water Sub-Meter" at bounding box center [266, 154] width 165 height 11
click at [307, 197] on span "Brisbane Club - AHU Operation Review" at bounding box center [245, 200] width 123 height 11
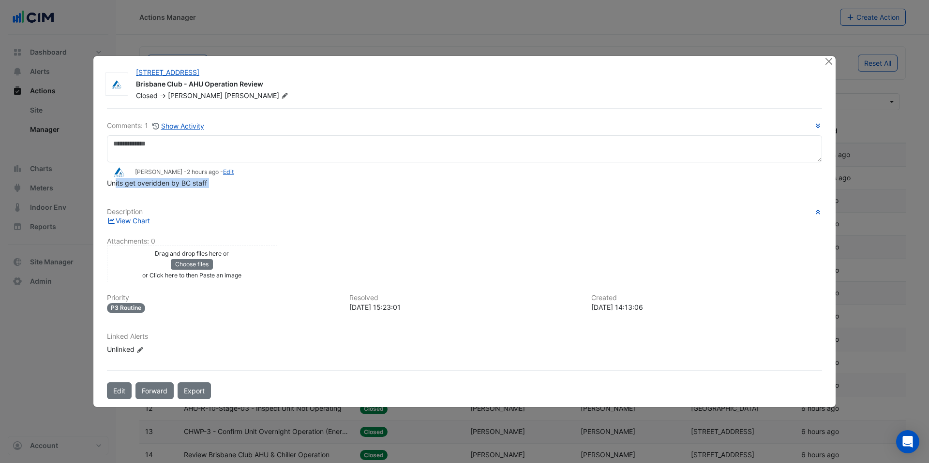
drag, startPoint x: 114, startPoint y: 193, endPoint x: 159, endPoint y: 194, distance: 44.5
click at [159, 194] on div "Comments: 1 Show Activity Ben James - 2 hours ago - Edit Units get overidden by…" at bounding box center [464, 253] width 727 height 291
click at [142, 222] on link "View Chart" at bounding box center [128, 221] width 43 height 8
click at [830, 63] on button "Close" at bounding box center [828, 61] width 10 height 10
click at [828, 61] on button "Close" at bounding box center [828, 61] width 10 height 10
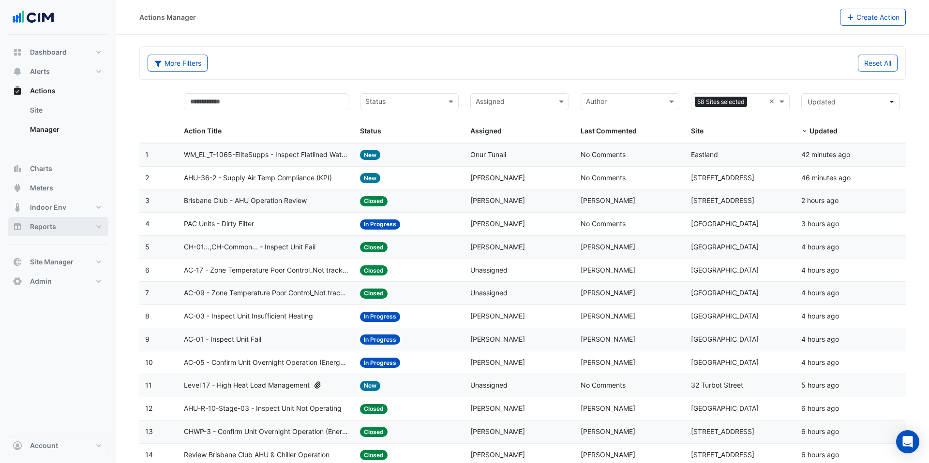
click at [68, 229] on button "Reports" at bounding box center [58, 226] width 101 height 19
select select "***"
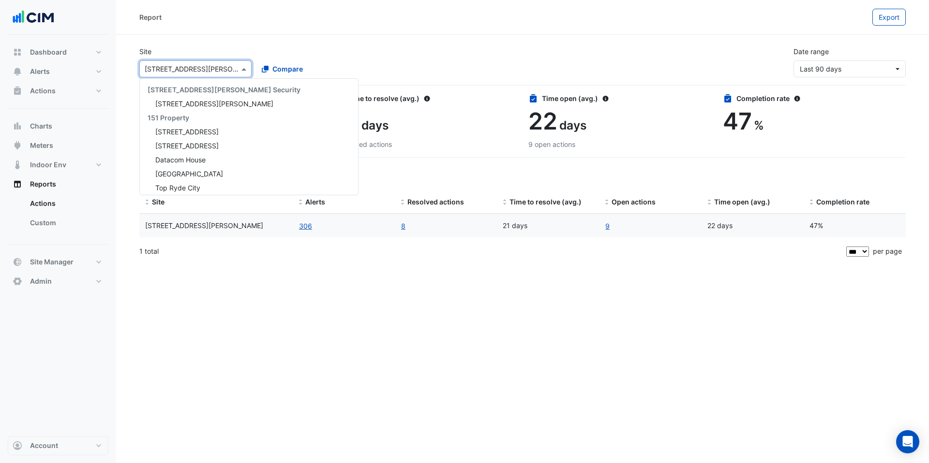
click at [211, 71] on input "text" at bounding box center [186, 69] width 82 height 10
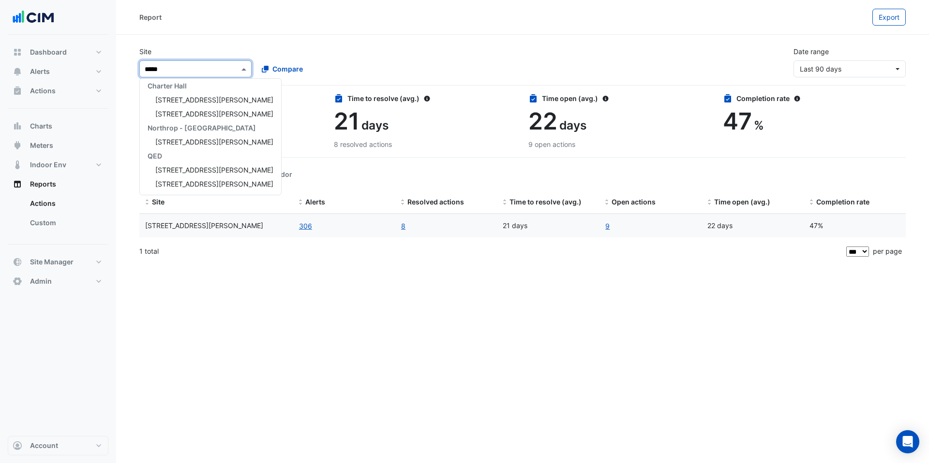
type input "******"
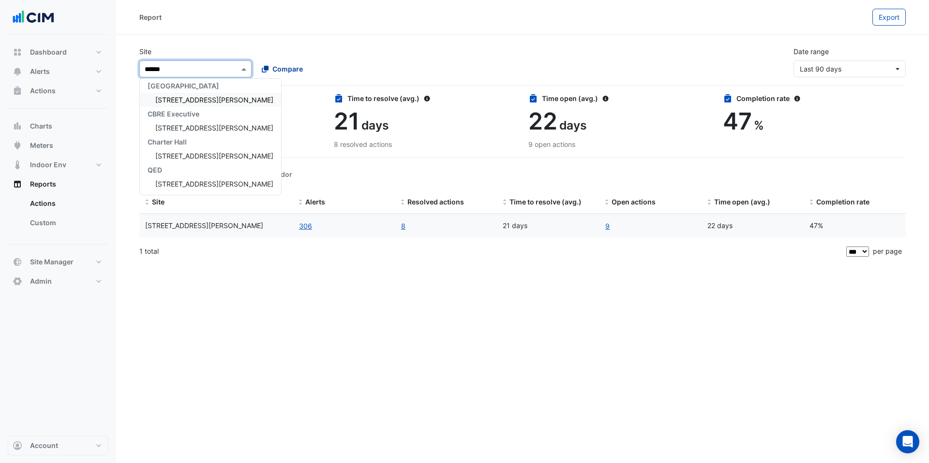
drag, startPoint x: 162, startPoint y: 99, endPoint x: 278, endPoint y: 70, distance: 119.8
click at [162, 99] on span "[STREET_ADDRESS][PERSON_NAME]" at bounding box center [214, 100] width 118 height 8
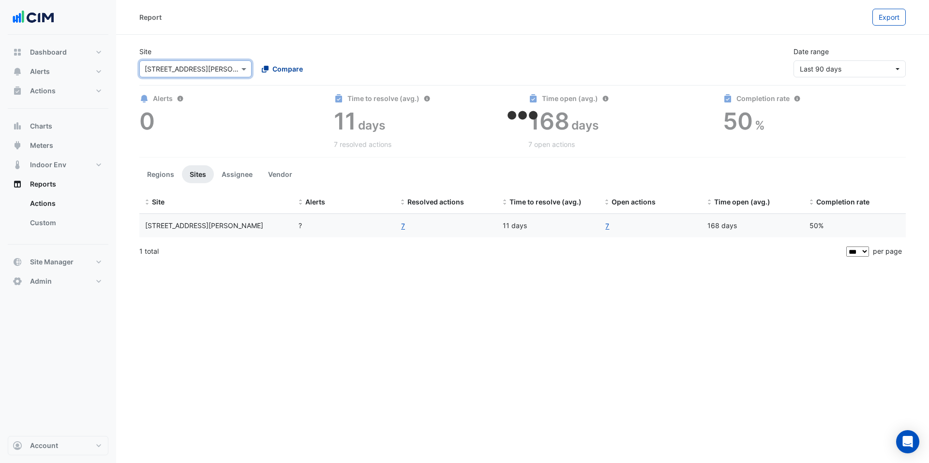
click at [286, 67] on span "Compare" at bounding box center [287, 69] width 30 height 10
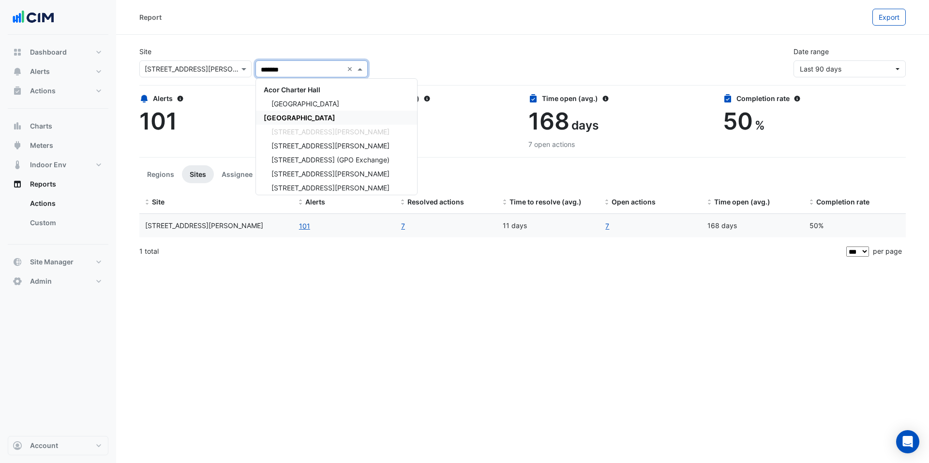
click at [288, 115] on span "[GEOGRAPHIC_DATA]" at bounding box center [300, 118] width 72 height 8
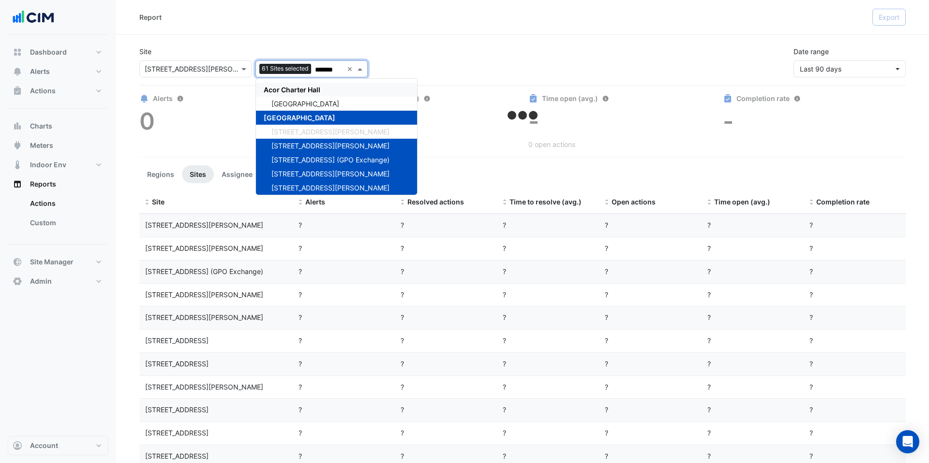
type input "*******"
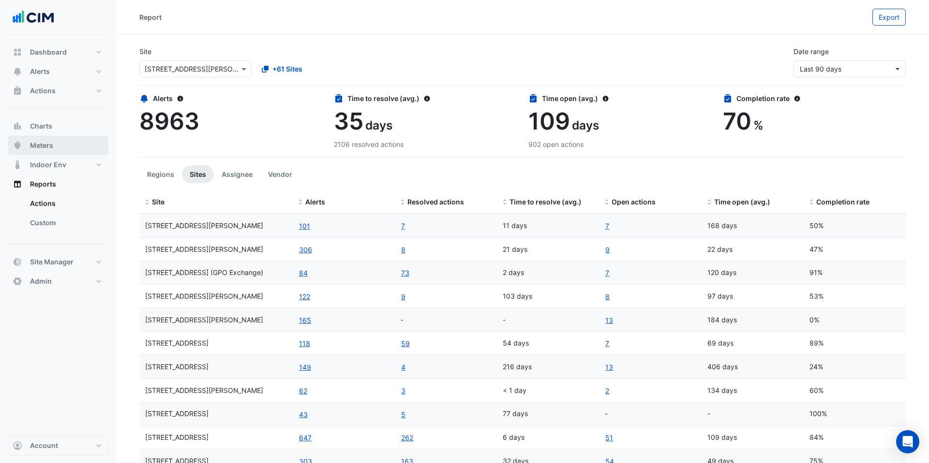
click at [53, 149] on span "Meters" at bounding box center [41, 146] width 23 height 10
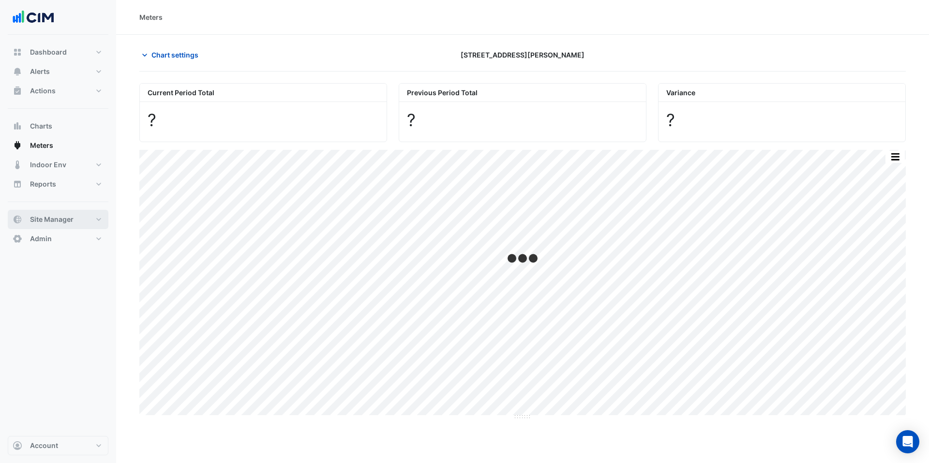
click at [68, 216] on span "Site Manager" at bounding box center [52, 220] width 44 height 10
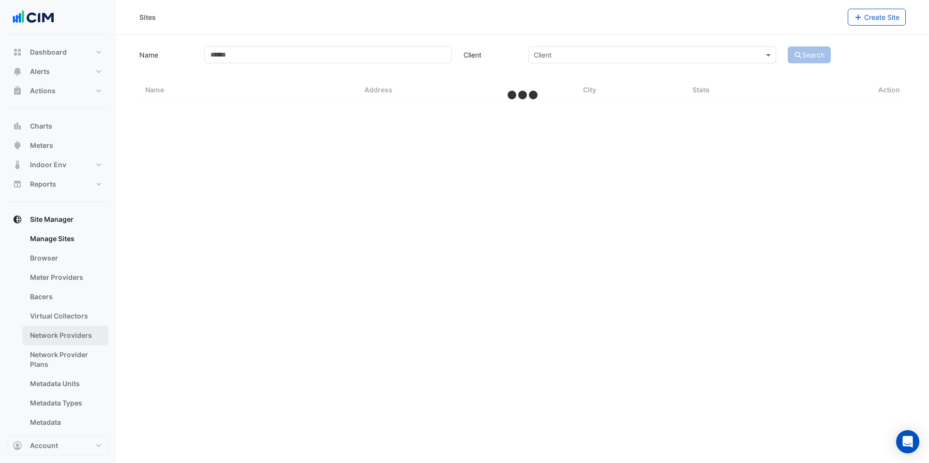
select select "***"
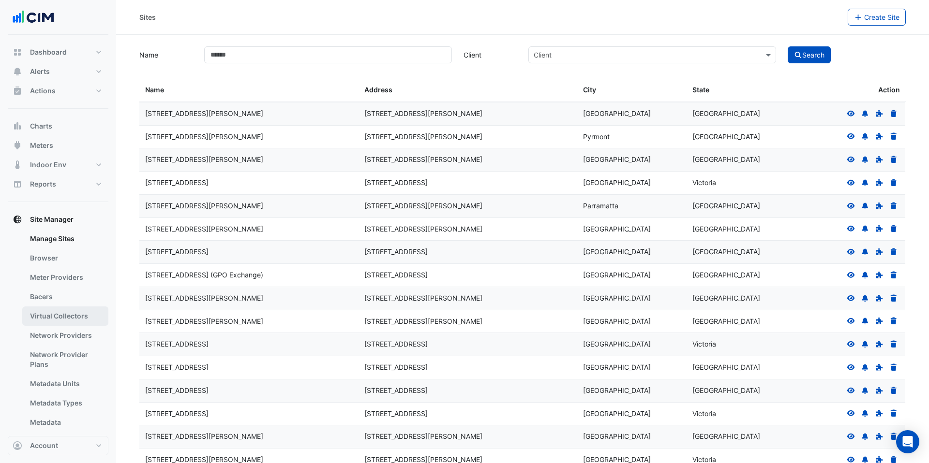
scroll to position [27, 0]
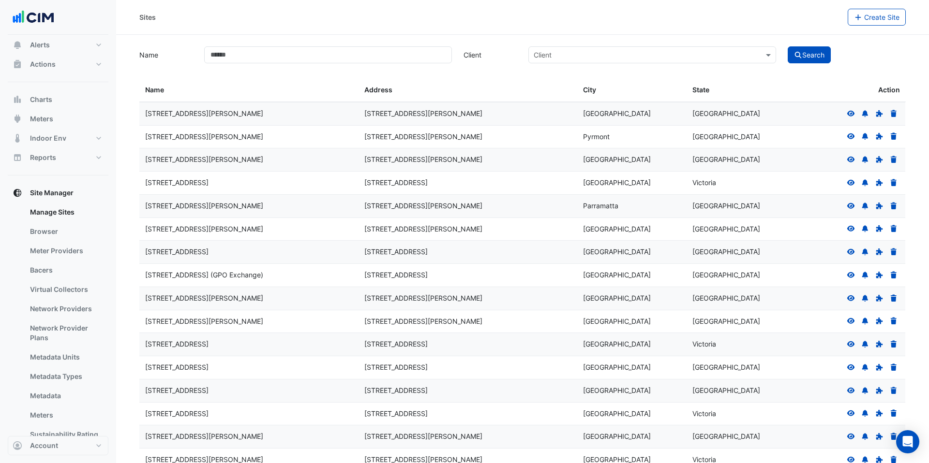
click at [853, 114] on icon at bounding box center [851, 113] width 8 height 6
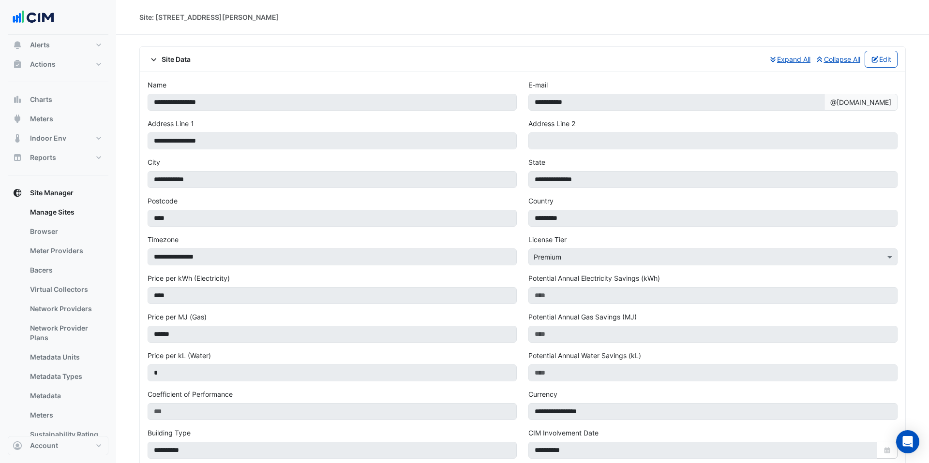
click at [166, 63] on span "Site Data" at bounding box center [169, 59] width 43 height 10
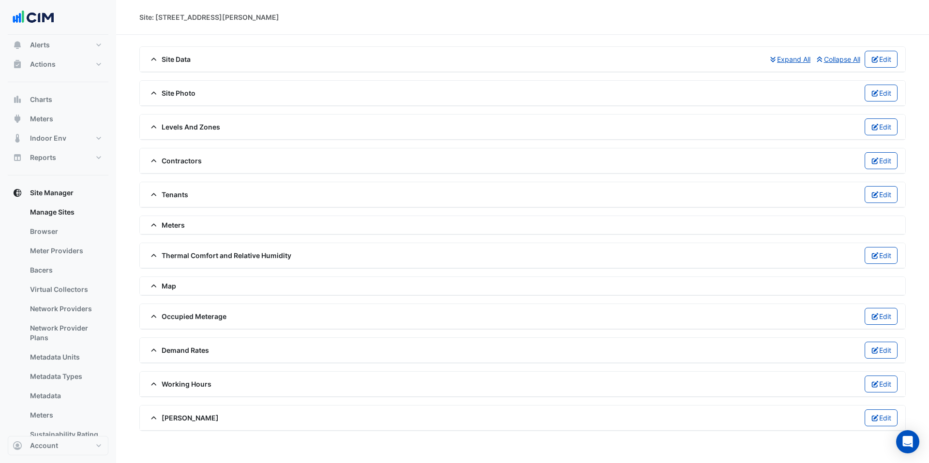
click at [165, 228] on span "Meters" at bounding box center [166, 225] width 37 height 10
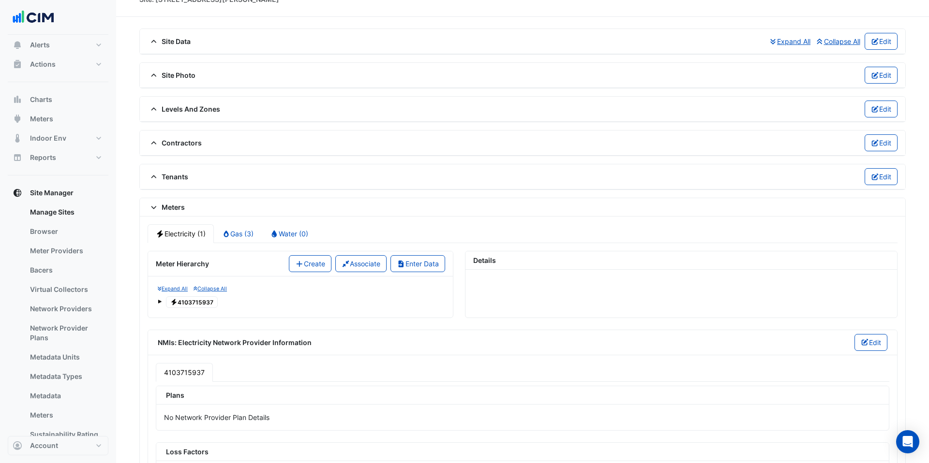
scroll to position [24, 0]
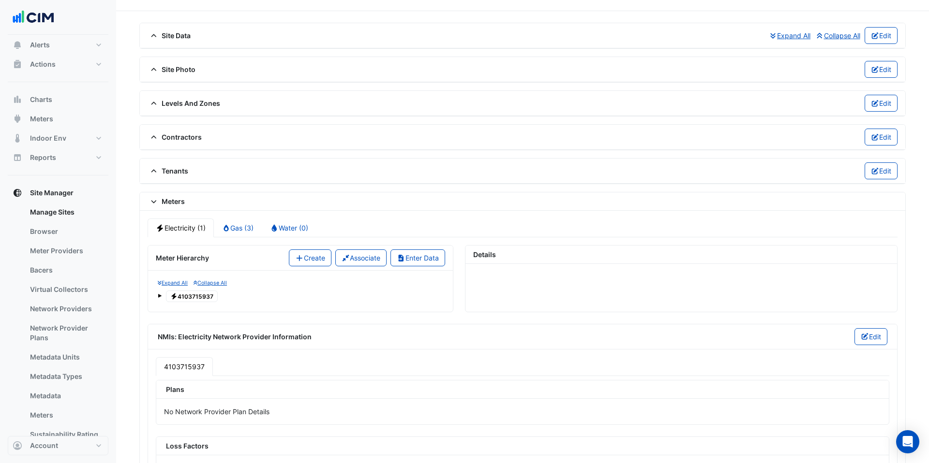
click at [169, 298] on span "Electricity 4103715937" at bounding box center [192, 297] width 52 height 12
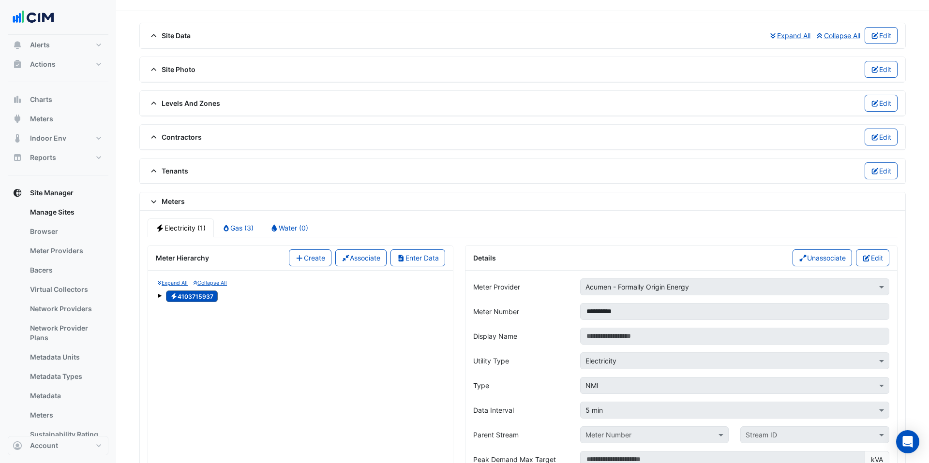
click at [158, 297] on span at bounding box center [160, 296] width 4 height 4
click at [181, 308] on span "1" at bounding box center [182, 310] width 12 height 11
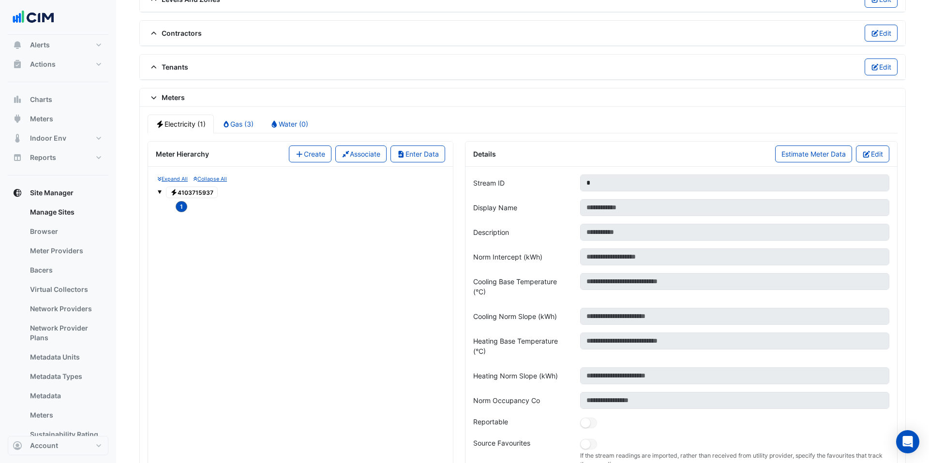
scroll to position [191, 0]
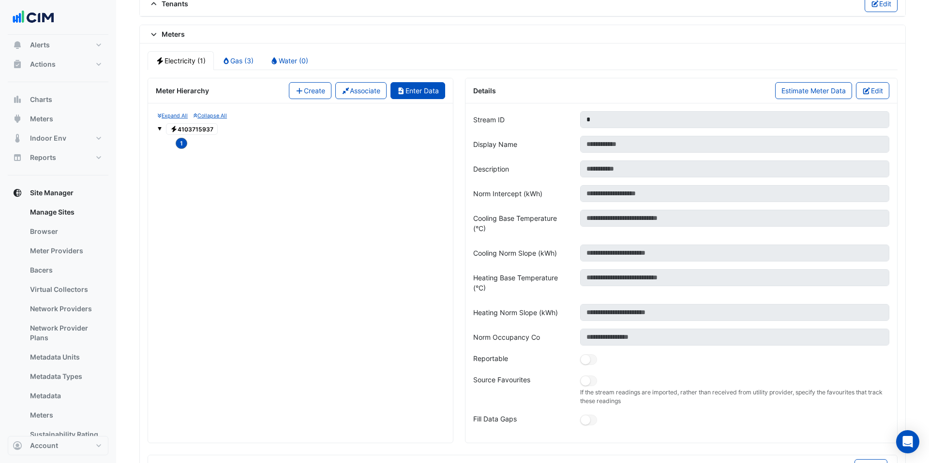
click at [404, 92] on button "Enter Data" at bounding box center [417, 90] width 55 height 17
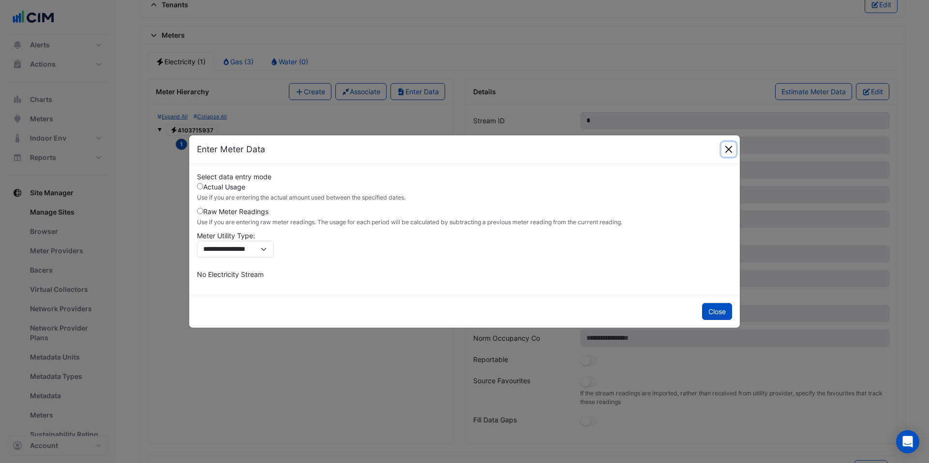
click at [727, 151] on button "Close" at bounding box center [728, 149] width 15 height 15
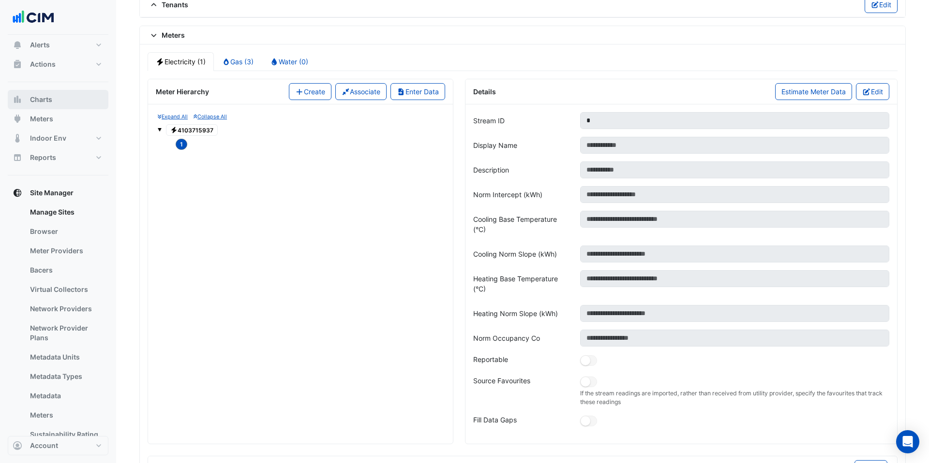
click at [74, 97] on button "Charts" at bounding box center [58, 99] width 101 height 19
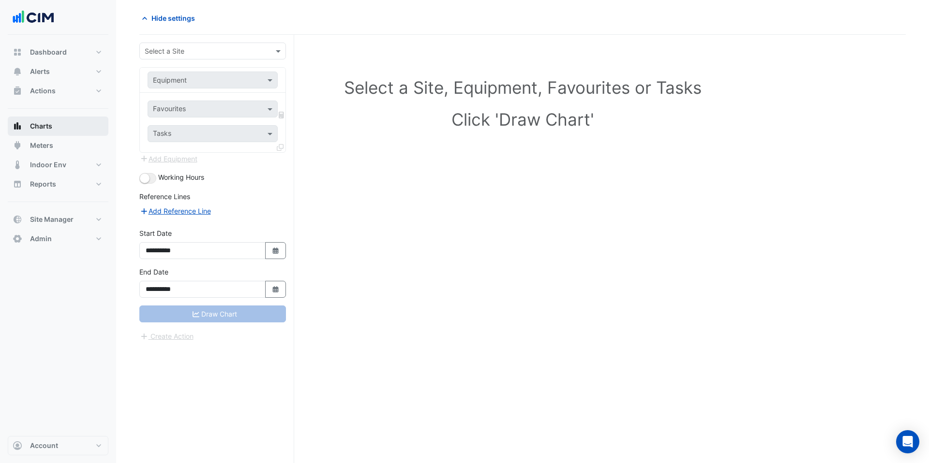
click at [77, 124] on button "Charts" at bounding box center [58, 126] width 101 height 19
click at [62, 125] on button "Charts" at bounding box center [58, 126] width 101 height 19
click at [194, 55] on input "text" at bounding box center [203, 51] width 117 height 10
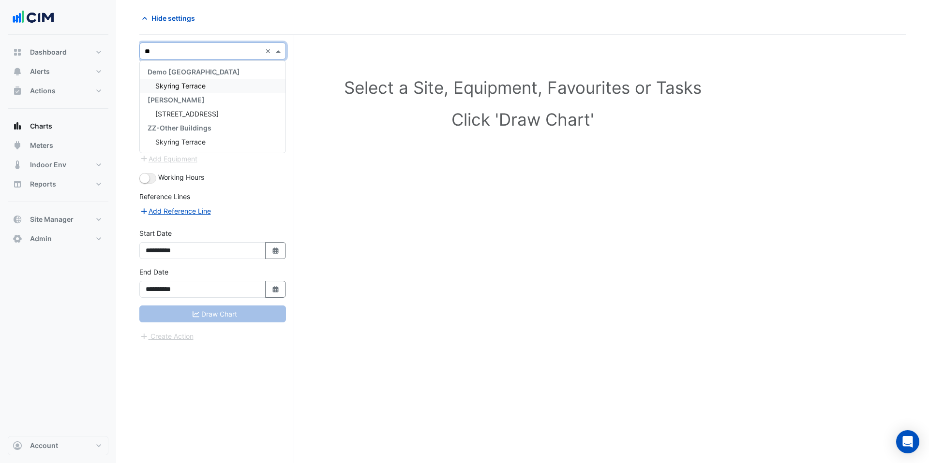
type input "***"
click at [187, 83] on span "Skyring Terrace" at bounding box center [180, 86] width 50 height 8
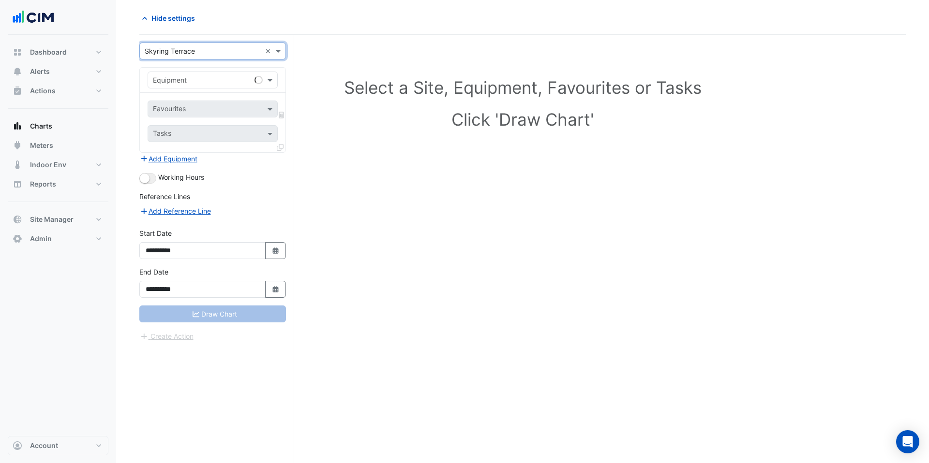
click at [186, 81] on input "text" at bounding box center [203, 80] width 100 height 10
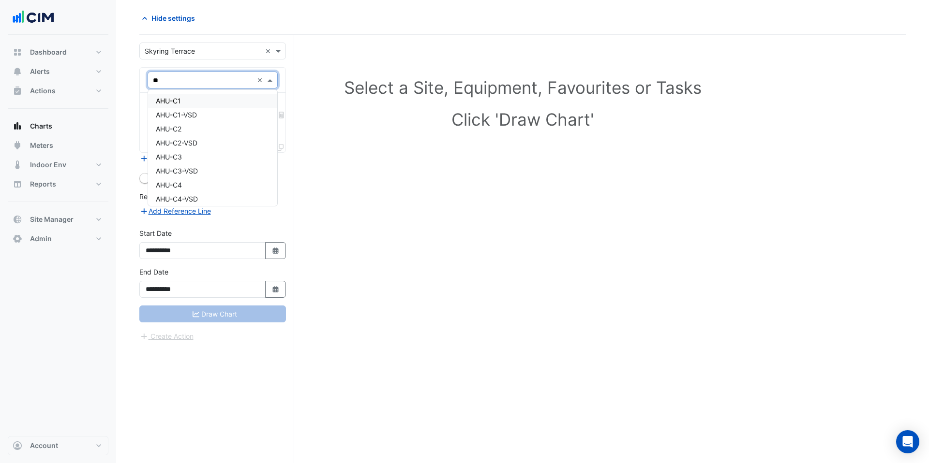
type input "***"
click at [181, 98] on span "AHU-C1" at bounding box center [168, 101] width 25 height 8
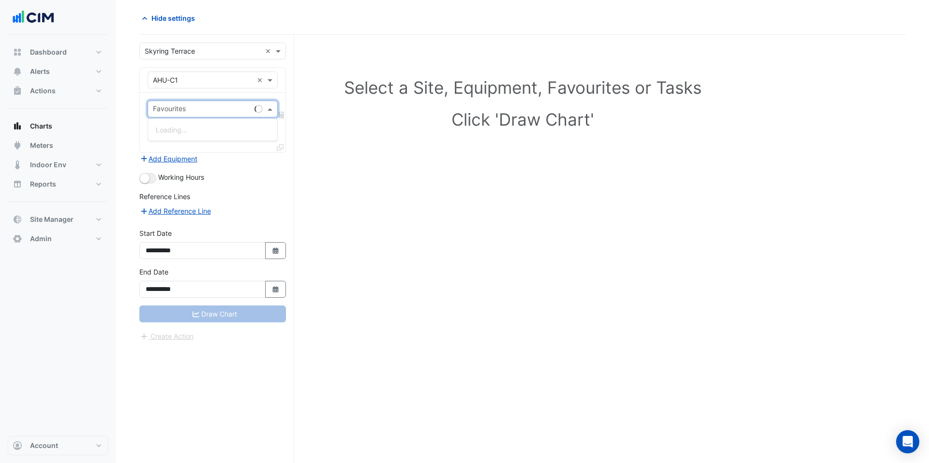
click at [183, 106] on input "text" at bounding box center [202, 110] width 98 height 10
type input "****"
drag, startPoint x: 187, startPoint y: 143, endPoint x: 220, endPoint y: 146, distance: 33.5
click at [187, 143] on span "Unit Supply Air Fan Status - Plantroom, Center 01" at bounding box center [234, 144] width 156 height 8
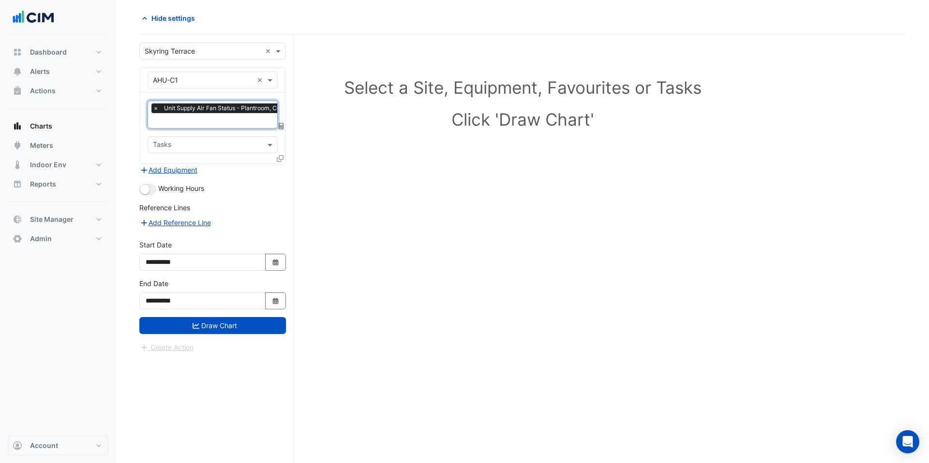
click at [281, 155] on icon at bounding box center [280, 158] width 7 height 7
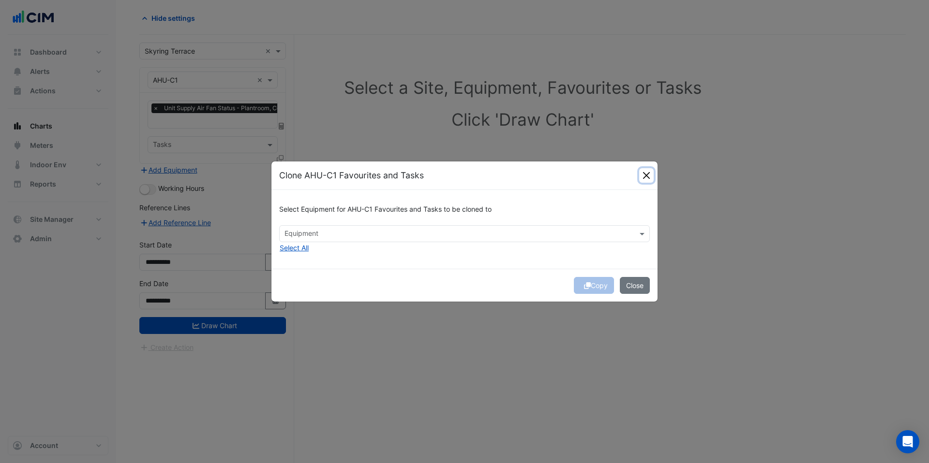
click at [650, 174] on button "Close" at bounding box center [646, 175] width 15 height 15
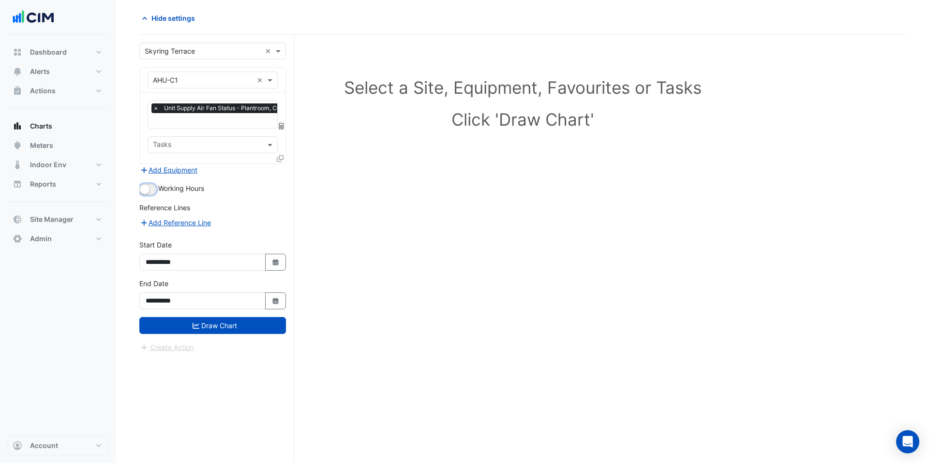
click at [151, 189] on button "button" at bounding box center [147, 189] width 17 height 11
click at [223, 159] on div "× Unit Supply Air Fan Status - Plantroom, Center 01 × Tasks" at bounding box center [213, 128] width 146 height 71
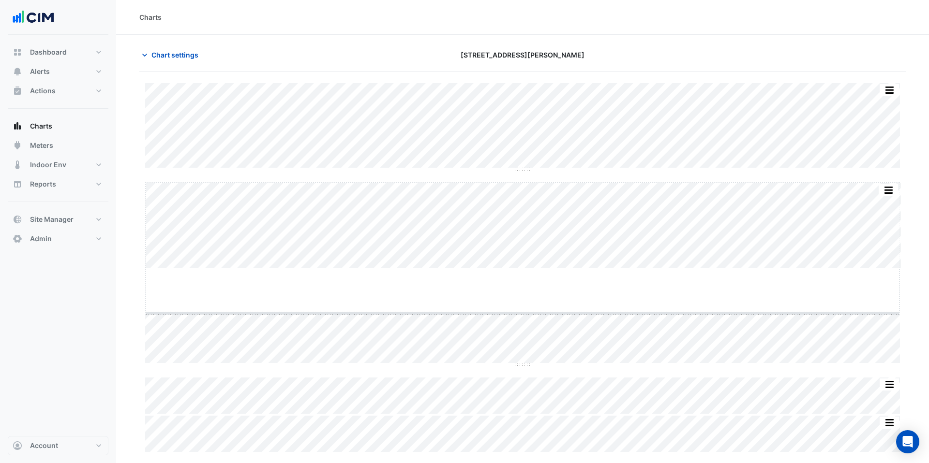
drag, startPoint x: 521, startPoint y: 268, endPoint x: 524, endPoint y: 348, distance: 79.9
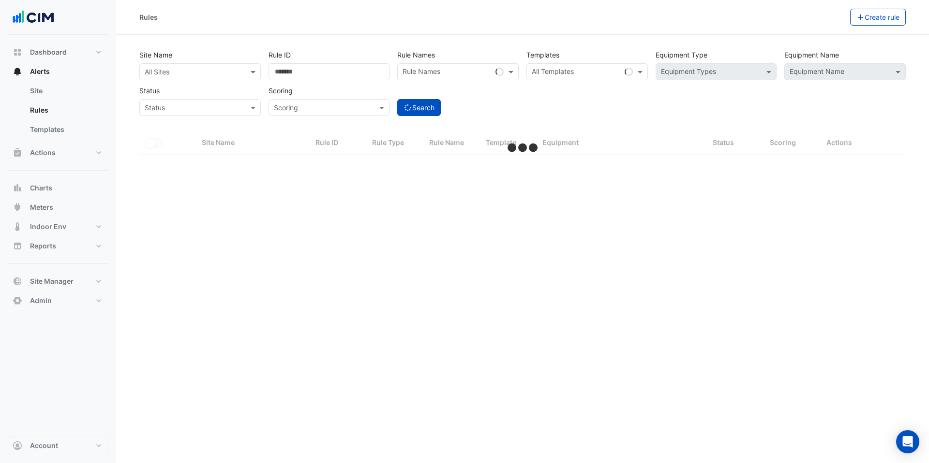
select select "***"
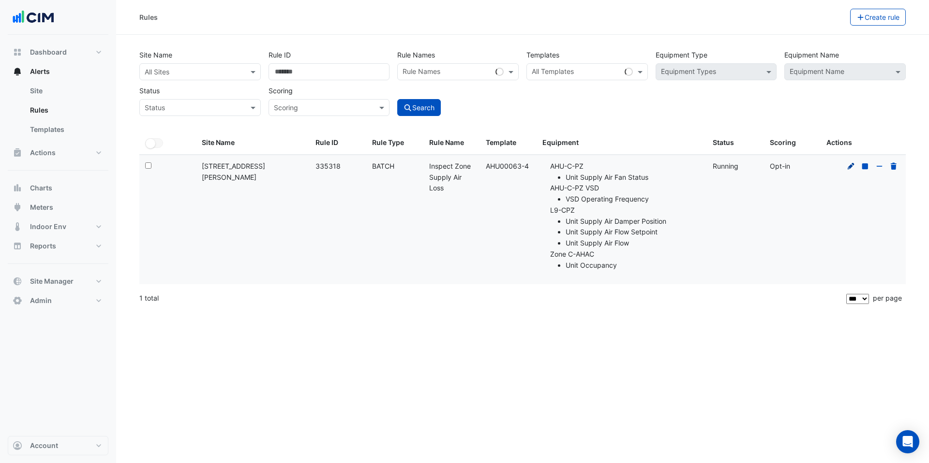
click at [852, 166] on icon at bounding box center [851, 166] width 7 height 7
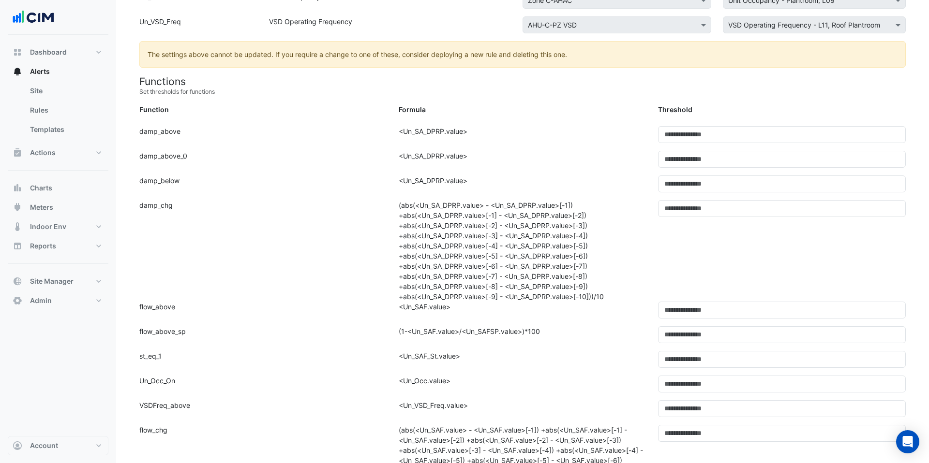
scroll to position [317, 0]
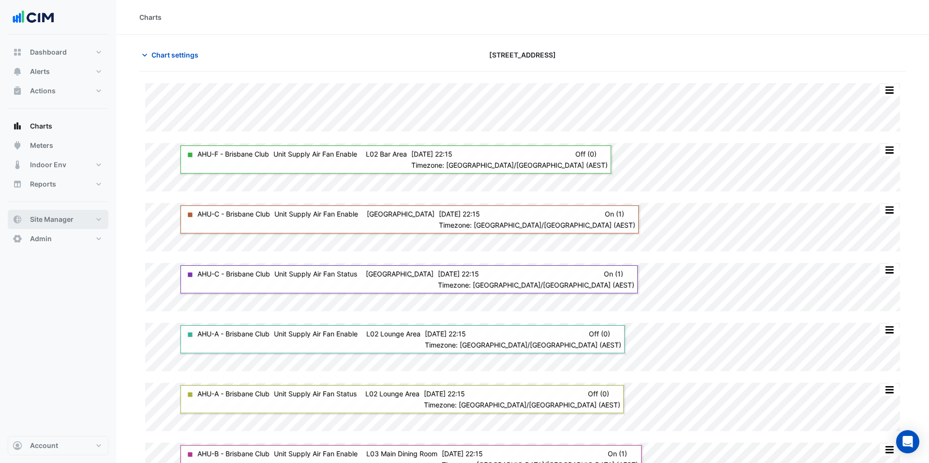
click at [82, 217] on button "Site Manager" at bounding box center [58, 219] width 101 height 19
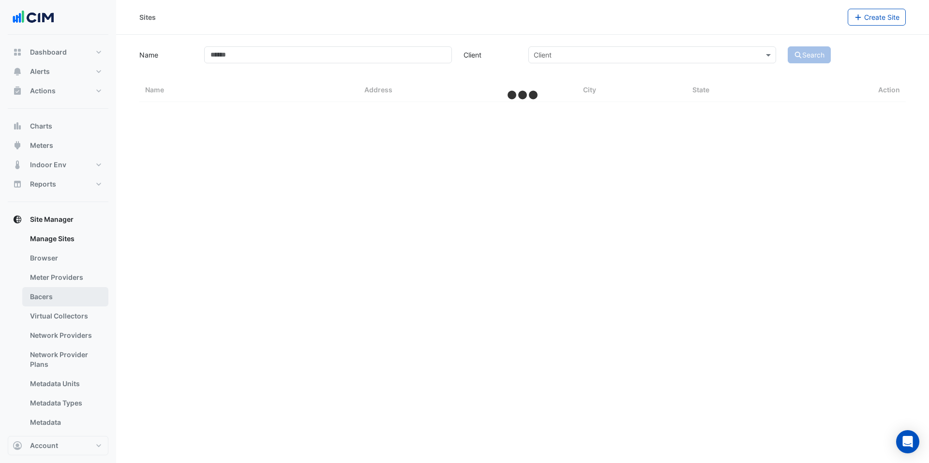
select select "***"
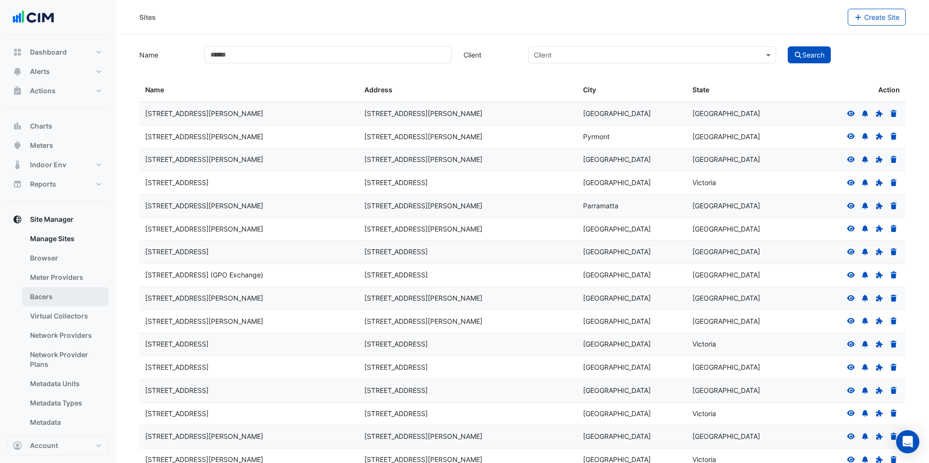
click at [68, 293] on link "Bacers" at bounding box center [65, 296] width 86 height 19
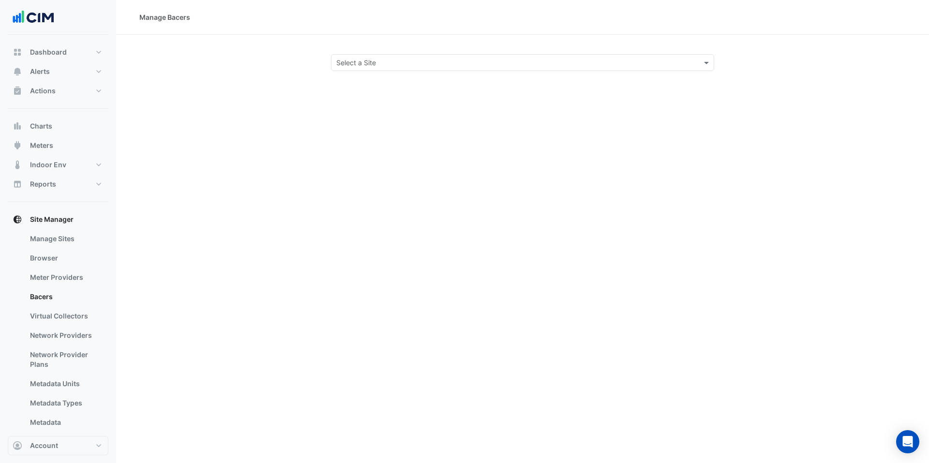
click at [366, 66] on input "text" at bounding box center [512, 63] width 353 height 10
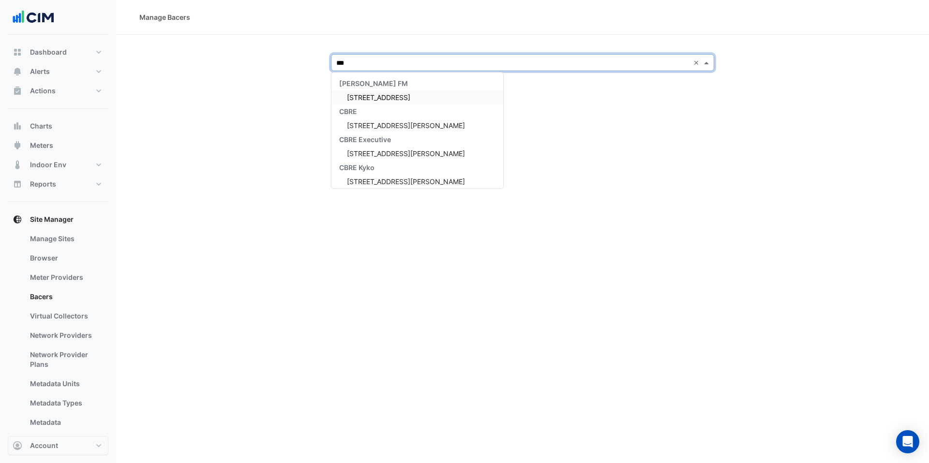
type input "****"
click at [373, 100] on span "[STREET_ADDRESS][PERSON_NAME]" at bounding box center [406, 97] width 118 height 8
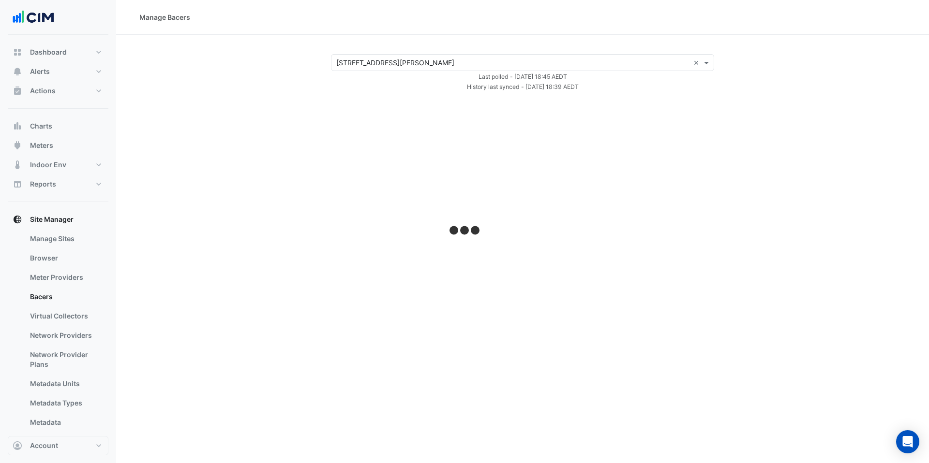
select select "***"
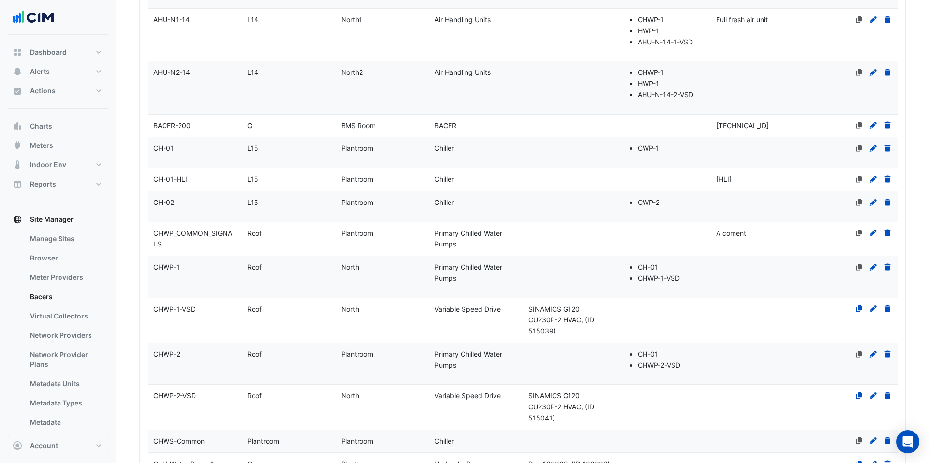
scroll to position [4633, 0]
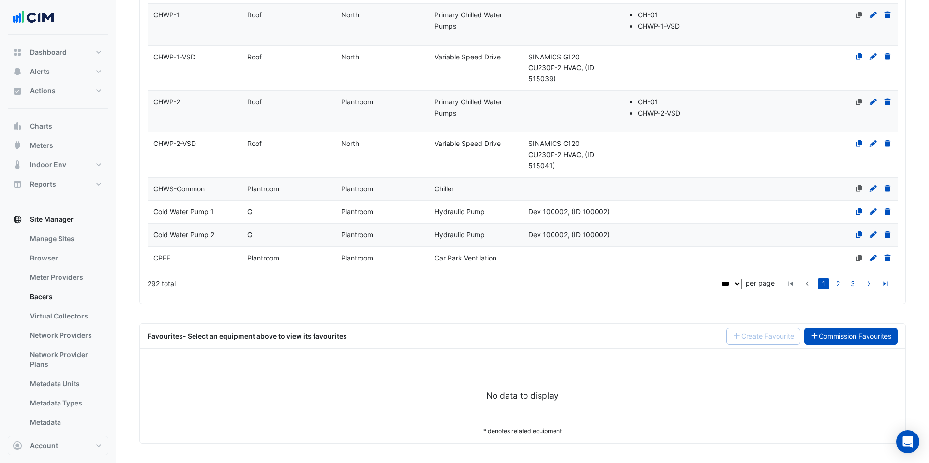
click at [873, 335] on link "Commission Favourites" at bounding box center [851, 336] width 94 height 17
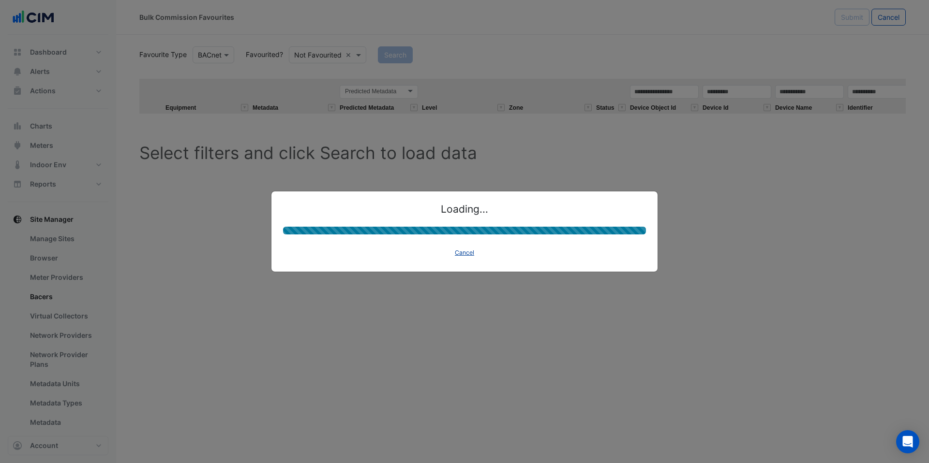
click at [459, 253] on button "Cancel" at bounding box center [464, 253] width 28 height 14
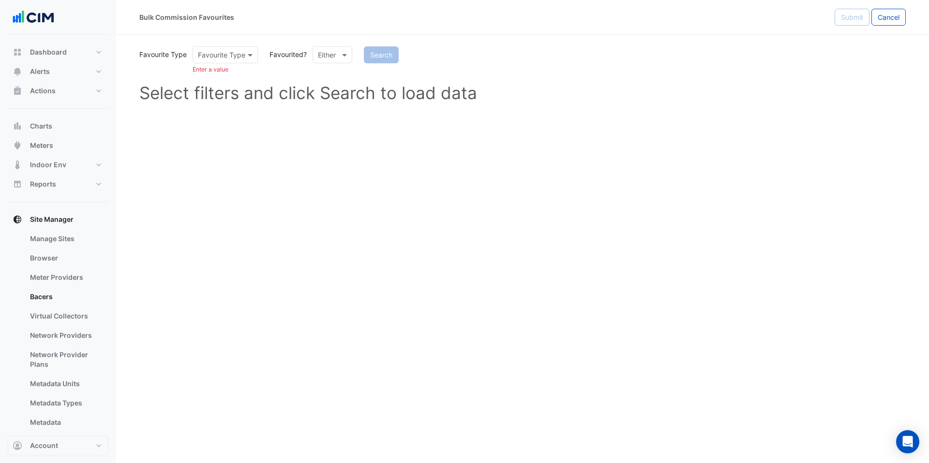
click at [327, 57] on input "text" at bounding box center [323, 55] width 10 height 10
click at [330, 71] on div "Favourited" at bounding box center [344, 76] width 63 height 14
drag, startPoint x: 214, startPoint y: 50, endPoint x: 216, endPoint y: 62, distance: 12.2
click at [214, 50] on input "text" at bounding box center [215, 55] width 35 height 10
click at [214, 75] on div "BACnet" at bounding box center [212, 76] width 39 height 14
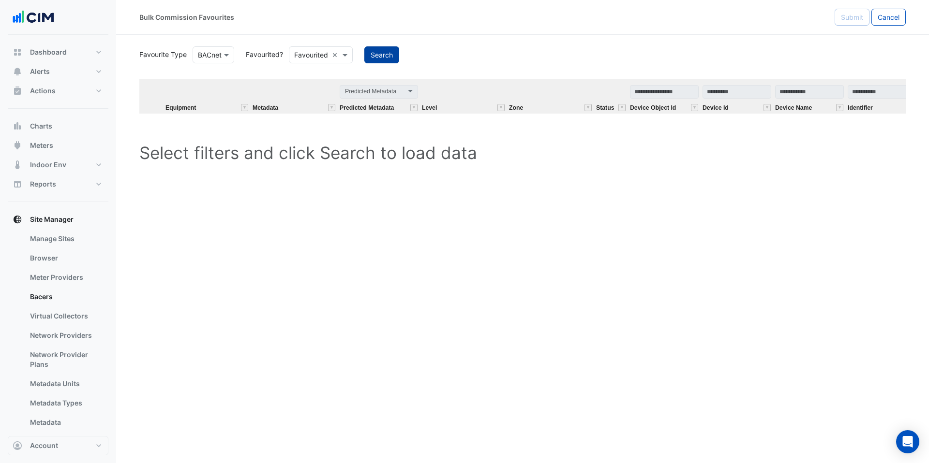
click at [376, 56] on button "Search" at bounding box center [381, 54] width 35 height 17
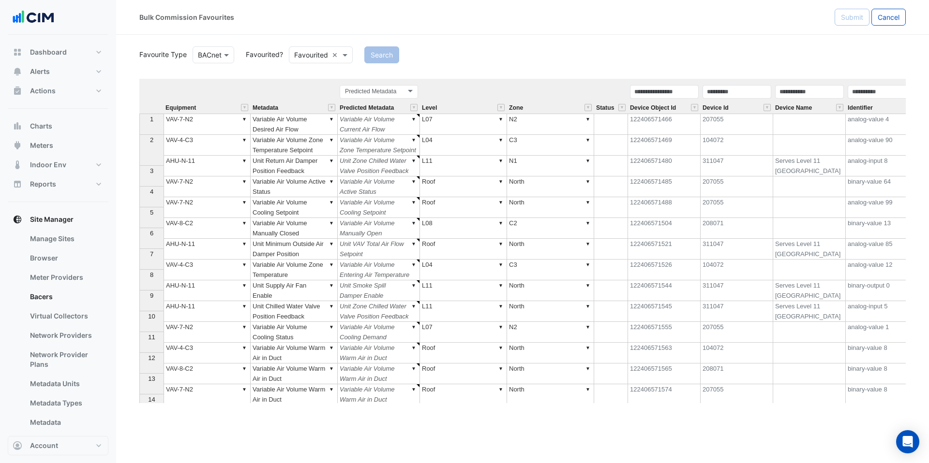
type textarea "******"
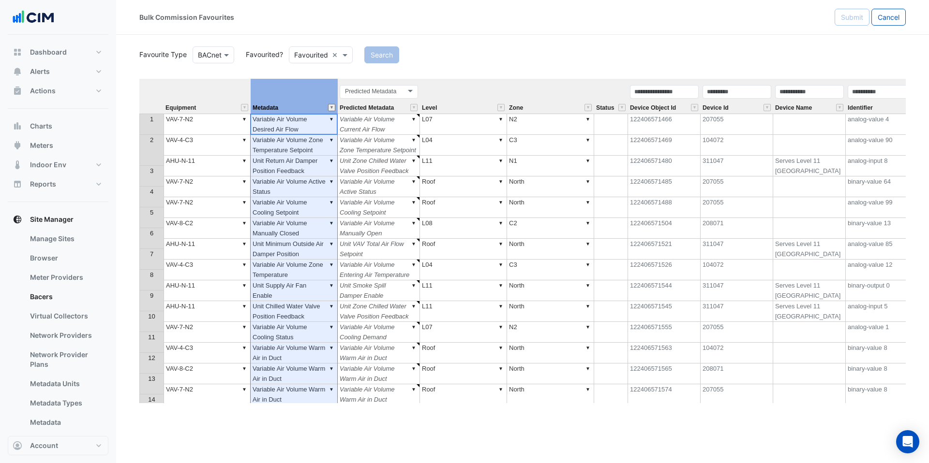
click at [333, 108] on button "" at bounding box center [331, 107] width 7 height 7
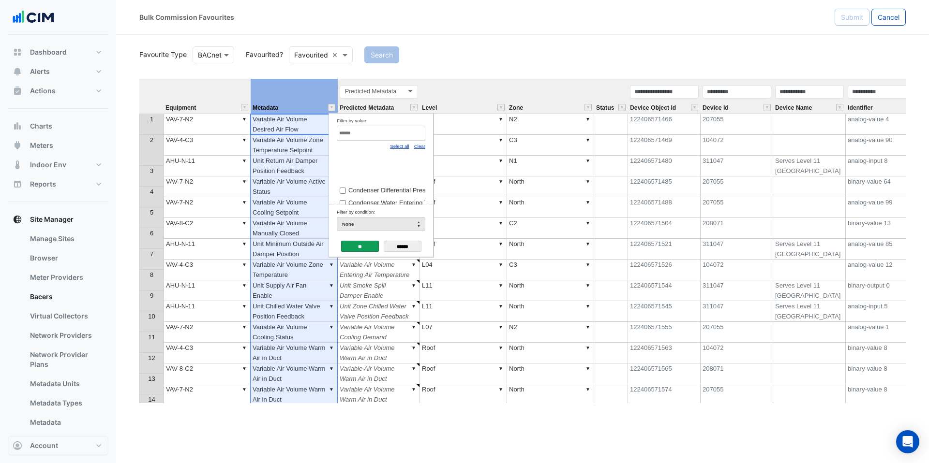
scroll to position [762, 0]
click at [376, 135] on input "Filter by value:" at bounding box center [381, 133] width 89 height 15
type input "*****"
click at [303, 75] on div "Favourite Type BACnet Favourited? Favourited × Search Equipment Metadata Predic…" at bounding box center [522, 224] width 766 height 359
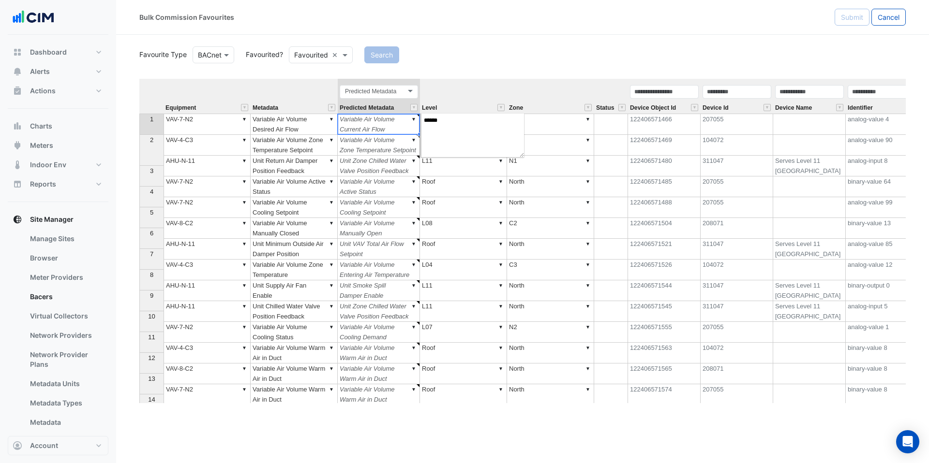
click at [389, 121] on td "▼ Variable Air Volume Current Air Flow" at bounding box center [379, 124] width 82 height 21
type textarea "******"
click at [380, 156] on td "▼ Variable Air Volume Zone Temperature Setpoint" at bounding box center [379, 145] width 82 height 21
click at [225, 155] on td "▼ VAV-4-C3" at bounding box center [207, 145] width 87 height 21
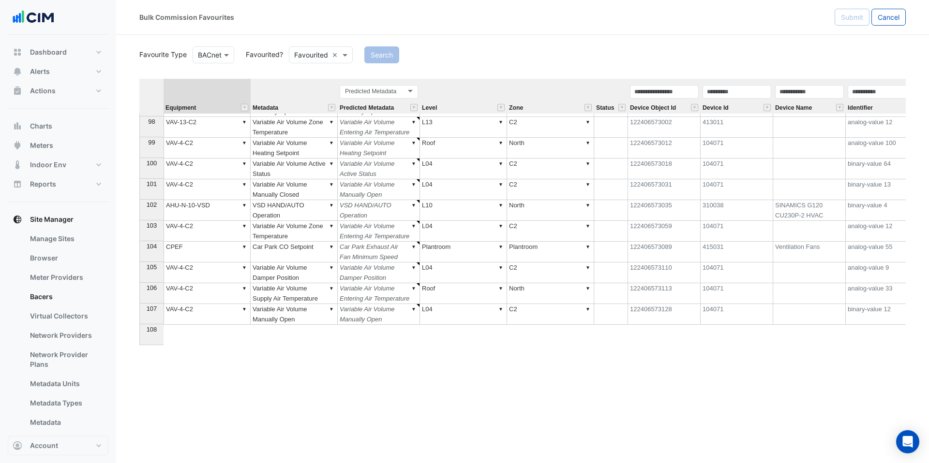
scroll to position [1887, 0]
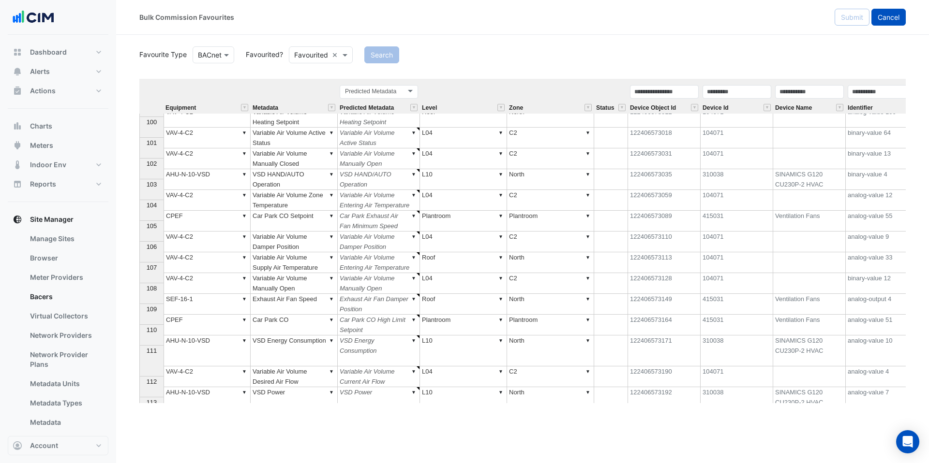
click at [894, 10] on button "Cancel" at bounding box center [888, 17] width 34 height 17
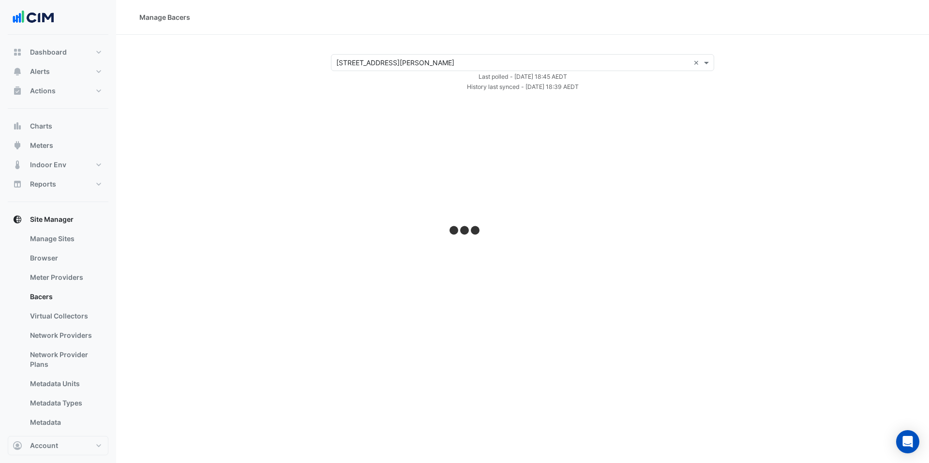
select select "***"
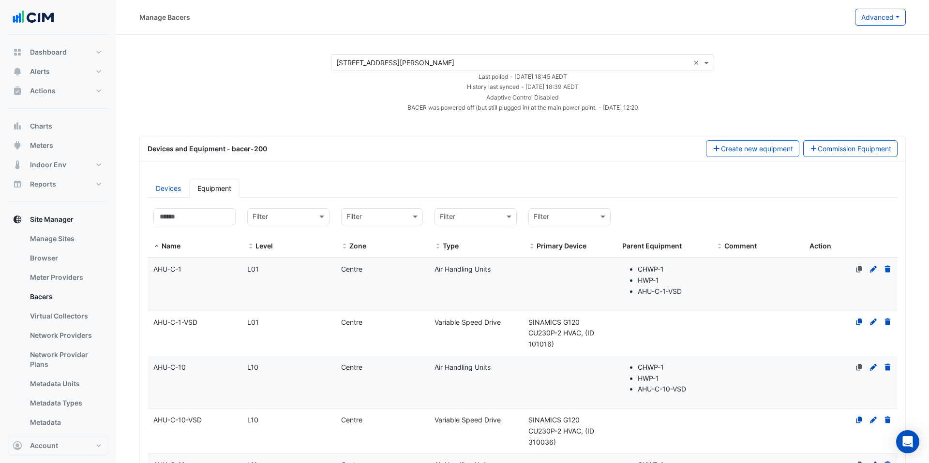
click at [427, 65] on input "text" at bounding box center [512, 63] width 353 height 10
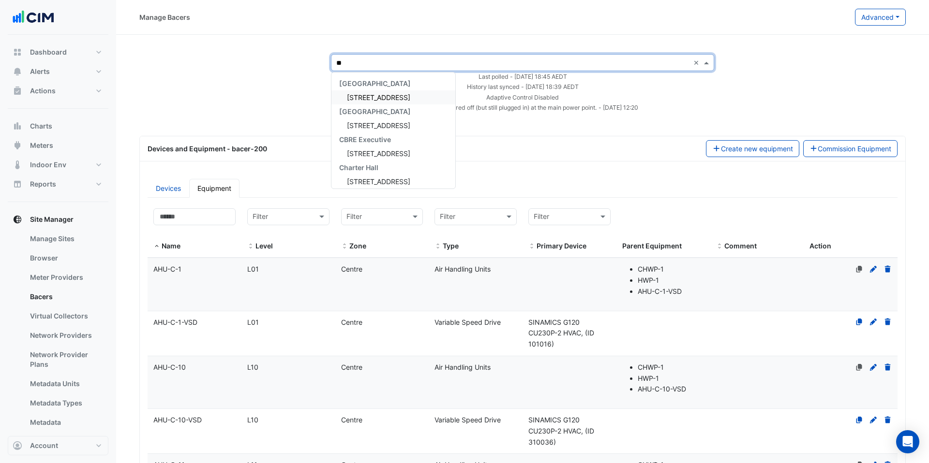
type input "**"
click at [378, 103] on div "[STREET_ADDRESS]" at bounding box center [393, 97] width 124 height 14
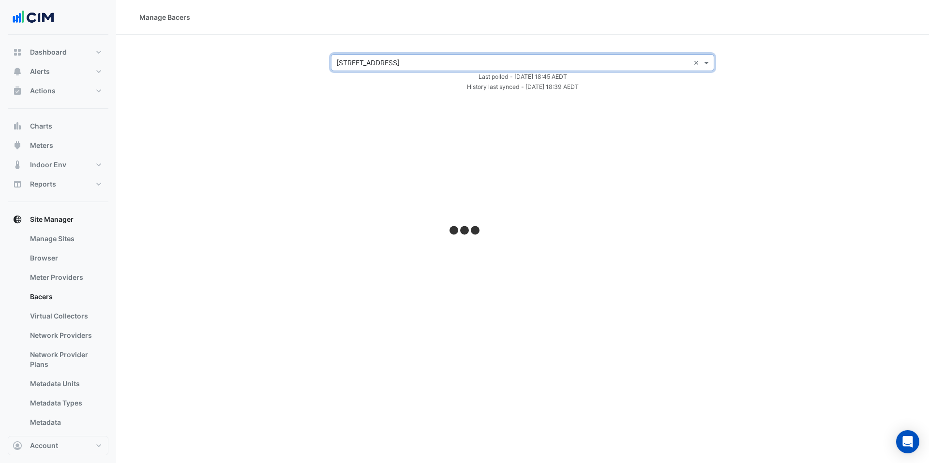
click at [376, 99] on div "Manage Bacers × 68 Pitt St × Last polled - Wed 15-Oct-2025 18:45 AEDT History l…" at bounding box center [522, 231] width 813 height 463
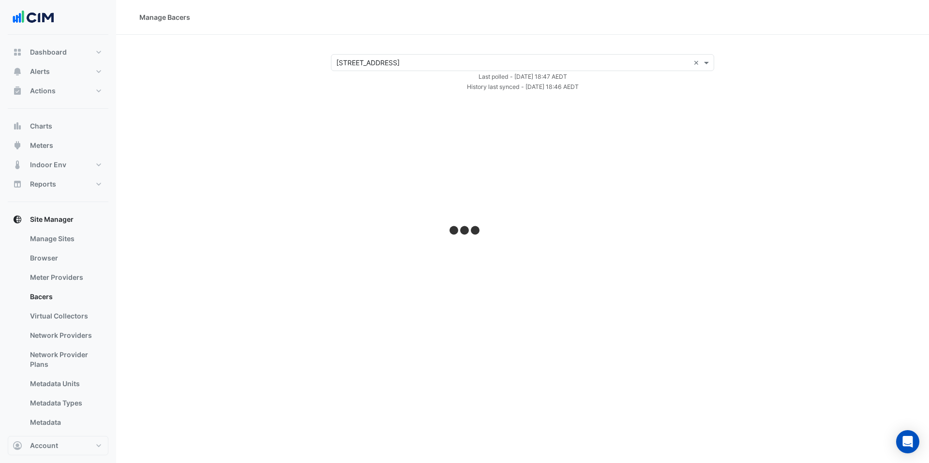
select select "***"
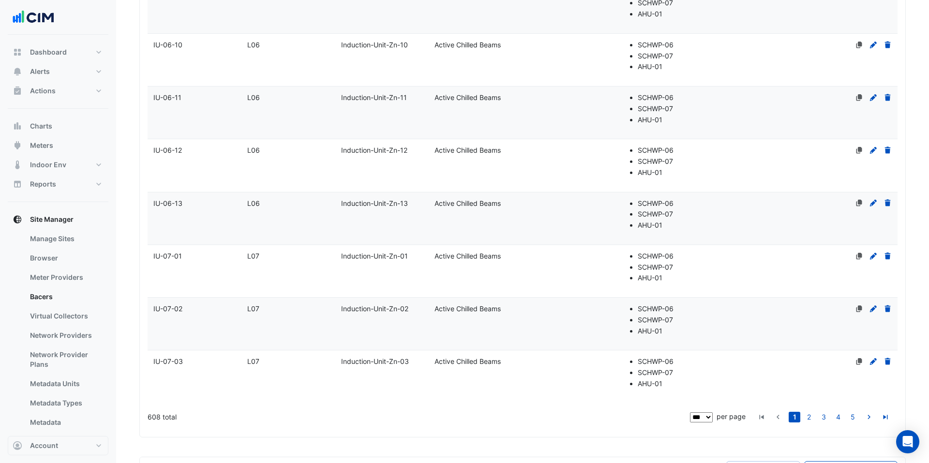
scroll to position [5267, 0]
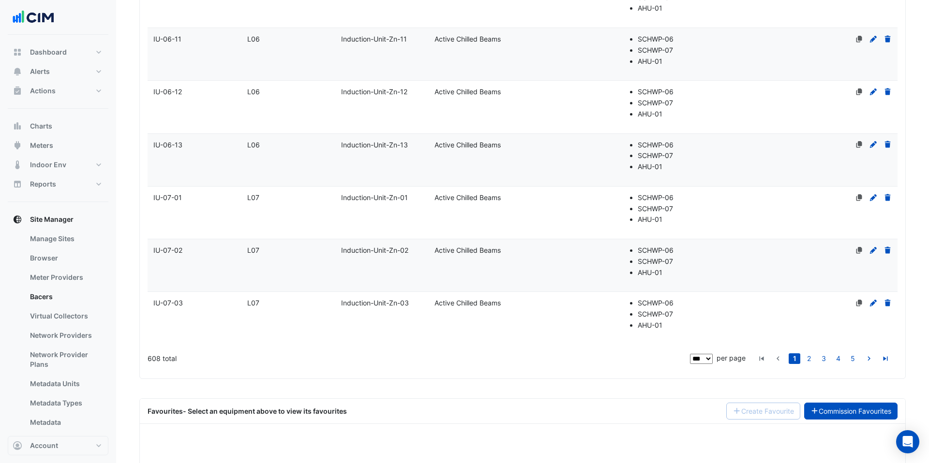
click at [856, 404] on link "Commission Favourites" at bounding box center [851, 411] width 94 height 17
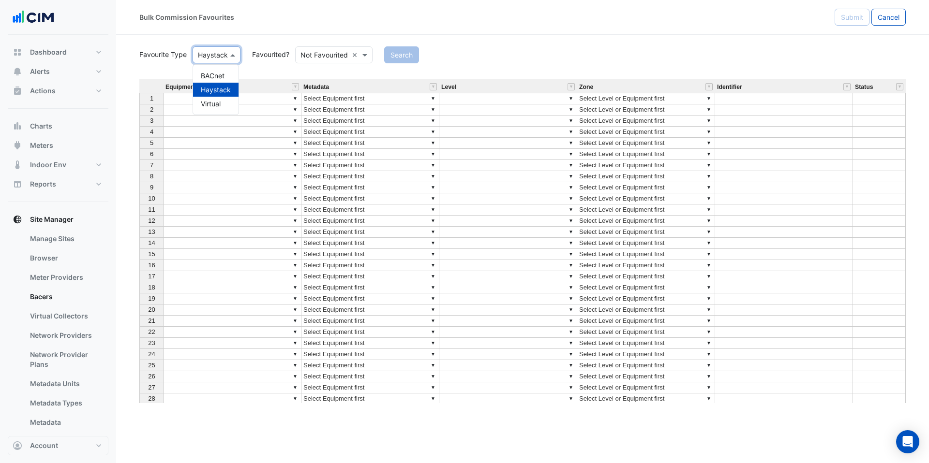
click at [228, 54] on span at bounding box center [234, 55] width 12 height 10
click at [222, 72] on div "BACnet" at bounding box center [215, 76] width 45 height 14
drag, startPoint x: 316, startPoint y: 53, endPoint x: 316, endPoint y: 63, distance: 9.7
click at [316, 53] on input "text" at bounding box center [317, 55] width 47 height 10
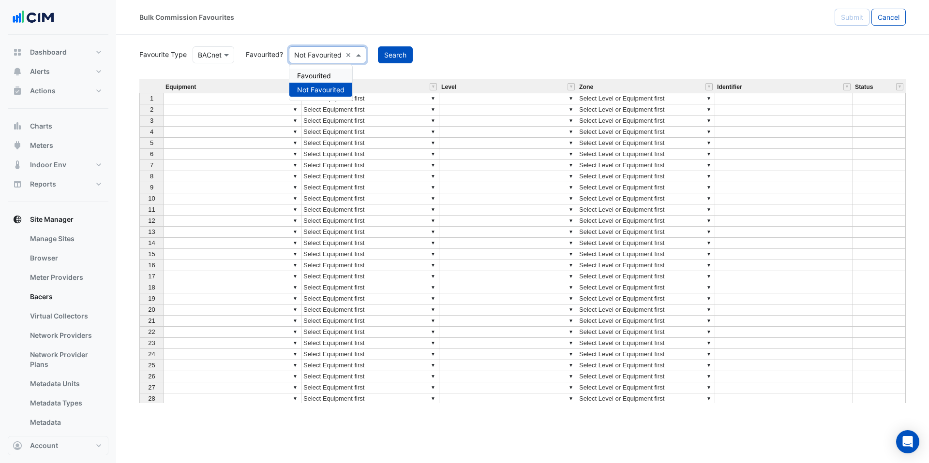
drag, startPoint x: 315, startPoint y: 72, endPoint x: 334, endPoint y: 71, distance: 19.4
click at [315, 72] on div "Favourited" at bounding box center [320, 76] width 63 height 14
click at [384, 58] on button "Search" at bounding box center [381, 54] width 35 height 17
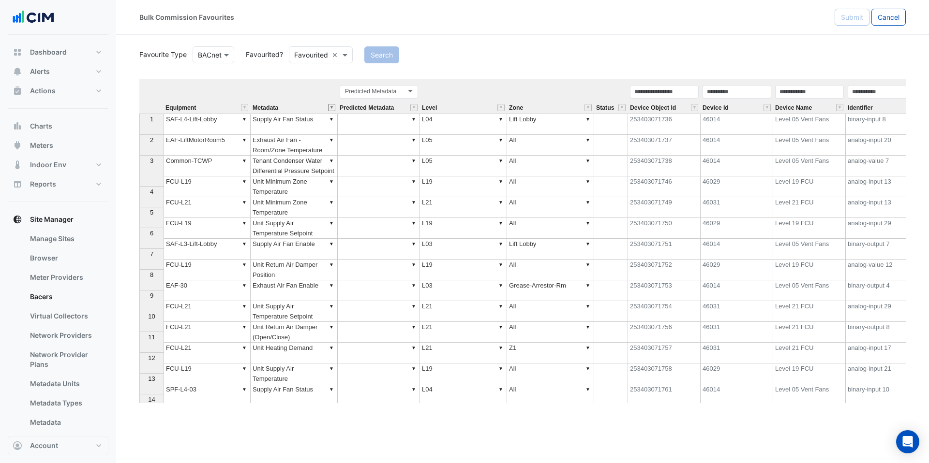
click at [332, 107] on button "" at bounding box center [331, 107] width 7 height 7
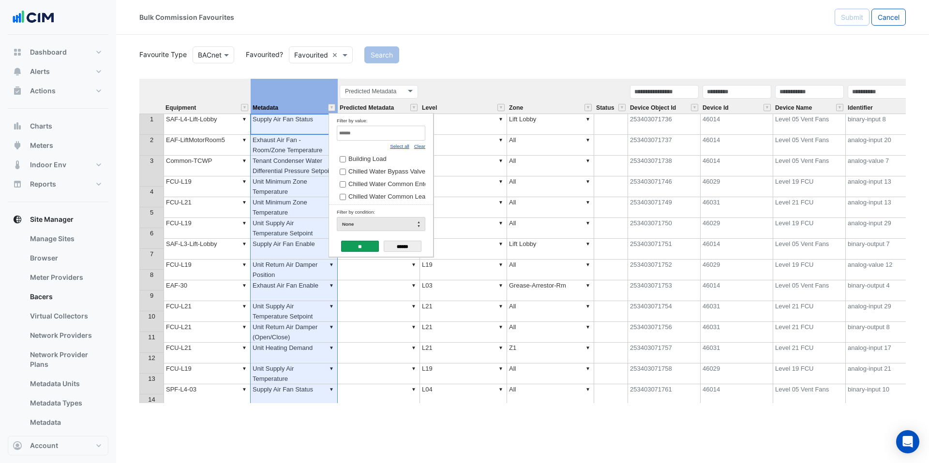
click at [366, 131] on input "Filter by value:" at bounding box center [381, 133] width 89 height 15
type input "*****"
click at [445, 70] on div "Favourite Type BACnet Favourited? Favourited × Search Equipment Metadata Predic…" at bounding box center [522, 224] width 766 height 359
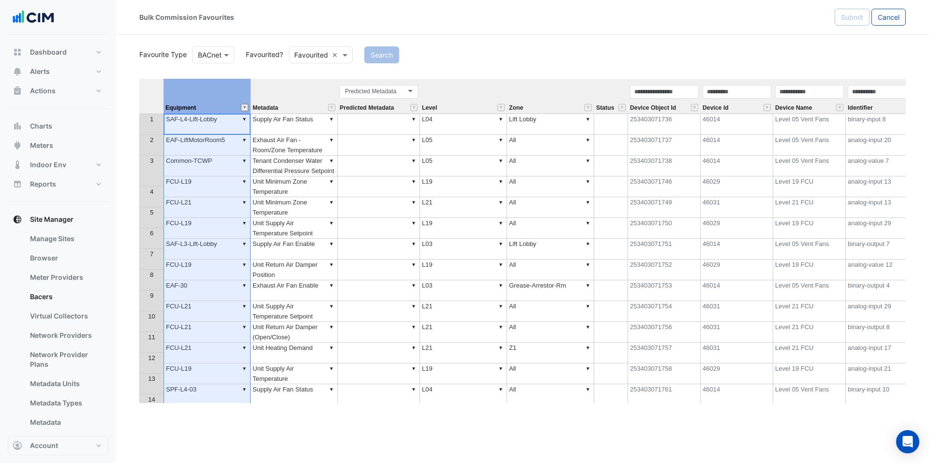
click at [246, 107] on button "" at bounding box center [244, 107] width 7 height 7
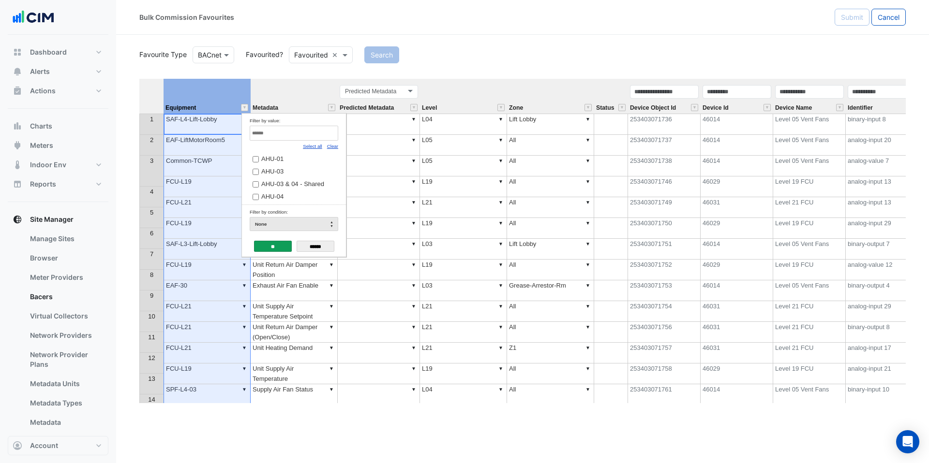
click at [291, 135] on input "Filter by value:" at bounding box center [294, 133] width 89 height 15
type input "*"
click at [500, 67] on div "Favourite Type BACnet Favourited? Favourited × Search Equipment Metadata Predic…" at bounding box center [522, 224] width 766 height 359
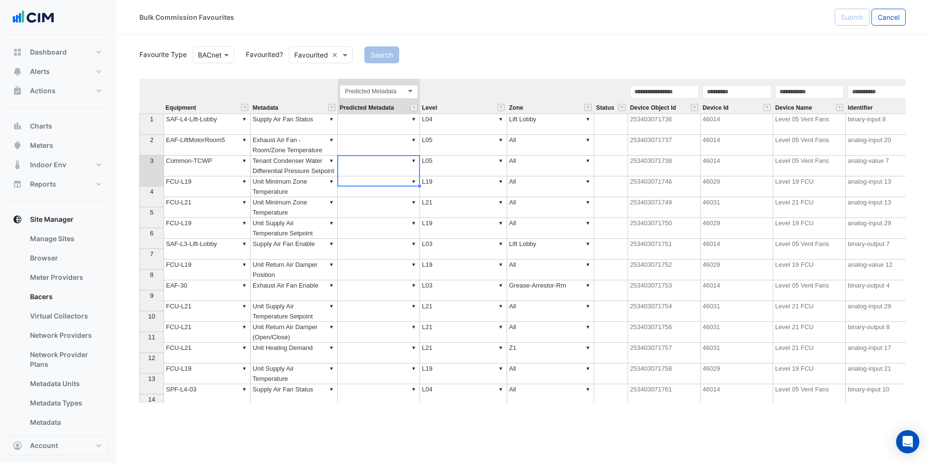
click at [359, 171] on td "▼" at bounding box center [379, 166] width 82 height 21
click at [291, 173] on td "▼ Tenant Condenser Water Differential Pressure Setpoint" at bounding box center [294, 166] width 87 height 21
click at [886, 22] on button "Cancel" at bounding box center [888, 17] width 34 height 17
select select "***"
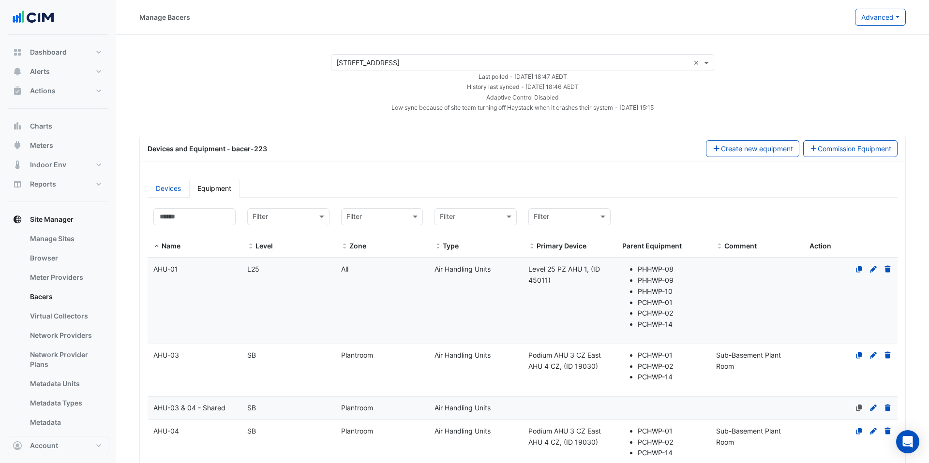
click at [450, 59] on input "text" at bounding box center [512, 63] width 353 height 10
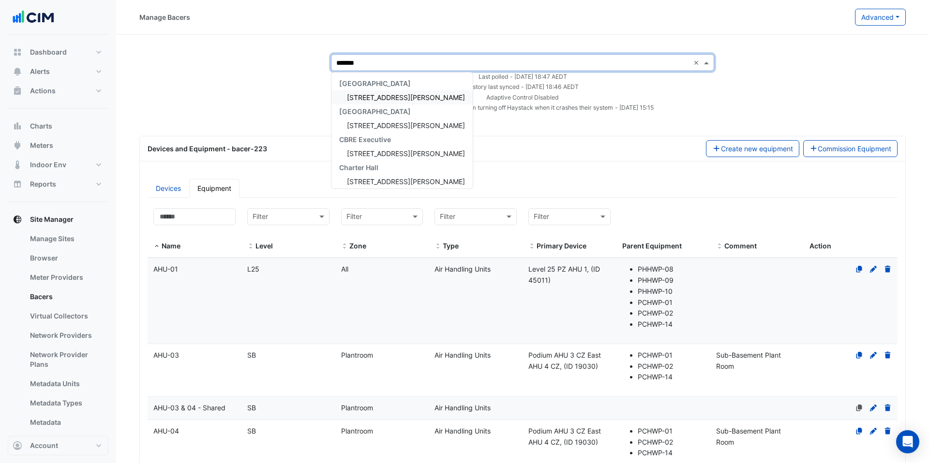
type input "********"
click at [391, 95] on span "[STREET_ADDRESS][PERSON_NAME]" at bounding box center [406, 97] width 118 height 8
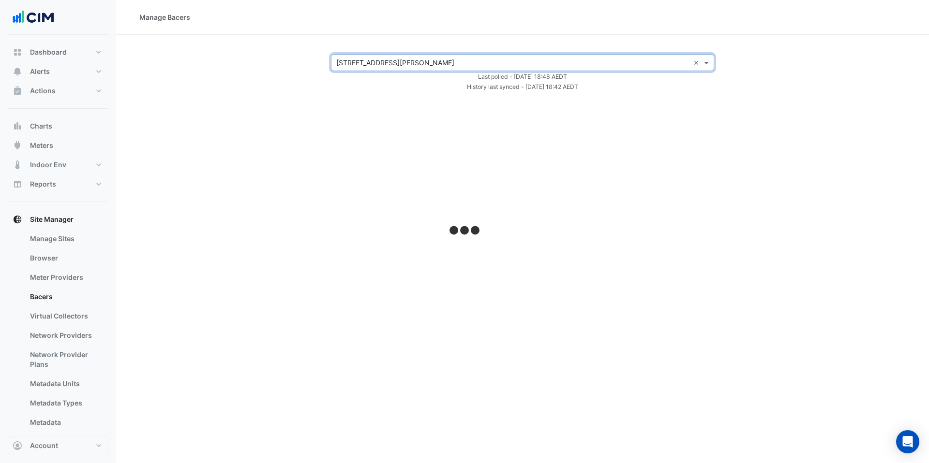
select select "***"
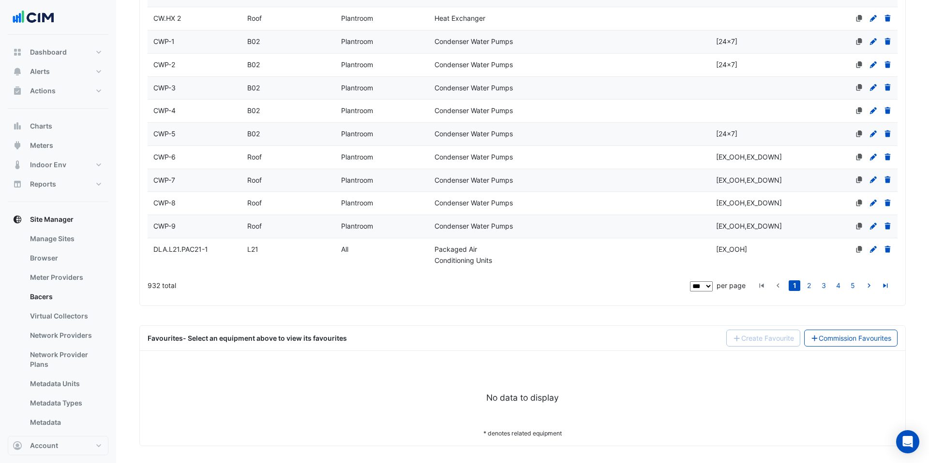
scroll to position [2783, 0]
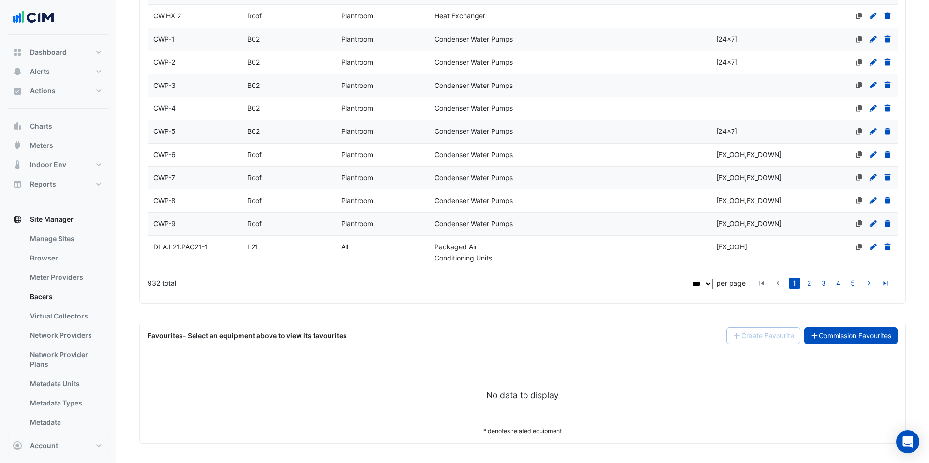
click at [851, 335] on link "Commission Favourites" at bounding box center [851, 336] width 94 height 17
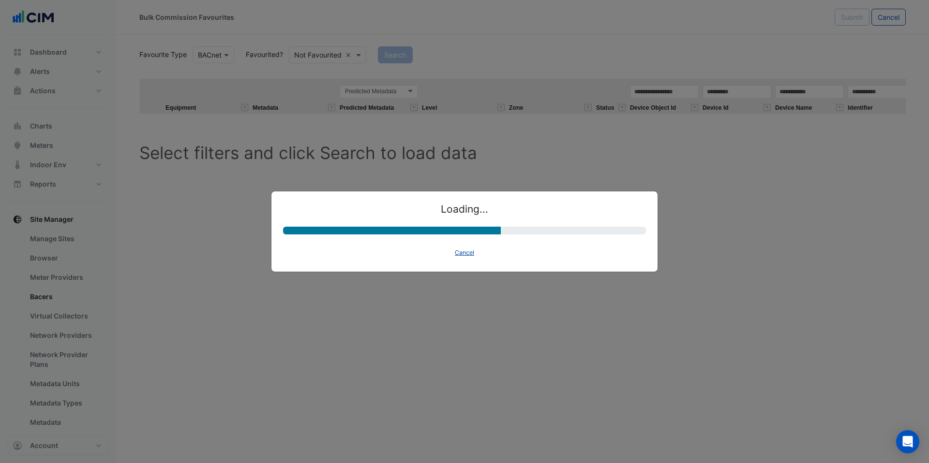
click at [470, 252] on button "Cancel" at bounding box center [464, 253] width 28 height 14
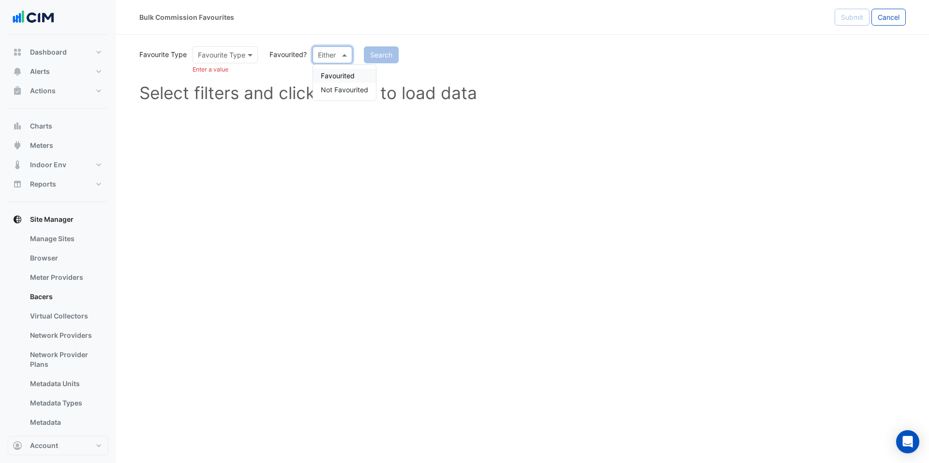
click at [321, 60] on div "Either" at bounding box center [333, 54] width 40 height 17
click at [331, 73] on div "Favourited" at bounding box center [344, 76] width 63 height 14
click at [218, 59] on input "text" at bounding box center [215, 55] width 35 height 10
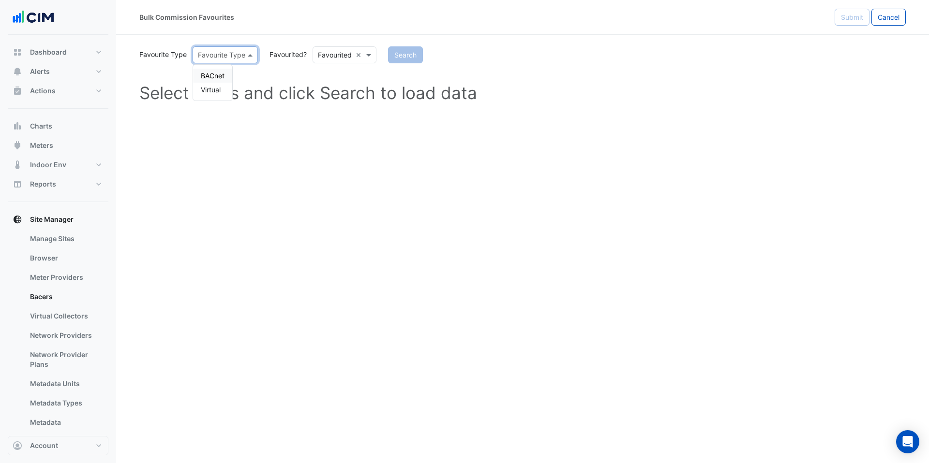
click at [221, 71] on div "BACnet" at bounding box center [212, 76] width 39 height 14
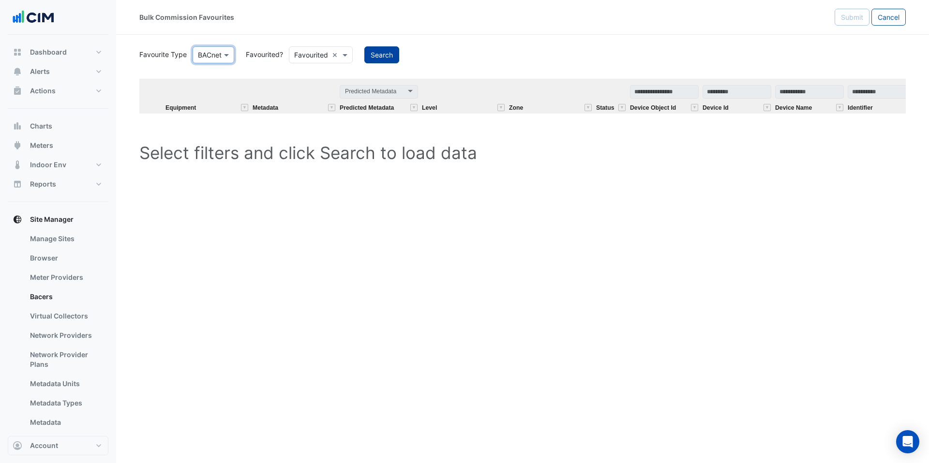
click at [381, 54] on button "Search" at bounding box center [381, 54] width 35 height 17
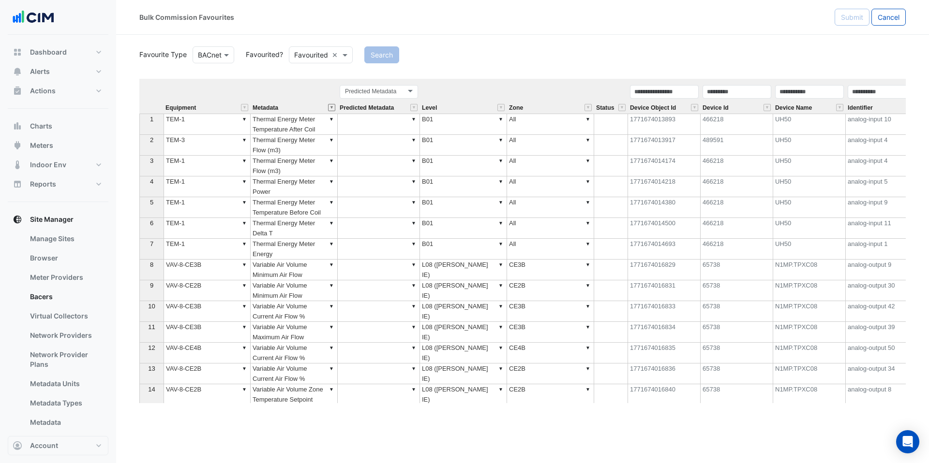
click at [332, 107] on button "" at bounding box center [331, 107] width 7 height 7
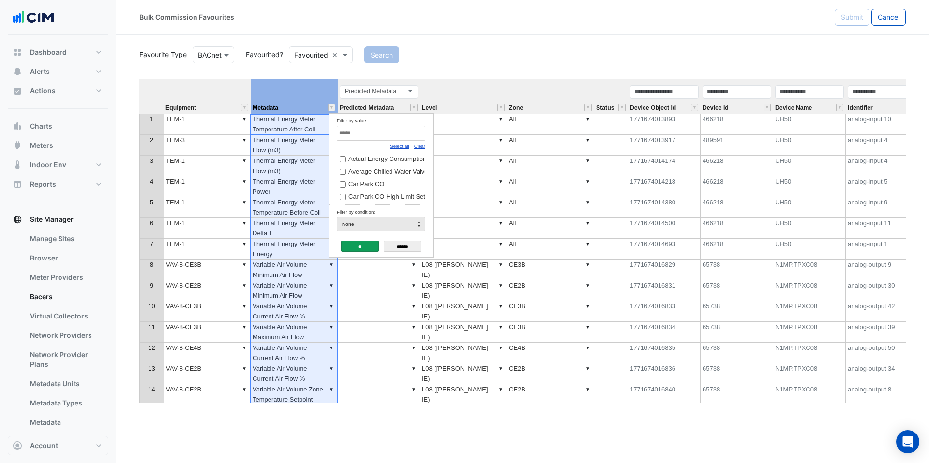
click at [368, 135] on input "Filter by value:" at bounding box center [381, 133] width 89 height 15
type input "*****"
click at [303, 73] on div "Favourite Type BACnet Favourited? Favourited × Search Equipment Metadata Predic…" at bounding box center [522, 224] width 766 height 359
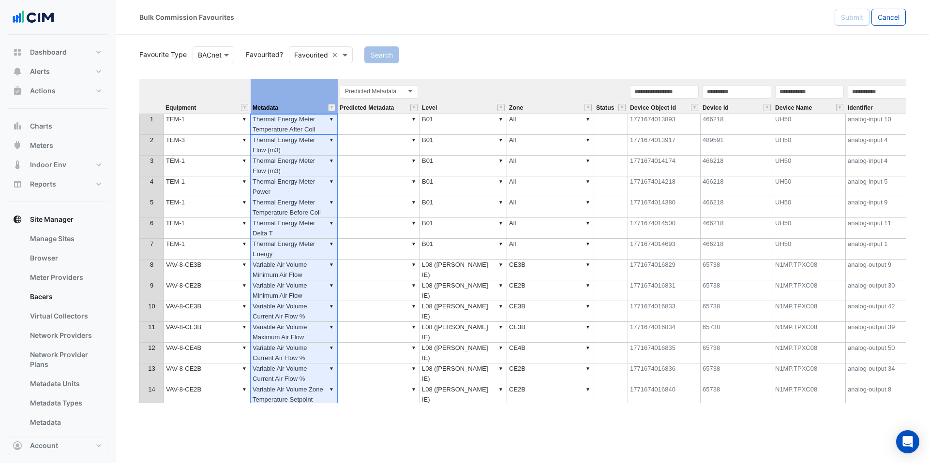
click at [302, 134] on div at bounding box center [293, 134] width 87 height 1
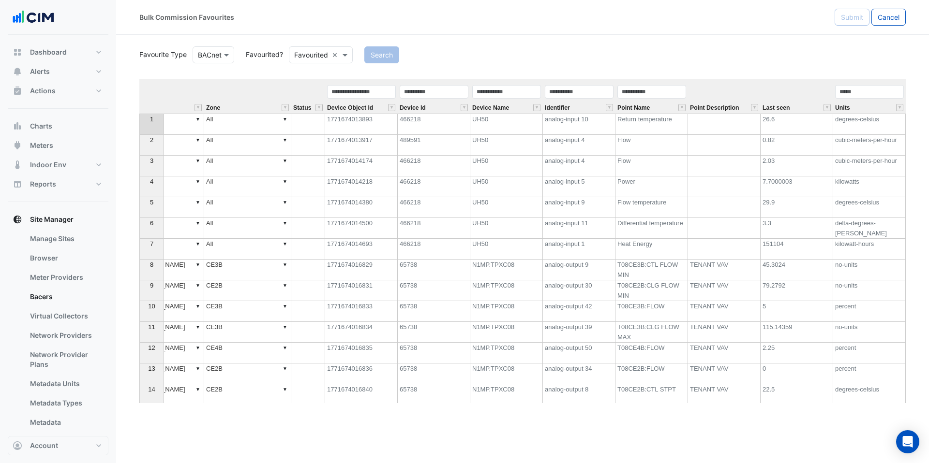
click at [352, 126] on td "1771674013893" at bounding box center [361, 124] width 73 height 21
click at [366, 191] on td "1771674014218" at bounding box center [361, 187] width 73 height 21
click at [358, 127] on td "1771674013893" at bounding box center [361, 124] width 73 height 21
click at [350, 187] on td "1771674014218" at bounding box center [361, 187] width 73 height 21
click at [362, 132] on td "1771674013893" at bounding box center [361, 124] width 73 height 21
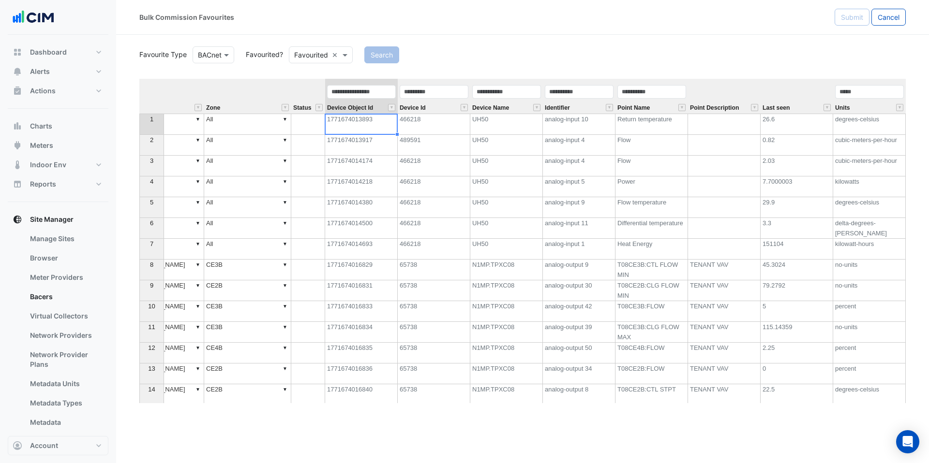
click at [367, 175] on td "1771674014174" at bounding box center [361, 166] width 73 height 21
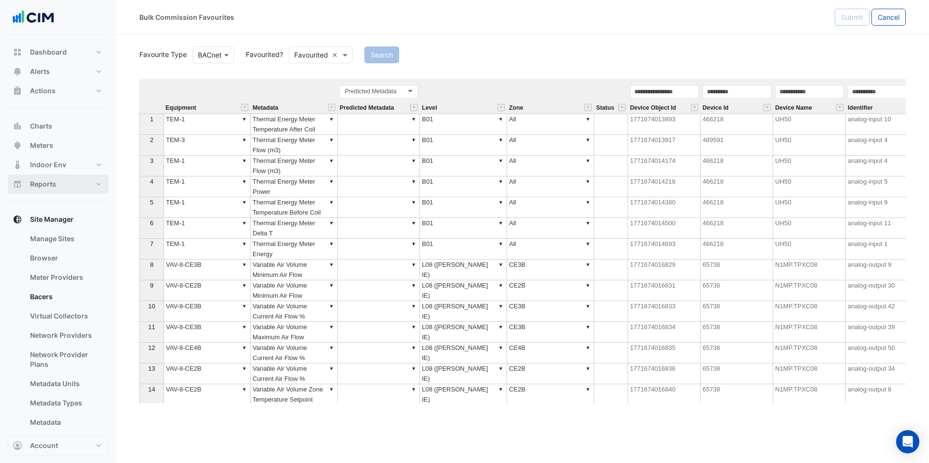
click at [83, 182] on button "Reports" at bounding box center [58, 184] width 101 height 19
select select "***"
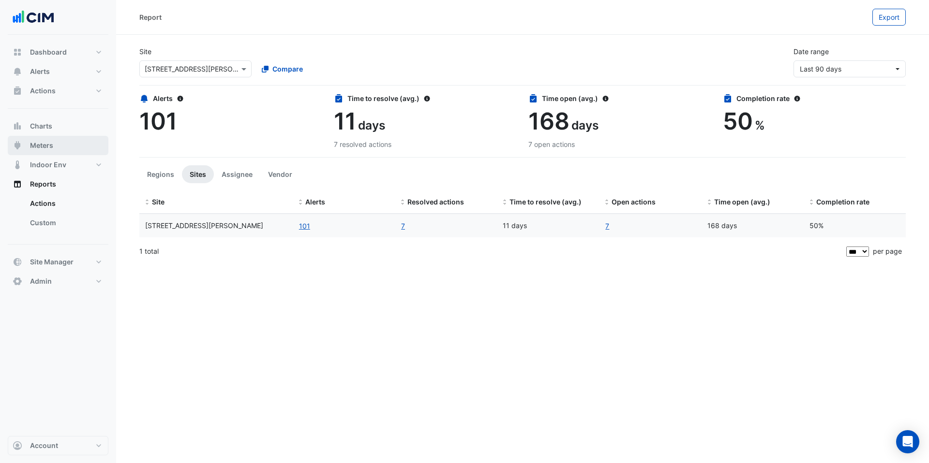
click at [67, 141] on button "Meters" at bounding box center [58, 145] width 101 height 19
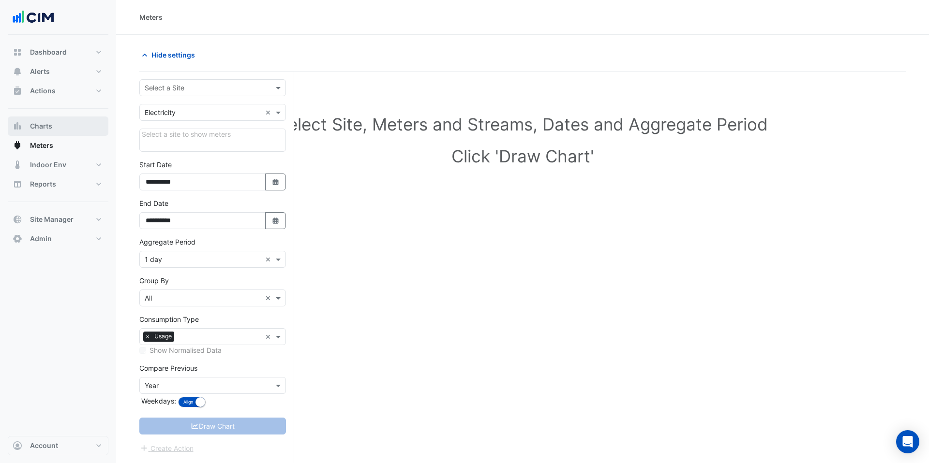
click at [65, 124] on button "Charts" at bounding box center [58, 126] width 101 height 19
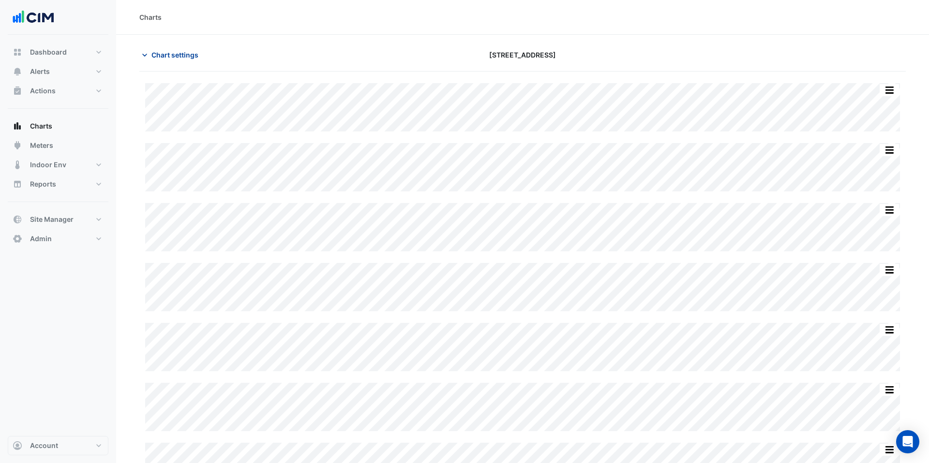
click at [162, 57] on span "Chart settings" at bounding box center [174, 55] width 47 height 10
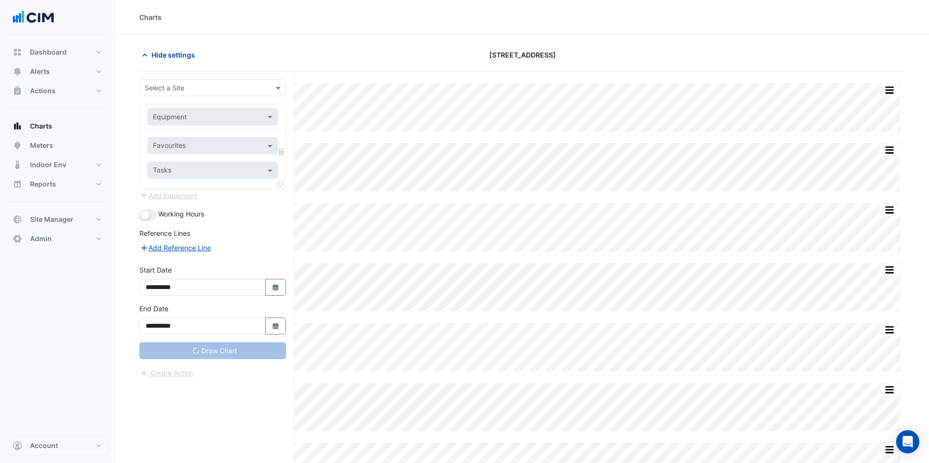
type input "**********"
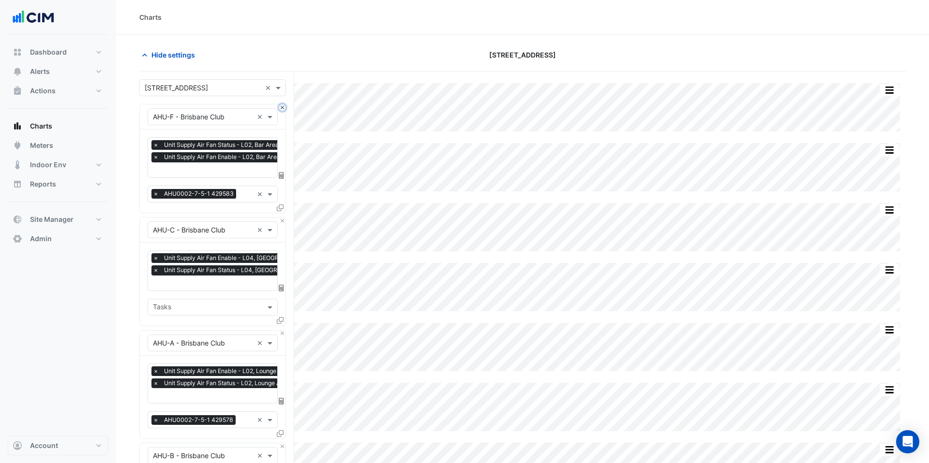
click at [280, 109] on button "Close" at bounding box center [282, 108] width 6 height 6
click at [280, 218] on button "Close" at bounding box center [282, 221] width 6 height 6
click at [280, 109] on button "Close" at bounding box center [282, 108] width 6 height 6
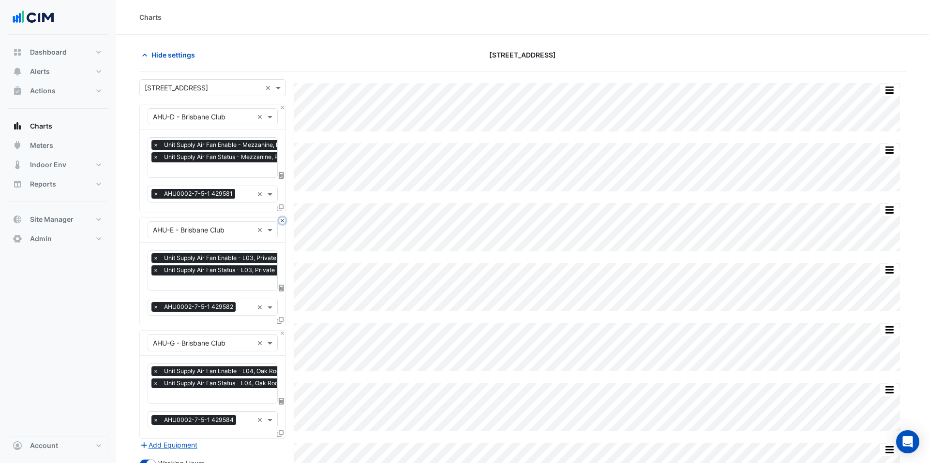
click at [280, 218] on button "Close" at bounding box center [282, 221] width 6 height 6
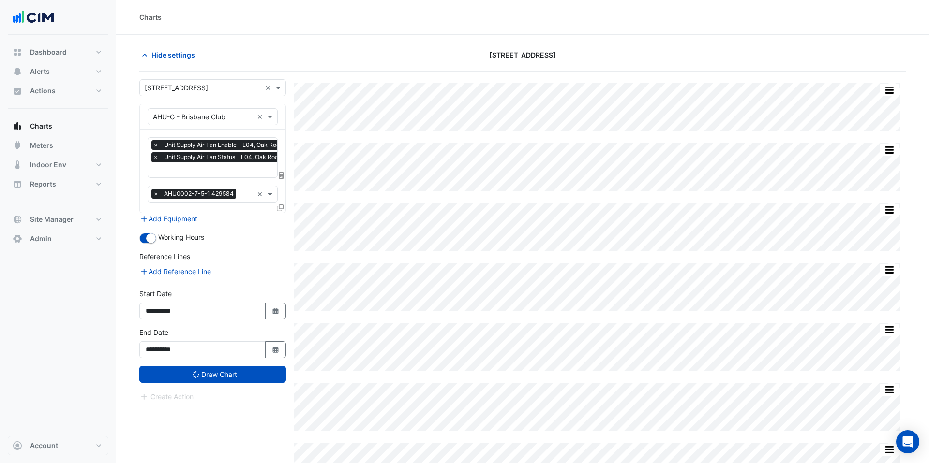
click at [280, 109] on div "× AHU-G - Brisbane Club ×" at bounding box center [213, 117] width 146 height 25
click at [179, 95] on div "× 241 Adelaide Street ×" at bounding box center [212, 87] width 147 height 17
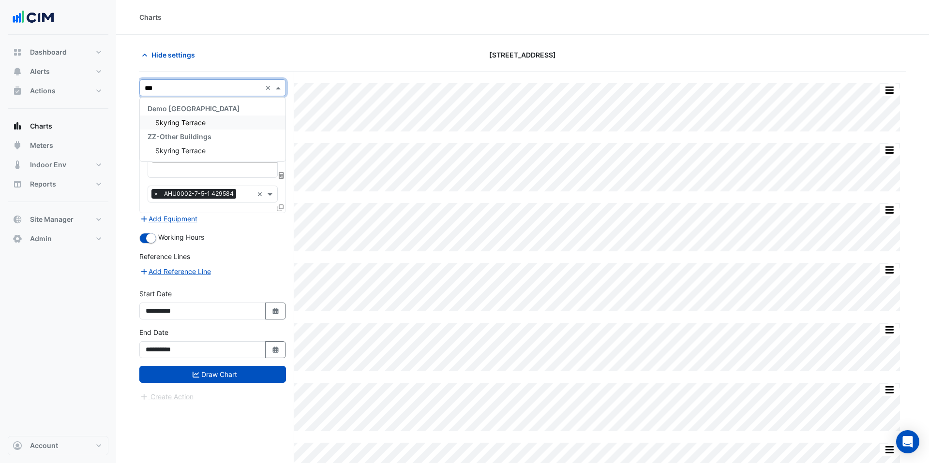
type input "***"
click at [163, 70] on div "Hide settings 241 Adelaide Street" at bounding box center [522, 58] width 766 height 25
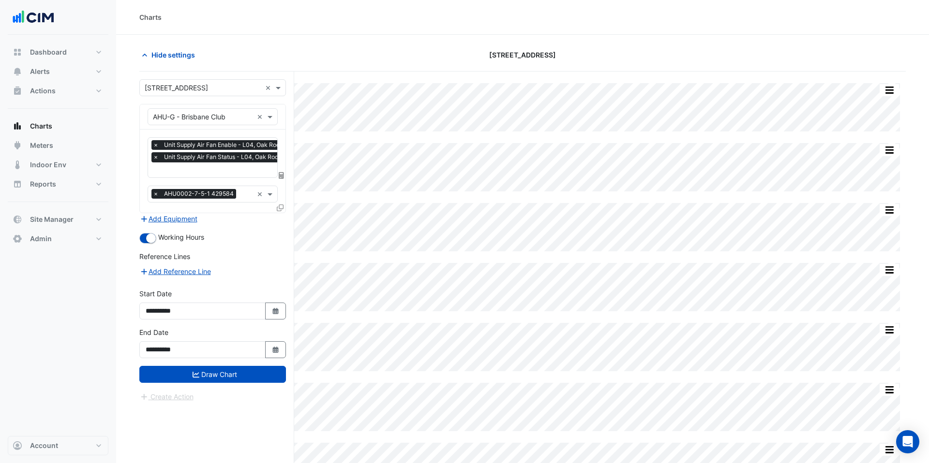
click at [168, 89] on input "text" at bounding box center [203, 88] width 117 height 10
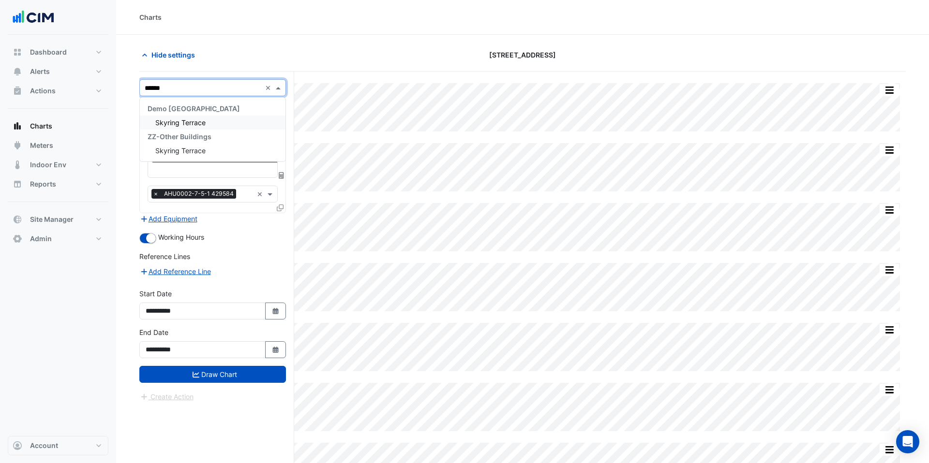
type input "*******"
click at [173, 118] on div "Skyring Terrace" at bounding box center [213, 123] width 146 height 14
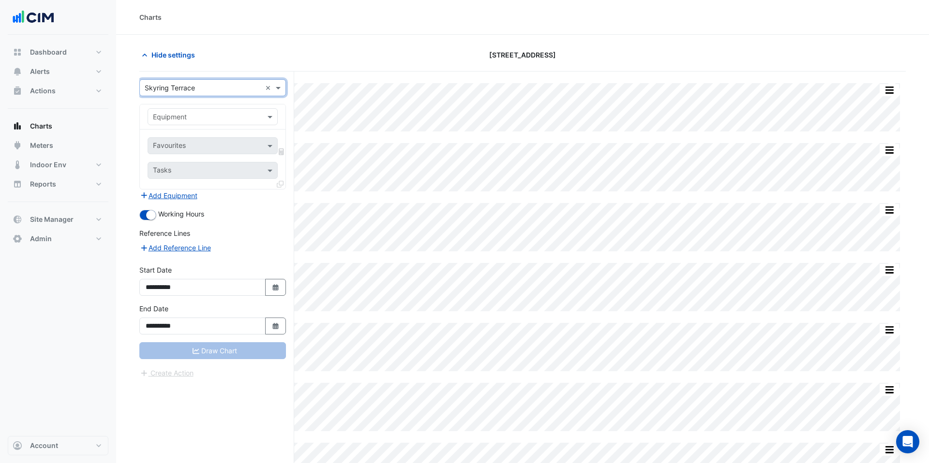
click at [190, 117] on input "text" at bounding box center [203, 117] width 100 height 10
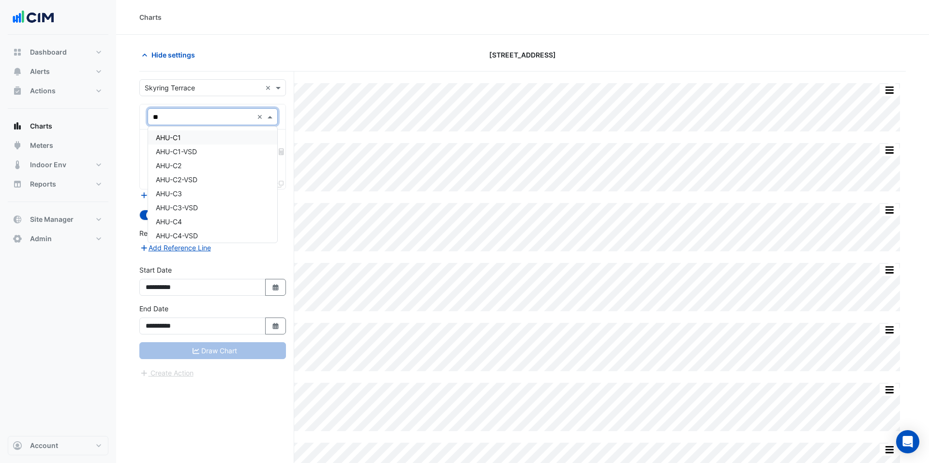
type input "***"
click at [188, 135] on div "AHU-C1" at bounding box center [212, 138] width 129 height 14
click at [194, 142] on input "text" at bounding box center [202, 147] width 98 height 10
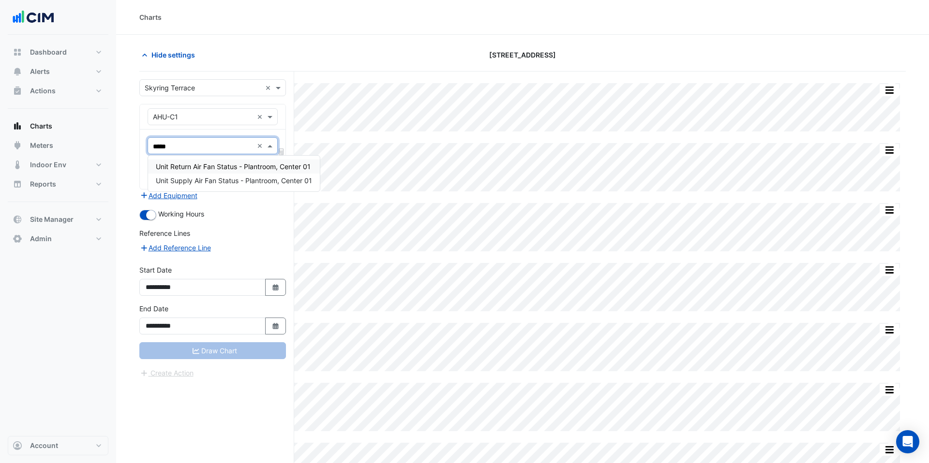
type input "******"
drag, startPoint x: 188, startPoint y: 178, endPoint x: 200, endPoint y: 176, distance: 11.7
click at [188, 178] on span "Unit Supply Air Fan Status - Plantroom, Center 01" at bounding box center [234, 181] width 156 height 8
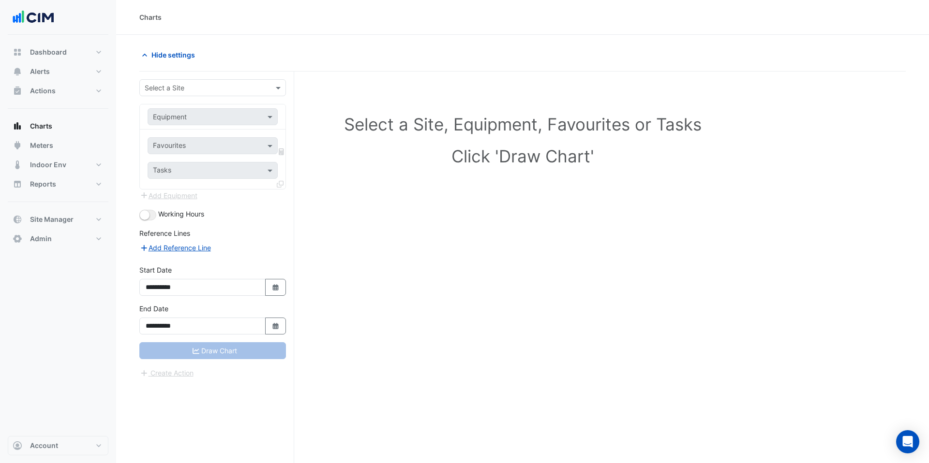
click at [208, 82] on div "Select a Site" at bounding box center [212, 87] width 147 height 17
type input "****"
click at [199, 121] on span "Skyring Terrace" at bounding box center [180, 123] width 50 height 8
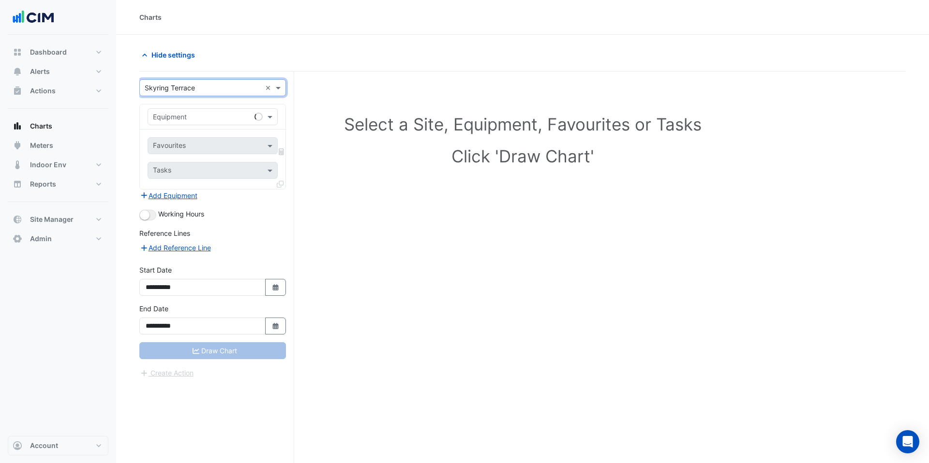
click at [189, 118] on input "text" at bounding box center [203, 117] width 100 height 10
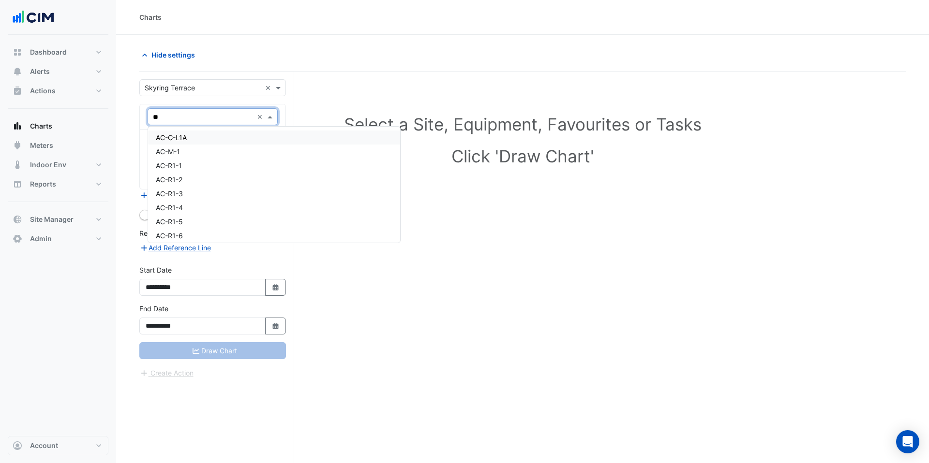
type input "***"
click at [193, 135] on div "AHU-C1" at bounding box center [212, 138] width 129 height 14
click at [205, 150] on input "text" at bounding box center [202, 147] width 98 height 10
type input "******"
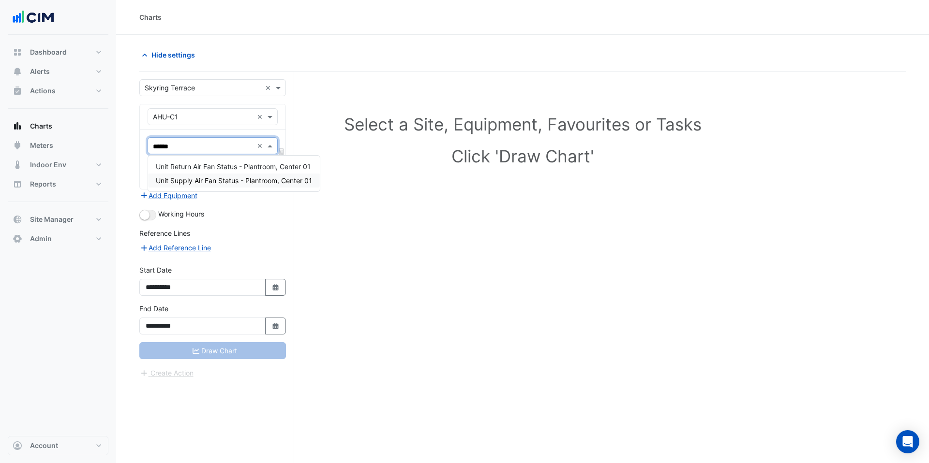
click at [167, 179] on span "Unit Supply Air Fan Status - Plantroom, Center 01" at bounding box center [234, 181] width 156 height 8
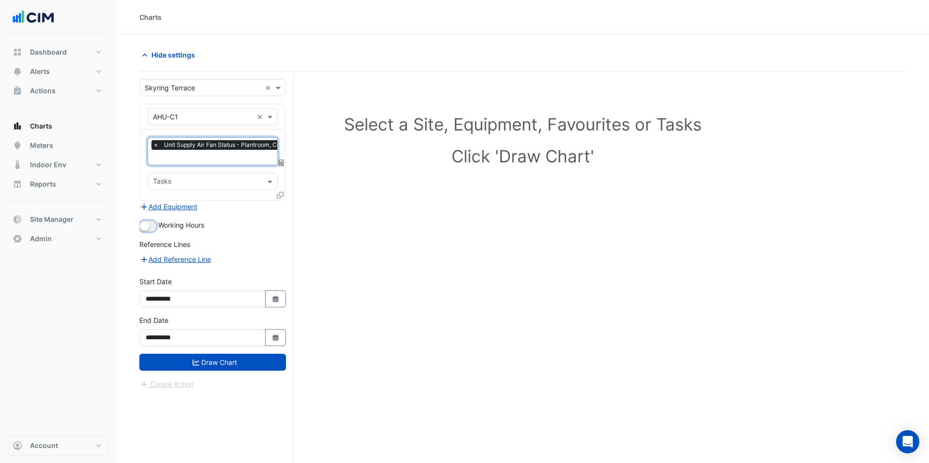
click at [147, 224] on small "button" at bounding box center [145, 227] width 10 height 10
click at [279, 192] on icon at bounding box center [280, 195] width 7 height 7
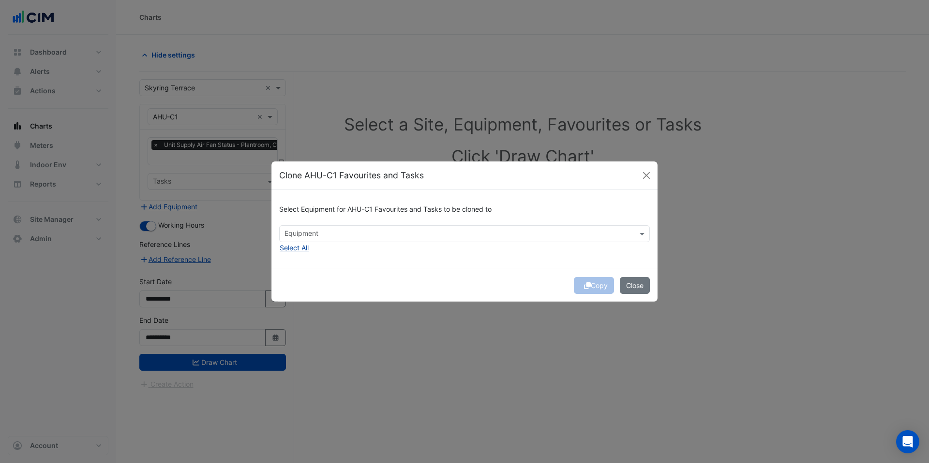
click at [294, 249] on button "Select All" at bounding box center [294, 247] width 30 height 11
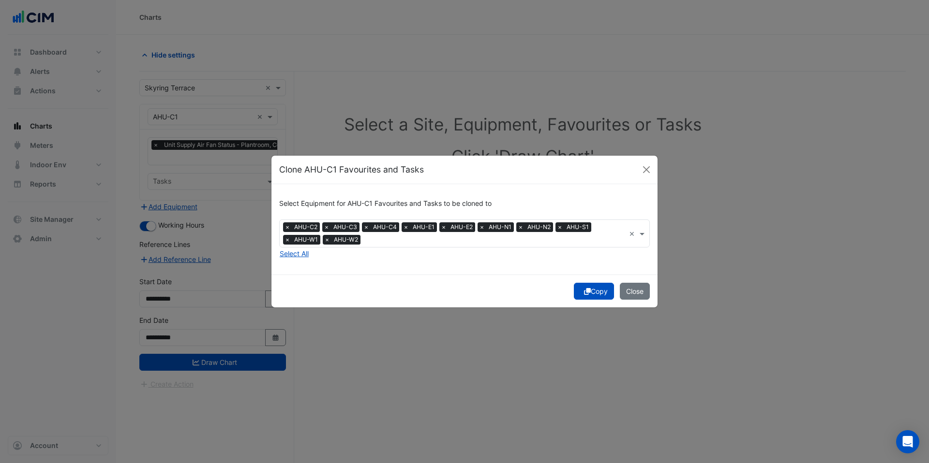
click at [584, 292] on icon "submit" at bounding box center [587, 291] width 7 height 7
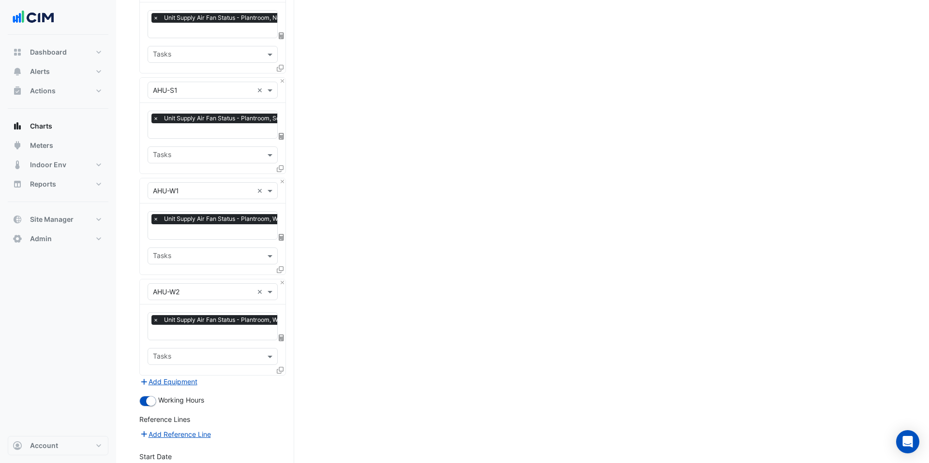
scroll to position [932, 0]
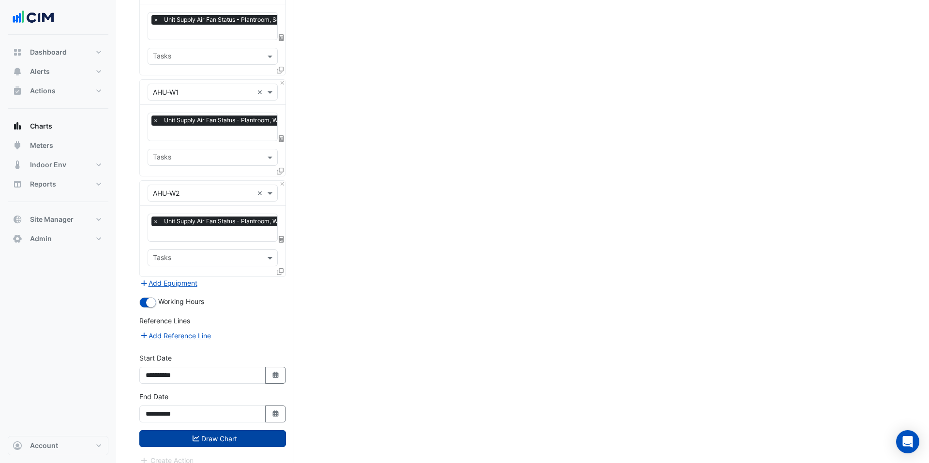
click at [238, 431] on button "Draw Chart" at bounding box center [212, 439] width 147 height 17
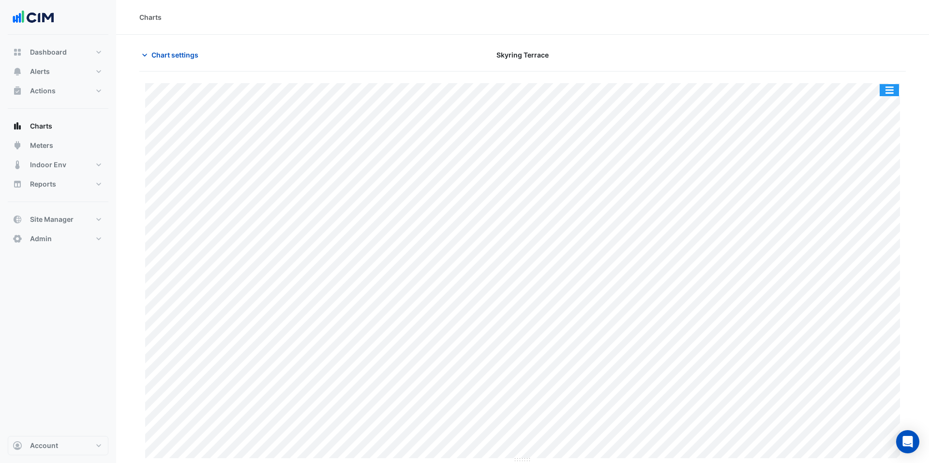
click at [894, 87] on button "button" at bounding box center [889, 90] width 19 height 12
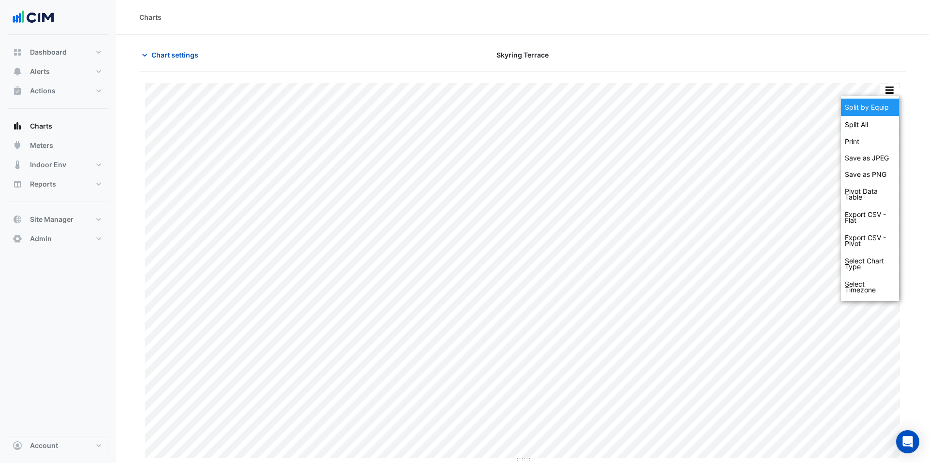
click at [878, 108] on div "Split by Equip" at bounding box center [870, 107] width 58 height 17
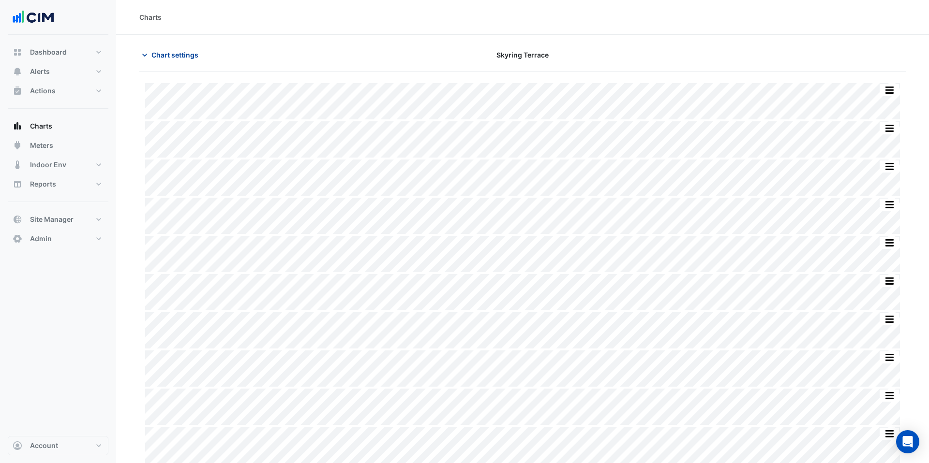
click at [173, 53] on span "Chart settings" at bounding box center [174, 55] width 47 height 10
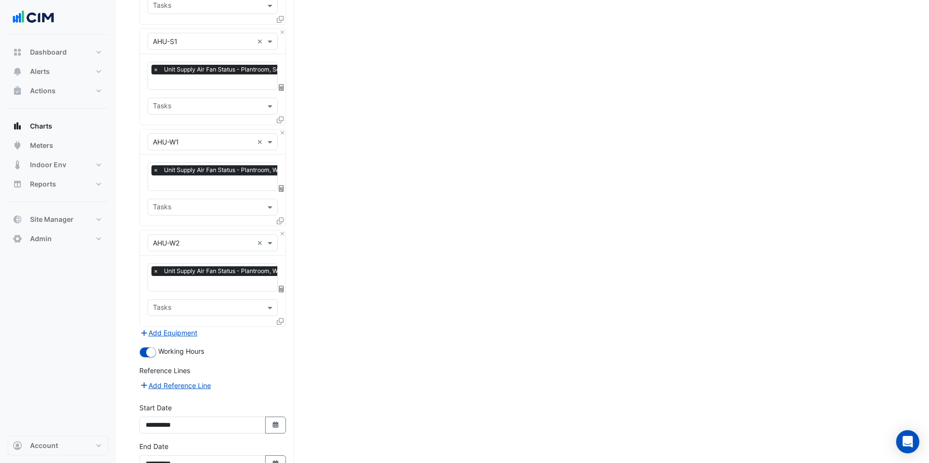
scroll to position [932, 0]
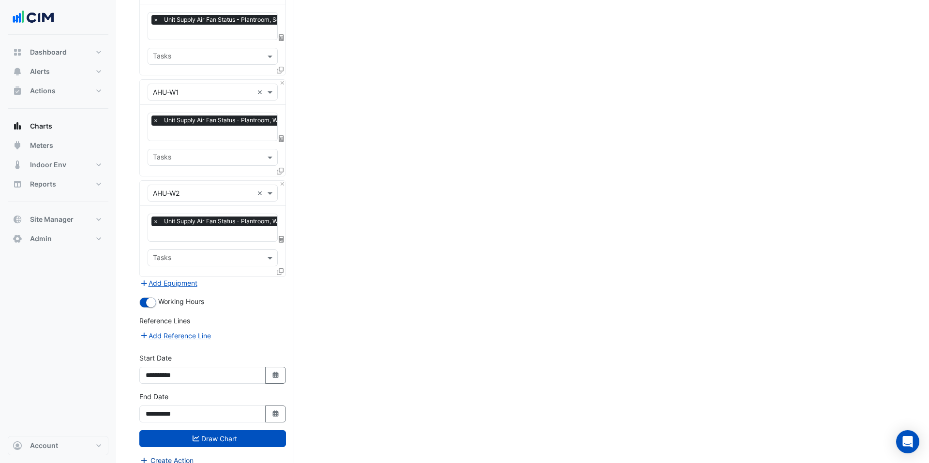
click at [181, 455] on button "Create Action" at bounding box center [166, 460] width 55 height 11
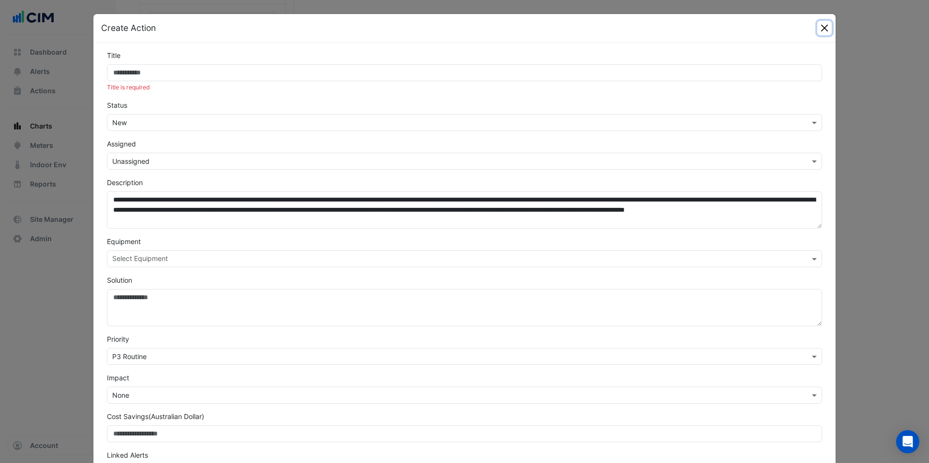
click at [822, 29] on button "Close" at bounding box center [824, 28] width 15 height 15
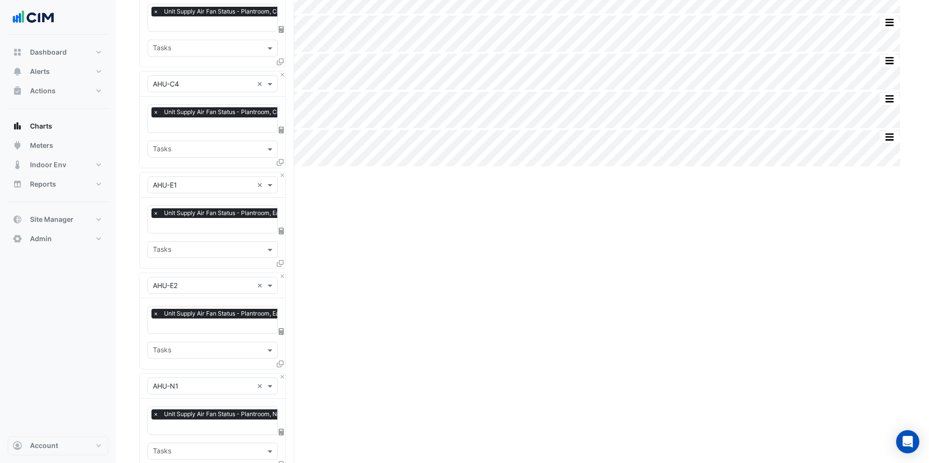
scroll to position [0, 0]
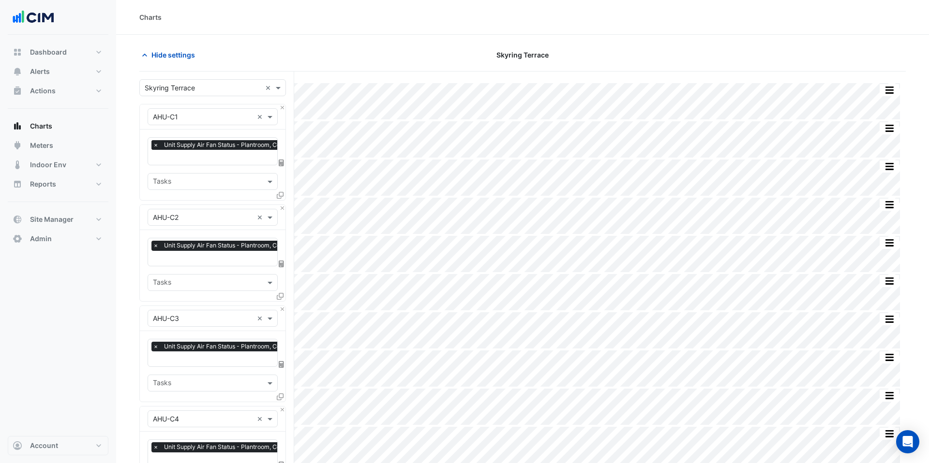
click at [156, 144] on span "×" at bounding box center [155, 145] width 9 height 10
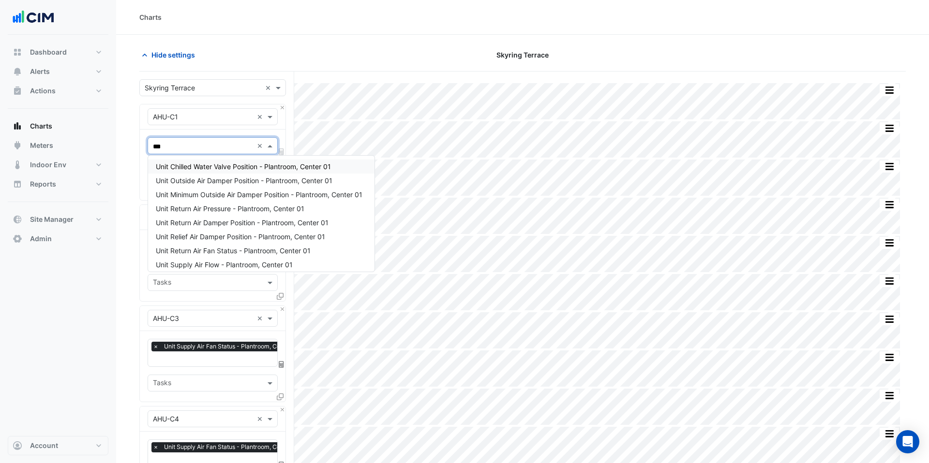
type input "****"
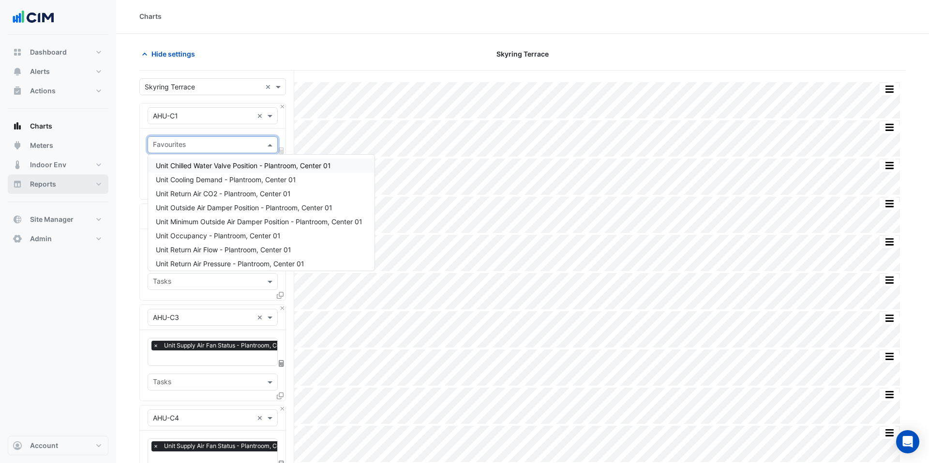
scroll to position [2, 0]
click at [72, 185] on button "Reports" at bounding box center [58, 184] width 101 height 19
select select "***"
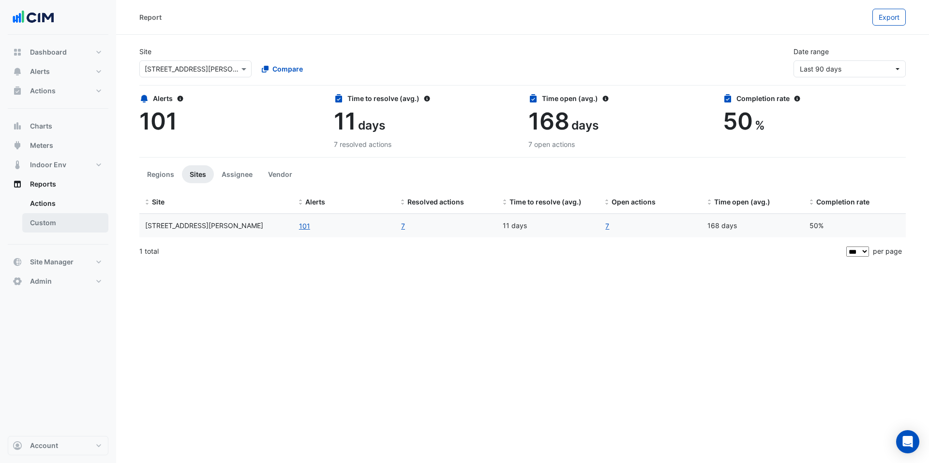
click at [58, 220] on link "Custom" at bounding box center [65, 222] width 86 height 19
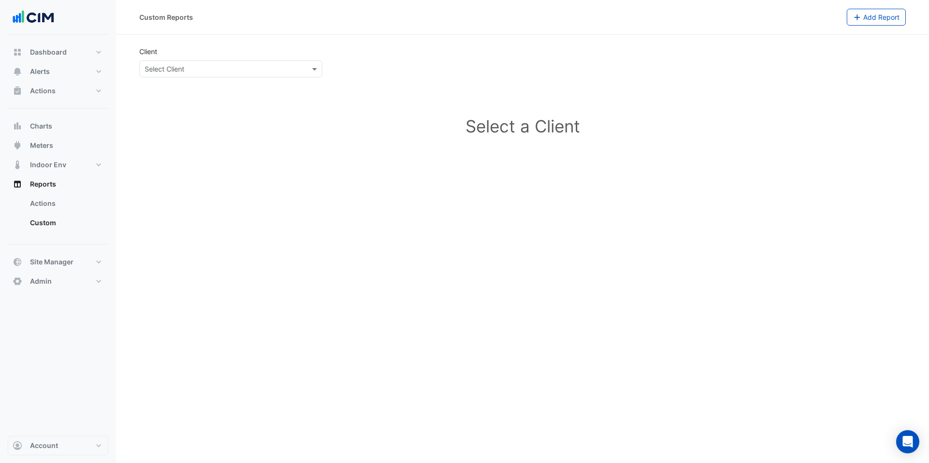
click at [209, 70] on input "text" at bounding box center [221, 69] width 153 height 10
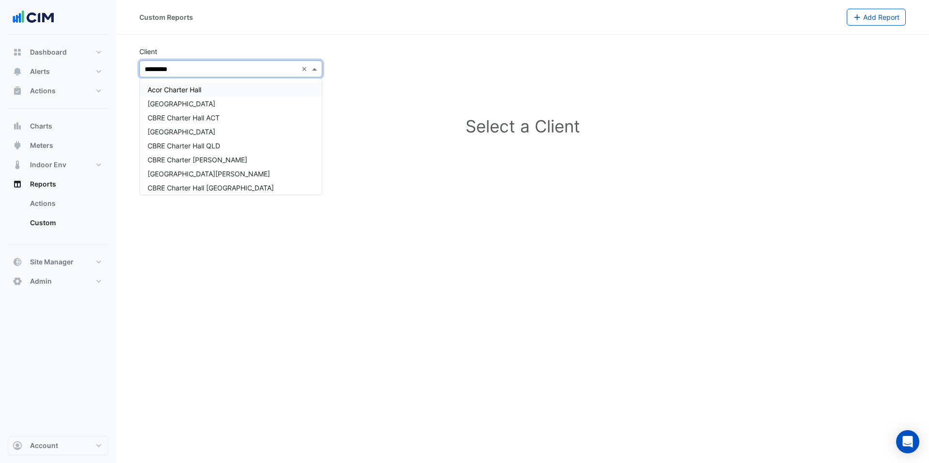
type input "**********"
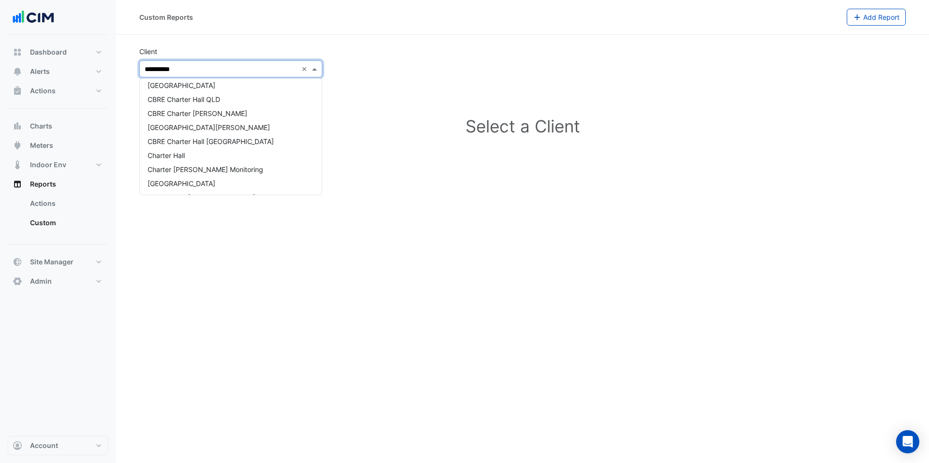
scroll to position [88, 0]
click at [202, 115] on div "Charter Hall" at bounding box center [231, 114] width 182 height 14
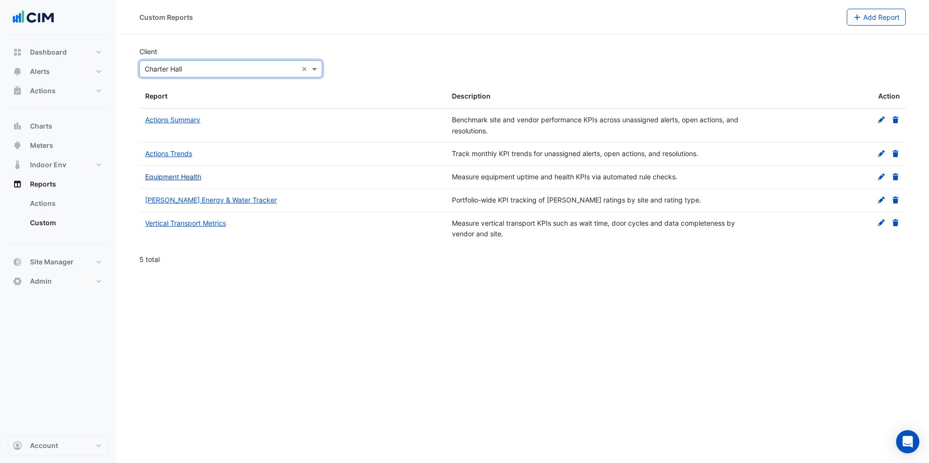
click at [191, 179] on link "Equipment Health" at bounding box center [173, 177] width 56 height 8
